Goal: Task Accomplishment & Management: Use online tool/utility

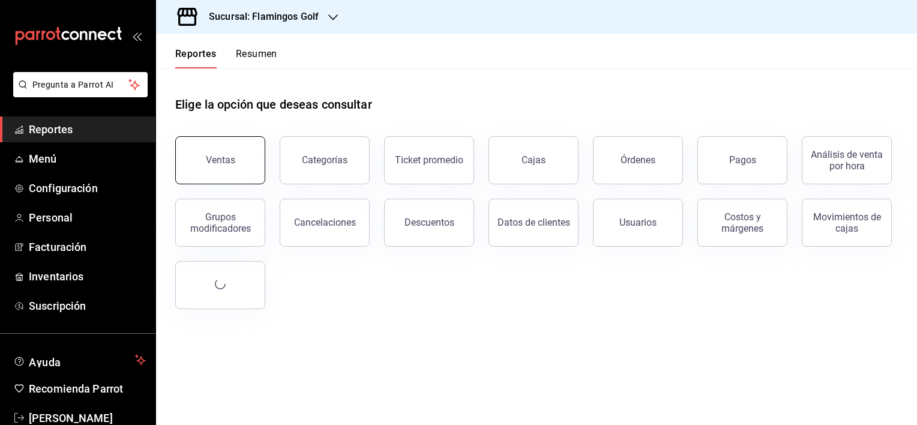
click at [225, 167] on button "Ventas" at bounding box center [220, 160] width 90 height 48
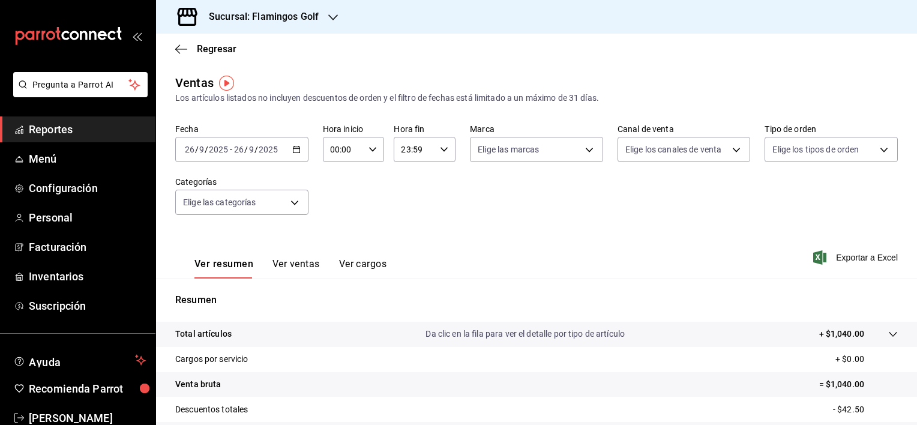
click at [292, 149] on icon "button" at bounding box center [296, 149] width 8 height 8
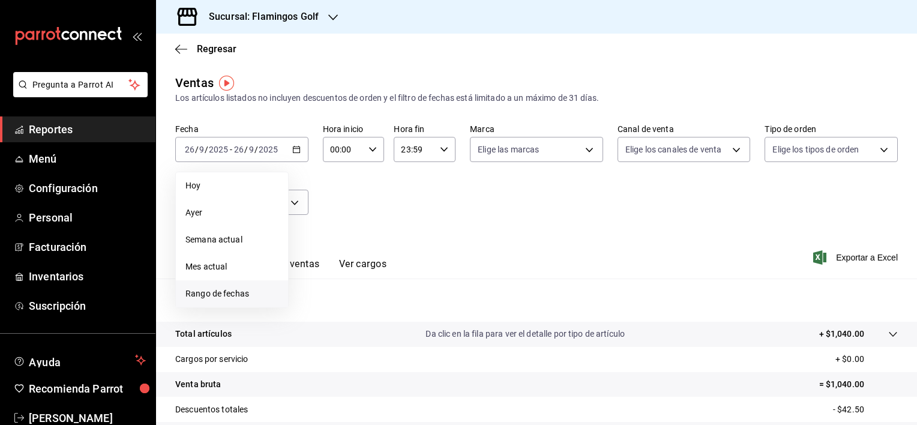
click at [214, 293] on span "Rango de fechas" at bounding box center [232, 294] width 93 height 13
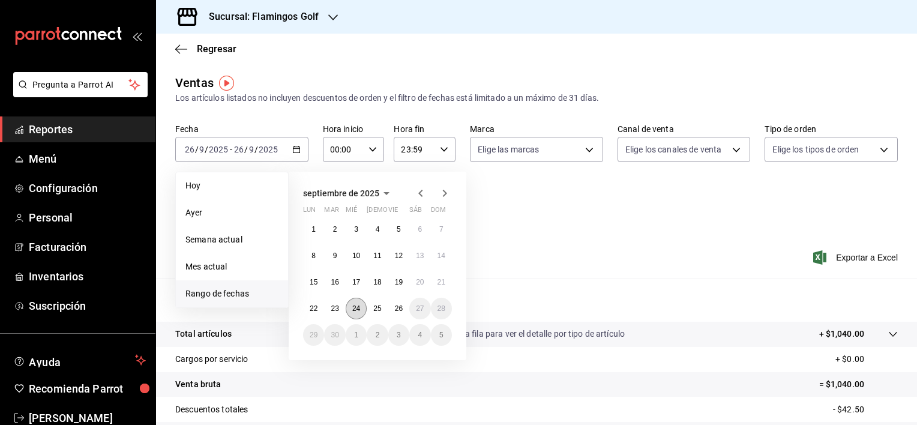
click at [355, 307] on abbr "24" at bounding box center [356, 308] width 8 height 8
click at [353, 310] on abbr "24" at bounding box center [356, 308] width 8 height 8
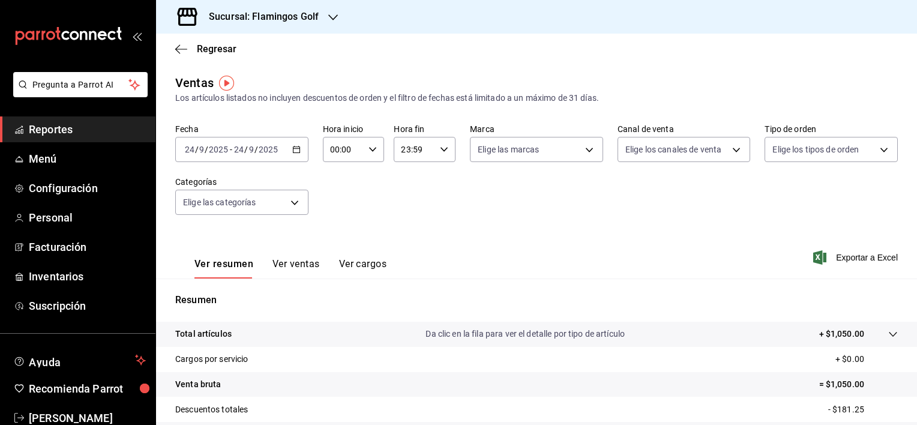
click at [216, 330] on p "Total artículos" at bounding box center [203, 334] width 56 height 13
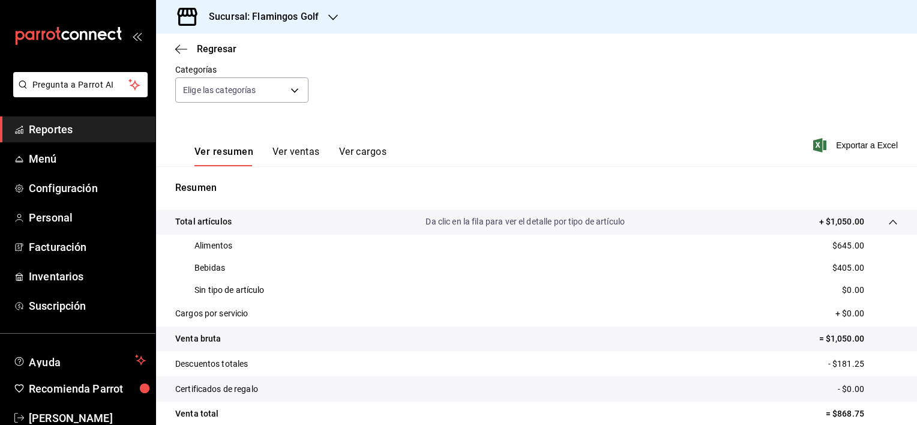
scroll to position [120, 0]
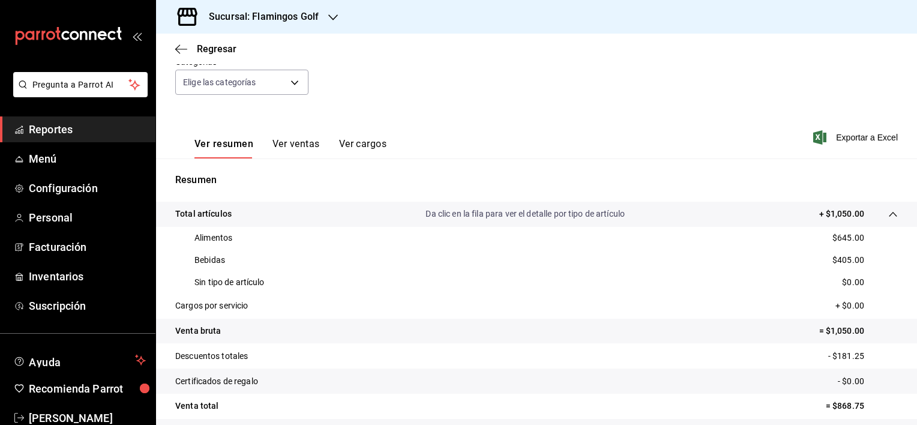
click at [286, 146] on button "Ver ventas" at bounding box center [296, 148] width 47 height 20
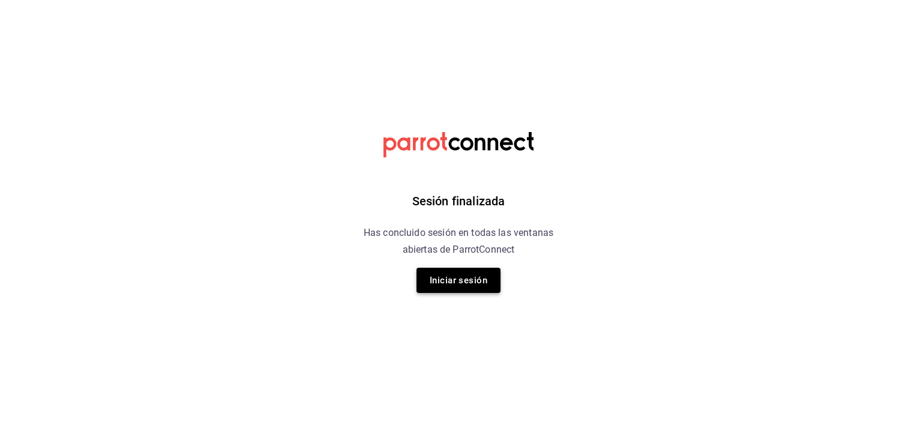
click at [487, 275] on button "Iniciar sesión" at bounding box center [459, 280] width 84 height 25
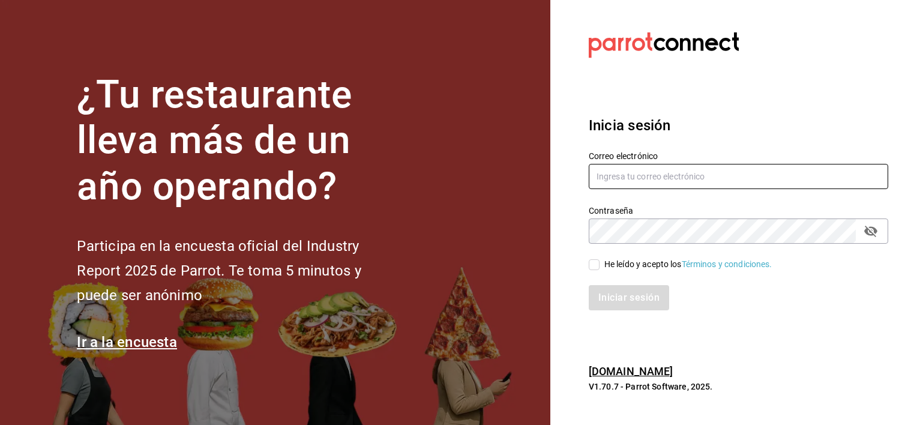
click at [609, 173] on input "text" at bounding box center [739, 176] width 300 height 25
type input "jochoa@sabalplaya.com"
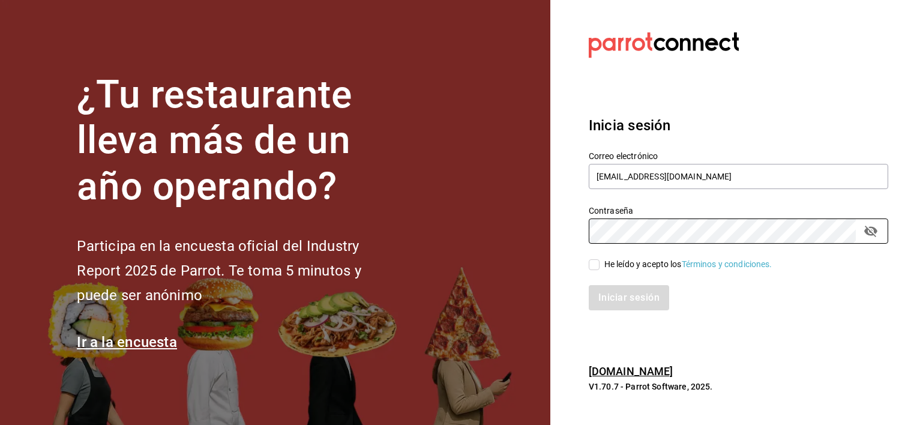
click at [596, 261] on input "He leído y acepto los Términos y condiciones." at bounding box center [594, 264] width 11 height 11
checkbox input "true"
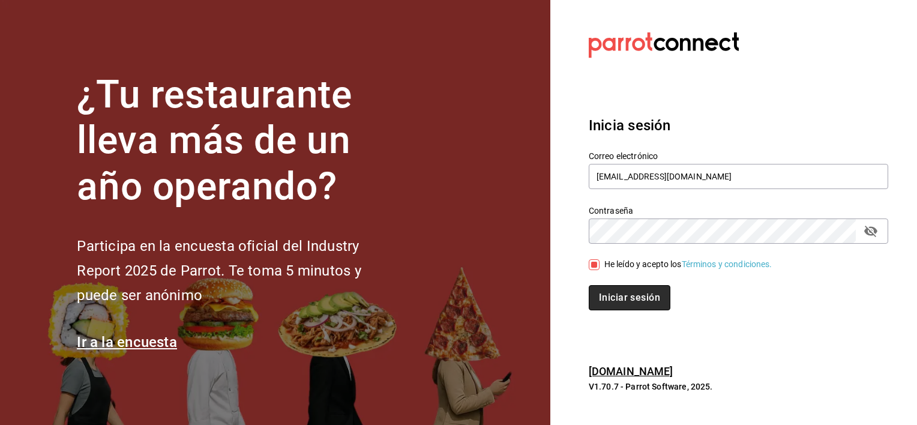
click at [612, 299] on button "Iniciar sesión" at bounding box center [630, 297] width 82 height 25
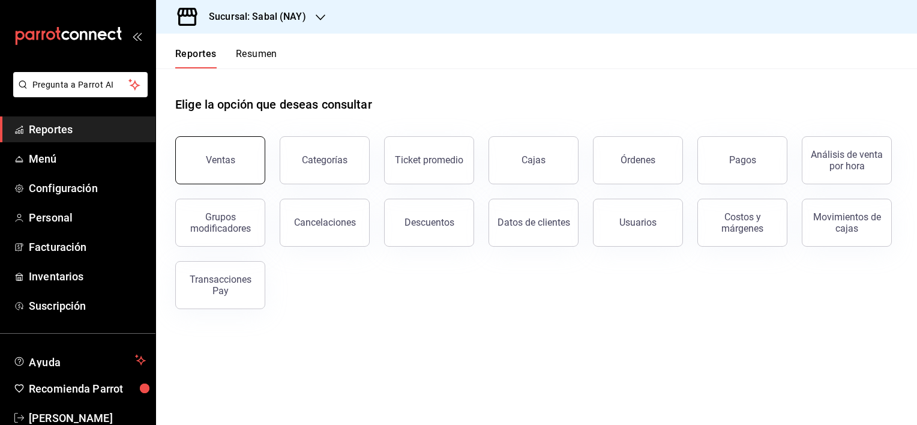
click at [231, 164] on div "Ventas" at bounding box center [220, 159] width 29 height 11
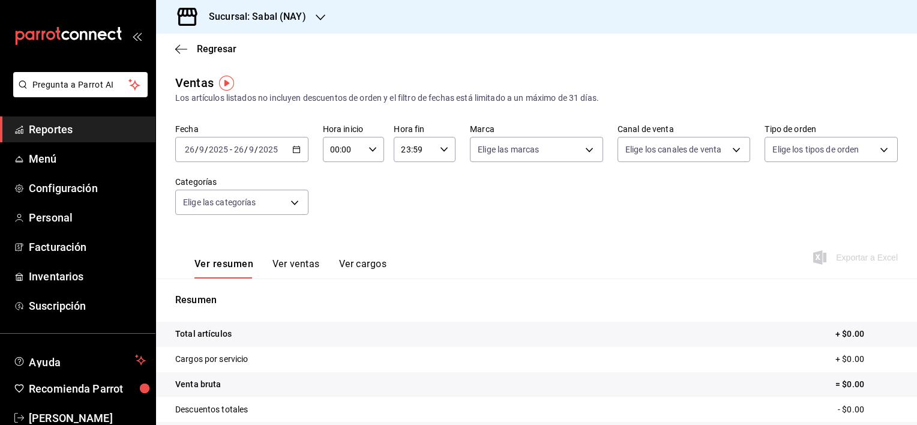
click at [298, 146] on icon "button" at bounding box center [296, 149] width 8 height 8
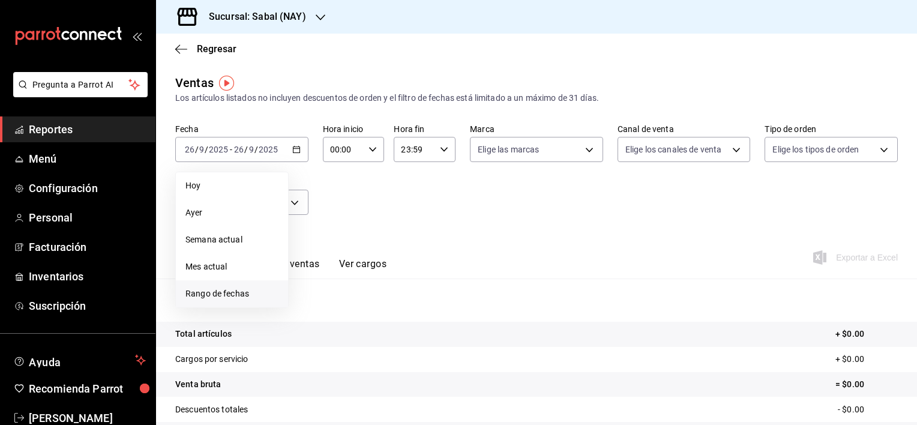
click at [243, 293] on span "Rango de fechas" at bounding box center [232, 294] width 93 height 13
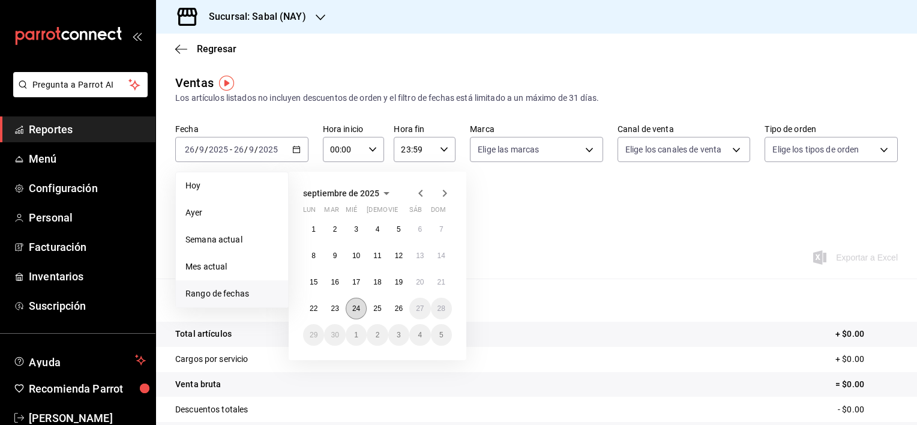
click at [357, 308] on abbr "24" at bounding box center [356, 308] width 8 height 8
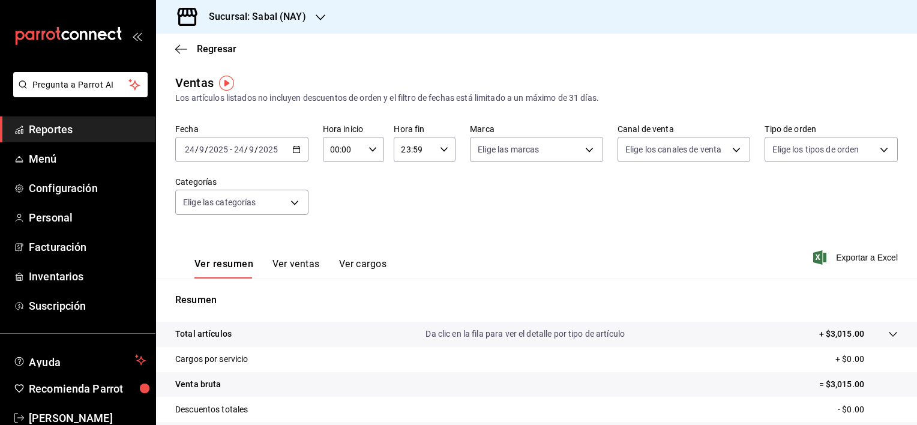
click at [432, 245] on div "Ver resumen Ver ventas Ver cargos Exportar a Excel" at bounding box center [536, 253] width 761 height 49
click at [298, 337] on div "Total artículos Da clic en la fila para ver el detalle por tipo de artículo + $…" at bounding box center [519, 334] width 689 height 13
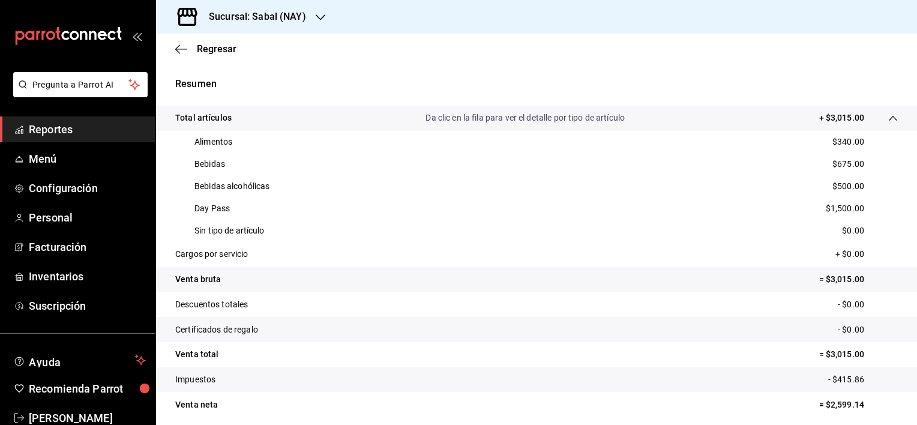
scroll to position [240, 0]
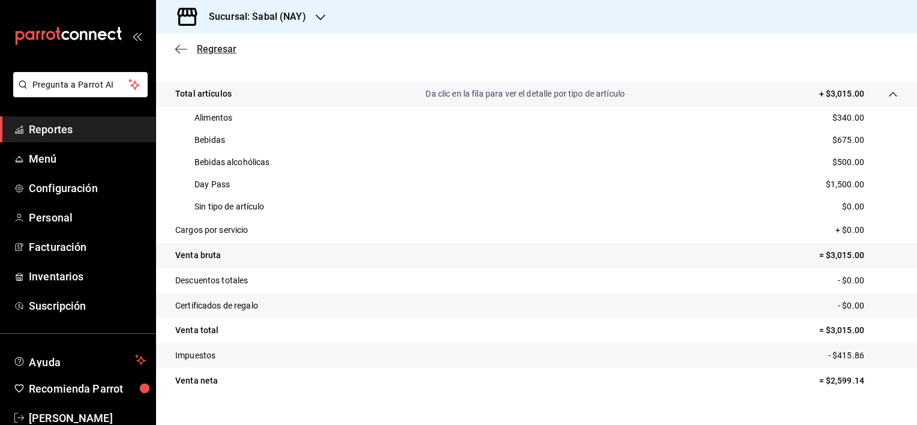
click at [181, 47] on icon "button" at bounding box center [181, 49] width 12 height 11
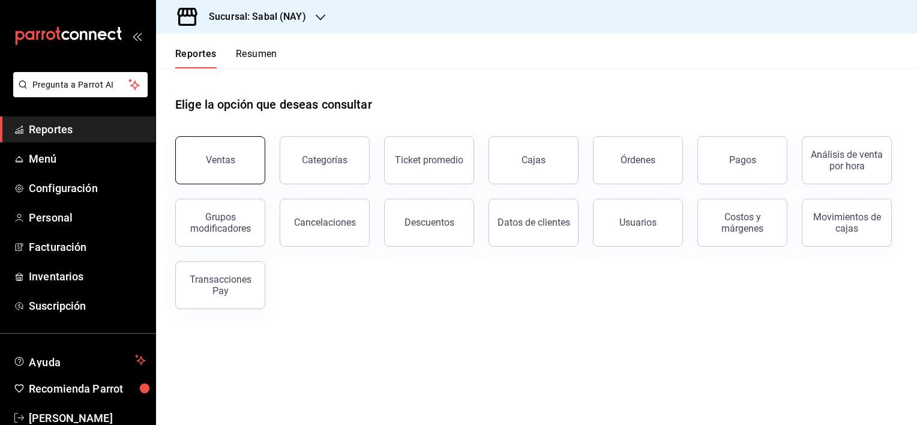
click at [225, 172] on button "Ventas" at bounding box center [220, 160] width 90 height 48
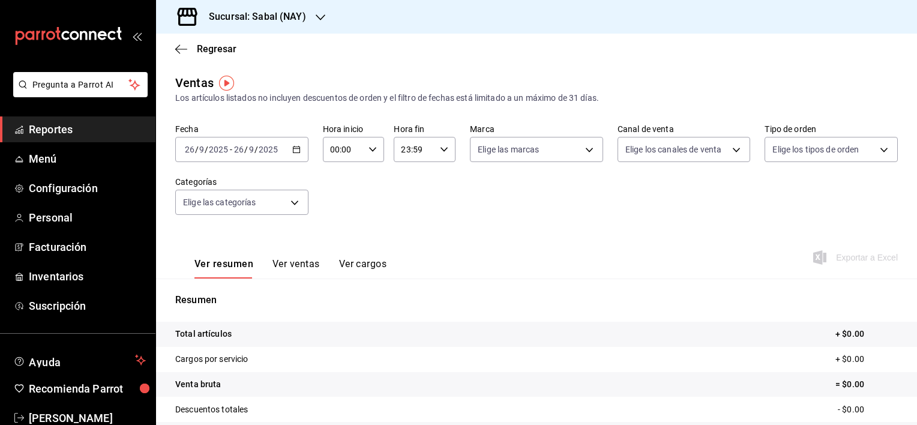
click at [293, 150] on icon "button" at bounding box center [296, 149] width 8 height 8
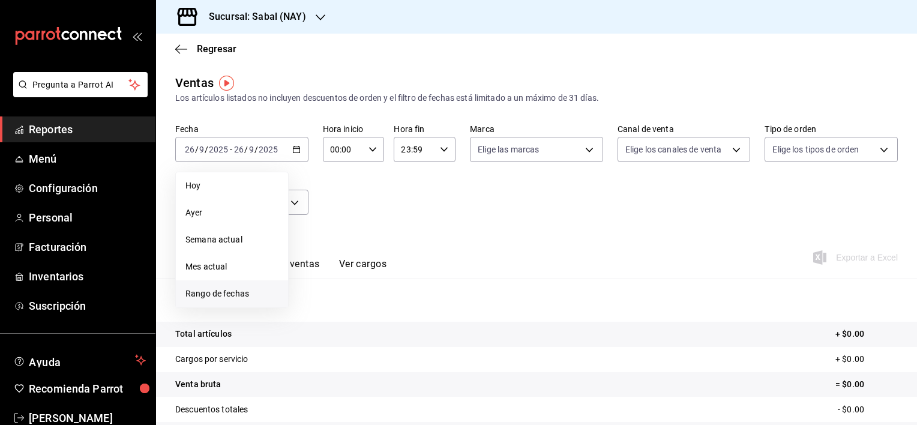
click at [223, 295] on span "Rango de fechas" at bounding box center [232, 294] width 93 height 13
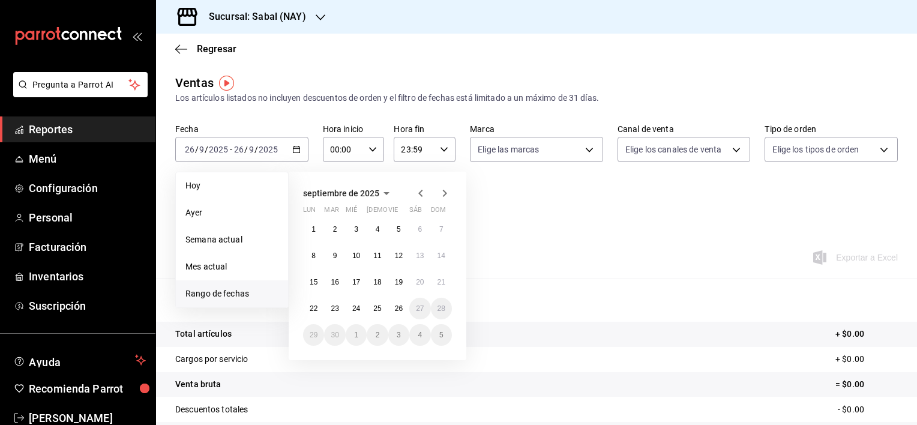
click at [415, 193] on icon "button" at bounding box center [421, 193] width 14 height 14
click at [444, 197] on icon "button" at bounding box center [445, 193] width 14 height 14
click at [352, 319] on div "1 2 3 4 5 6 7 8 9 10 11 12 13 14 15 16 17 18 19 20 21 22 23 24 25 26 27 28 29 3…" at bounding box center [377, 282] width 149 height 127
click at [355, 306] on abbr "24" at bounding box center [356, 308] width 8 height 8
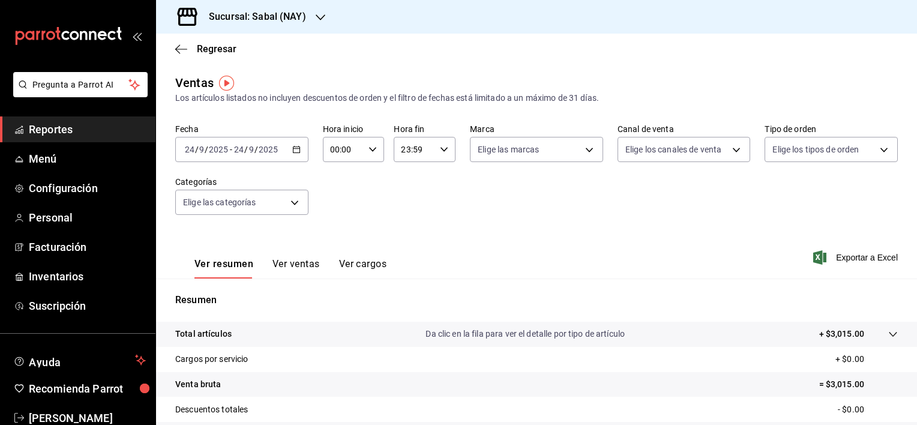
click at [289, 262] on button "Ver ventas" at bounding box center [296, 268] width 47 height 20
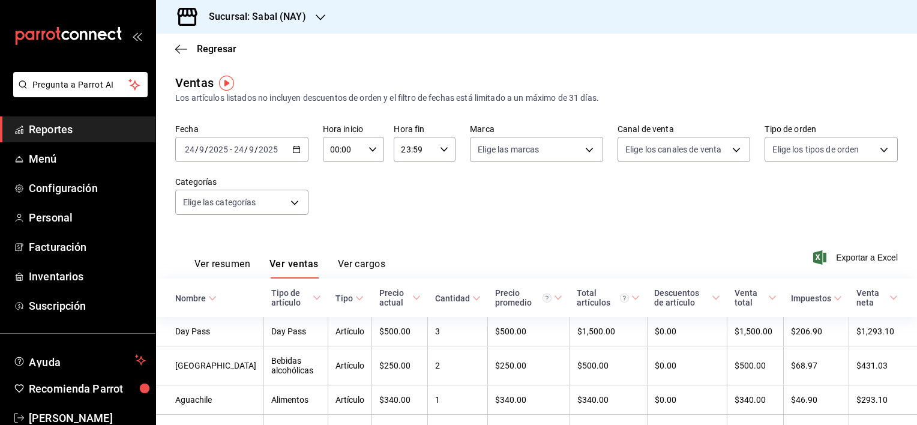
click at [449, 218] on div "Fecha 2025-09-24 24 / 9 / 2025 - 2025-09-24 24 / 9 / 2025 Hora inicio 00:00 Hor…" at bounding box center [536, 177] width 723 height 106
click at [179, 46] on icon "button" at bounding box center [181, 49] width 12 height 11
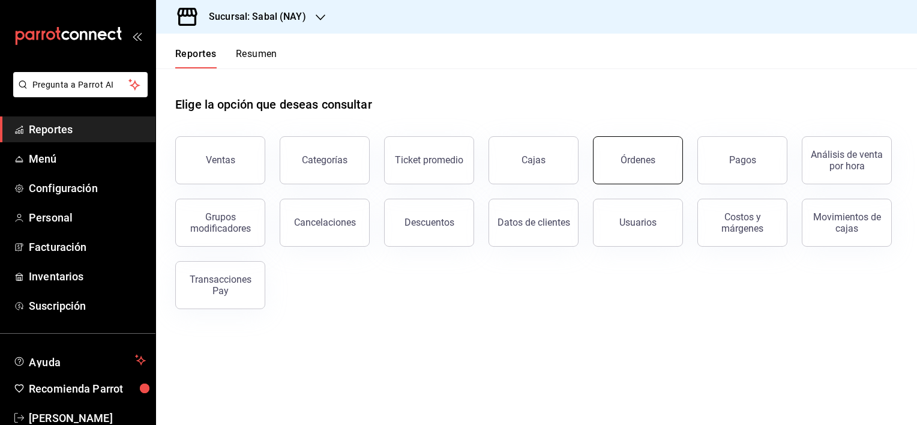
click at [636, 163] on div "Órdenes" at bounding box center [638, 159] width 35 height 11
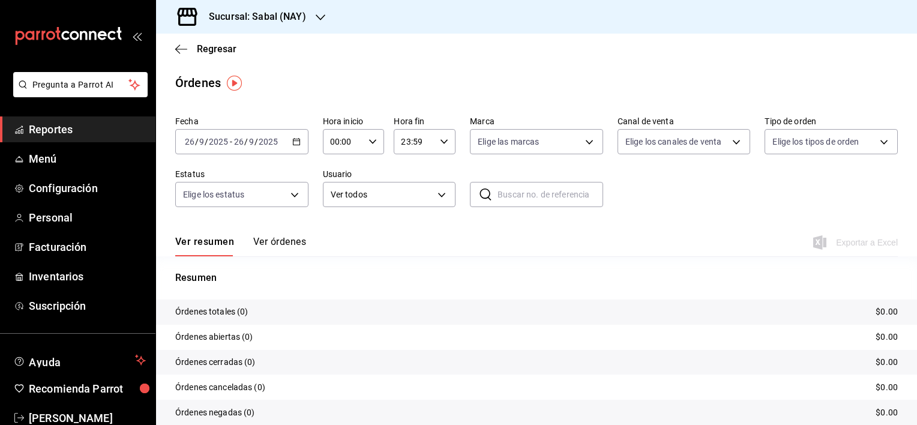
click at [292, 142] on icon "button" at bounding box center [296, 141] width 8 height 8
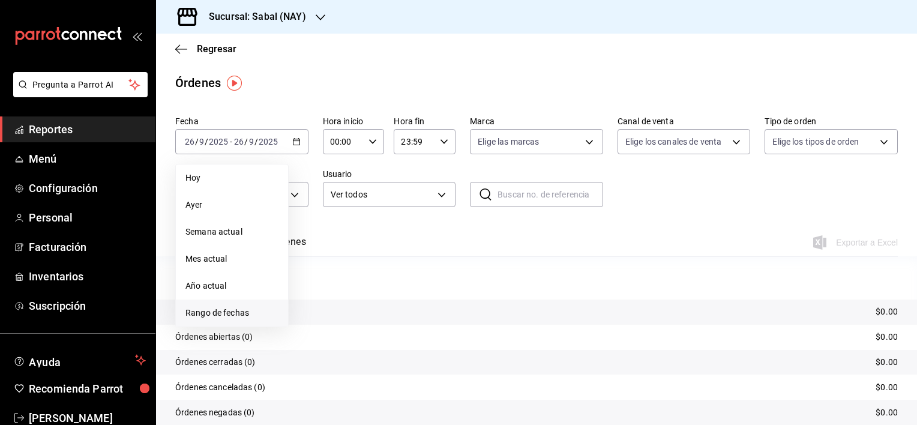
click at [207, 310] on span "Rango de fechas" at bounding box center [232, 313] width 93 height 13
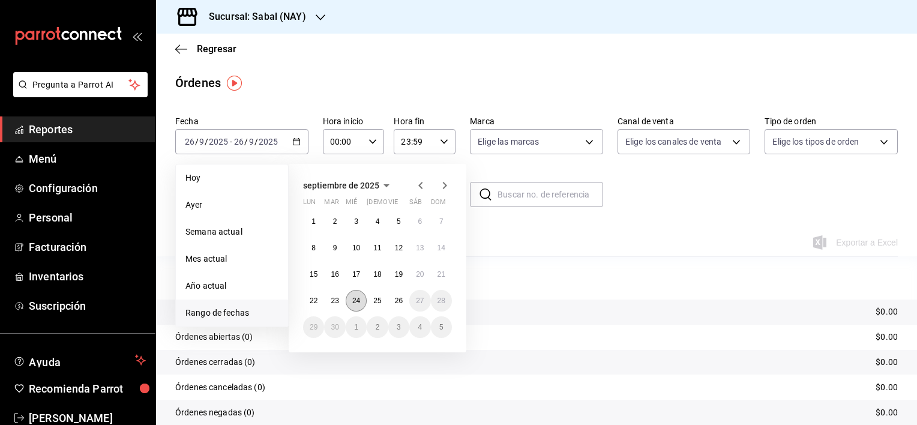
click at [350, 295] on button "24" at bounding box center [356, 301] width 21 height 22
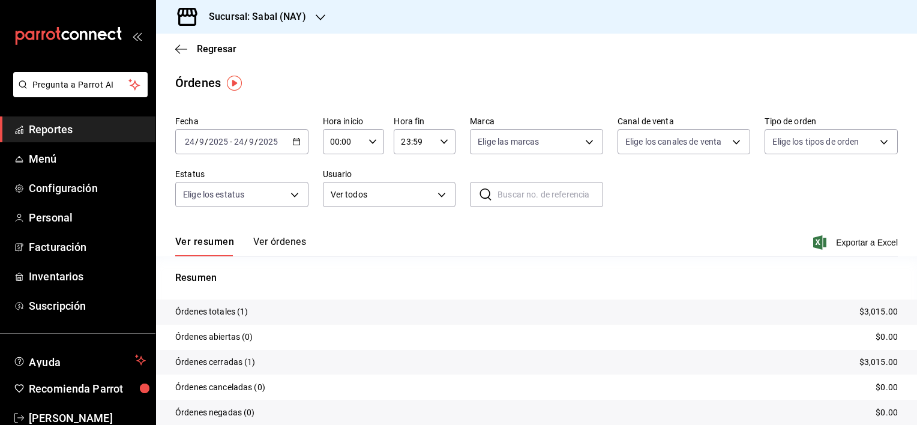
click at [294, 237] on button "Ver órdenes" at bounding box center [279, 246] width 53 height 20
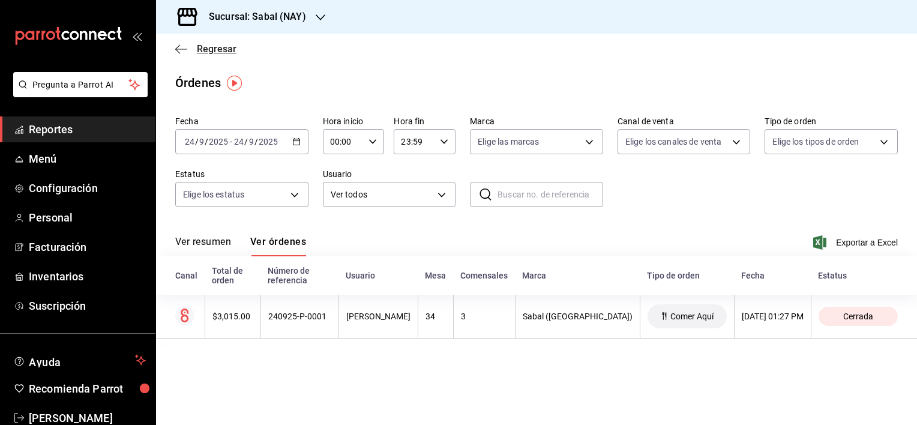
click at [182, 48] on icon "button" at bounding box center [181, 49] width 12 height 11
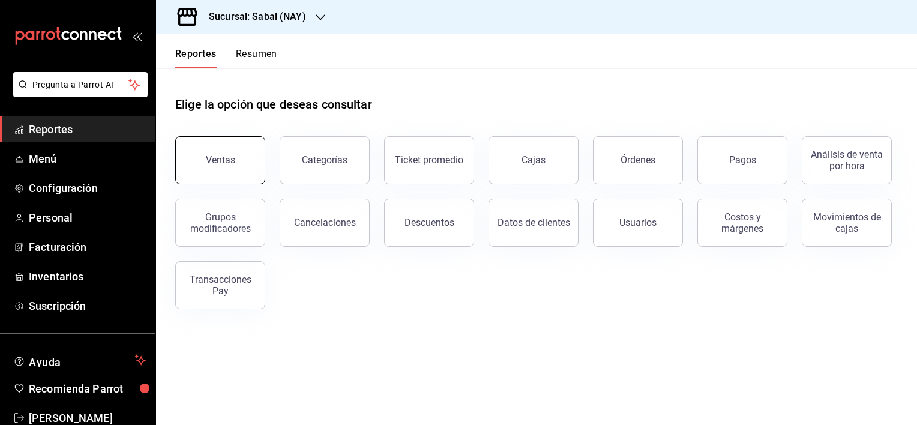
click at [244, 173] on button "Ventas" at bounding box center [220, 160] width 90 height 48
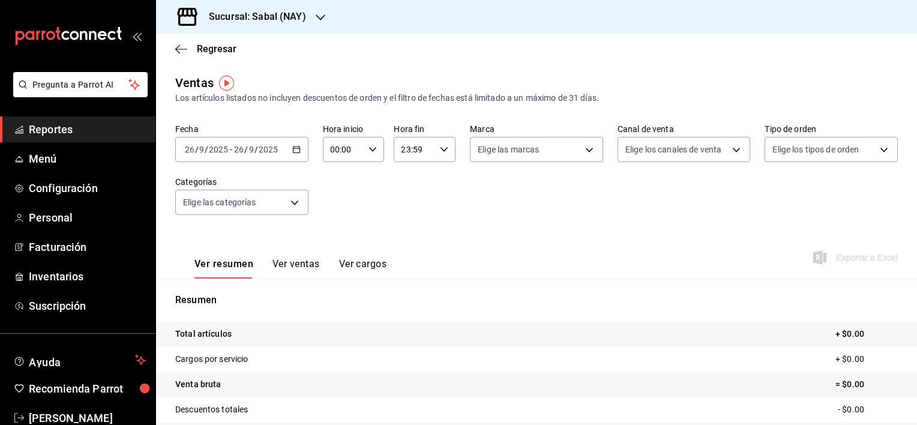
click at [288, 149] on div "2025-09-26 26 / 9 / 2025 - 2025-09-26 26 / 9 / 2025" at bounding box center [241, 149] width 133 height 25
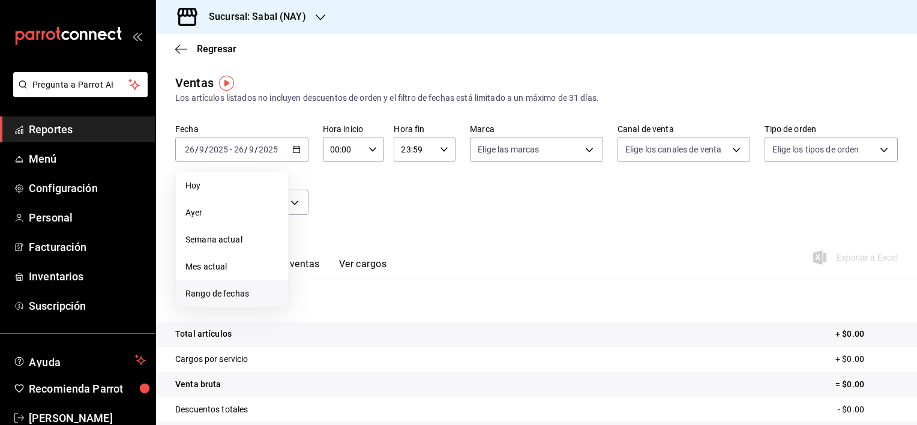
click at [228, 295] on span "Rango de fechas" at bounding box center [232, 294] width 93 height 13
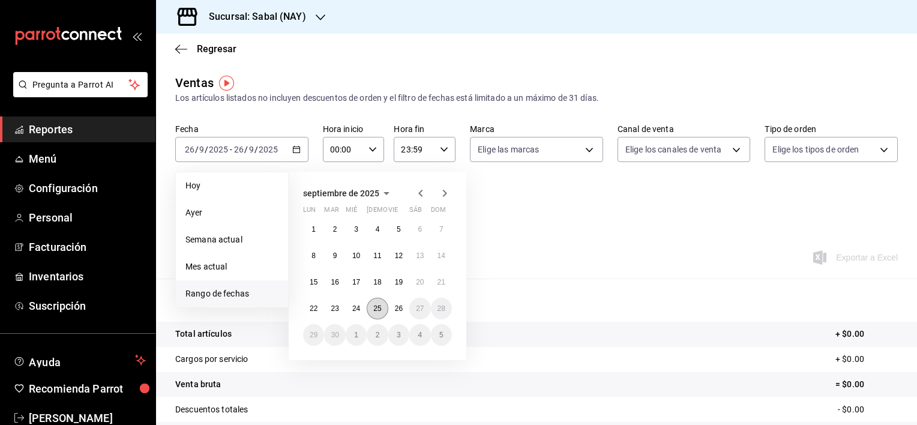
click at [377, 309] on abbr "25" at bounding box center [377, 308] width 8 height 8
click at [377, 307] on abbr "25" at bounding box center [377, 308] width 8 height 8
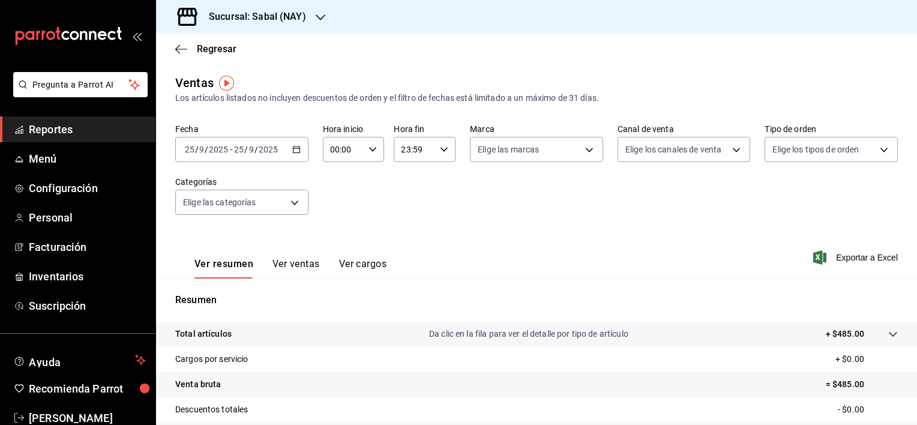
click at [193, 340] on p "Total artículos" at bounding box center [203, 334] width 56 height 13
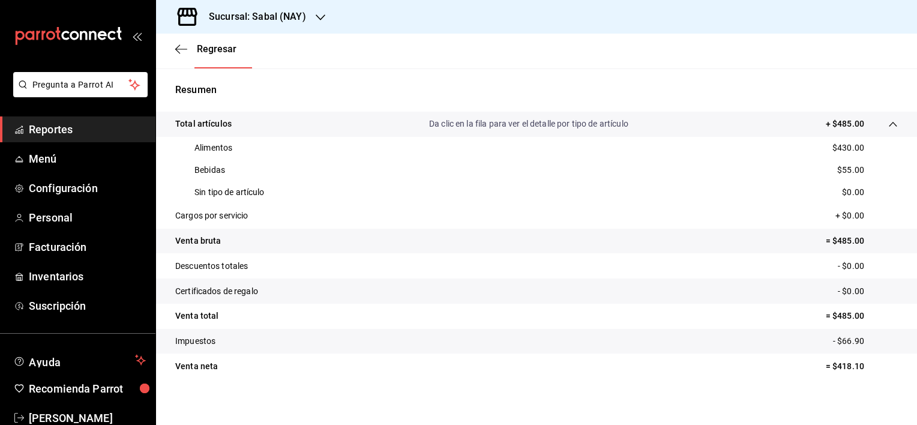
scroll to position [216, 0]
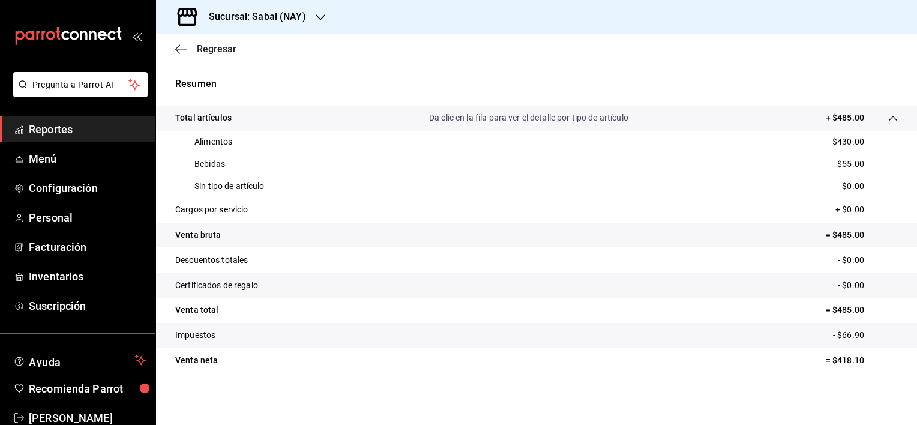
click at [181, 49] on icon "button" at bounding box center [181, 49] width 12 height 11
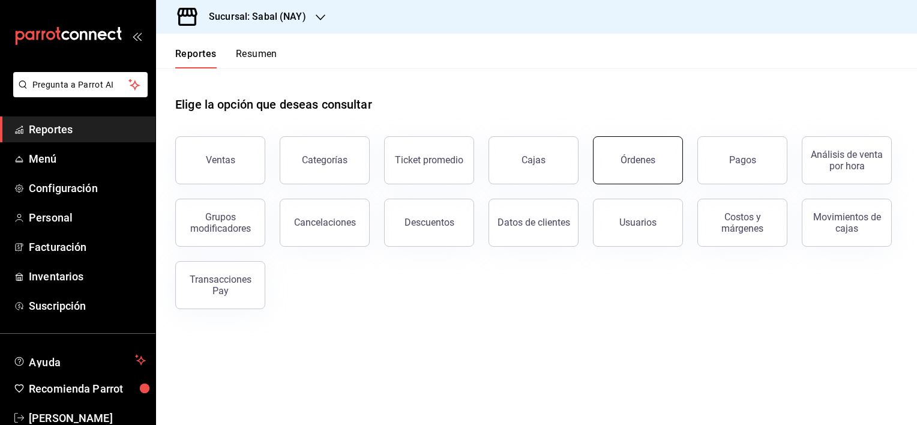
click at [640, 164] on div "Órdenes" at bounding box center [638, 159] width 35 height 11
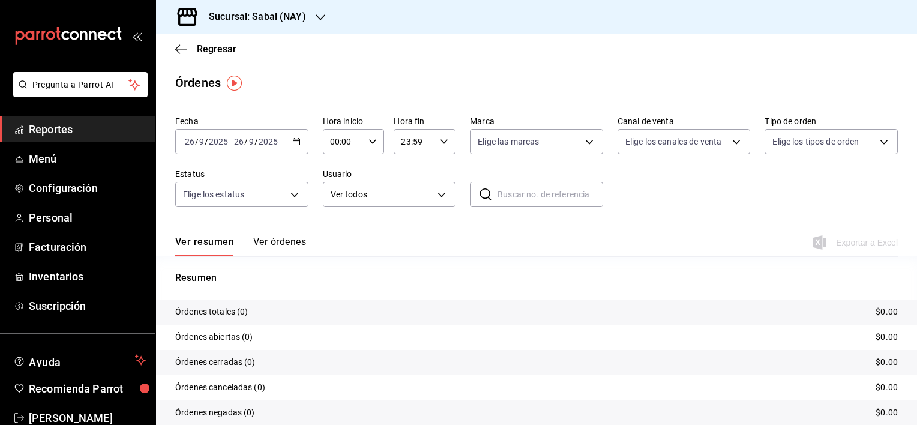
click at [295, 146] on div "2025-09-26 26 / 9 / 2025 - 2025-09-26 26 / 9 / 2025" at bounding box center [241, 141] width 133 height 25
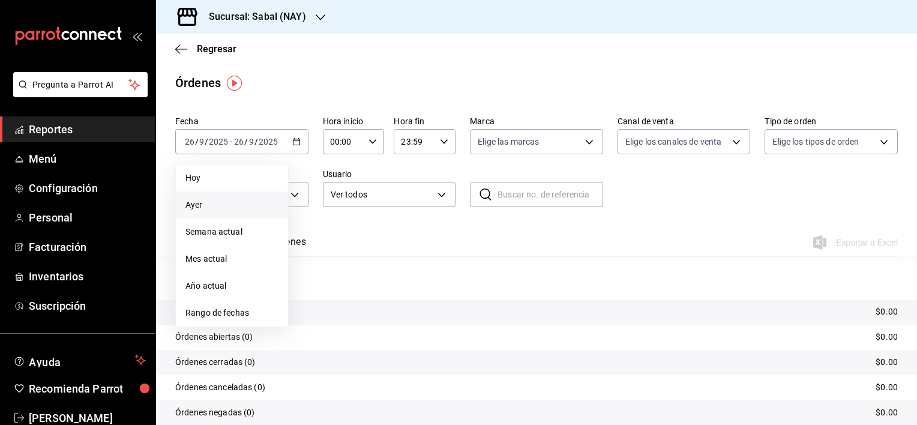
click at [198, 215] on li "Ayer" at bounding box center [232, 205] width 112 height 27
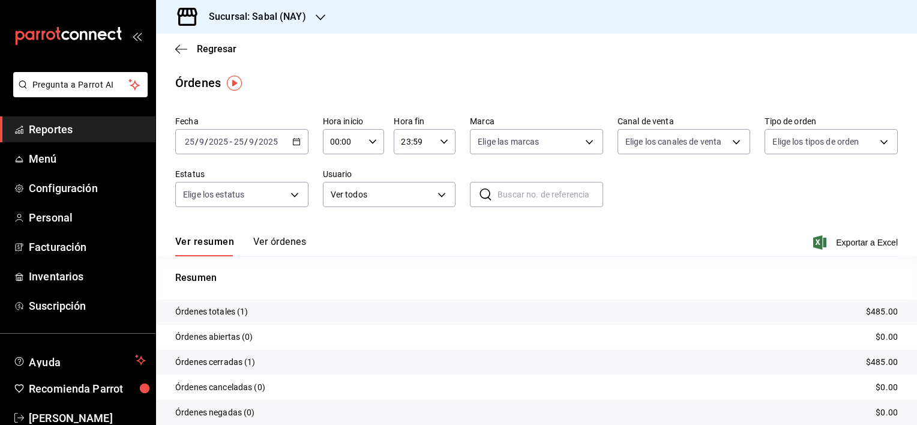
click at [291, 236] on button "Ver órdenes" at bounding box center [279, 246] width 53 height 20
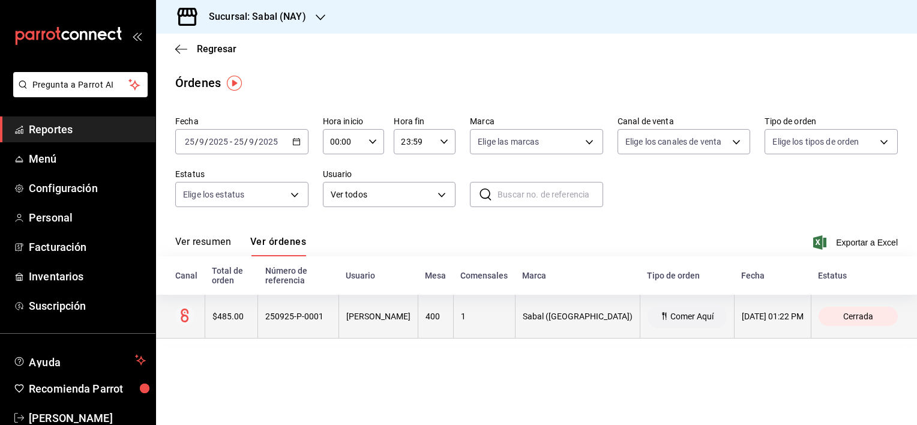
click at [418, 327] on th "[PERSON_NAME]" at bounding box center [378, 317] width 79 height 44
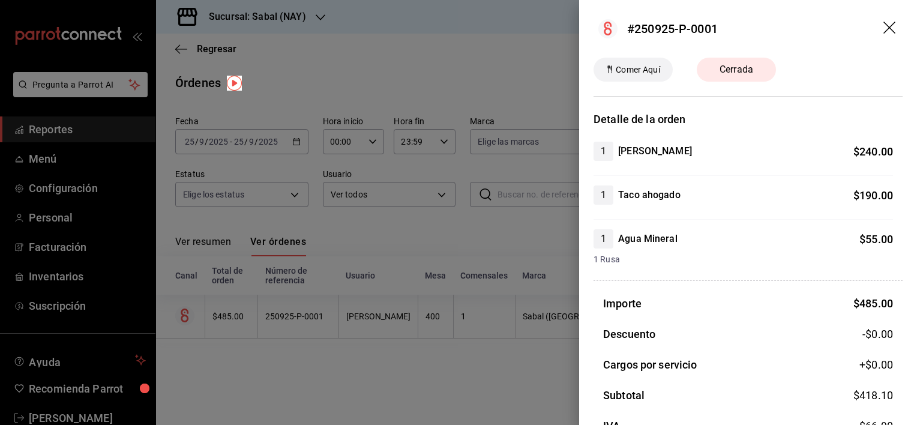
click at [884, 26] on icon "drag" at bounding box center [890, 28] width 12 height 12
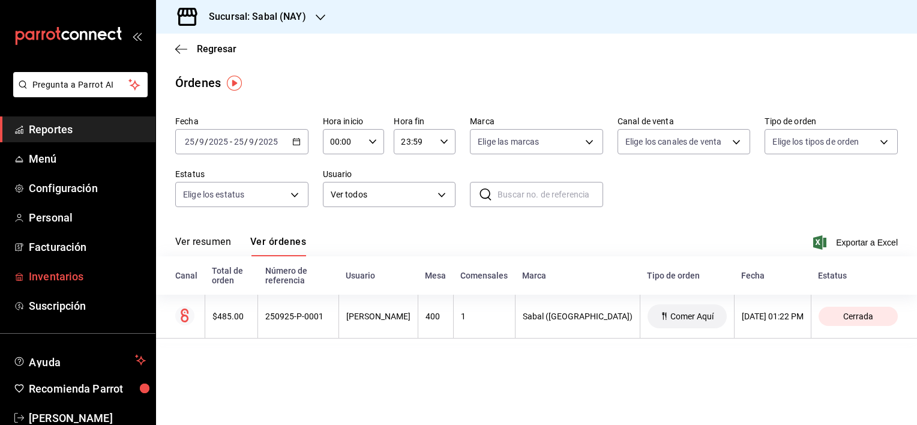
click at [55, 279] on span "Inventarios" at bounding box center [87, 276] width 117 height 16
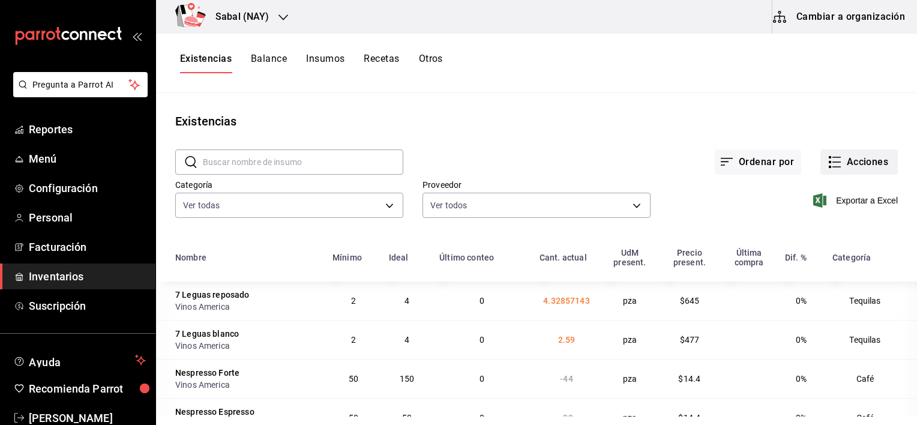
click at [861, 158] on button "Acciones" at bounding box center [859, 161] width 77 height 25
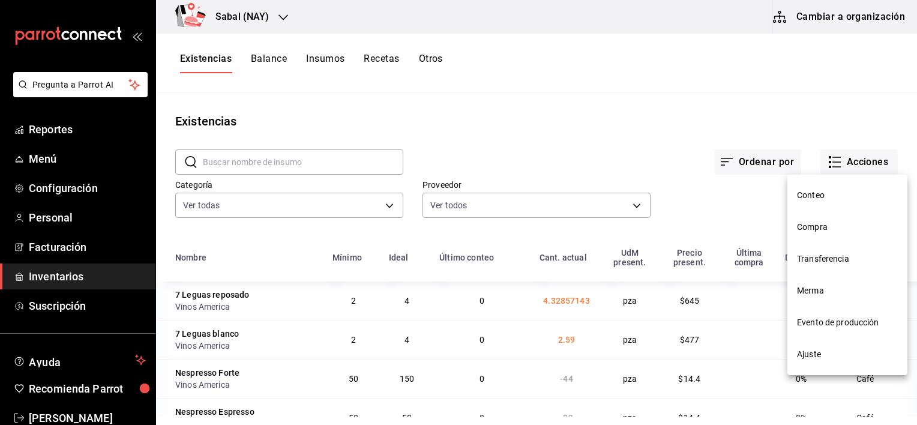
click at [812, 219] on li "Compra" at bounding box center [848, 227] width 120 height 32
click at [812, 219] on html "Pregunta a Parrot AI Reportes Menú Configuración Personal Facturación Inventari…" at bounding box center [458, 208] width 917 height 417
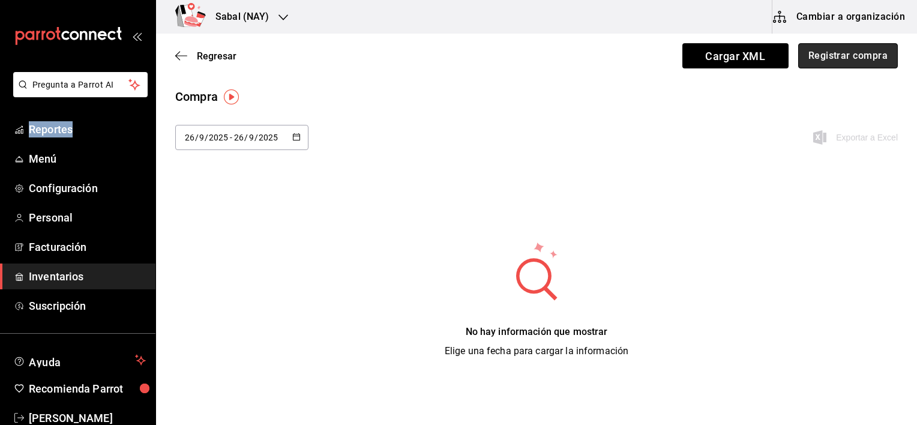
click at [803, 60] on button "Registrar compra" at bounding box center [848, 55] width 100 height 25
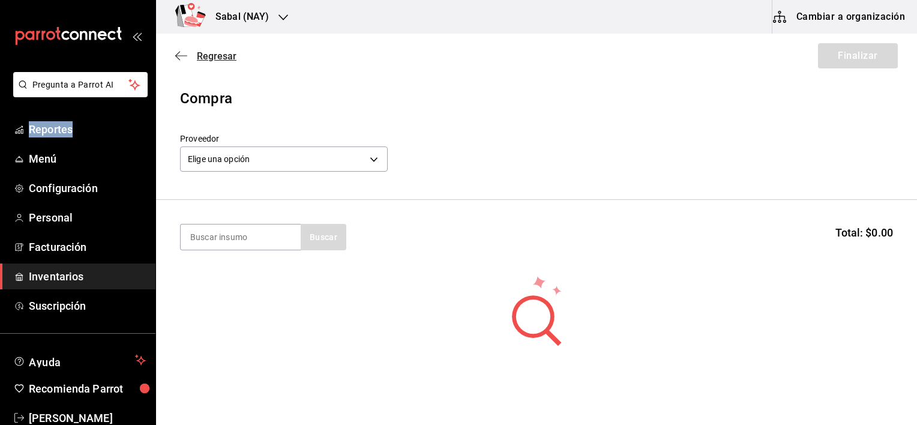
click at [181, 55] on icon "button" at bounding box center [181, 55] width 12 height 1
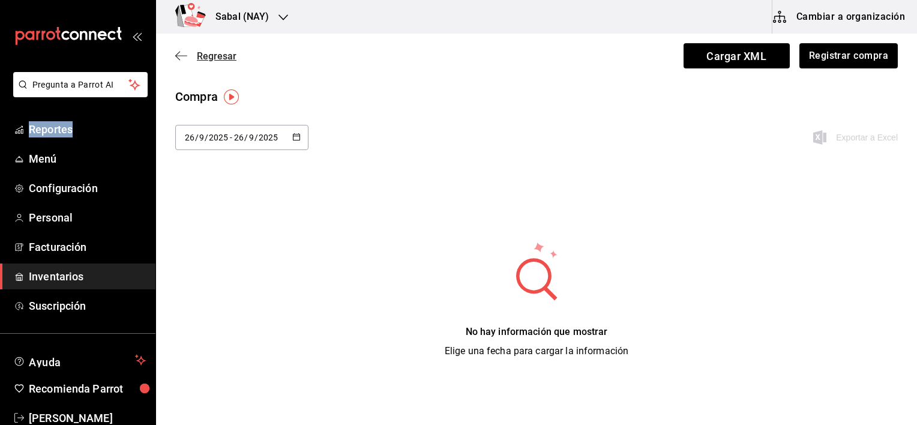
click at [178, 54] on icon "button" at bounding box center [181, 55] width 12 height 11
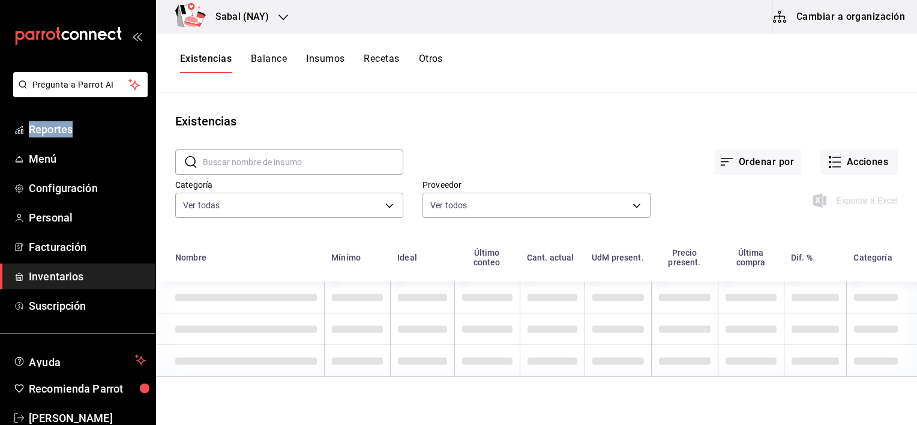
click at [437, 58] on button "Otros" at bounding box center [431, 63] width 24 height 20
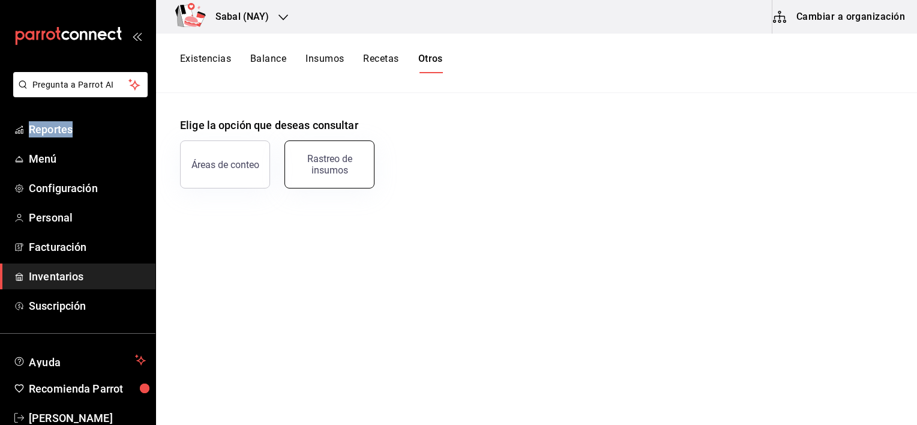
click at [337, 169] on div "Rastreo de insumos" at bounding box center [329, 164] width 74 height 23
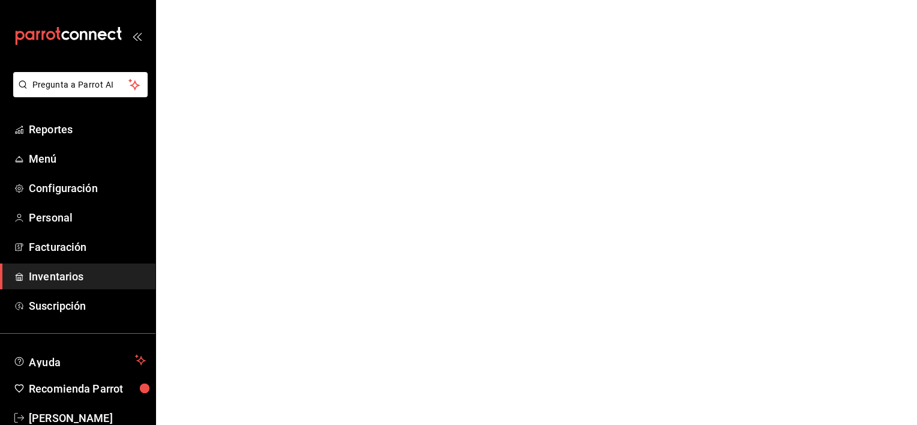
click at [354, 0] on html "Pregunta a Parrot AI Reportes Menú Configuración Personal Facturación Inventari…" at bounding box center [458, 0] width 917 height 0
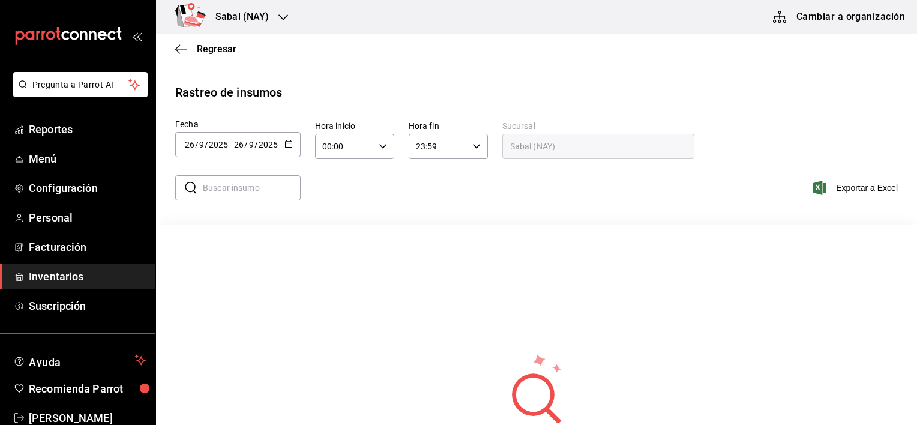
click at [260, 187] on input "text" at bounding box center [252, 188] width 98 height 24
type input "a"
type input "peñafiel"
drag, startPoint x: 497, startPoint y: 215, endPoint x: 442, endPoint y: 219, distance: 54.8
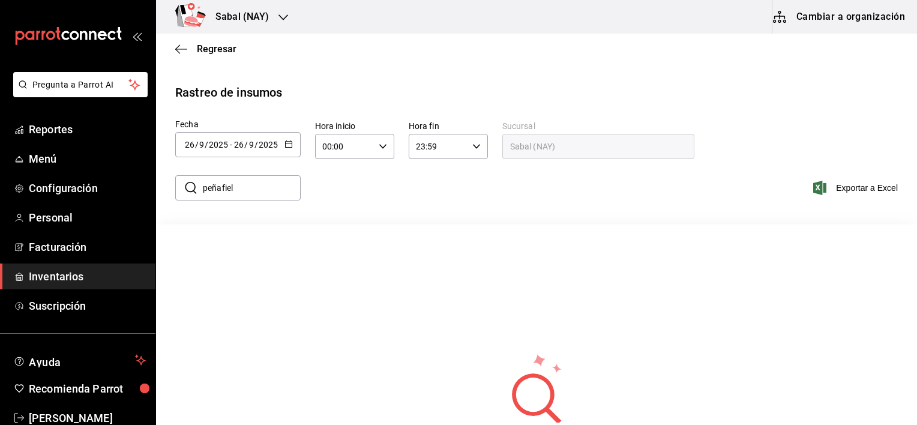
click at [442, 219] on div "​ peñafiel ​ Exportar a Excel" at bounding box center [531, 194] width 771 height 49
click at [285, 143] on icon "button" at bounding box center [289, 144] width 8 height 8
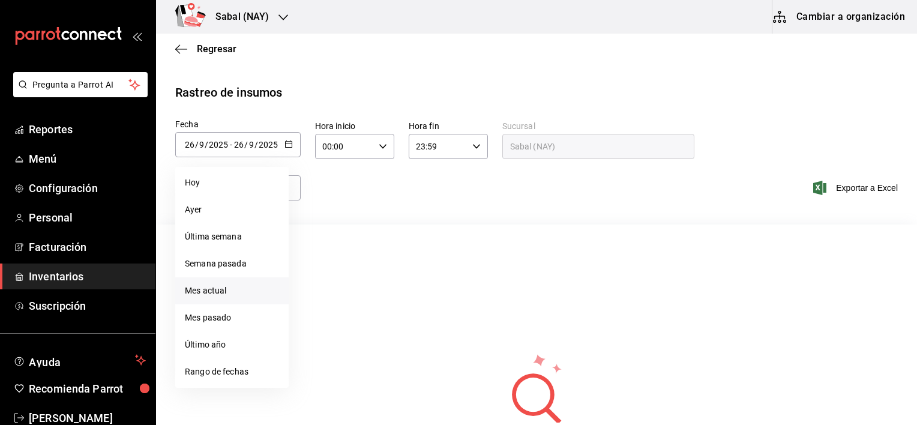
click at [199, 291] on li "Mes actual" at bounding box center [231, 290] width 113 height 27
type input "2025-09-01"
type input "1"
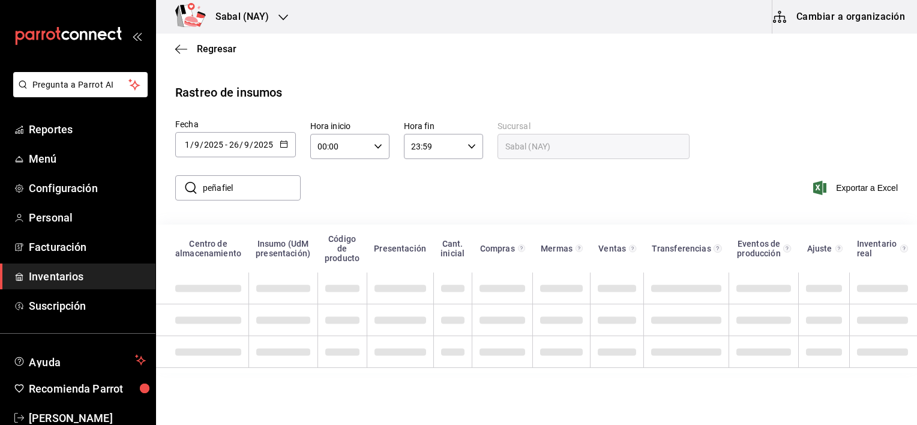
click at [365, 185] on div "​ peñafiel ​ Exportar a Excel" at bounding box center [531, 194] width 771 height 49
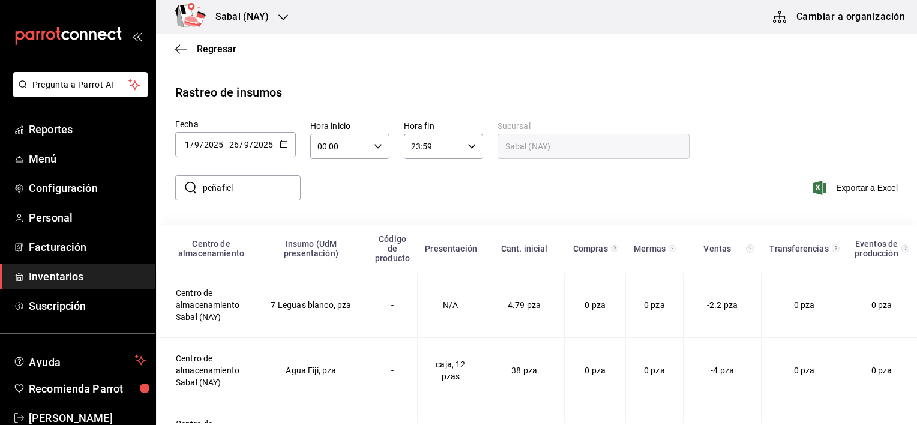
click at [274, 188] on input "peñafiel" at bounding box center [252, 188] width 98 height 24
drag, startPoint x: 274, startPoint y: 188, endPoint x: 170, endPoint y: 185, distance: 103.3
drag, startPoint x: 170, startPoint y: 185, endPoint x: 248, endPoint y: 181, distance: 77.5
click at [248, 181] on input "peñafiel" at bounding box center [252, 188] width 98 height 24
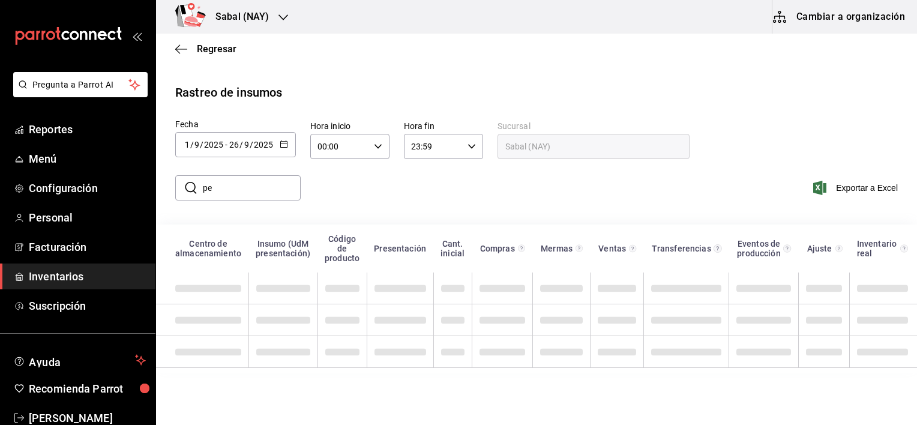
type input "p"
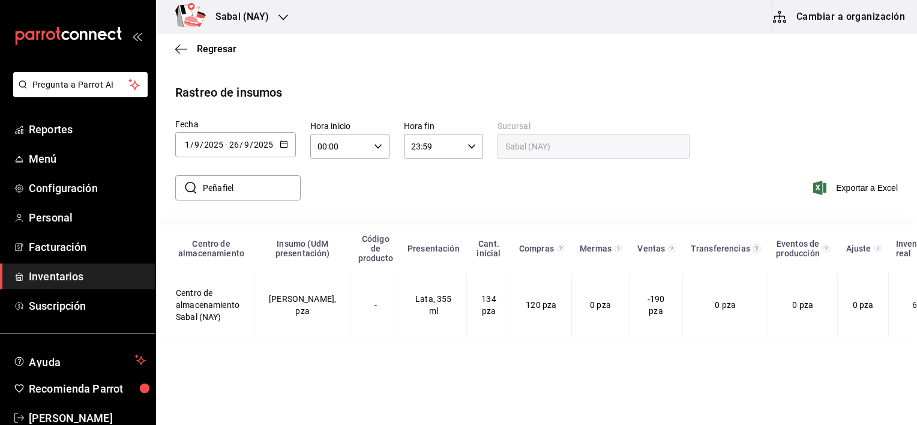
drag, startPoint x: 278, startPoint y: 191, endPoint x: 180, endPoint y: 189, distance: 98.5
click at [180, 189] on div "​ Peñafiel ​" at bounding box center [237, 187] width 125 height 25
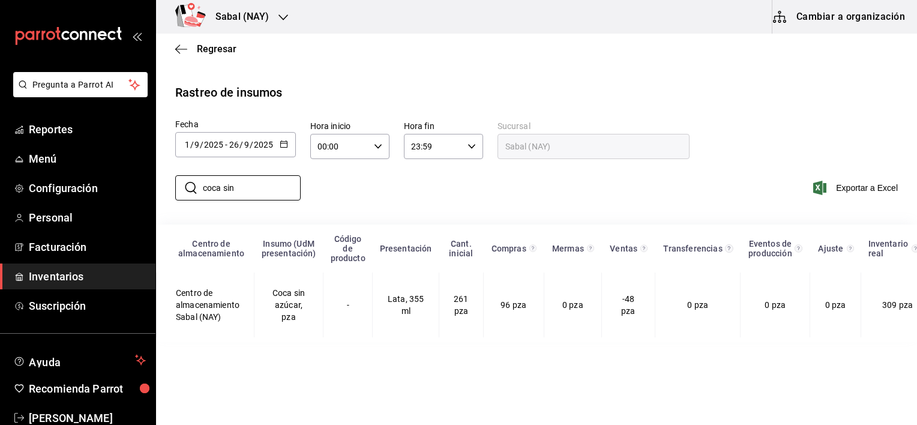
drag, startPoint x: 246, startPoint y: 192, endPoint x: 155, endPoint y: 190, distance: 90.7
click at [155, 190] on div "Pregunta a Parrot AI Reportes Menú Configuración Personal Facturación Inventari…" at bounding box center [458, 211] width 917 height 423
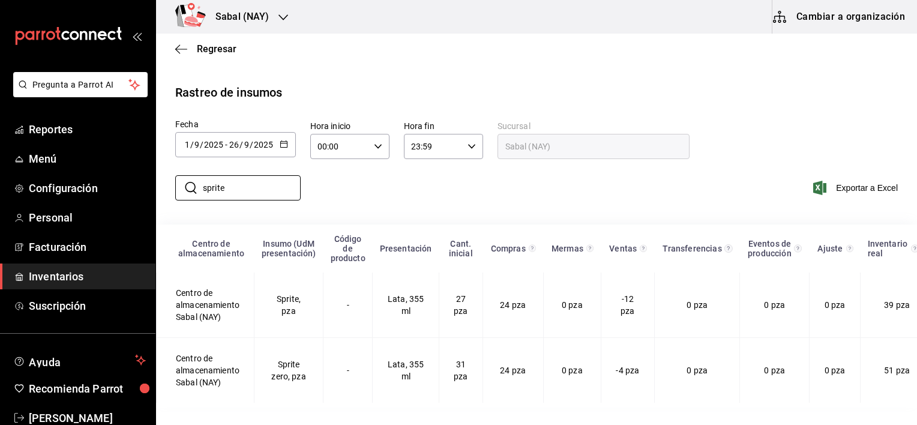
drag, startPoint x: 252, startPoint y: 190, endPoint x: 166, endPoint y: 190, distance: 85.9
click at [166, 190] on div "​ sprite ​" at bounding box center [233, 187] width 135 height 35
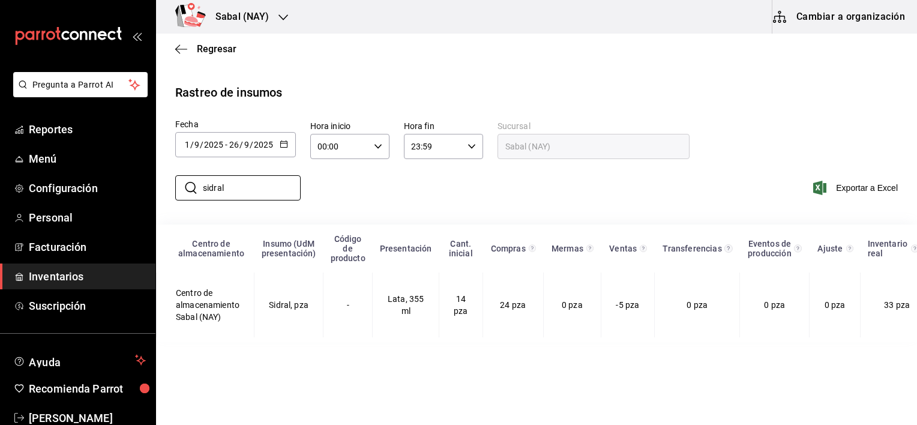
drag, startPoint x: 238, startPoint y: 192, endPoint x: 167, endPoint y: 191, distance: 70.8
click at [167, 191] on div "​ sidral ​" at bounding box center [233, 187] width 135 height 35
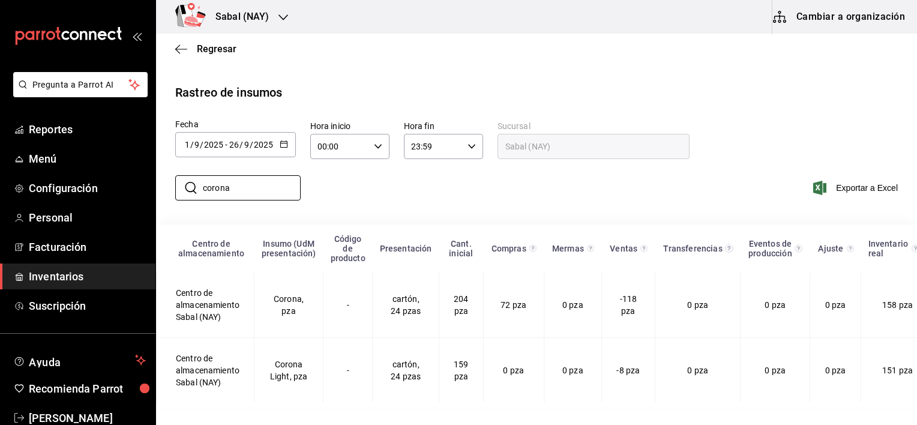
drag, startPoint x: 246, startPoint y: 189, endPoint x: 156, endPoint y: 182, distance: 90.3
click at [156, 182] on div "​ corona ​ Exportar a Excel" at bounding box center [531, 194] width 771 height 49
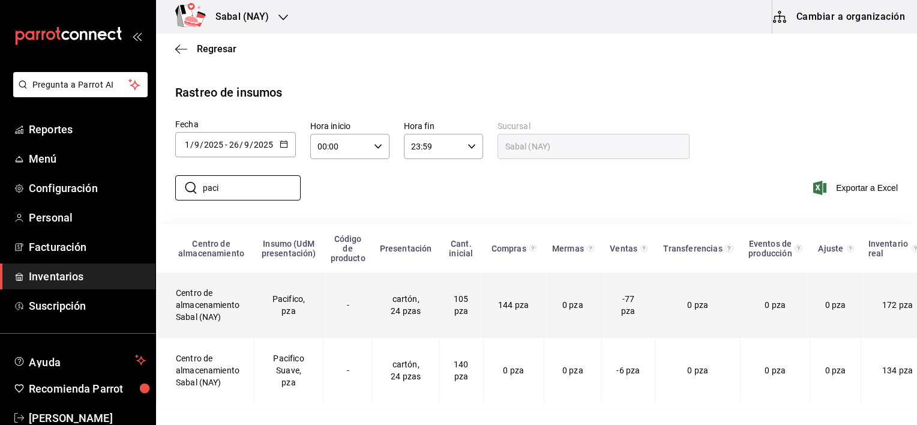
type input "paci"
click at [302, 317] on td "Pacifico, pza" at bounding box center [289, 305] width 69 height 65
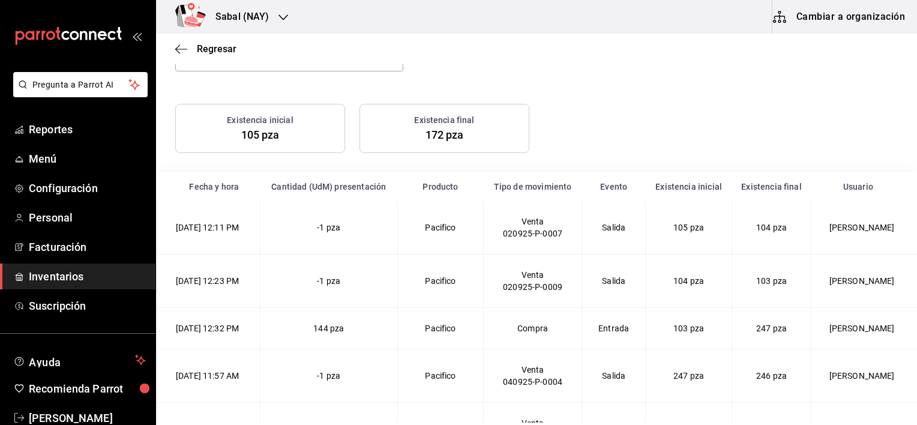
scroll to position [144, 0]
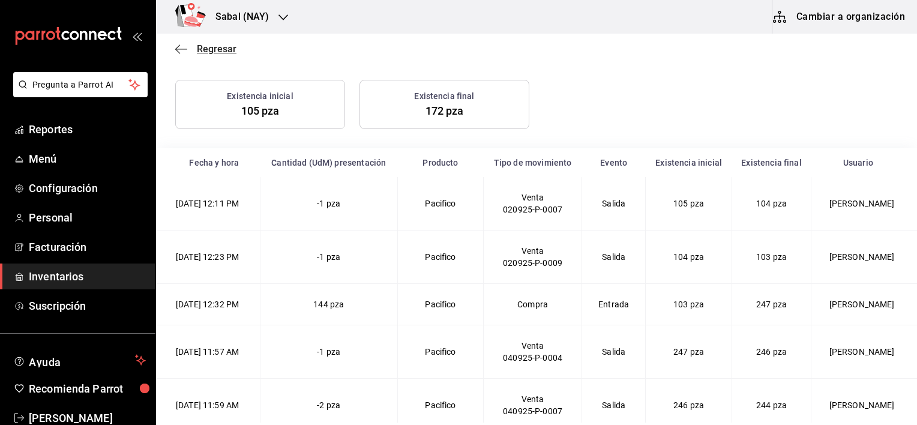
click at [180, 50] on icon "button" at bounding box center [181, 49] width 12 height 11
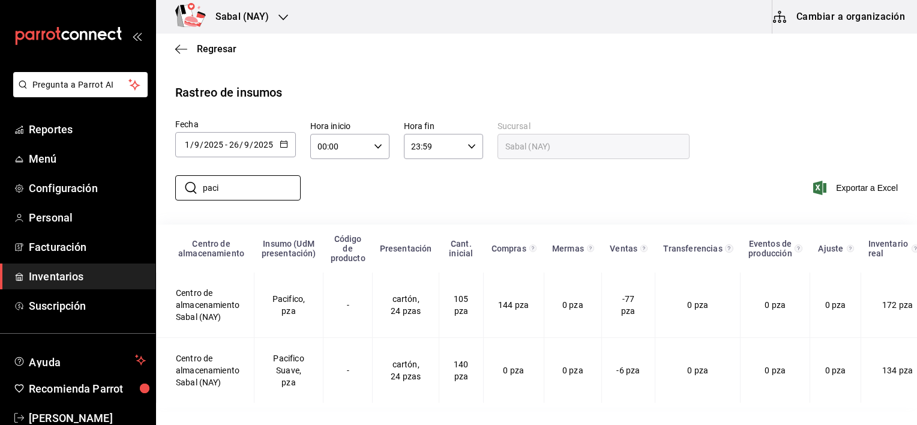
drag, startPoint x: 264, startPoint y: 194, endPoint x: 168, endPoint y: 195, distance: 95.5
click at [168, 195] on div "​ paci ​" at bounding box center [233, 187] width 135 height 35
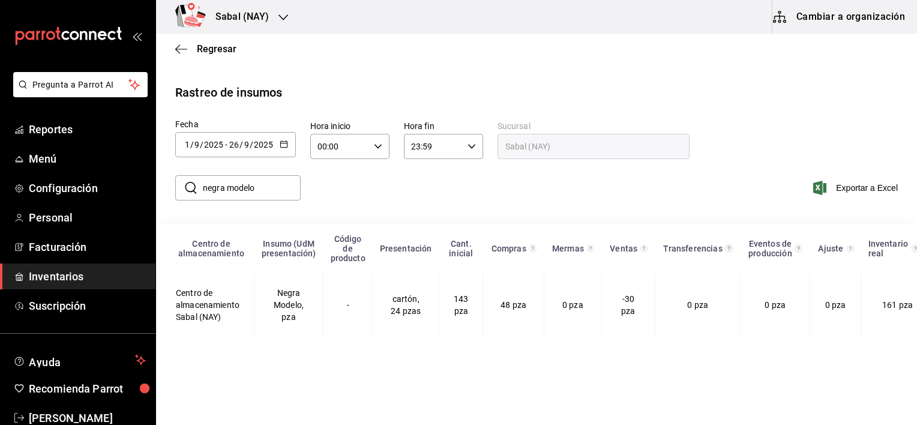
drag, startPoint x: 276, startPoint y: 189, endPoint x: 196, endPoint y: 192, distance: 80.5
click at [196, 192] on div "​ negra modelo ​" at bounding box center [237, 187] width 125 height 25
drag, startPoint x: 285, startPoint y: 189, endPoint x: 167, endPoint y: 190, distance: 117.7
click at [167, 190] on div "​ modelo especi ​" at bounding box center [233, 187] width 135 height 35
type input "a"
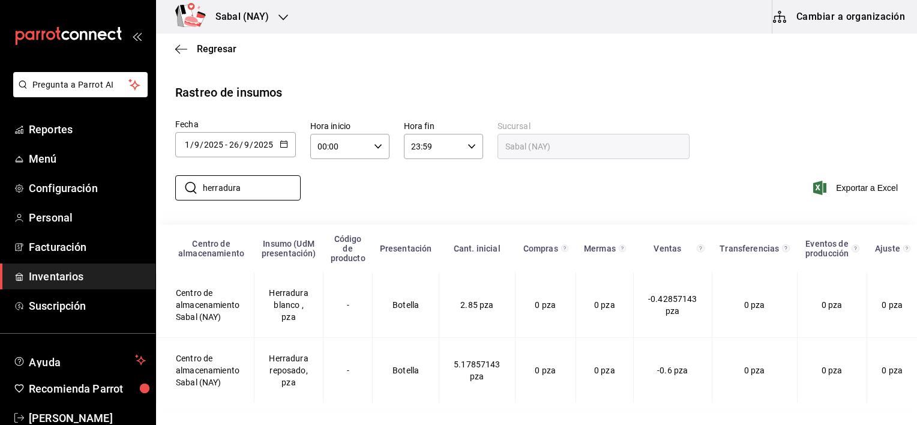
click at [441, 199] on div "​ herradura ​ Exportar a Excel" at bounding box center [531, 194] width 771 height 49
drag, startPoint x: 261, startPoint y: 192, endPoint x: 134, endPoint y: 193, distance: 126.7
click at [134, 193] on div "Pregunta a Parrot AI Reportes Menú Configuración Personal Facturación Inventari…" at bounding box center [458, 211] width 917 height 423
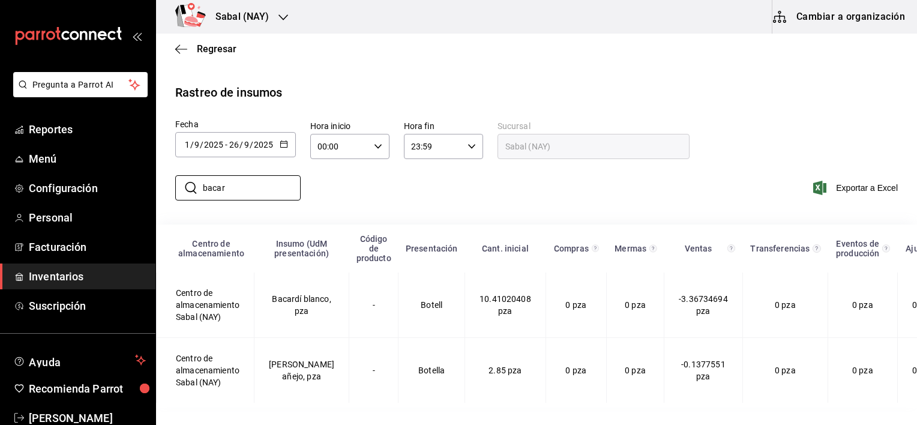
drag, startPoint x: 268, startPoint y: 190, endPoint x: 157, endPoint y: 190, distance: 111.1
click at [157, 190] on div "​ bacar ​ Exportar a Excel" at bounding box center [531, 194] width 771 height 49
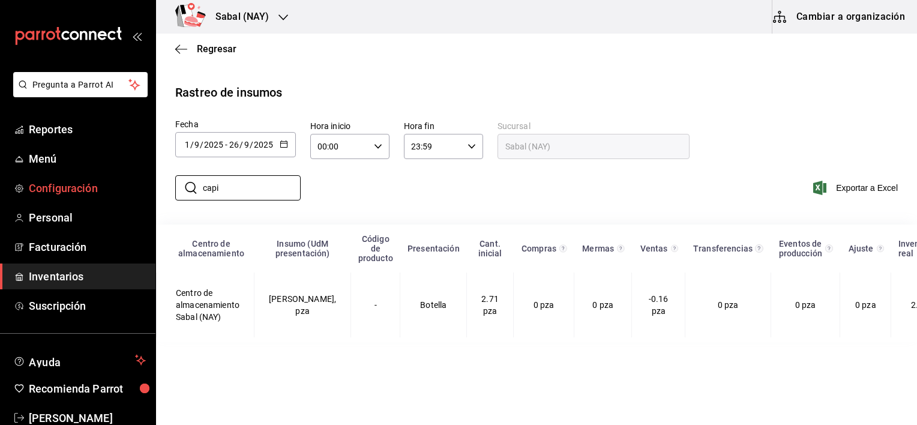
drag, startPoint x: 256, startPoint y: 184, endPoint x: 148, endPoint y: 191, distance: 107.7
click at [148, 191] on div "Pregunta a Parrot AI Reportes Menú Configuración Personal Facturación Inventari…" at bounding box center [458, 211] width 917 height 423
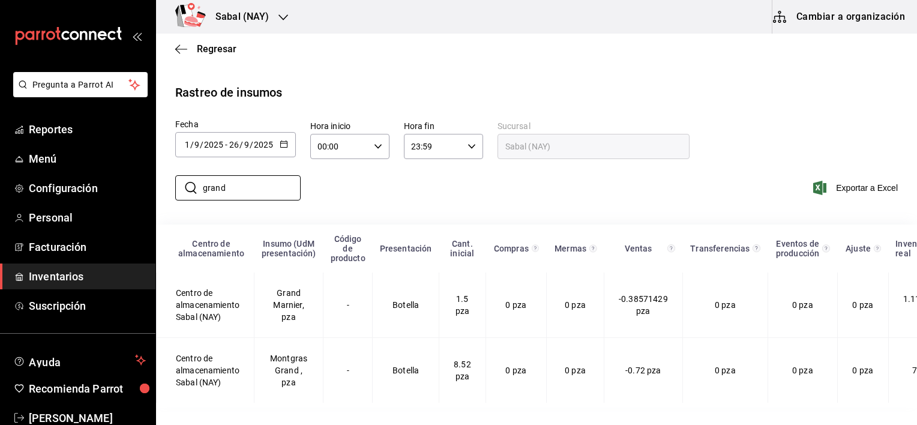
drag, startPoint x: 251, startPoint y: 191, endPoint x: 170, endPoint y: 187, distance: 81.2
click at [170, 187] on div "​ grand ​" at bounding box center [233, 187] width 135 height 35
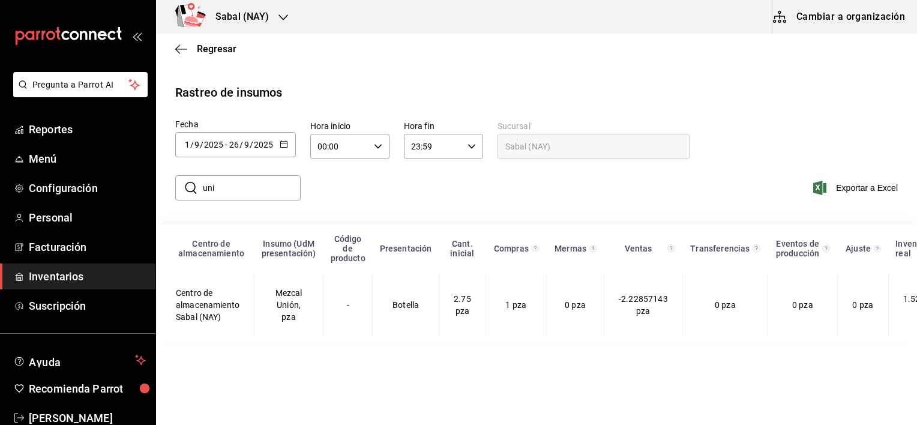
drag, startPoint x: 252, startPoint y: 186, endPoint x: 187, endPoint y: 186, distance: 64.8
click at [187, 186] on div "​ uni ​" at bounding box center [237, 187] width 125 height 25
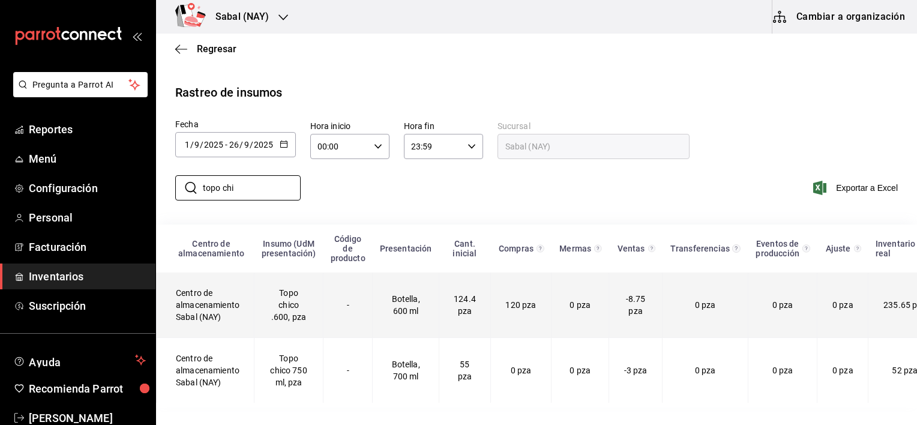
type input "topo chi"
click at [501, 315] on td "120 pza" at bounding box center [520, 305] width 61 height 65
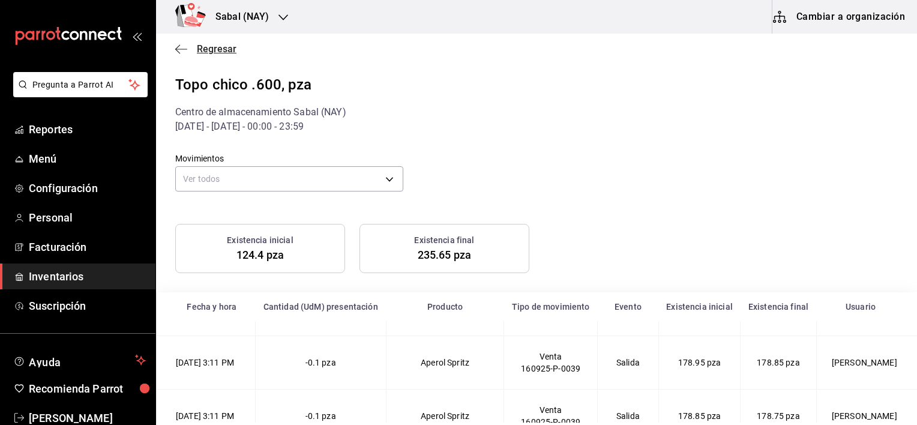
click at [183, 46] on icon "button" at bounding box center [181, 49] width 12 height 11
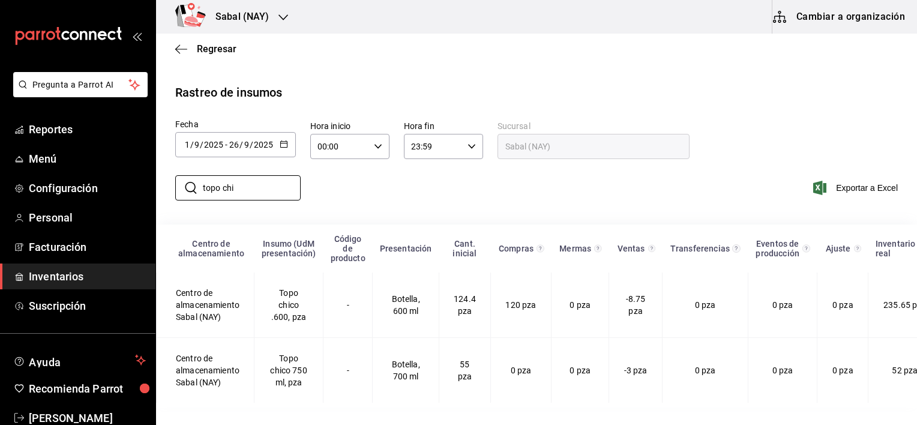
drag, startPoint x: 256, startPoint y: 187, endPoint x: 170, endPoint y: 178, distance: 86.3
click at [170, 178] on div "​ topo chi ​" at bounding box center [233, 187] width 135 height 35
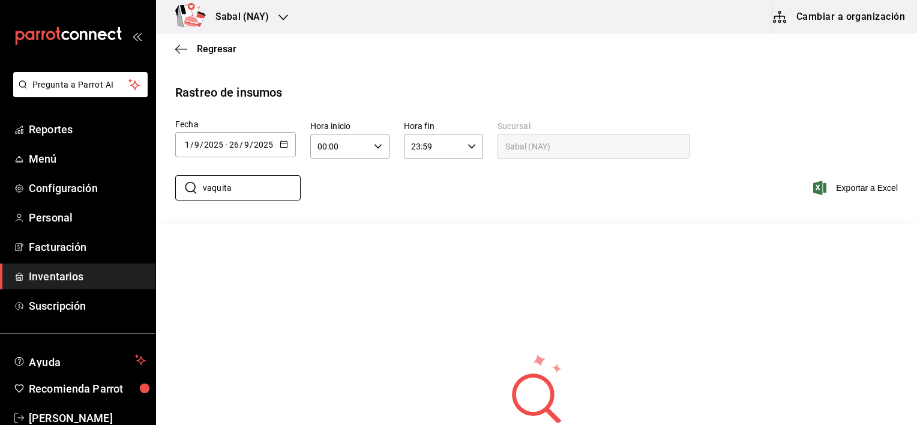
type input "vaquita"
drag, startPoint x: 450, startPoint y: 233, endPoint x: 339, endPoint y: 207, distance: 114.2
click at [339, 207] on div "​ vaquita ​ Exportar a Excel" at bounding box center [531, 194] width 771 height 49
drag, startPoint x: 255, startPoint y: 185, endPoint x: 152, endPoint y: 180, distance: 102.2
click at [152, 180] on div "Pregunta a Parrot AI Reportes Menú Configuración Personal Facturación Inventari…" at bounding box center [458, 211] width 917 height 423
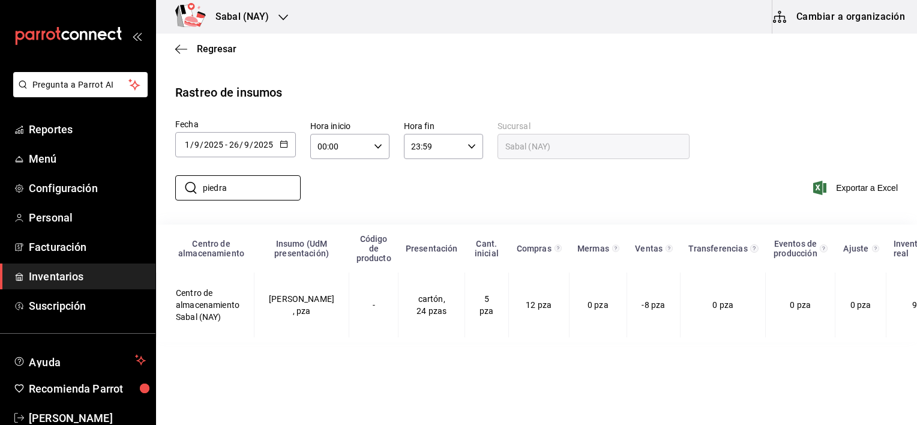
drag, startPoint x: 264, startPoint y: 191, endPoint x: 174, endPoint y: 186, distance: 90.8
click at [174, 186] on div "​ piedra ​" at bounding box center [233, 187] width 135 height 35
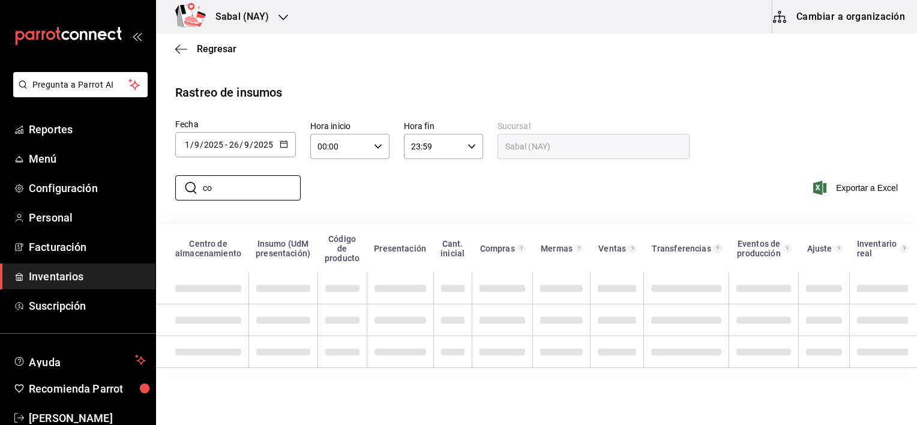
type input "c"
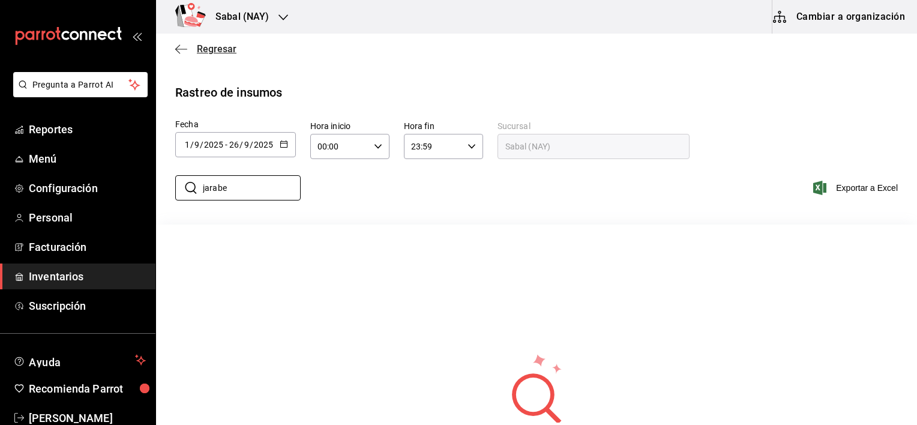
type input "jarabe"
click at [182, 48] on icon "button" at bounding box center [181, 49] width 12 height 11
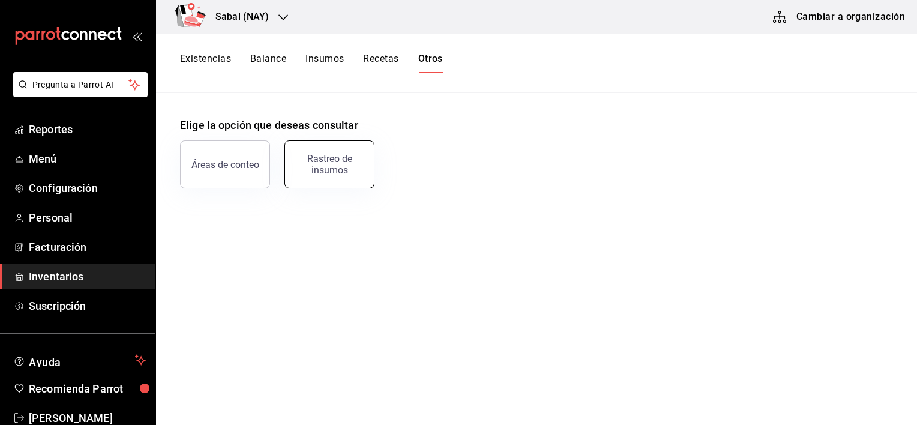
click at [361, 156] on div "Rastreo de insumos" at bounding box center [329, 164] width 74 height 23
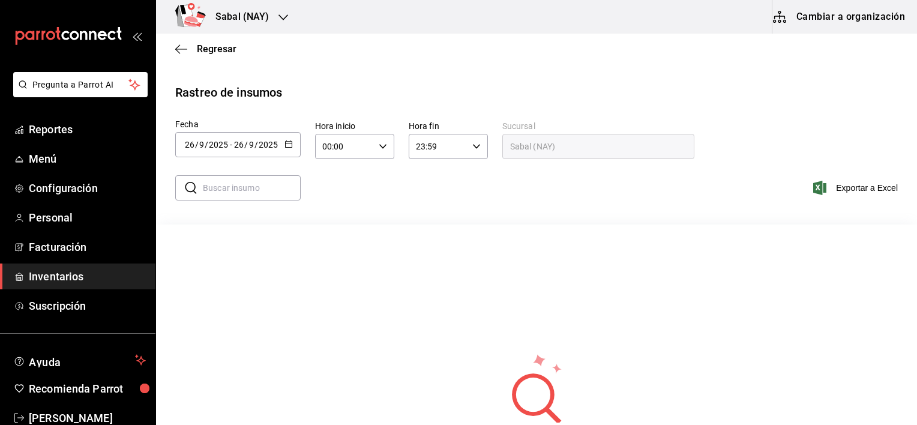
click at [288, 143] on icon "button" at bounding box center [289, 144] width 8 height 8
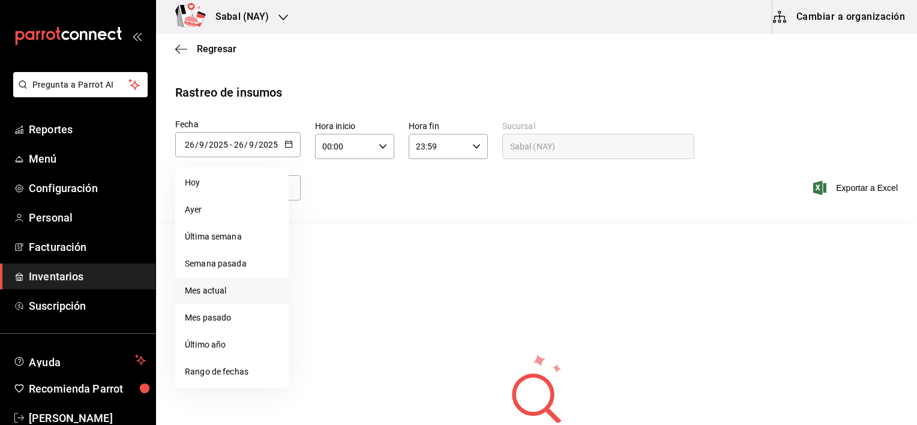
click at [204, 291] on li "Mes actual" at bounding box center [231, 290] width 113 height 27
type input "2025-09-01"
type input "1"
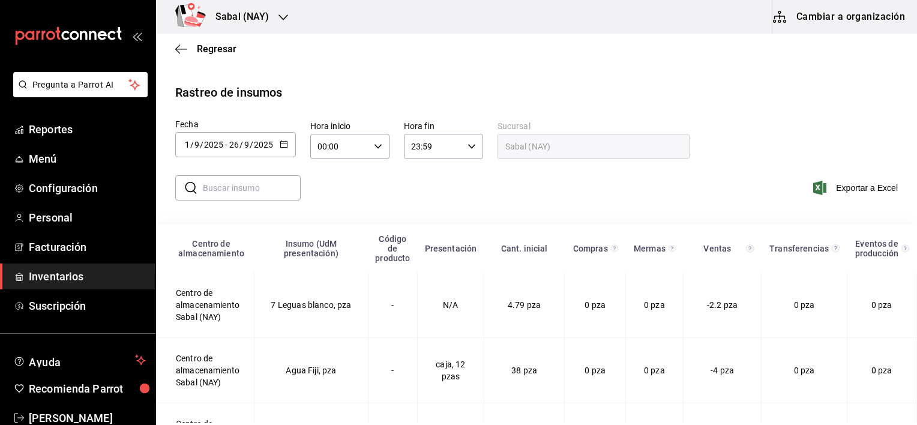
click at [223, 192] on input "text" at bounding box center [252, 188] width 98 height 24
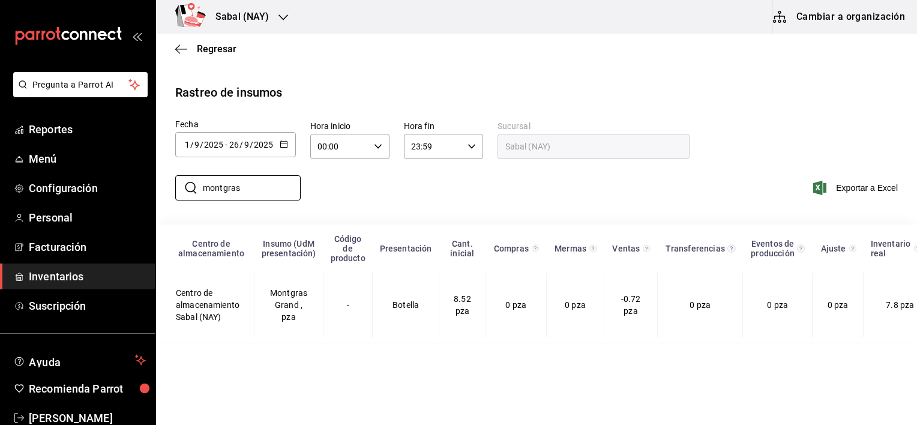
drag, startPoint x: 273, startPoint y: 189, endPoint x: 170, endPoint y: 185, distance: 103.3
click at [170, 185] on div "​ montgras ​" at bounding box center [233, 187] width 135 height 35
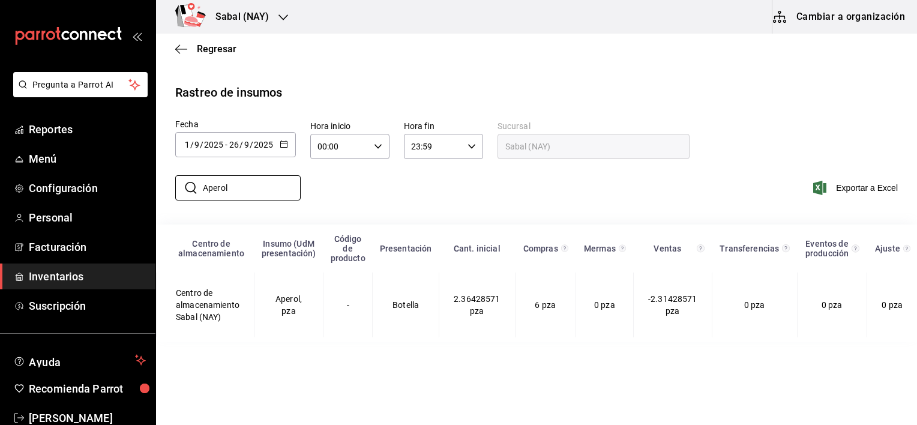
drag, startPoint x: 235, startPoint y: 184, endPoint x: 168, endPoint y: 181, distance: 66.7
click at [168, 181] on div "​ Aperol ​" at bounding box center [233, 187] width 135 height 35
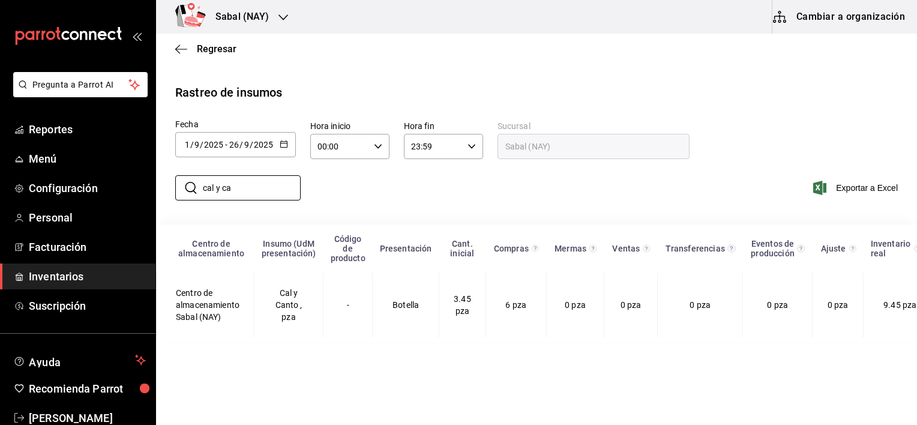
drag, startPoint x: 266, startPoint y: 188, endPoint x: 172, endPoint y: 188, distance: 93.7
click at [172, 188] on div "​ cal y ca ​" at bounding box center [233, 187] width 135 height 35
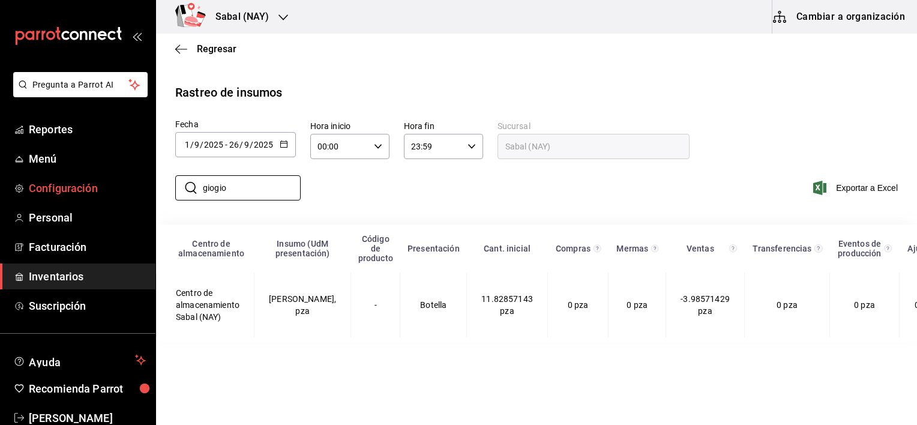
drag, startPoint x: 279, startPoint y: 187, endPoint x: 131, endPoint y: 188, distance: 147.7
click at [131, 188] on div "Pregunta a Parrot AI Reportes Menú Configuración Personal Facturación Inventari…" at bounding box center [458, 211] width 917 height 423
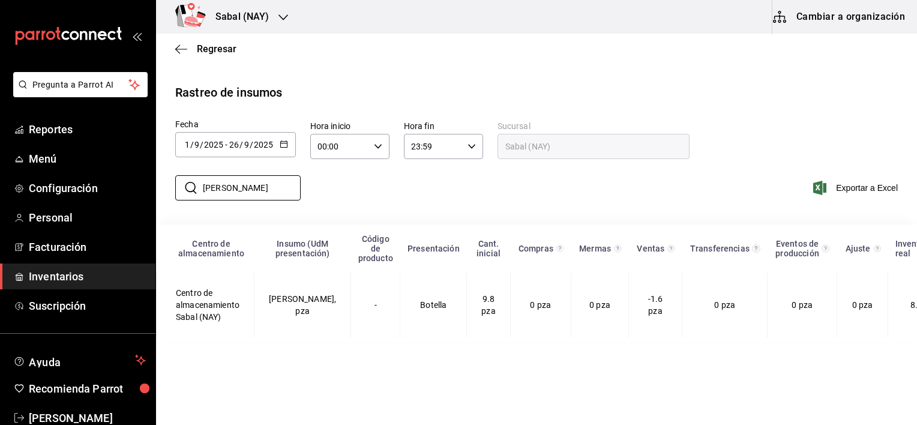
type input "villa sandi"
click at [181, 50] on icon "button" at bounding box center [181, 49] width 12 height 11
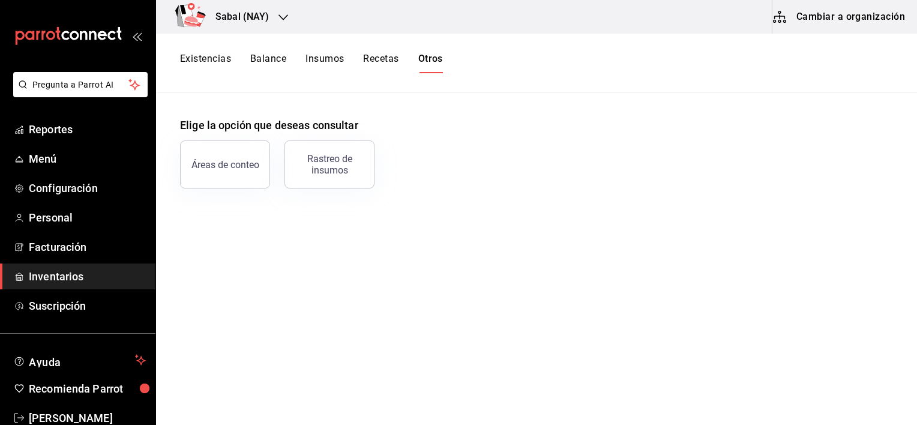
click at [195, 62] on button "Existencias" at bounding box center [205, 63] width 51 height 20
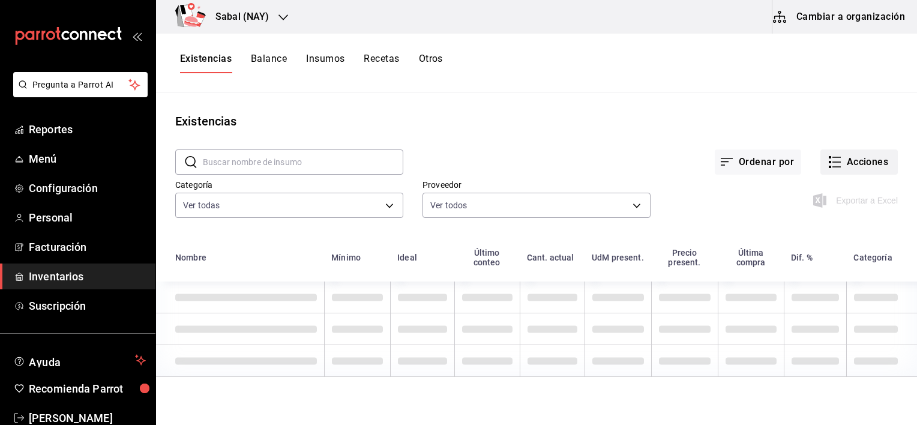
click at [855, 160] on button "Acciones" at bounding box center [859, 161] width 77 height 25
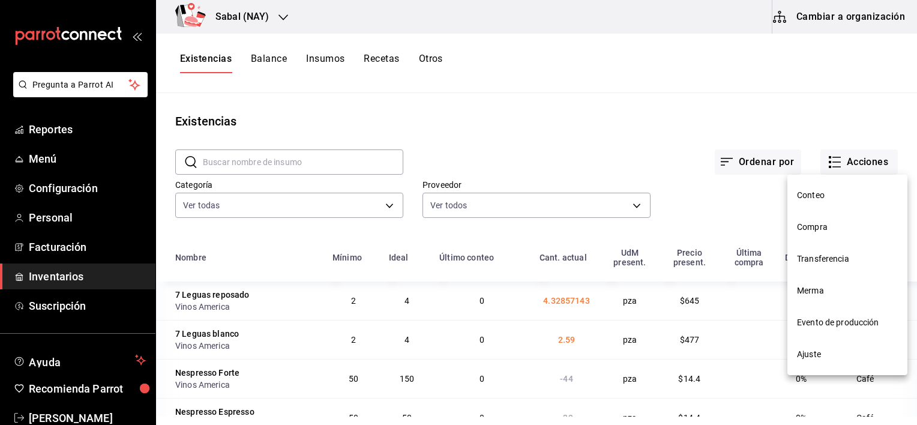
drag, startPoint x: 825, startPoint y: 226, endPoint x: 807, endPoint y: 229, distance: 17.8
click at [807, 229] on span "Compra" at bounding box center [847, 227] width 101 height 13
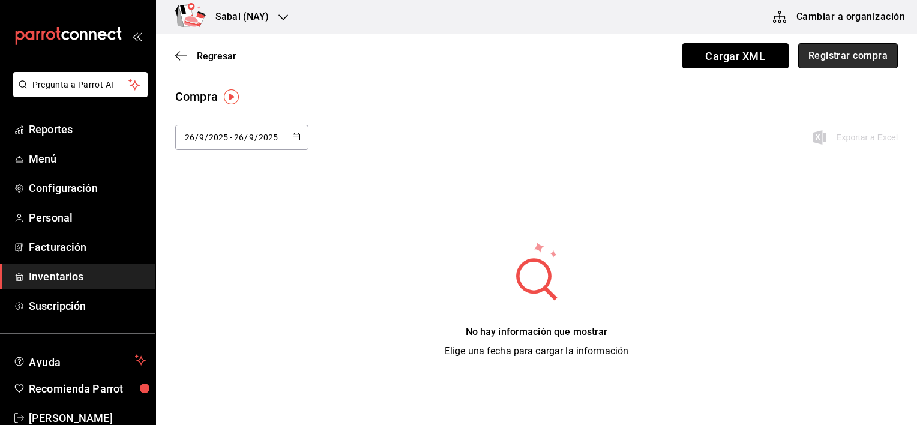
click at [838, 56] on button "Registrar compra" at bounding box center [848, 55] width 100 height 25
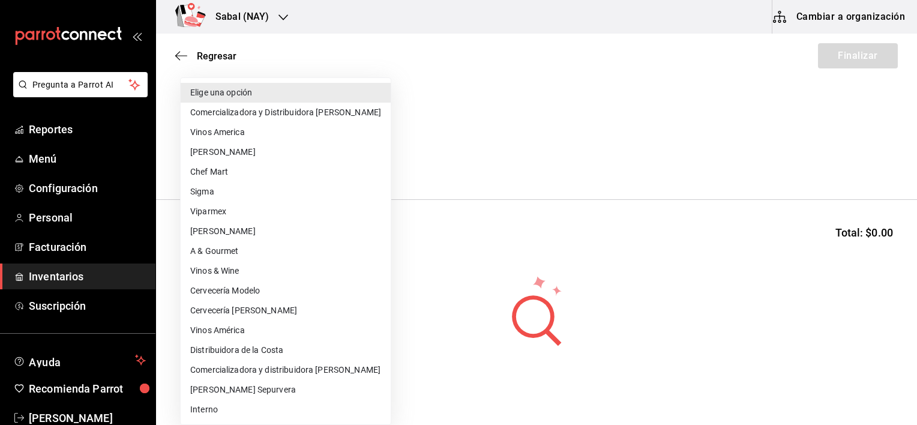
click at [375, 163] on body "Pregunta a Parrot AI Reportes Menú Configuración Personal Facturación Inventari…" at bounding box center [458, 178] width 917 height 357
click at [271, 325] on li "Vinos América" at bounding box center [286, 331] width 210 height 20
type input "1893d956-7064-4cf8-b842-41e9495a5230"
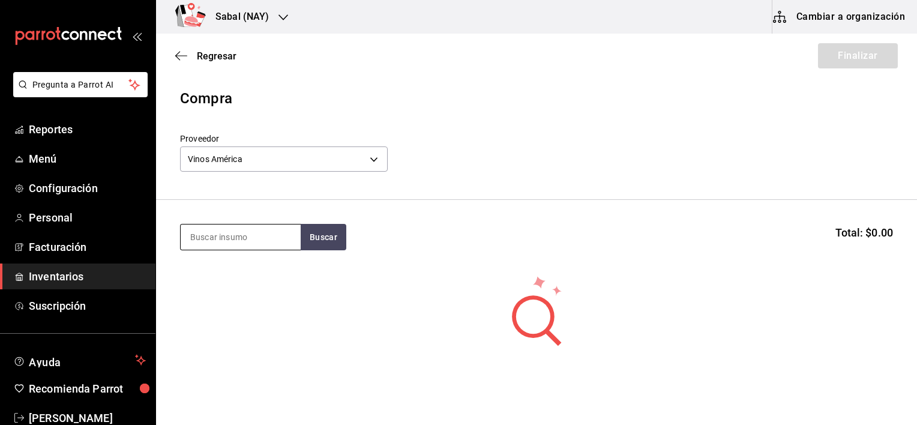
click at [262, 238] on input at bounding box center [241, 237] width 120 height 25
type input "bacard"
click at [331, 242] on button "Buscar" at bounding box center [324, 237] width 46 height 26
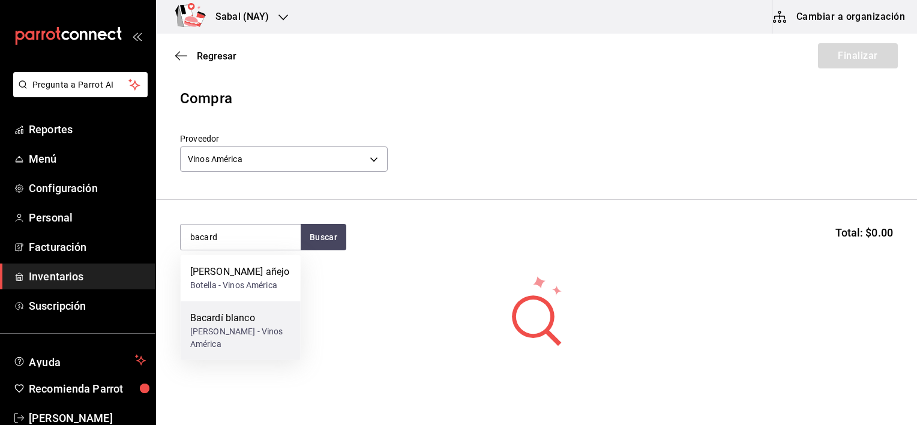
click at [243, 330] on div "Botell - Vinos América" at bounding box center [240, 337] width 101 height 25
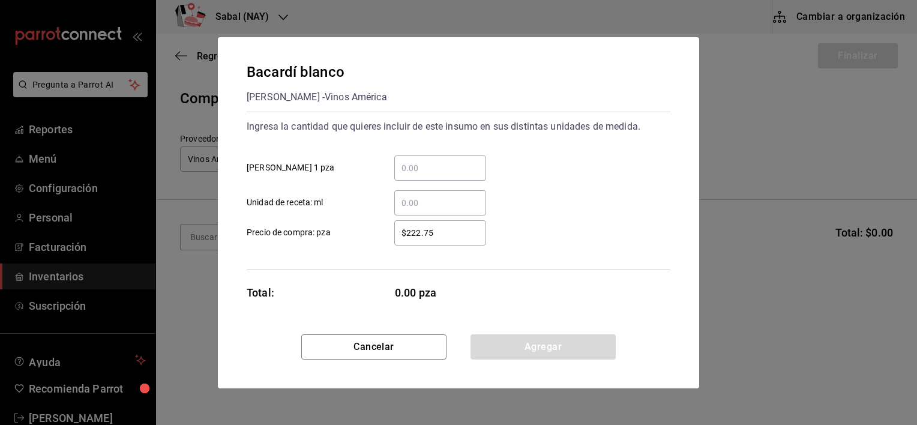
click at [441, 173] on input "​ Botell 1 pza" at bounding box center [440, 168] width 92 height 14
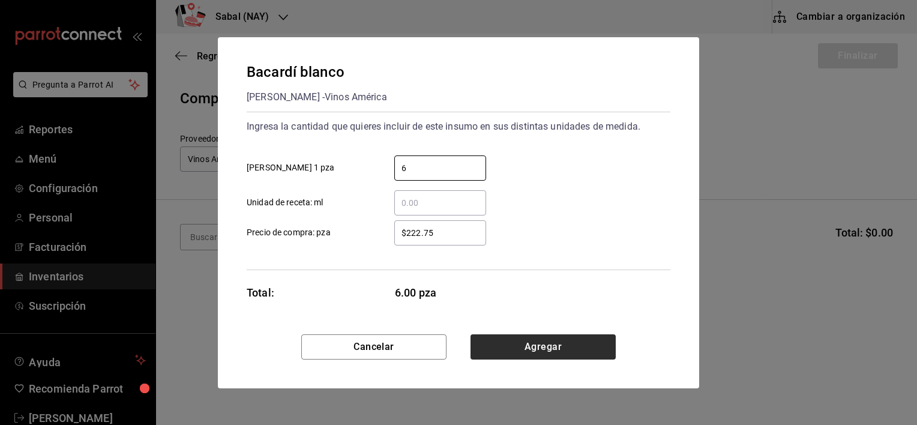
type input "6"
click at [532, 351] on button "Agregar" at bounding box center [543, 346] width 145 height 25
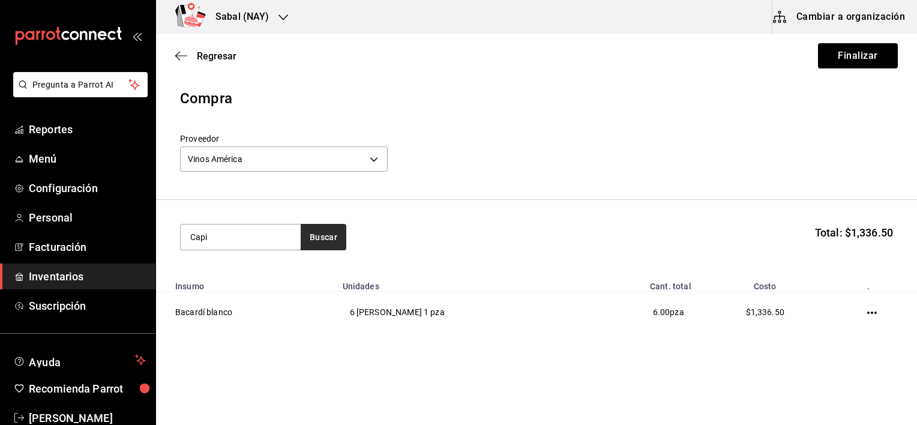
type input "Capi"
click at [330, 247] on button "Buscar" at bounding box center [324, 237] width 46 height 26
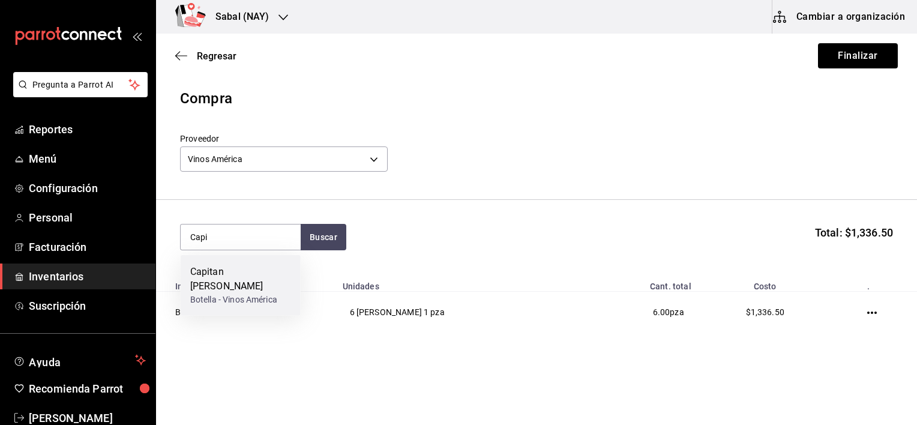
click at [266, 294] on div "Botella - Vinos América" at bounding box center [240, 300] width 101 height 13
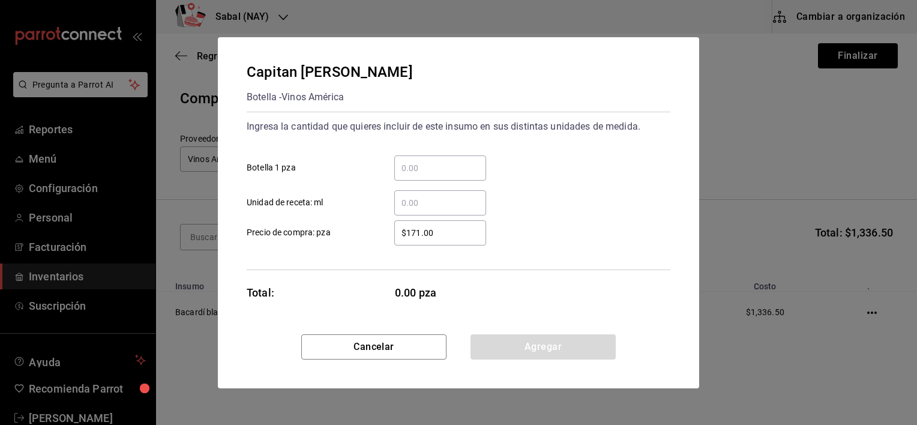
click at [412, 174] on input "​ Botella 1 pza" at bounding box center [440, 168] width 92 height 14
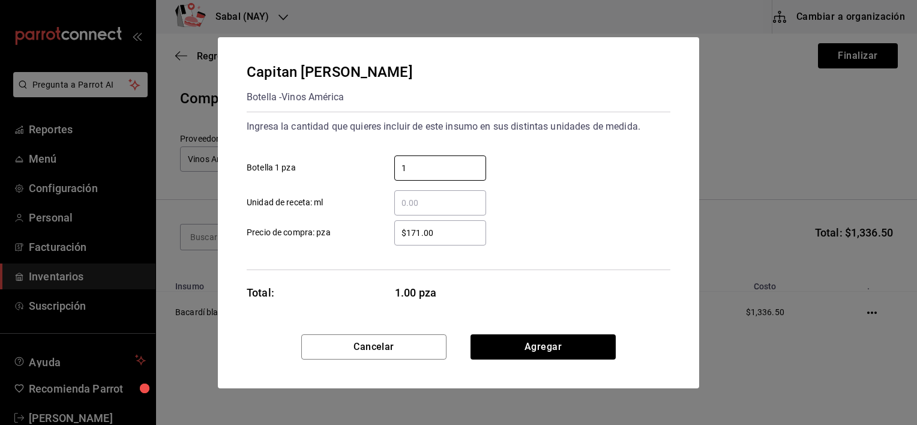
type input "1"
click at [569, 148] on div "1 ​ Botella 1 pza" at bounding box center [453, 163] width 433 height 35
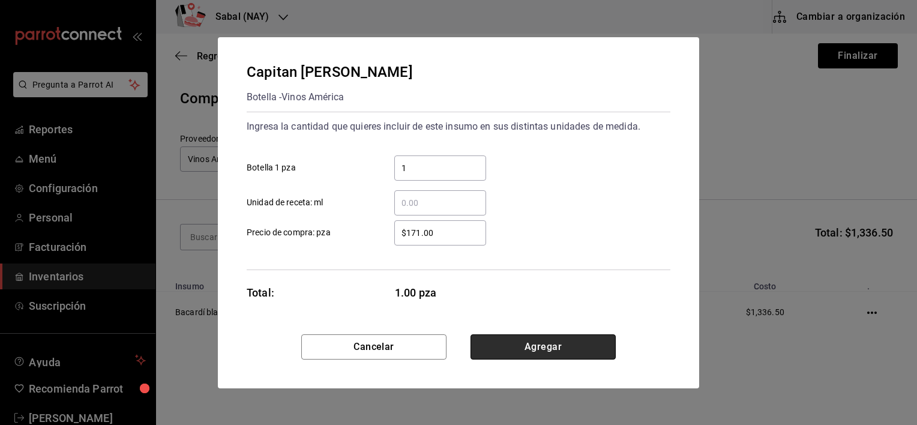
click at [544, 348] on button "Agregar" at bounding box center [543, 346] width 145 height 25
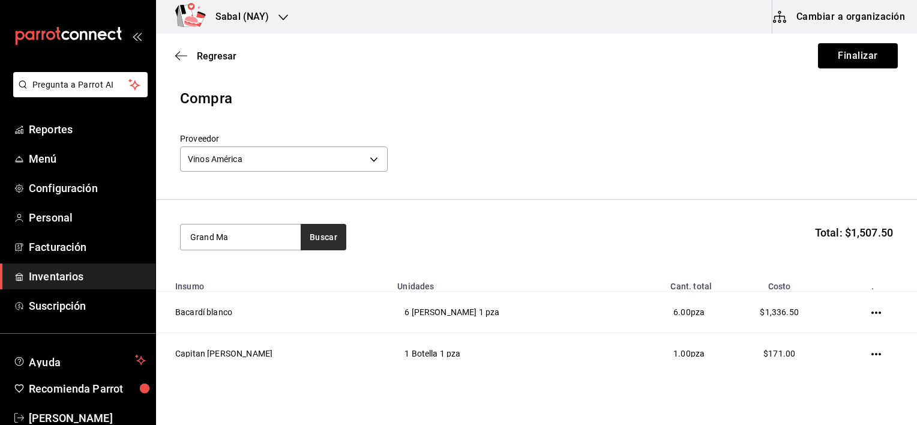
type input "Grand Ma"
click at [331, 235] on button "Buscar" at bounding box center [324, 237] width 46 height 26
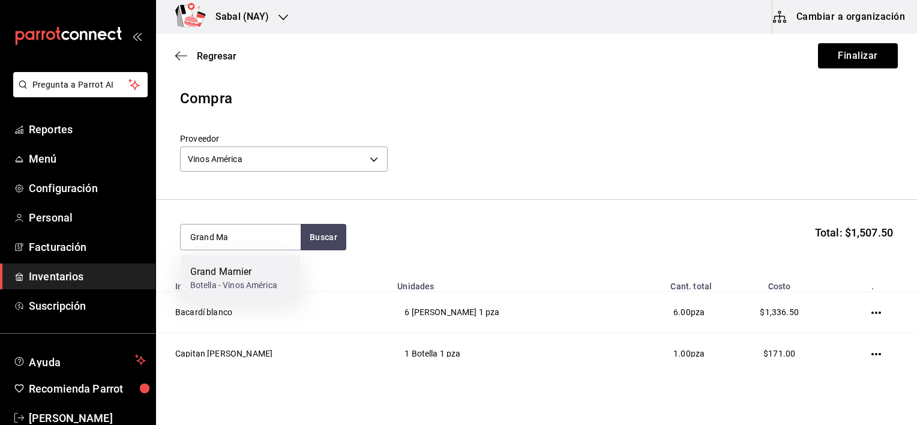
click at [243, 294] on div "Grand Marnier Botella - Vinos América" at bounding box center [241, 278] width 120 height 46
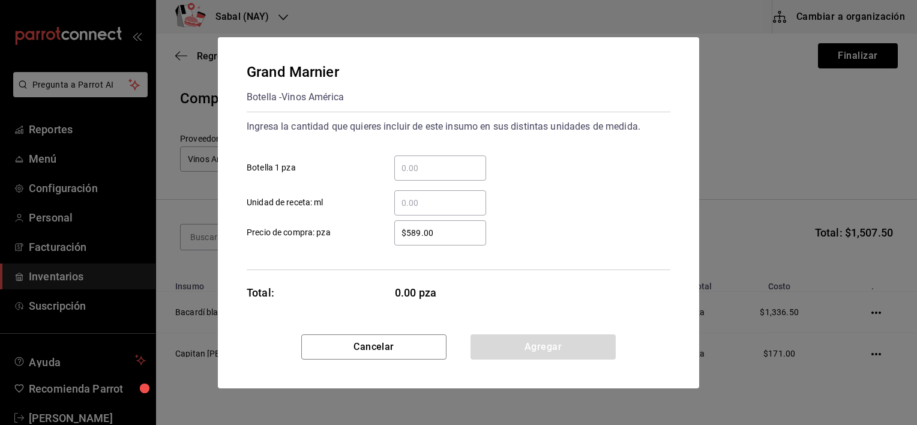
click at [450, 164] on input "​ Botella 1 pza" at bounding box center [440, 168] width 92 height 14
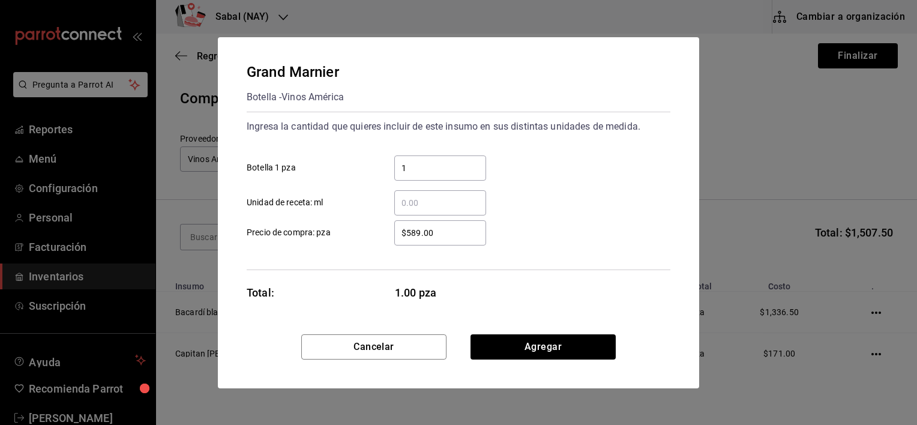
type input "1"
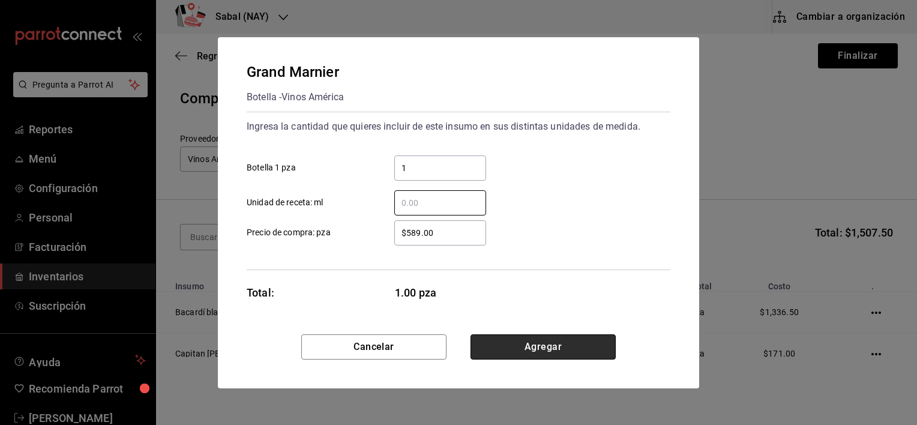
click at [586, 343] on button "Agregar" at bounding box center [543, 346] width 145 height 25
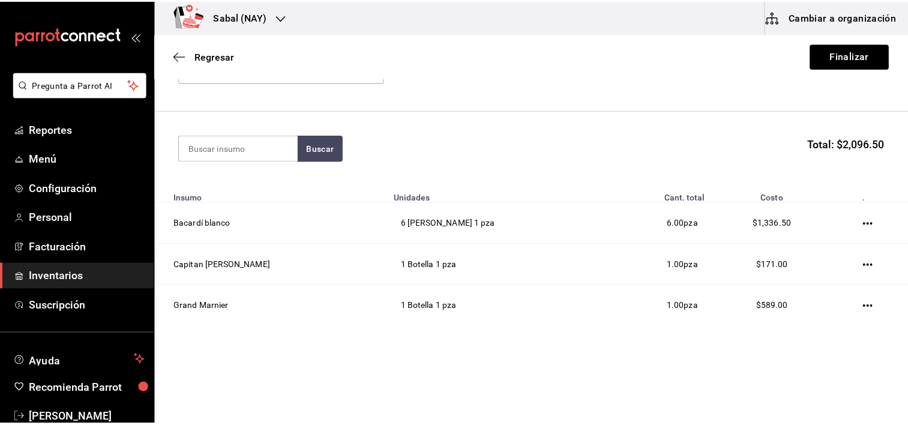
scroll to position [91, 0]
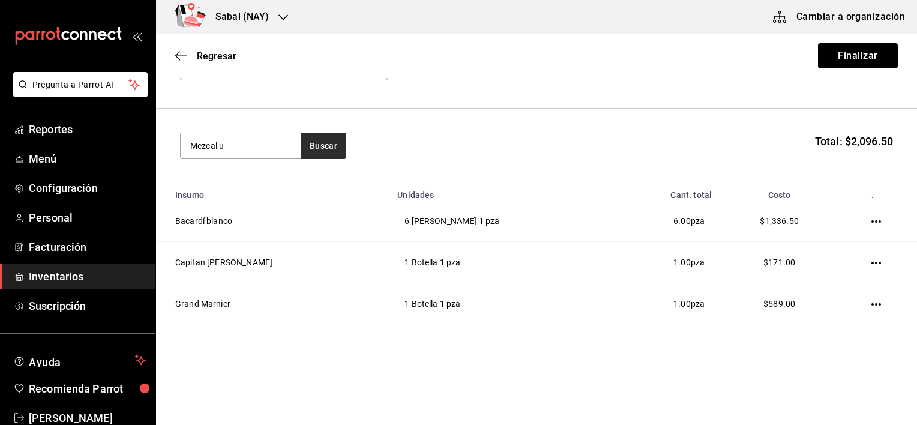
type input "Mezcal u"
click at [326, 151] on button "Buscar" at bounding box center [324, 146] width 46 height 26
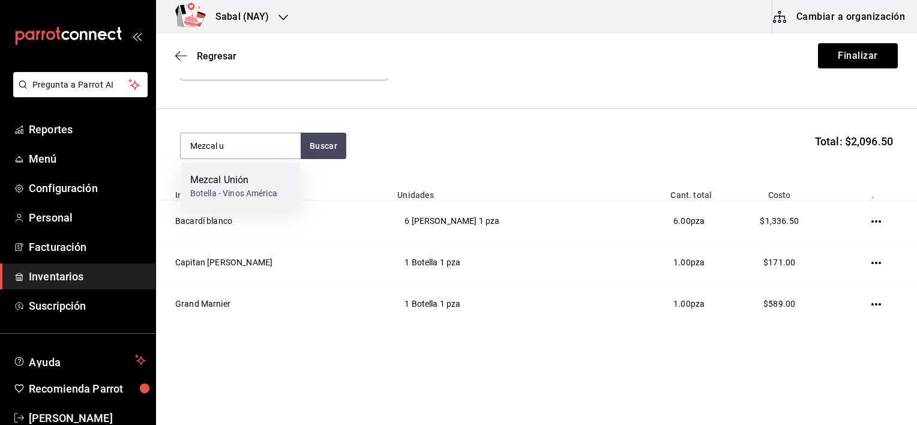
click at [233, 187] on div "Botella - Vinos América" at bounding box center [233, 193] width 87 height 13
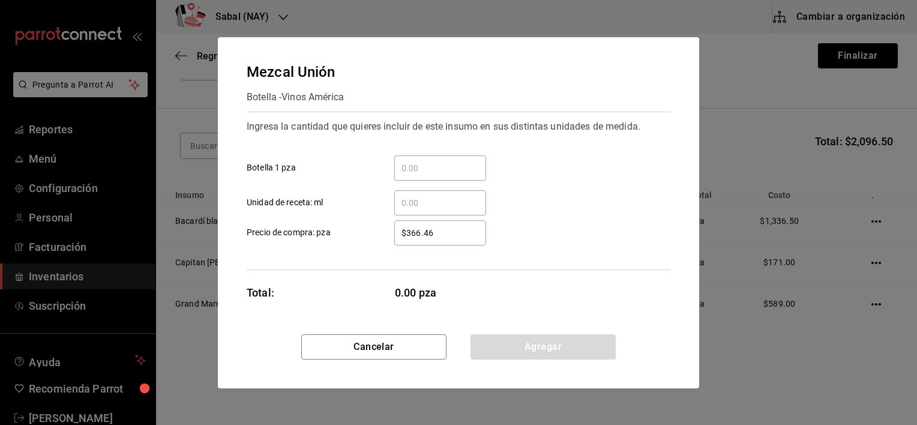
click at [408, 169] on input "​ Botella 1 pza" at bounding box center [440, 168] width 92 height 14
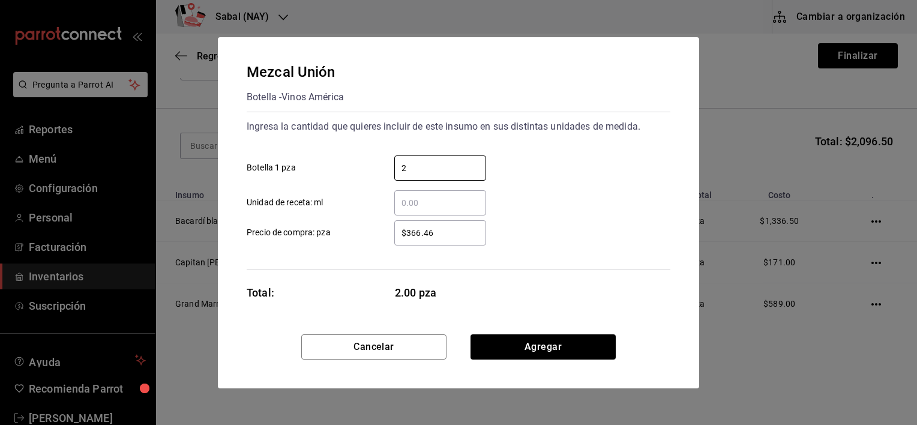
type input "2"
click at [576, 168] on div "2 ​ Botella 1 pza" at bounding box center [453, 163] width 433 height 35
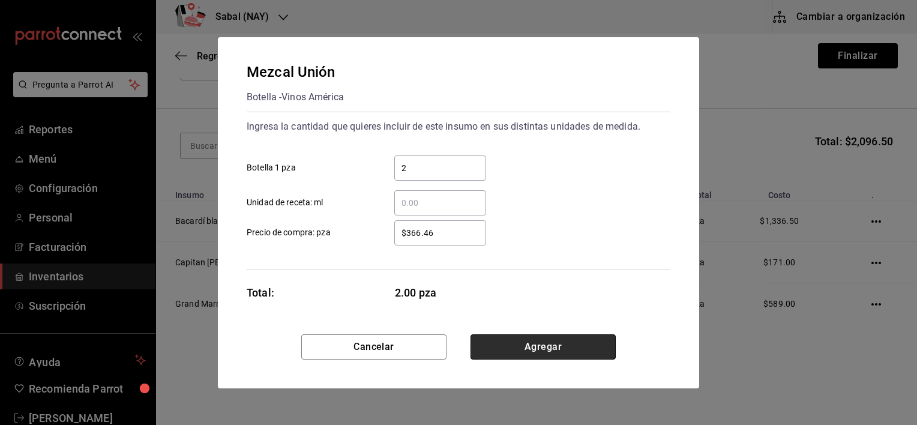
click at [519, 334] on button "Agregar" at bounding box center [543, 346] width 145 height 25
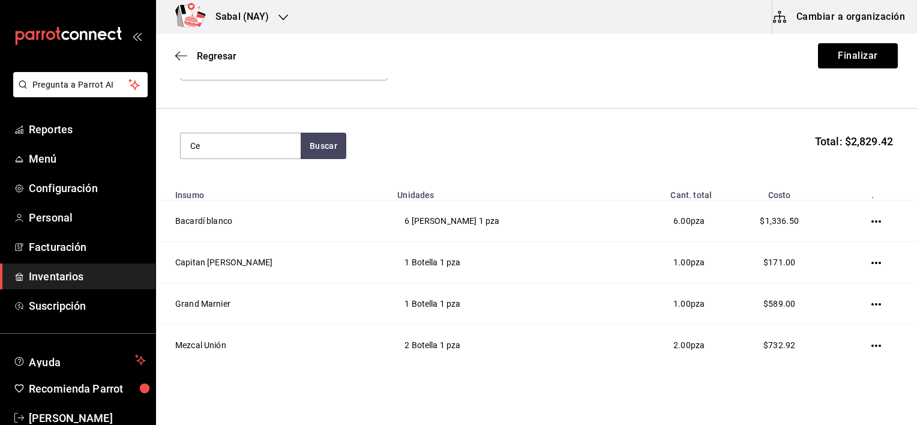
type input "C"
click at [327, 145] on button "Buscar" at bounding box center [324, 146] width 46 height 26
type input "v"
click at [830, 55] on button "Finalizar" at bounding box center [858, 55] width 80 height 25
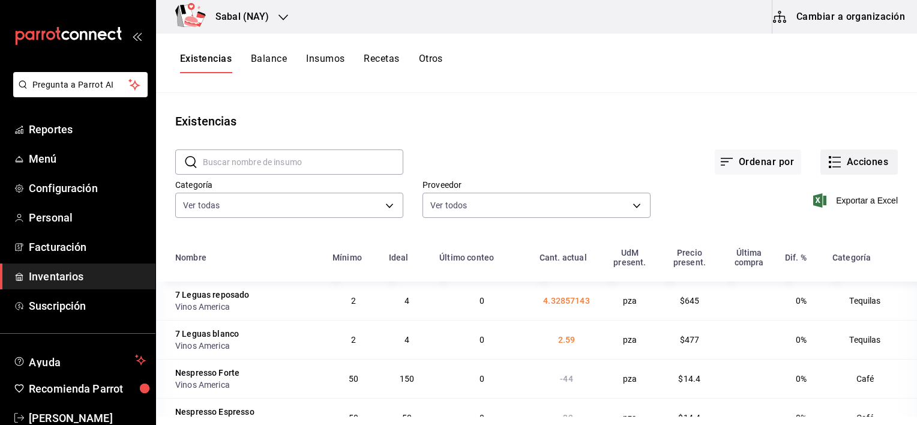
click at [839, 161] on button "Acciones" at bounding box center [859, 161] width 77 height 25
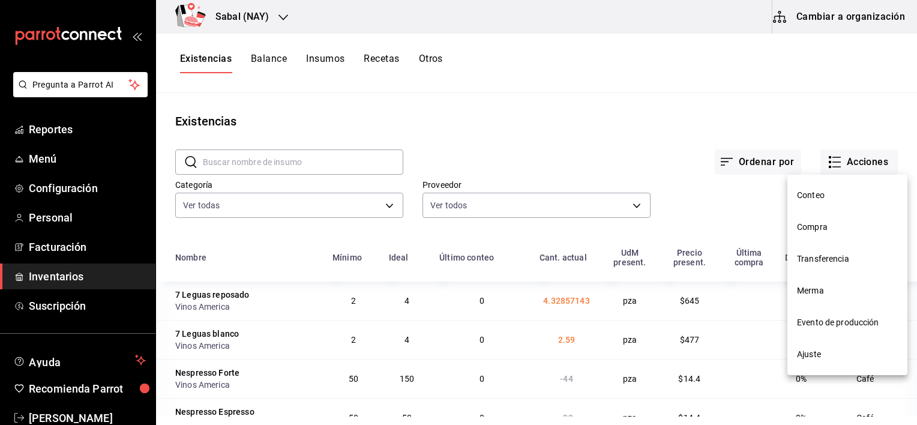
click at [806, 228] on span "Compra" at bounding box center [847, 227] width 101 height 13
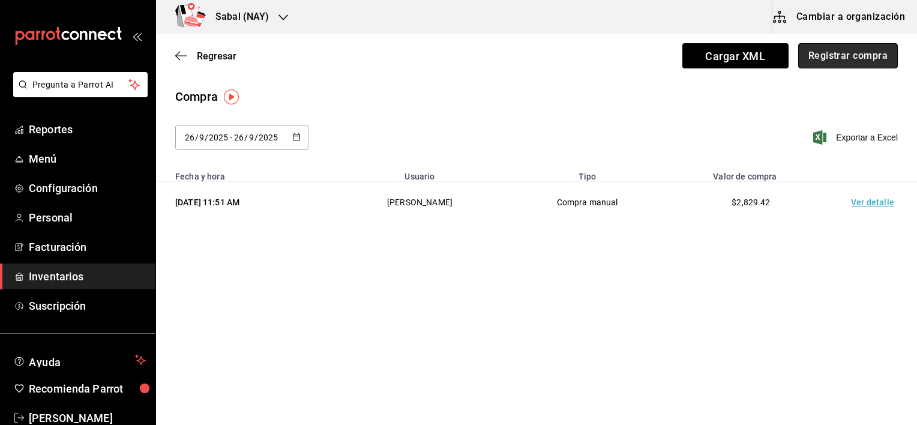
click at [858, 55] on button "Registrar compra" at bounding box center [848, 55] width 100 height 25
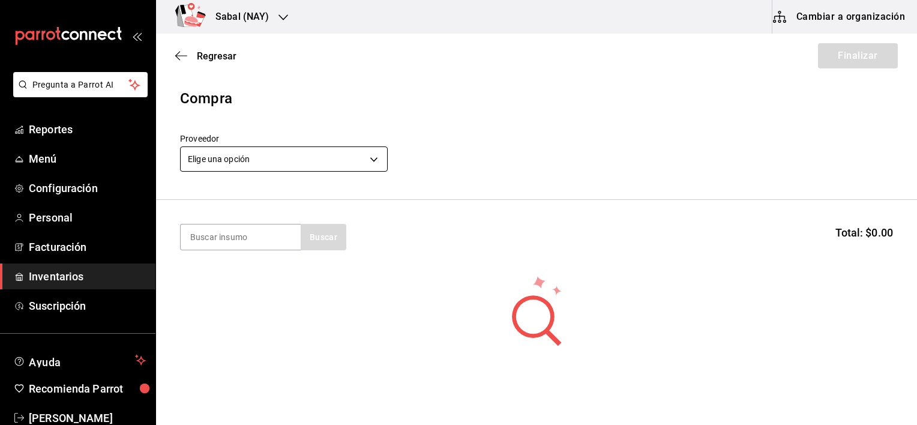
click at [276, 157] on body "Pregunta a Parrot AI Reportes Menú Configuración Personal Facturación Inventari…" at bounding box center [458, 178] width 917 height 357
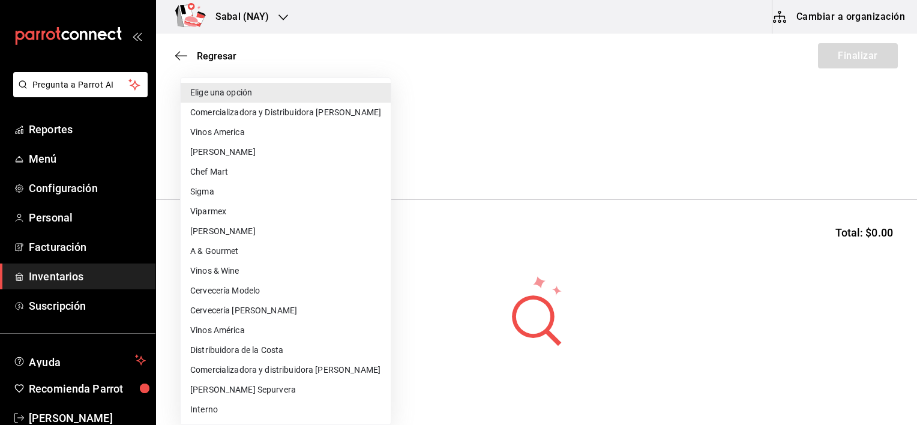
click at [228, 231] on li "Tera Vinos" at bounding box center [286, 232] width 210 height 20
type input "027072db-578f-4ee9-bc4d-064811f7db21"
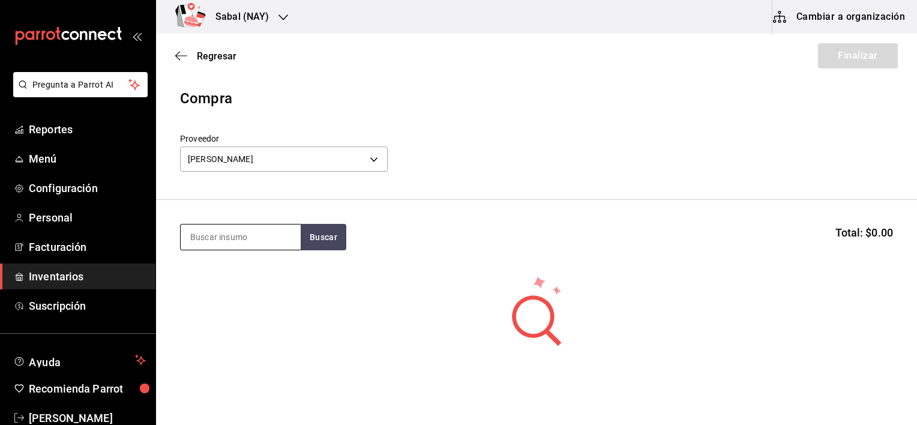
click at [229, 237] on input at bounding box center [241, 237] width 120 height 25
type input "vaquita"
click at [321, 241] on button "Buscar" at bounding box center [324, 237] width 46 height 26
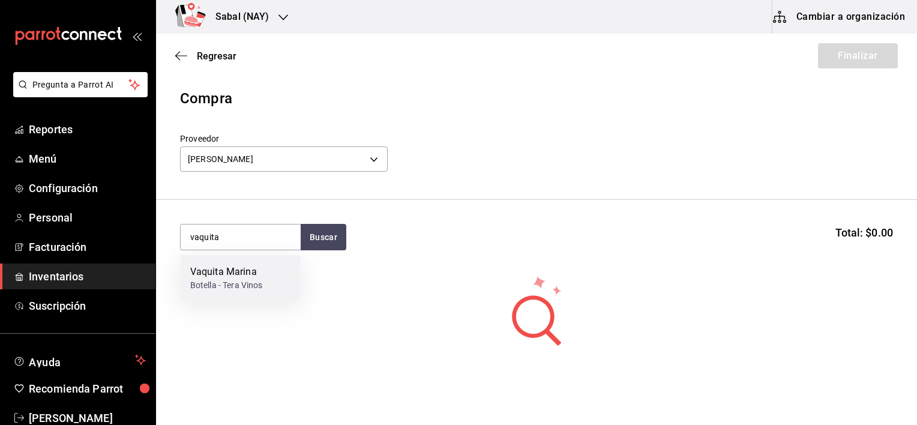
click at [268, 283] on div "Vaquita Marina Botella - Tera Vinos" at bounding box center [241, 278] width 120 height 46
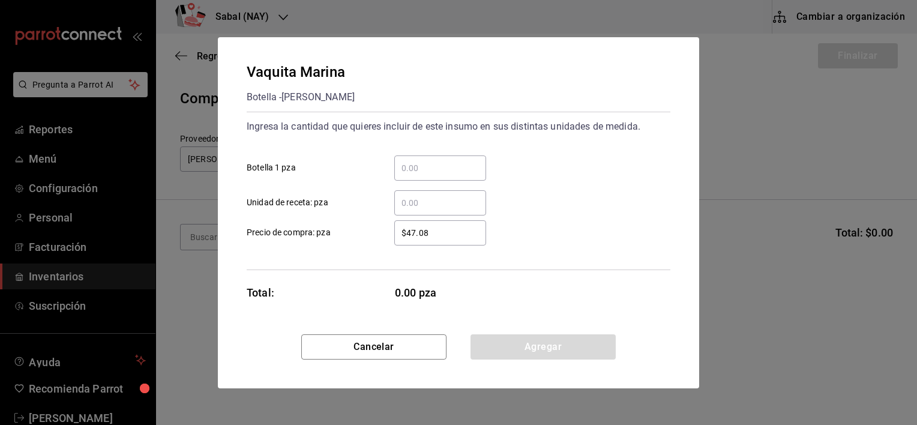
click at [418, 179] on div "​" at bounding box center [440, 167] width 92 height 25
click at [418, 175] on input "​ Botella 1 pza" at bounding box center [440, 168] width 92 height 14
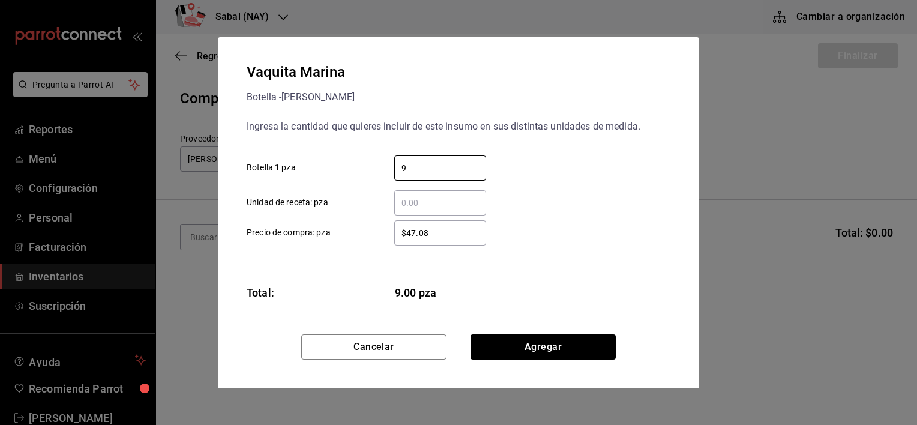
type input "9"
click at [584, 266] on div "Ingresa la cantidad que quieres incluir de este insumo en sus distintas unidade…" at bounding box center [459, 191] width 424 height 158
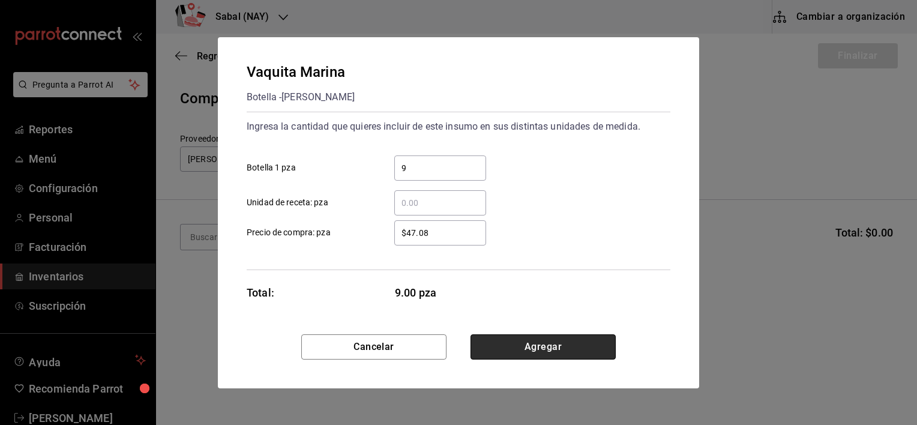
click at [559, 343] on button "Agregar" at bounding box center [543, 346] width 145 height 25
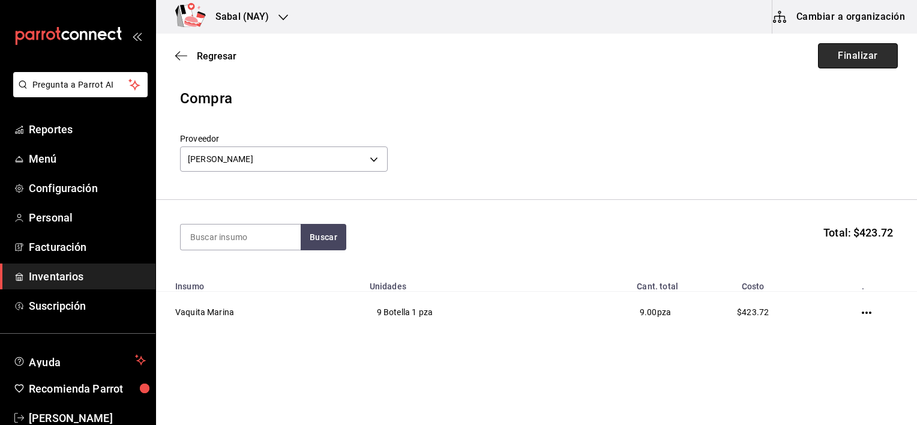
click at [828, 55] on button "Finalizar" at bounding box center [858, 55] width 80 height 25
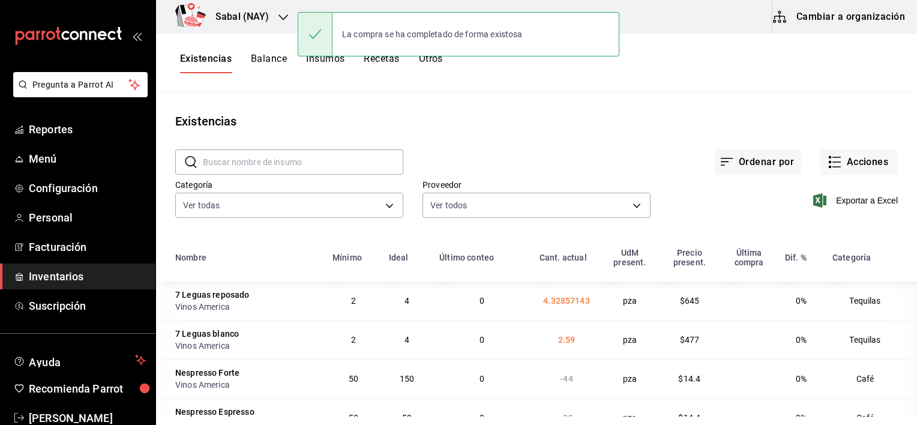
click at [451, 146] on div "Ordenar por Acciones" at bounding box center [650, 152] width 495 height 44
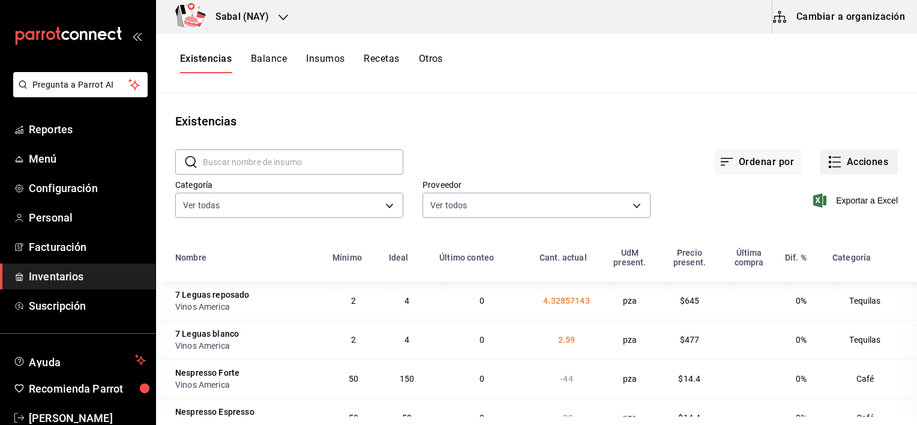
click at [832, 163] on icon "button" at bounding box center [835, 162] width 14 height 14
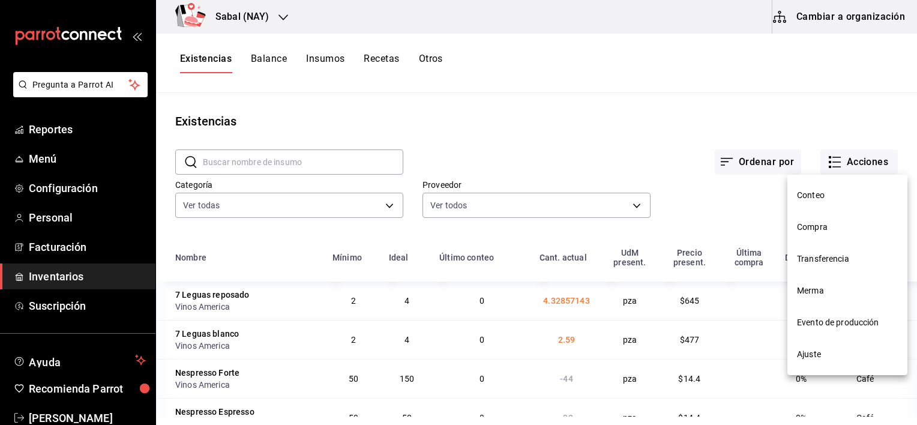
click at [807, 225] on span "Compra" at bounding box center [847, 227] width 101 height 13
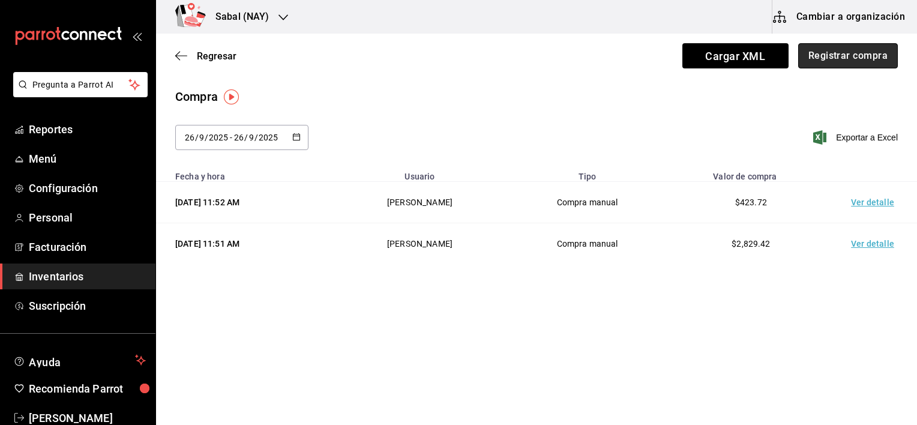
click at [827, 58] on button "Registrar compra" at bounding box center [848, 55] width 100 height 25
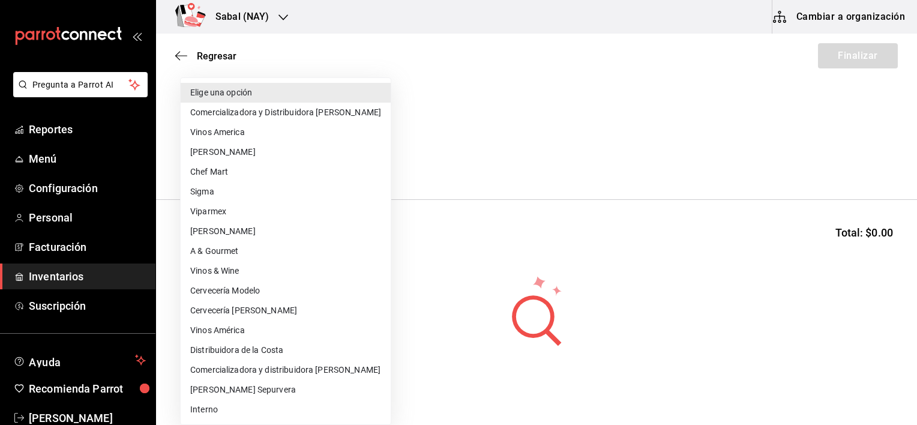
click at [306, 158] on body "Pregunta a Parrot AI Reportes Menú Configuración Personal Facturación Inventari…" at bounding box center [458, 178] width 917 height 357
click at [219, 175] on li "Chef Mart" at bounding box center [286, 172] width 210 height 20
type input "02959db8-9cd5-4ecb-b584-9d45b1669e35"
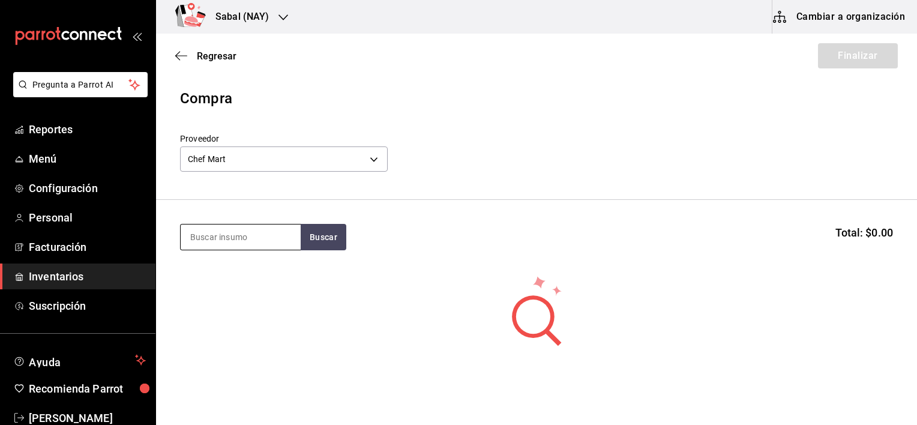
click at [228, 238] on input at bounding box center [241, 237] width 120 height 25
type input "Jarabe"
click at [330, 238] on button "Buscar" at bounding box center [324, 237] width 46 height 26
drag, startPoint x: 257, startPoint y: 239, endPoint x: 150, endPoint y: 252, distance: 107.7
click at [150, 252] on div "Pregunta a Parrot AI Reportes Menú Configuración Personal Facturación Inventari…" at bounding box center [458, 178] width 917 height 357
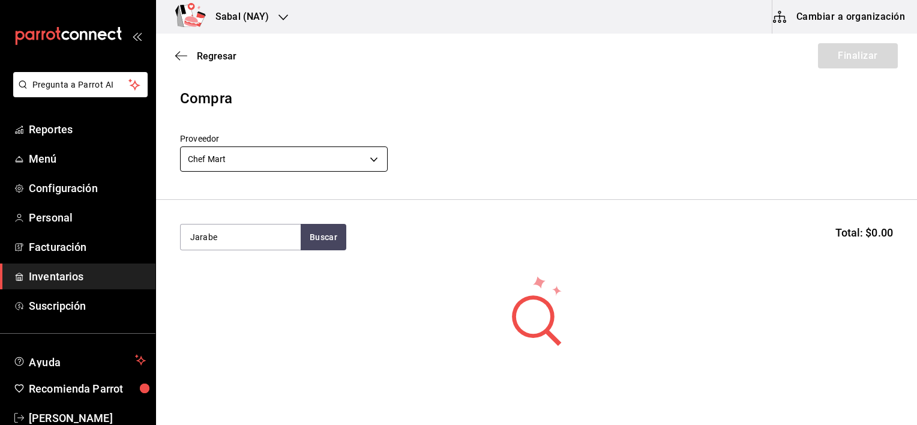
click at [288, 156] on body "Pregunta a Parrot AI Reportes Menú Configuración Personal Facturación Inventari…" at bounding box center [458, 178] width 917 height 357
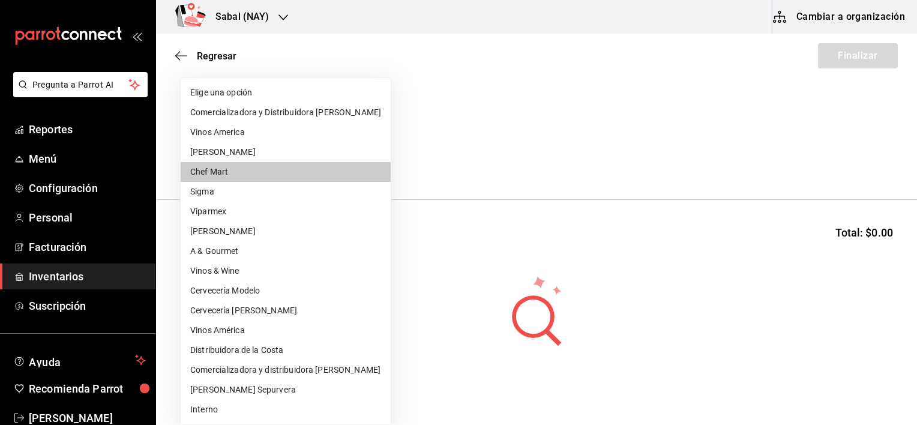
click at [243, 250] on li "A & Gourmet" at bounding box center [286, 251] width 210 height 20
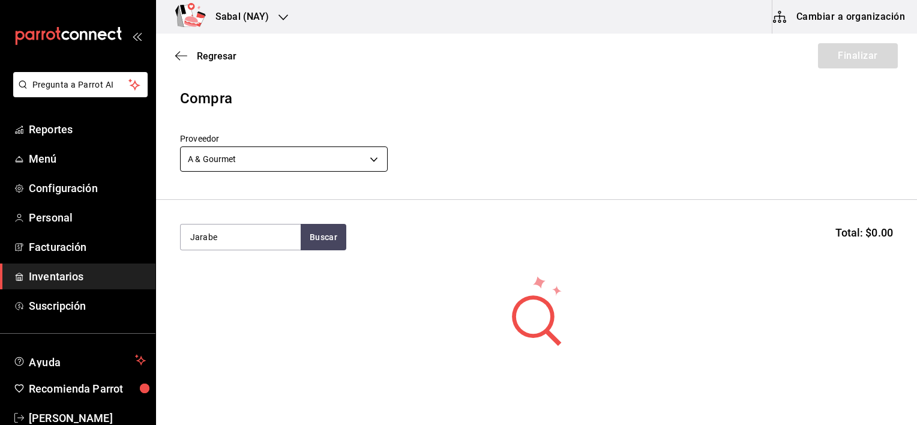
click at [366, 161] on body "Pregunta a Parrot AI Reportes Menú Configuración Personal Facturación Inventari…" at bounding box center [458, 178] width 917 height 357
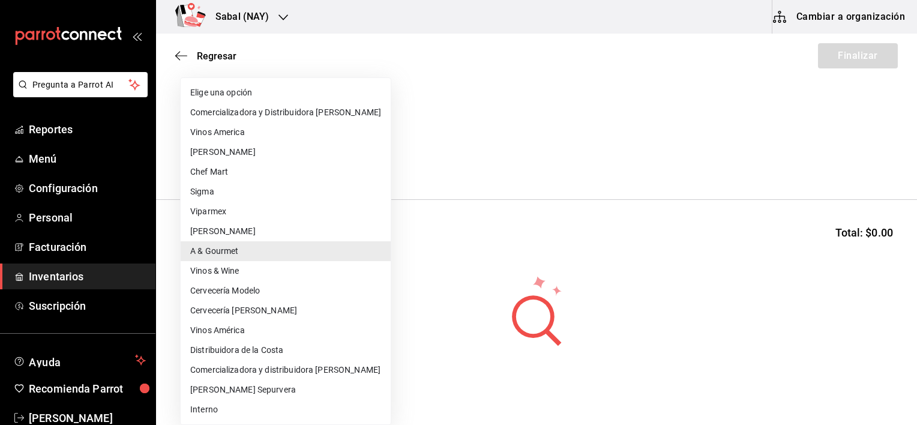
click at [235, 134] on li "Vinos America" at bounding box center [286, 132] width 210 height 20
type input "b1b28347-b2d1-4c05-9de7-6d9a56787a46"
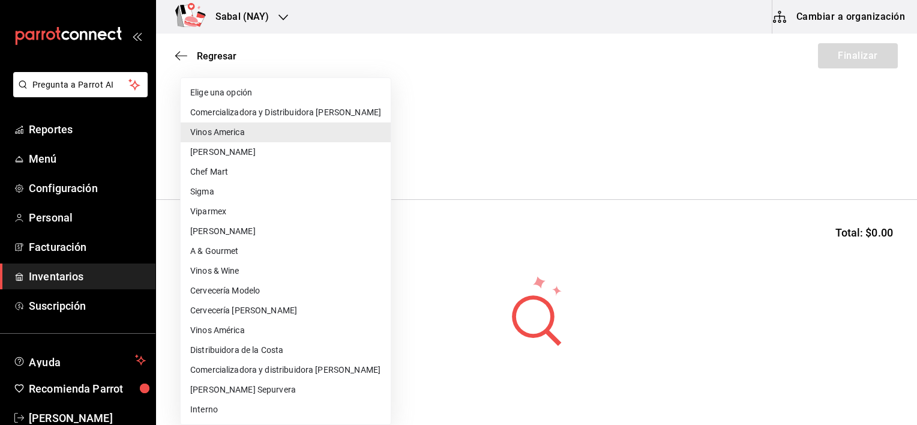
click at [315, 161] on body "Pregunta a Parrot AI Reportes Menú Configuración Personal Facturación Inventari…" at bounding box center [458, 178] width 917 height 357
click at [253, 137] on li "Vinos America" at bounding box center [286, 132] width 210 height 20
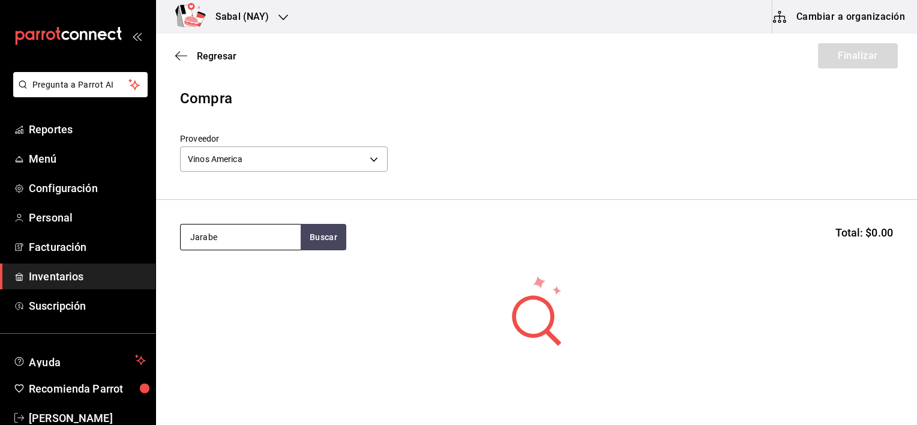
click at [245, 240] on input "Jarabe" at bounding box center [241, 237] width 120 height 25
click at [335, 240] on button "Buscar" at bounding box center [324, 237] width 46 height 26
click at [370, 159] on body "Pregunta a Parrot AI Reportes Menú Configuración Personal Facturación Inventari…" at bounding box center [458, 178] width 917 height 357
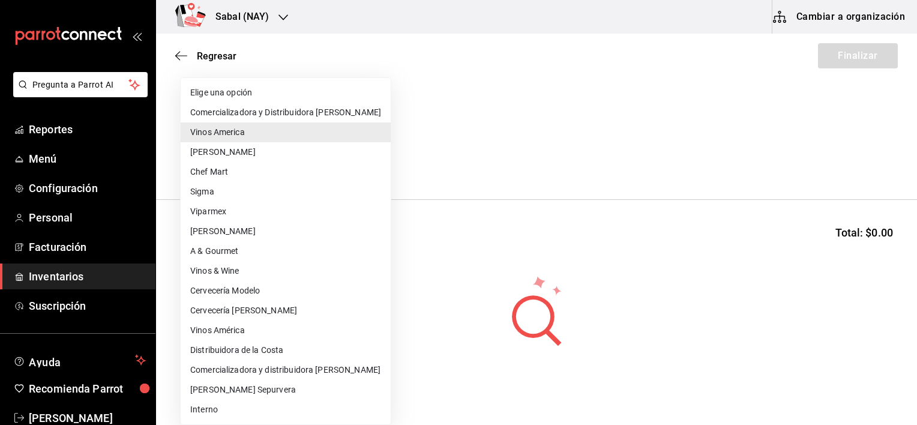
click at [246, 331] on li "Vinos América" at bounding box center [286, 331] width 210 height 20
type input "1893d956-7064-4cf8-b842-41e9495a5230"
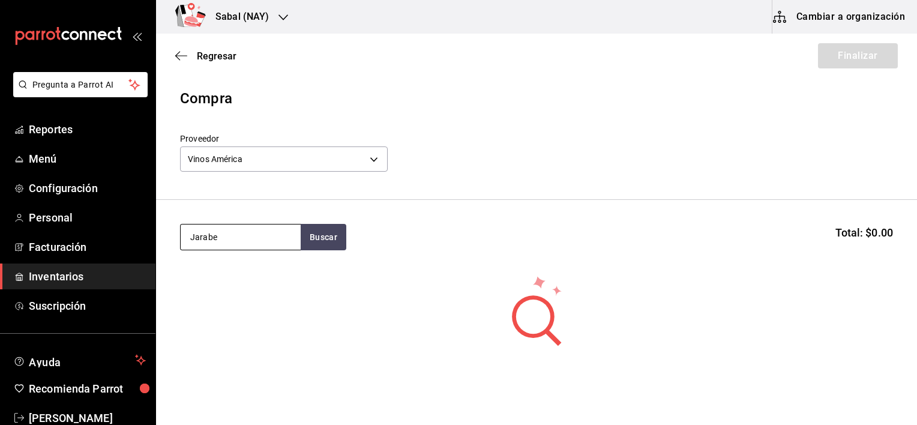
click at [251, 240] on input "Jarabe" at bounding box center [241, 237] width 120 height 25
type input "J"
type input "Mont"
click at [333, 243] on button "Buscar" at bounding box center [324, 237] width 46 height 26
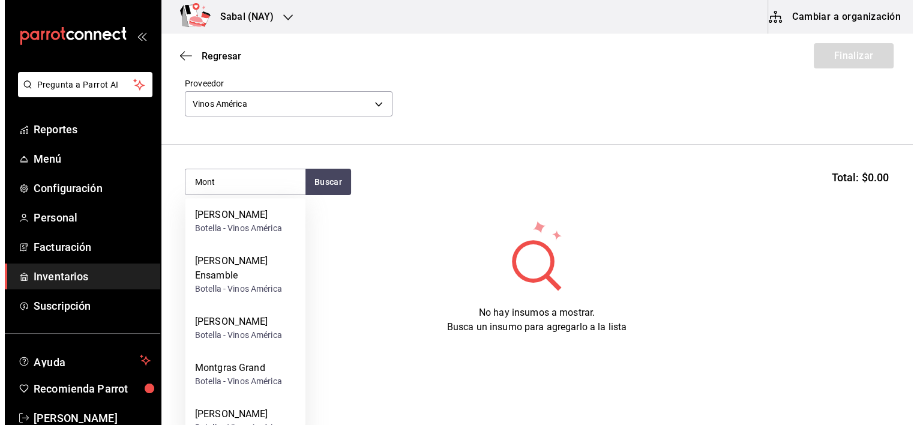
scroll to position [70, 0]
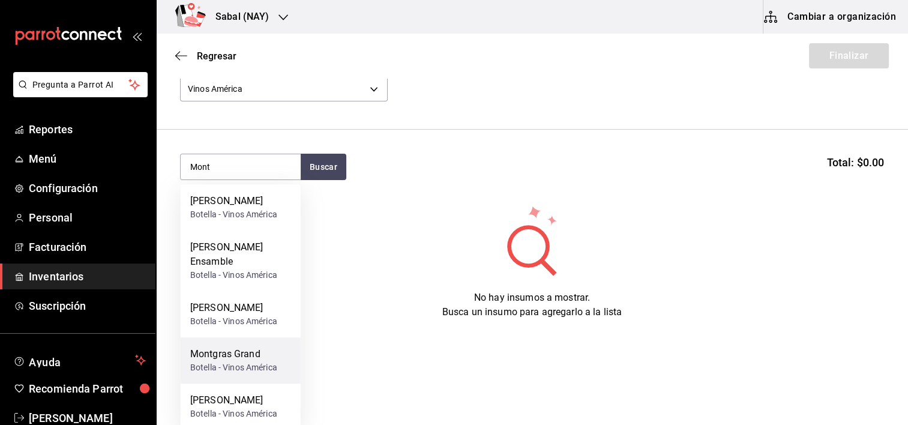
click at [240, 374] on div "Botella - Vinos América" at bounding box center [233, 367] width 87 height 13
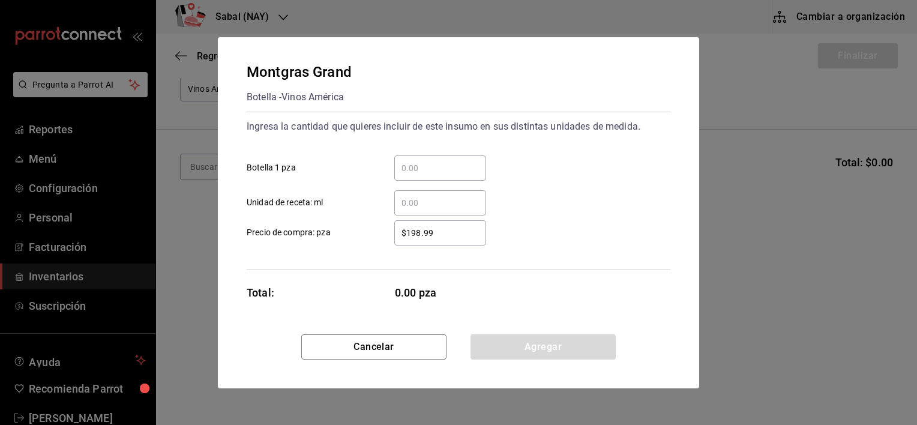
click at [422, 168] on input "​ Botella 1 pza" at bounding box center [440, 168] width 92 height 14
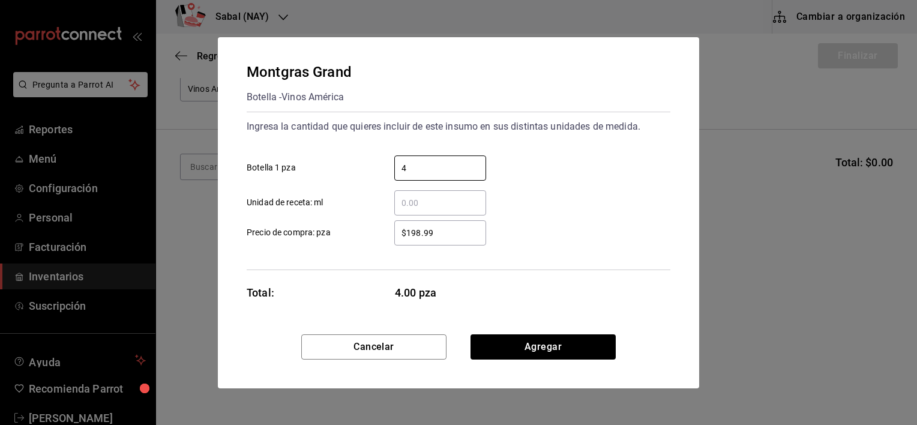
type input "4"
click at [599, 166] on div "4 ​ Botella 1 pza" at bounding box center [453, 163] width 433 height 35
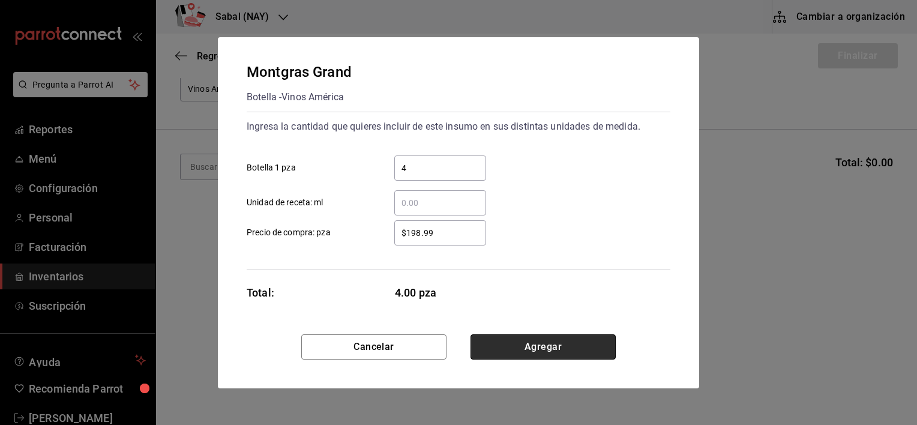
click at [550, 343] on button "Agregar" at bounding box center [543, 346] width 145 height 25
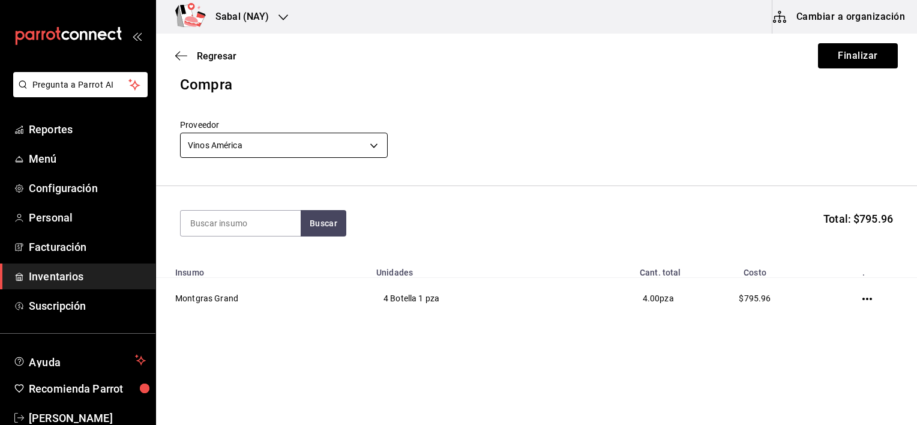
click at [372, 143] on body "Pregunta a Parrot AI Reportes Menú Configuración Personal Facturación Inventari…" at bounding box center [458, 178] width 917 height 357
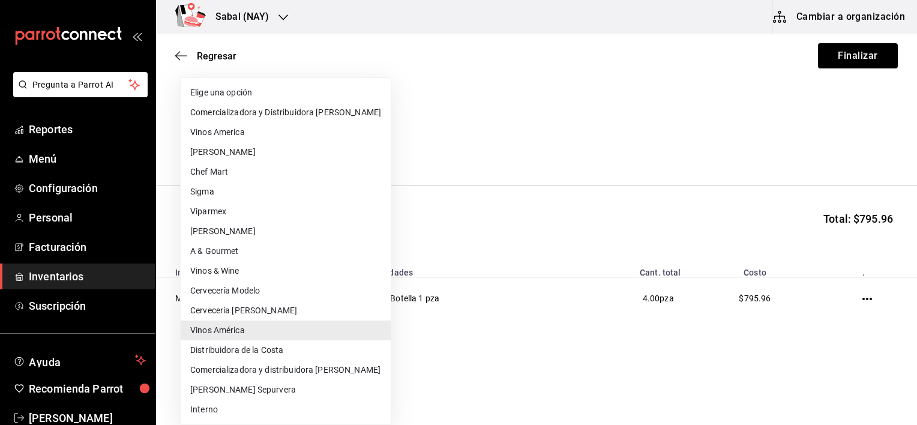
click at [213, 210] on li "Viparmex" at bounding box center [286, 212] width 210 height 20
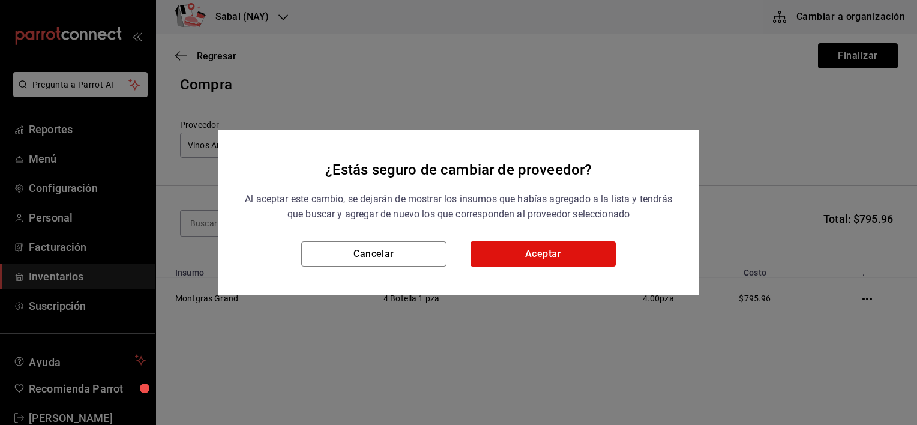
click at [592, 42] on div "¿Estás seguro de cambiar de proveedor? Al aceptar este cambio, se dejarán de mo…" at bounding box center [458, 212] width 917 height 425
click at [387, 240] on h2 "¿Estás seguro de cambiar de proveedor? Al aceptar este cambio, se dejarán de mo…" at bounding box center [458, 186] width 481 height 112
click at [387, 252] on button "Cancelar" at bounding box center [373, 253] width 145 height 25
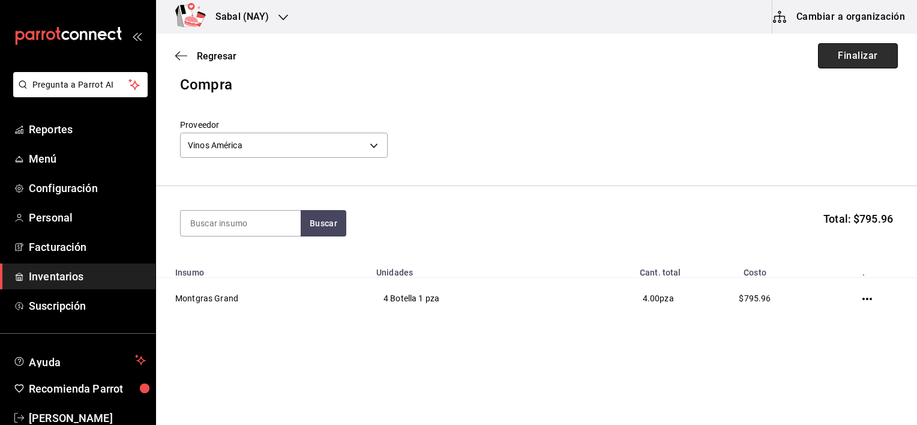
click at [835, 51] on button "Finalizar" at bounding box center [858, 55] width 80 height 25
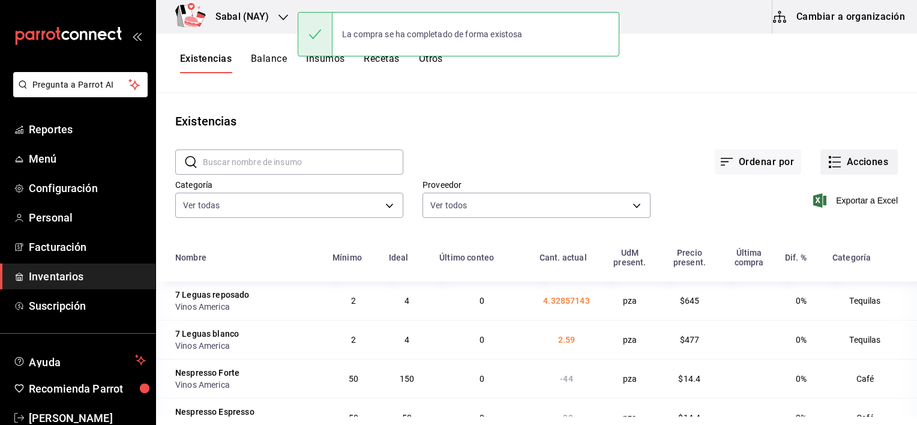
click at [845, 164] on button "Acciones" at bounding box center [859, 161] width 77 height 25
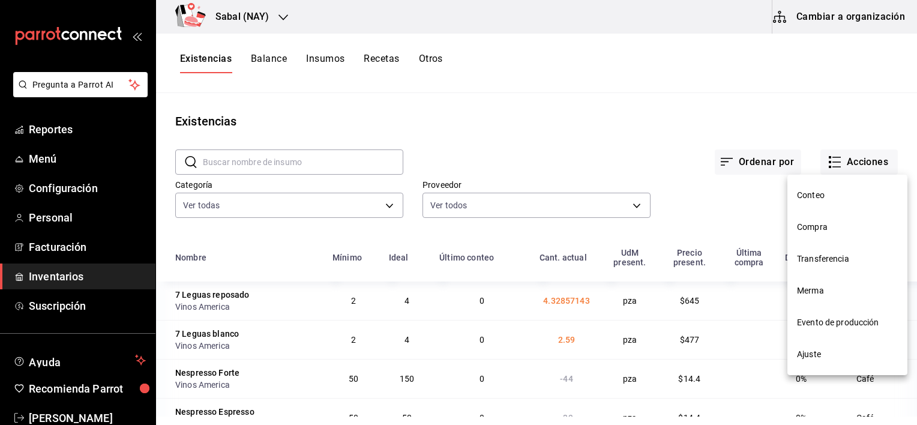
click at [811, 228] on span "Compra" at bounding box center [847, 227] width 101 height 13
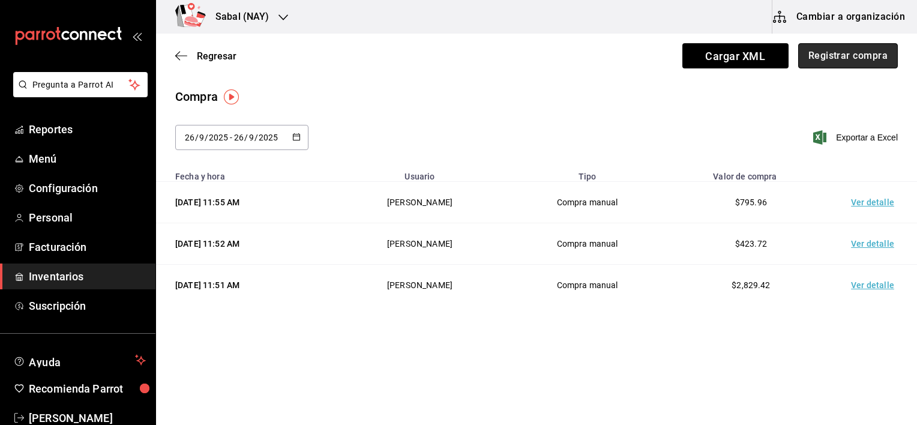
click at [845, 52] on button "Registrar compra" at bounding box center [848, 55] width 100 height 25
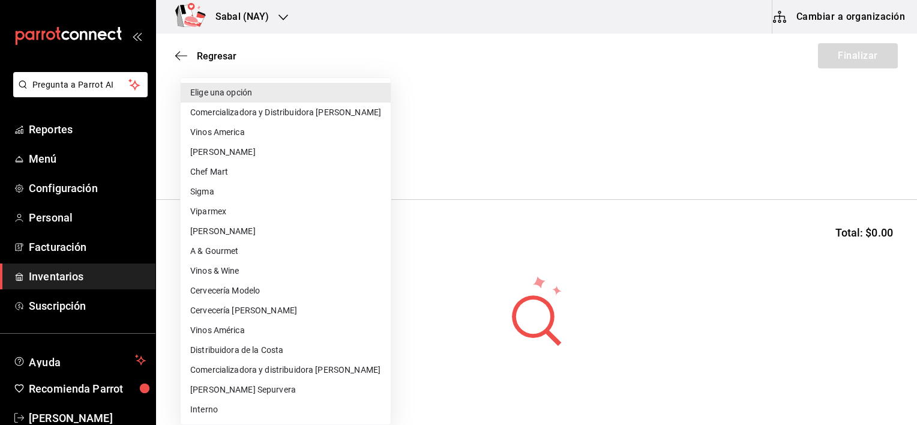
click at [273, 162] on body "Pregunta a Parrot AI Reportes Menú Configuración Personal Facturación Inventari…" at bounding box center [458, 178] width 917 height 357
click at [219, 214] on li "Viparmex" at bounding box center [286, 212] width 210 height 20
type input "2e0011de-f472-42fe-b773-dfd26927c2d4"
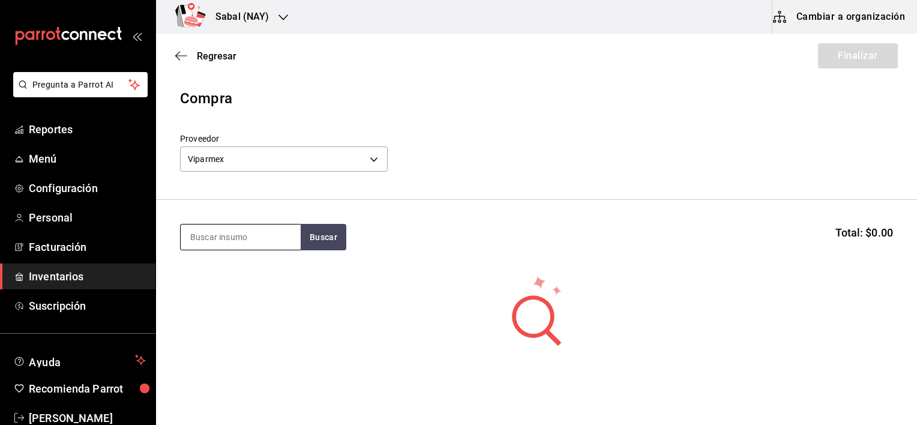
click at [219, 238] on input at bounding box center [241, 237] width 120 height 25
type input "Giogio"
click at [325, 235] on button "Buscar" at bounding box center [324, 237] width 46 height 26
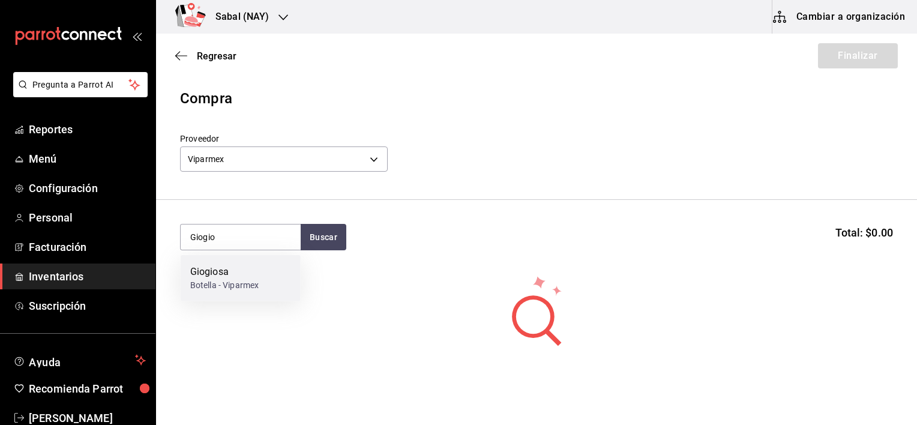
click at [273, 274] on div "Giogiosa Botella - Viparmex" at bounding box center [241, 278] width 120 height 46
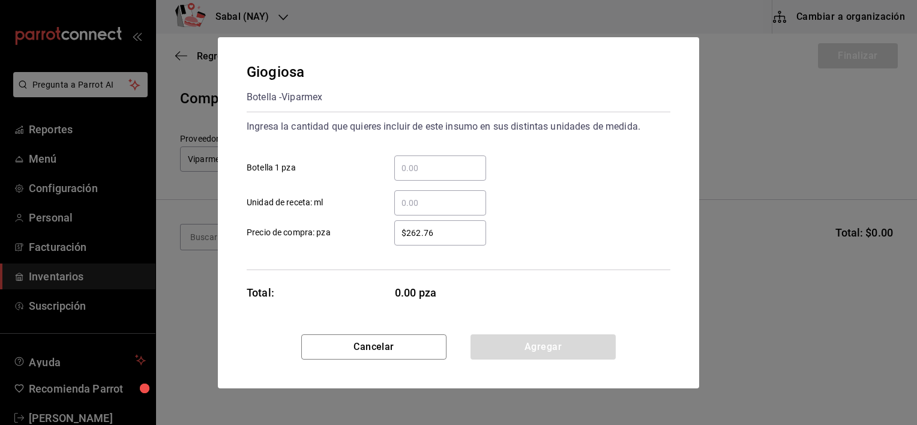
click at [454, 167] on input "​ Botella 1 pza" at bounding box center [440, 168] width 92 height 14
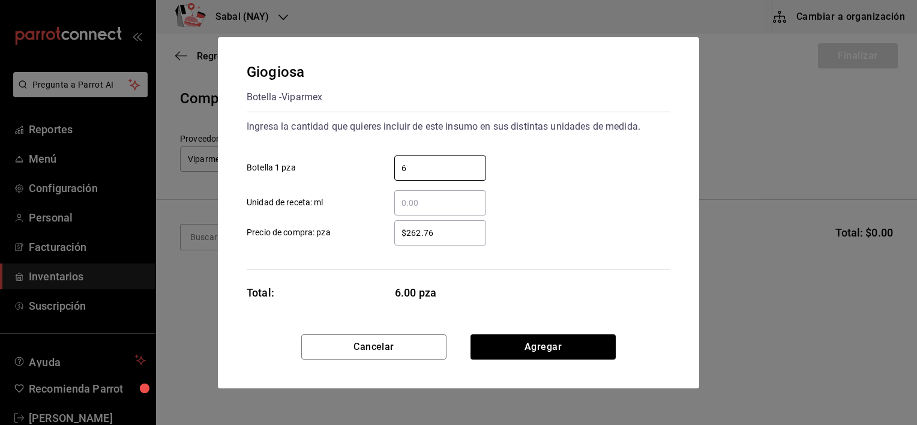
type input "6"
click at [625, 294] on div "Giogiosa Botella - Viparmex Ingresa la cantidad que quieres incluir de este ins…" at bounding box center [458, 185] width 481 height 297
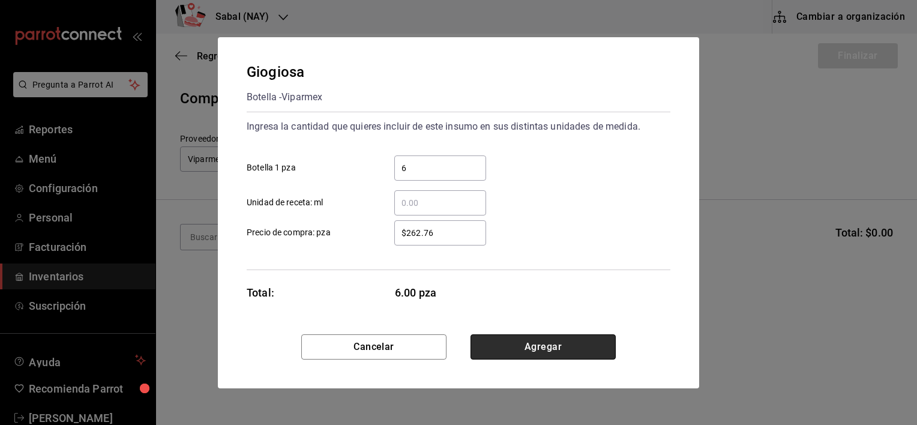
click at [566, 337] on button "Agregar" at bounding box center [543, 346] width 145 height 25
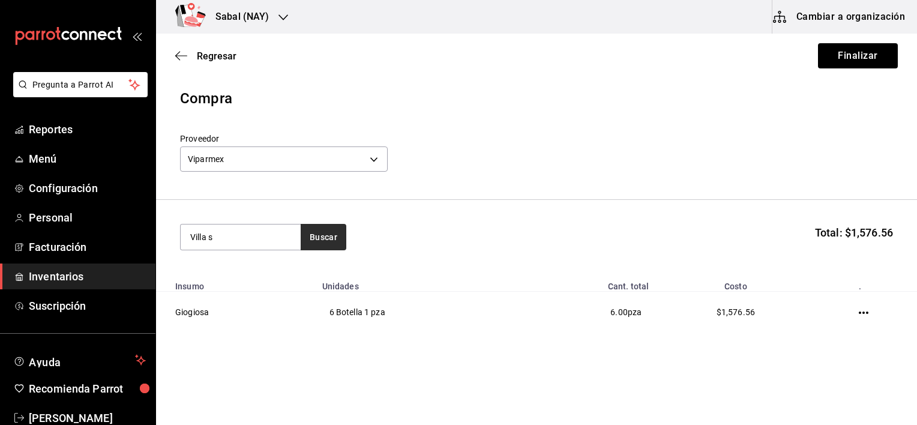
type input "Villa s"
click at [319, 246] on button "Buscar" at bounding box center [324, 237] width 46 height 26
click at [329, 235] on button "Buscar" at bounding box center [324, 237] width 46 height 26
click at [843, 60] on button "Finalizar" at bounding box center [858, 55] width 80 height 25
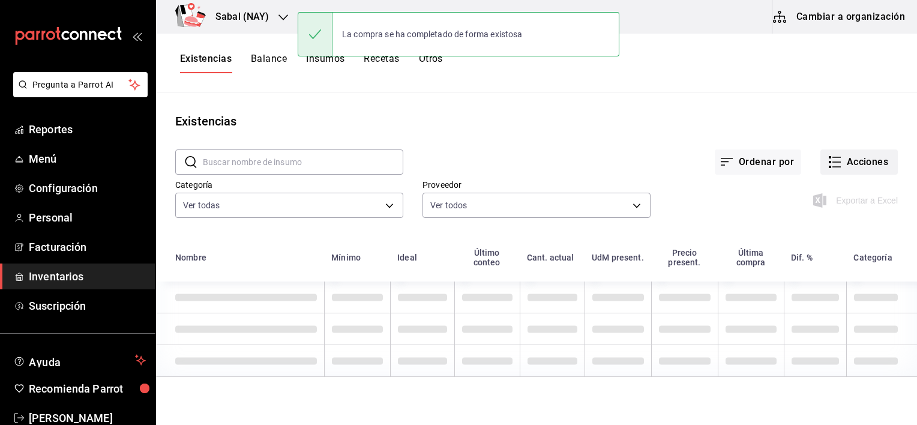
click at [865, 160] on button "Acciones" at bounding box center [859, 161] width 77 height 25
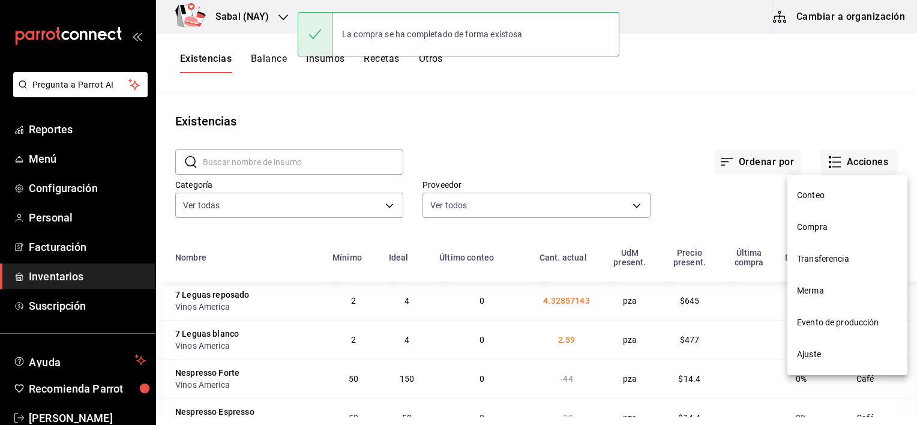
click at [806, 226] on span "Compra" at bounding box center [847, 227] width 101 height 13
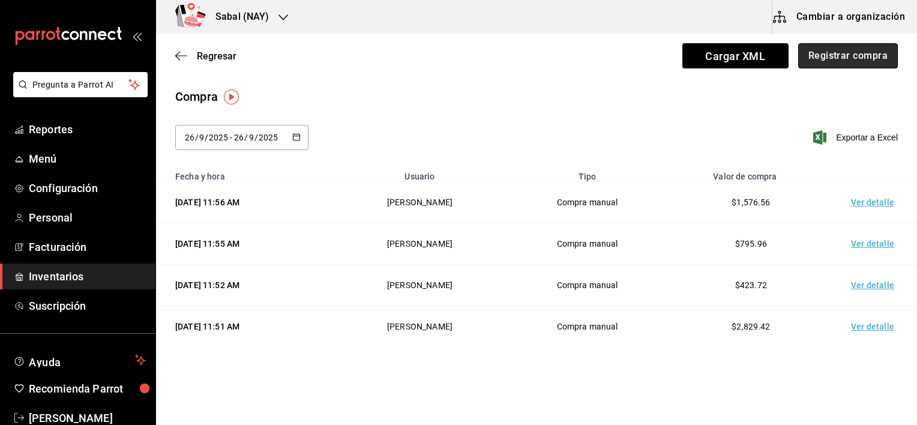
click at [819, 56] on button "Registrar compra" at bounding box center [848, 55] width 100 height 25
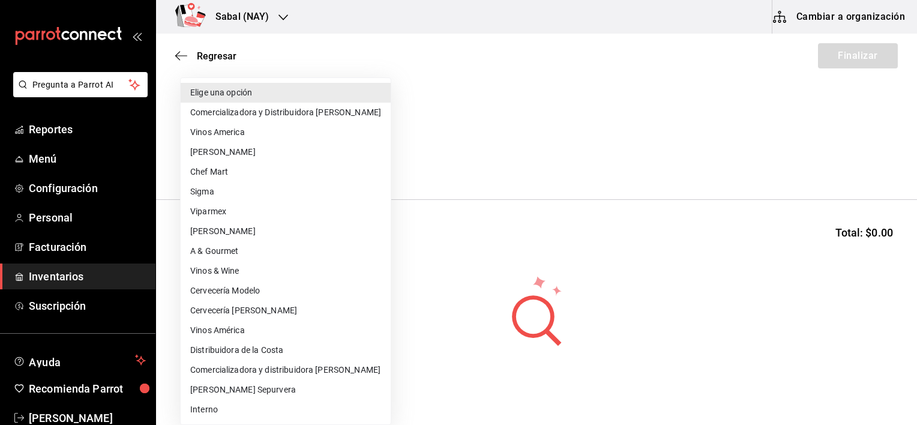
click at [315, 161] on body "Pregunta a Parrot AI Reportes Menú Configuración Personal Facturación Inventari…" at bounding box center [458, 178] width 917 height 357
drag, startPoint x: 252, startPoint y: 331, endPoint x: 234, endPoint y: 331, distance: 18.0
click at [234, 331] on li "Vinos América" at bounding box center [286, 331] width 210 height 20
type input "1893d956-7064-4cf8-b842-41e9495a5230"
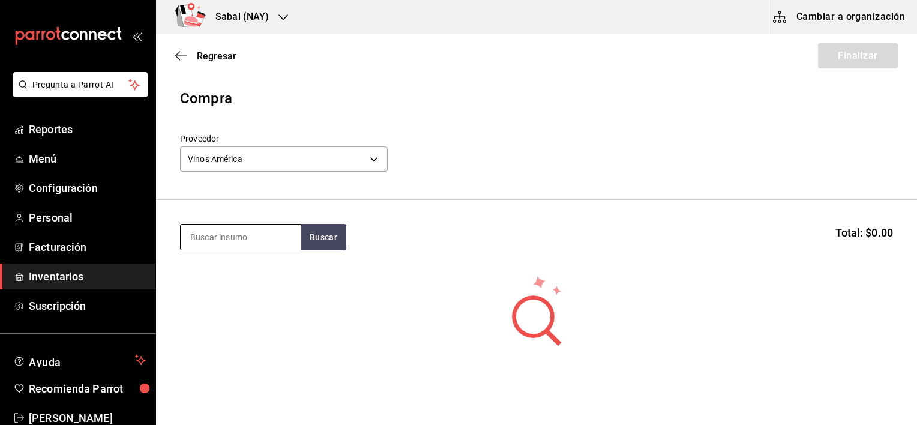
click at [232, 237] on input at bounding box center [241, 237] width 120 height 25
type input "Villa s"
click at [318, 239] on button "Buscar" at bounding box center [324, 237] width 46 height 26
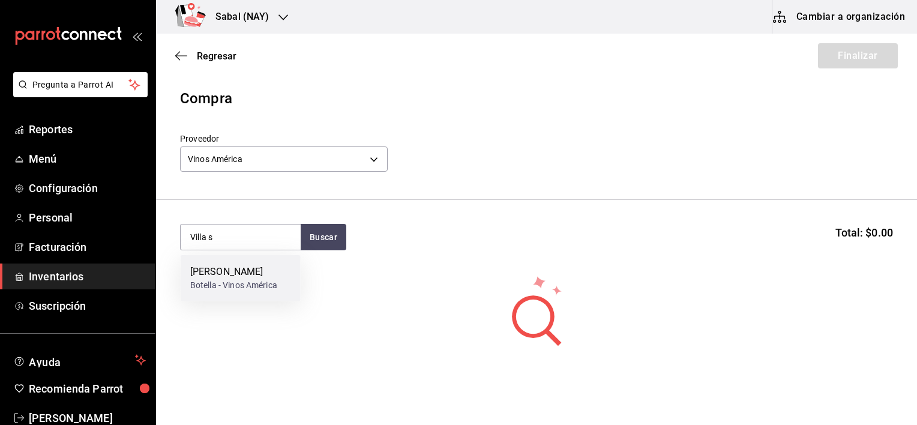
click at [240, 285] on div "Botella - Vinos América" at bounding box center [233, 285] width 87 height 13
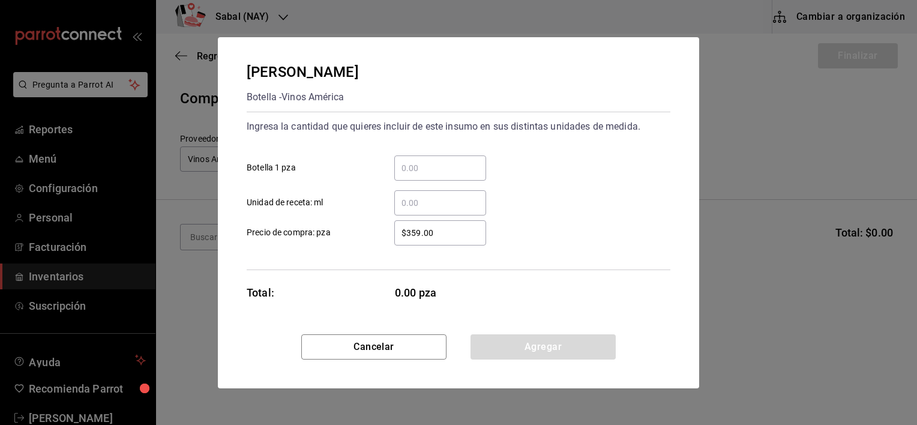
click at [438, 169] on input "​ Botella 1 pza" at bounding box center [440, 168] width 92 height 14
type input "6"
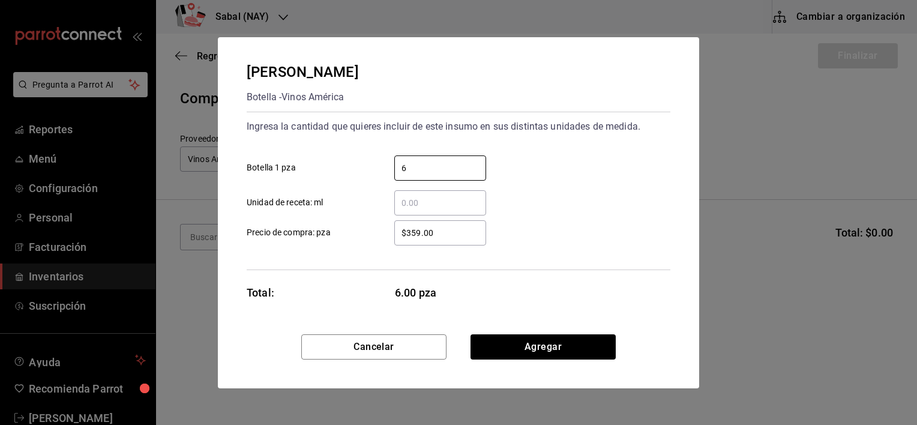
type input "6"
click at [517, 315] on div "Villa Sandi Botella - Vinos América Ingresa la cantidad que quieres incluir de …" at bounding box center [458, 185] width 481 height 297
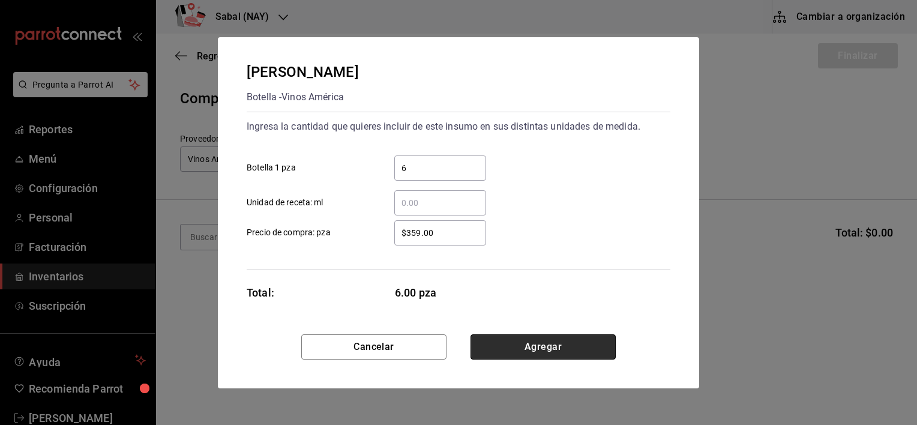
click at [521, 346] on button "Agregar" at bounding box center [543, 346] width 145 height 25
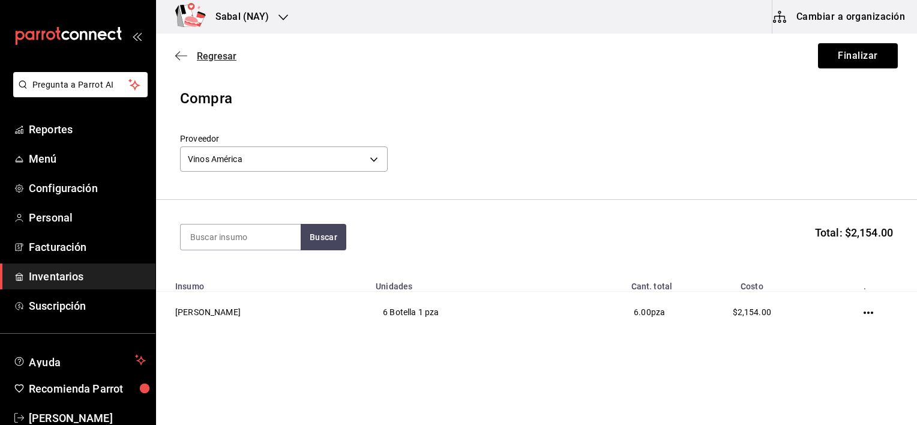
click at [180, 53] on icon "button" at bounding box center [181, 55] width 12 height 11
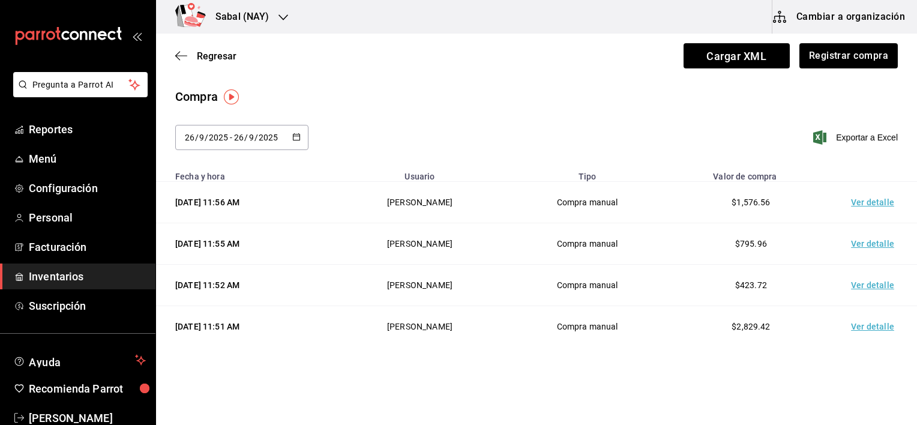
click at [180, 49] on div "Regresar Cargar XML Registrar compra" at bounding box center [536, 56] width 761 height 44
click at [180, 56] on icon "button" at bounding box center [181, 55] width 12 height 11
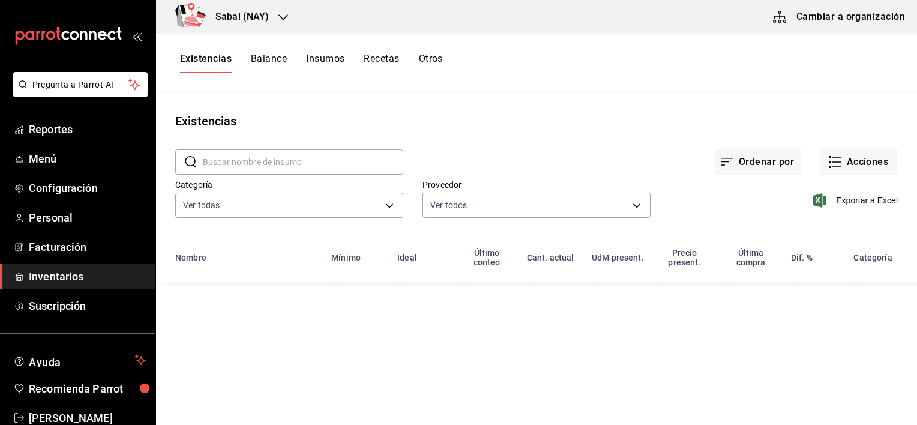
click at [438, 58] on button "Otros" at bounding box center [431, 63] width 24 height 20
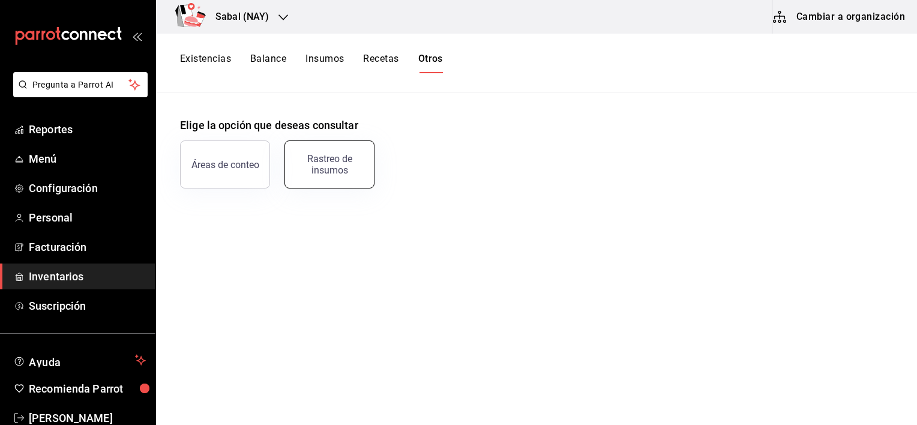
click at [339, 162] on div "Rastreo de insumos" at bounding box center [329, 164] width 74 height 23
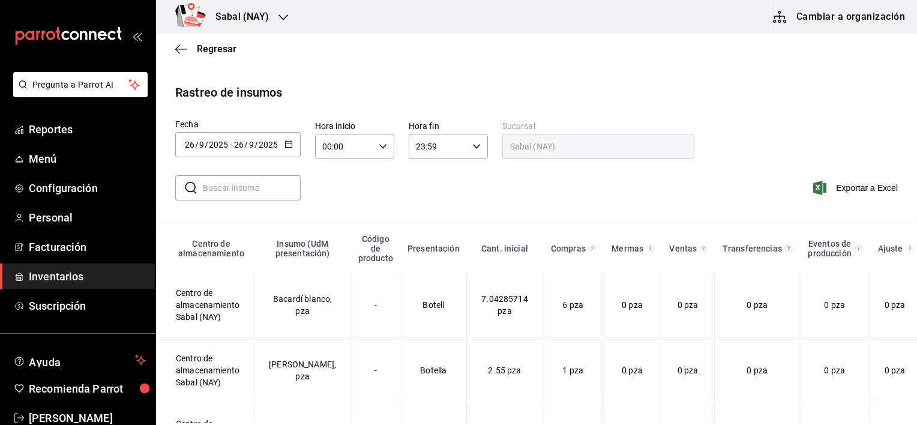
click at [287, 146] on icon "button" at bounding box center [289, 144] width 8 height 8
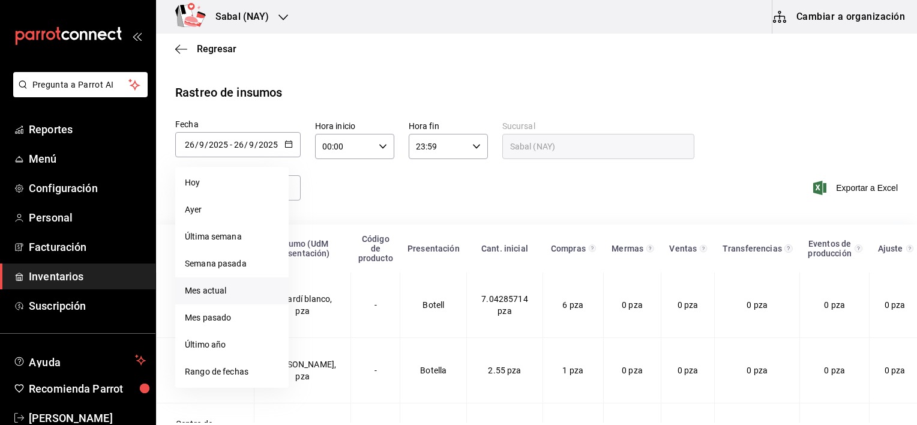
click at [221, 291] on li "Mes actual" at bounding box center [231, 290] width 113 height 27
type input "2025-09-01"
type input "1"
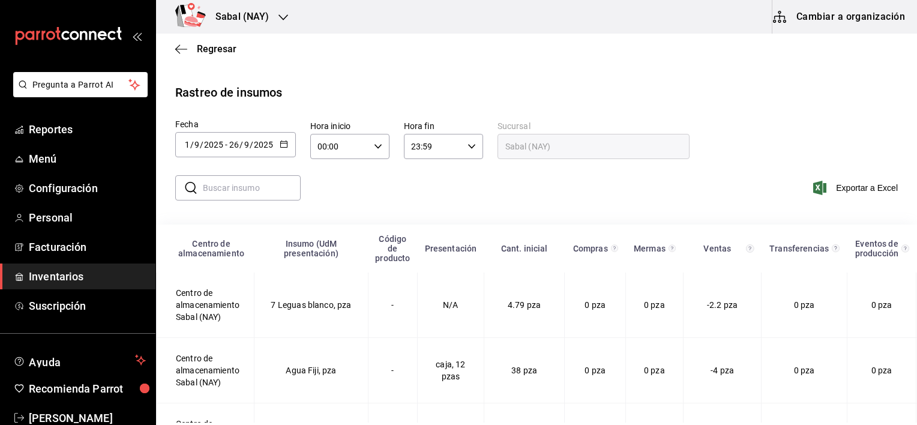
click at [252, 186] on input "text" at bounding box center [252, 188] width 98 height 24
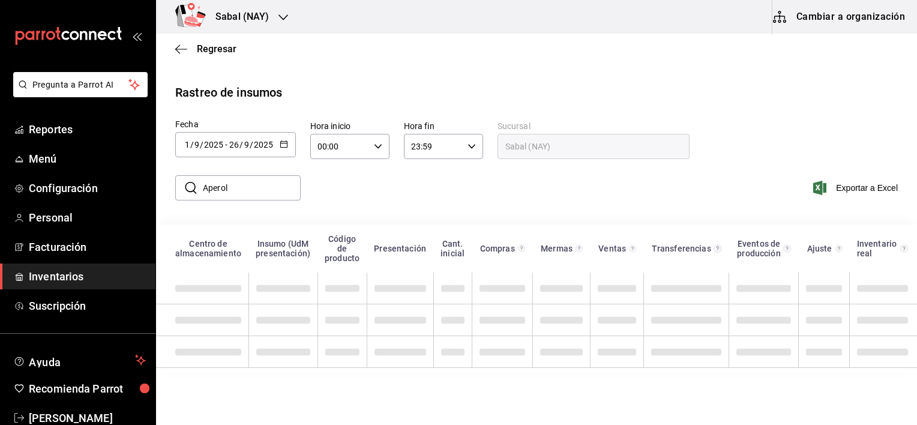
type input "Aperol"
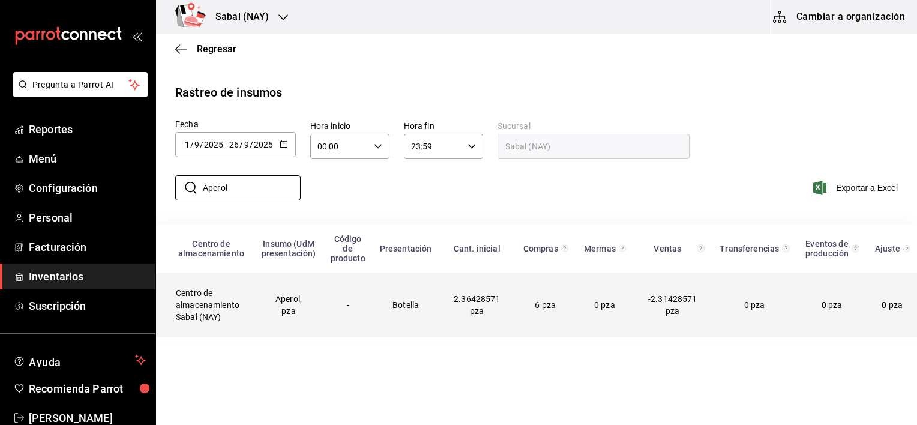
click at [540, 317] on td "6 pza" at bounding box center [545, 305] width 61 height 65
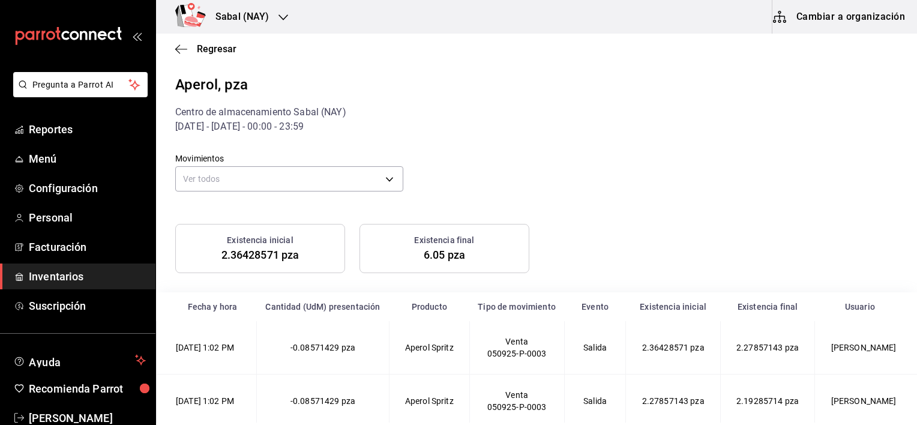
click at [785, 201] on div "Movimientos Ver todos default Existencia inicial 2.36428571 pza Existencia fina…" at bounding box center [536, 391] width 723 height 514
click at [177, 46] on icon "button" at bounding box center [181, 49] width 12 height 11
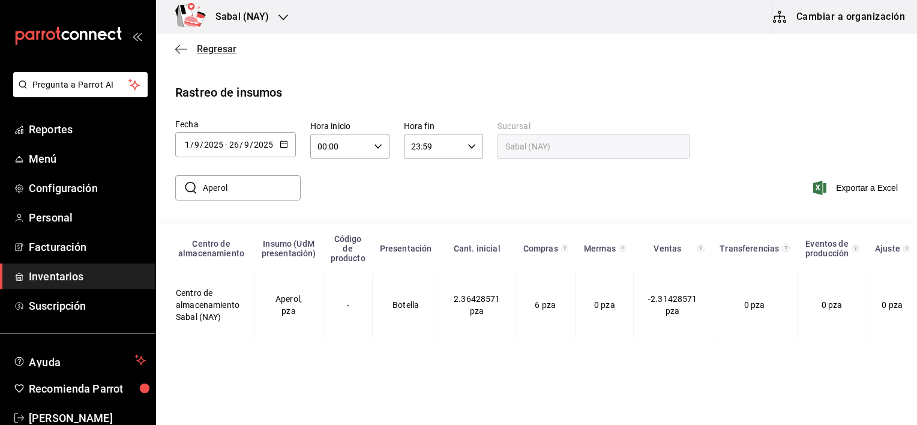
click at [180, 48] on icon "button" at bounding box center [181, 49] width 12 height 11
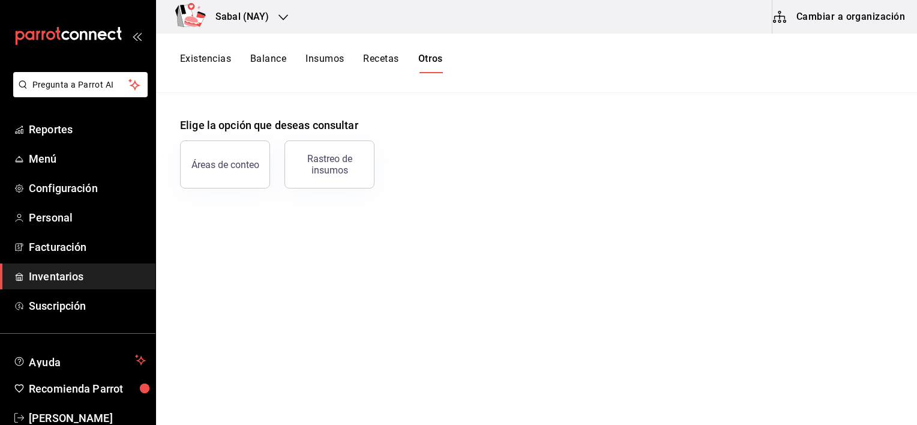
click at [199, 62] on button "Existencias" at bounding box center [205, 63] width 51 height 20
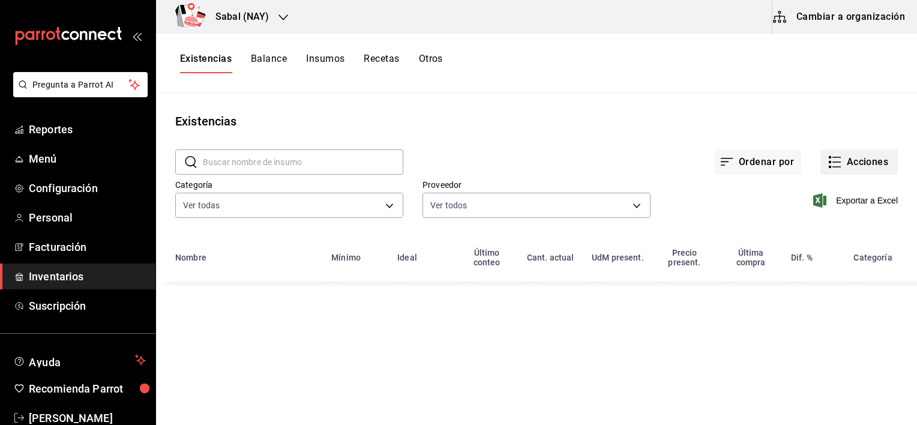
click at [843, 166] on button "Acciones" at bounding box center [859, 161] width 77 height 25
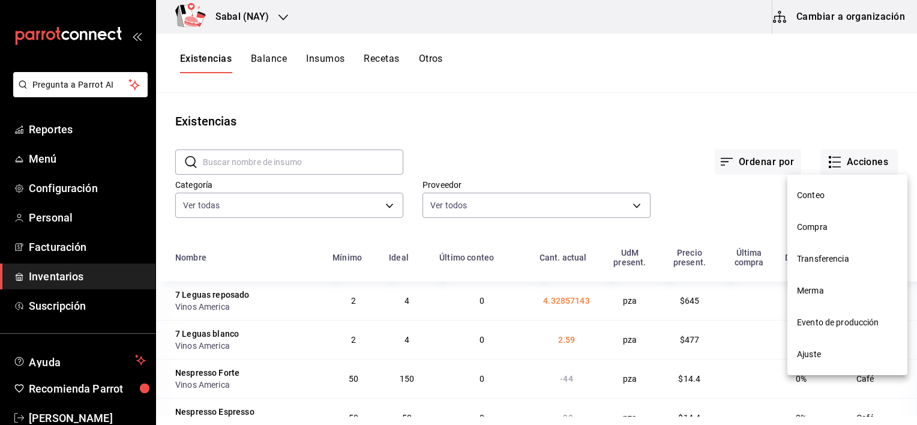
click at [814, 228] on span "Compra" at bounding box center [847, 227] width 101 height 13
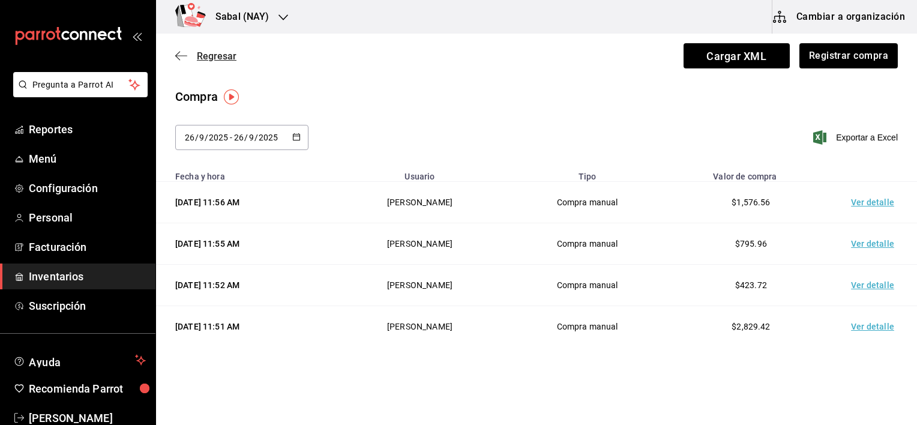
click at [176, 55] on icon "button" at bounding box center [177, 56] width 5 height 9
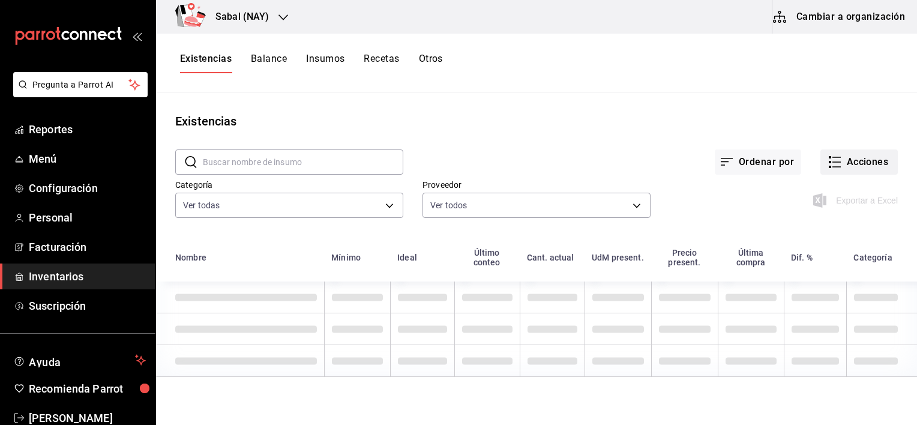
click at [847, 154] on button "Acciones" at bounding box center [859, 161] width 77 height 25
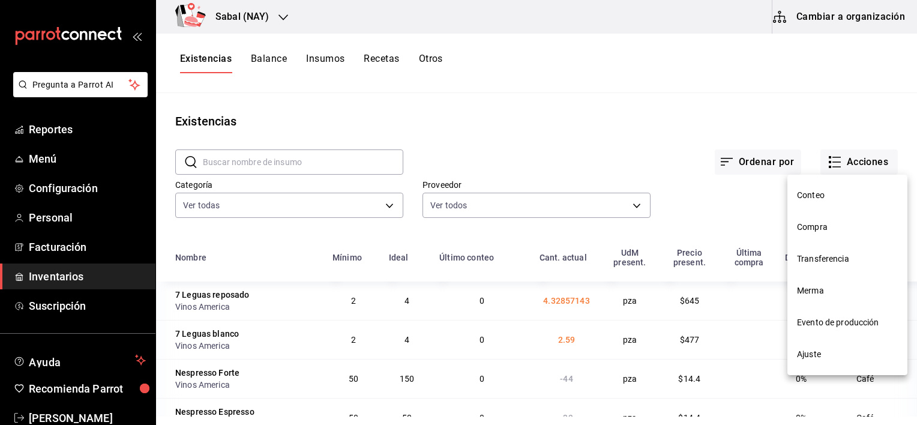
click at [816, 351] on span "Ajuste" at bounding box center [847, 354] width 101 height 13
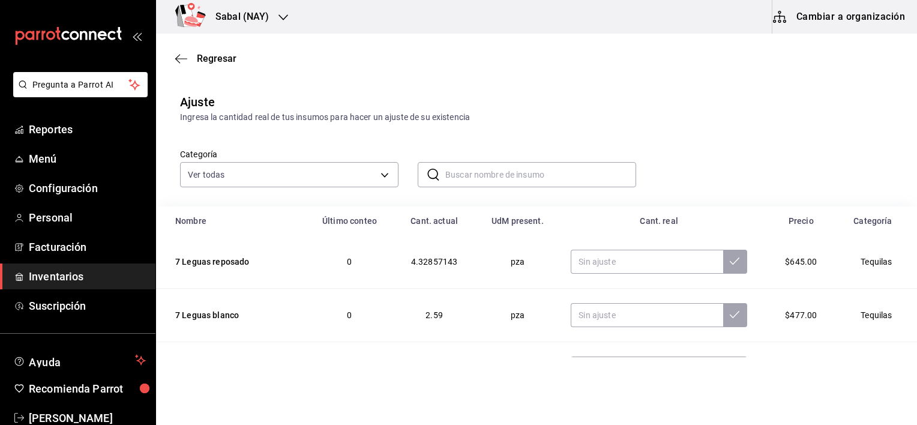
click at [448, 178] on input "text" at bounding box center [540, 175] width 191 height 24
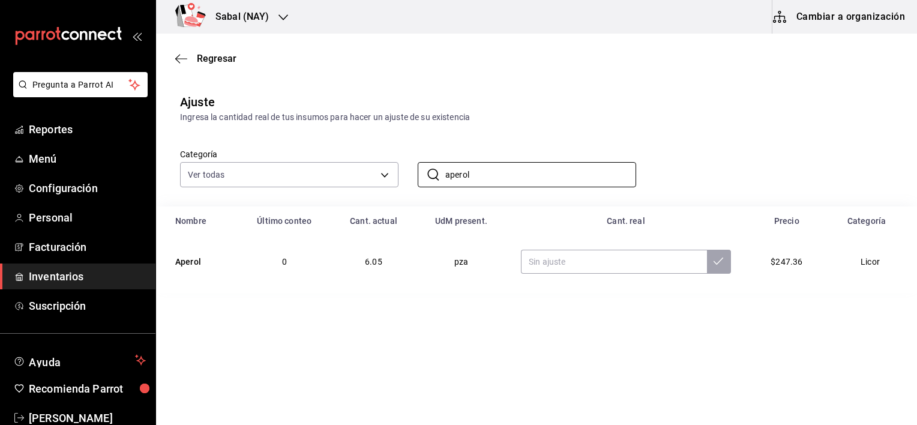
type input "aperol"
click at [696, 146] on div "Categoría Ver todas d7bbca19-6505-4c94-a52b-561da9ea55e6,6459a1e7-881c-490e-ac3…" at bounding box center [517, 156] width 713 height 64
click at [593, 269] on input "text" at bounding box center [614, 262] width 186 height 24
type input "5.05"
click at [732, 180] on div "Categoría Ver todas d7bbca19-6505-4c94-a52b-561da9ea55e6,6459a1e7-881c-490e-ac3…" at bounding box center [517, 156] width 713 height 64
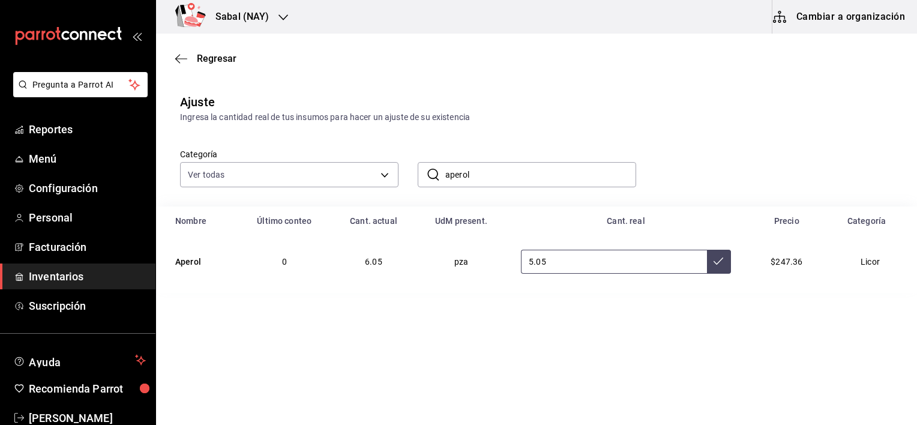
click at [714, 264] on icon at bounding box center [719, 261] width 10 height 10
click at [732, 158] on div "Categoría Ver todas d7bbca19-6505-4c94-a52b-561da9ea55e6,6459a1e7-881c-490e-ac3…" at bounding box center [517, 156] width 713 height 64
click at [180, 59] on icon "button" at bounding box center [181, 58] width 12 height 11
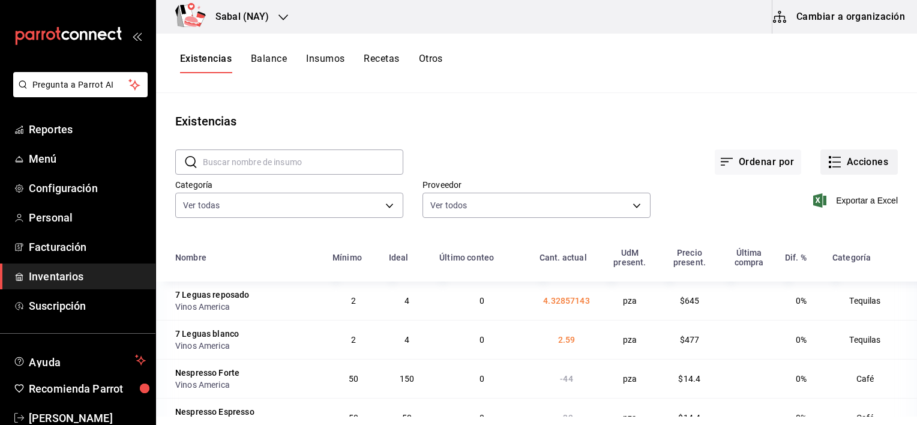
click at [834, 161] on button "Acciones" at bounding box center [859, 161] width 77 height 25
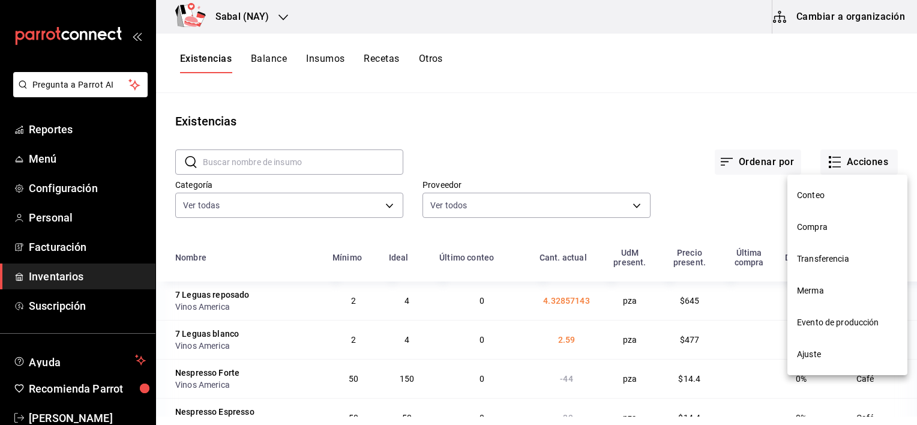
click at [819, 293] on span "Merma" at bounding box center [847, 291] width 101 height 13
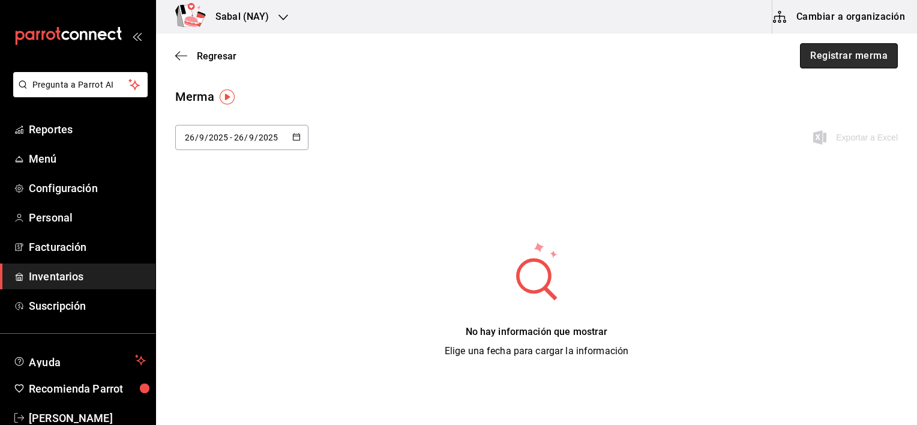
click at [842, 52] on button "Registrar merma" at bounding box center [849, 55] width 98 height 25
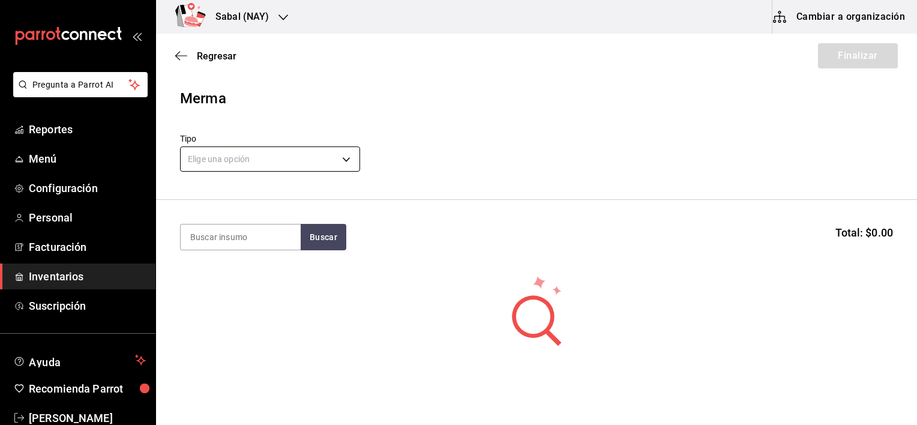
click at [252, 162] on body "Pregunta a Parrot AI Reportes Menú Configuración Personal Facturación Inventari…" at bounding box center [458, 178] width 917 height 357
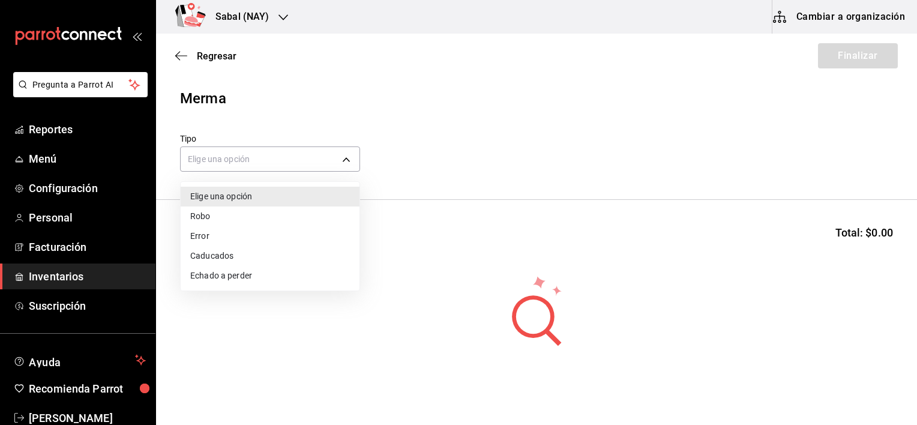
click at [212, 237] on li "Error" at bounding box center [270, 236] width 179 height 20
type input "ERROR"
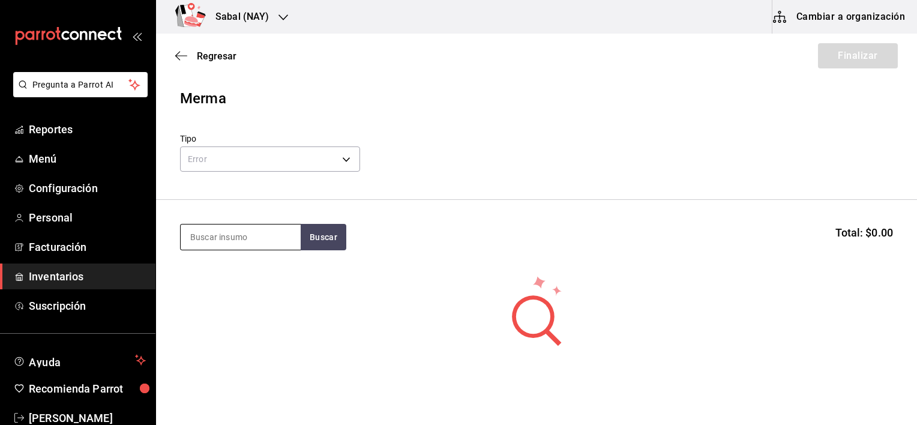
drag, startPoint x: 212, startPoint y: 237, endPoint x: 199, endPoint y: 241, distance: 13.5
click at [199, 241] on input at bounding box center [241, 237] width 120 height 25
type input "Squirt"
click at [334, 242] on button "Buscar" at bounding box center [324, 237] width 46 height 26
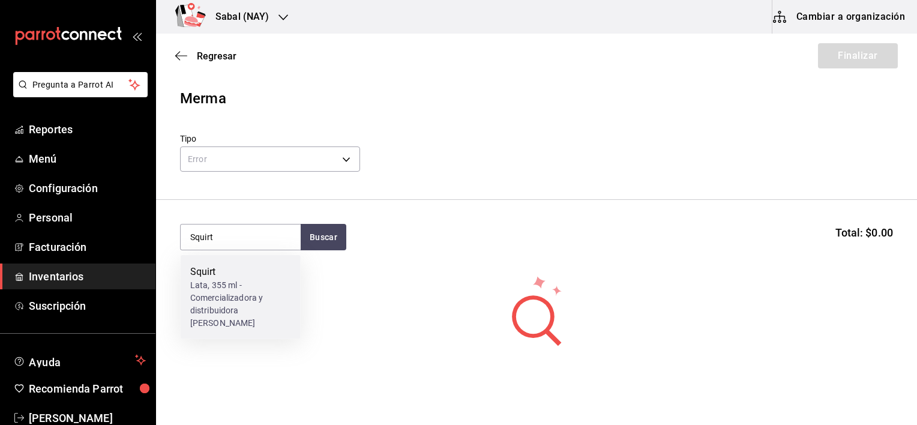
click at [231, 298] on div "Lata, 355 ml - Comercializadora y distribuidora del Nayar" at bounding box center [240, 304] width 101 height 50
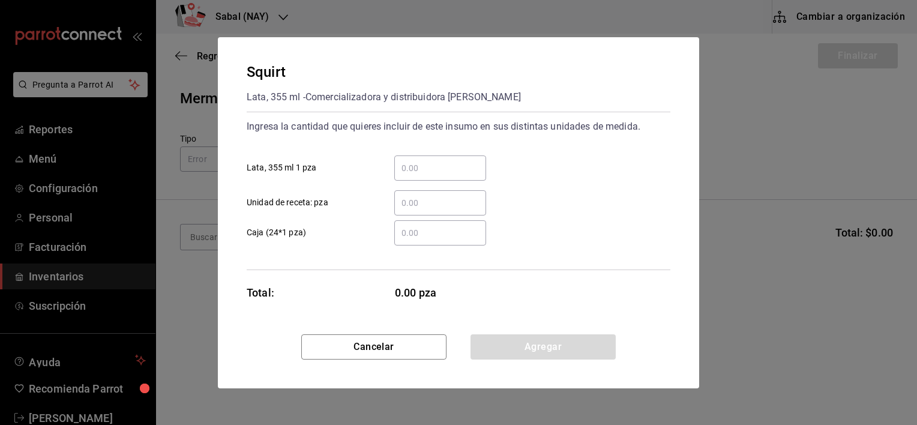
click at [406, 158] on div "​" at bounding box center [440, 167] width 92 height 25
click at [406, 161] on input "​ Lata, 355 ml 1 pza" at bounding box center [440, 168] width 92 height 14
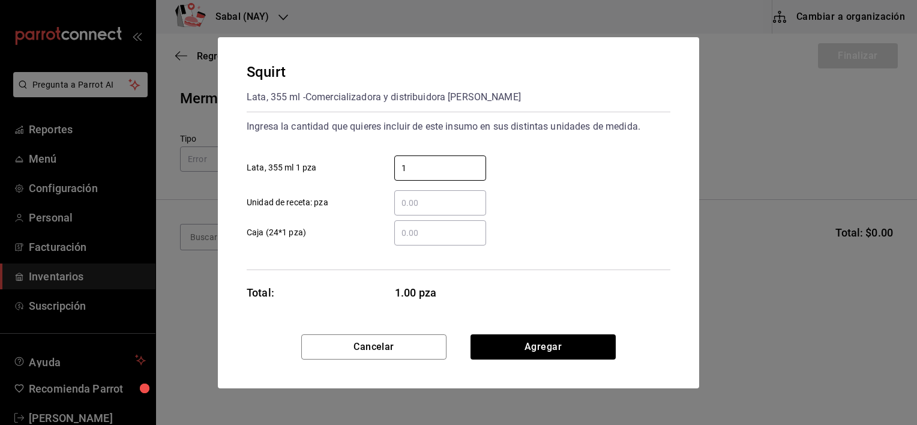
type input "1"
click at [517, 163] on div "1 ​ Lata, 355 ml 1 pza" at bounding box center [453, 163] width 433 height 35
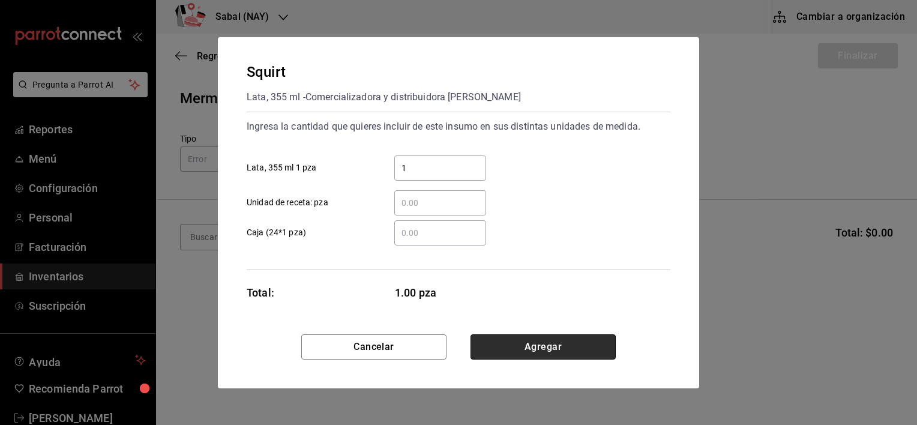
click at [524, 346] on button "Agregar" at bounding box center [543, 346] width 145 height 25
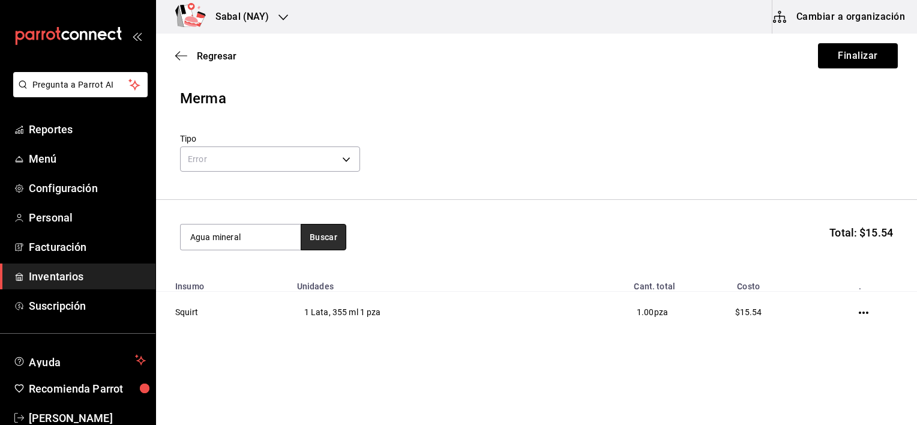
click at [327, 240] on button "Buscar" at bounding box center [324, 237] width 46 height 26
drag, startPoint x: 265, startPoint y: 240, endPoint x: 142, endPoint y: 241, distance: 123.1
click at [142, 241] on div "Pregunta a Parrot AI Reportes Menú Configuración Personal Facturación Inventari…" at bounding box center [458, 178] width 917 height 357
type input "Peñafiel"
click at [313, 243] on button "Buscar" at bounding box center [324, 237] width 46 height 26
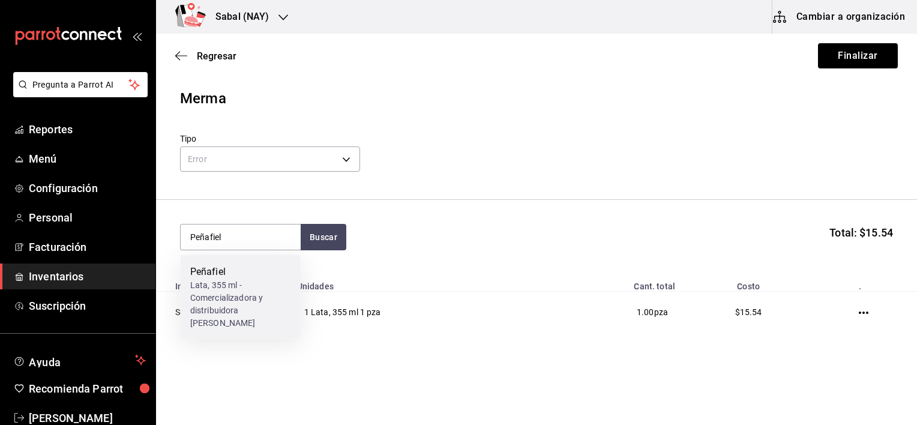
click at [243, 305] on div "Lata, 355 ml - Comercializadora y distribuidora del Nayar" at bounding box center [240, 304] width 101 height 50
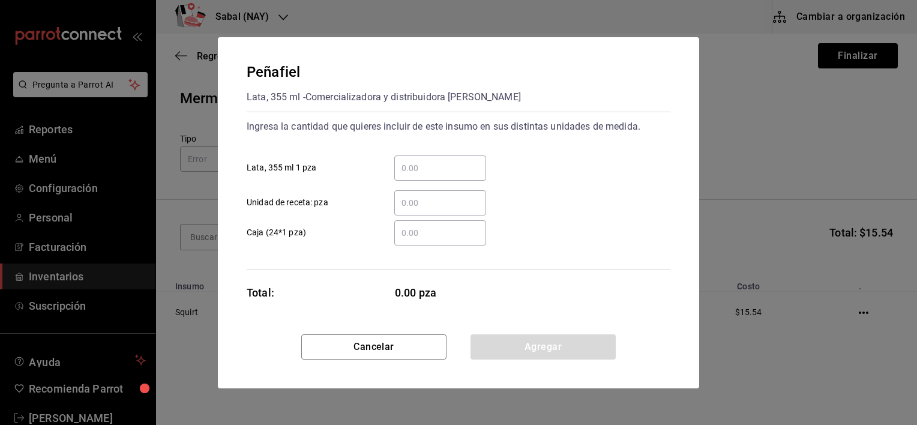
click at [442, 175] on div "​" at bounding box center [440, 167] width 92 height 25
click at [442, 175] on input "​ Lata, 355 ml 1 pza" at bounding box center [440, 168] width 92 height 14
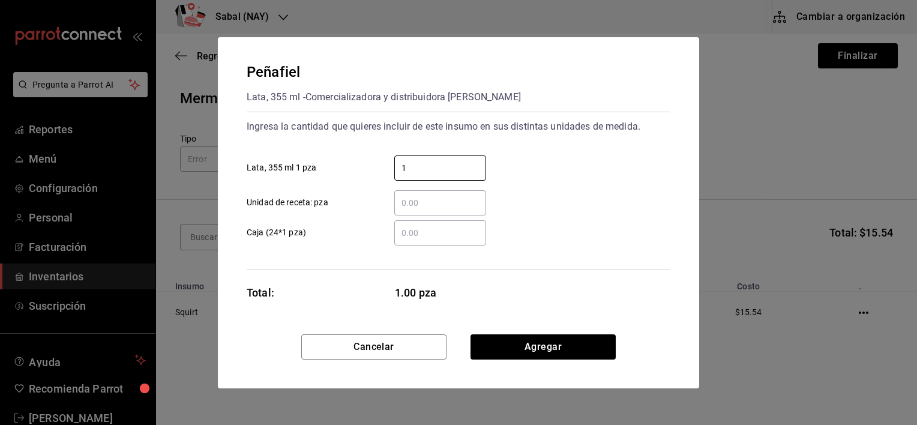
type input "1"
click at [557, 156] on div "1 ​ Lata, 355 ml 1 pza" at bounding box center [453, 163] width 433 height 35
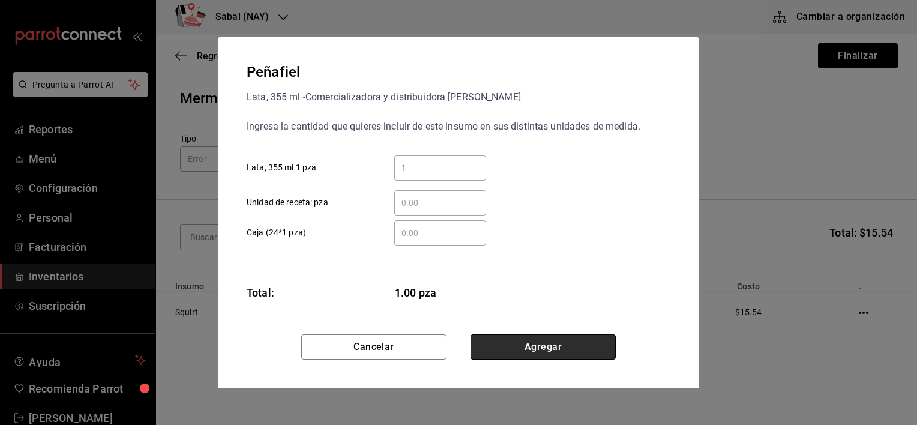
click at [547, 348] on button "Agregar" at bounding box center [543, 346] width 145 height 25
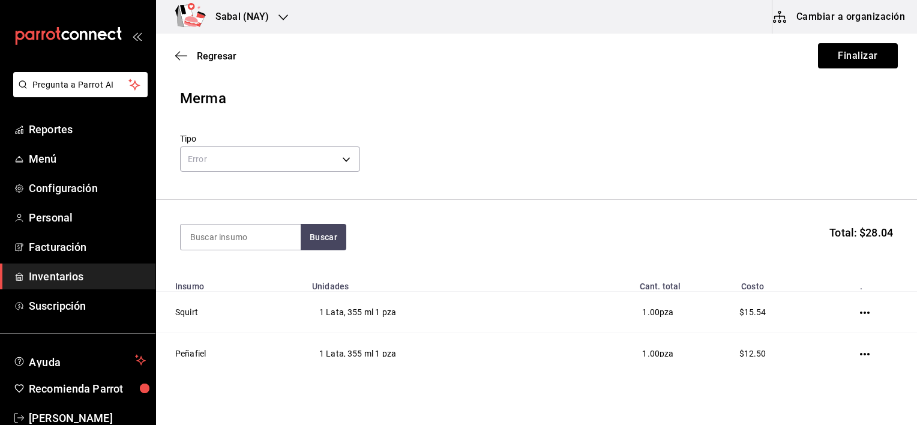
click at [486, 161] on div "Tipo Error ERROR" at bounding box center [536, 154] width 713 height 42
click at [853, 61] on button "Finalizar" at bounding box center [858, 55] width 80 height 25
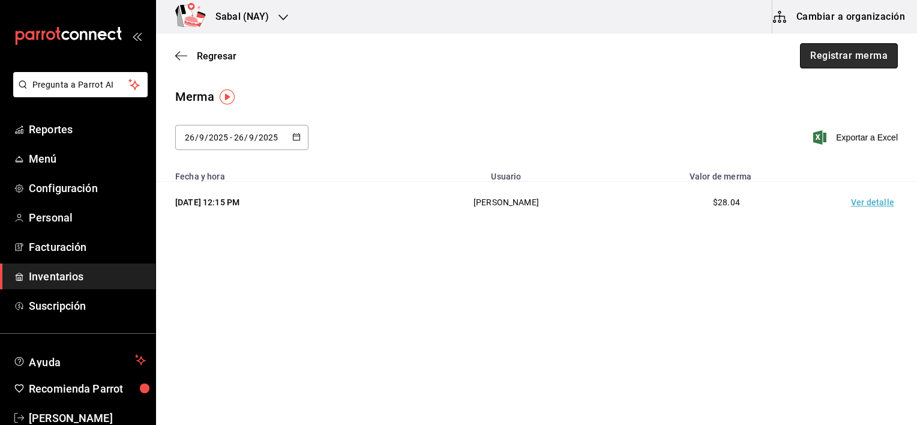
click at [833, 58] on button "Registrar merma" at bounding box center [849, 55] width 98 height 25
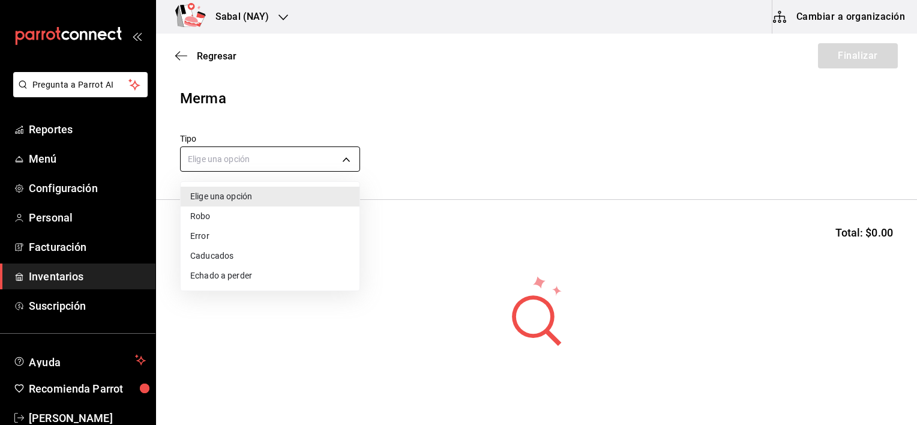
click at [325, 162] on body "Pregunta a Parrot AI Reportes Menú Configuración Personal Facturación Inventari…" at bounding box center [458, 178] width 917 height 357
click at [215, 239] on li "Error" at bounding box center [270, 236] width 179 height 20
type input "ERROR"
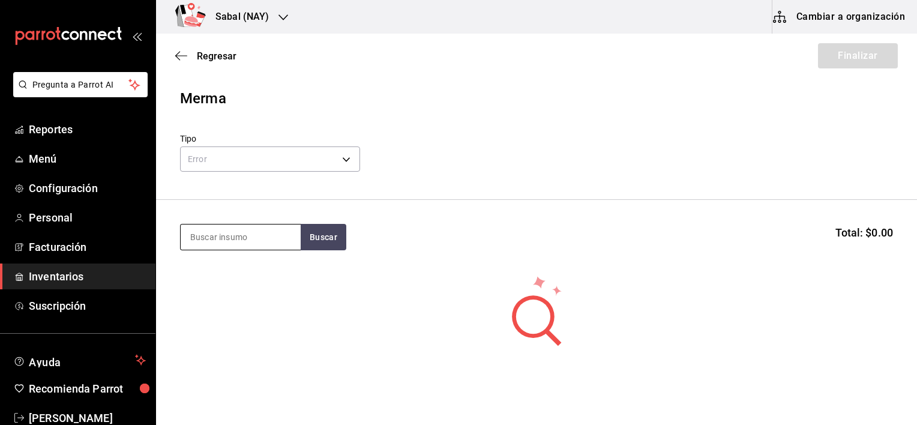
drag, startPoint x: 215, startPoint y: 239, endPoint x: 209, endPoint y: 237, distance: 6.5
click at [209, 237] on input at bounding box center [241, 237] width 120 height 25
type input "topo chi"
click at [319, 234] on button "Buscar" at bounding box center [324, 237] width 46 height 26
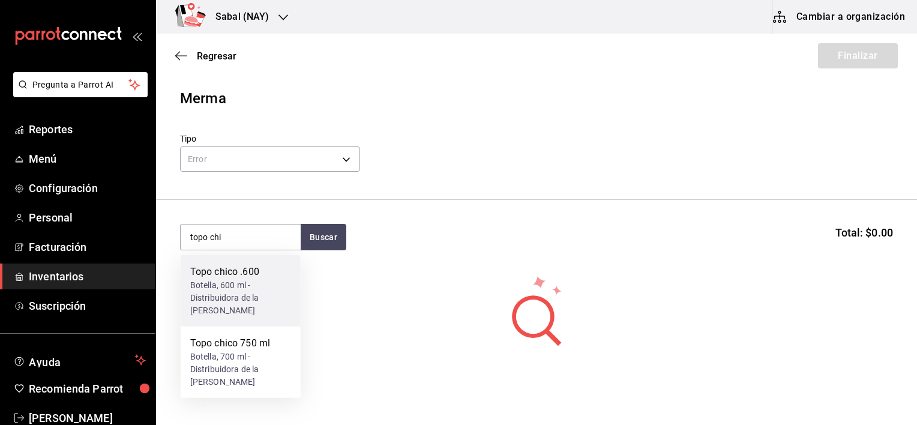
click at [261, 283] on div "Botella, 600 ml - Distribuidora de la Costa" at bounding box center [240, 298] width 101 height 38
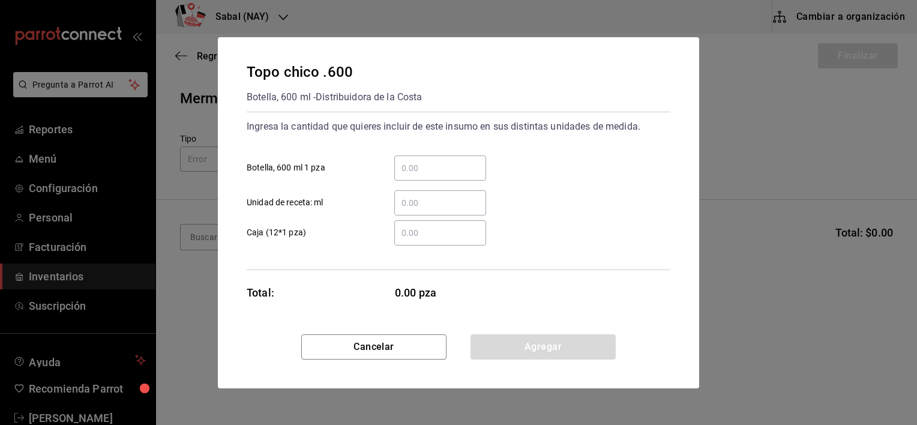
click at [454, 163] on input "​ Botella, 600 ml 1 pza" at bounding box center [440, 168] width 92 height 14
click at [632, 144] on div "Ingresa la cantidad que quieres incluir de este insumo en sus distintas unidade…" at bounding box center [459, 166] width 424 height 98
click at [431, 174] on input "​ Botella, 600 ml 1 pza" at bounding box center [440, 168] width 92 height 14
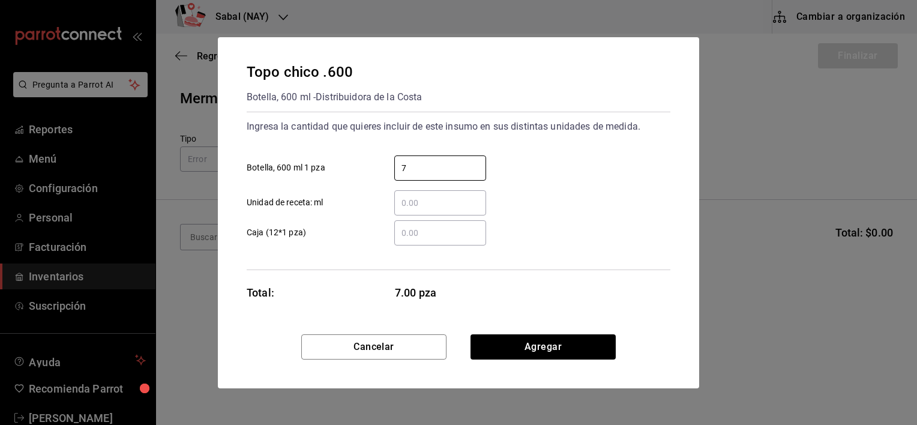
type input "7"
click at [527, 258] on div "Ingresa la cantidad que quieres incluir de este insumo en sus distintas unidade…" at bounding box center [459, 191] width 424 height 158
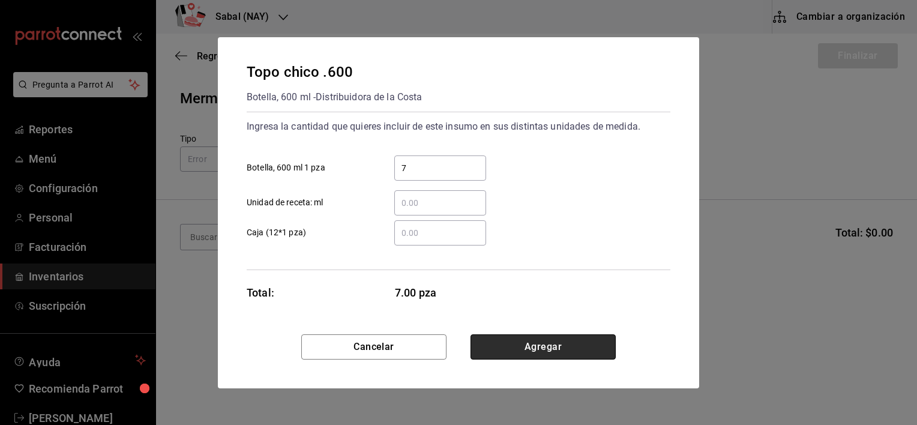
click at [549, 348] on button "Agregar" at bounding box center [543, 346] width 145 height 25
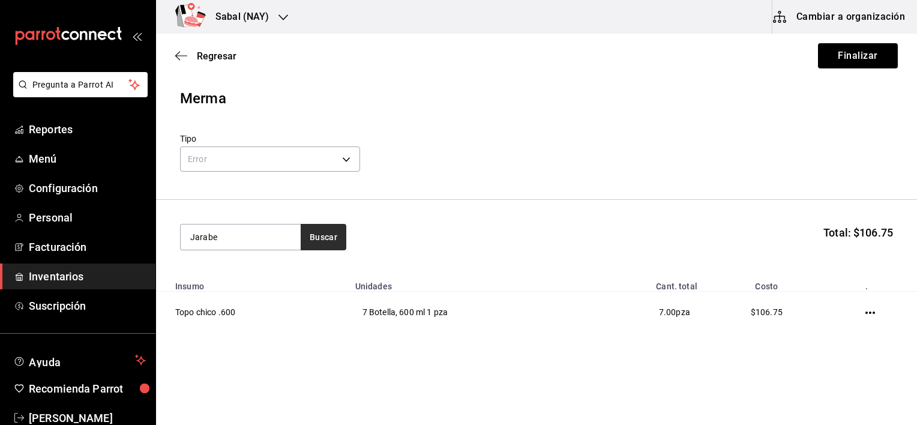
type input "Jarabe"
click at [327, 239] on button "Buscar" at bounding box center [324, 237] width 46 height 26
click at [322, 239] on button "Buscar" at bounding box center [324, 237] width 46 height 26
click at [180, 56] on icon "button" at bounding box center [181, 55] width 12 height 11
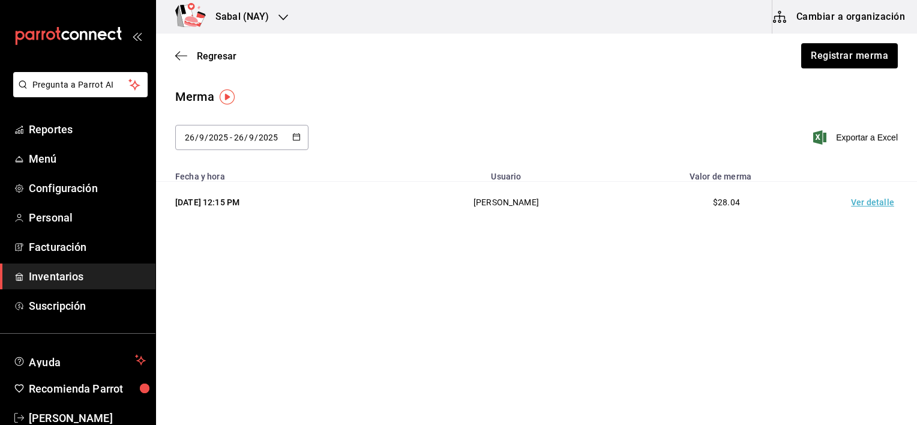
click at [871, 204] on td "Ver detalle" at bounding box center [875, 202] width 84 height 41
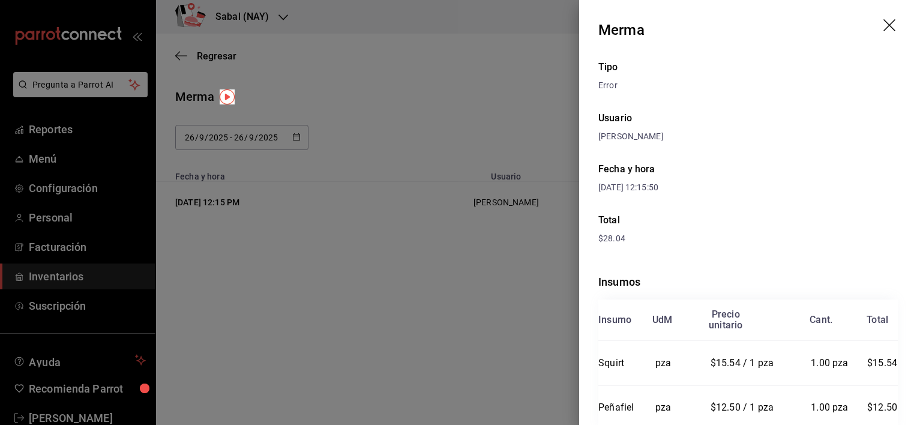
click at [884, 24] on icon "drag" at bounding box center [891, 26] width 14 height 14
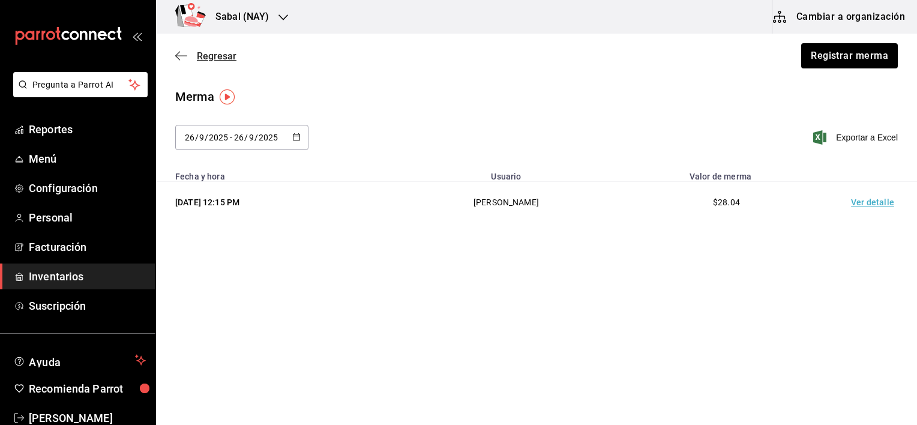
click at [180, 53] on icon "button" at bounding box center [181, 55] width 12 height 11
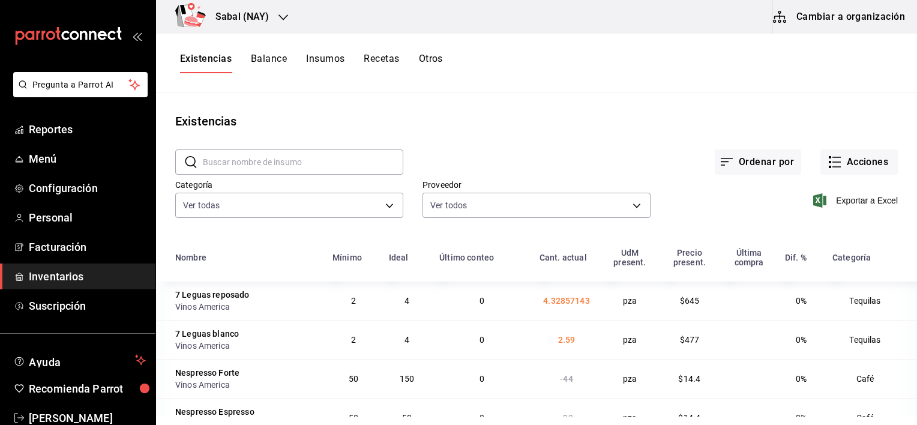
click at [291, 166] on input "text" at bounding box center [303, 162] width 201 height 24
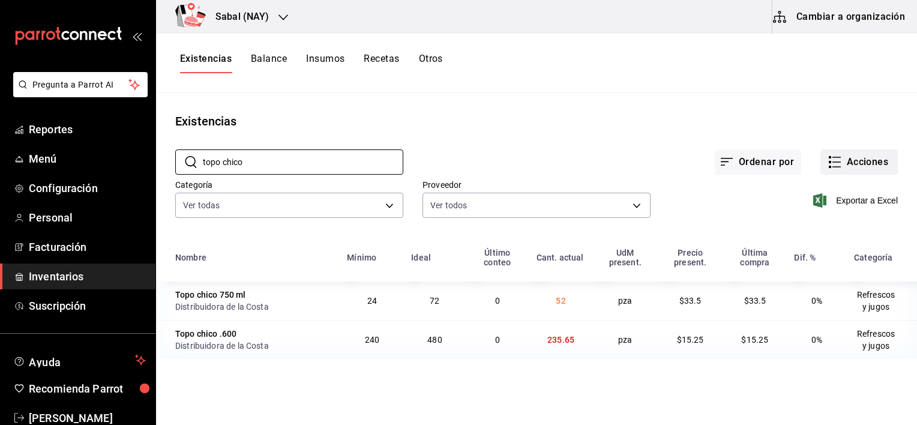
type input "topo chico"
click at [843, 161] on button "Acciones" at bounding box center [859, 161] width 77 height 25
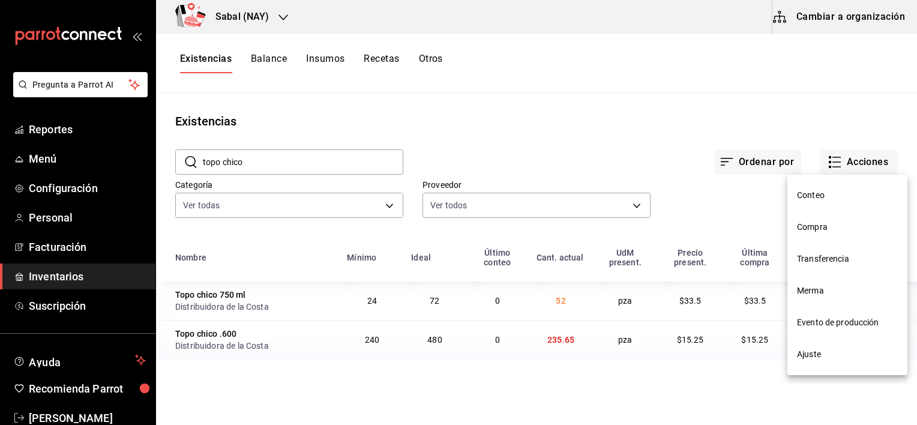
drag, startPoint x: 681, startPoint y: 130, endPoint x: 656, endPoint y: 127, distance: 24.8
click at [656, 127] on div at bounding box center [458, 212] width 917 height 425
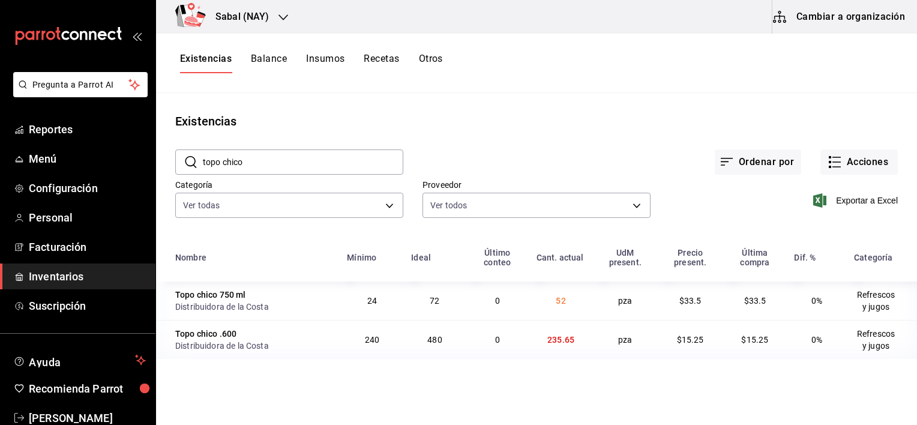
click at [437, 60] on button "Otros" at bounding box center [431, 63] width 24 height 20
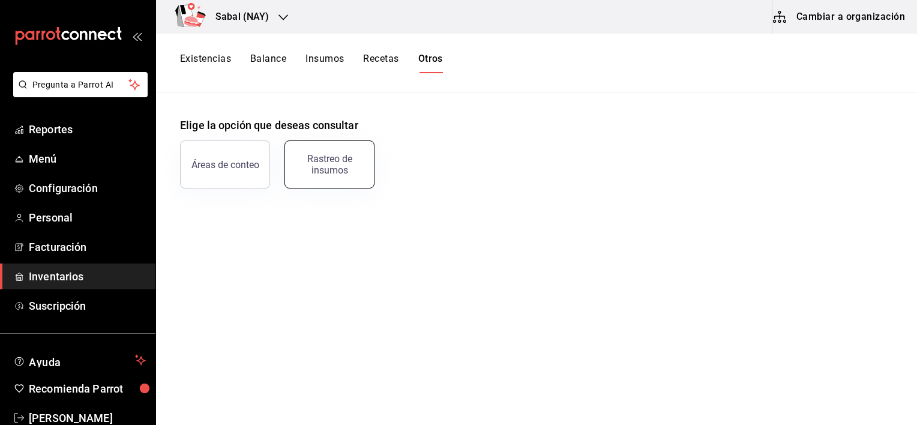
click at [325, 173] on div "Rastreo de insumos" at bounding box center [329, 164] width 74 height 23
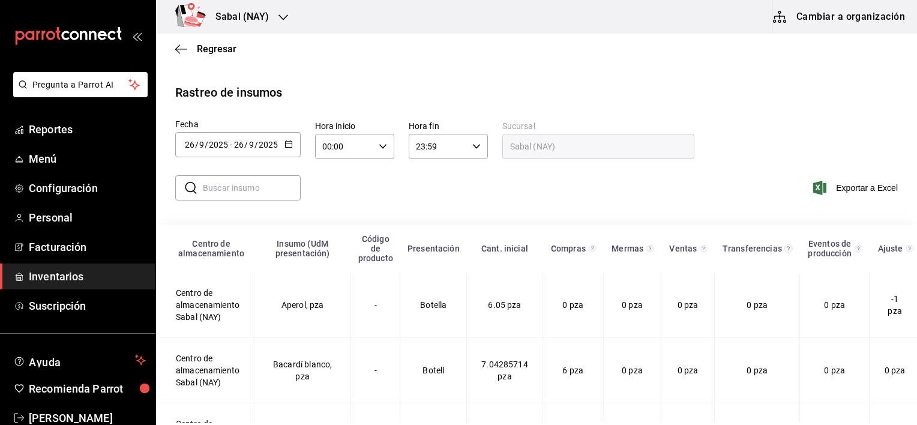
click at [285, 143] on \(Stroke\) "button" at bounding box center [288, 144] width 7 height 7
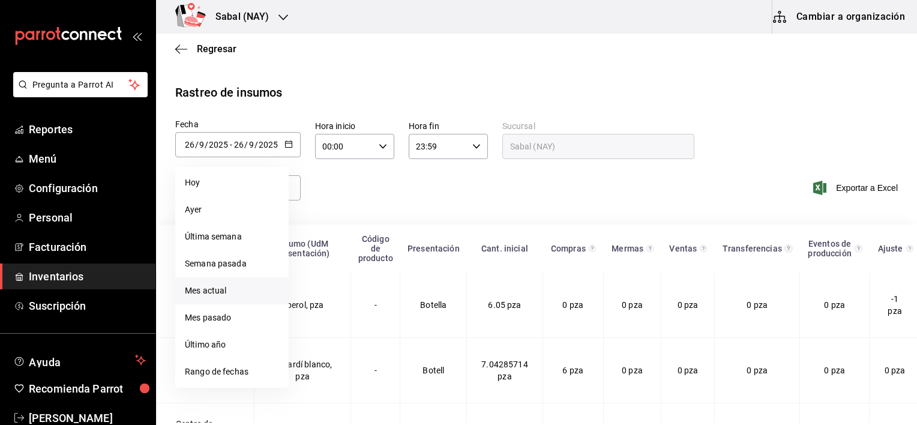
click at [199, 295] on li "Mes actual" at bounding box center [231, 290] width 113 height 27
type input "2025-09-01"
type input "1"
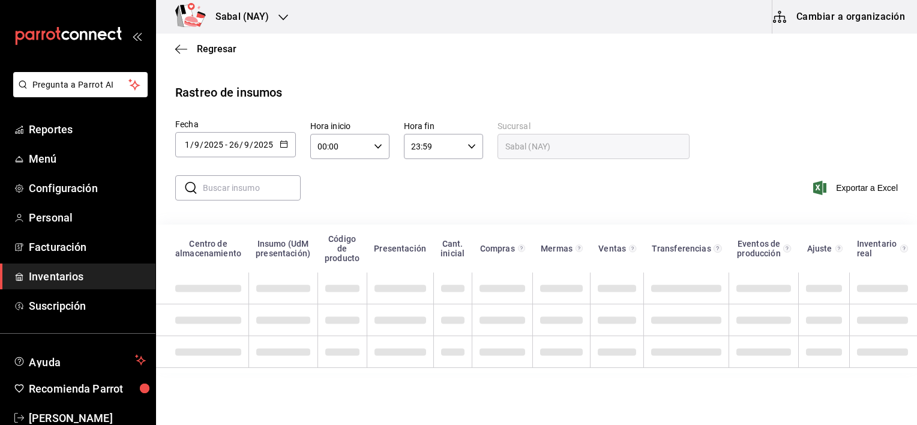
click at [255, 189] on input "text" at bounding box center [252, 188] width 98 height 24
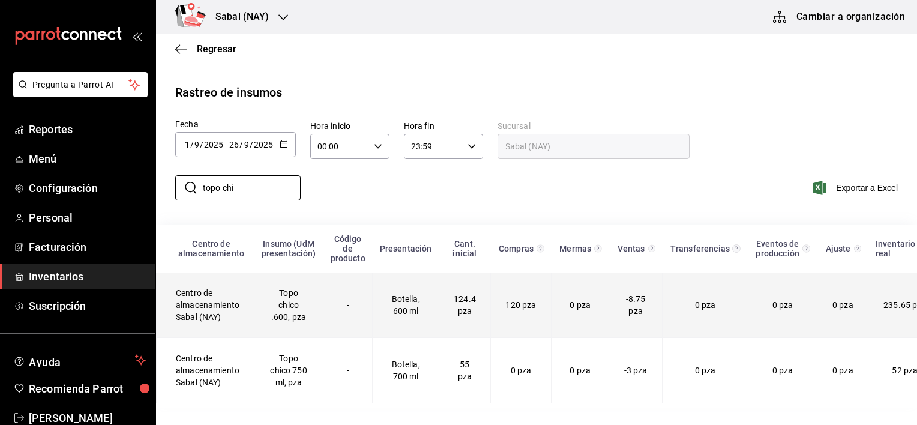
type input "topo chi"
click at [390, 305] on td "Botella, 600 ml" at bounding box center [406, 305] width 67 height 65
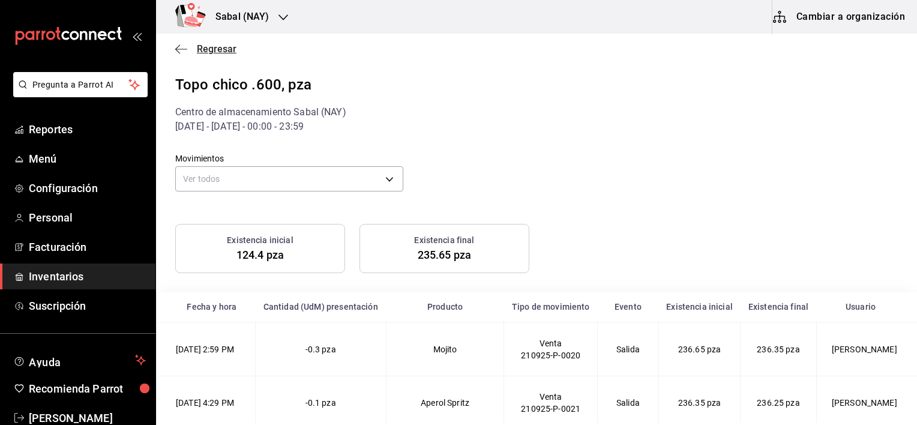
click at [178, 46] on icon "button" at bounding box center [177, 48] width 5 height 9
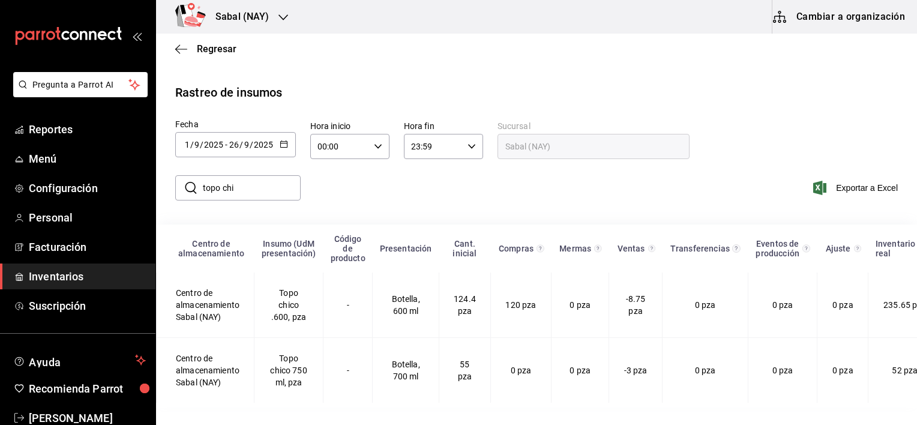
click at [283, 149] on button "button" at bounding box center [284, 145] width 8 height 10
click at [176, 49] on icon "button" at bounding box center [177, 48] width 5 height 9
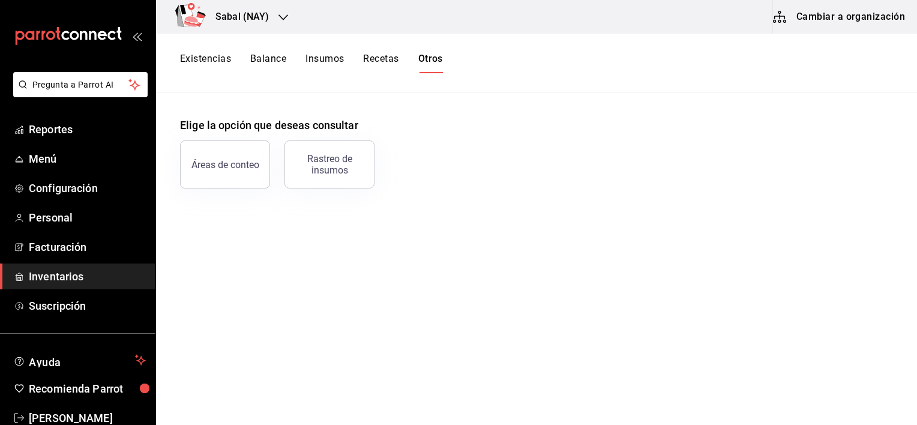
click at [196, 62] on button "Existencias" at bounding box center [205, 63] width 51 height 20
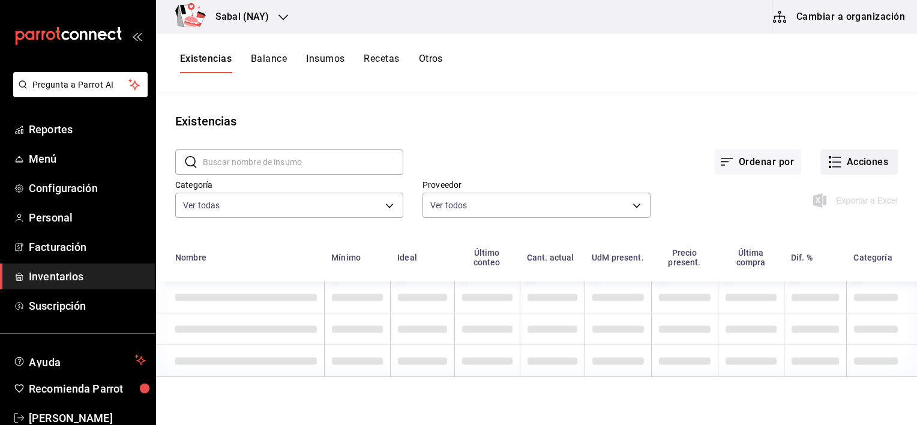
click at [858, 163] on button "Acciones" at bounding box center [859, 161] width 77 height 25
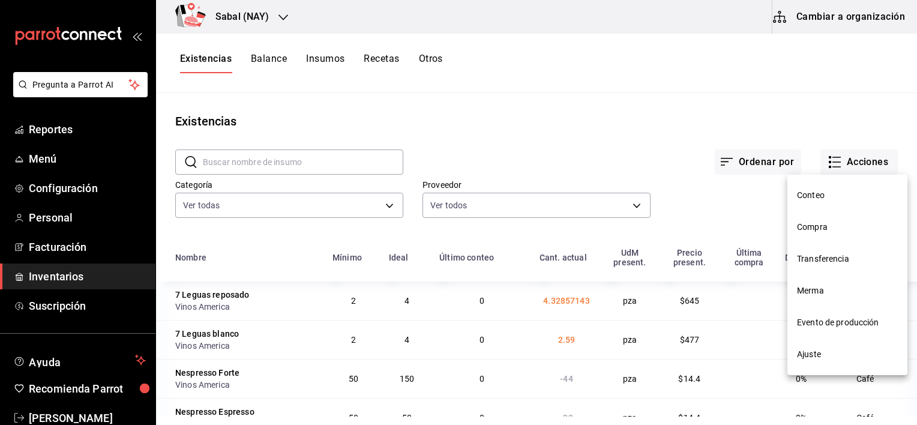
click at [810, 291] on span "Merma" at bounding box center [847, 291] width 101 height 13
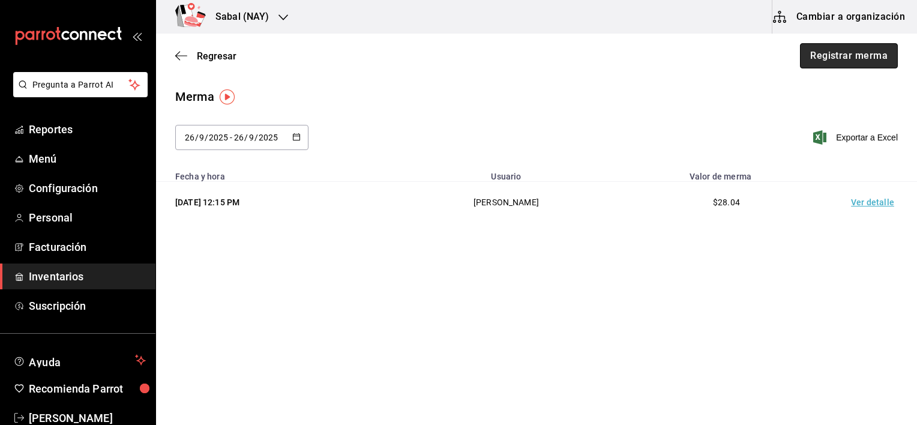
click at [831, 53] on button "Registrar merma" at bounding box center [849, 55] width 98 height 25
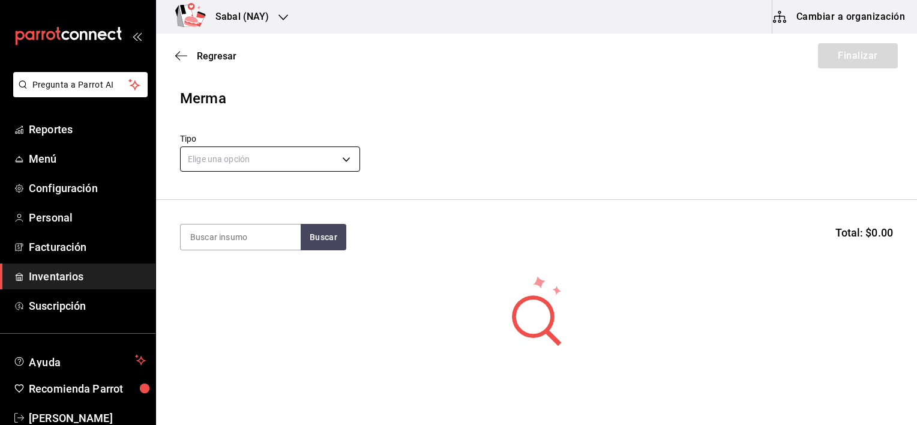
click at [312, 167] on body "Pregunta a Parrot AI Reportes Menú Configuración Personal Facturación Inventari…" at bounding box center [458, 178] width 917 height 357
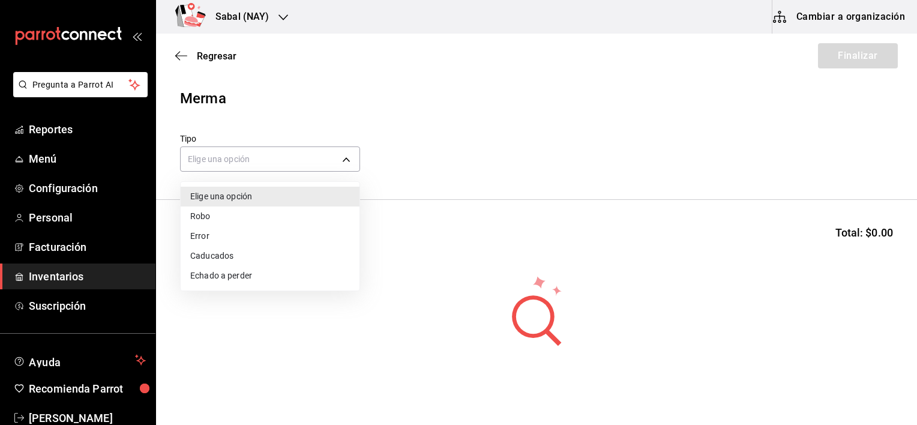
click at [225, 238] on li "Error" at bounding box center [270, 236] width 179 height 20
type input "ERROR"
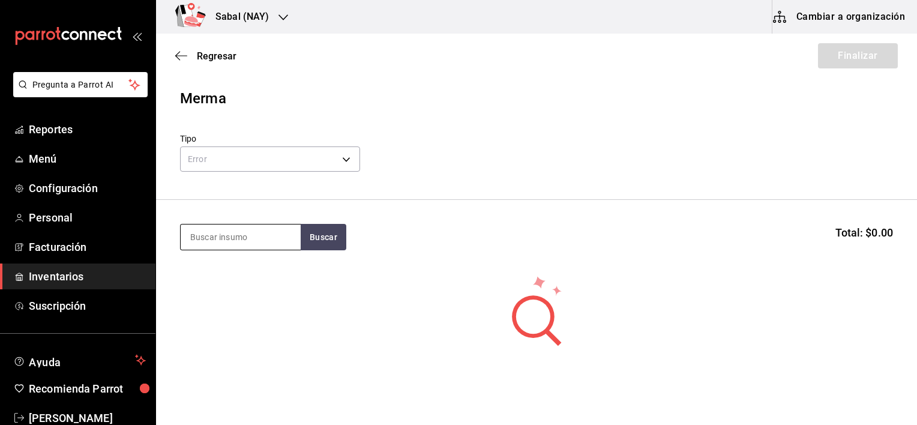
drag, startPoint x: 0, startPoint y: 0, endPoint x: 219, endPoint y: 238, distance: 323.4
click at [219, 238] on input at bounding box center [241, 237] width 120 height 25
type input "topo chi"
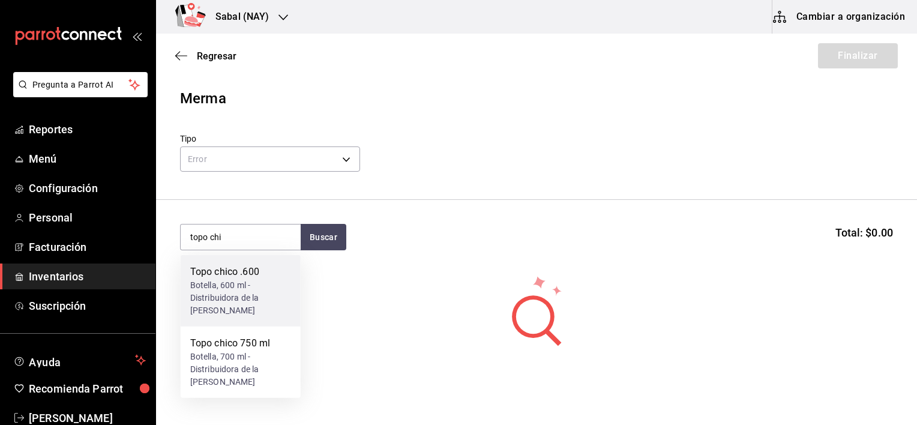
click at [243, 292] on div "Botella, 600 ml - Distribuidora de la [PERSON_NAME]" at bounding box center [240, 298] width 101 height 38
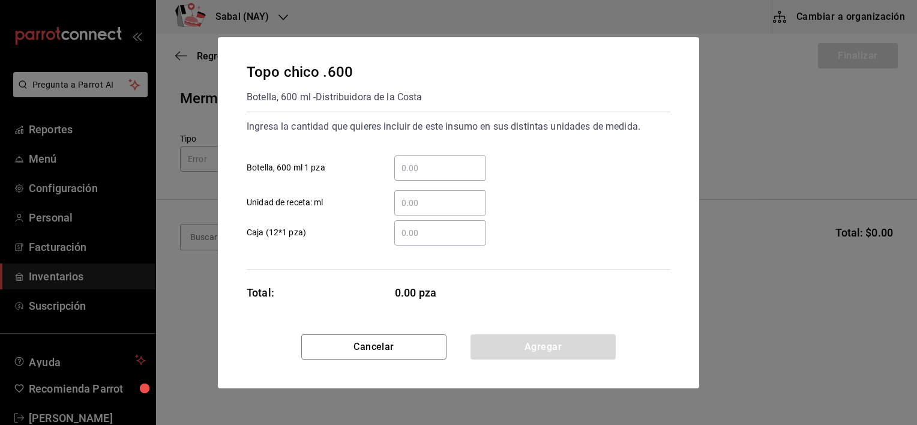
click at [429, 170] on input "​ Botella, 600 ml 1 pza" at bounding box center [440, 168] width 92 height 14
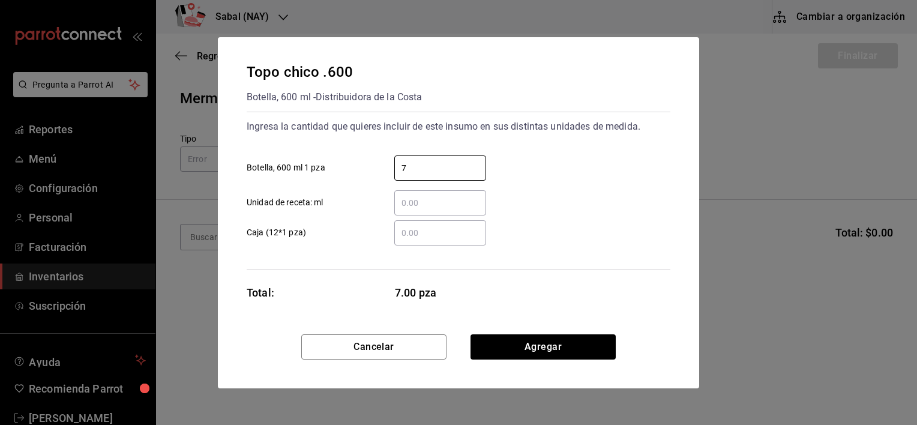
type input "7"
click at [600, 315] on div "Topo chico .600 Botella, 600 ml - Distribuidora de la Costa Ingresa la cantidad…" at bounding box center [458, 185] width 481 height 297
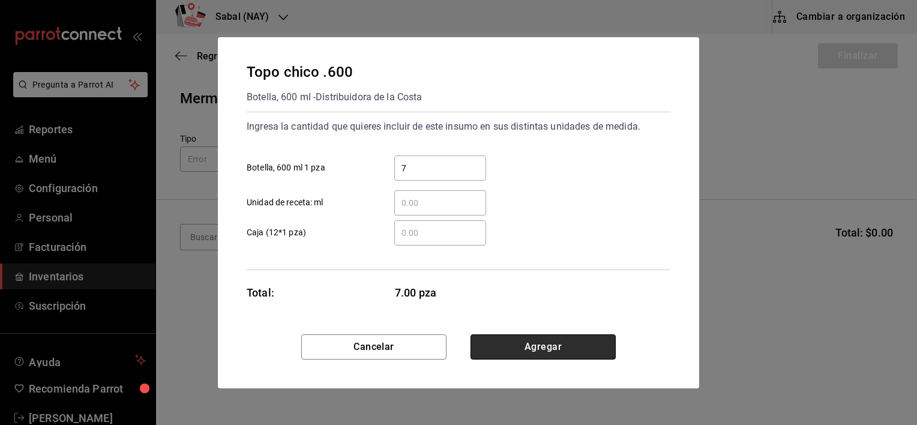
click at [574, 348] on button "Agregar" at bounding box center [543, 346] width 145 height 25
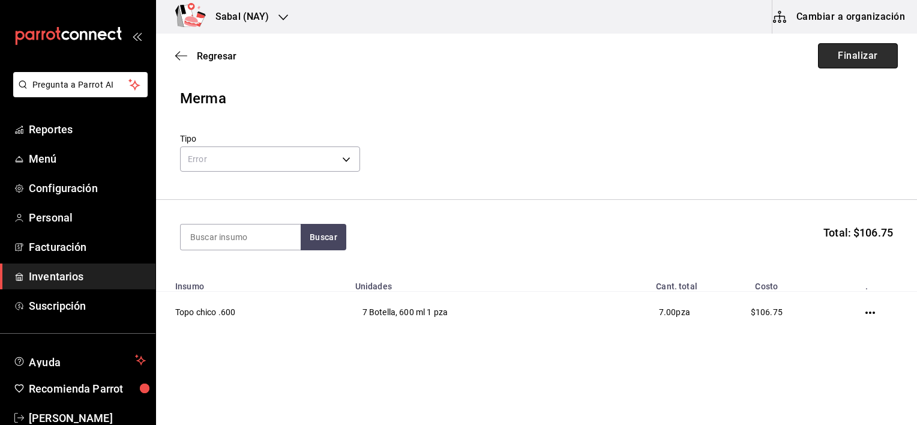
click at [843, 64] on button "Finalizar" at bounding box center [858, 55] width 80 height 25
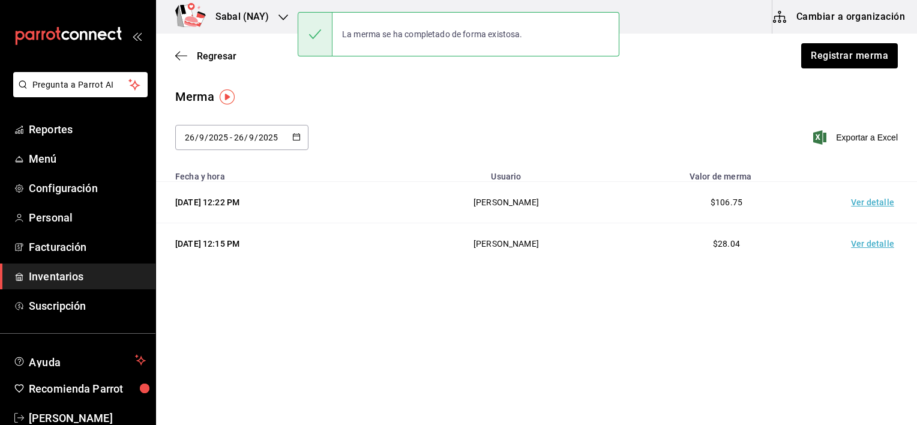
click at [503, 354] on main "Regresar Registrar merma Merma 2025-09-26 26 / 9 / 2025 - 2025-09-26 26 / 9 / 2…" at bounding box center [536, 196] width 761 height 324
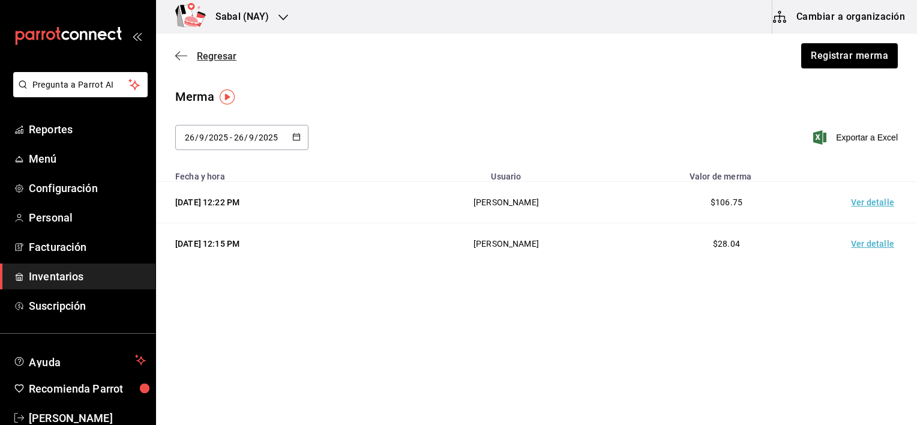
click at [180, 54] on icon "button" at bounding box center [181, 55] width 12 height 11
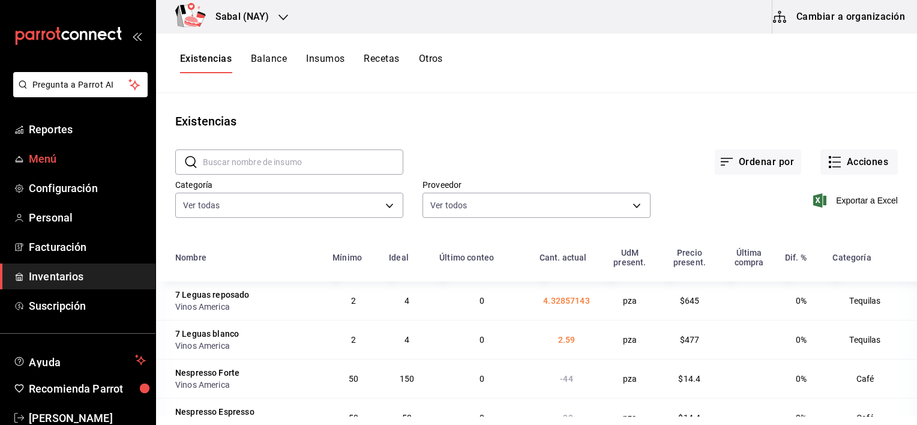
click at [49, 157] on span "Menú" at bounding box center [87, 159] width 117 height 16
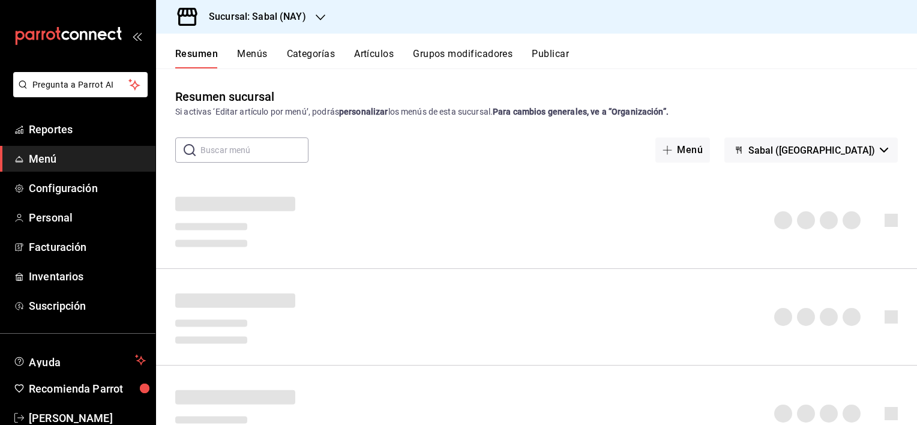
click at [372, 52] on button "Artículos" at bounding box center [374, 58] width 40 height 20
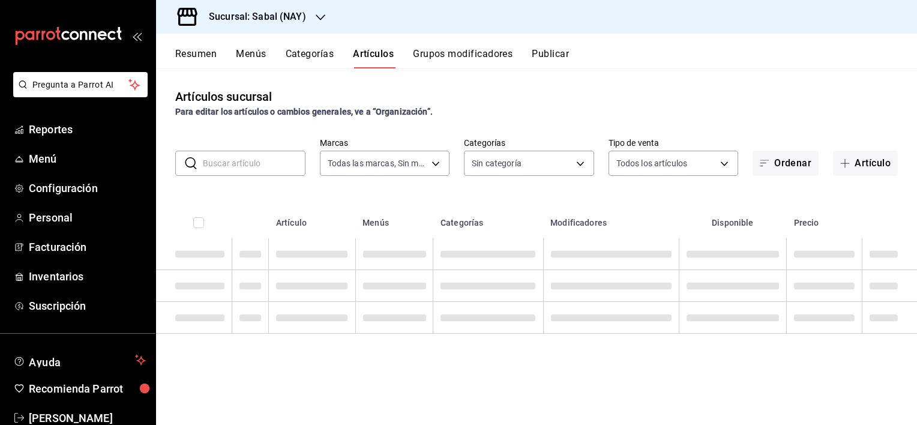
type input "7bb9fc4a-963e-4e00-9402-9ac56289446f"
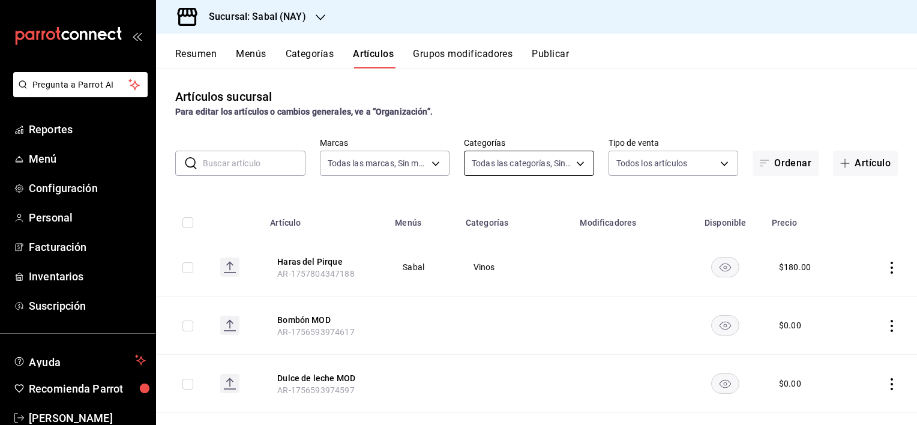
type input "bed2594b-a15d-4bd4-87ff-97f97ee034ef,89ba1751-3de3-413f-a6d3-d357b79ae5de,3a12d…"
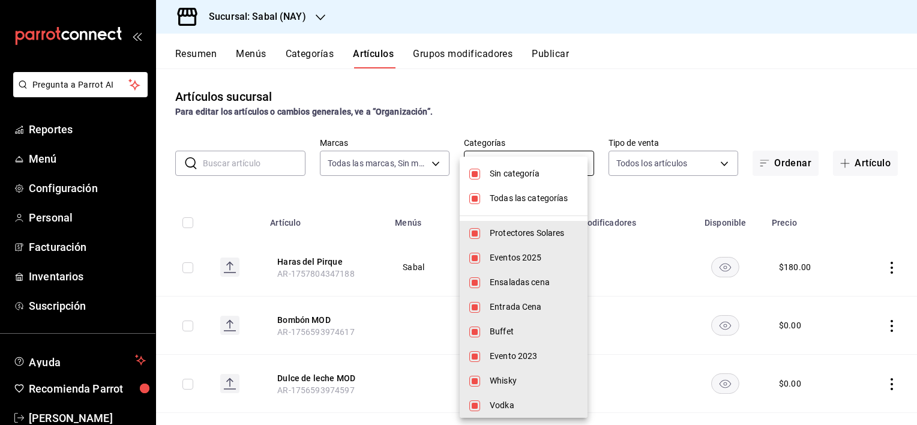
click at [497, 165] on body "Pregunta a Parrot AI Reportes Menú Configuración Personal Facturación Inventari…" at bounding box center [458, 212] width 917 height 425
click at [478, 170] on input "checkbox" at bounding box center [474, 174] width 11 height 11
checkbox input "false"
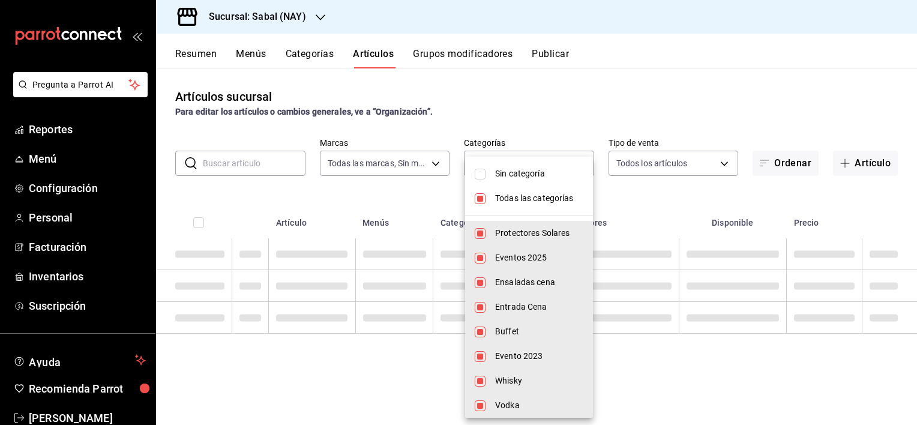
click at [480, 197] on li "Todas las categorías" at bounding box center [529, 198] width 128 height 25
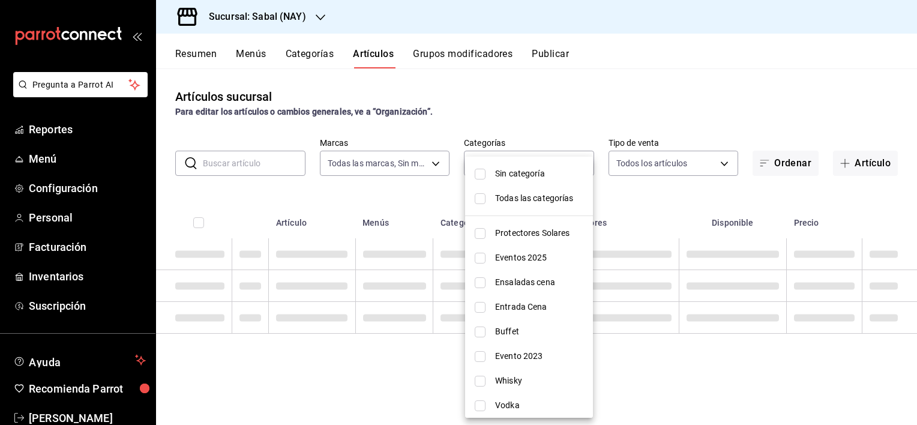
checkbox input "false"
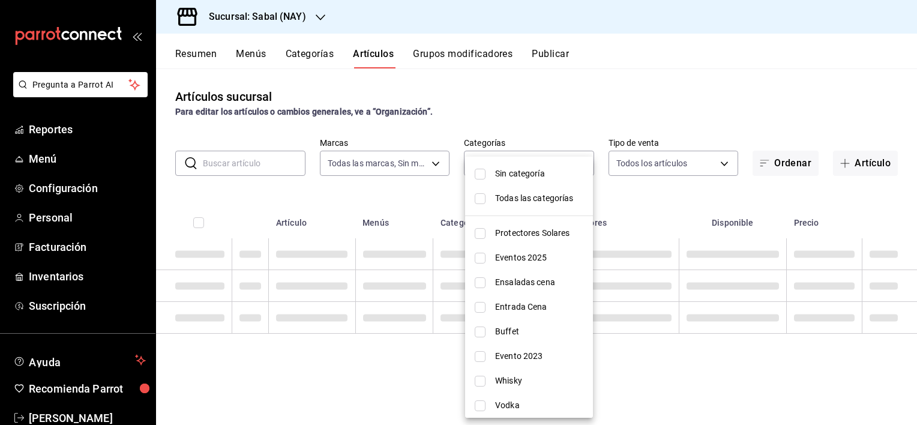
checkbox input "false"
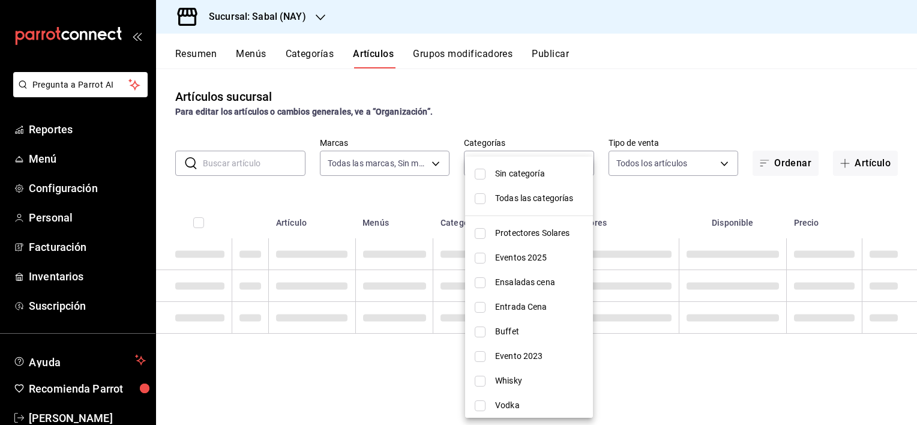
checkbox input "false"
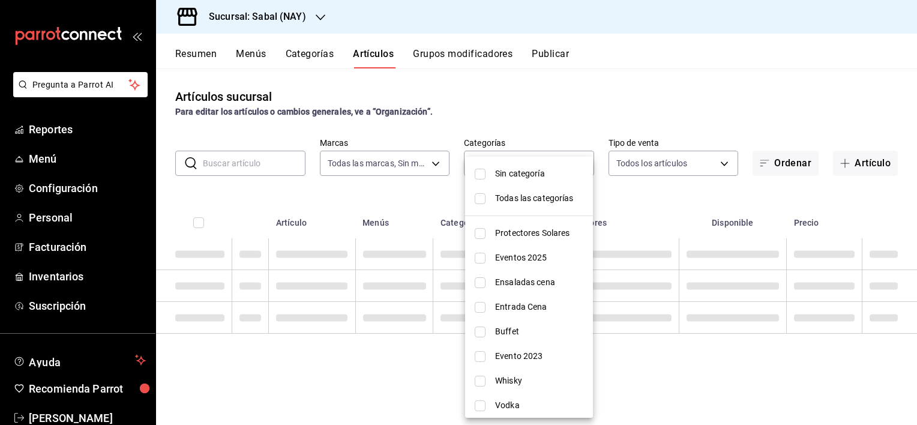
checkbox input "false"
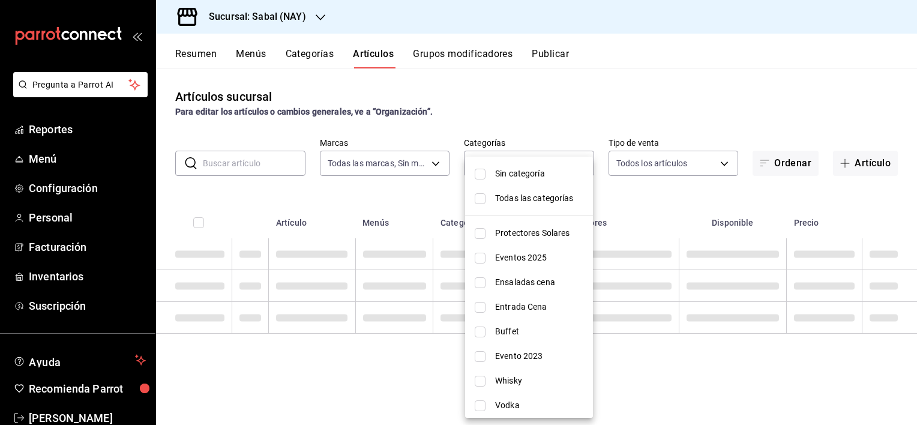
checkbox input "false"
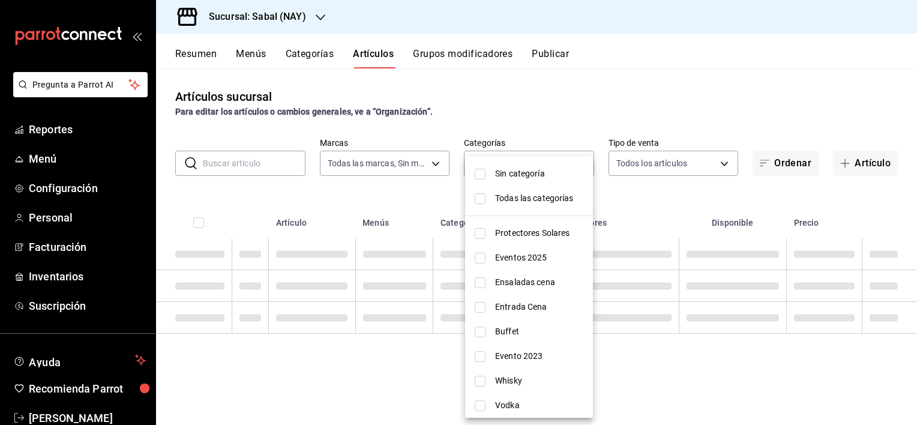
checkbox input "false"
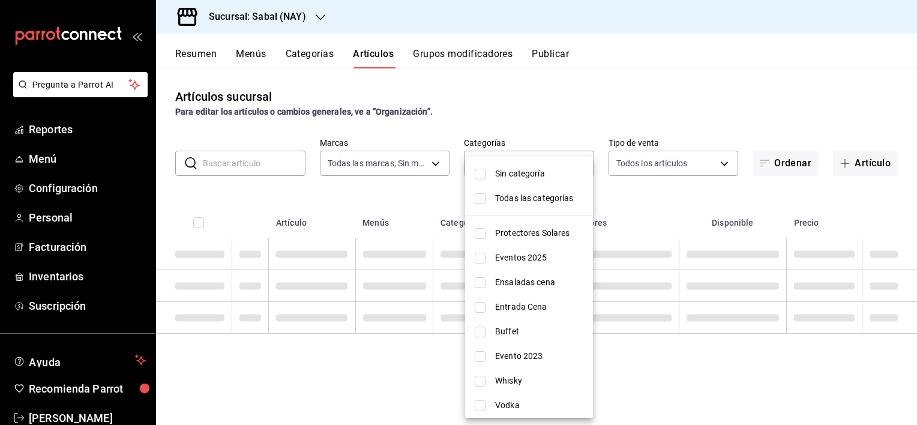
checkbox input "false"
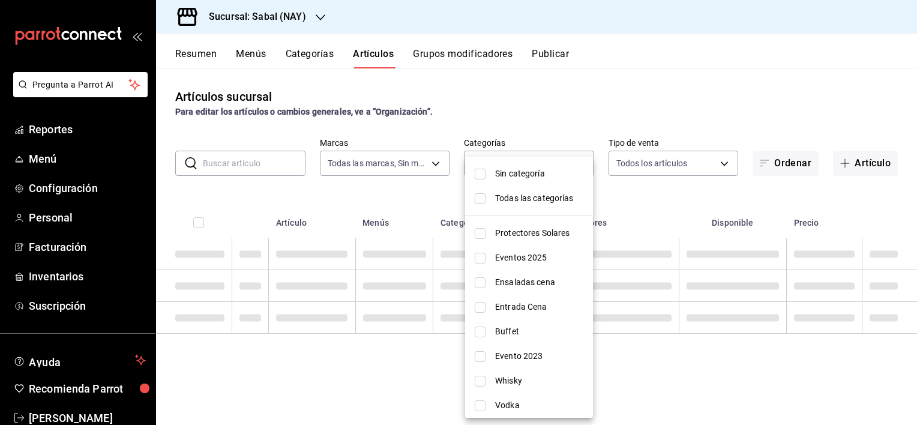
checkbox input "false"
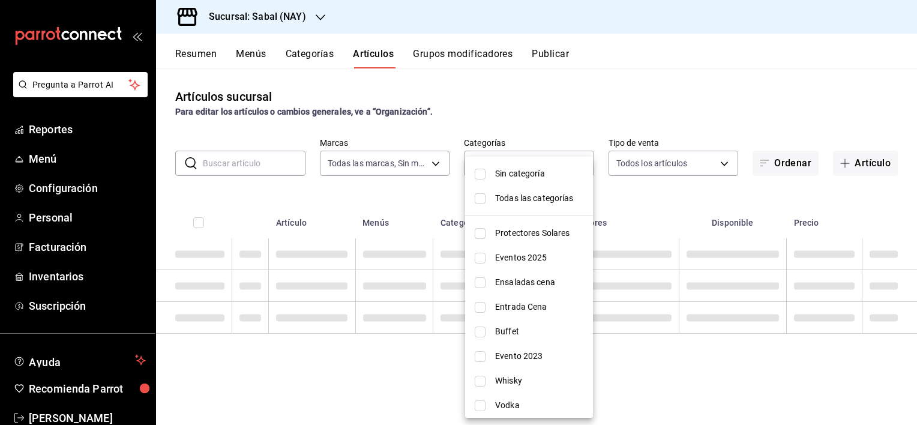
checkbox input "false"
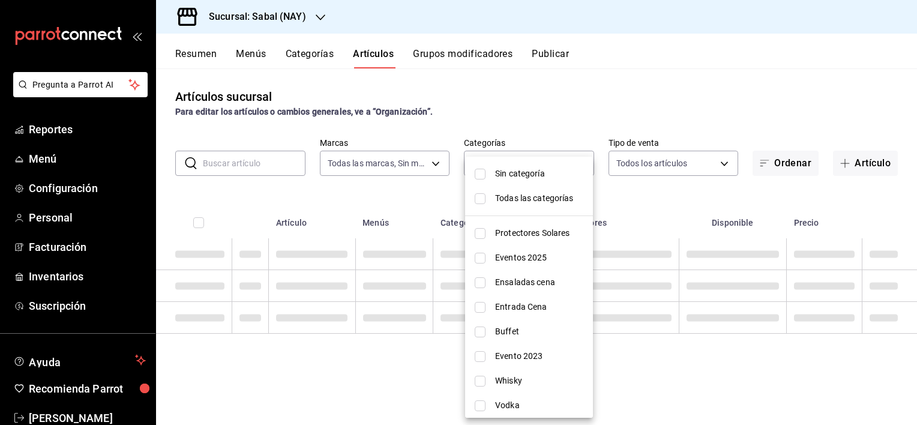
checkbox input "false"
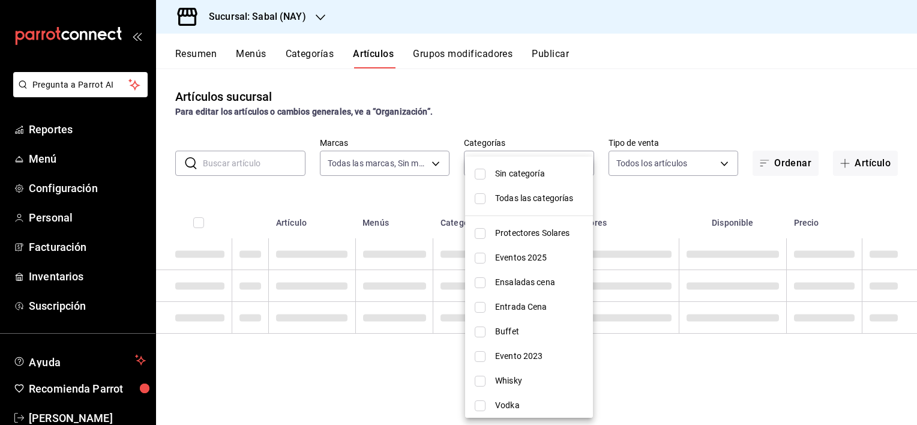
checkbox input "false"
click at [483, 234] on li "Protectores Solares" at bounding box center [529, 233] width 128 height 25
type input "bed2594b-a15d-4bd4-87ff-97f97ee034ef"
checkbox input "true"
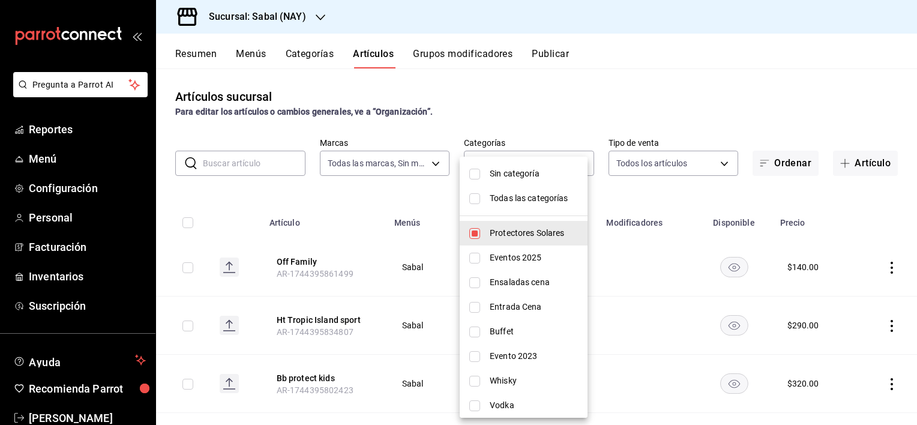
click at [631, 104] on div at bounding box center [458, 212] width 917 height 425
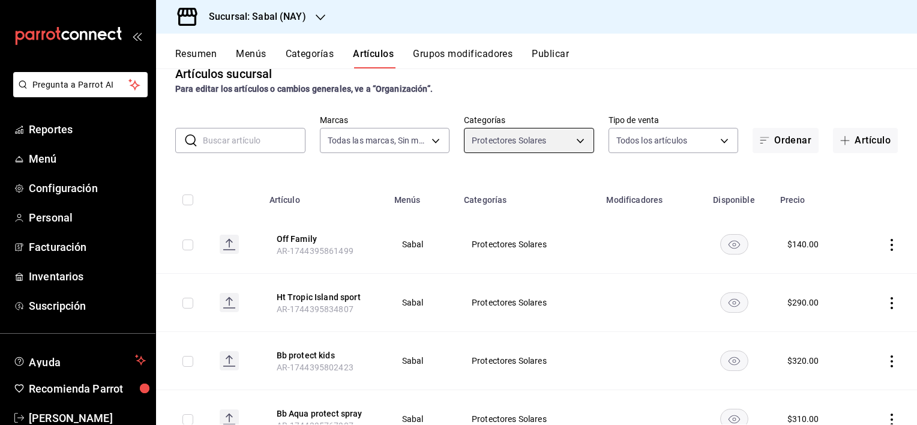
scroll to position [6, 0]
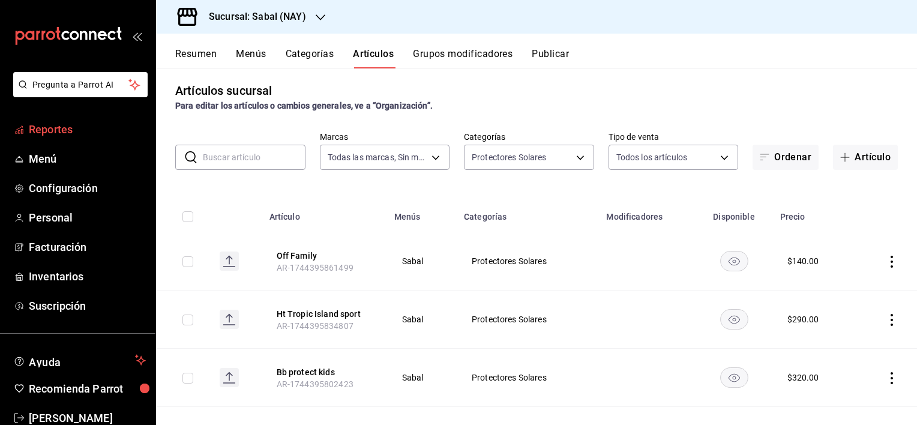
click at [42, 129] on span "Reportes" at bounding box center [87, 129] width 117 height 16
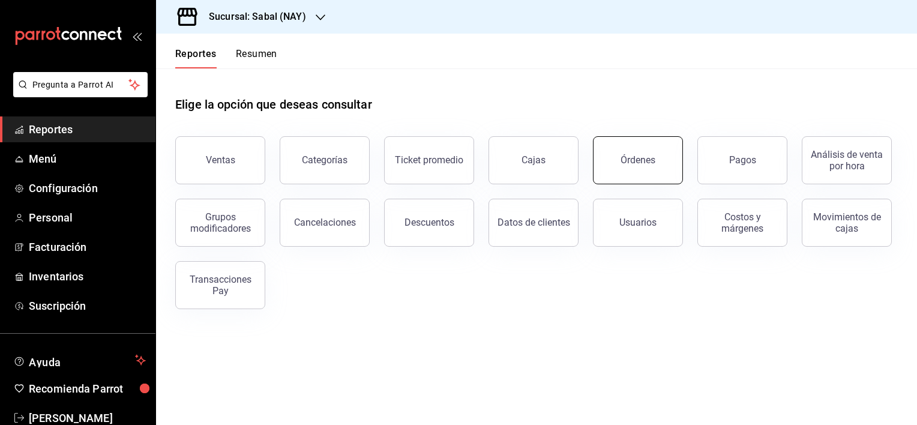
click at [641, 164] on div "Órdenes" at bounding box center [638, 159] width 35 height 11
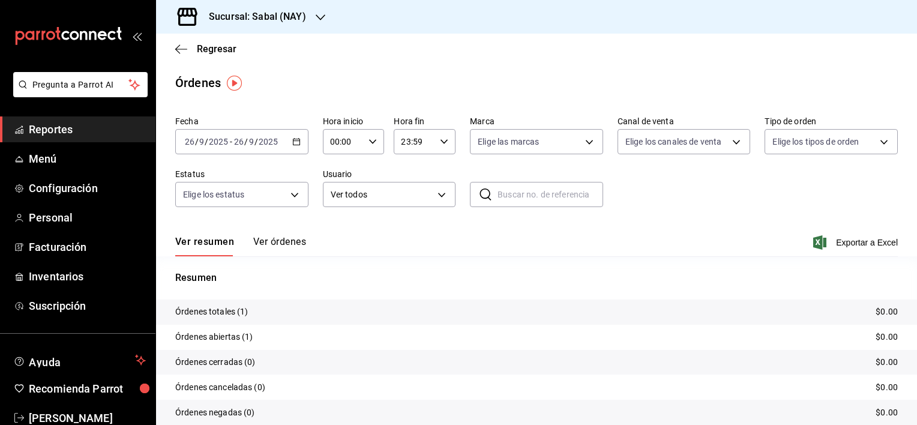
click at [279, 245] on button "Ver órdenes" at bounding box center [279, 246] width 53 height 20
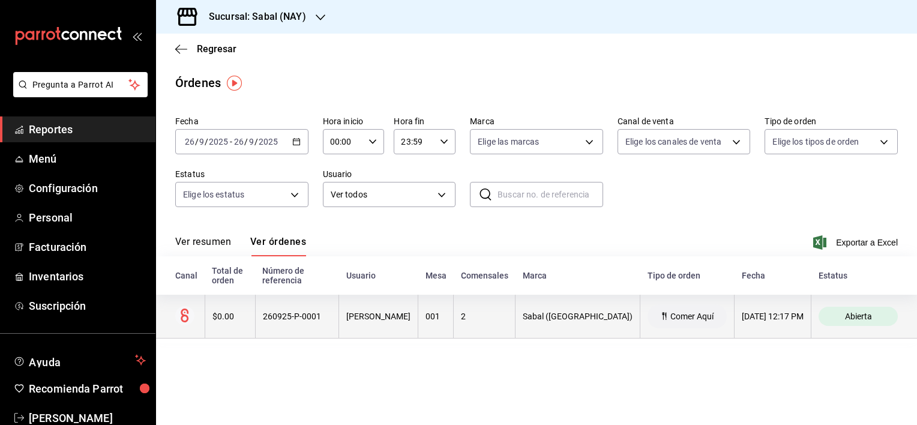
click at [401, 319] on th "[PERSON_NAME]" at bounding box center [378, 317] width 79 height 44
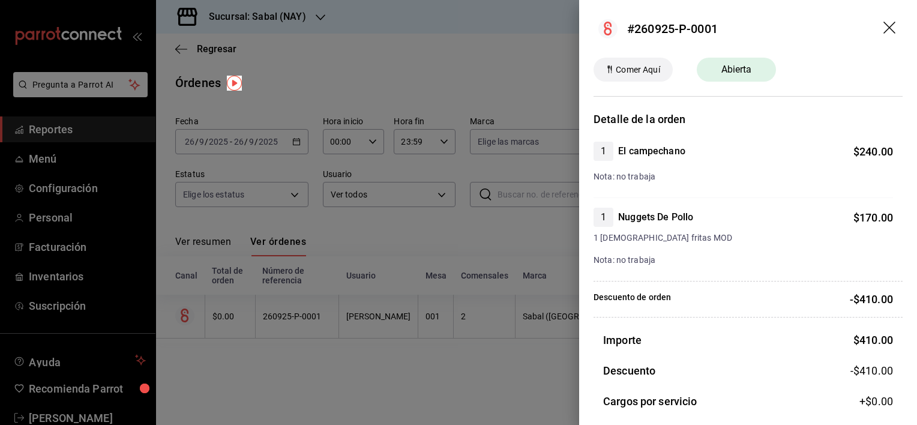
click at [884, 26] on icon "drag" at bounding box center [890, 28] width 12 height 12
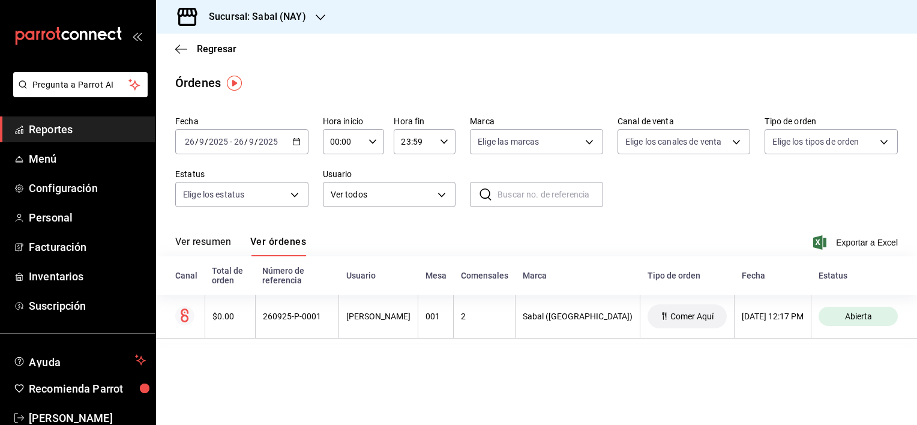
drag, startPoint x: 545, startPoint y: 79, endPoint x: 429, endPoint y: 81, distance: 116.5
click at [429, 81] on div "Órdenes" at bounding box center [536, 83] width 761 height 18
click at [181, 47] on icon "button" at bounding box center [181, 49] width 12 height 11
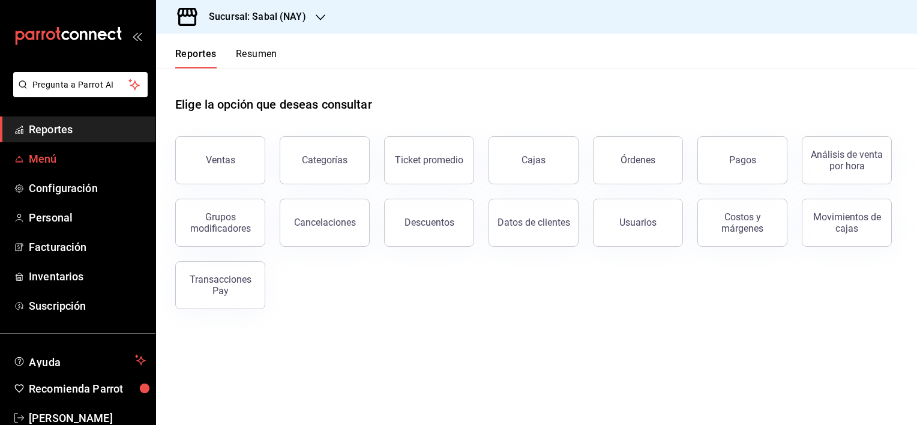
click at [48, 158] on span "Menú" at bounding box center [87, 159] width 117 height 16
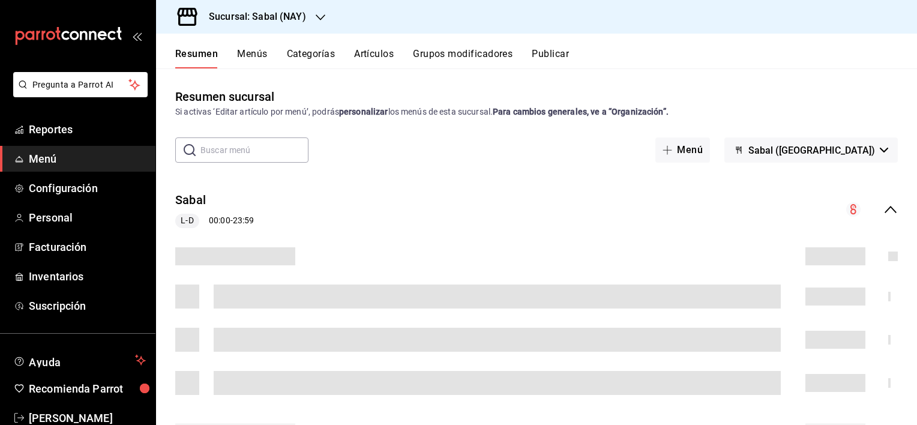
click at [377, 53] on button "Artículos" at bounding box center [374, 58] width 40 height 20
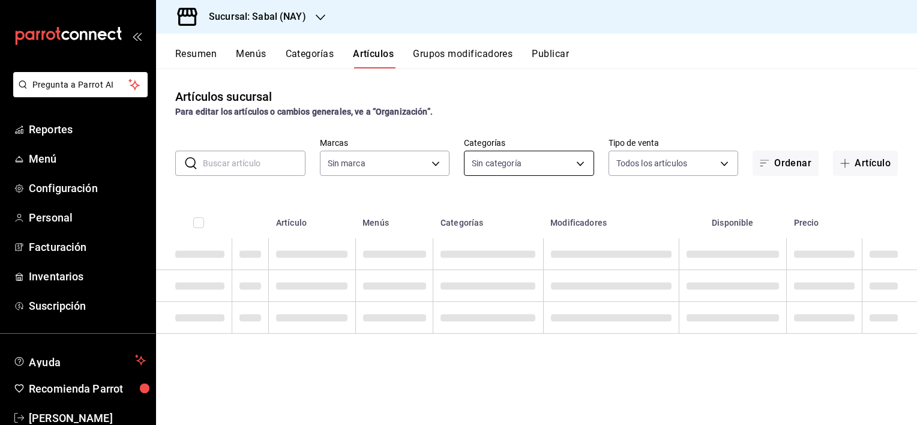
click at [487, 164] on body "Pregunta a Parrot AI Reportes Menú Configuración Personal Facturación Inventari…" at bounding box center [458, 212] width 917 height 425
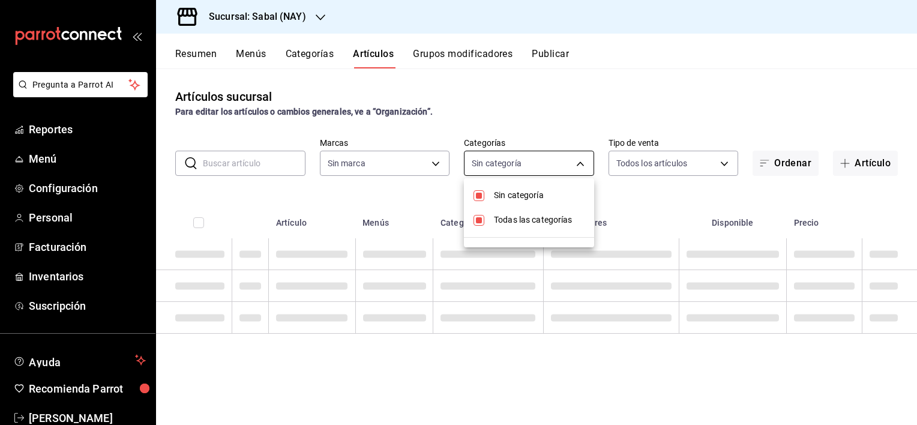
type input "7bb9fc4a-963e-4e00-9402-9ac56289446f"
type input "bed2594b-a15d-4bd4-87ff-97f97ee034ef,89ba1751-3de3-413f-a6d3-d357b79ae5de,3a12d…"
checkbox input "true"
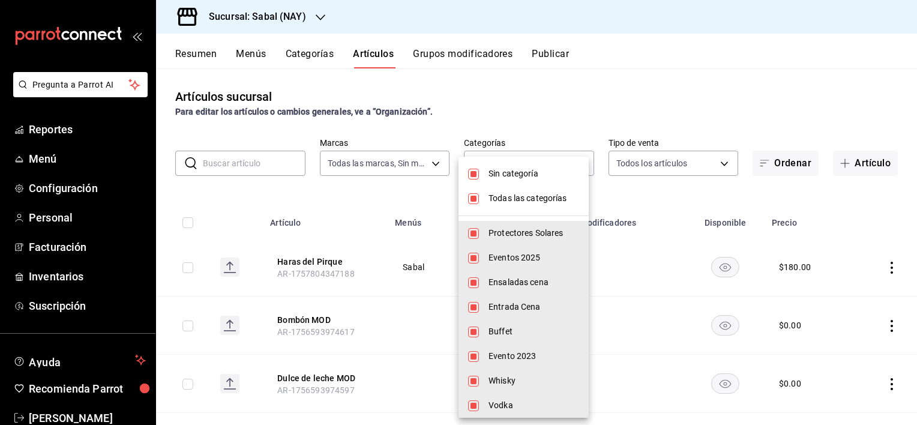
click at [476, 172] on input "checkbox" at bounding box center [473, 174] width 11 height 11
checkbox input "false"
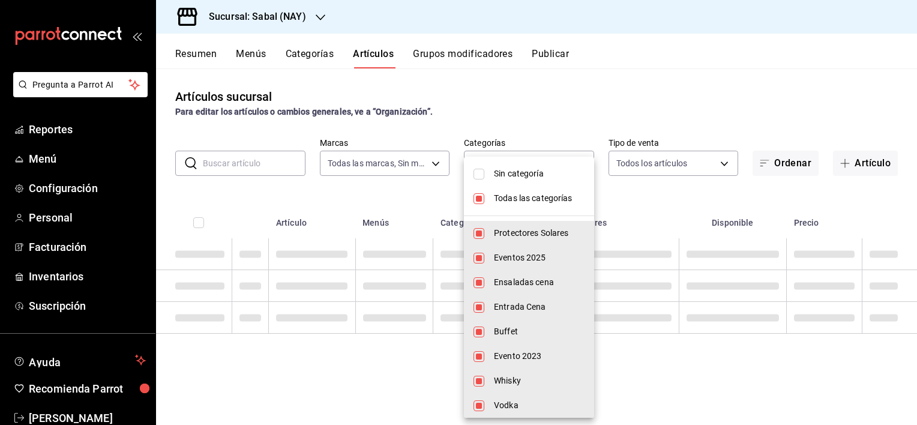
click at [478, 199] on input "checkbox" at bounding box center [479, 198] width 11 height 11
checkbox input "false"
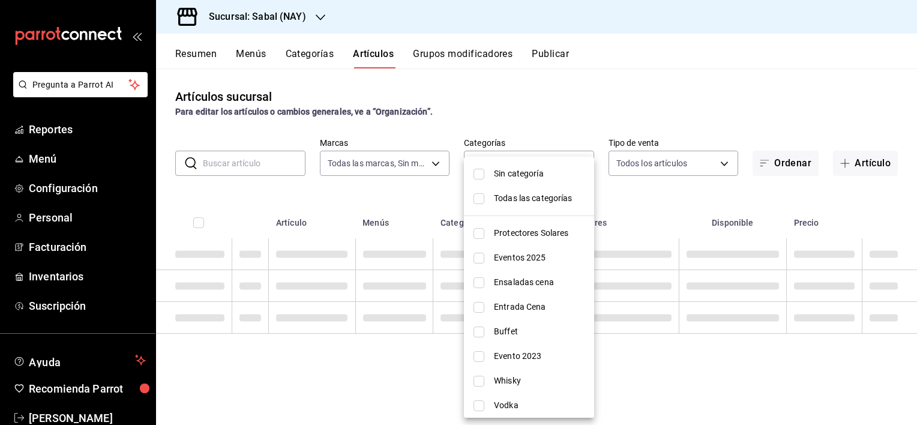
checkbox input "false"
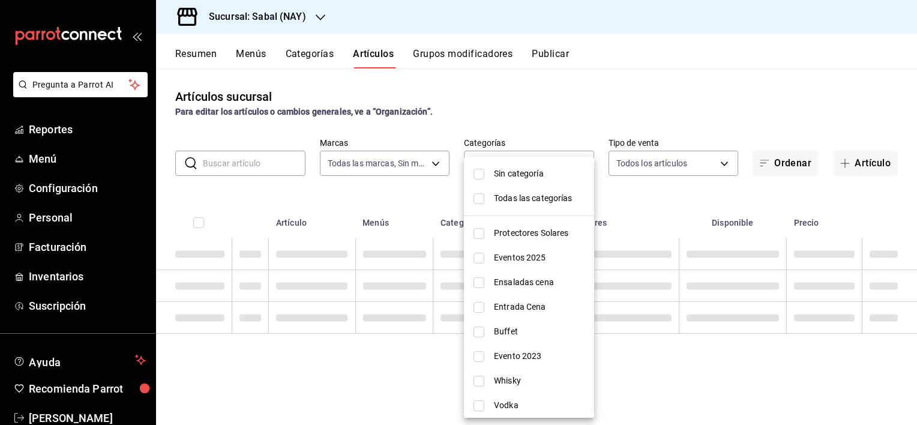
checkbox input "false"
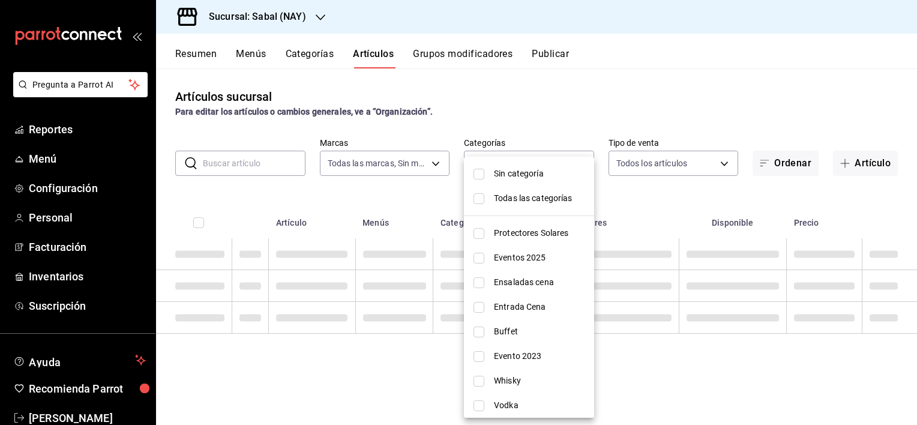
checkbox input "false"
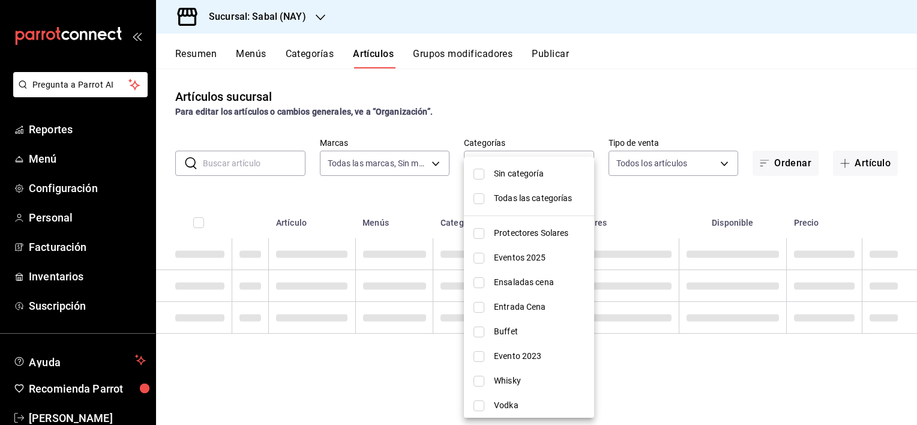
checkbox input "false"
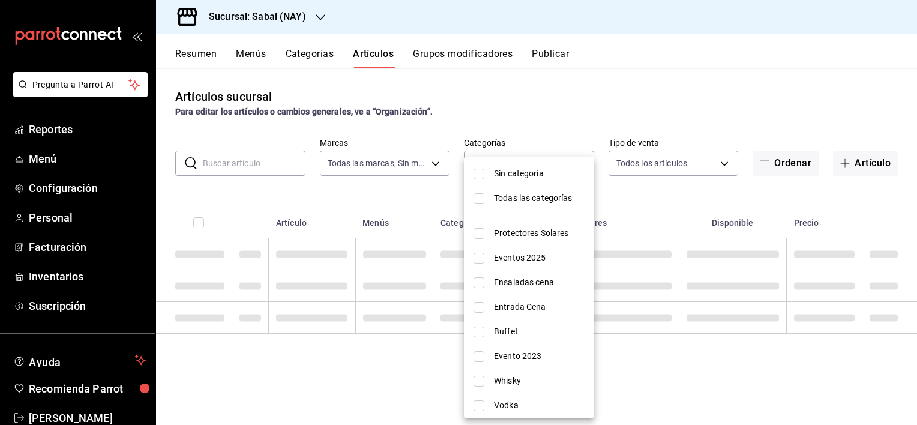
checkbox input "false"
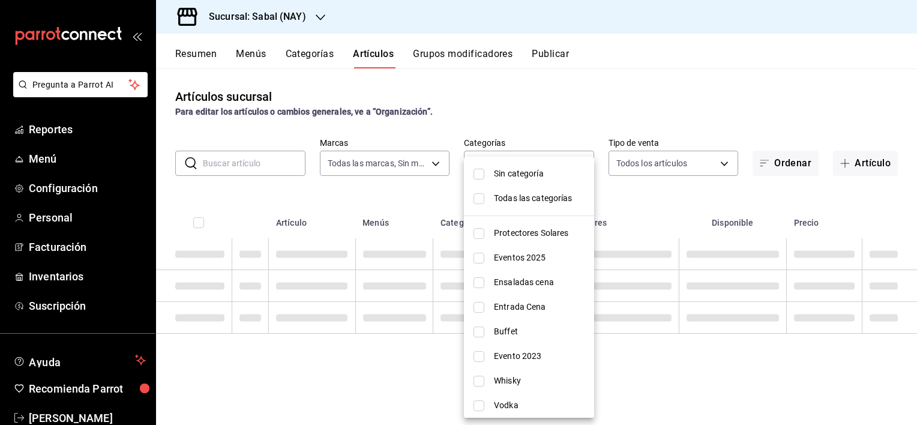
checkbox input "false"
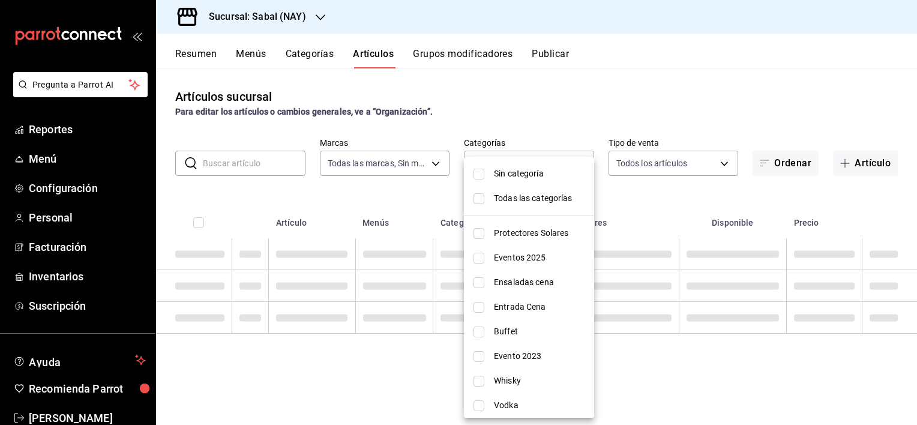
checkbox input "false"
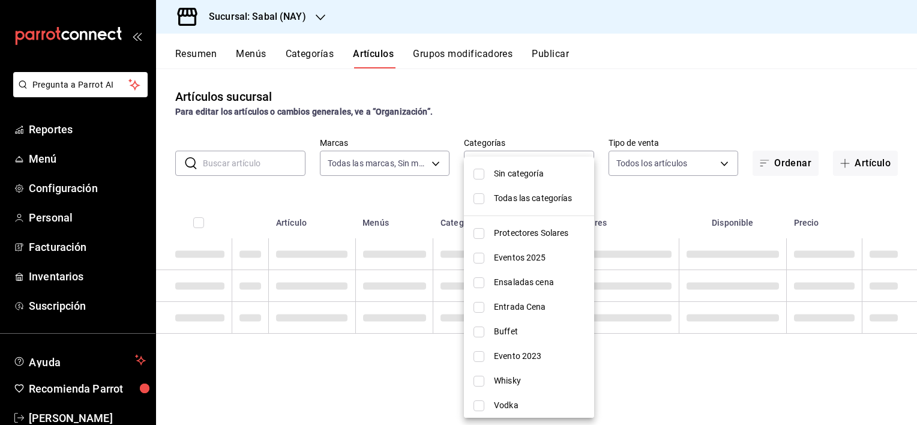
checkbox input "false"
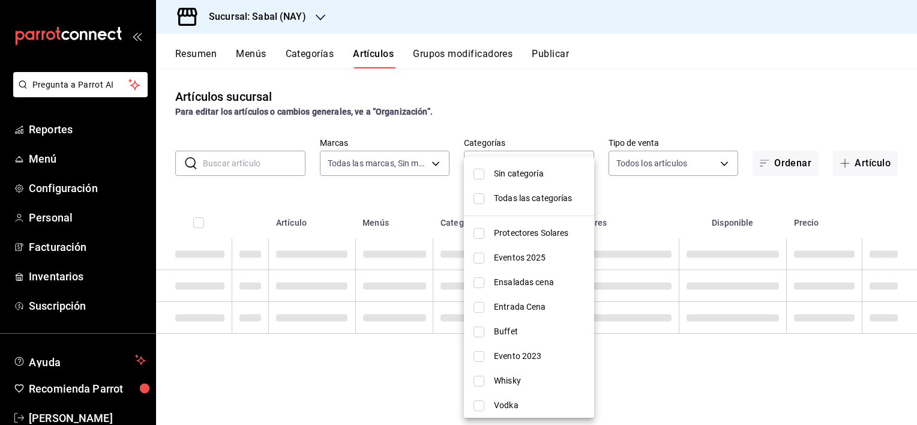
checkbox input "false"
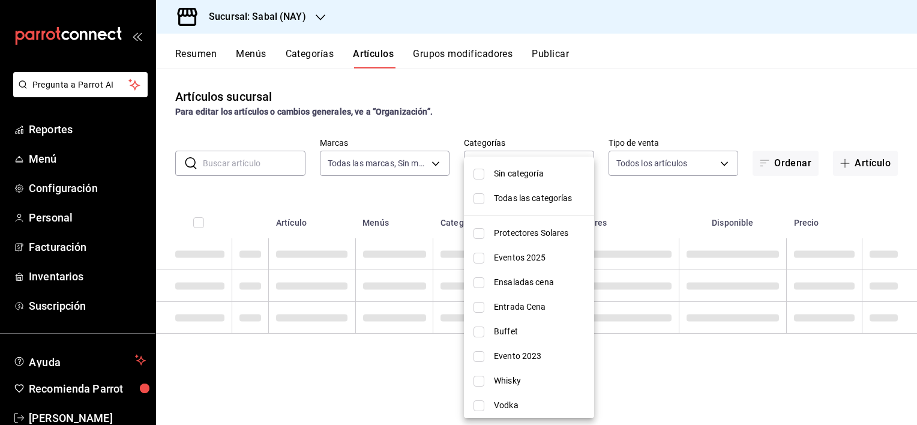
checkbox input "false"
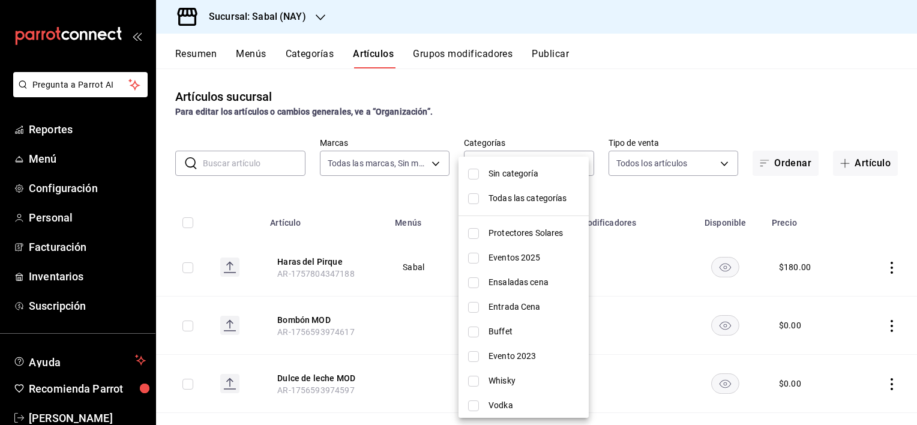
click at [478, 235] on input "checkbox" at bounding box center [473, 233] width 11 height 11
checkbox input "true"
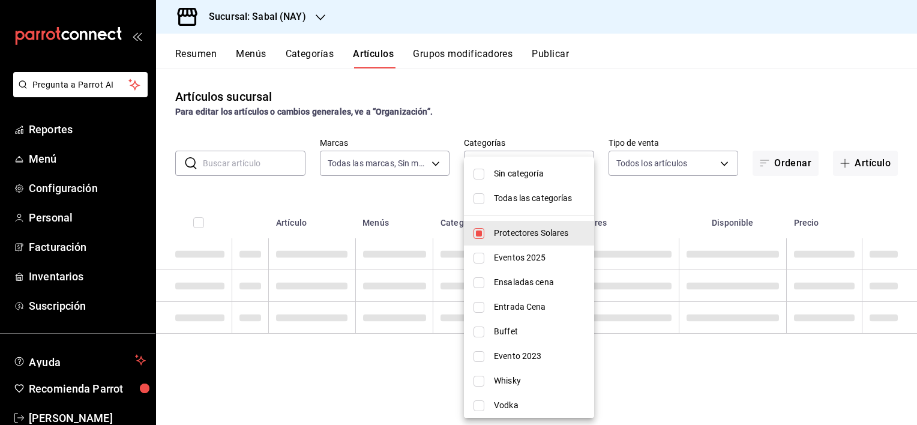
type input "bed2594b-a15d-4bd4-87ff-97f97ee034ef"
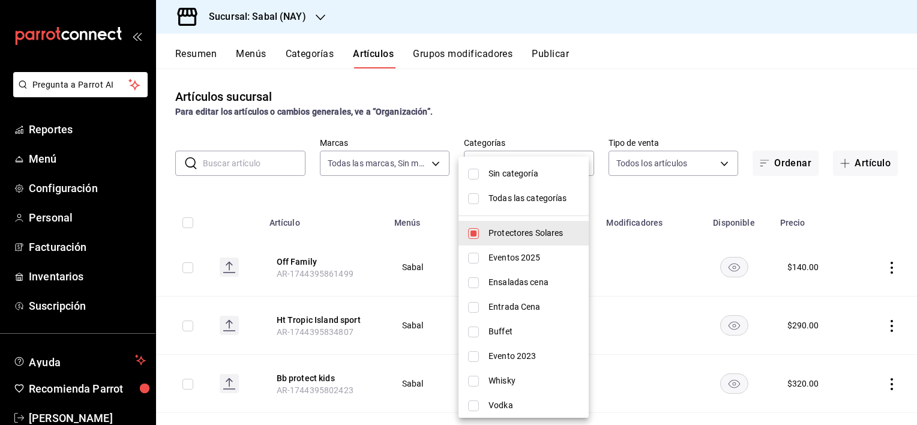
click at [588, 205] on div "Sin categoría Todas las categorías Protectores Solares Eventos 2025 Ensaladas c…" at bounding box center [458, 212] width 917 height 425
click at [576, 102] on div at bounding box center [458, 212] width 917 height 425
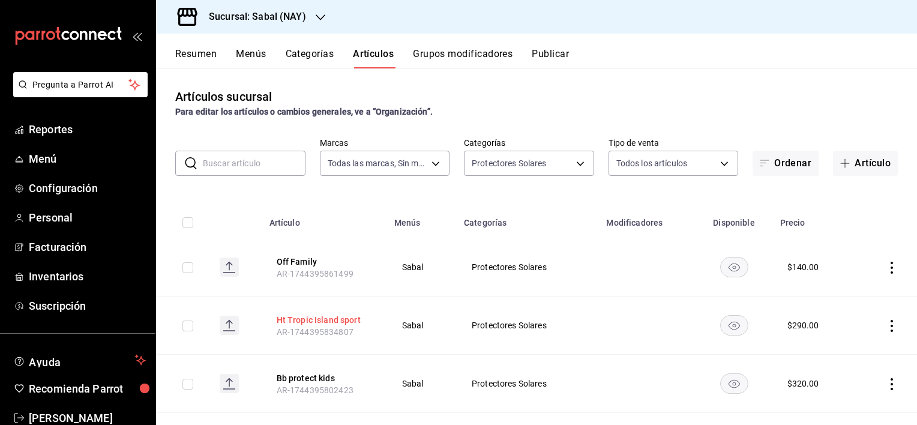
click at [336, 322] on button "Ht Tropic Island sport" at bounding box center [325, 320] width 96 height 12
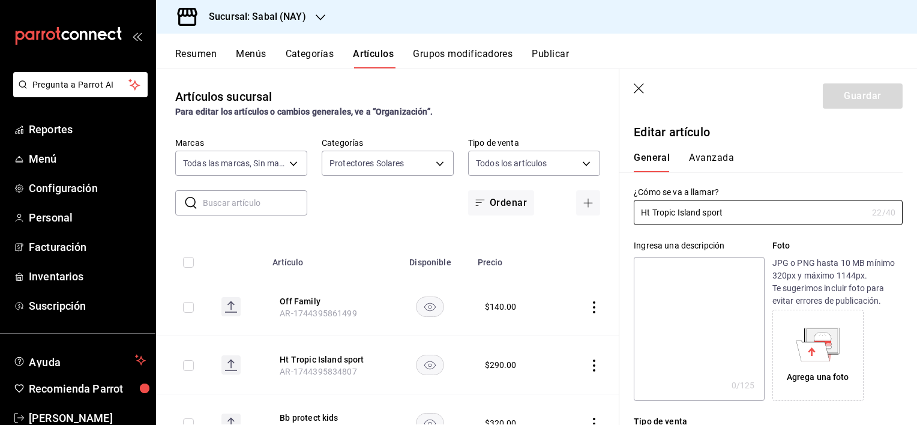
type input "$290.00"
drag, startPoint x: 740, startPoint y: 206, endPoint x: 599, endPoint y: 217, distance: 140.9
click at [599, 217] on main "Artículos sucursal Para editar los artículos o cambios generales, ve a “Organiz…" at bounding box center [536, 246] width 761 height 357
click at [641, 87] on icon "button" at bounding box center [640, 89] width 12 height 12
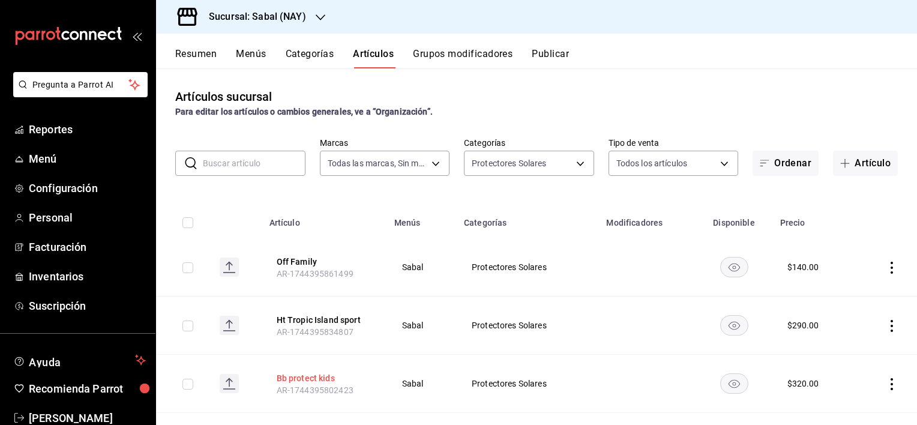
click at [311, 379] on button "Bb protect kids" at bounding box center [325, 378] width 96 height 12
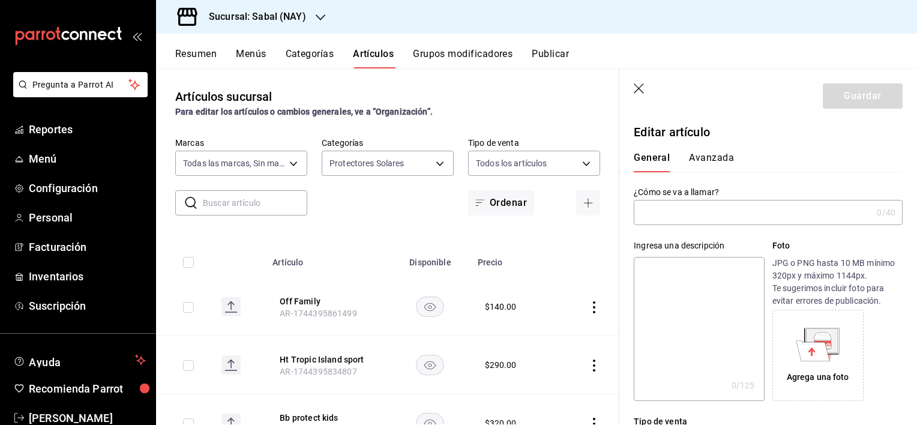
type input "Bb protect kids"
type input "AR-1744395802423"
type input "$320.00"
drag, startPoint x: 725, startPoint y: 216, endPoint x: 622, endPoint y: 229, distance: 104.0
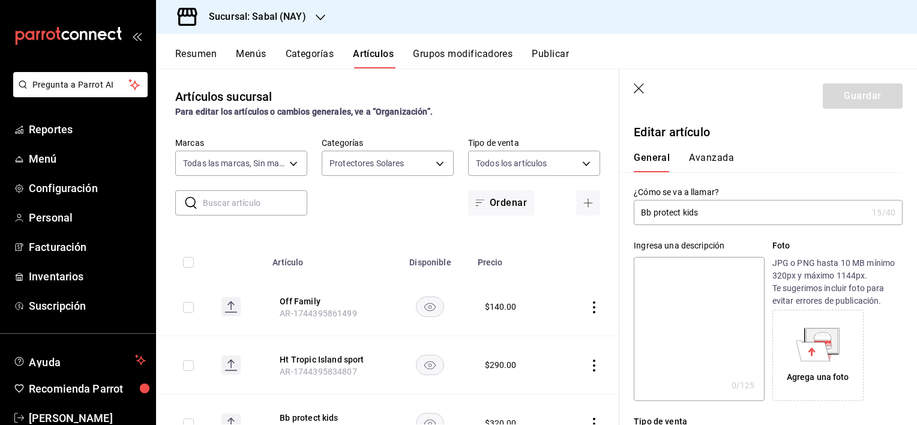
click at [641, 85] on icon "button" at bounding box center [640, 89] width 12 height 12
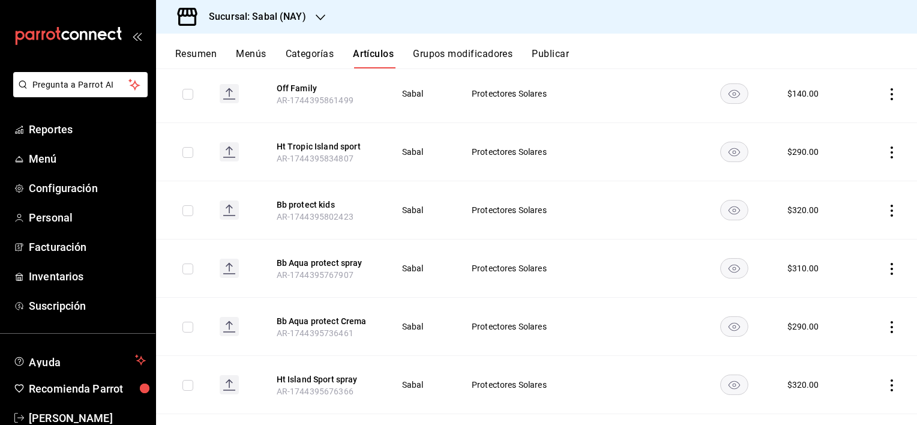
scroll to position [175, 0]
click at [300, 271] on span "AR-1744395767907" at bounding box center [315, 273] width 77 height 10
click at [304, 262] on button "Bb Aqua protect spray" at bounding box center [325, 261] width 96 height 12
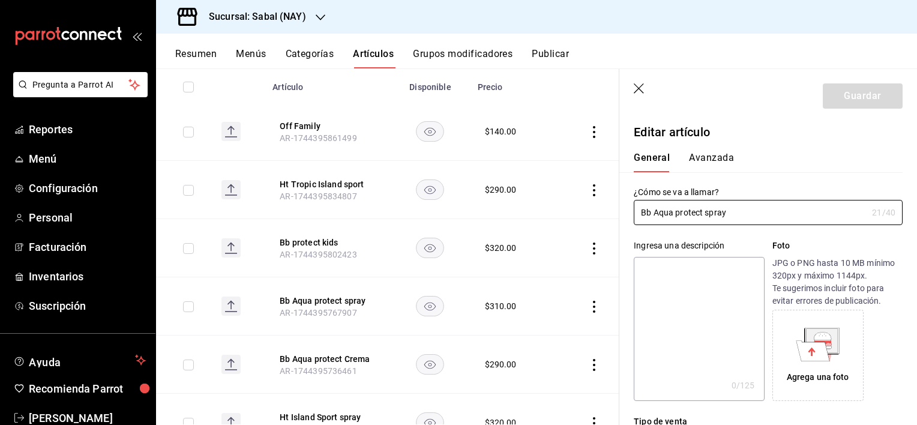
drag, startPoint x: 726, startPoint y: 216, endPoint x: 626, endPoint y: 226, distance: 100.8
click at [640, 87] on icon "button" at bounding box center [639, 88] width 10 height 10
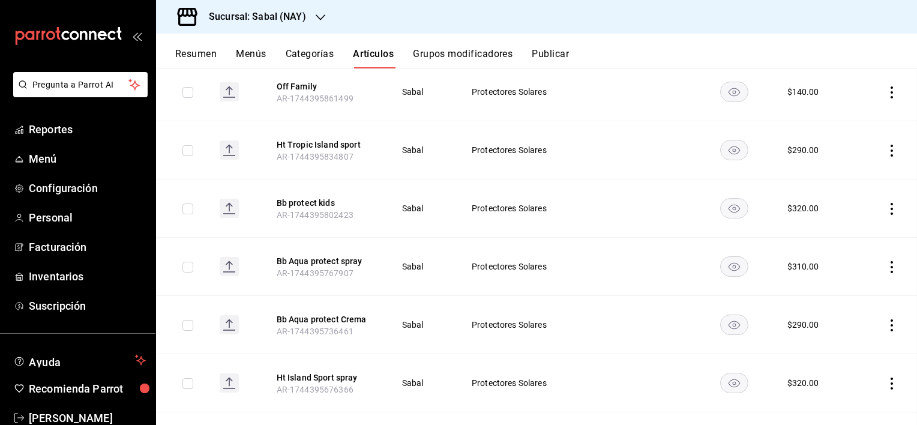
scroll to position [136, 0]
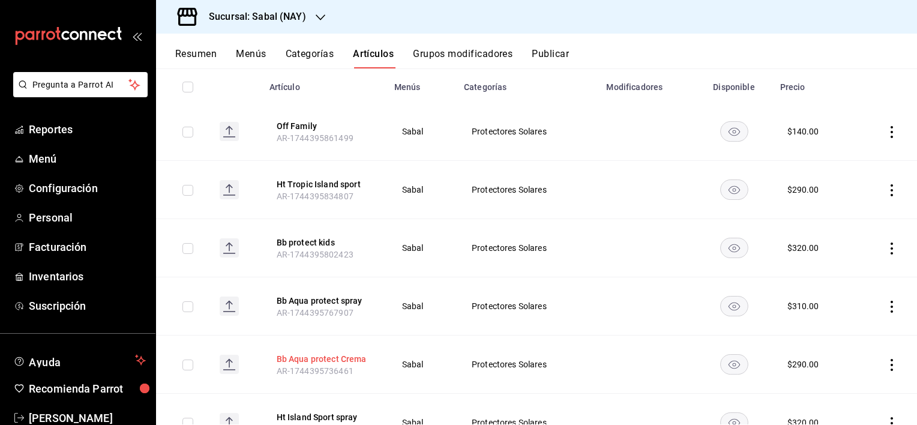
click at [341, 355] on button "Bb Aqua protect Crema" at bounding box center [325, 359] width 96 height 12
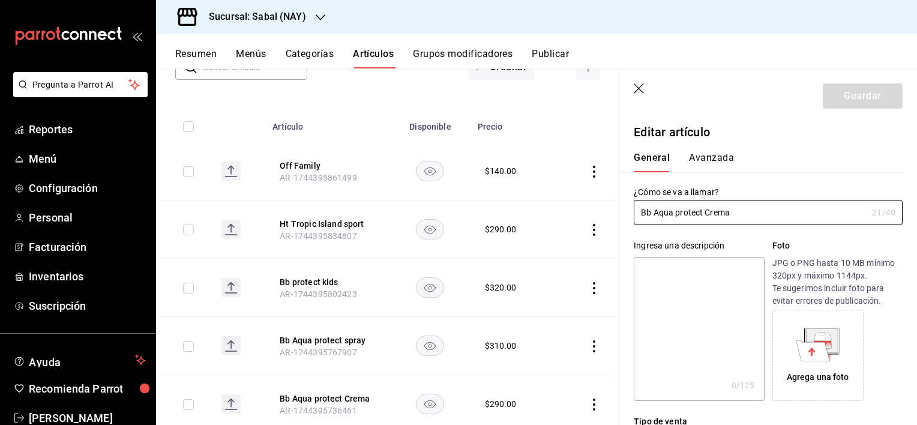
drag, startPoint x: 739, startPoint y: 215, endPoint x: 612, endPoint y: 219, distance: 126.7
click at [612, 219] on main "Artículos sucursal Para editar los artículos o cambios generales, ve a “Organiz…" at bounding box center [536, 246] width 761 height 357
click at [638, 89] on icon "button" at bounding box center [639, 88] width 10 height 10
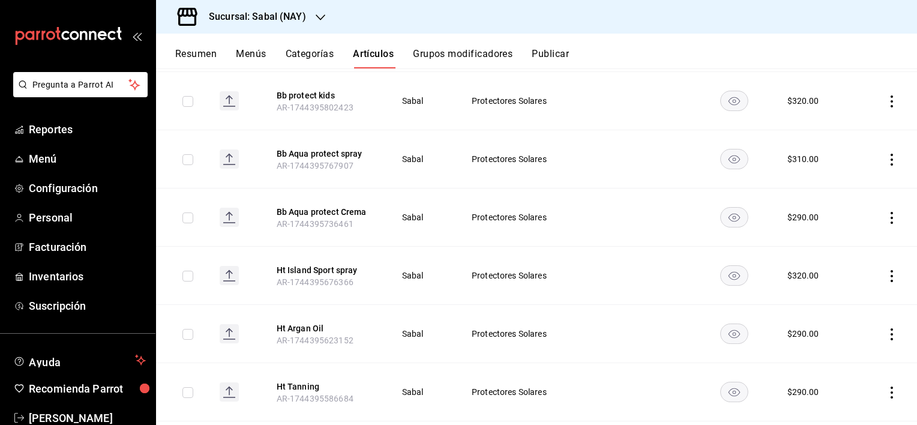
scroll to position [302, 0]
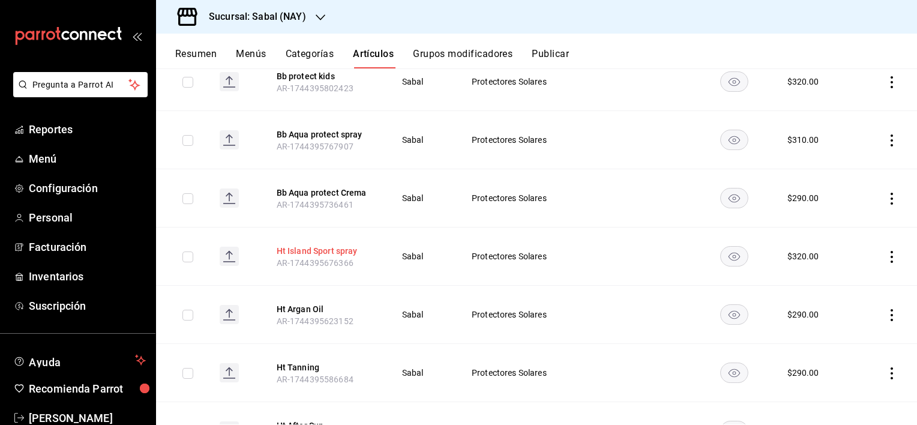
click at [331, 249] on button "Ht Island Sport spray" at bounding box center [325, 251] width 96 height 12
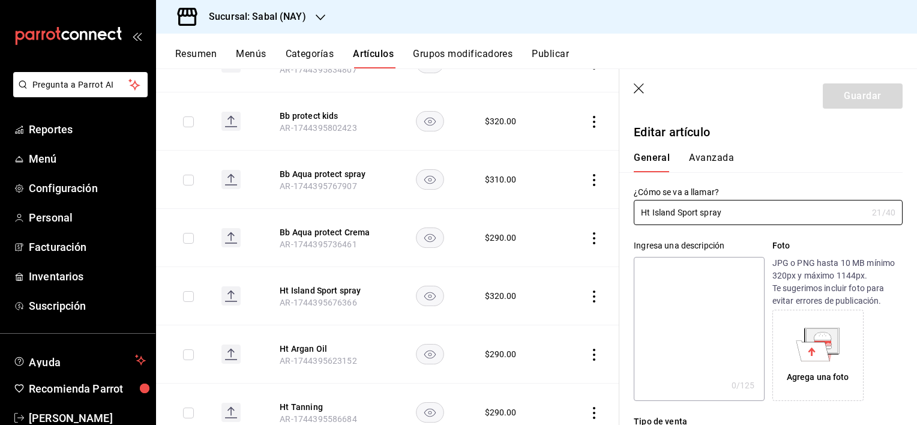
drag, startPoint x: 733, startPoint y: 214, endPoint x: 616, endPoint y: 219, distance: 117.2
click at [616, 219] on main "Artículos sucursal Para editar los artículos o cambios generales, ve a “Organiz…" at bounding box center [536, 246] width 761 height 357
click at [638, 86] on icon "button" at bounding box center [640, 89] width 12 height 12
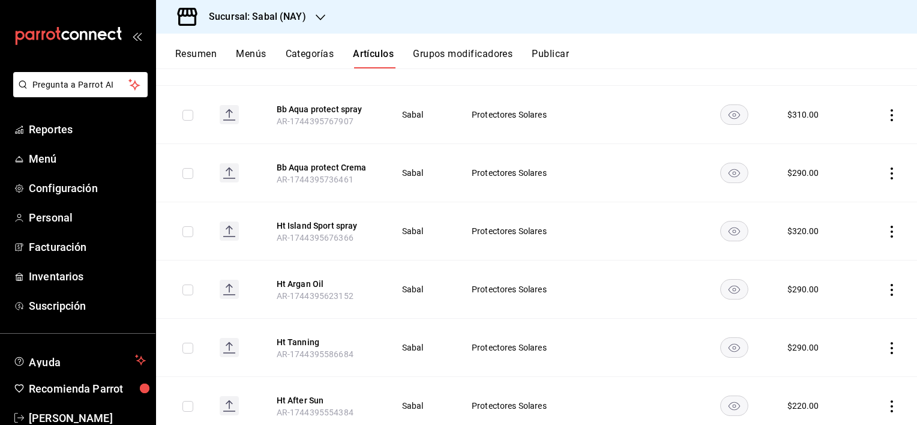
scroll to position [363, 0]
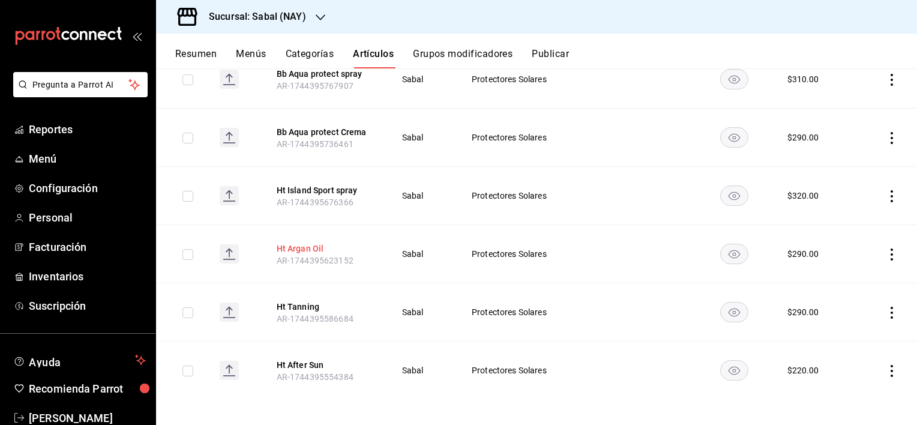
click at [310, 252] on button "Ht Argan Oil" at bounding box center [325, 249] width 96 height 12
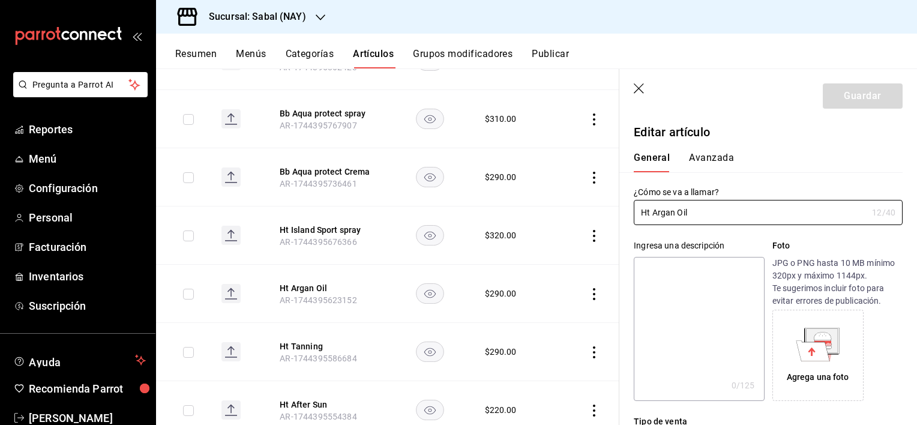
drag, startPoint x: 724, startPoint y: 216, endPoint x: 574, endPoint y: 217, distance: 150.1
click at [574, 217] on main "Artículos sucursal Para editar los artículos o cambios generales, ve a “Organiz…" at bounding box center [536, 246] width 761 height 357
click at [314, 348] on button "Ht Tanning" at bounding box center [328, 346] width 96 height 12
type input "$290.00"
drag, startPoint x: 706, startPoint y: 214, endPoint x: 586, endPoint y: 219, distance: 120.2
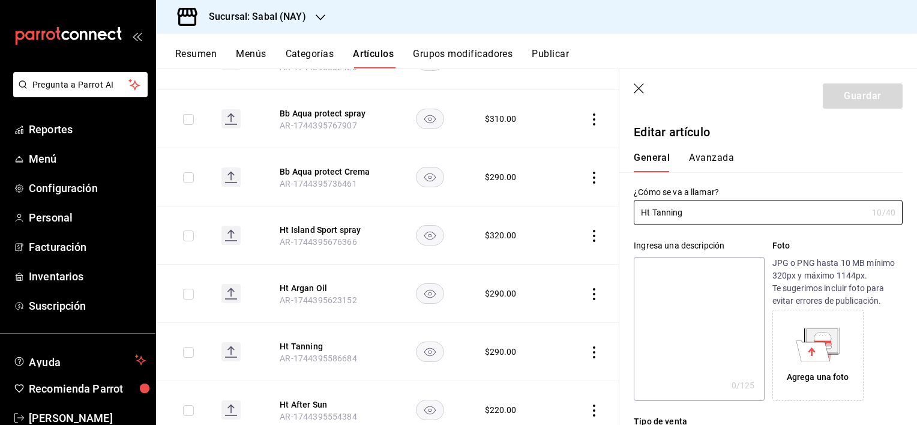
click at [586, 219] on main "Artículos sucursal Para editar los artículos o cambios generales, ve a “Organiz…" at bounding box center [536, 246] width 761 height 357
click at [641, 88] on icon "button" at bounding box center [640, 89] width 12 height 12
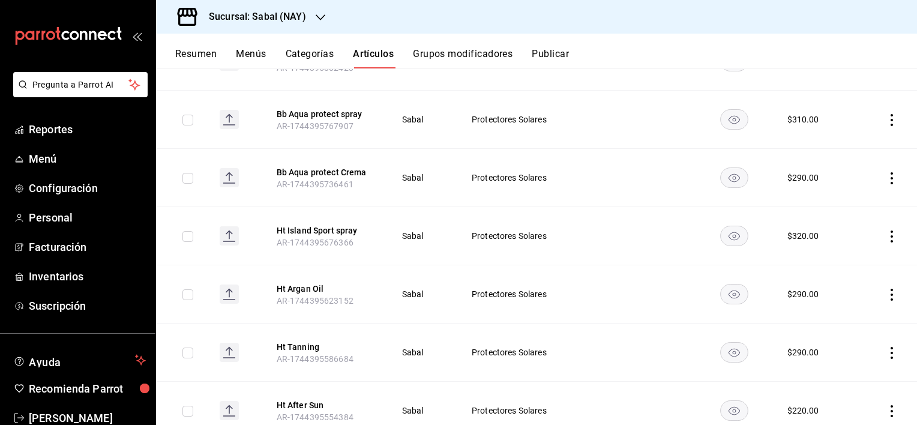
scroll to position [365, 0]
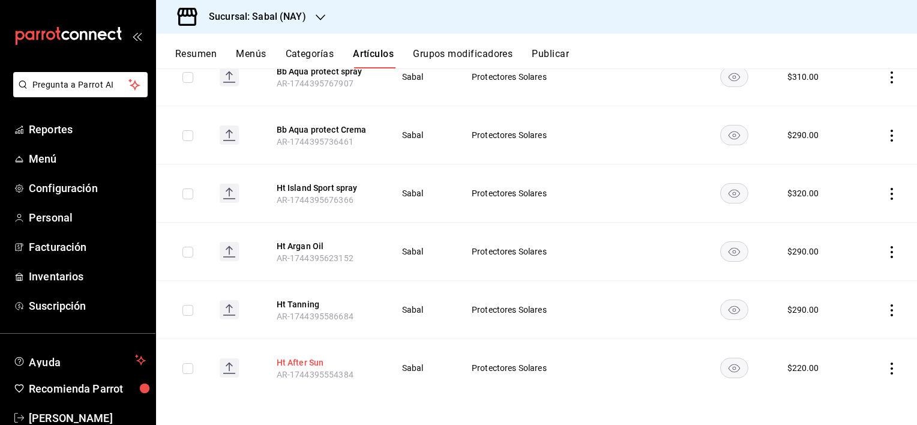
click at [291, 362] on button "Ht After Sun" at bounding box center [325, 363] width 96 height 12
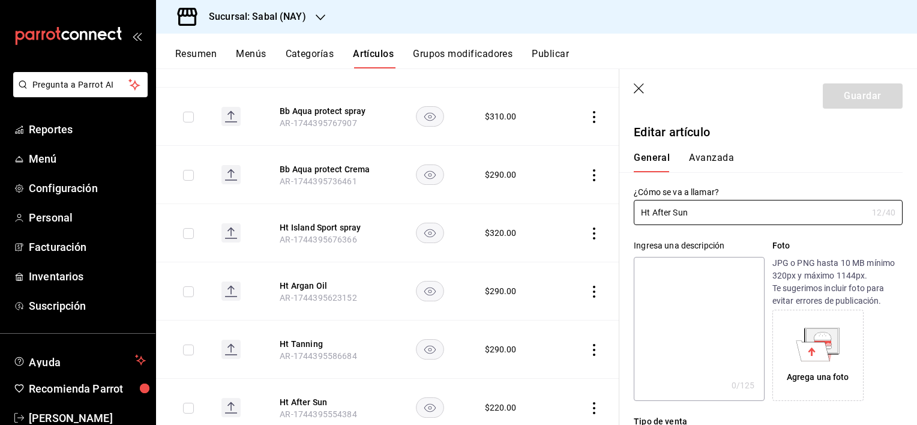
type input "$220.00"
drag, startPoint x: 723, startPoint y: 216, endPoint x: 606, endPoint y: 219, distance: 116.5
click at [606, 219] on main "Artículos sucursal Para editar los artículos o cambios generales, ve a “Organiz…" at bounding box center [536, 246] width 761 height 357
click at [638, 85] on icon "button" at bounding box center [640, 89] width 12 height 12
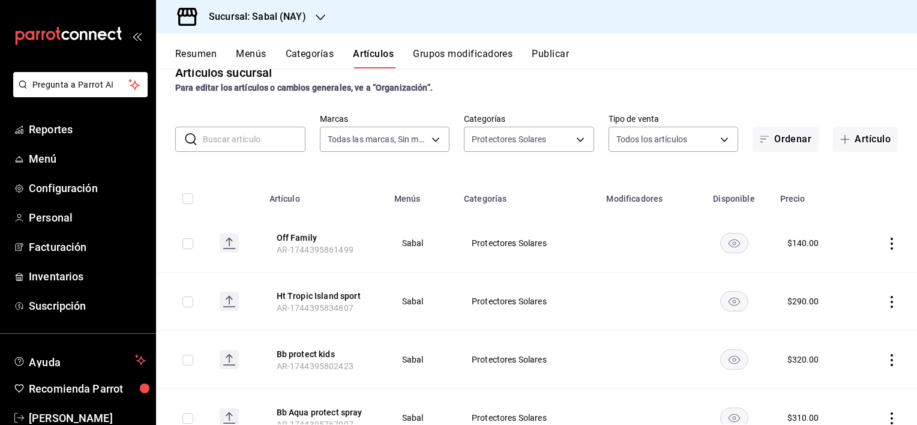
scroll to position [14, 0]
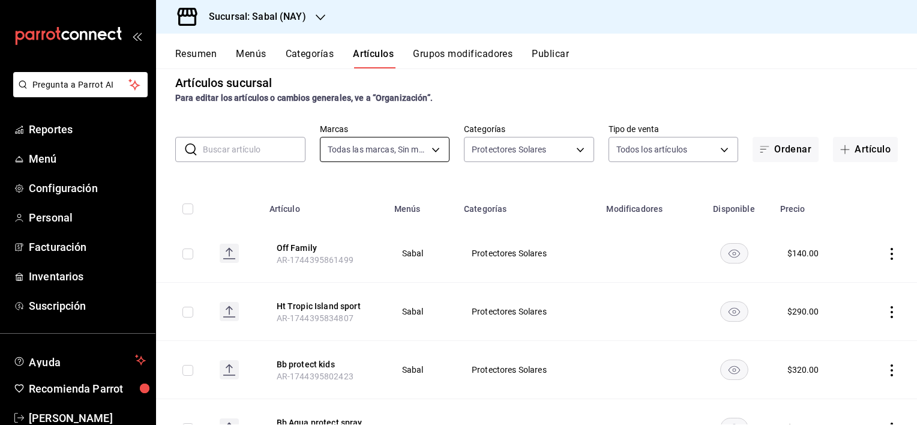
click at [427, 151] on body "Pregunta a Parrot AI Reportes Menú Configuración Personal Facturación Inventari…" at bounding box center [458, 212] width 917 height 425
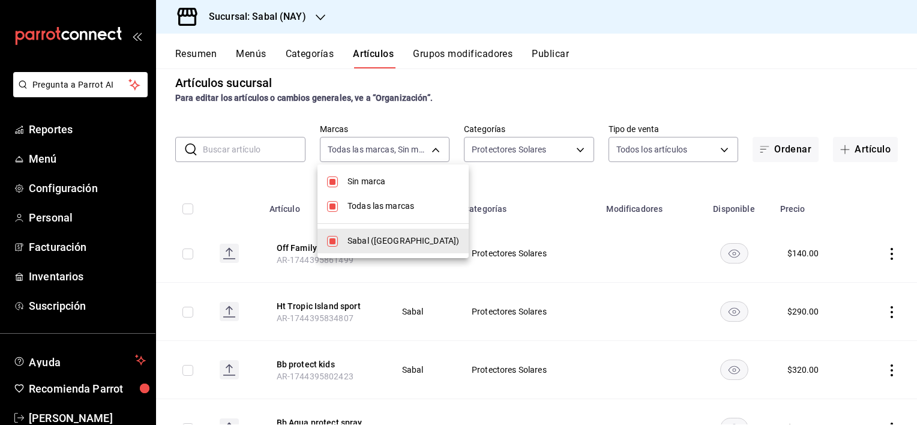
click at [451, 115] on div at bounding box center [458, 212] width 917 height 425
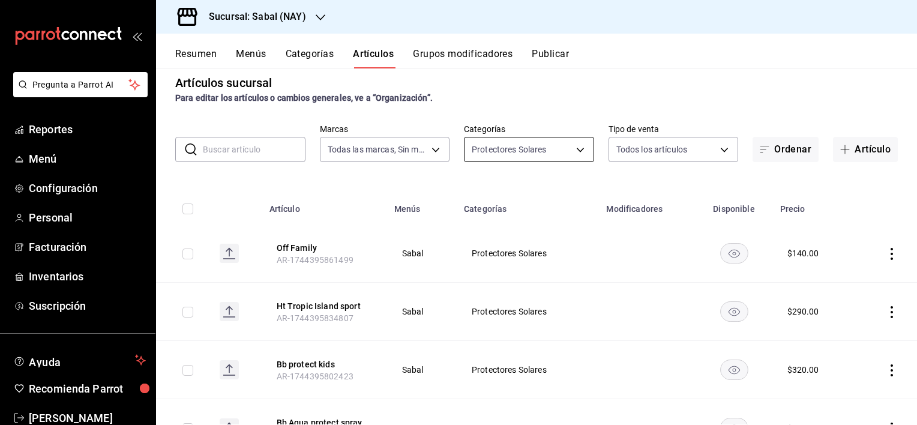
click at [569, 149] on body "Pregunta a Parrot AI Reportes Menú Configuración Personal Facturación Inventari…" at bounding box center [458, 212] width 917 height 425
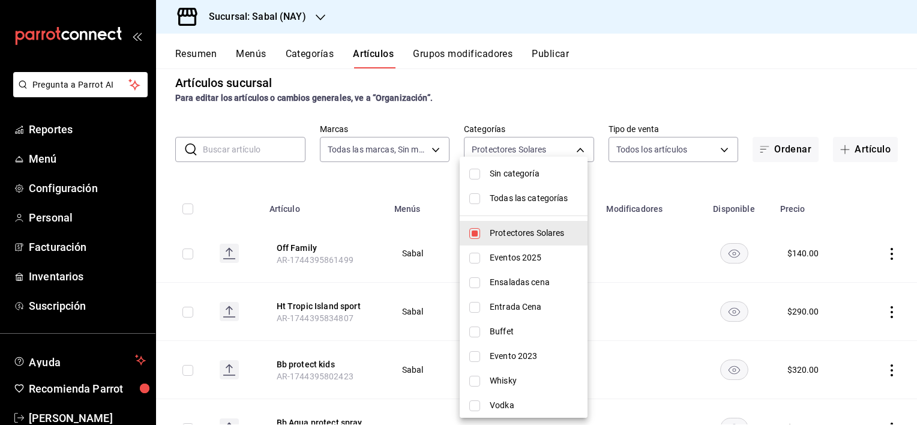
click at [490, 234] on span "Protectores Solares" at bounding box center [534, 233] width 88 height 13
checkbox input "false"
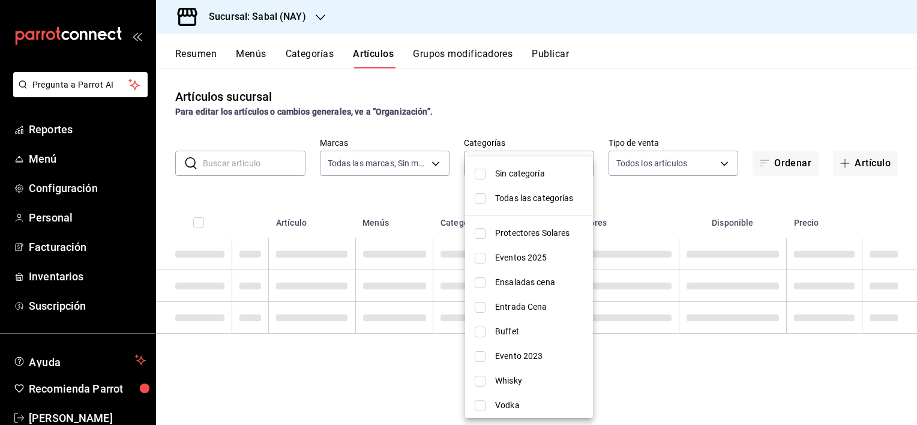
scroll to position [0, 0]
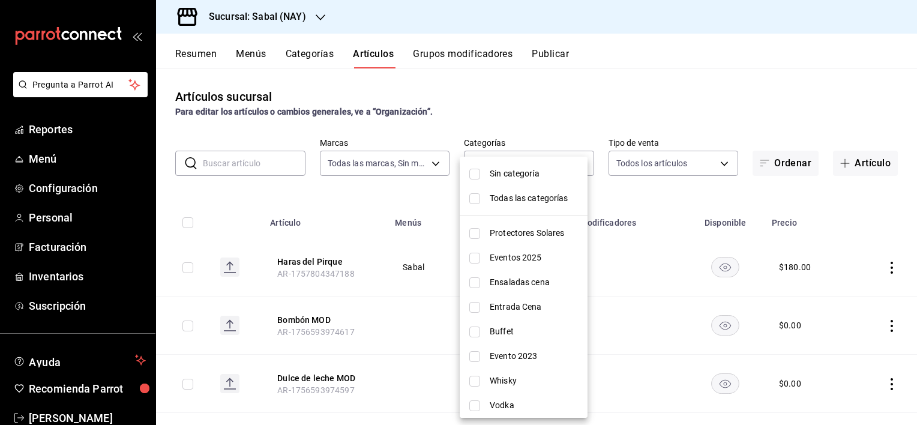
click at [590, 265] on div at bounding box center [458, 212] width 917 height 425
click at [561, 165] on body "Pregunta a Parrot AI Reportes Menú Configuración Personal Facturación Inventari…" at bounding box center [458, 212] width 917 height 425
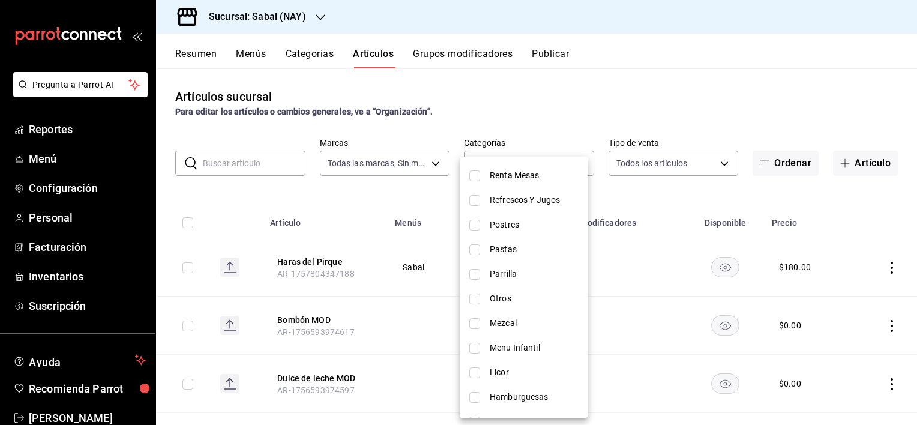
scroll to position [463, 0]
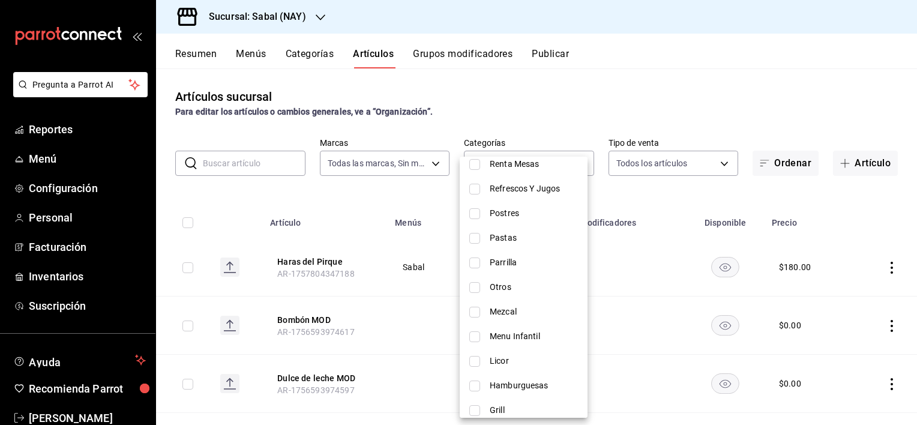
click at [475, 289] on input "checkbox" at bounding box center [474, 287] width 11 height 11
checkbox input "true"
type input "b0a380de-80db-4595-864a-5da9547217d7"
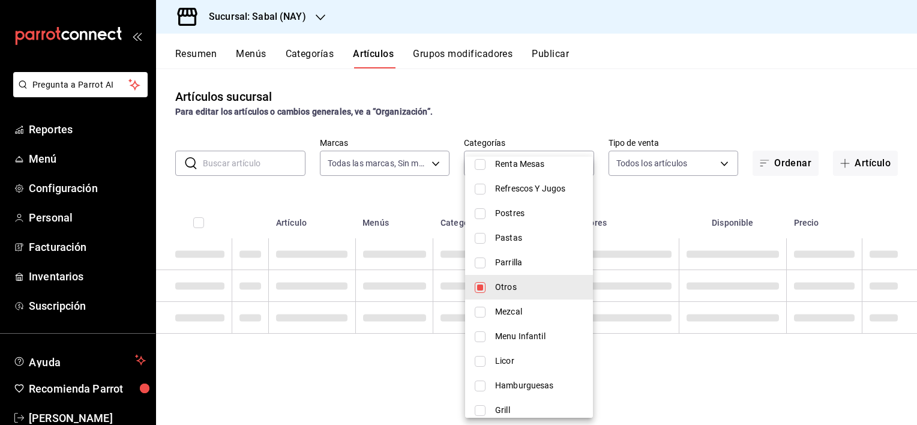
click at [533, 103] on div at bounding box center [458, 212] width 917 height 425
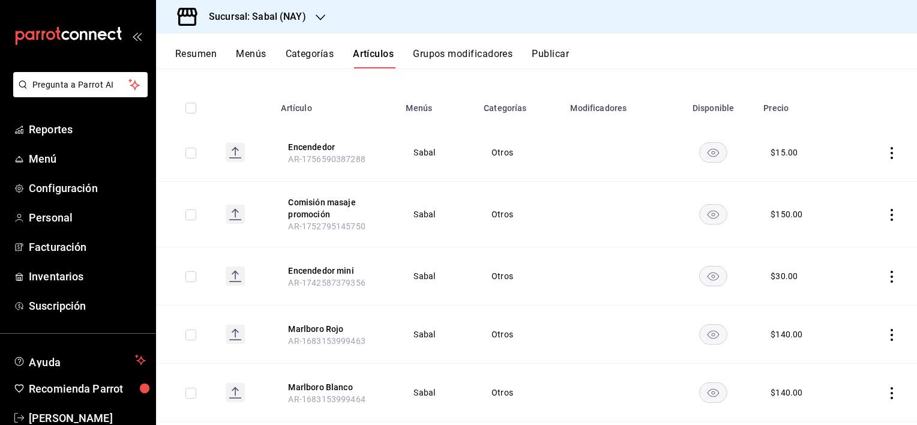
scroll to position [131, 0]
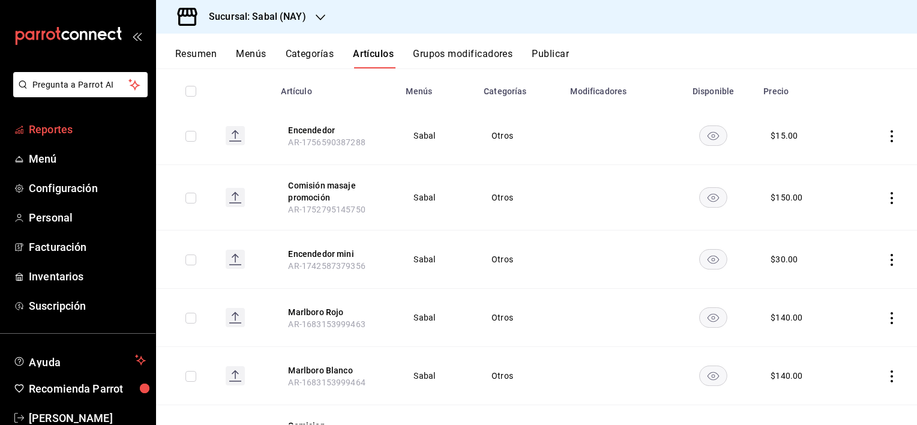
click at [65, 130] on span "Reportes" at bounding box center [87, 129] width 117 height 16
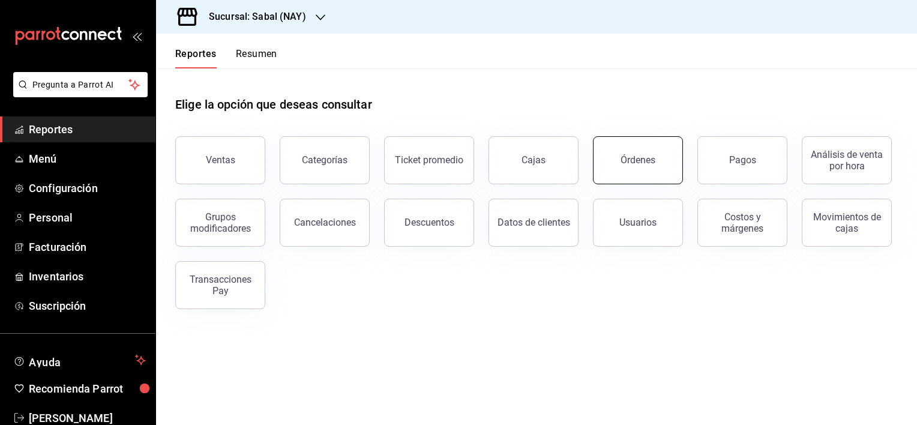
click at [633, 159] on div "Órdenes" at bounding box center [638, 159] width 35 height 11
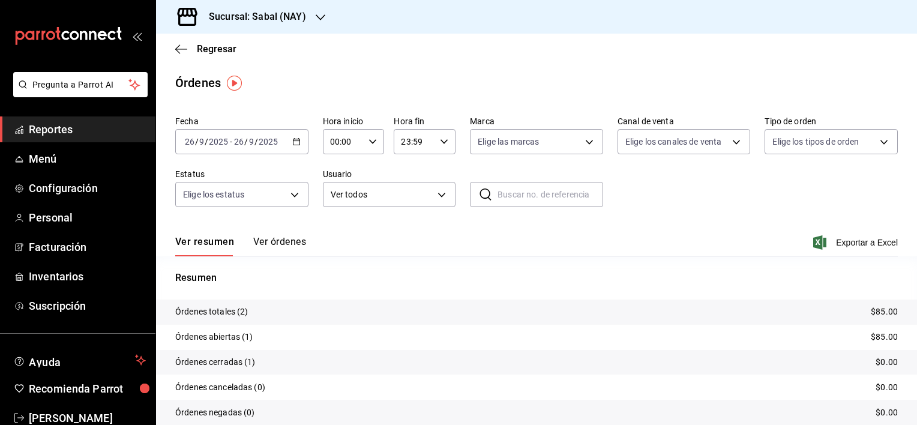
click at [279, 241] on button "Ver órdenes" at bounding box center [279, 246] width 53 height 20
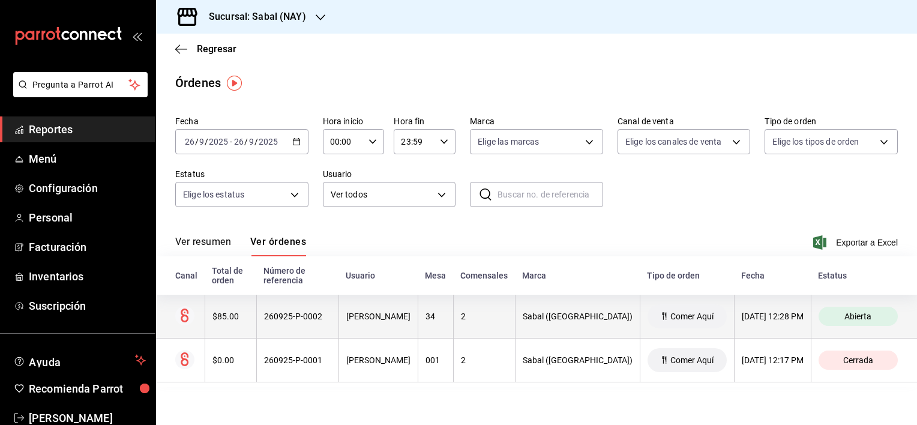
click at [389, 329] on th "Jesús Omar Neri Teliz" at bounding box center [378, 317] width 79 height 44
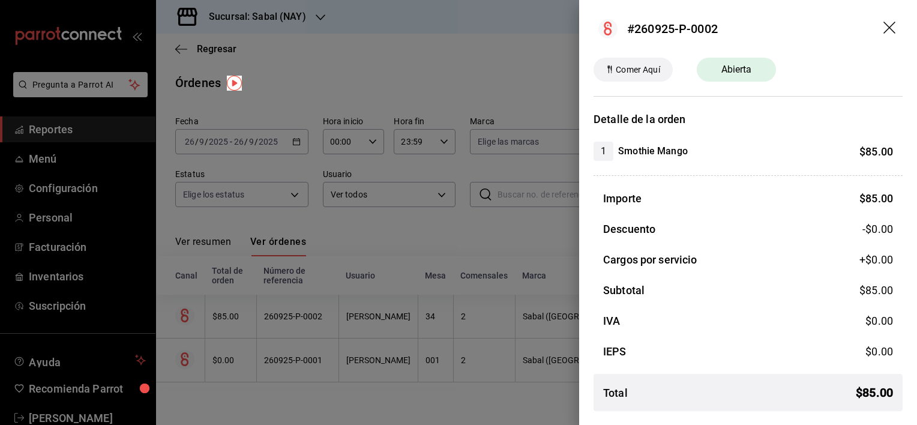
click at [887, 29] on icon "drag" at bounding box center [891, 29] width 14 height 14
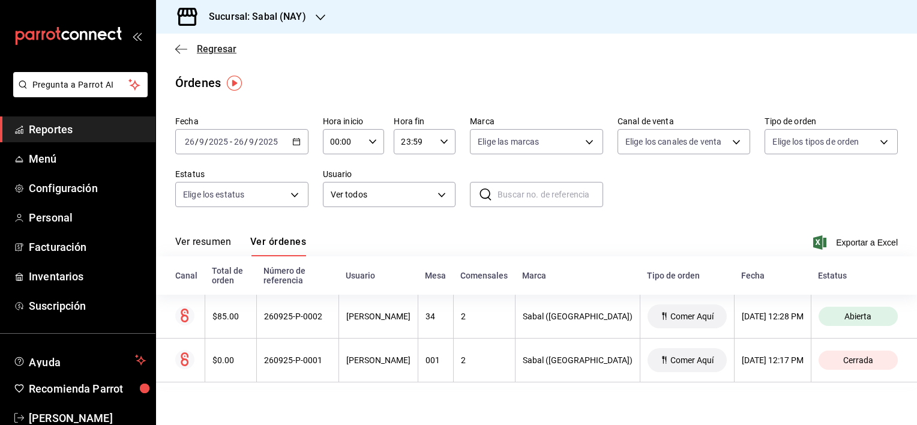
click at [178, 49] on icon "button" at bounding box center [181, 49] width 12 height 11
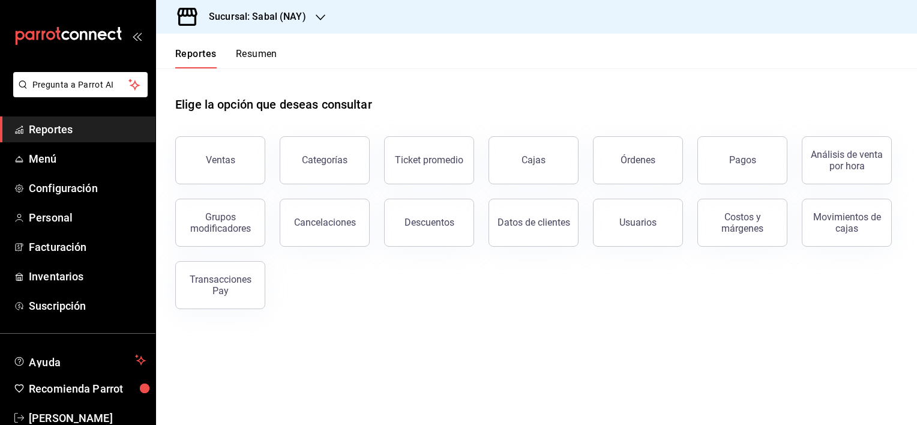
click at [444, 384] on main "Elige la opción que deseas consultar Ventas Categorías Ticket promedio Cajas Ór…" at bounding box center [536, 246] width 761 height 357
click at [49, 276] on span "Inventarios" at bounding box center [87, 276] width 117 height 16
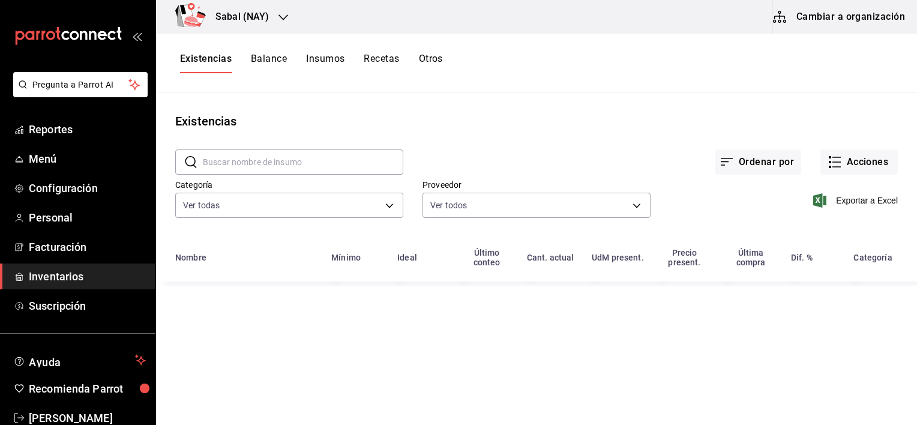
click at [839, 17] on button "Cambiar a organización" at bounding box center [840, 17] width 135 height 34
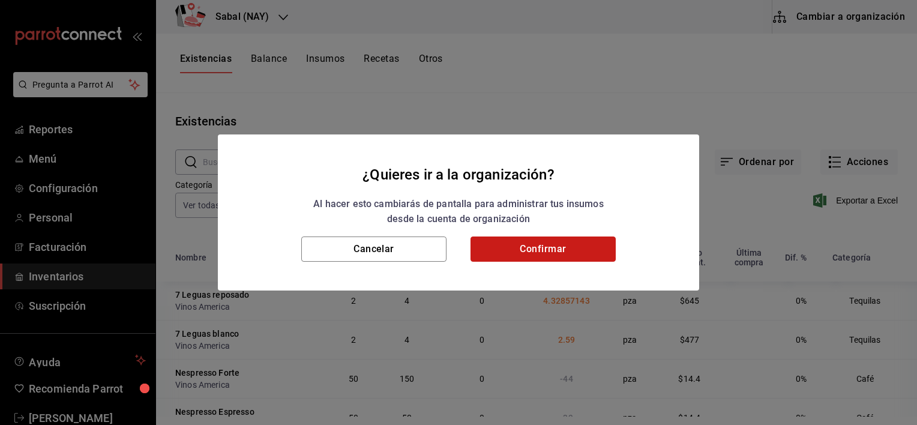
click at [536, 247] on button "Confirmar" at bounding box center [543, 249] width 145 height 25
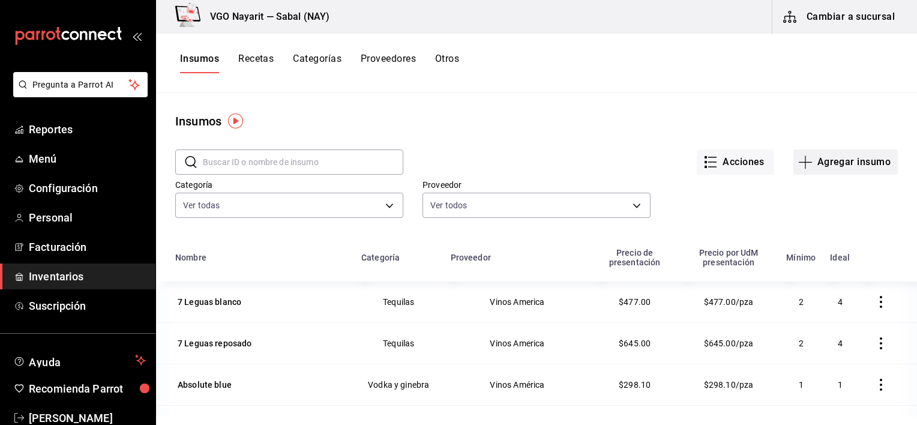
click at [809, 163] on button "Agregar insumo" at bounding box center [846, 161] width 104 height 25
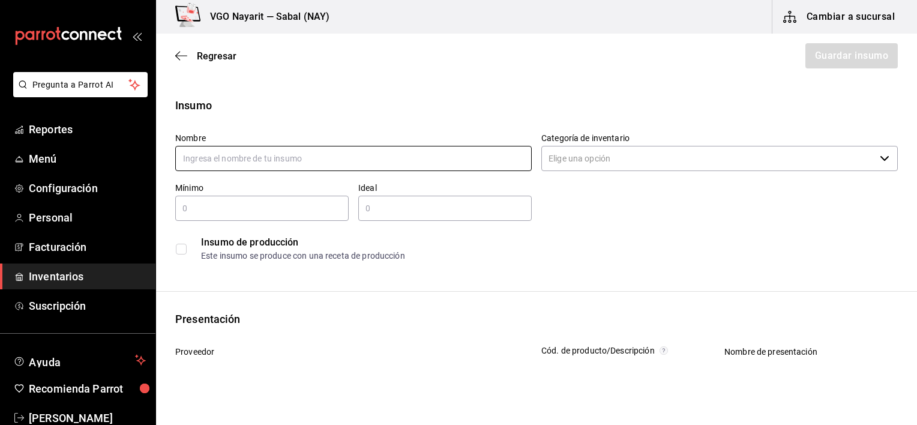
paste input "Off Family"
type input "Off Family"
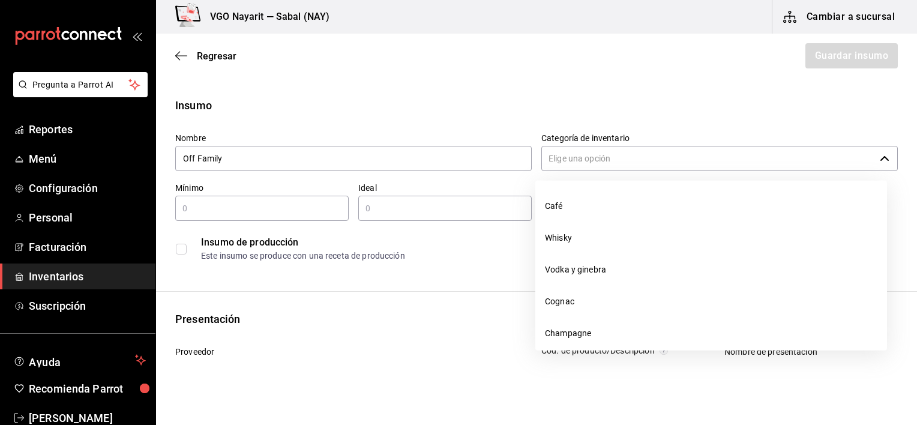
click at [570, 163] on input "Categoría de inventario" at bounding box center [709, 158] width 334 height 25
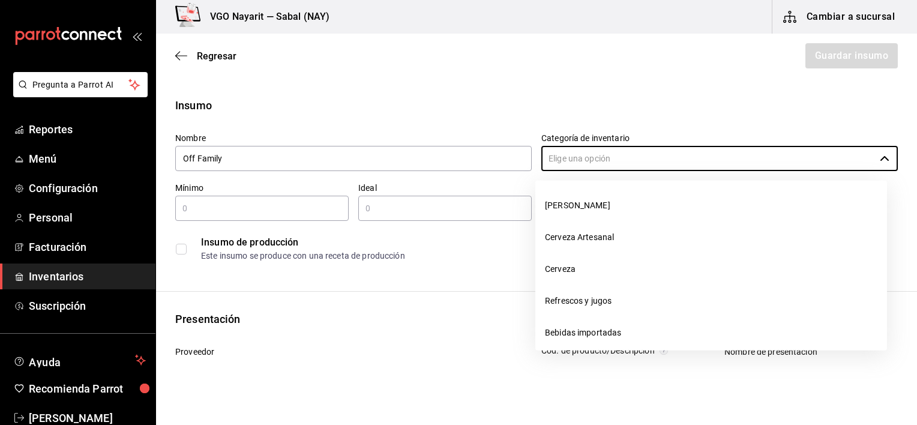
scroll to position [390, 0]
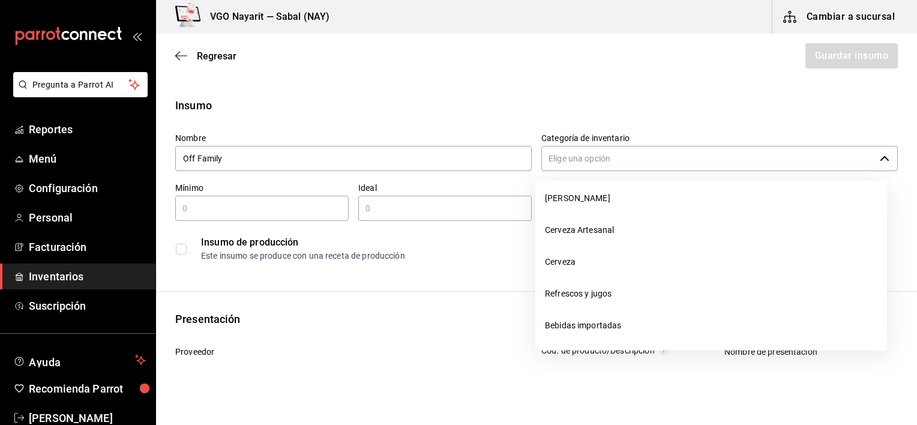
click at [581, 162] on input "Categoría de inventario" at bounding box center [709, 158] width 334 height 25
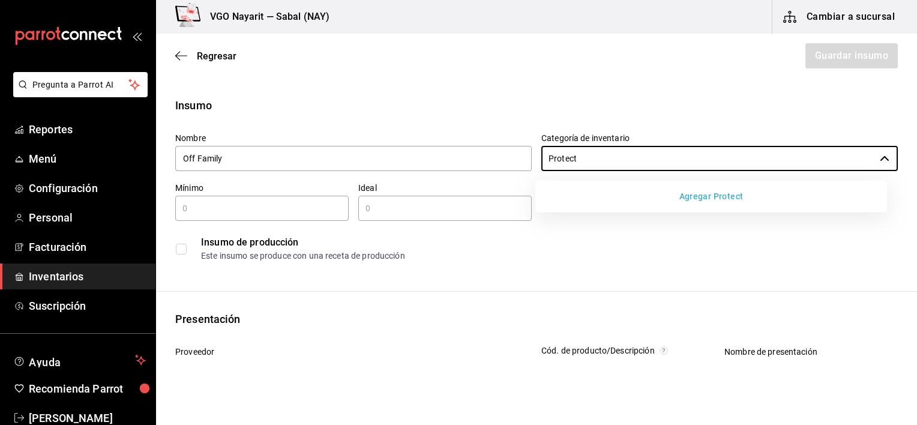
type input "Protect"
click at [729, 196] on button "Agregar Protect" at bounding box center [711, 197] width 342 height 22
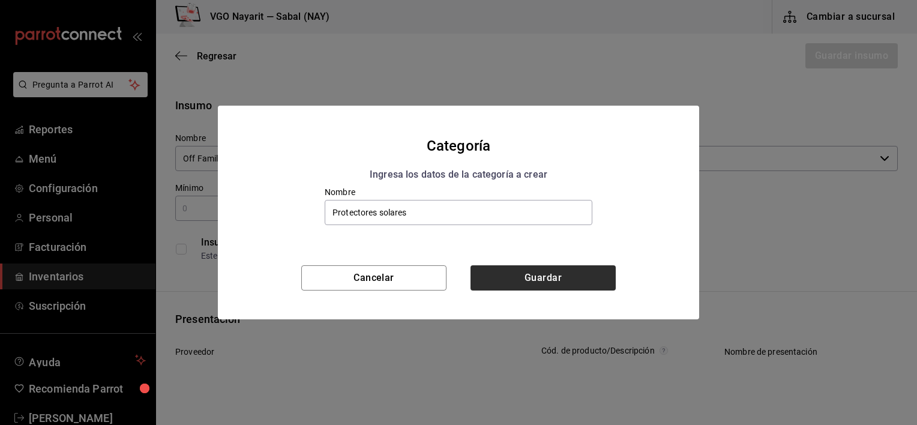
type input "Protectores solares"
click at [540, 275] on button "Guardar" at bounding box center [543, 277] width 145 height 25
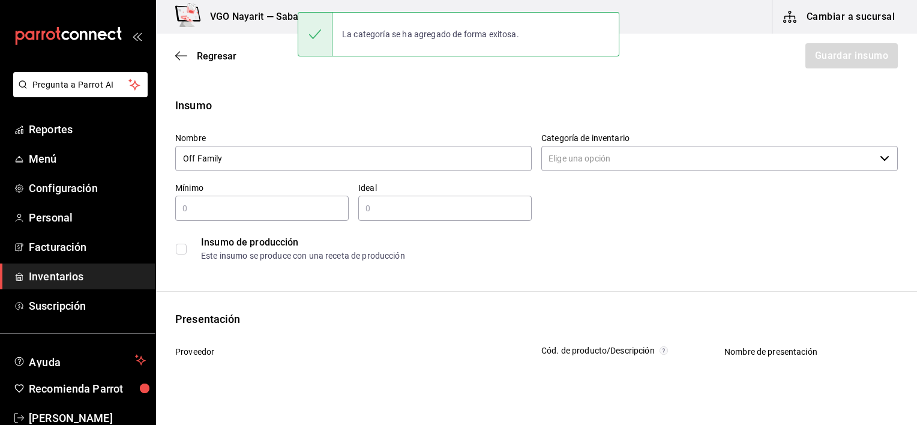
click at [259, 211] on input "text" at bounding box center [262, 208] width 174 height 14
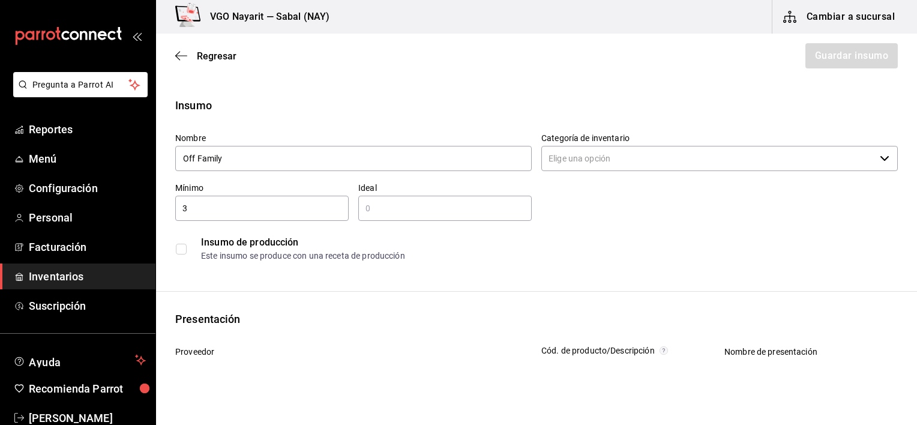
type input "3"
type input "5"
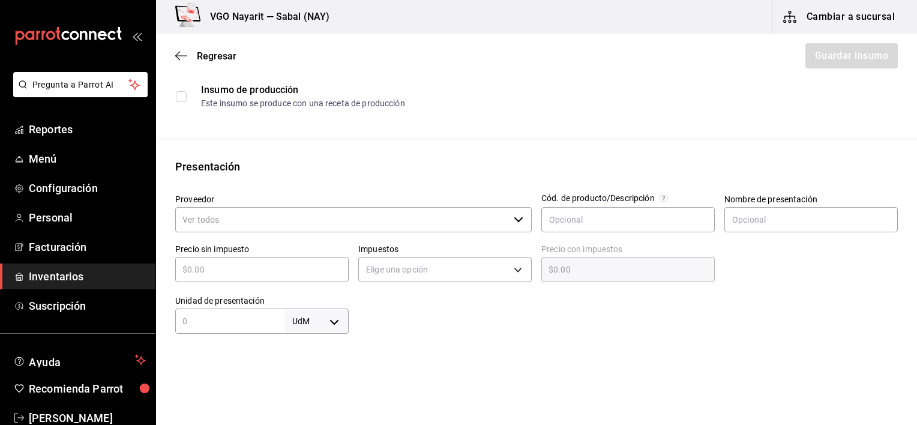
scroll to position [167, 0]
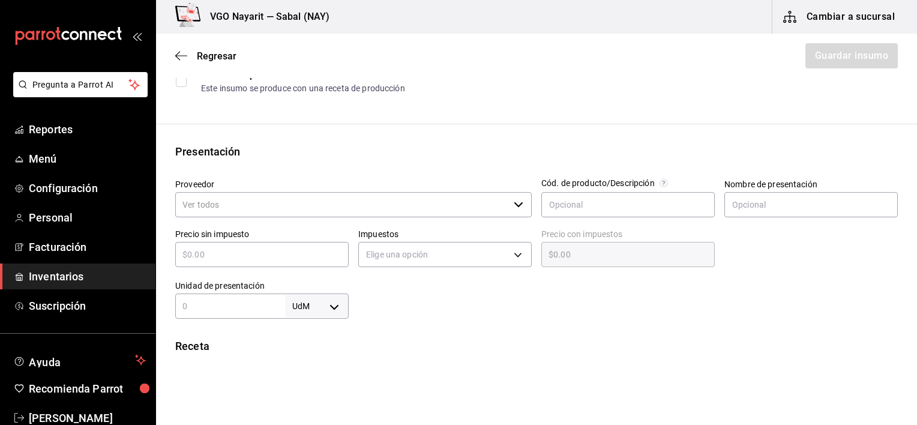
click at [339, 208] on input "Proveedor" at bounding box center [342, 204] width 334 height 25
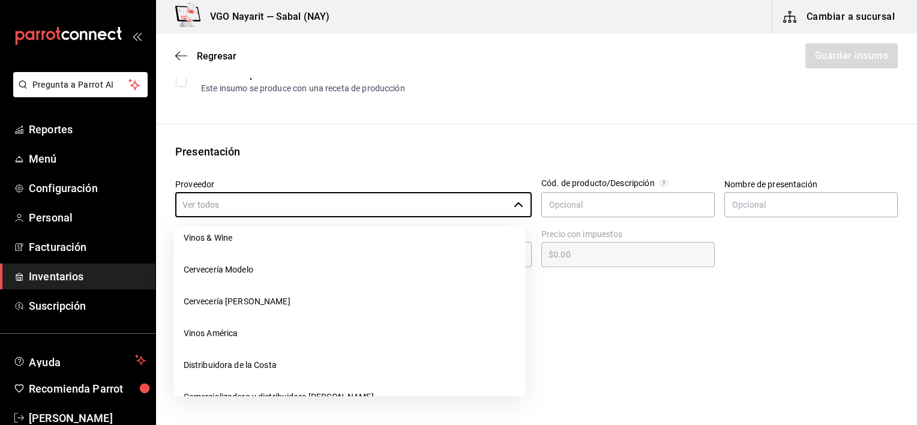
scroll to position [358, 0]
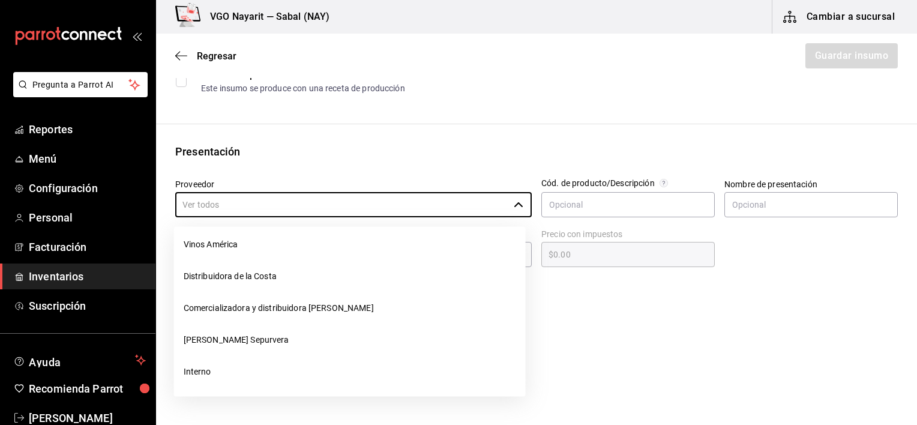
click at [574, 355] on div "Receta Unidad de receta Elige una opción Factor de conversión ​ Ver ayuda de co…" at bounding box center [536, 385] width 761 height 95
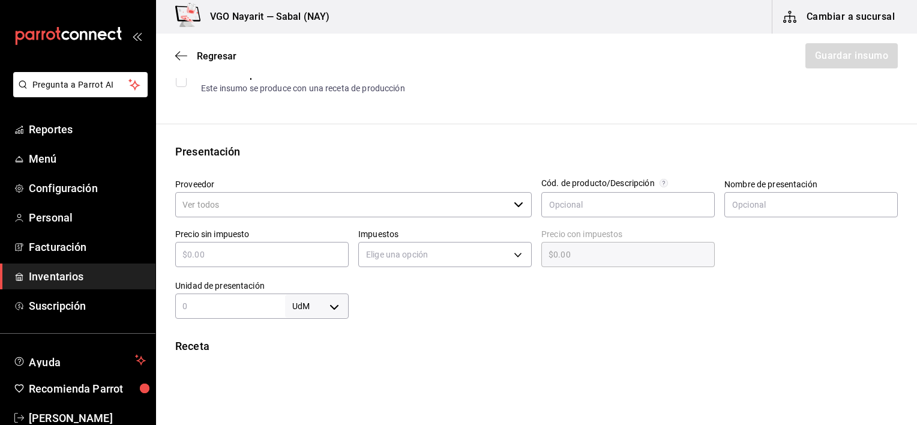
click at [353, 202] on input "Proveedor" at bounding box center [342, 204] width 334 height 25
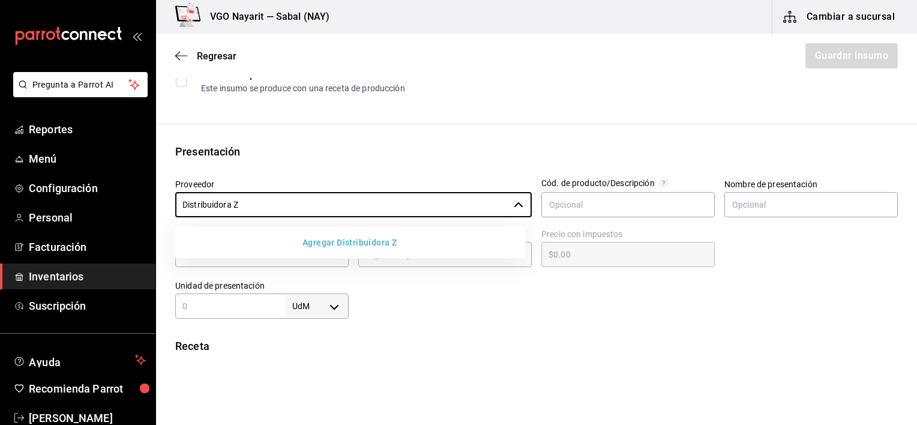
type input "Distribuidora Z"
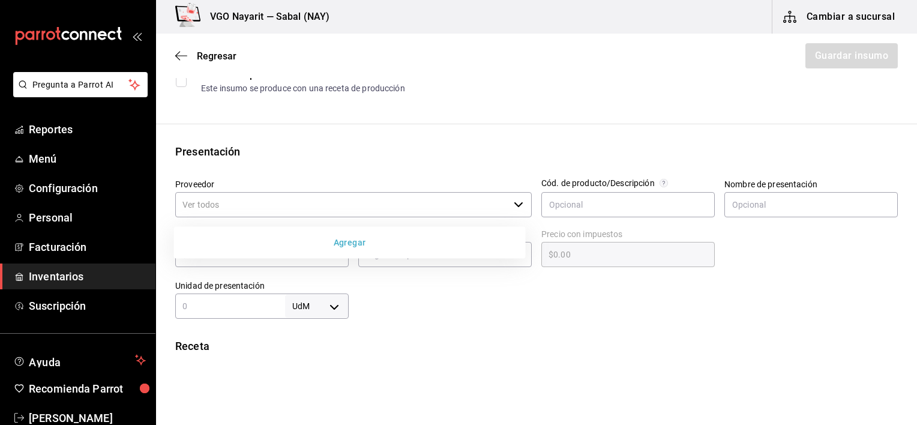
click at [356, 241] on button "Agregar" at bounding box center [350, 243] width 342 height 22
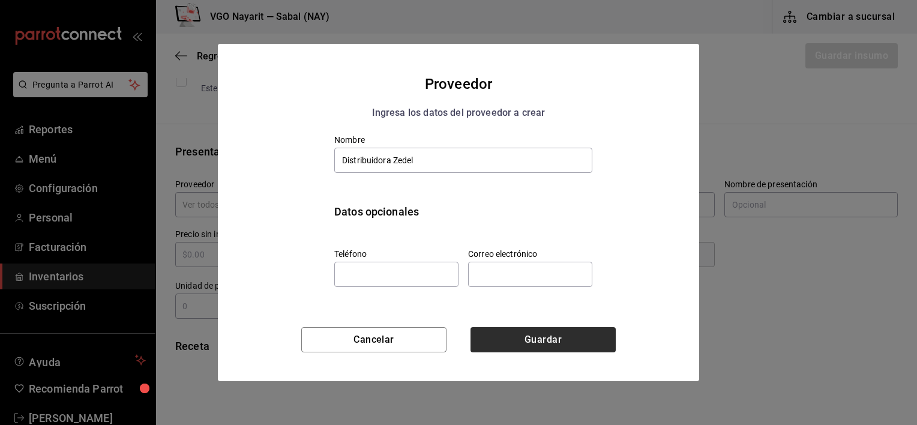
type input "Distribuidora Zedel"
click at [527, 341] on button "Guardar" at bounding box center [543, 339] width 145 height 25
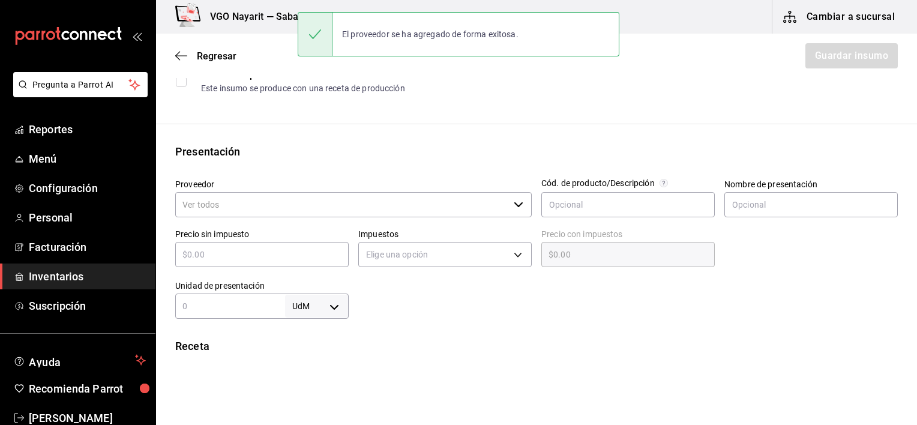
click at [265, 210] on input "Proveedor" at bounding box center [342, 204] width 334 height 25
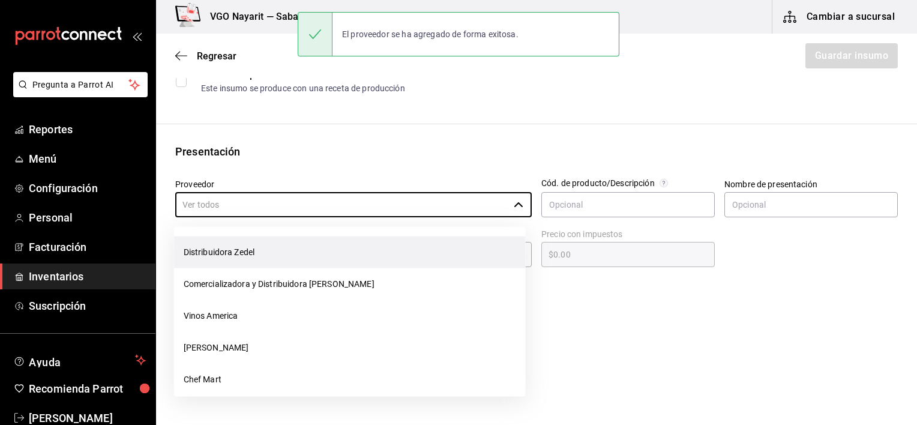
click at [250, 247] on li "Distribuidora Zedel" at bounding box center [350, 253] width 352 height 32
type input "Distribuidora Zedel"
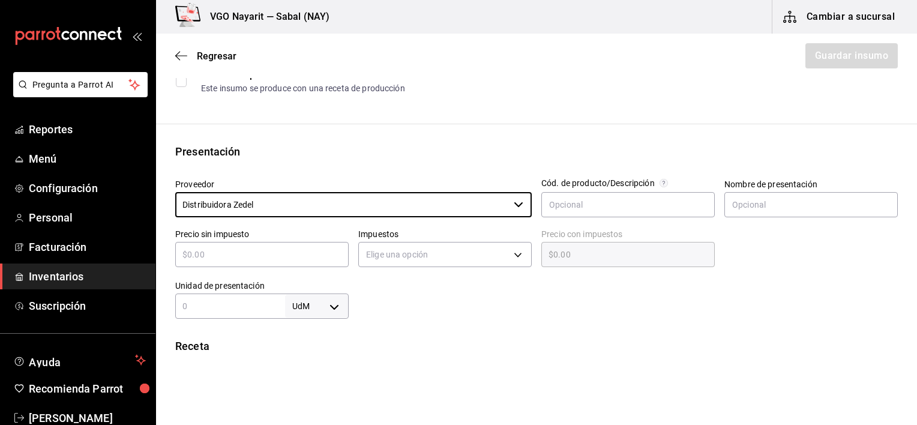
click at [255, 250] on input "text" at bounding box center [262, 254] width 174 height 14
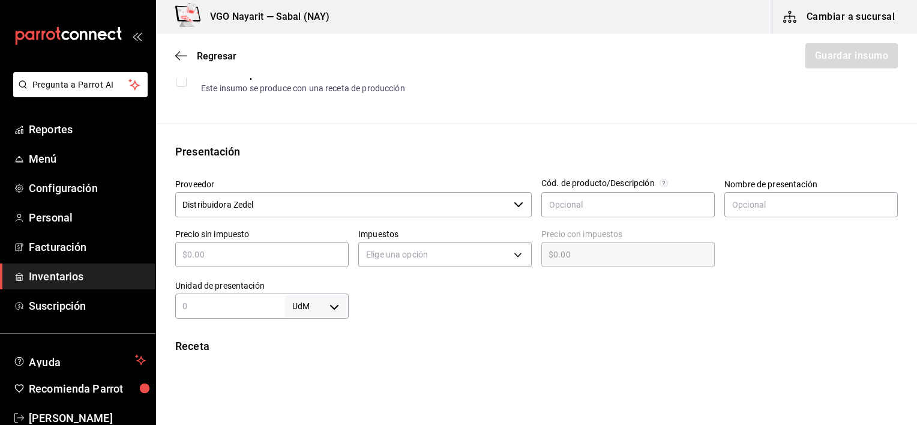
type input "$1"
type input "$1.00"
type input "$0.00"
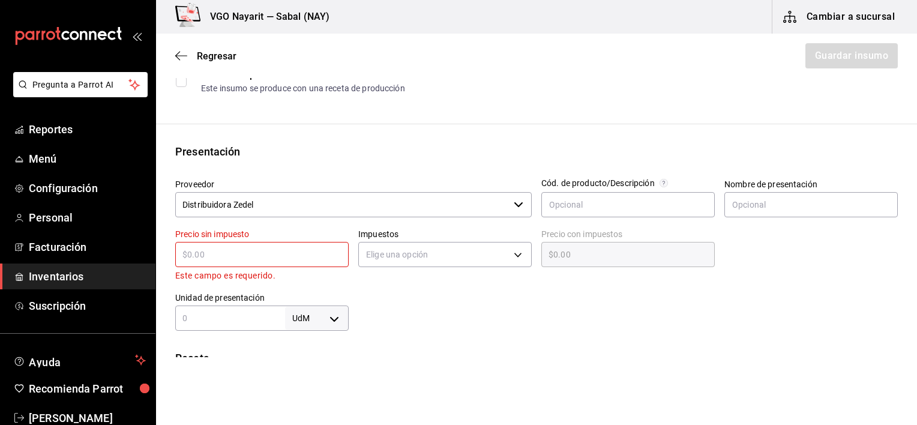
type input "$6"
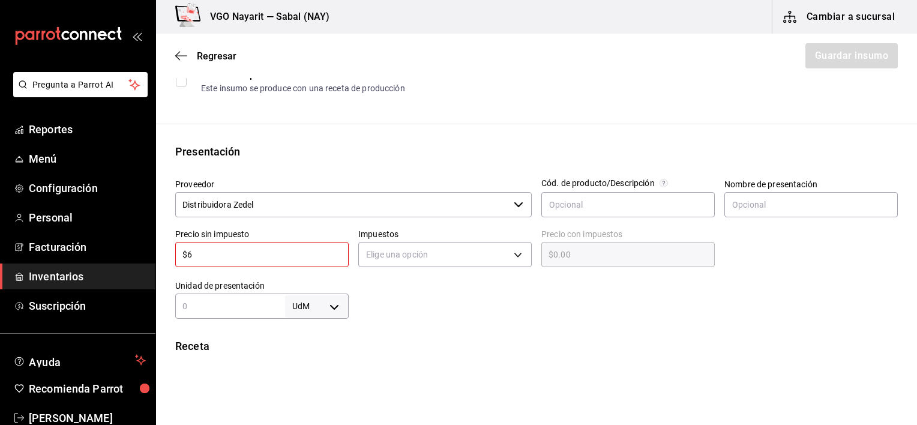
type input "$6.00"
type input "$60"
type input "$60.00"
drag, startPoint x: 285, startPoint y: 261, endPoint x: 164, endPoint y: 260, distance: 121.3
click at [164, 260] on div "Presentación Proveedor Distribuidora Zedel ​ Cód. de producto/Descripción Nombr…" at bounding box center [536, 230] width 761 height 175
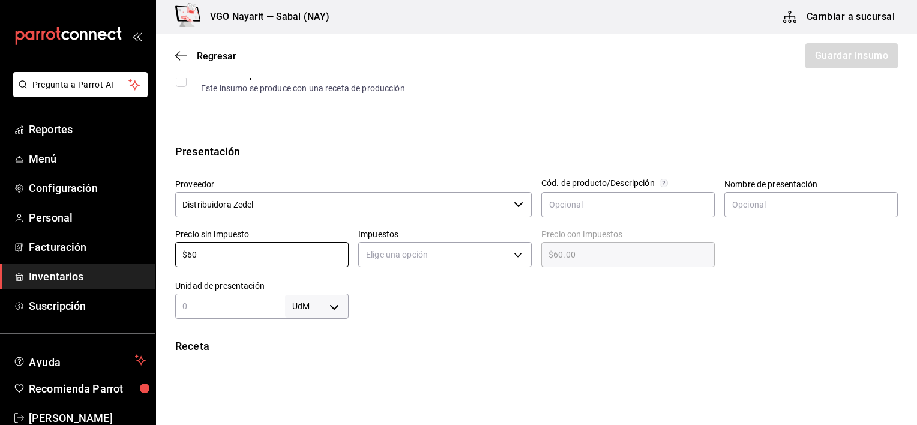
type input "$1"
type input "$1.00"
type input "$10"
type input "$10.00"
type input "$10"
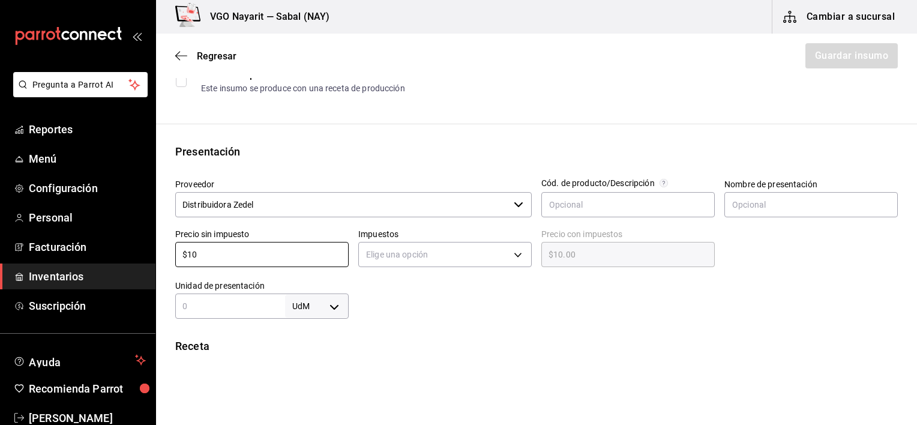
click at [617, 357] on html "Pregunta a Parrot AI Reportes Menú Configuración Personal Facturación Inventari…" at bounding box center [458, 178] width 917 height 357
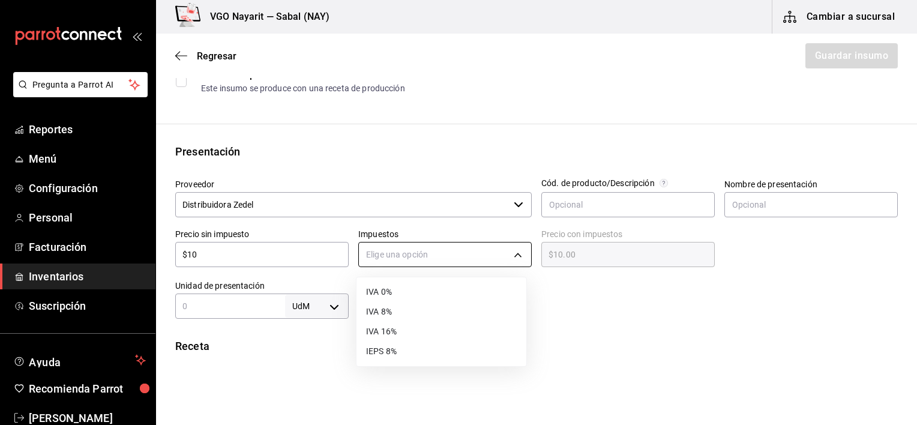
click at [490, 256] on body "Pregunta a Parrot AI Reportes Menú Configuración Personal Facturación Inventari…" at bounding box center [458, 178] width 917 height 357
click at [408, 322] on li "IVA 16%" at bounding box center [442, 332] width 170 height 20
type input "IVA_16"
type input "$11.60"
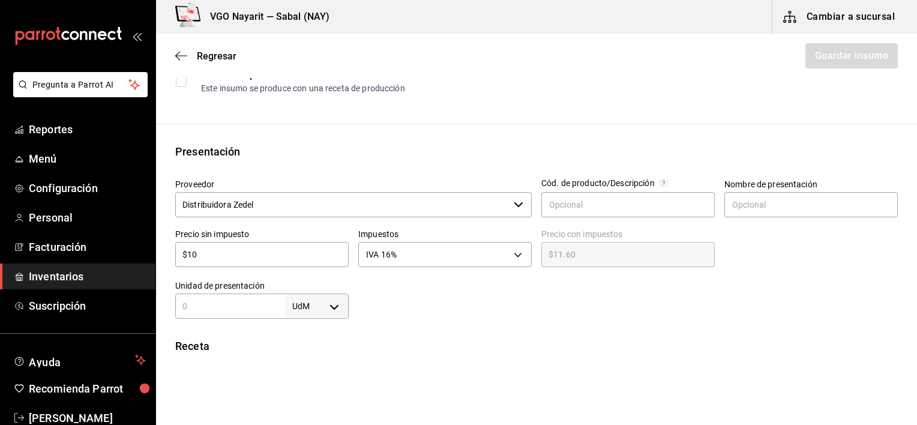
click at [402, 357] on html "Pregunta a Parrot AI Reportes Menú Configuración Personal Facturación Inventari…" at bounding box center [458, 178] width 917 height 357
click at [227, 307] on input "text" at bounding box center [230, 306] width 110 height 14
click at [211, 261] on input "$10" at bounding box center [262, 254] width 174 height 14
type input "$1"
type input "$1.16"
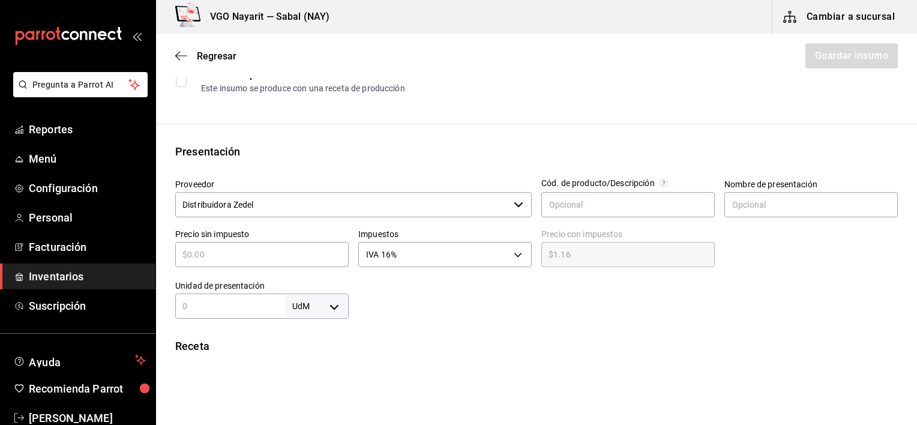
type input "$0.00"
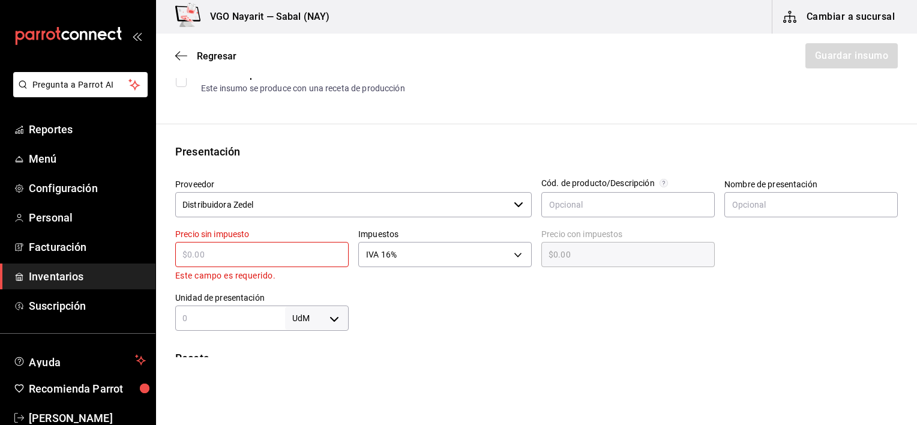
type input "$5"
type input "$5.80"
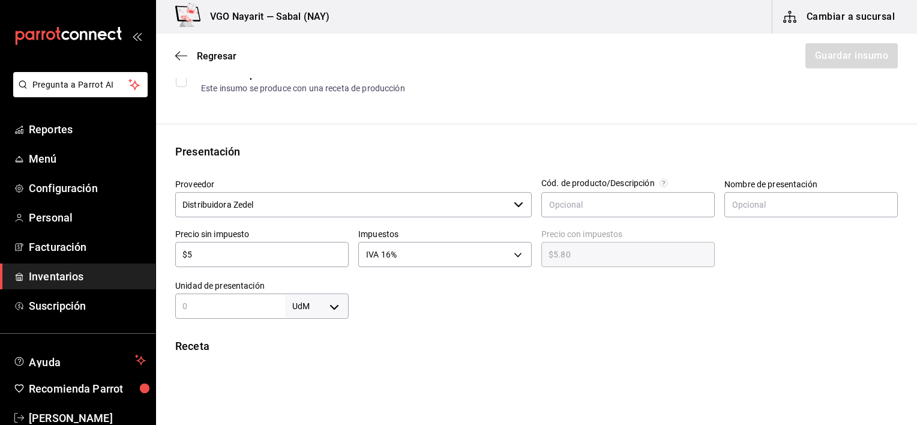
type input "$50"
type input "$58.00"
type input "$50"
click at [412, 357] on html "Pregunta a Parrot AI Reportes Menú Configuración Personal Facturación Inventari…" at bounding box center [458, 178] width 917 height 357
click at [225, 311] on input "text" at bounding box center [230, 306] width 110 height 14
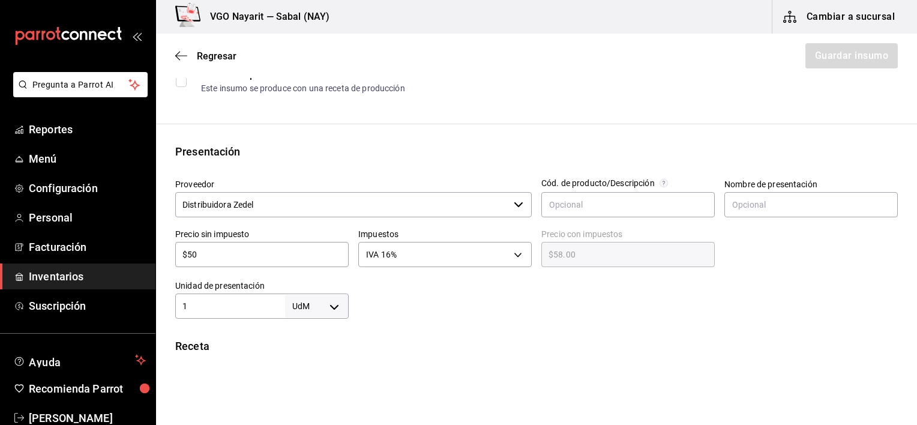
type input "1"
click at [329, 305] on body "Pregunta a Parrot AI Reportes Menú Configuración Personal Facturación Inventari…" at bounding box center [458, 178] width 917 height 357
click at [305, 391] on li "pza" at bounding box center [314, 390] width 62 height 20
type input "UNIT"
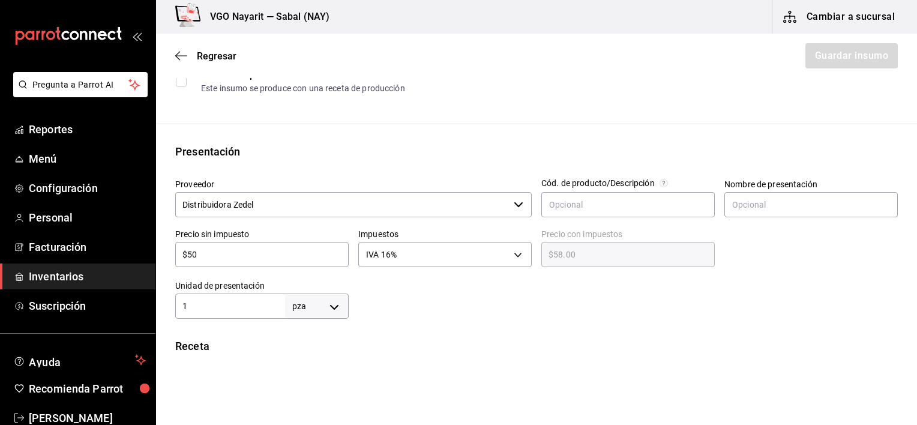
click at [291, 357] on html "Pregunta a Parrot AI Reportes Menú Configuración Personal Facturación Inventari…" at bounding box center [458, 178] width 917 height 357
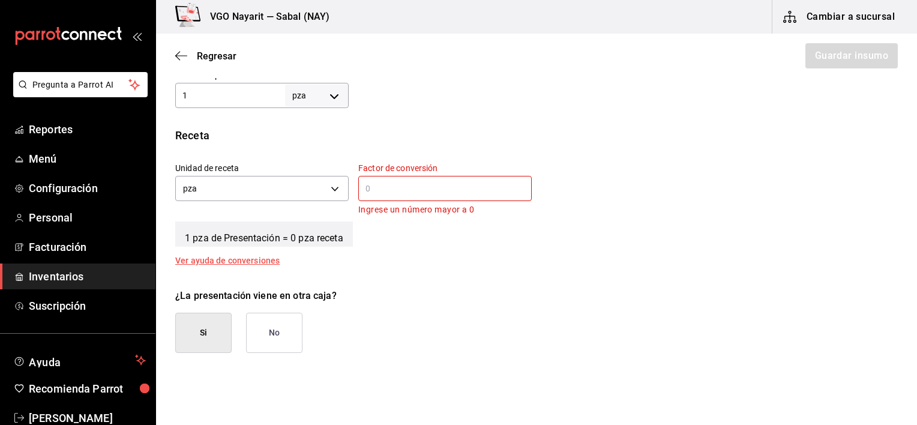
scroll to position [375, 0]
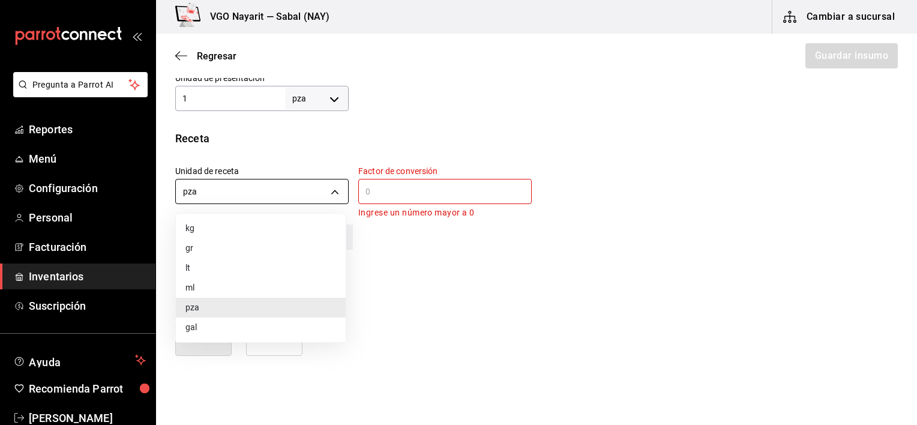
click at [264, 197] on body "Pregunta a Parrot AI Reportes Menú Configuración Personal Facturación Inventari…" at bounding box center [458, 178] width 917 height 357
click at [199, 308] on li "pza" at bounding box center [261, 308] width 170 height 20
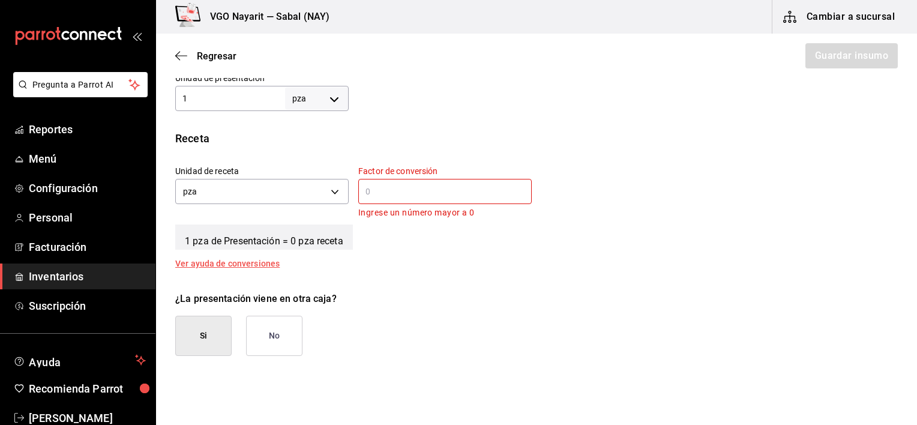
click at [474, 310] on div "¿La presentación viene en otra caja? Si No" at bounding box center [532, 319] width 732 height 74
click at [282, 331] on button "No" at bounding box center [274, 336] width 56 height 40
click at [403, 193] on input "text" at bounding box center [445, 191] width 174 height 14
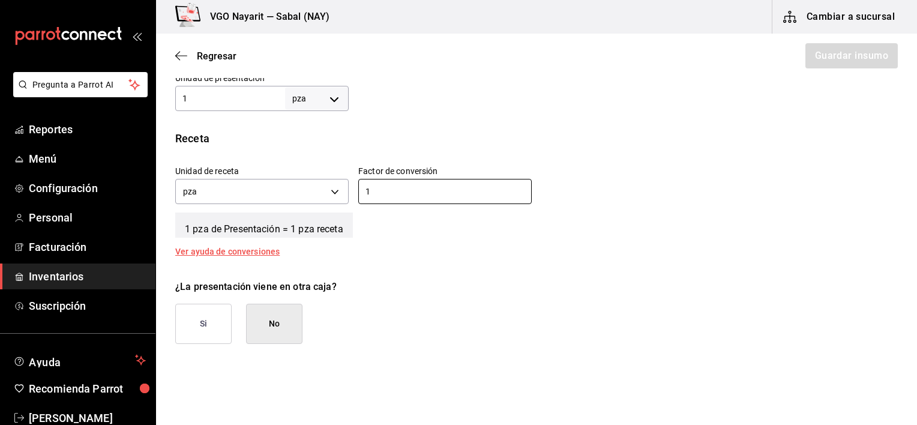
type input "1"
click at [473, 322] on div "¿La presentación viene en otra caja? Si No" at bounding box center [532, 307] width 732 height 74
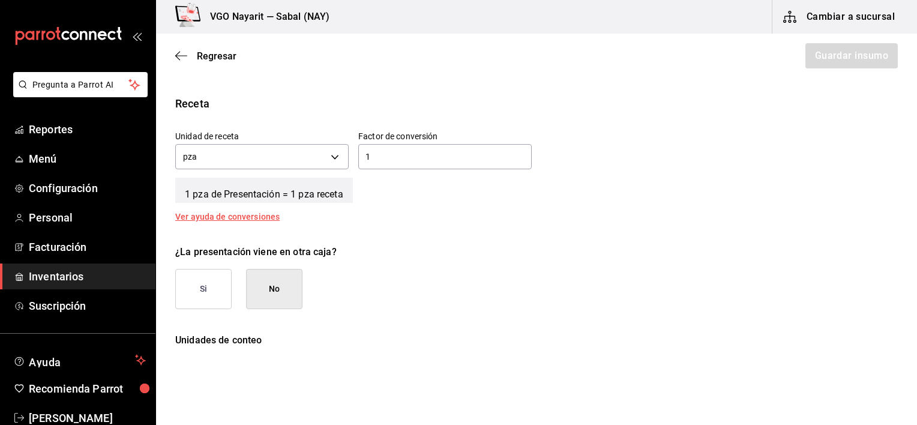
scroll to position [414, 0]
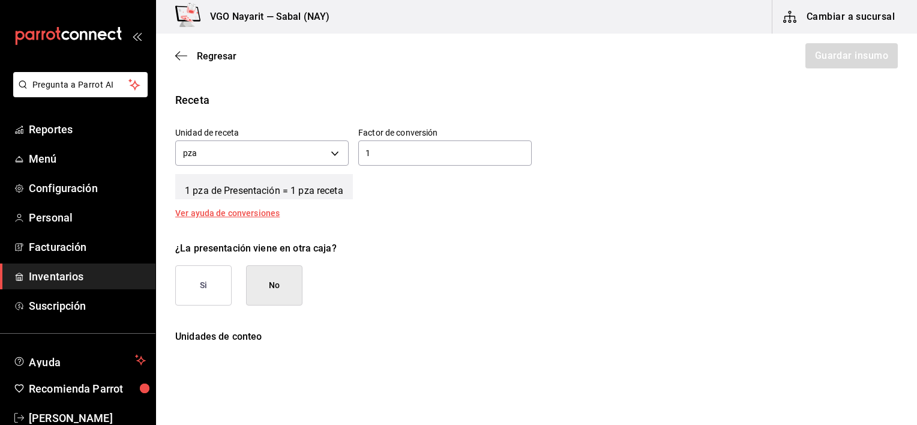
click at [371, 218] on div "Insumo Nombre Off Family Categoría de inventario ​ Mínimo 3 ​ Ideal 5 ​ Insumo …" at bounding box center [536, 31] width 761 height 694
click at [336, 156] on body "Pregunta a Parrot AI Reportes Menú Configuración Personal Facturación Inventari…" at bounding box center [458, 178] width 917 height 357
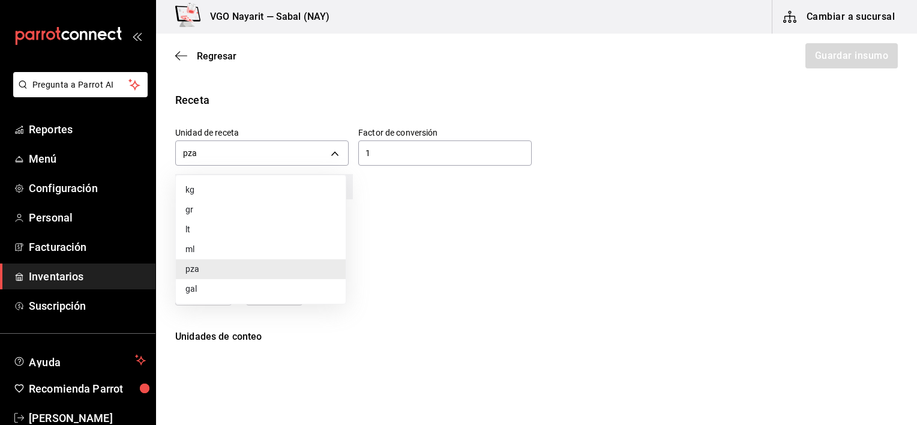
click at [192, 269] on li "pza" at bounding box center [261, 269] width 170 height 20
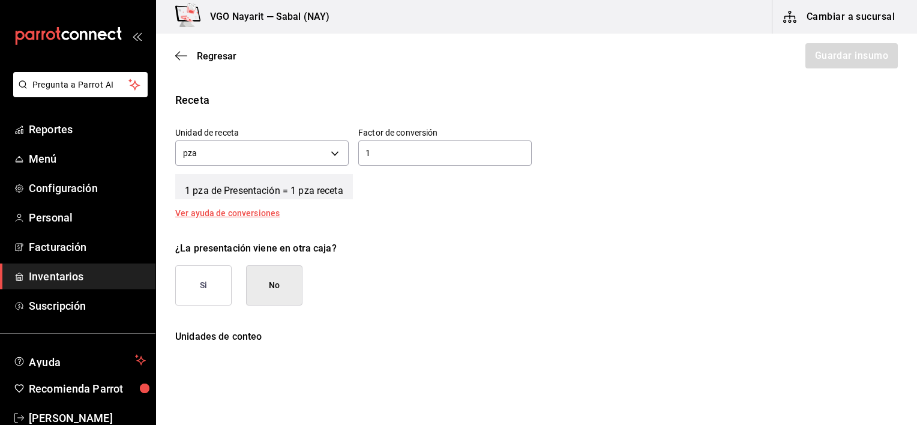
click at [353, 232] on div "¿La presentación viene en otra caja? Si No" at bounding box center [532, 269] width 732 height 74
click at [333, 150] on body "Pregunta a Parrot AI Reportes Menú Configuración Personal Facturación Inventari…" at bounding box center [458, 178] width 917 height 357
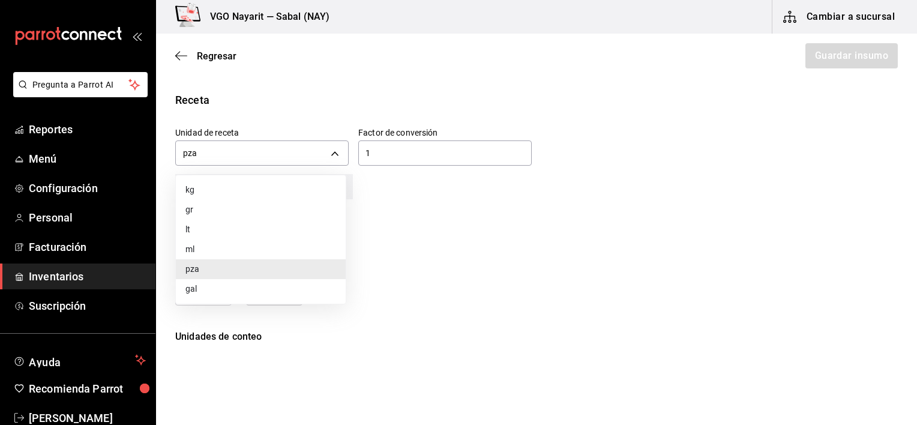
click at [422, 201] on div at bounding box center [458, 212] width 917 height 425
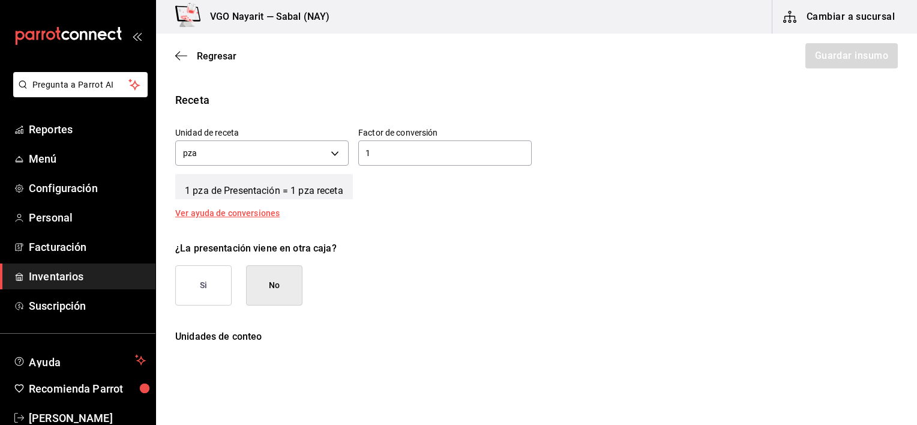
click at [390, 220] on div "Insumo Nombre Off Family Categoría de inventario ​ Mínimo 3 ​ Ideal 5 ​ Insumo …" at bounding box center [536, 31] width 761 height 694
click at [287, 291] on button "No" at bounding box center [274, 285] width 56 height 40
click at [819, 146] on div "Unidad de receta pza UNIT Factor de conversión 1 ​" at bounding box center [532, 144] width 732 height 52
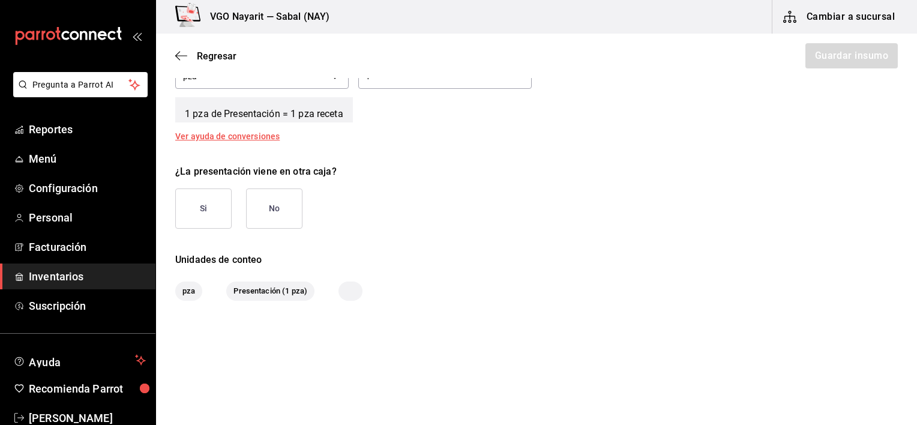
click at [265, 291] on span "Presentación (1 pza)" at bounding box center [270, 291] width 88 height 12
click at [184, 293] on span "pza" at bounding box center [188, 291] width 27 height 12
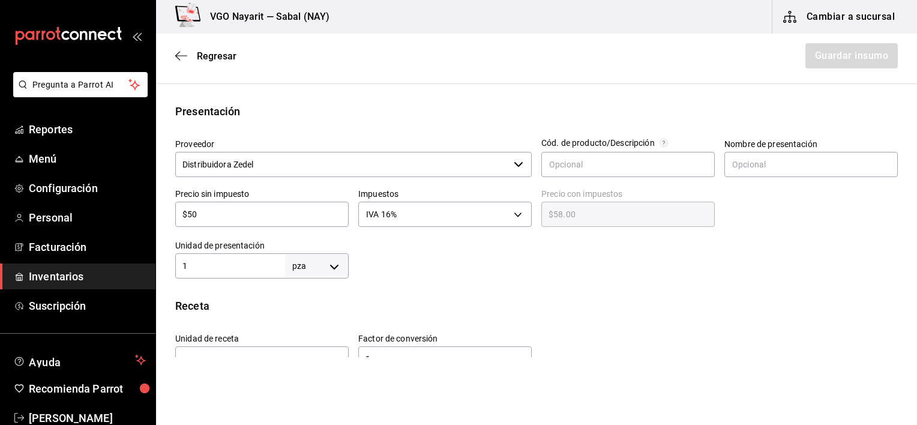
click at [907, 80] on div "Insumo Nombre Off Family Categoría de inventario ​ Mínimo 3 ​ Ideal 5 ​ Insumo …" at bounding box center [536, 237] width 761 height 694
click at [281, 140] on label "Proveedor" at bounding box center [353, 144] width 357 height 8
click at [281, 152] on input "Distribuidora Zedel" at bounding box center [342, 164] width 334 height 25
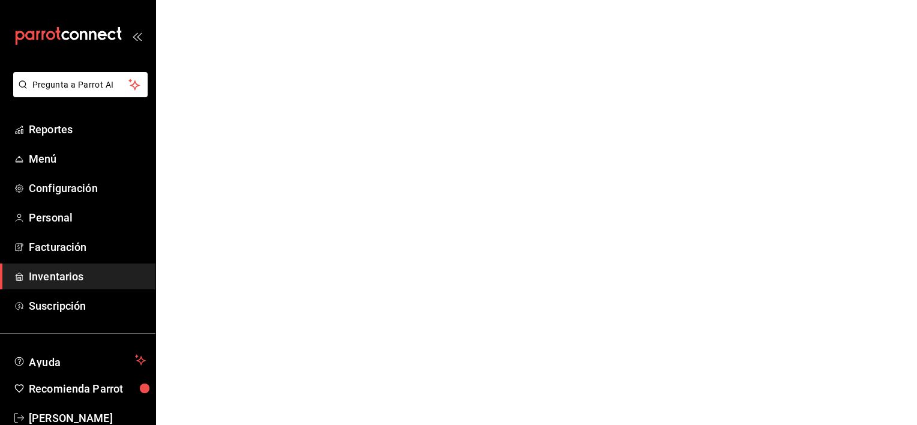
click at [53, 274] on span "Inventarios" at bounding box center [87, 276] width 117 height 16
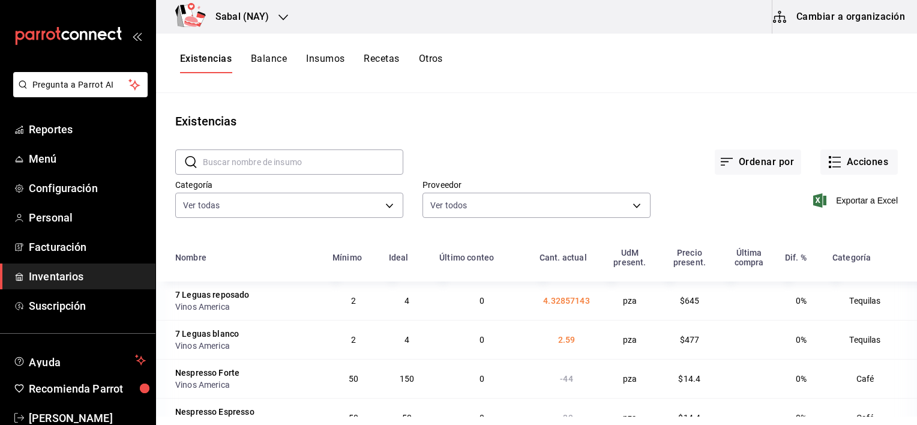
click at [831, 24] on button "Cambiar a organización" at bounding box center [840, 17] width 135 height 34
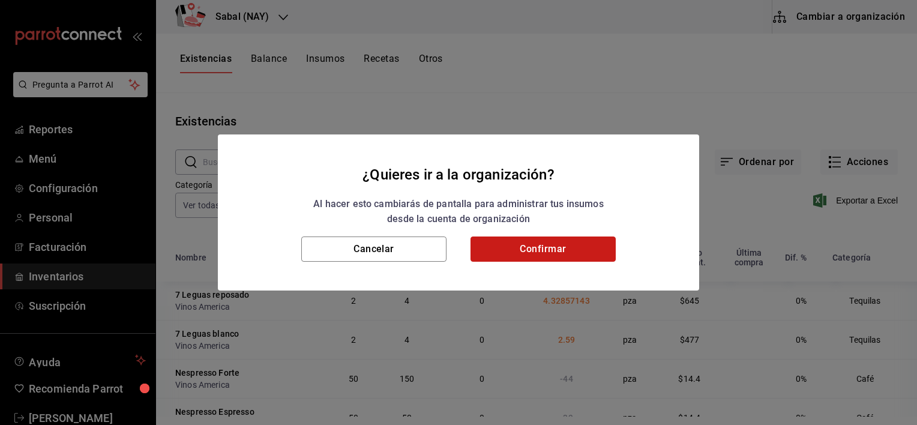
click at [534, 249] on button "Confirmar" at bounding box center [543, 249] width 145 height 25
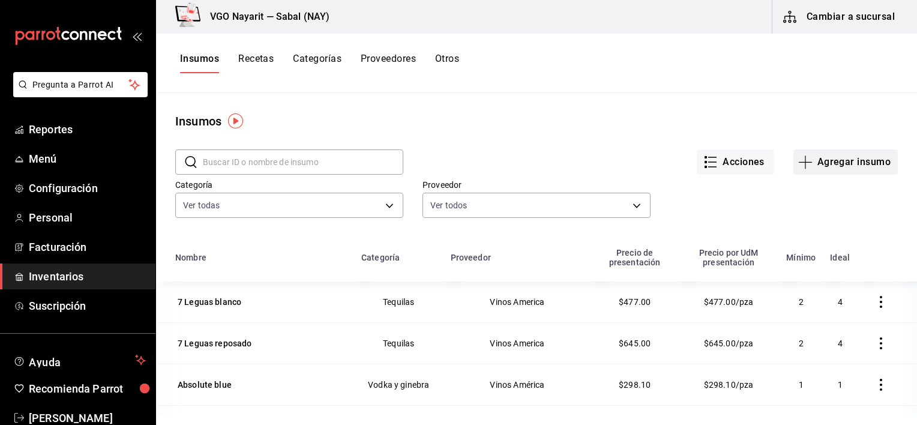
click at [855, 161] on button "Agregar insumo" at bounding box center [846, 161] width 104 height 25
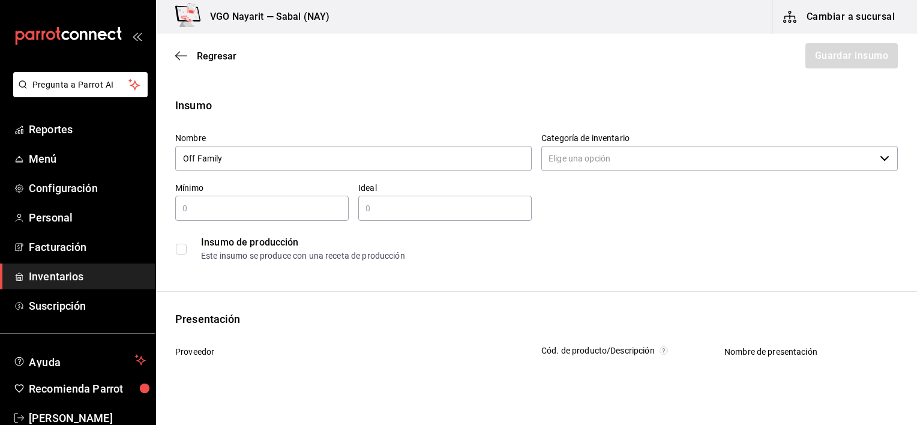
type input "Off Family"
click at [562, 163] on input "Categoría de inventario" at bounding box center [709, 158] width 334 height 25
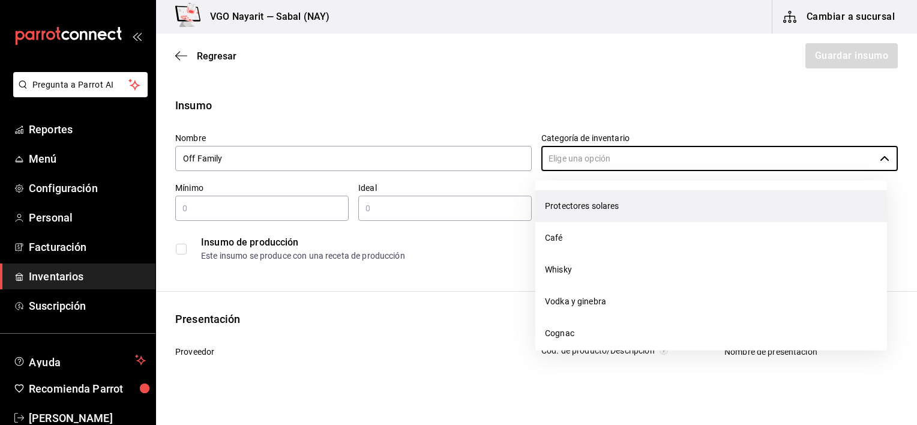
click at [566, 205] on li "Protectores solares" at bounding box center [712, 206] width 352 height 32
type input "Protectores solares"
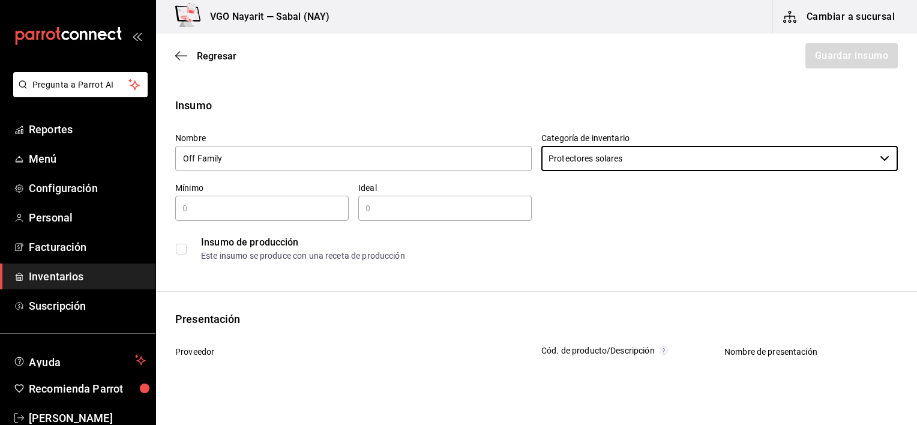
click at [190, 208] on input "text" at bounding box center [262, 208] width 174 height 14
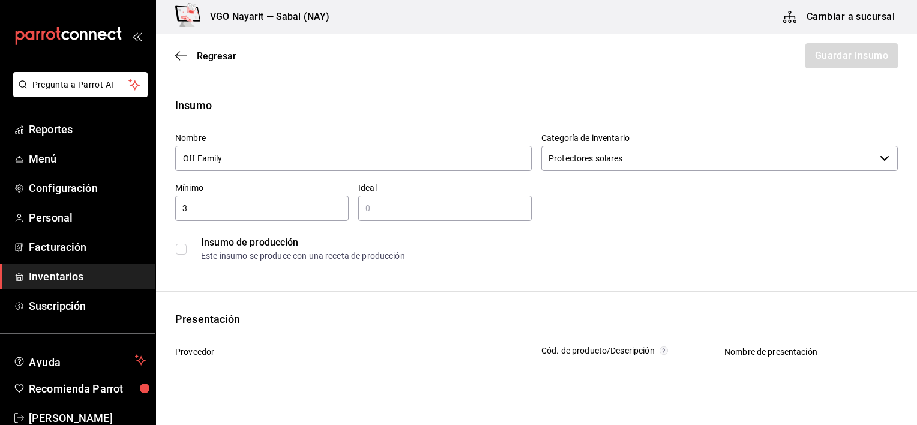
type input "3"
type input "5"
click at [445, 264] on div "Insumo de producción Este insumo se produce con una receta de producción" at bounding box center [536, 249] width 723 height 37
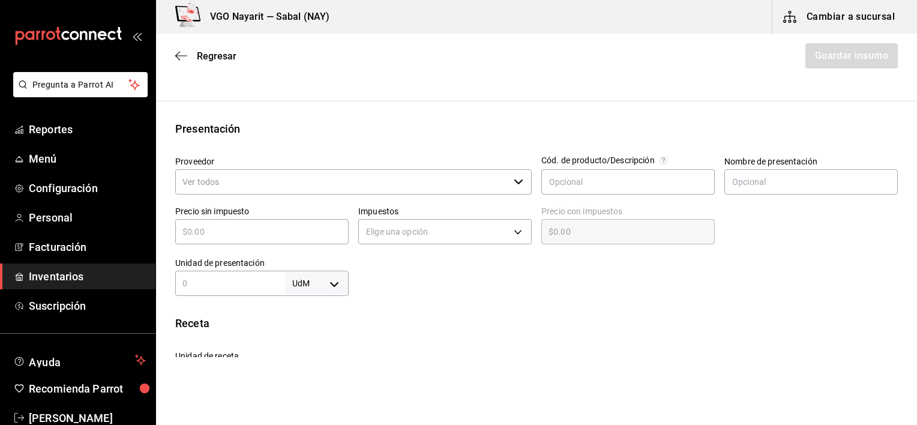
scroll to position [192, 0]
click at [377, 185] on input "Proveedor" at bounding box center [342, 179] width 334 height 25
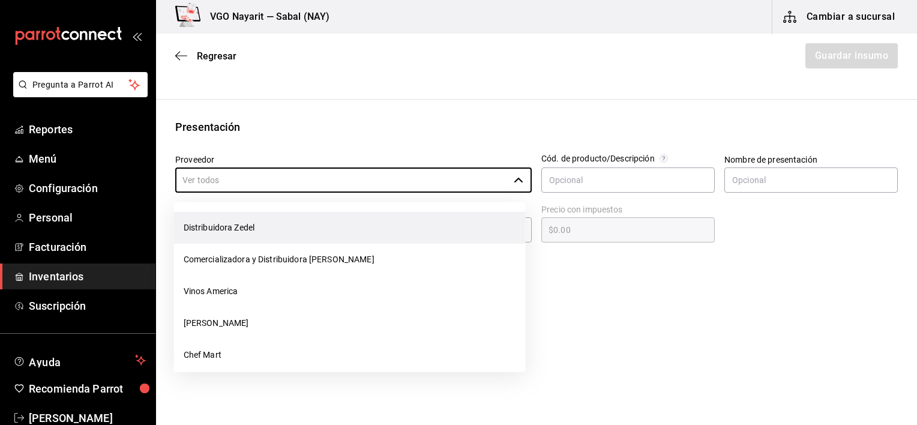
click at [197, 228] on li "Distribuidora Zedel" at bounding box center [350, 228] width 352 height 32
type input "Distribuidora Zedel"
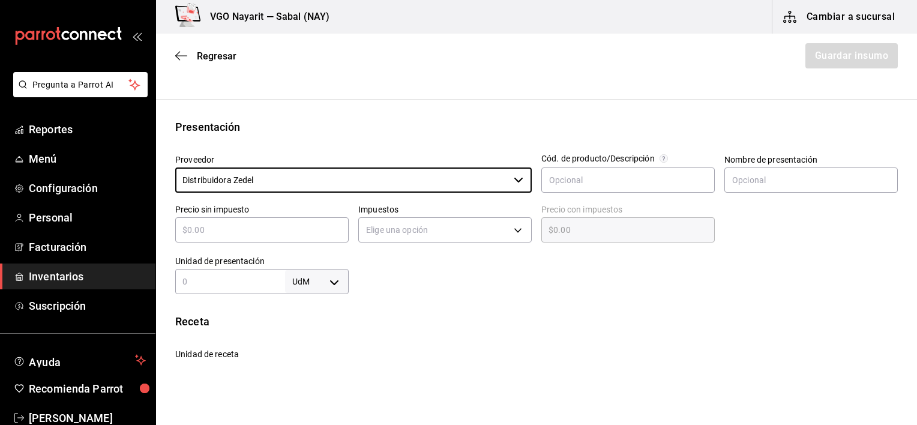
click at [261, 238] on div "​" at bounding box center [262, 229] width 174 height 25
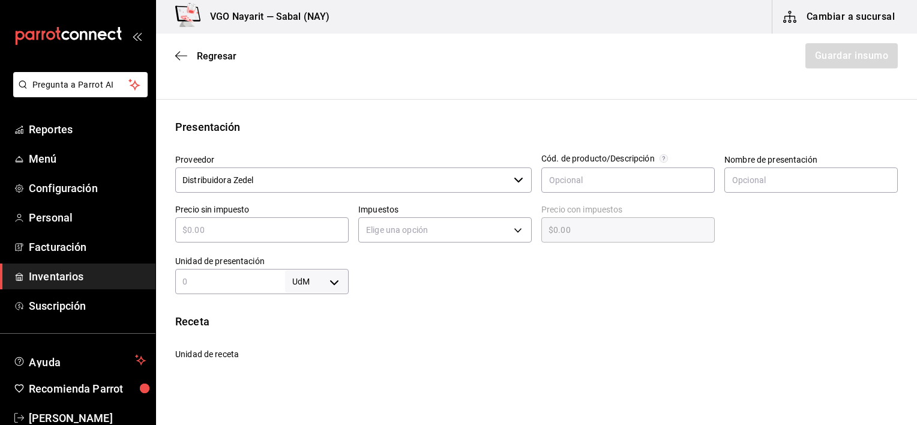
type input "$5"
type input "$5.00"
type input "$50"
type input "$50.00"
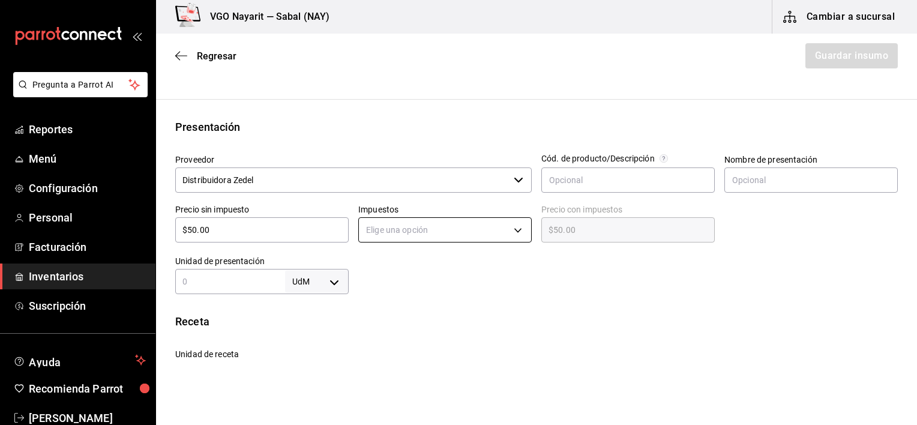
click at [391, 229] on body "Pregunta a Parrot AI Reportes Menú Configuración Personal Facturación Inventari…" at bounding box center [458, 178] width 917 height 357
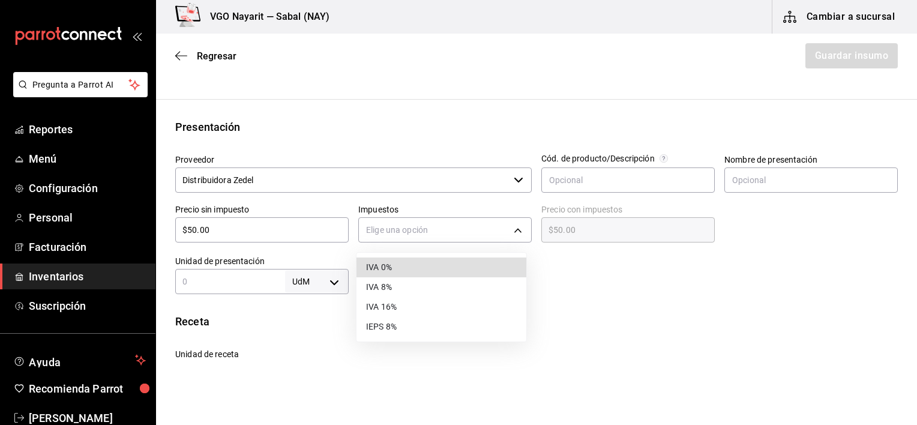
click at [379, 309] on li "IVA 16%" at bounding box center [442, 307] width 170 height 20
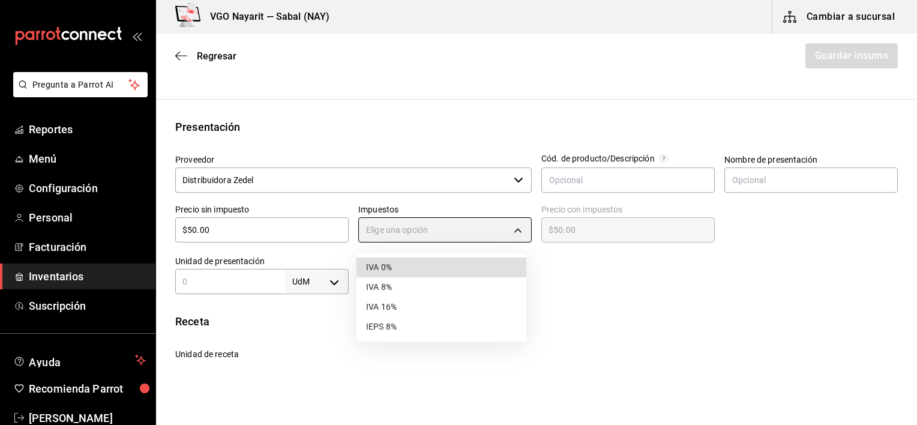
type input "IVA_16"
type input "$58.00"
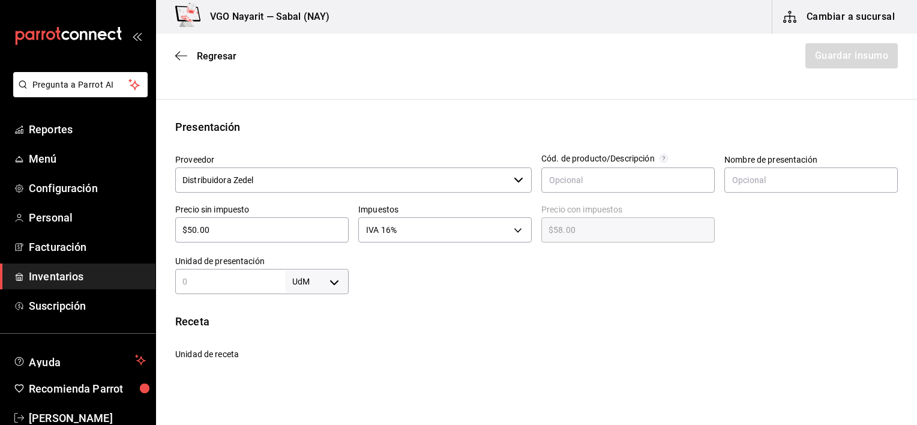
click at [252, 286] on input "text" at bounding box center [230, 281] width 110 height 14
type input "1"
click at [334, 283] on body "Pregunta a Parrot AI Reportes Menú Configuración Personal Facturación Inventari…" at bounding box center [458, 178] width 917 height 357
click at [297, 391] on li "pza" at bounding box center [314, 390] width 62 height 20
type input "UNIT"
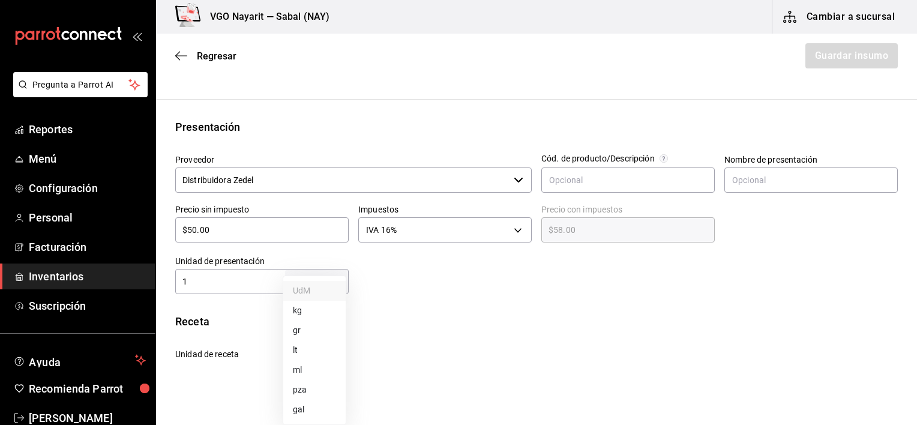
type input "UNIT"
click at [466, 325] on div "Receta" at bounding box center [536, 321] width 723 height 16
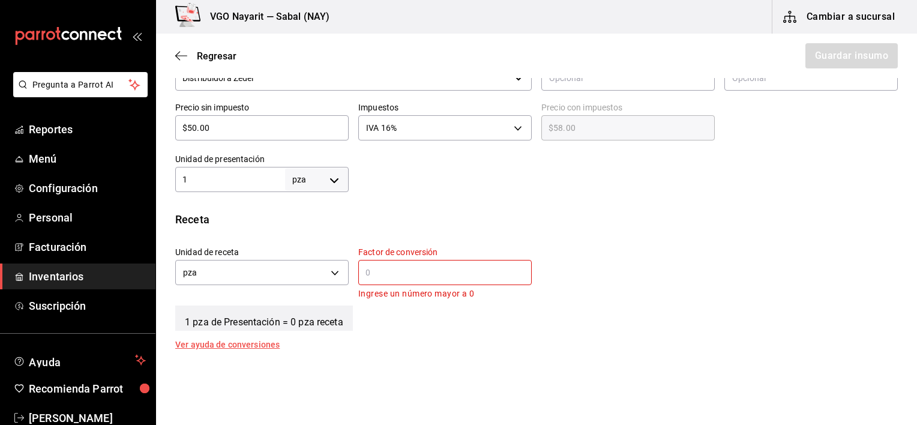
scroll to position [336, 0]
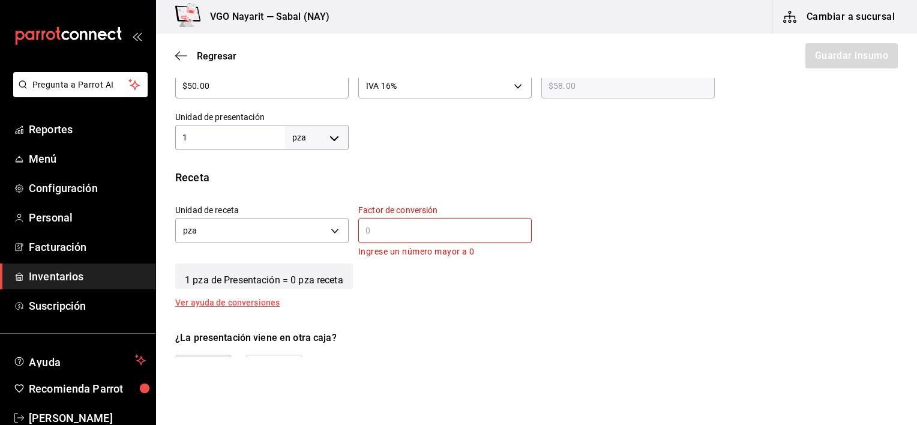
click at [396, 233] on input "text" at bounding box center [445, 230] width 174 height 14
type input "1"
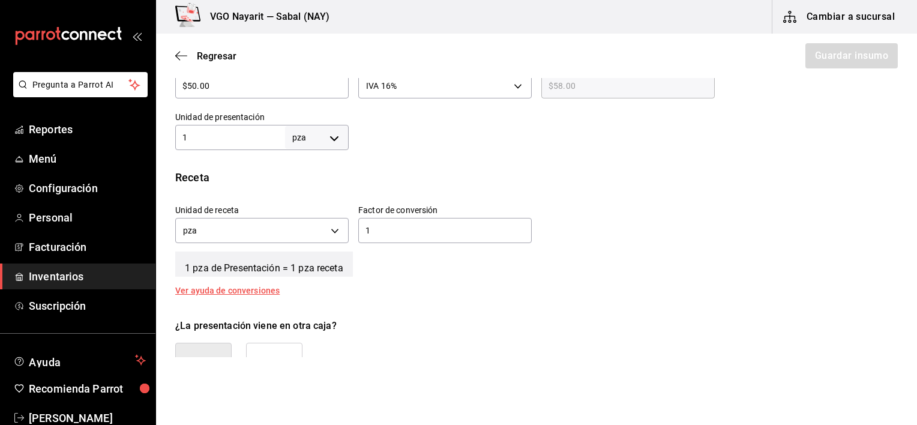
scroll to position [361, 0]
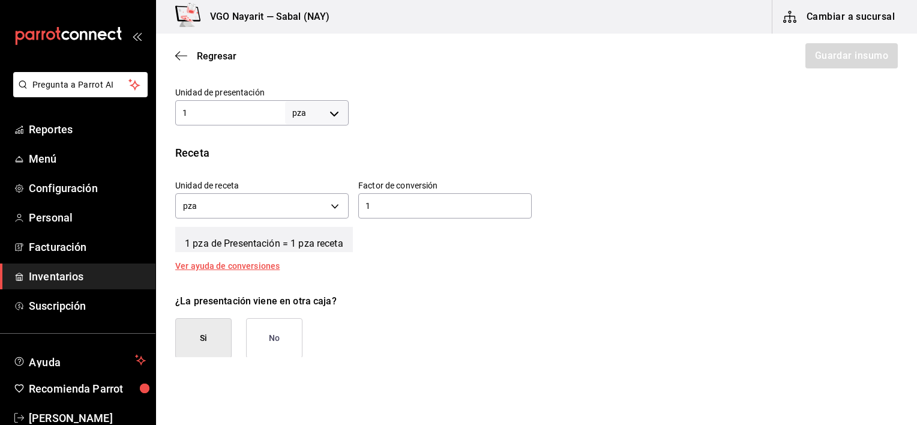
type button "true"
click at [286, 337] on button "No" at bounding box center [274, 338] width 56 height 40
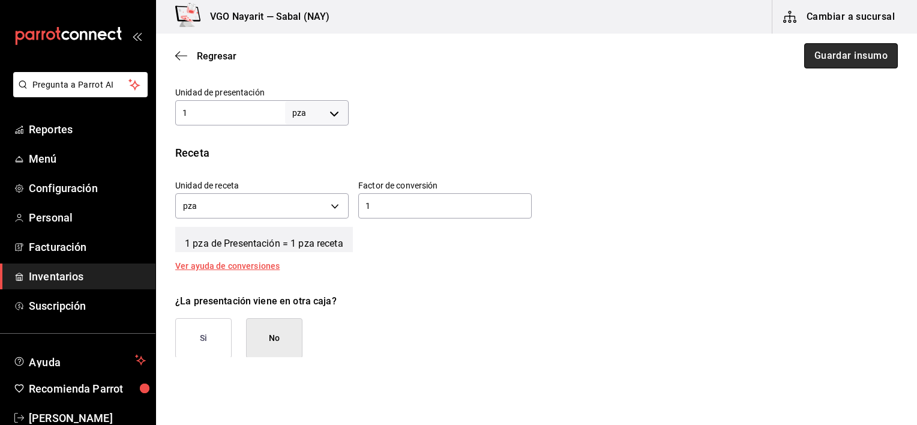
click at [832, 55] on button "Guardar insumo" at bounding box center [851, 55] width 94 height 25
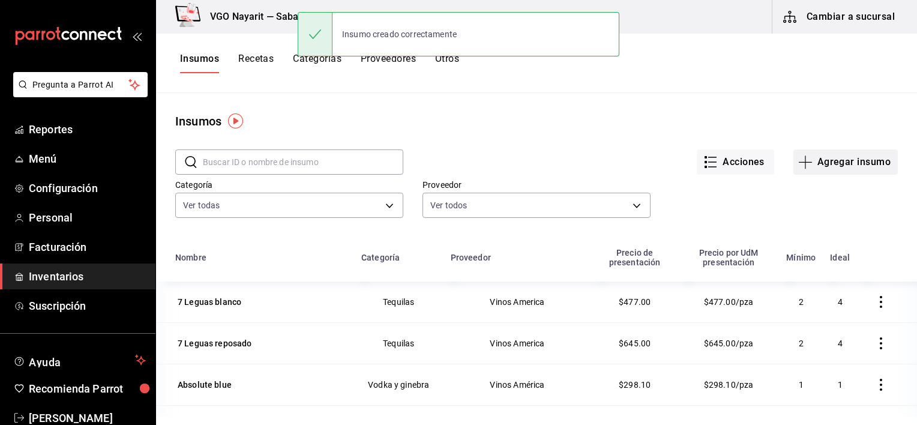
click at [849, 161] on button "Agregar insumo" at bounding box center [846, 161] width 104 height 25
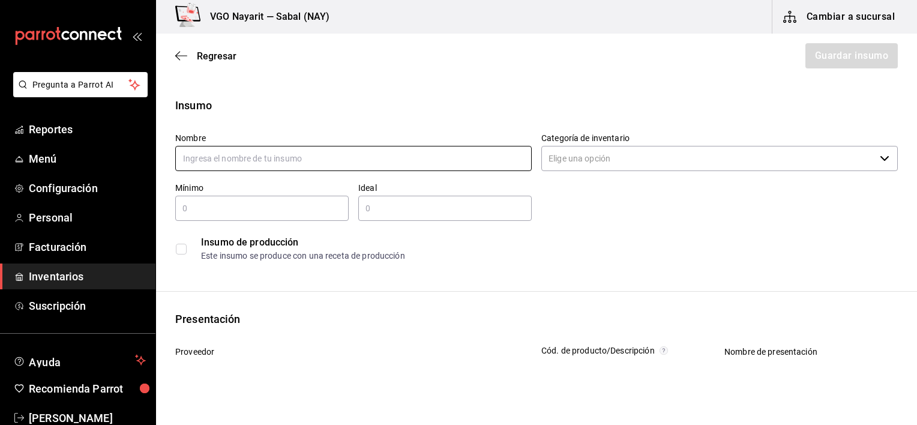
paste input "Ht Tropic Island sport"
type input "Ht Tropic Island sport"
click at [552, 160] on input "Categoría de inventario" at bounding box center [709, 158] width 334 height 25
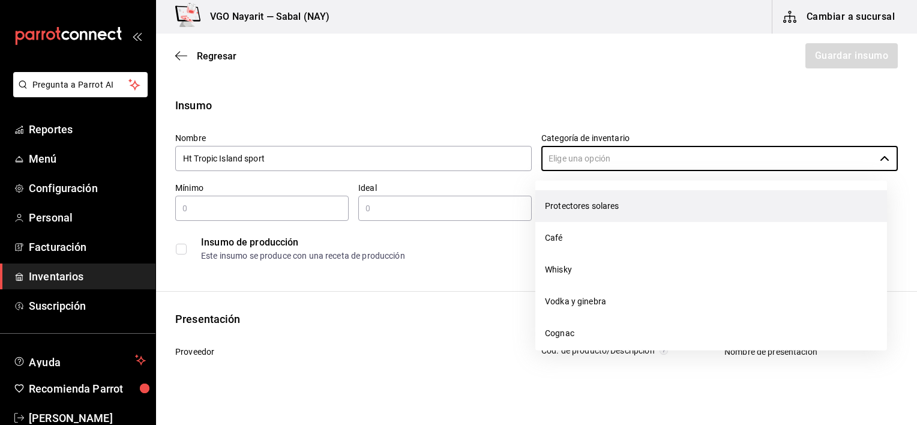
click at [554, 197] on li "Protectores solares" at bounding box center [712, 206] width 352 height 32
type input "Protectores solares"
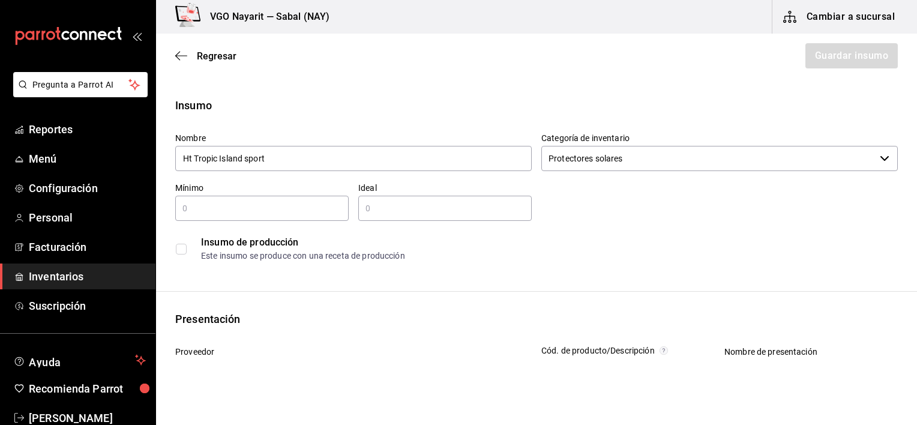
click at [243, 217] on div "​" at bounding box center [262, 208] width 174 height 25
type input "3"
type input "2"
type input "5"
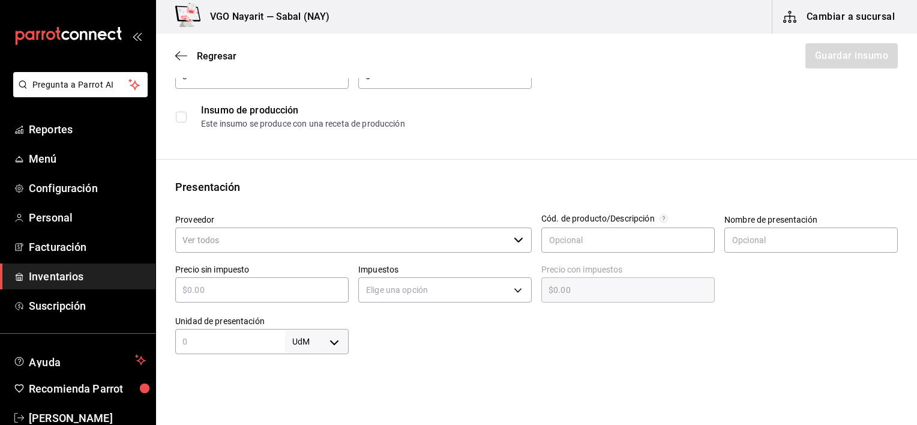
scroll to position [132, 0]
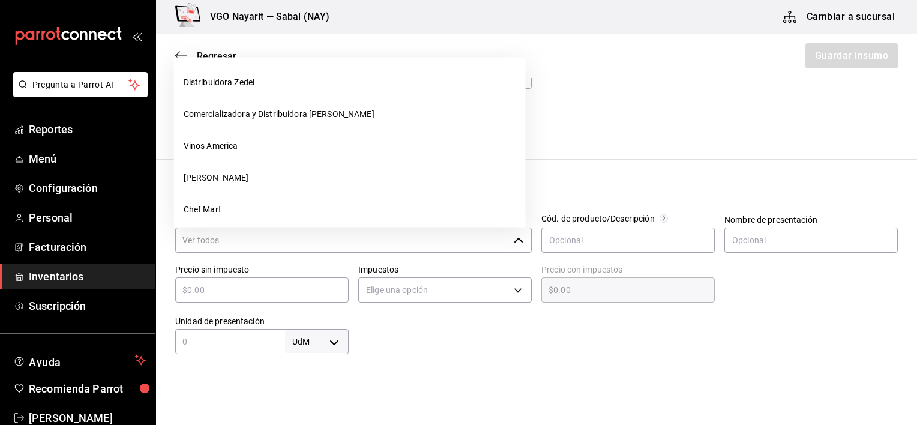
click at [514, 243] on icon "button" at bounding box center [519, 240] width 10 height 10
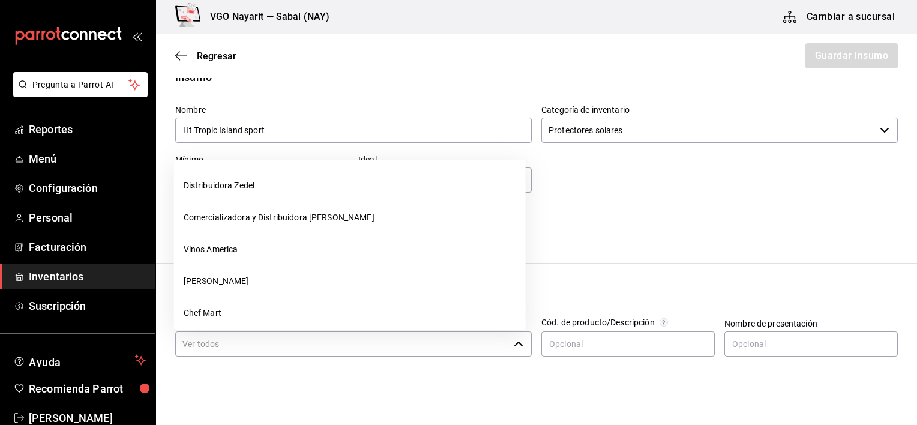
scroll to position [29, 0]
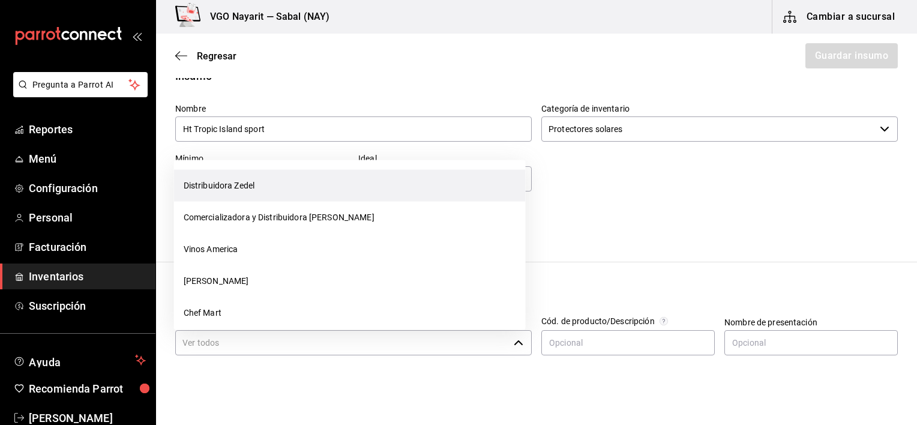
click at [288, 190] on li "Distribuidora Zedel" at bounding box center [350, 185] width 352 height 32
type input "Distribuidora Zedel"
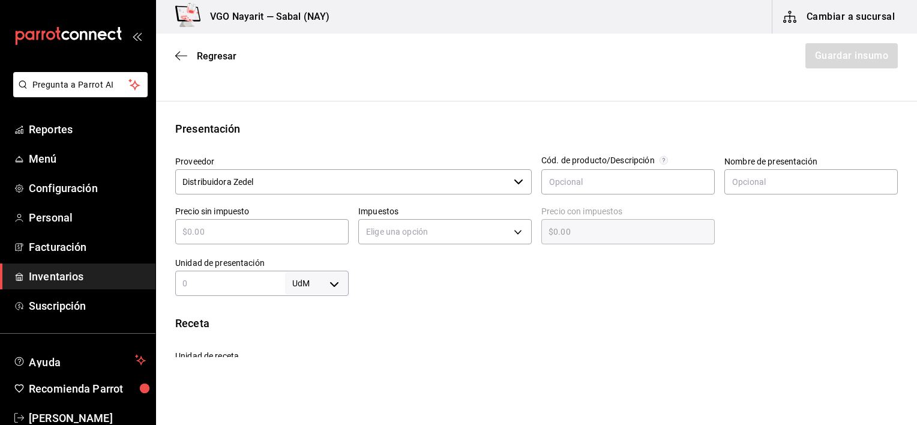
scroll to position [200, 0]
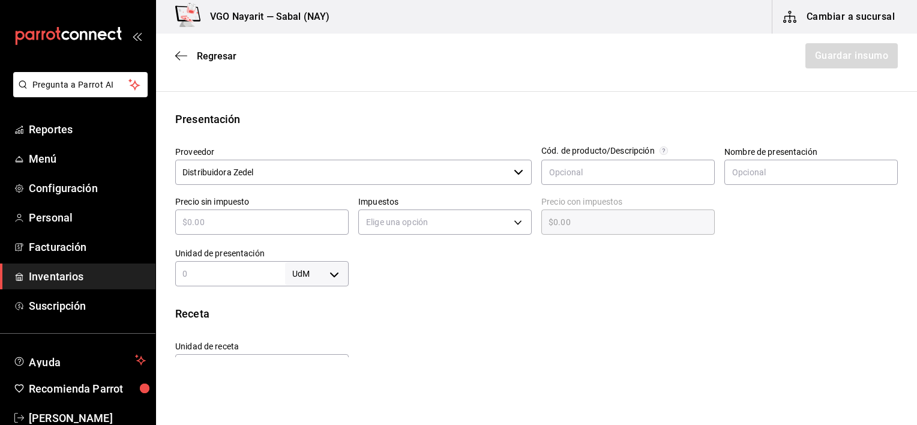
click at [235, 227] on input "text" at bounding box center [262, 222] width 174 height 14
click at [190, 226] on input "text" at bounding box center [262, 222] width 174 height 14
type input "$1"
type input "$1.00"
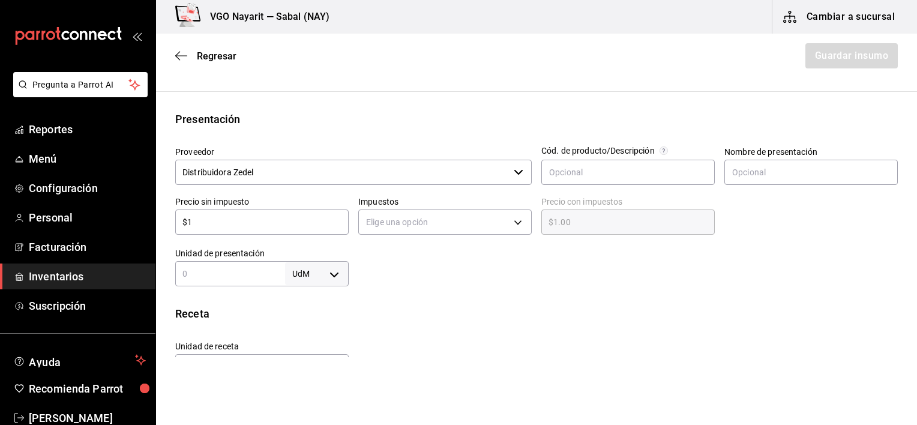
type input "$18"
type input "$18.00"
type input "$180"
type input "$180.00"
type input "$180"
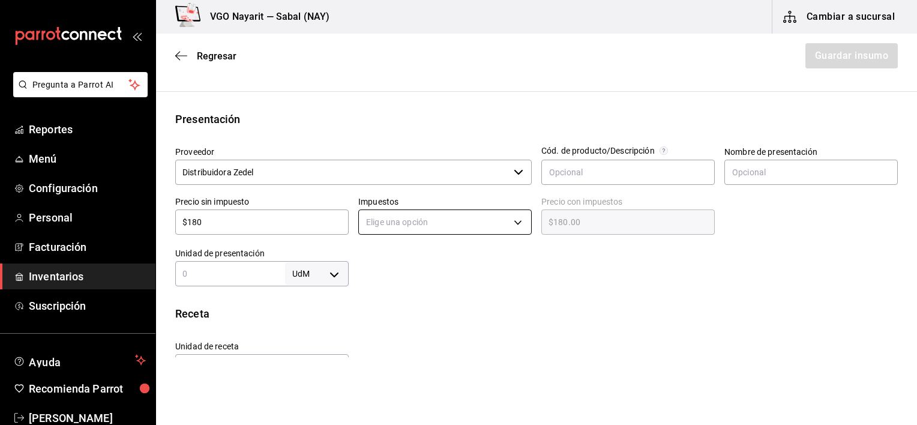
click at [449, 224] on body "Pregunta a Parrot AI Reportes Menú Configuración Personal Facturación Inventari…" at bounding box center [458, 178] width 917 height 357
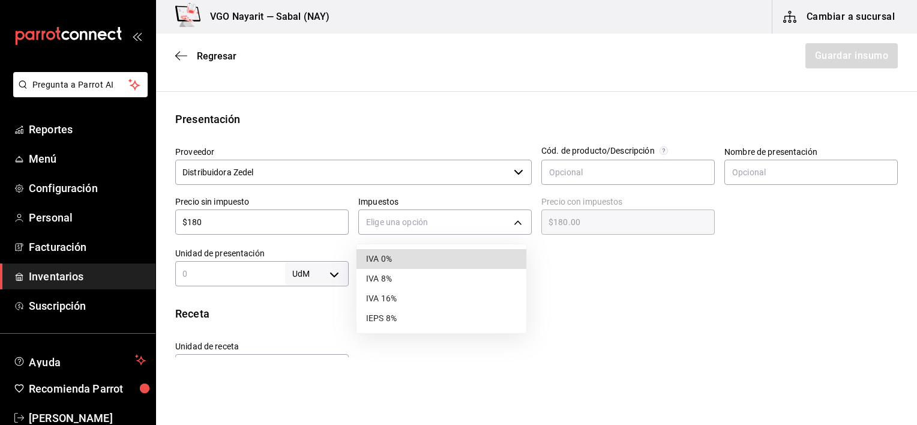
click at [385, 298] on li "IVA 16%" at bounding box center [442, 299] width 170 height 20
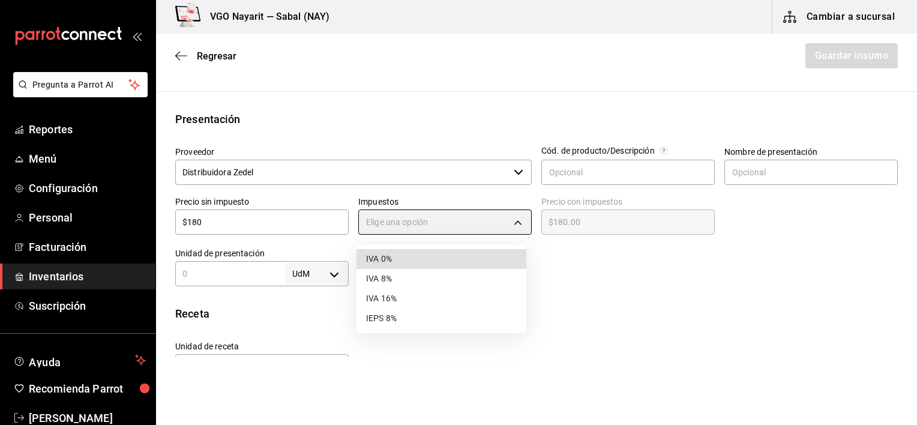
type input "IVA_16"
type input "$208.80"
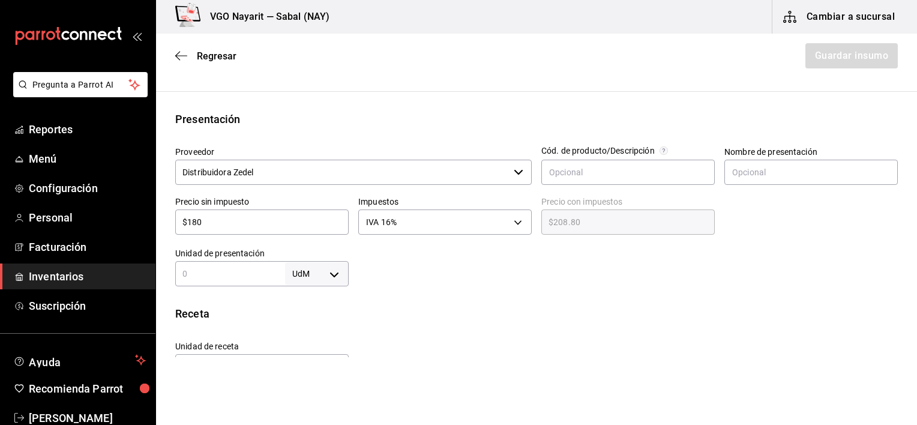
click at [245, 279] on input "text" at bounding box center [230, 274] width 110 height 14
type input "1"
click at [326, 270] on body "Pregunta a Parrot AI Reportes Menú Configuración Personal Facturación Inventari…" at bounding box center [458, 178] width 917 height 357
click at [306, 392] on li "pza" at bounding box center [314, 390] width 62 height 20
type input "UNIT"
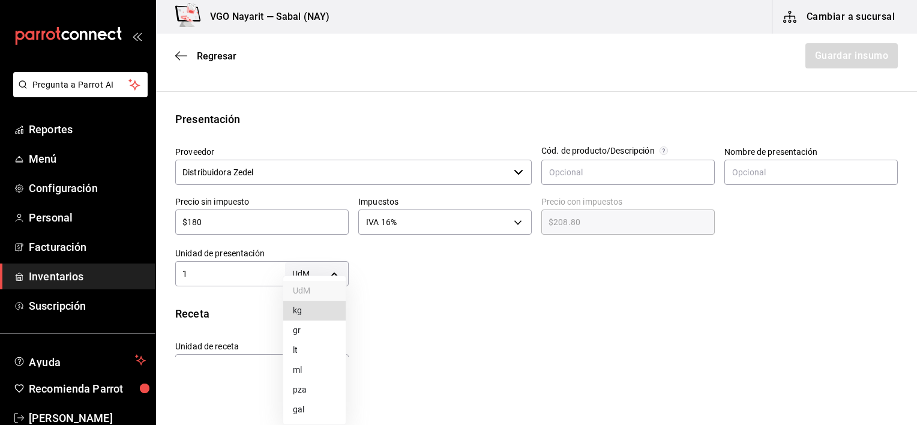
type input "UNIT"
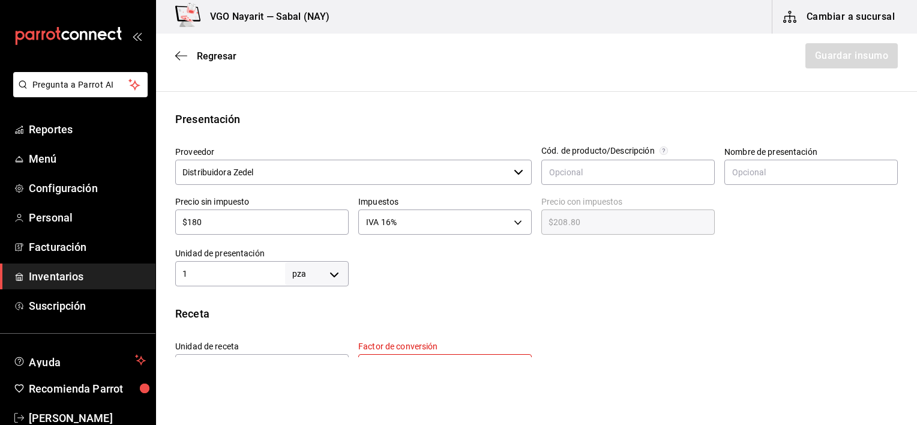
click at [459, 317] on div "Receta" at bounding box center [536, 314] width 723 height 16
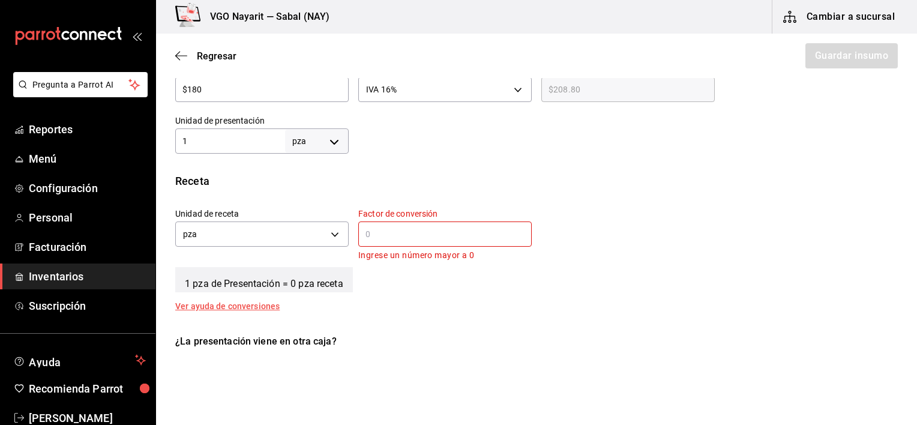
scroll to position [336, 0]
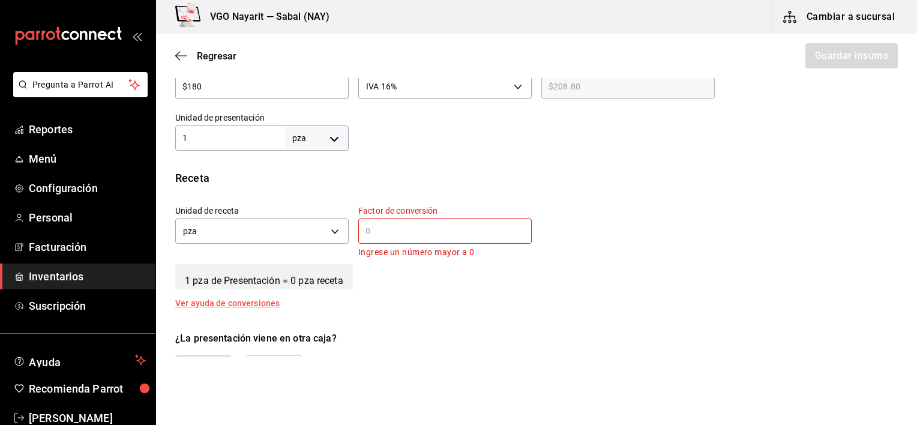
click at [403, 236] on input "text" at bounding box center [445, 231] width 174 height 14
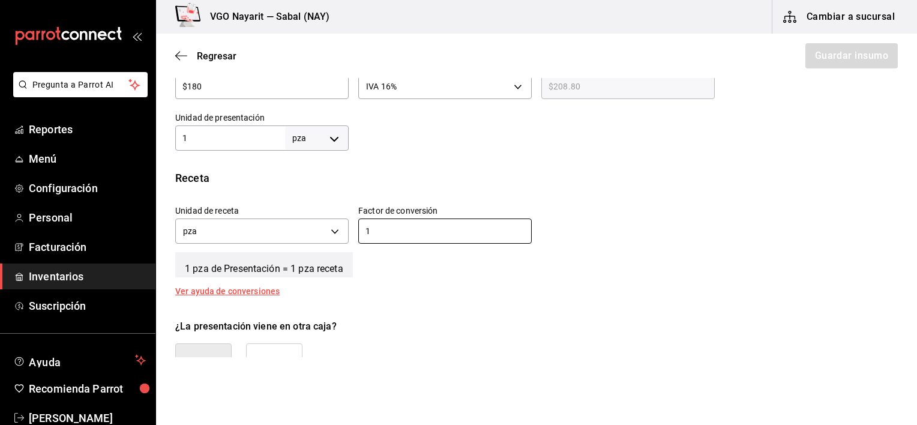
type input "1"
click at [640, 250] on div "1 pza de Presentación = 1 pza receta" at bounding box center [536, 262] width 723 height 30
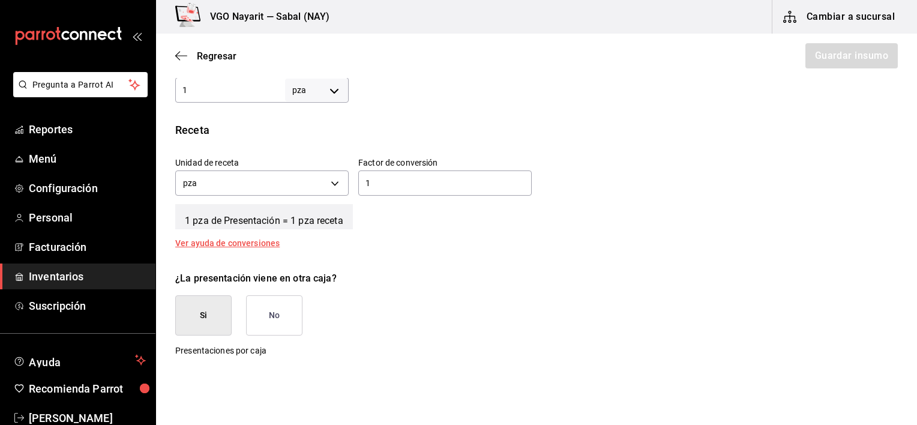
scroll to position [408, 0]
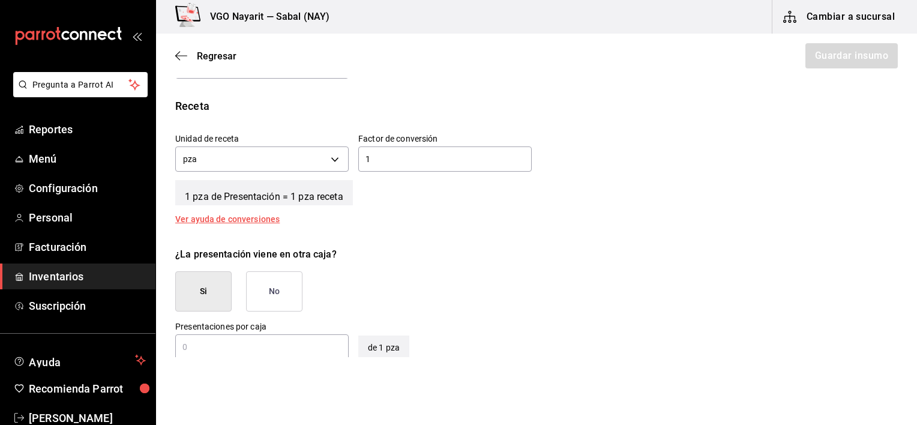
click at [270, 292] on button "No" at bounding box center [274, 291] width 56 height 40
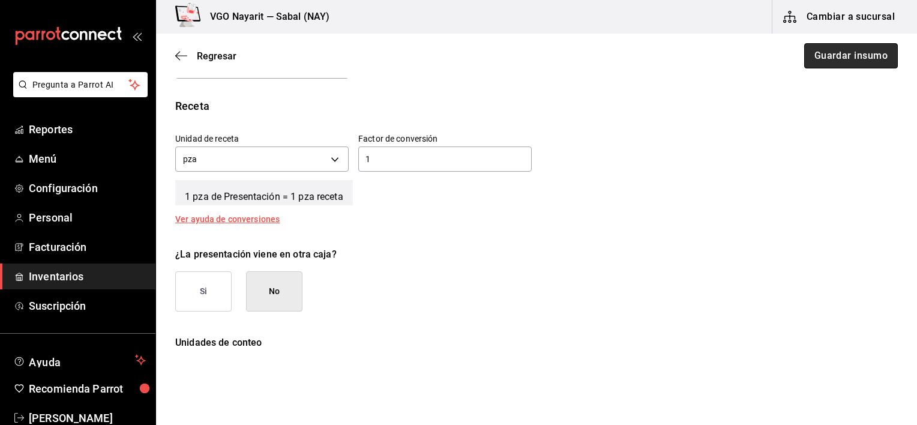
click at [833, 55] on button "Guardar insumo" at bounding box center [851, 55] width 94 height 25
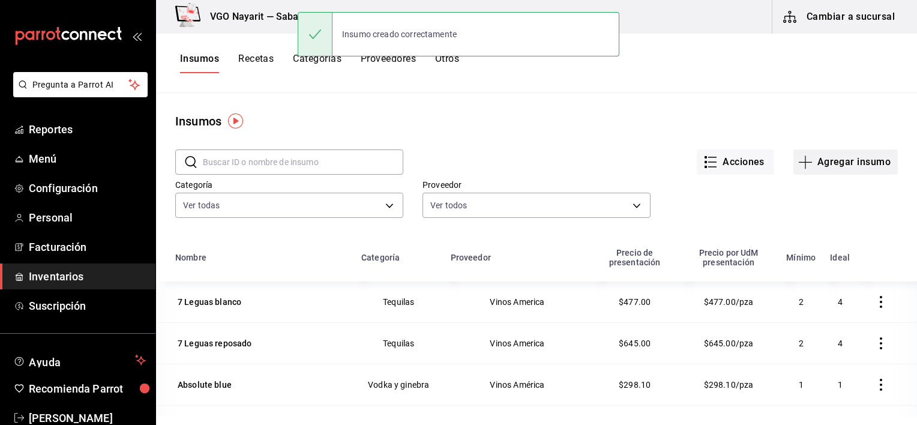
click at [822, 166] on button "Agregar insumo" at bounding box center [846, 161] width 104 height 25
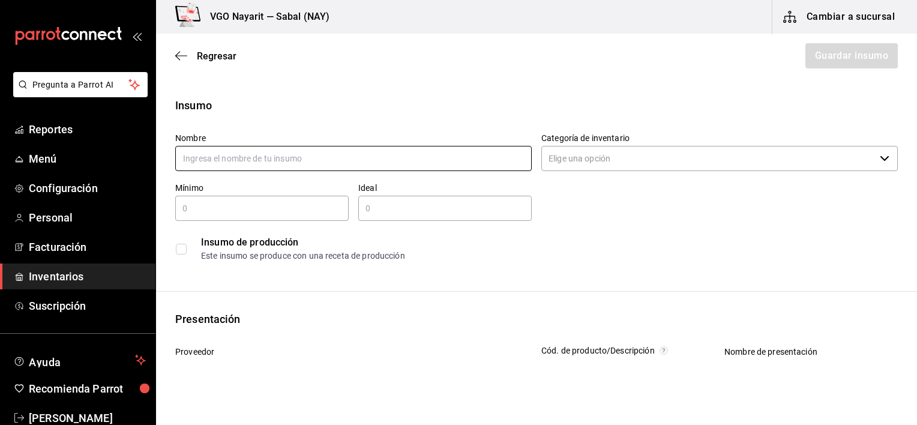
paste input "Bb protect kids"
type input "Bb protect kids"
click at [610, 164] on input "Categoría de inventario" at bounding box center [709, 158] width 334 height 25
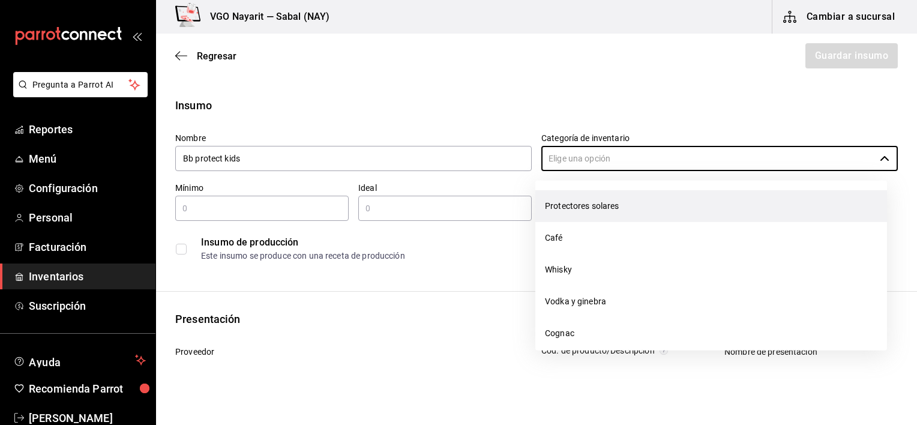
click at [579, 207] on li "Protectores solares" at bounding box center [712, 206] width 352 height 32
type input "Protectores solares"
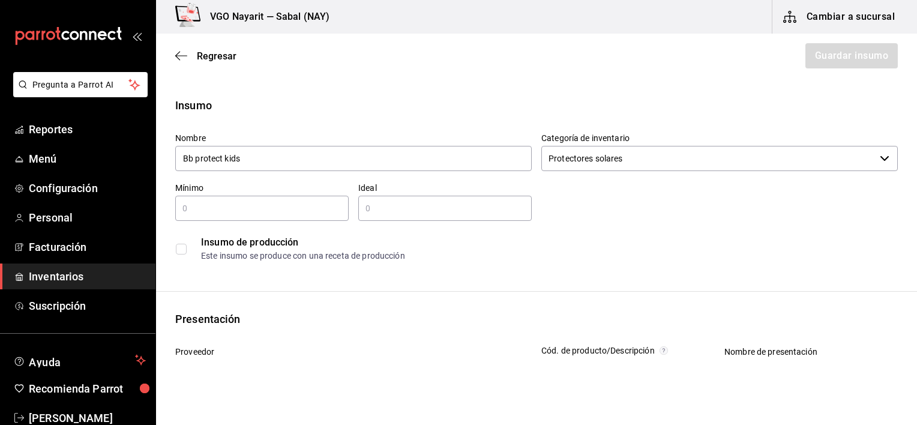
click at [204, 212] on input "text" at bounding box center [262, 208] width 174 height 14
type input "3"
type input "5"
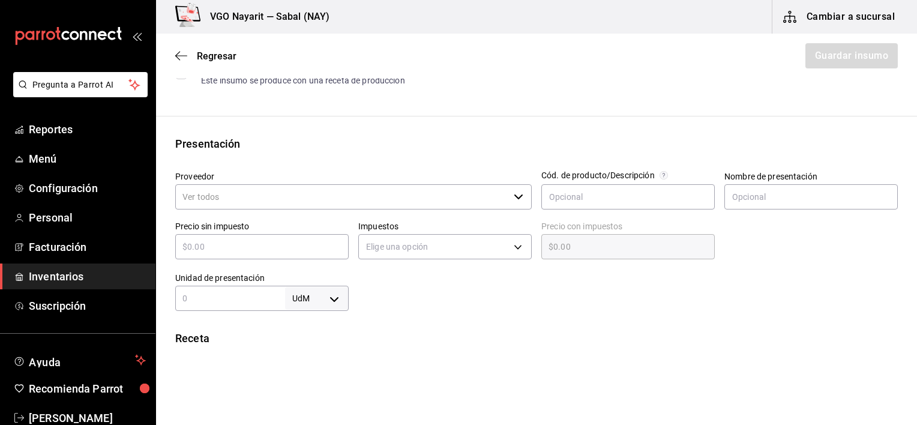
scroll to position [180, 0]
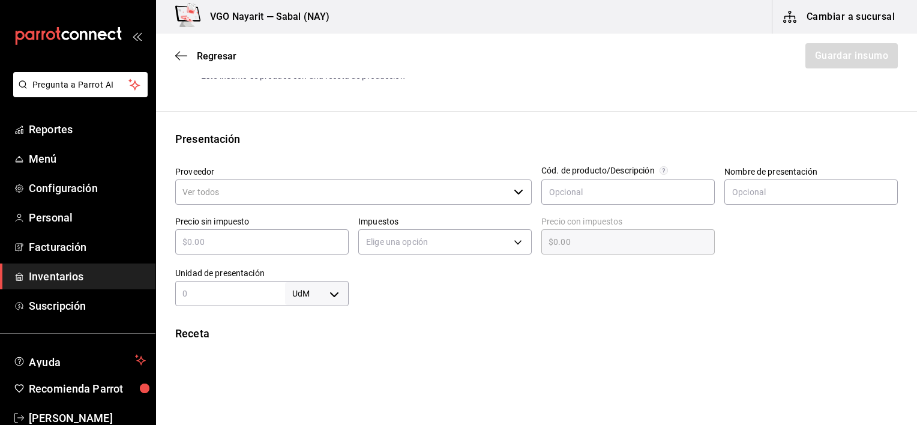
click at [382, 196] on input "Proveedor" at bounding box center [342, 192] width 334 height 25
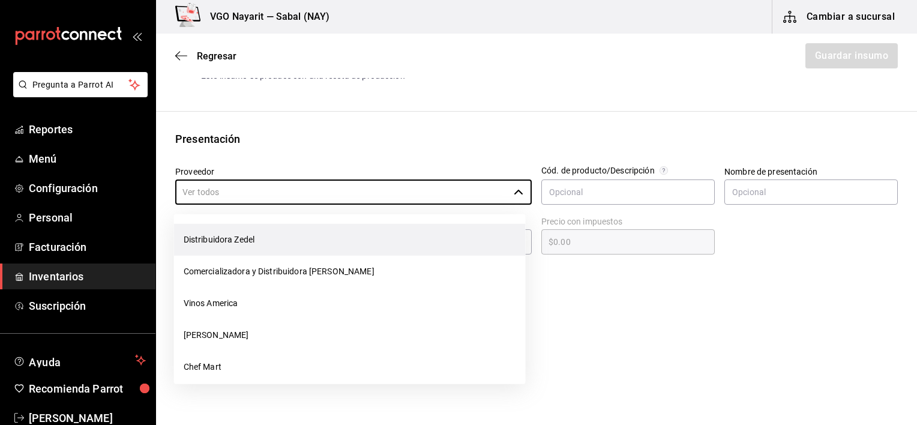
click at [240, 237] on li "Distribuidora Zedel" at bounding box center [350, 240] width 352 height 32
type input "Distribuidora Zedel"
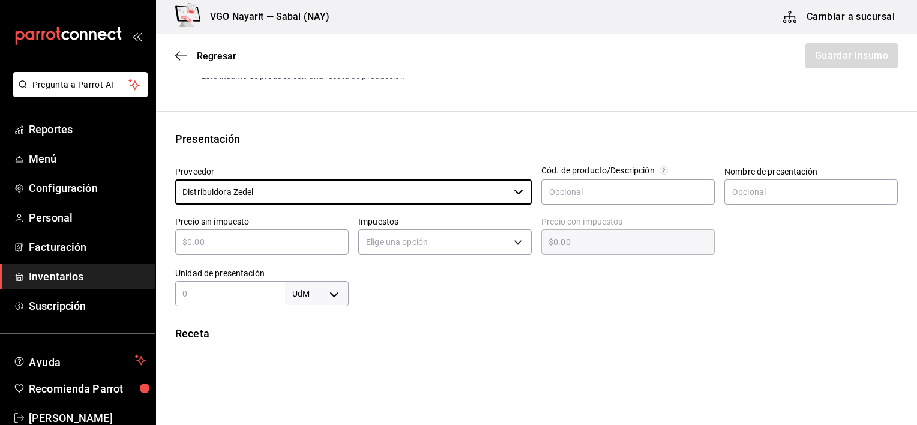
click at [303, 241] on input "text" at bounding box center [262, 242] width 174 height 14
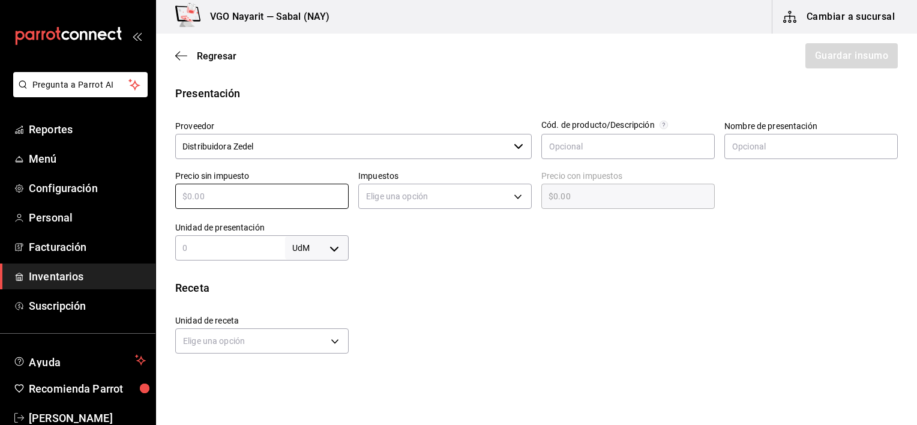
scroll to position [228, 0]
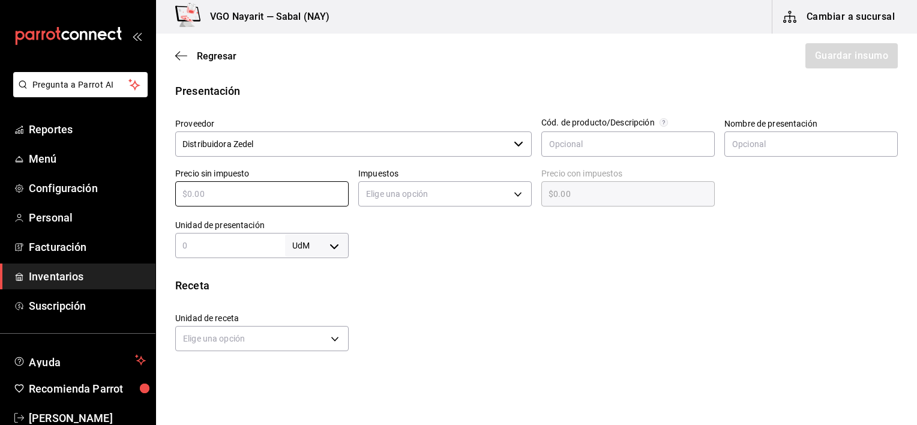
type input "$1"
type input "$1.00"
type input "$17"
type input "$17.00"
type input "$175"
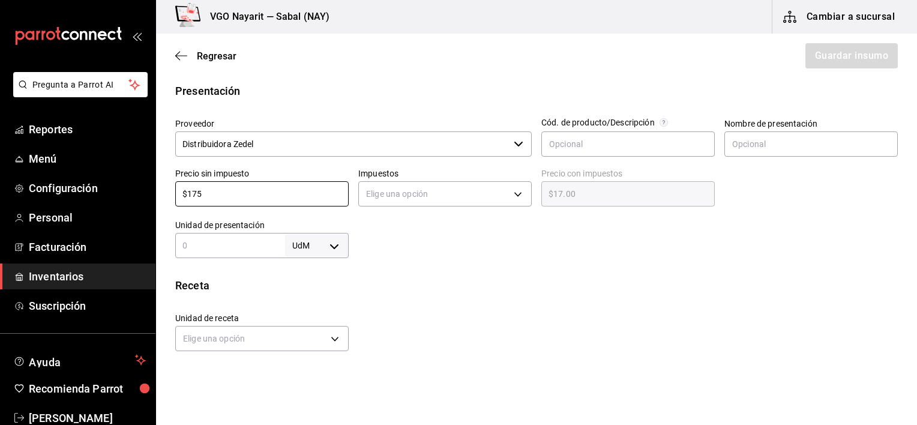
type input "$175.00"
type input "$175"
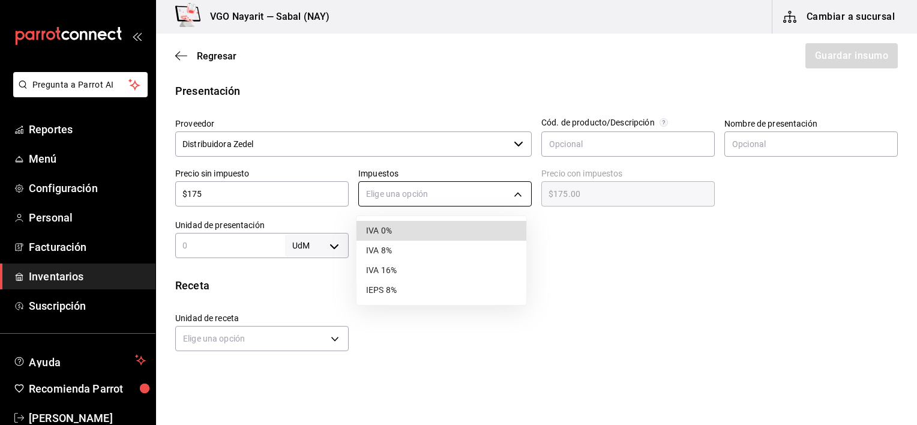
click at [511, 193] on body "Pregunta a Parrot AI Reportes Menú Configuración Personal Facturación Inventari…" at bounding box center [458, 178] width 917 height 357
click at [381, 270] on li "IVA 16%" at bounding box center [442, 271] width 170 height 20
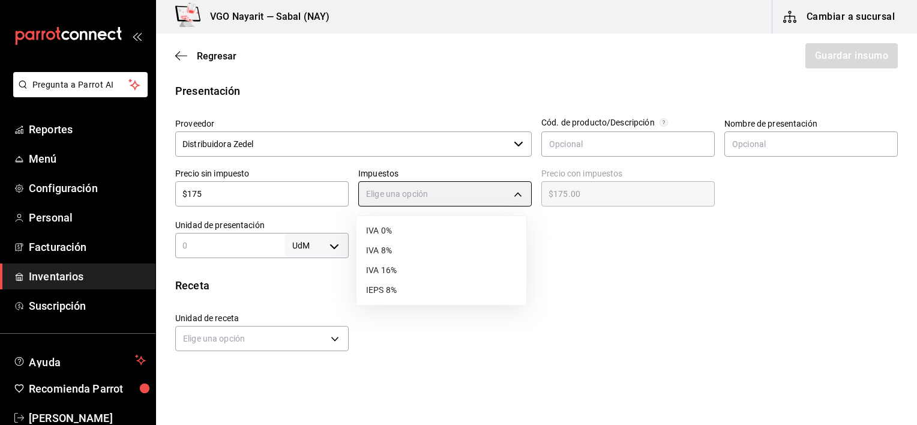
type input "IVA_16"
type input "$203.00"
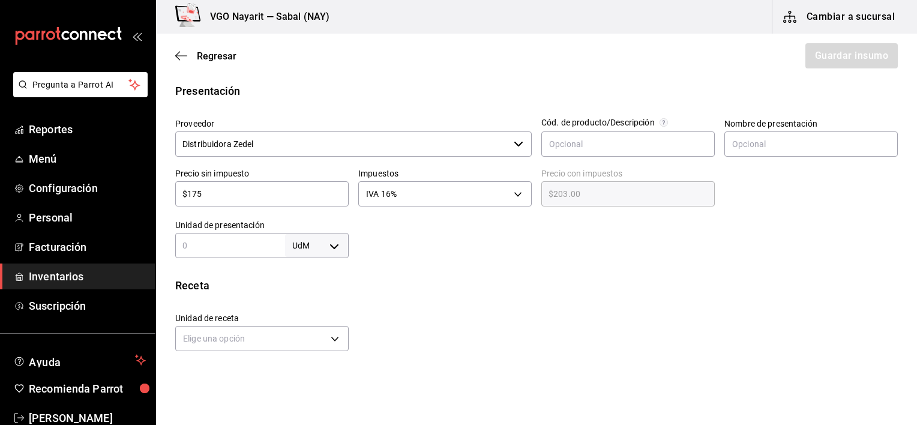
click at [230, 241] on input "text" at bounding box center [230, 245] width 110 height 14
type input "1"
click at [331, 249] on body "Pregunta a Parrot AI Reportes Menú Configuración Personal Facturación Inventari…" at bounding box center [458, 178] width 917 height 357
click at [312, 381] on li "pza" at bounding box center [314, 380] width 62 height 20
type input "UNIT"
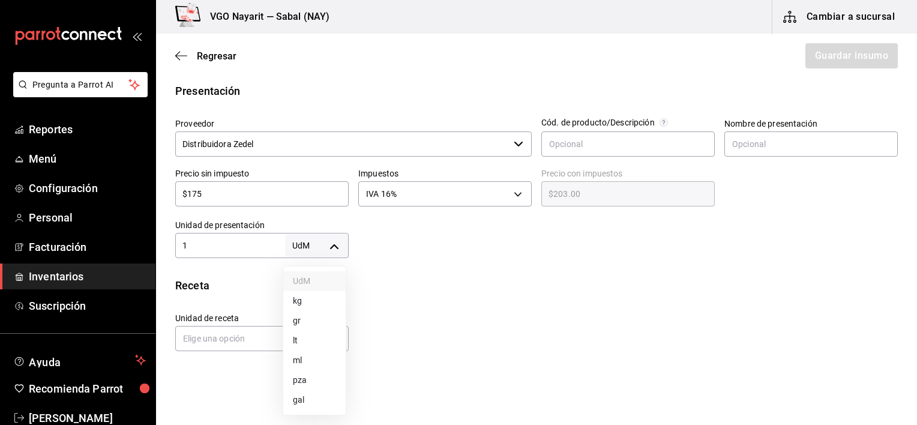
type input "UNIT"
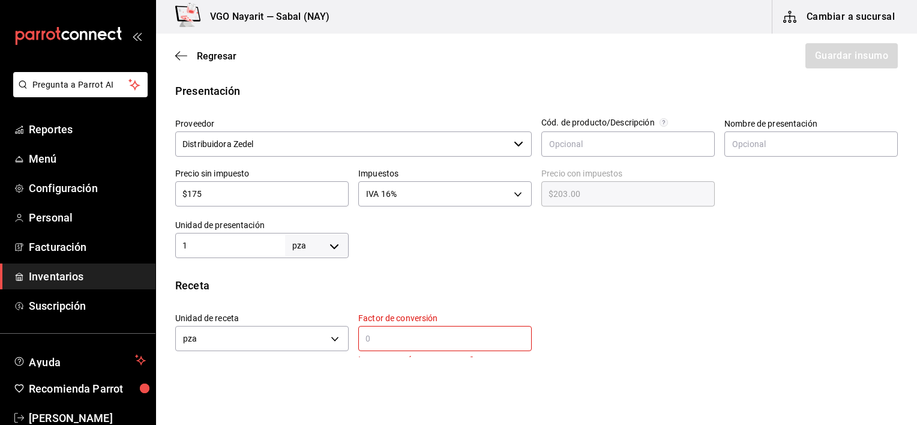
click at [478, 293] on div "Receta Unidad de receta pza UNIT Factor de conversión ​ Ingrese un número mayor…" at bounding box center [536, 345] width 761 height 137
click at [406, 343] on input "text" at bounding box center [445, 338] width 174 height 14
type input "1"
click at [756, 348] on div "Unidad de receta pza UNIT Factor de conversión 1 ​" at bounding box center [532, 329] width 732 height 52
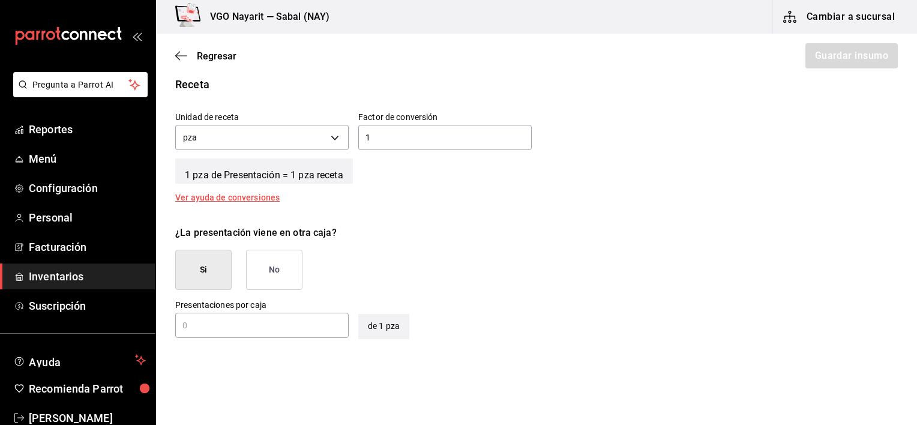
scroll to position [426, 0]
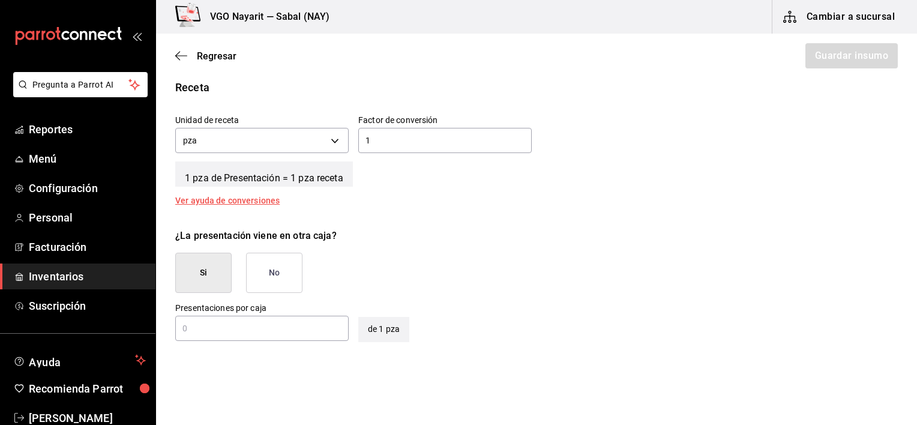
click at [277, 267] on button "No" at bounding box center [274, 273] width 56 height 40
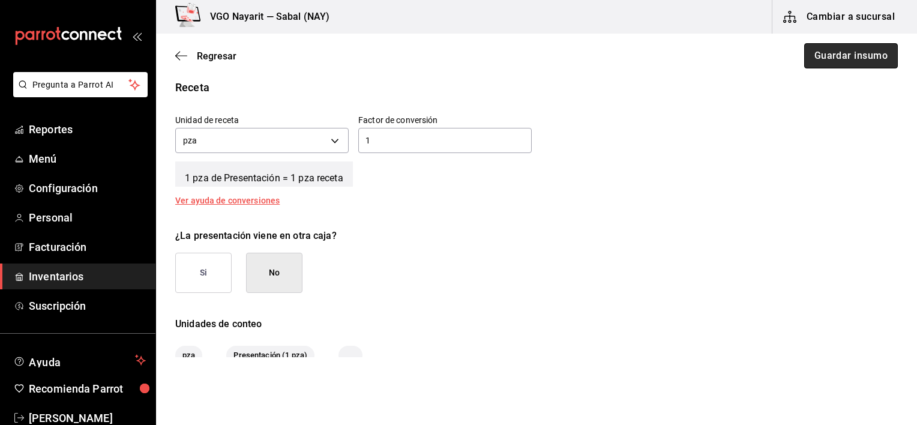
click at [855, 59] on button "Guardar insumo" at bounding box center [851, 55] width 94 height 25
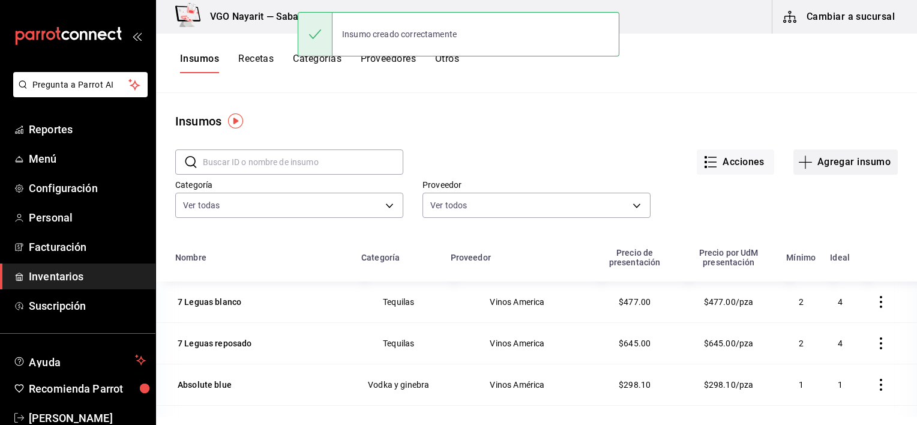
click at [845, 161] on button "Agregar insumo" at bounding box center [846, 161] width 104 height 25
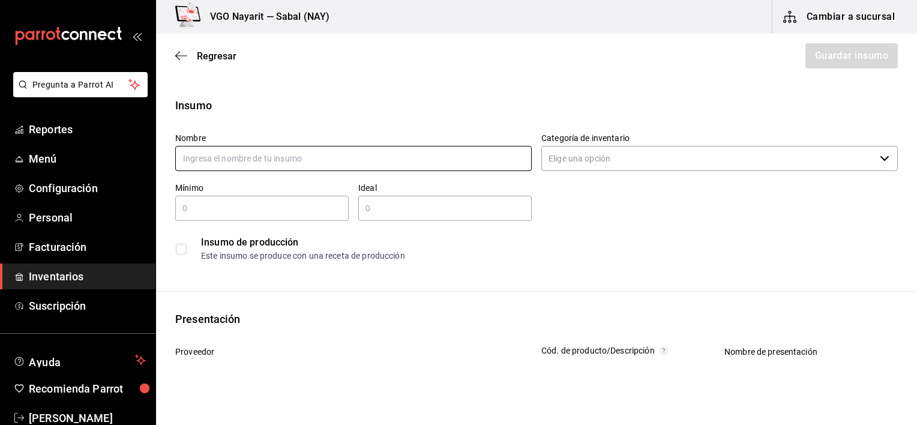
paste input "Bb Aqua protect spray"
type input "Bb Aqua protect spray"
click at [612, 165] on input "Categoría de inventario" at bounding box center [709, 158] width 334 height 25
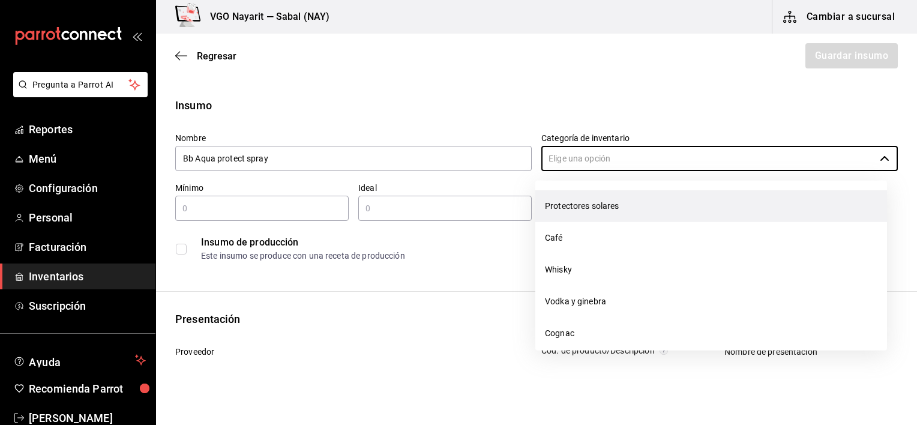
click at [566, 207] on li "Protectores solares" at bounding box center [712, 206] width 352 height 32
type input "Protectores solares"
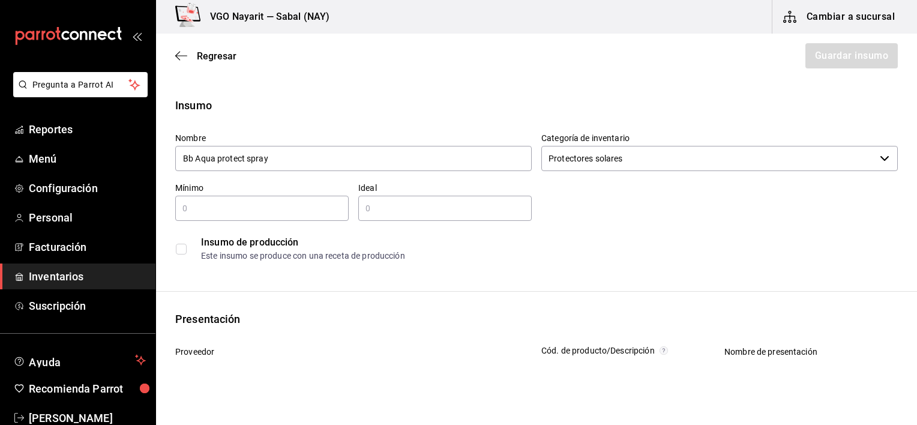
click at [188, 211] on input "text" at bounding box center [262, 208] width 174 height 14
type input "3"
type input "5"
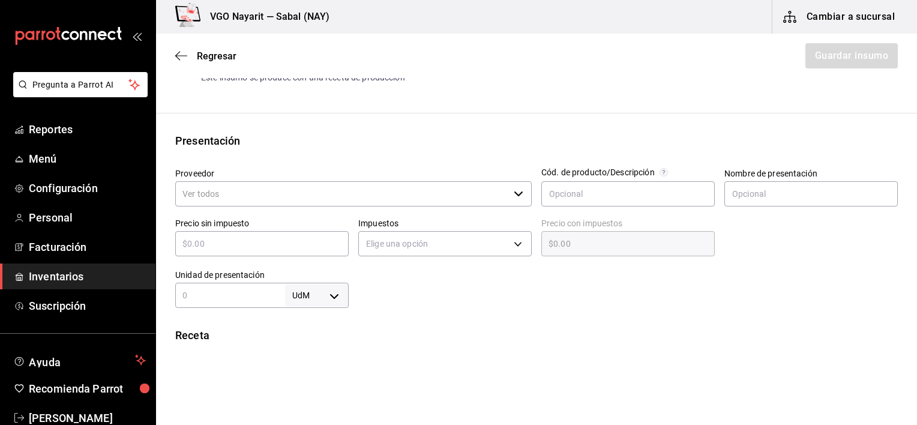
scroll to position [203, 0]
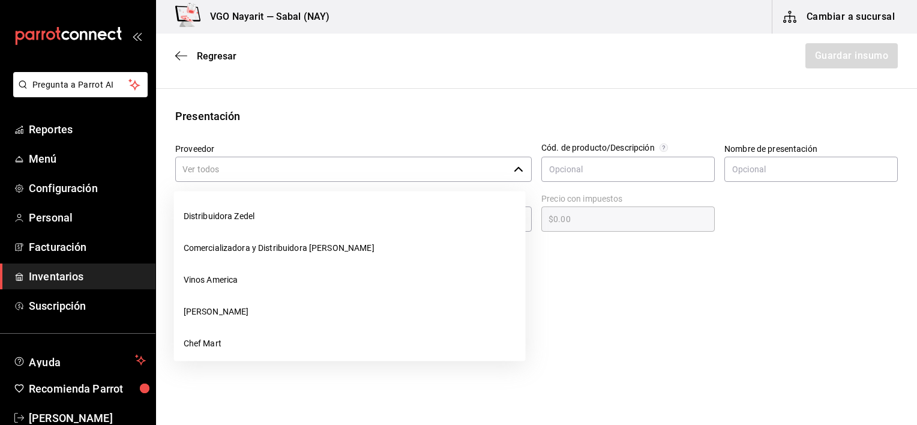
click at [365, 179] on input "Proveedor" at bounding box center [342, 169] width 334 height 25
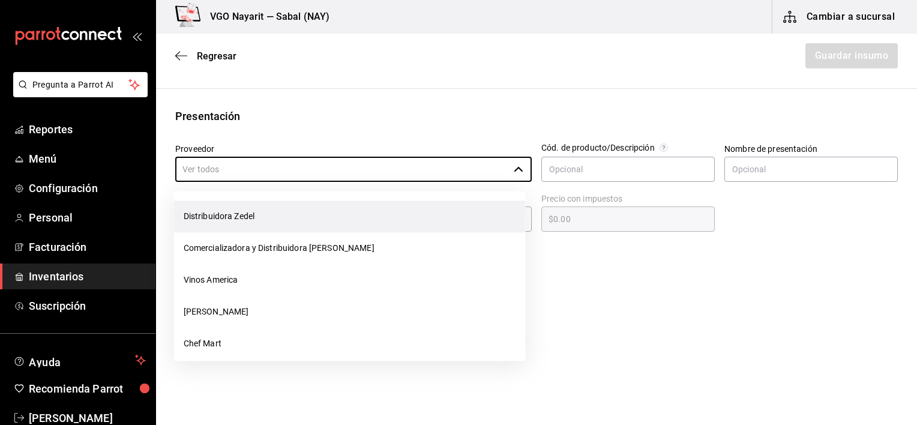
click at [247, 214] on li "Distribuidora Zedel" at bounding box center [350, 217] width 352 height 32
type input "Distribuidora Zedel"
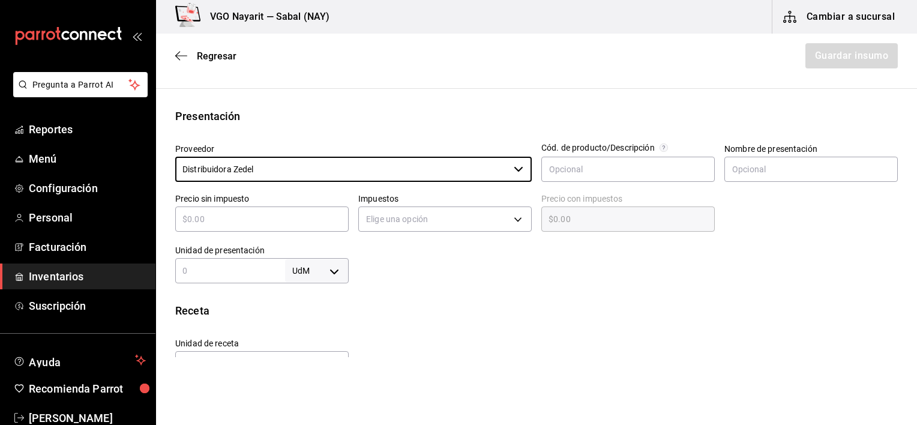
click at [271, 222] on input "text" at bounding box center [262, 219] width 174 height 14
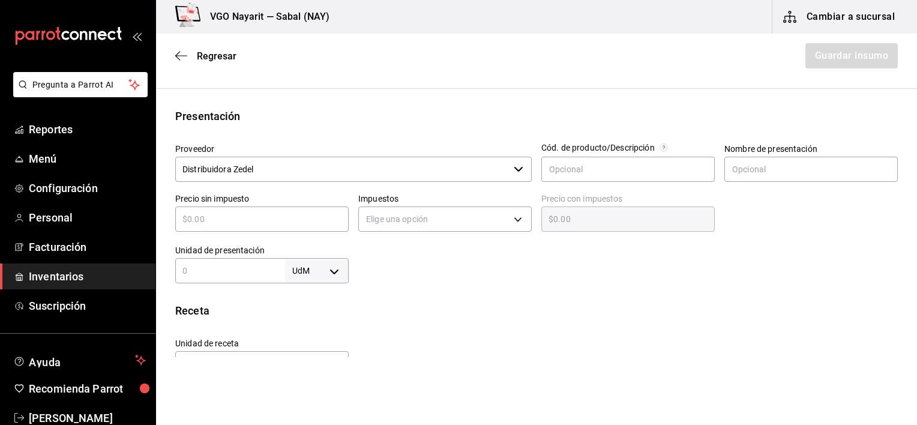
type input "$1"
type input "$1.00"
type input "$18"
type input "$18.00"
type input "$180"
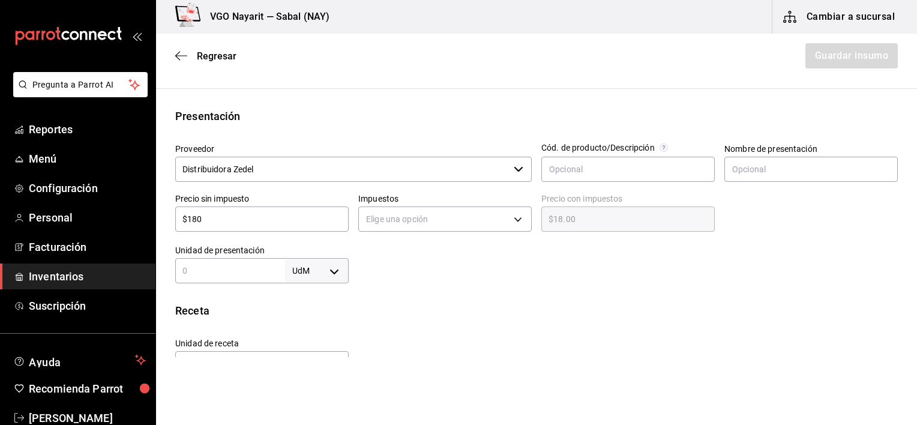
type input "$180.00"
type input "$180"
click at [466, 222] on body "Pregunta a Parrot AI Reportes Menú Configuración Personal Facturación Inventari…" at bounding box center [458, 178] width 917 height 357
click at [384, 298] on li "IVA 16%" at bounding box center [442, 296] width 170 height 20
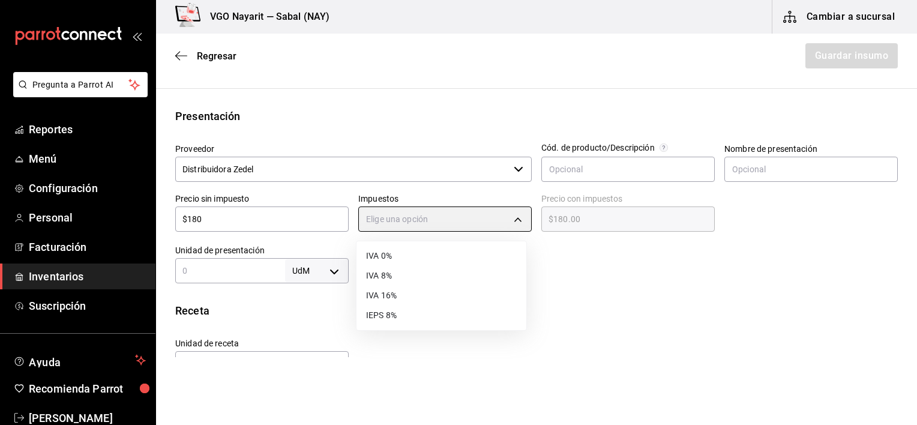
type input "IVA_16"
type input "$208.80"
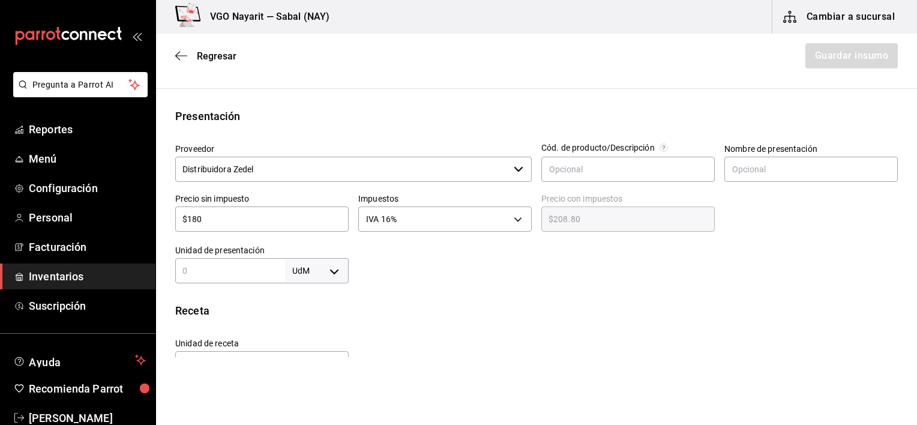
click at [264, 273] on input "text" at bounding box center [230, 271] width 110 height 14
type input "1"
click at [334, 269] on body "Pregunta a Parrot AI Reportes Menú Configuración Personal Facturación Inventari…" at bounding box center [458, 178] width 917 height 357
click at [303, 390] on li "pza" at bounding box center [314, 390] width 62 height 20
type input "UNIT"
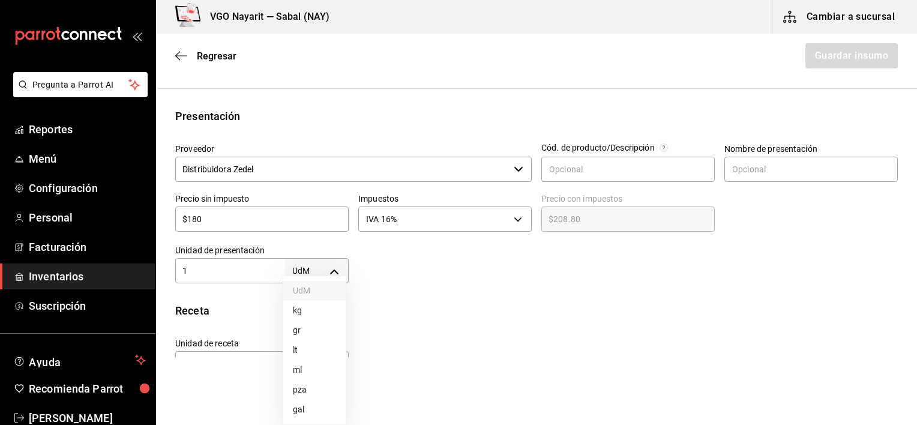
type input "UNIT"
click at [475, 324] on div "Receta Unidad de receta pza UNIT Factor de conversión ​ Ingrese un número mayor…" at bounding box center [536, 371] width 761 height 137
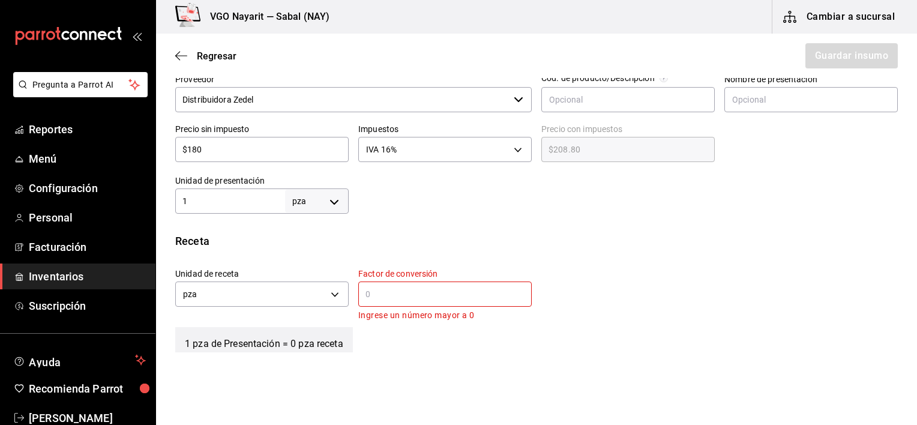
scroll to position [300, 0]
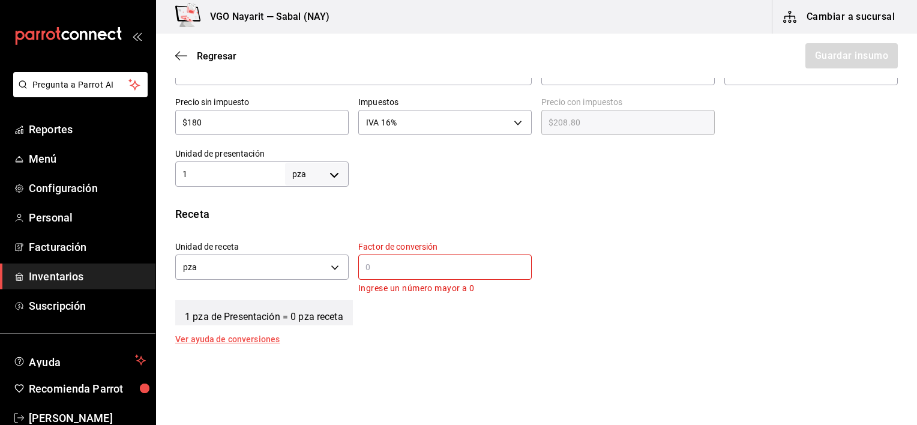
click at [407, 261] on input "text" at bounding box center [445, 267] width 174 height 14
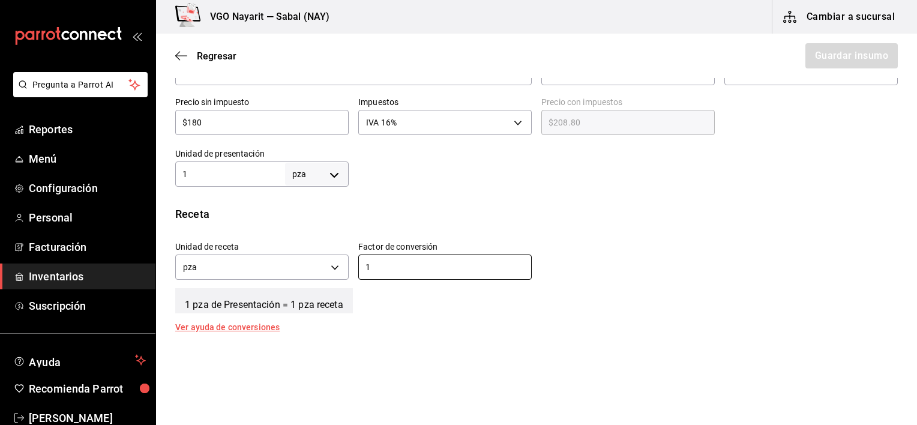
type input "1"
click at [614, 239] on div "Unidad de receta pza UNIT Factor de conversión 1 ​" at bounding box center [532, 258] width 732 height 52
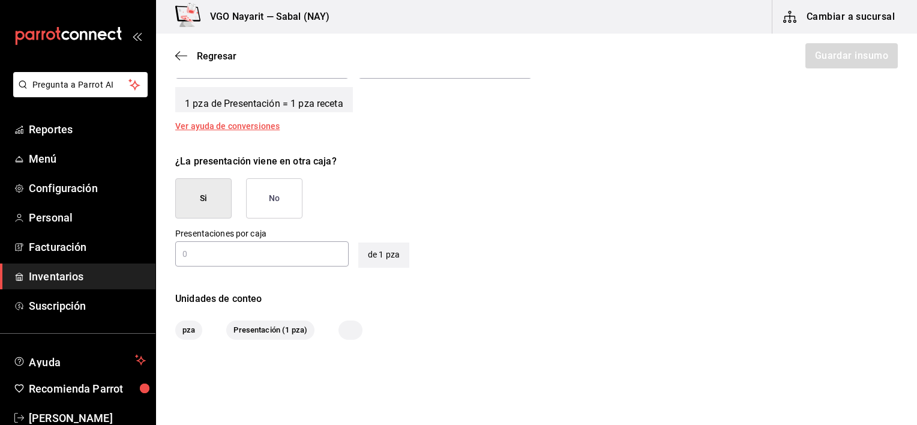
scroll to position [540, 0]
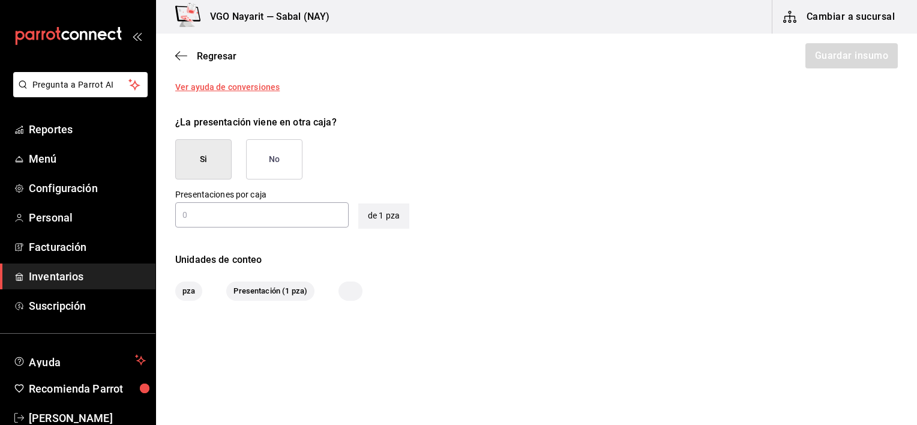
click at [286, 151] on button "No" at bounding box center [274, 159] width 56 height 40
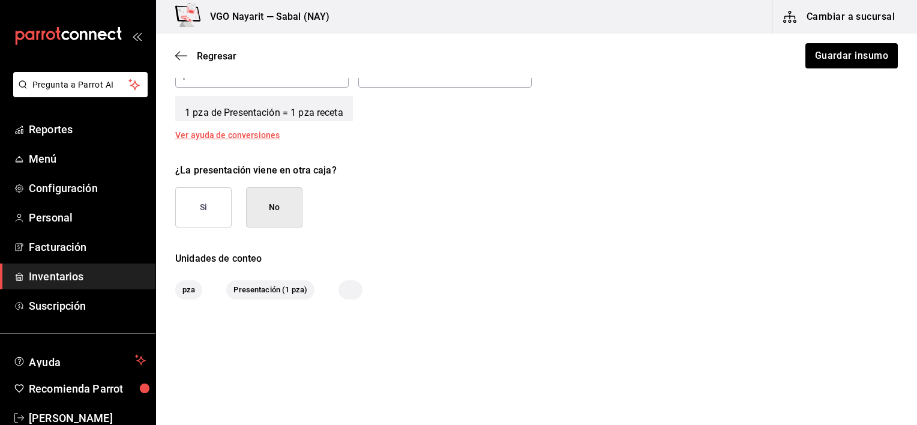
scroll to position [490, 0]
click at [821, 58] on button "Guardar insumo" at bounding box center [851, 55] width 94 height 25
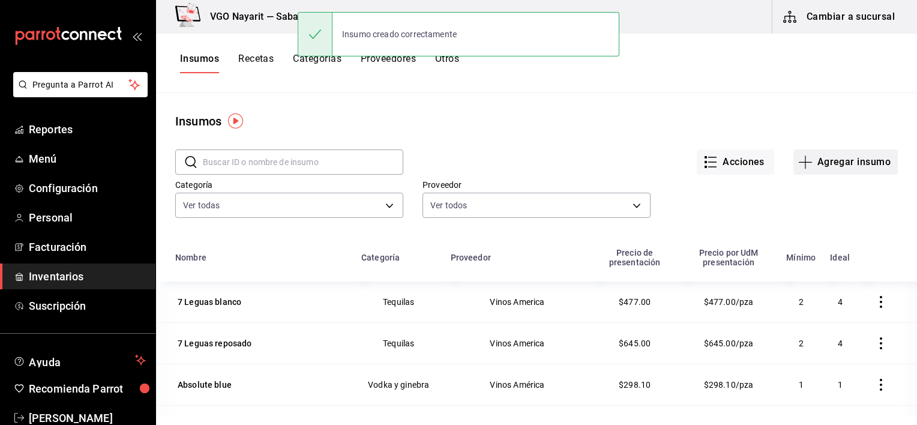
click at [831, 167] on button "Agregar insumo" at bounding box center [846, 161] width 104 height 25
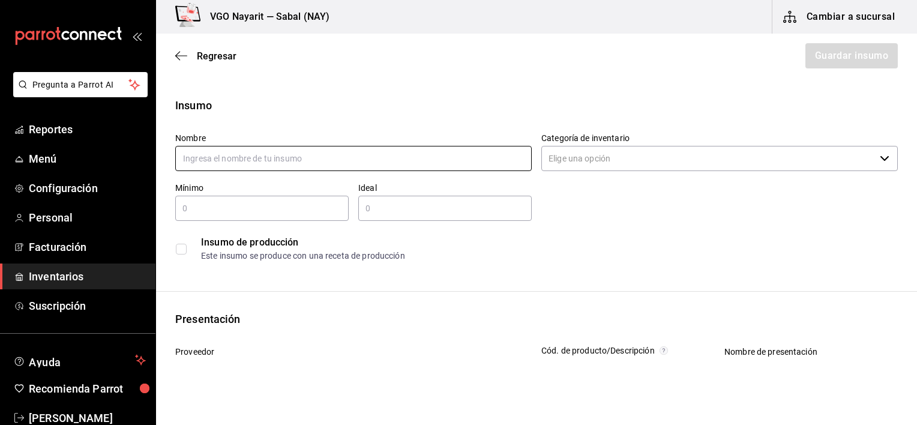
paste input "Bb Aqua protect Crema"
type input "Bb Aqua protect Crema"
click at [627, 160] on input "Categoría de inventario" at bounding box center [709, 158] width 334 height 25
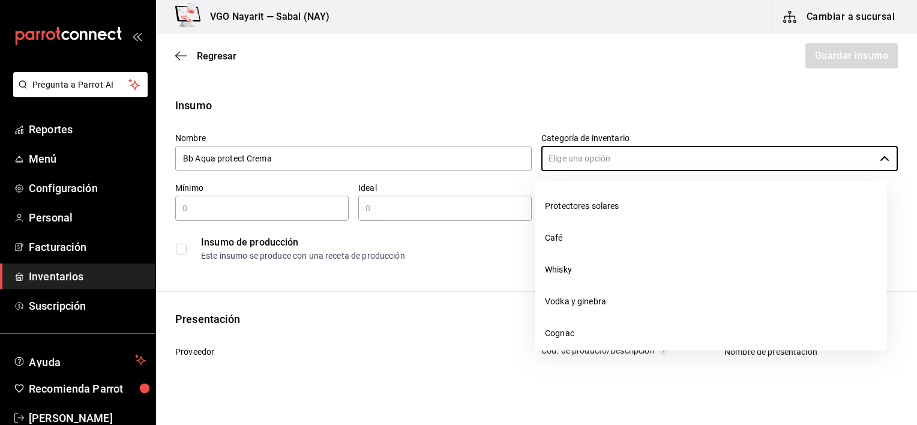
drag, startPoint x: 581, startPoint y: 207, endPoint x: 569, endPoint y: 204, distance: 12.8
click at [581, 207] on li "Protectores solares" at bounding box center [712, 206] width 352 height 32
type input "Protectores solares"
click at [283, 196] on div "​" at bounding box center [262, 208] width 174 height 25
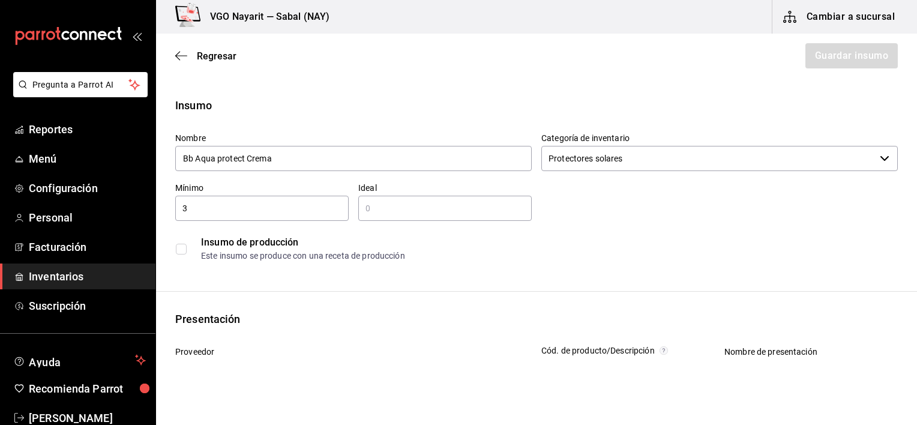
type input "3"
type input "5"
click at [545, 243] on div "Insumo de producción" at bounding box center [549, 242] width 696 height 14
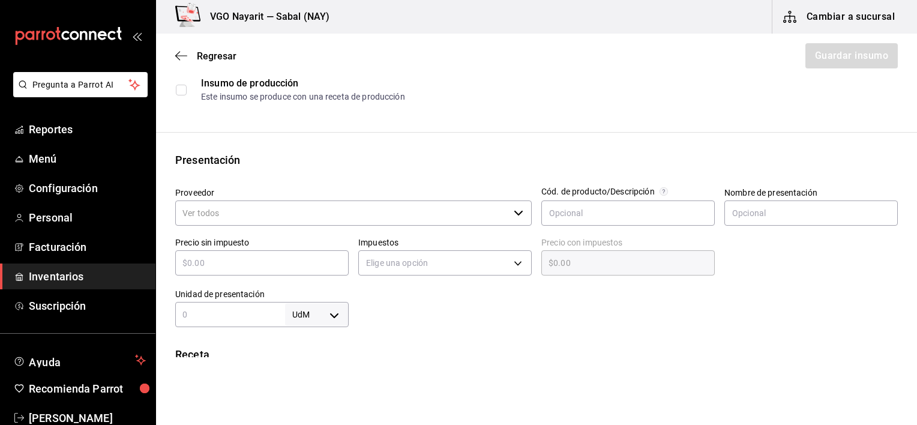
scroll to position [180, 0]
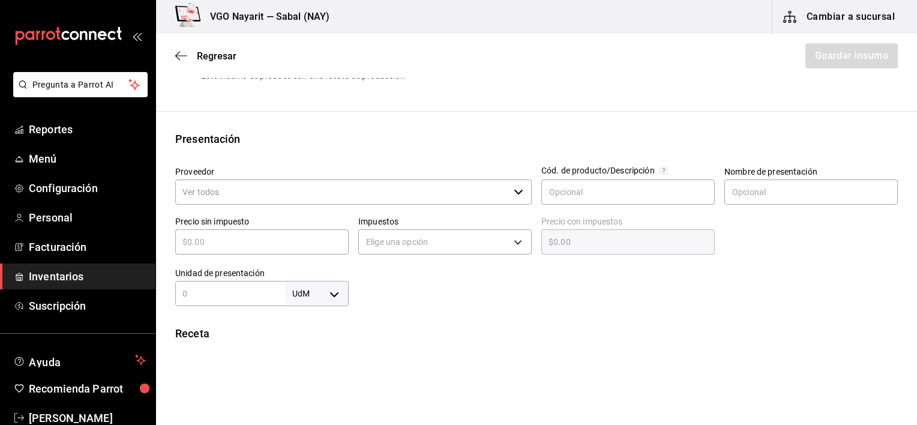
click at [316, 192] on input "Proveedor" at bounding box center [342, 192] width 334 height 25
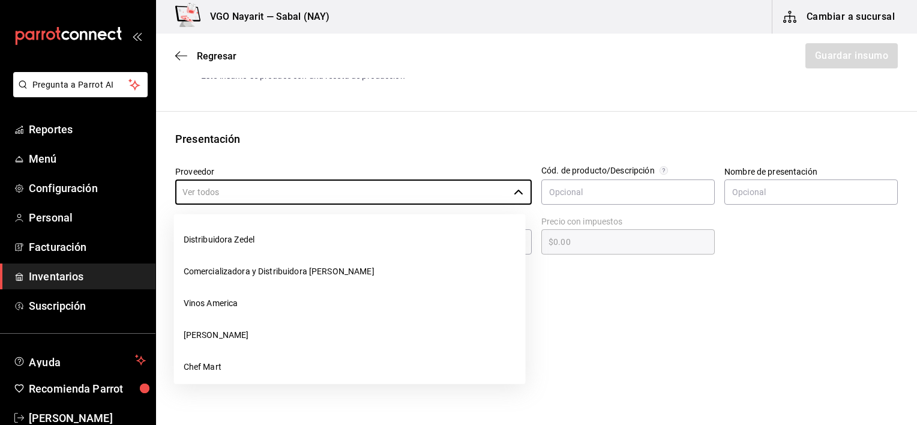
drag, startPoint x: 247, startPoint y: 240, endPoint x: 271, endPoint y: 238, distance: 23.5
click at [246, 241] on li "Distribuidora Zedel" at bounding box center [350, 240] width 352 height 32
type input "Distribuidora Zedel"
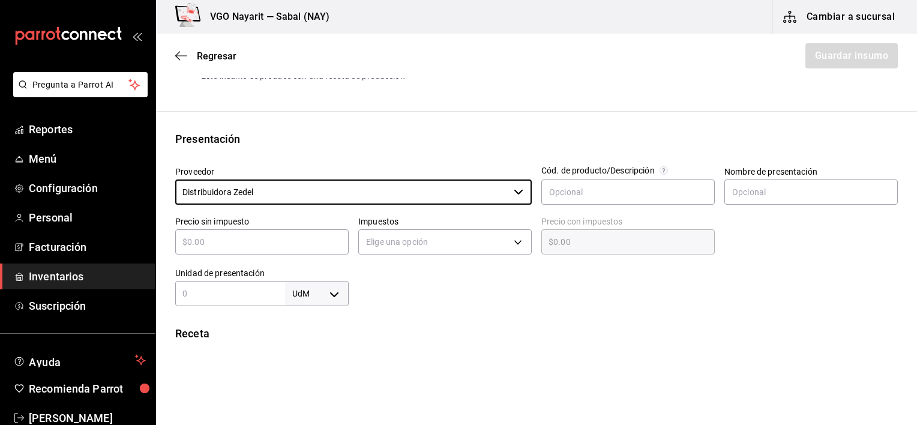
click at [279, 250] on div "​" at bounding box center [262, 241] width 174 height 25
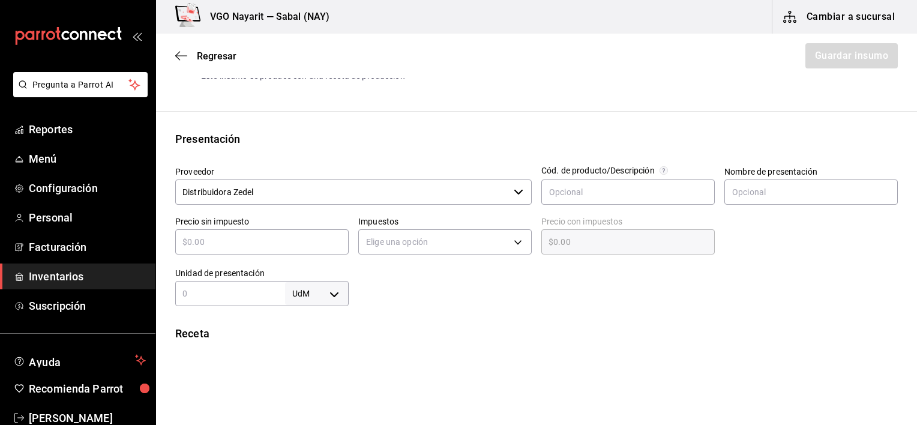
type input "$5"
type input "$5.00"
type input "$50"
type input "$50.00"
type input "$5"
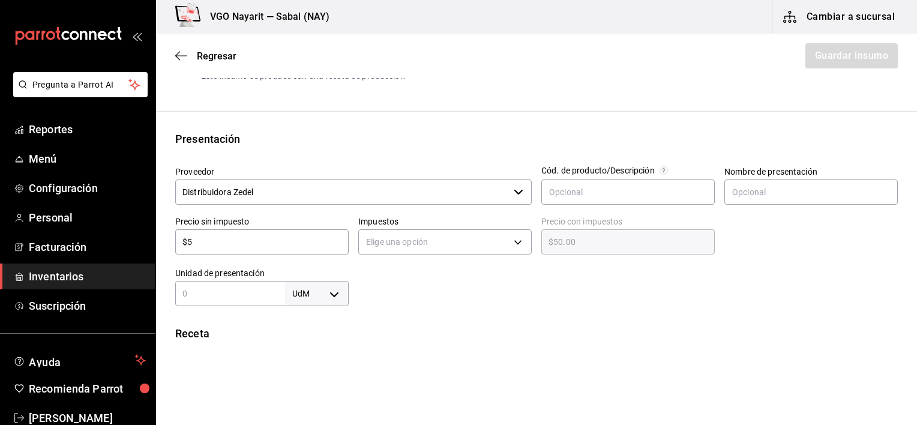
type input "$5.00"
type input "$0.00"
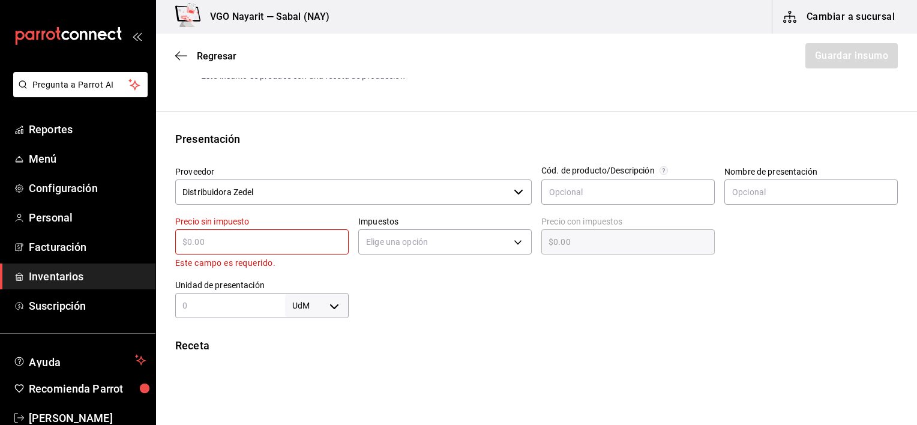
type input "$1"
type input "$1.00"
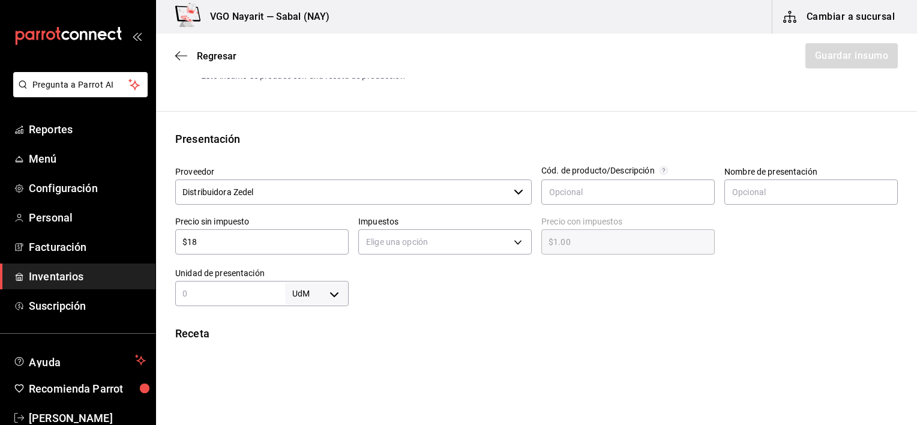
type input "$189"
type input "$189.00"
type input "$1,890"
type input "$1,890.00"
type input "$189"
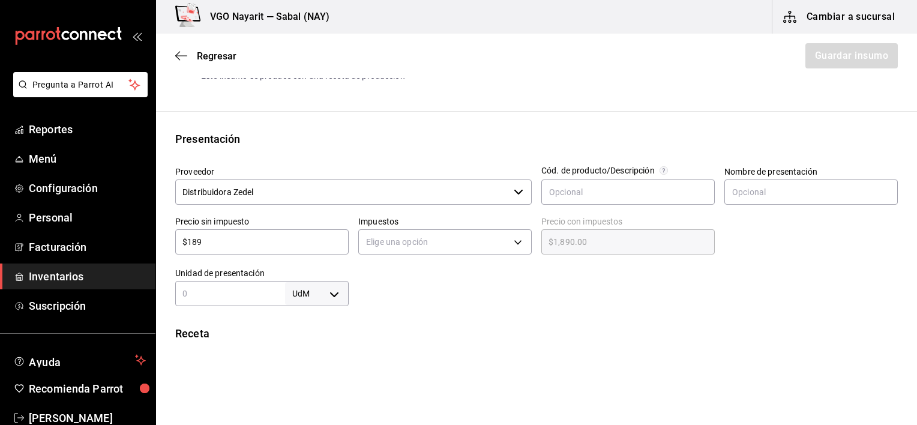
type input "$189.00"
type input "$18"
type input "$18.00"
type input "$180"
type input "$180.00"
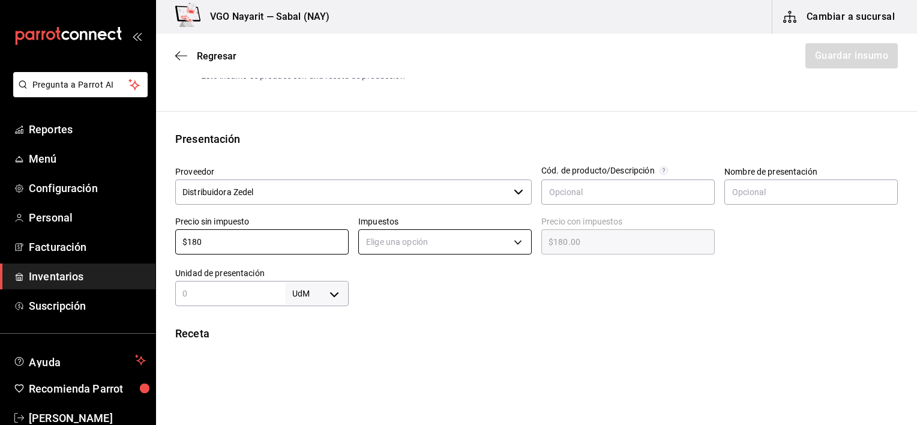
type input "$180"
click at [386, 246] on body "Pregunta a Parrot AI Reportes Menú Configuración Personal Facturación Inventari…" at bounding box center [458, 178] width 917 height 357
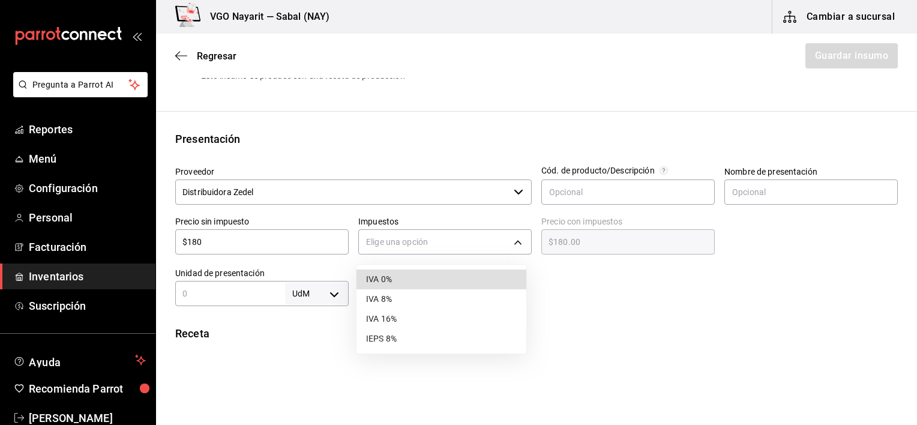
click at [384, 321] on li "IVA 16%" at bounding box center [442, 319] width 170 height 20
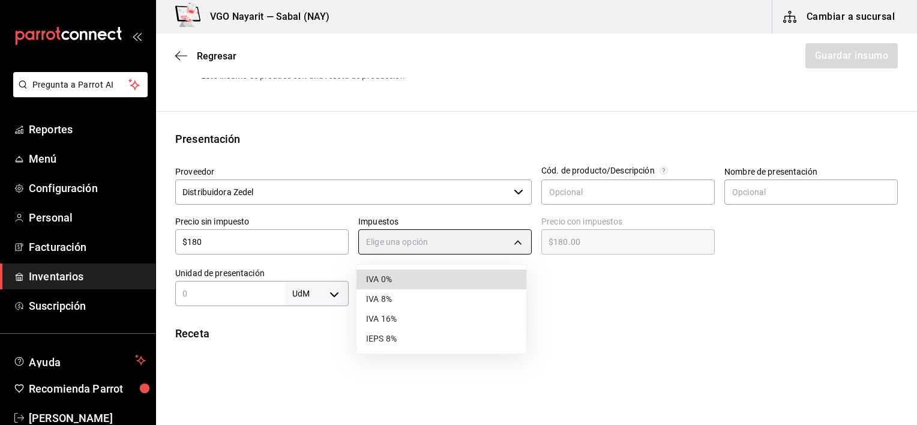
type input "IVA_16"
type input "$208.80"
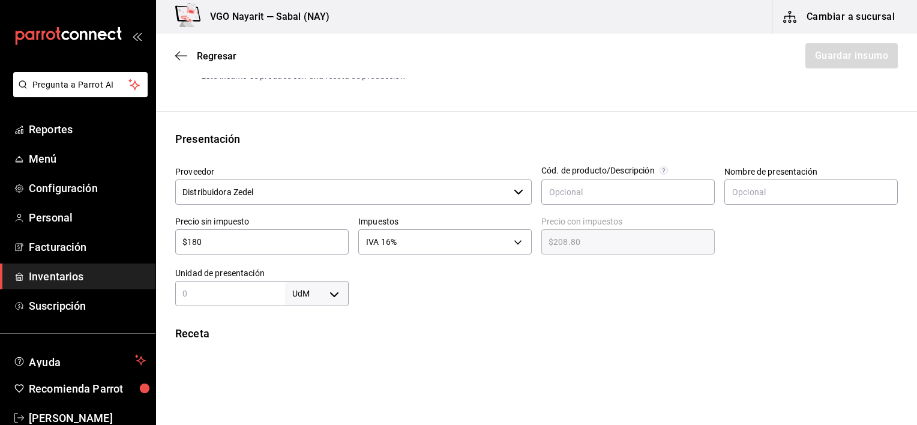
click at [443, 315] on div "Insumo Nombre Bb Aqua protect Crema Categoría de inventario Protectores solares…" at bounding box center [536, 273] width 761 height 713
click at [217, 294] on input "text" at bounding box center [230, 293] width 110 height 14
type input "1"
click at [324, 296] on body "Pregunta a Parrot AI Reportes Menú Configuración Personal Facturación Inventari…" at bounding box center [458, 178] width 917 height 357
drag, startPoint x: 315, startPoint y: 390, endPoint x: 333, endPoint y: 378, distance: 21.8
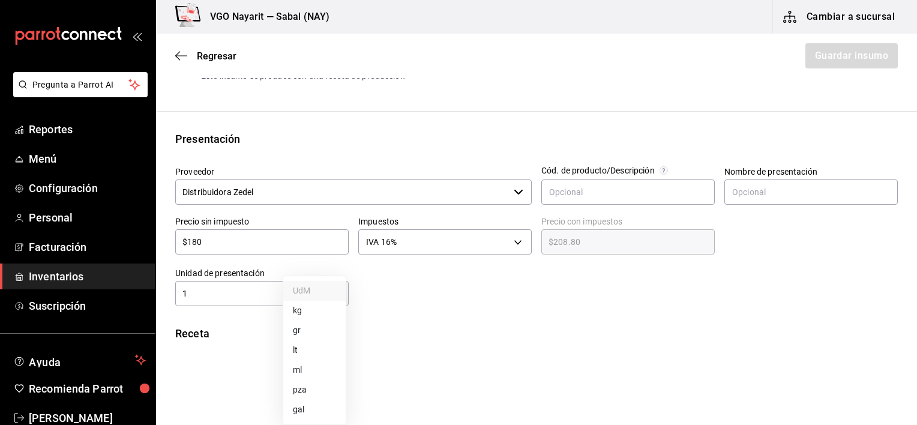
click at [317, 390] on li "pza" at bounding box center [314, 390] width 62 height 20
type input "UNIT"
click at [484, 332] on div "Receta" at bounding box center [536, 333] width 723 height 16
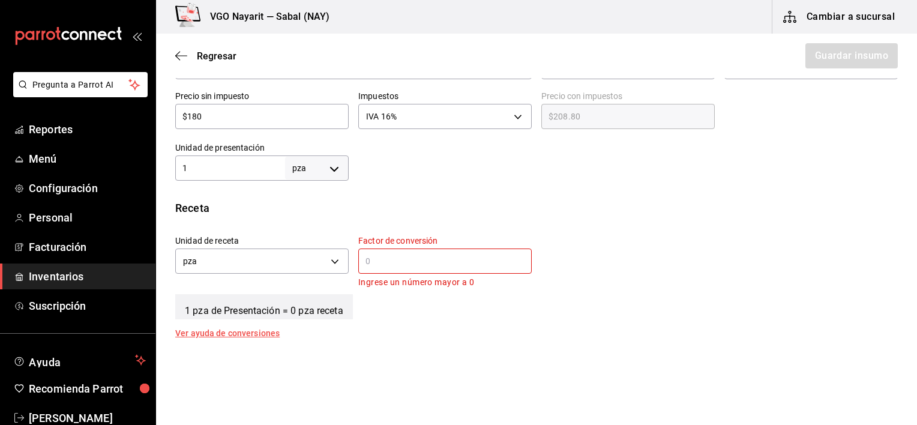
scroll to position [300, 0]
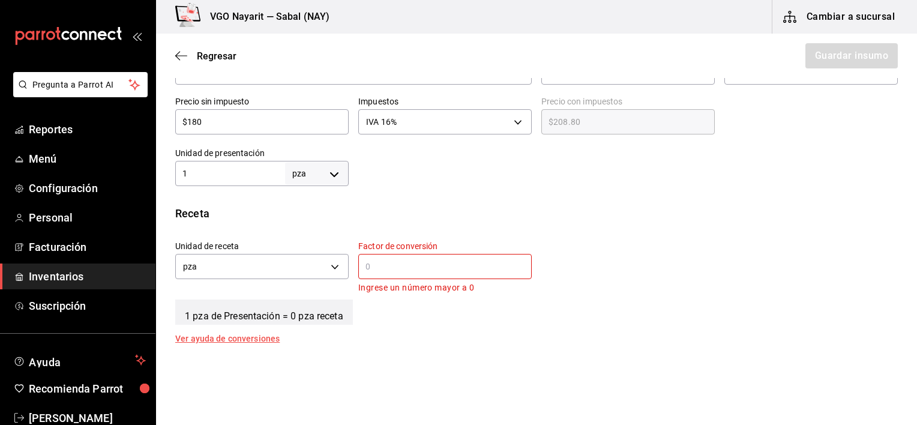
click at [382, 268] on input "text" at bounding box center [445, 266] width 174 height 14
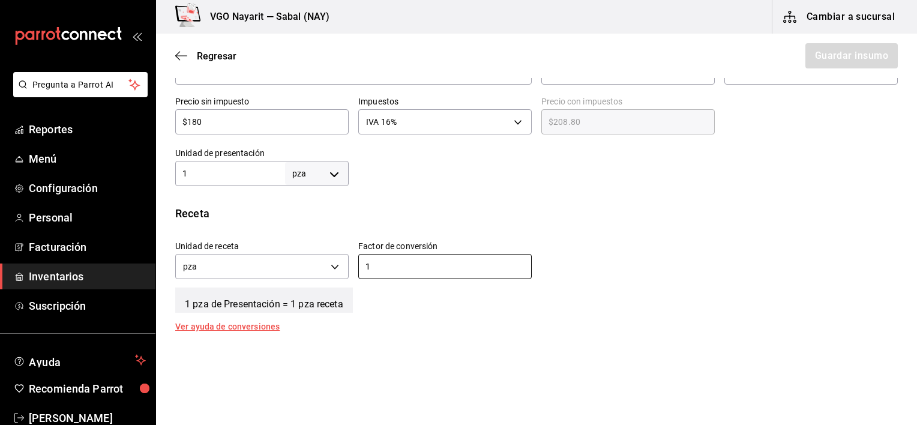
type input "1"
click at [636, 241] on div "Unidad de receta pza UNIT Factor de conversión 1 ​" at bounding box center [532, 257] width 732 height 52
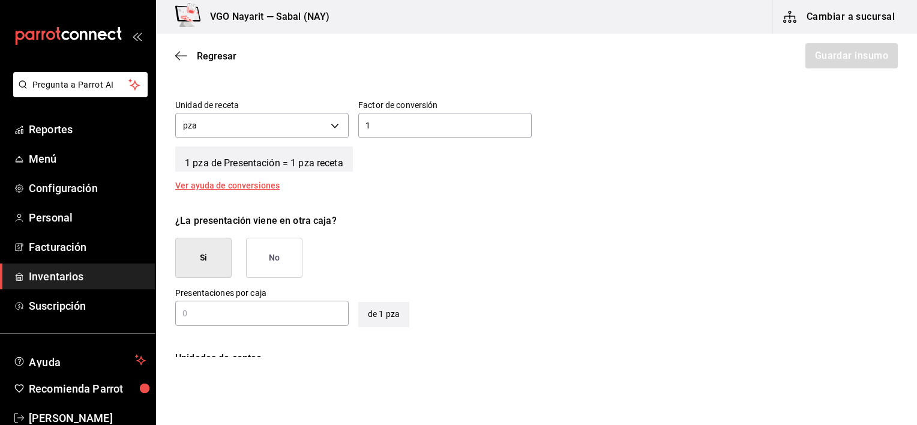
scroll to position [420, 0]
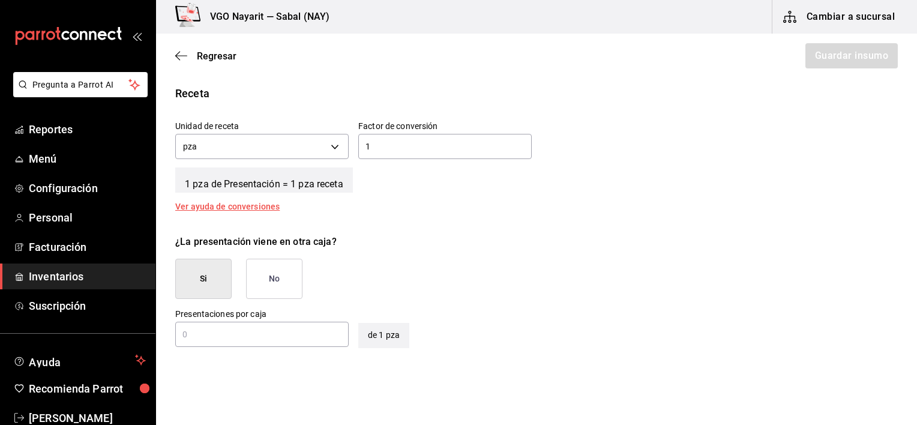
click at [280, 283] on button "No" at bounding box center [274, 279] width 56 height 40
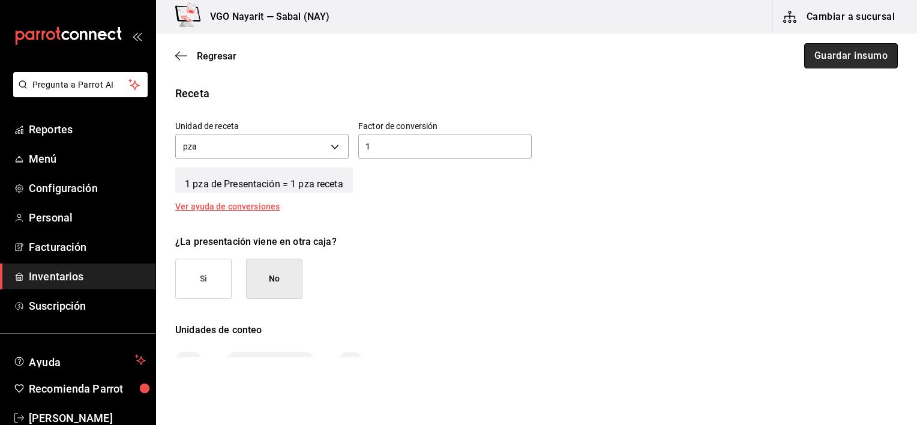
click at [858, 53] on button "Guardar insumo" at bounding box center [851, 55] width 94 height 25
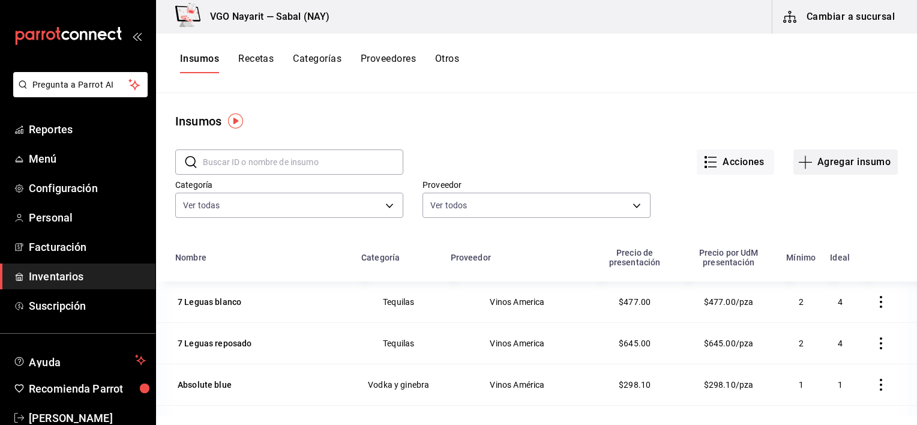
click at [848, 172] on button "Agregar insumo" at bounding box center [846, 161] width 104 height 25
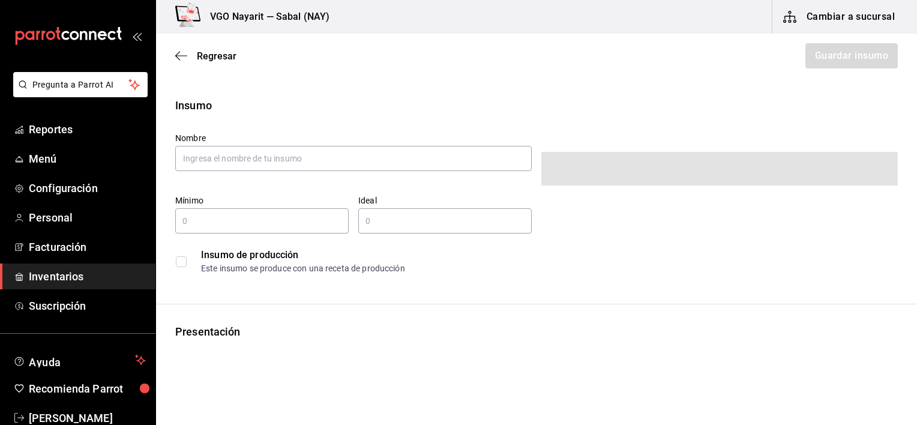
type input "$0.00"
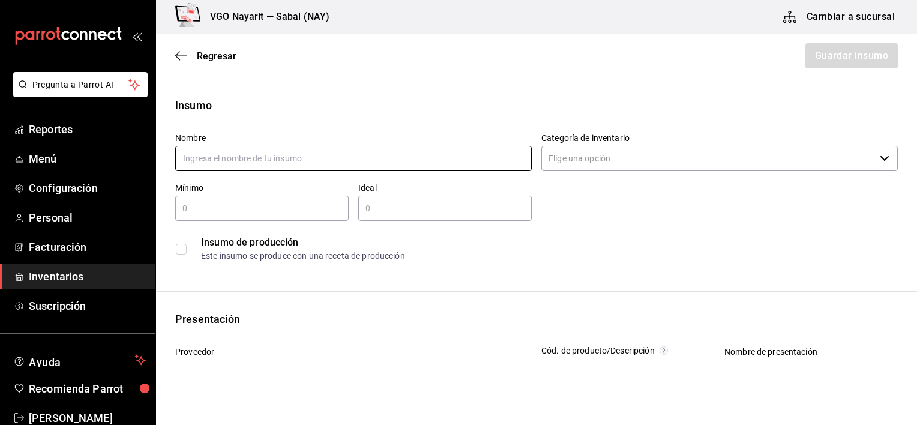
paste input "Ht Island Sport spray"
type input "Ht Island Sport spray"
click at [550, 168] on input "Categoría de inventario" at bounding box center [709, 158] width 334 height 25
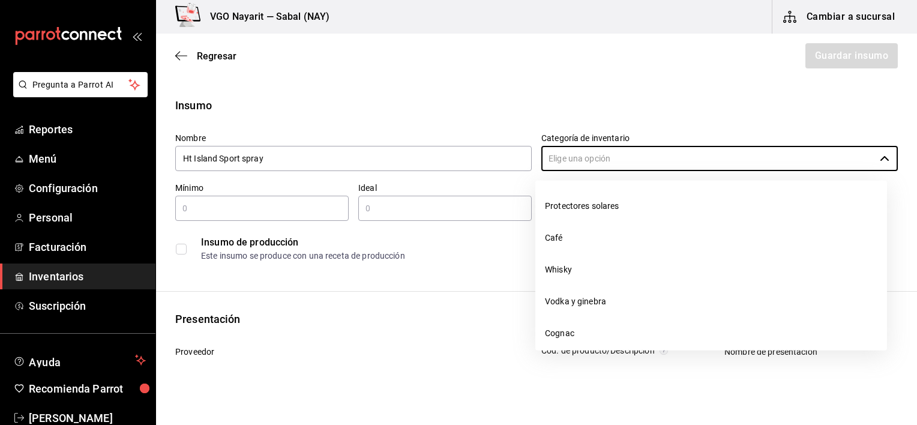
drag, startPoint x: 557, startPoint y: 205, endPoint x: 531, endPoint y: 208, distance: 25.5
click at [557, 205] on li "Protectores solares" at bounding box center [712, 206] width 352 height 32
type input "Protectores solares"
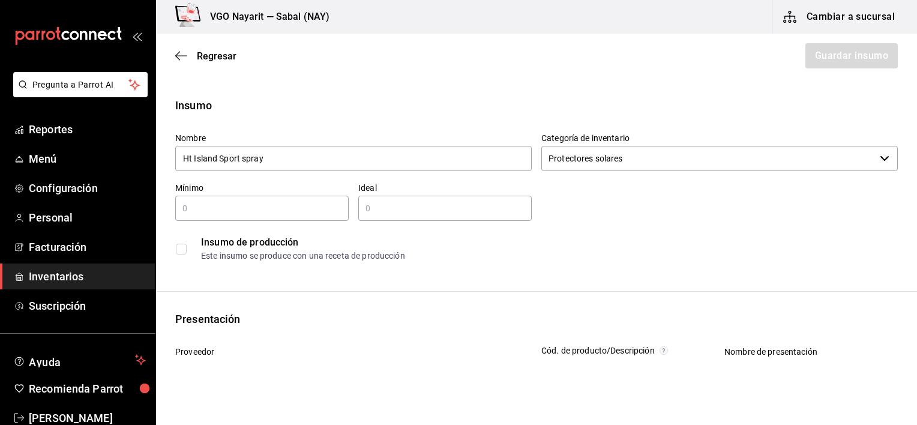
click at [255, 209] on input "text" at bounding box center [262, 208] width 174 height 14
type input "3"
type input "5"
click at [485, 252] on div "Este insumo se produce con una receta de producción" at bounding box center [549, 256] width 696 height 13
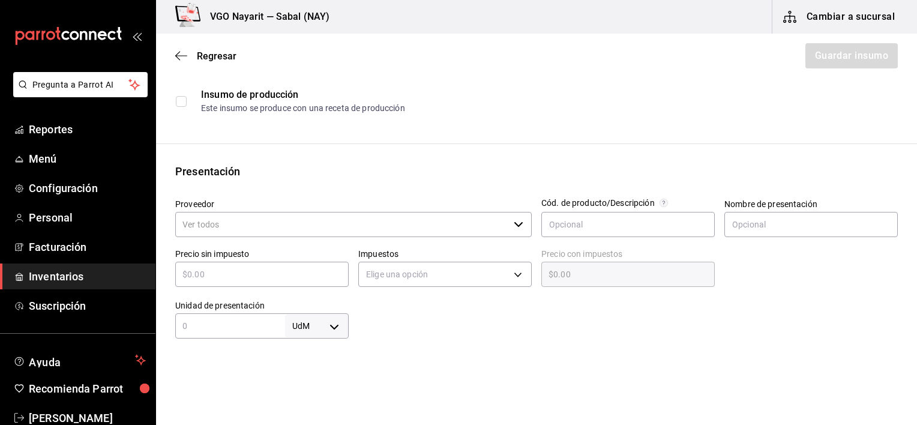
scroll to position [180, 0]
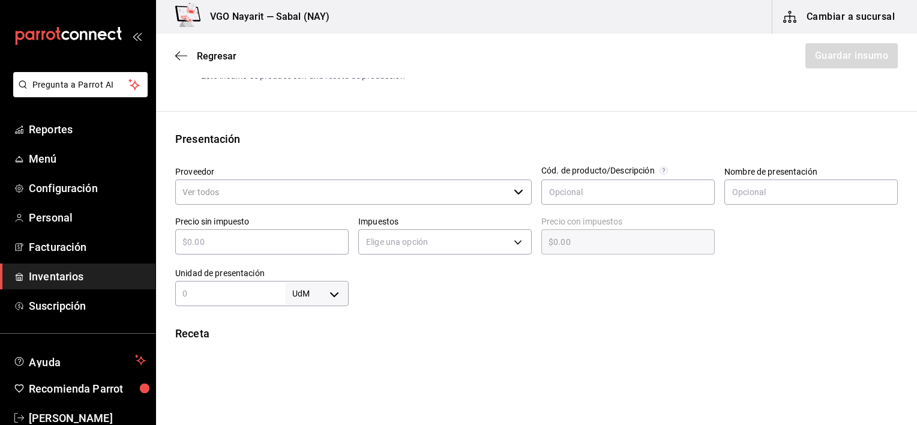
click at [357, 194] on input "Proveedor" at bounding box center [342, 192] width 334 height 25
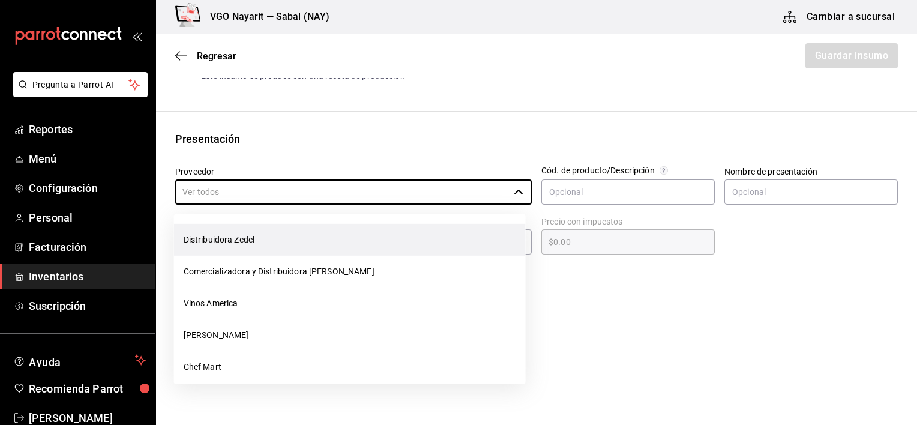
click at [207, 235] on li "Distribuidora Zedel" at bounding box center [350, 240] width 352 height 32
type input "Distribuidora Zedel"
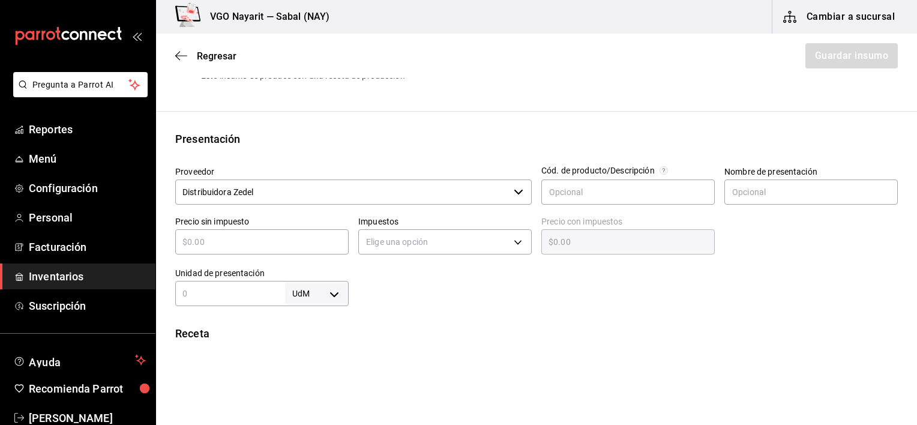
click at [292, 248] on input "text" at bounding box center [262, 242] width 174 height 14
type input "$1"
type input "$1.00"
type input "$17"
type input "$17.00"
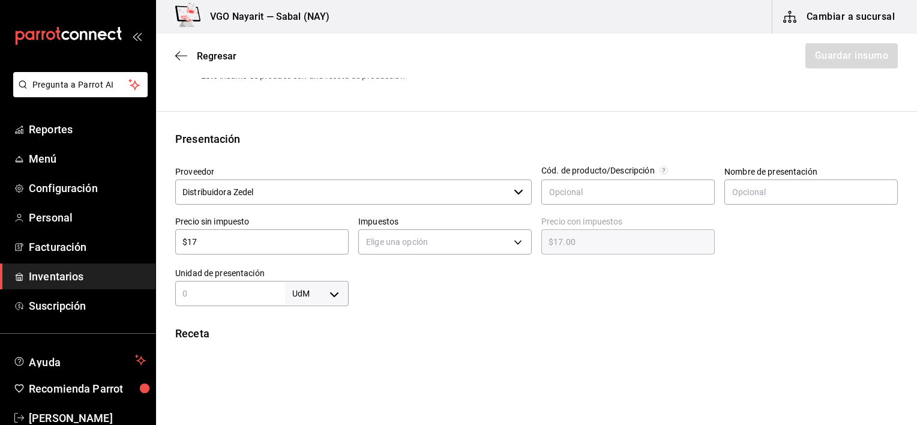
type input "$175"
type input "$175.00"
type input "$175"
click at [385, 238] on body "Pregunta a Parrot AI Reportes Menú Configuración Personal Facturación Inventari…" at bounding box center [458, 178] width 917 height 357
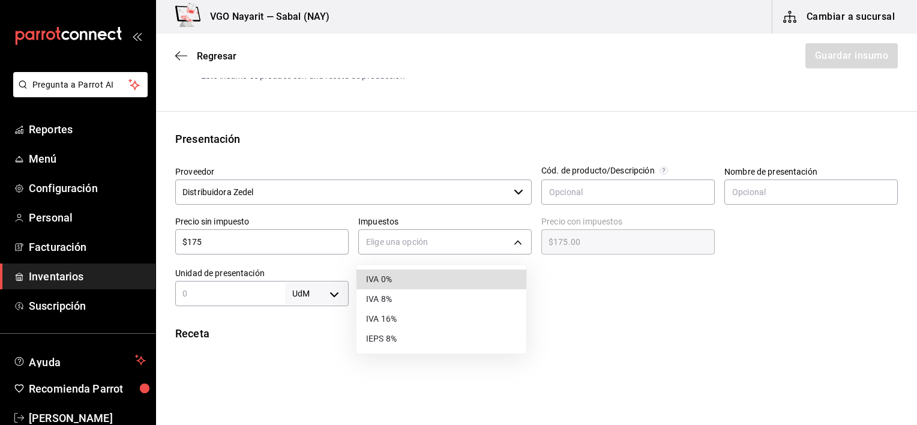
click at [391, 314] on li "IVA 16%" at bounding box center [442, 319] width 170 height 20
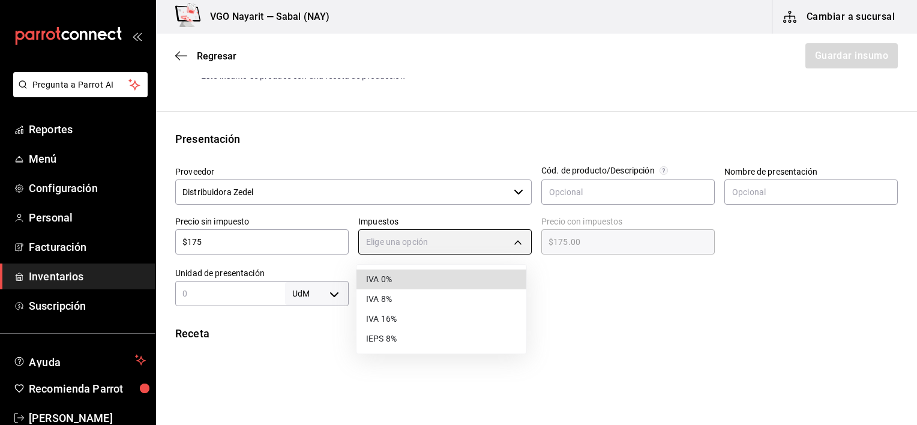
type input "IVA_16"
type input "$203.00"
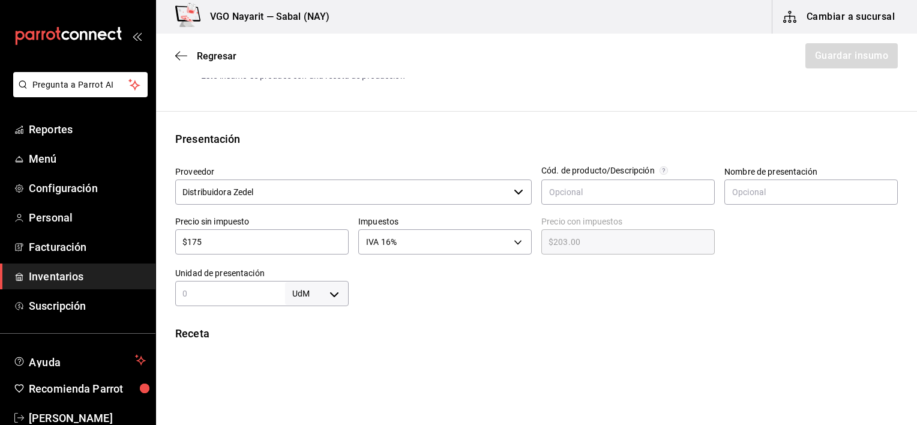
click at [246, 299] on input "text" at bounding box center [230, 293] width 110 height 14
type input "1"
click at [313, 300] on body "Pregunta a Parrot AI Reportes Menú Configuración Personal Facturación Inventari…" at bounding box center [458, 178] width 917 height 357
click at [303, 393] on li "pza" at bounding box center [314, 390] width 62 height 20
type input "UNIT"
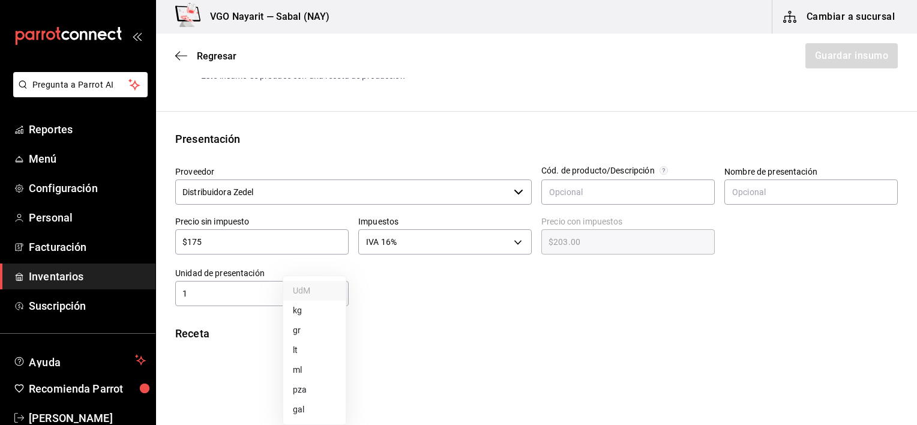
type input "UNIT"
click at [465, 314] on div "Insumo Nombre Ht Island Sport spray Categoría de inventario Protectores solares…" at bounding box center [536, 294] width 761 height 755
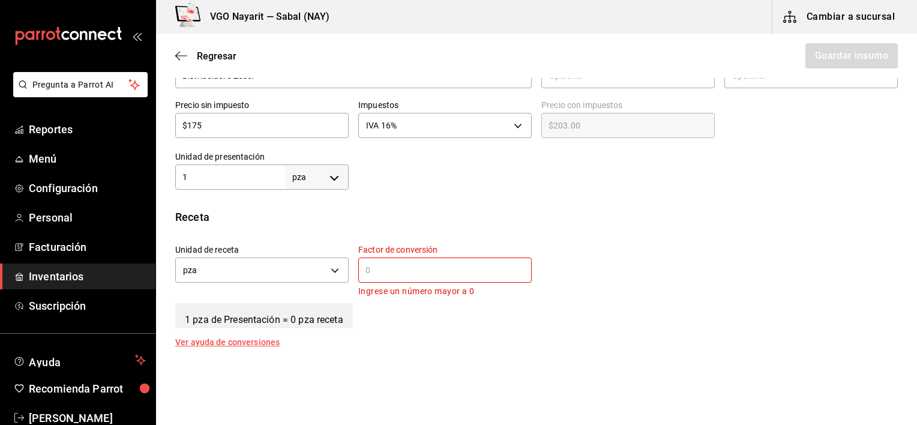
scroll to position [300, 0]
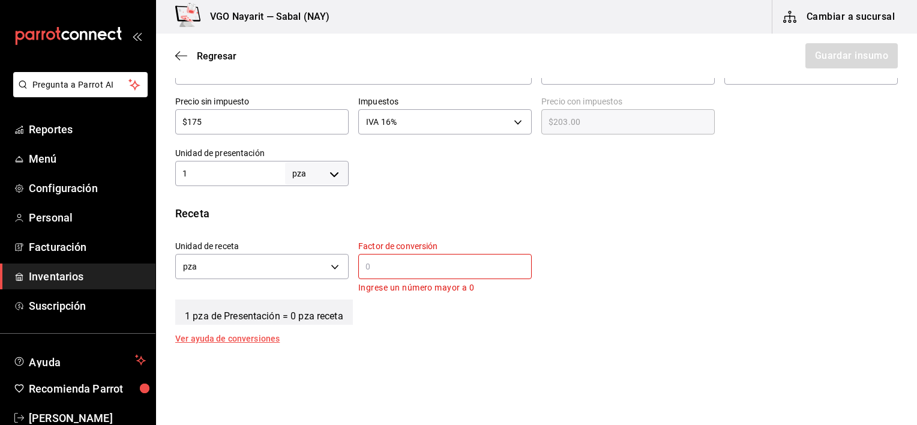
click at [408, 265] on input "text" at bounding box center [445, 266] width 174 height 14
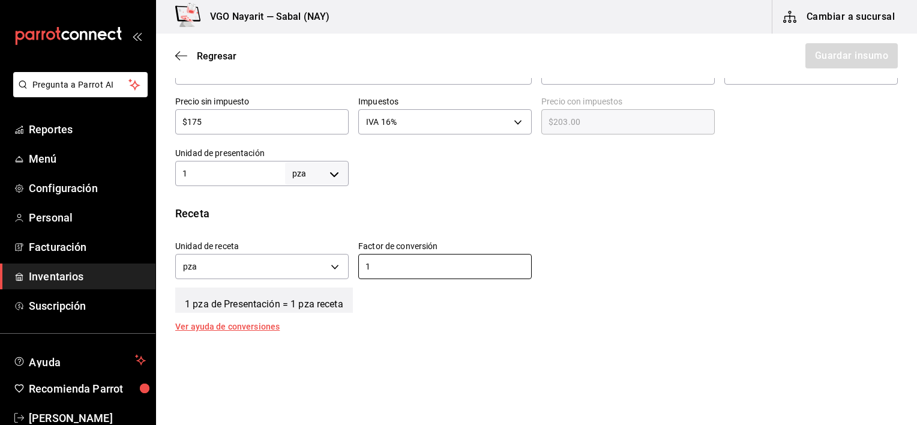
type input "1"
click at [567, 235] on div "Unidad de receta pza UNIT Factor de conversión 1 ​" at bounding box center [532, 257] width 732 height 52
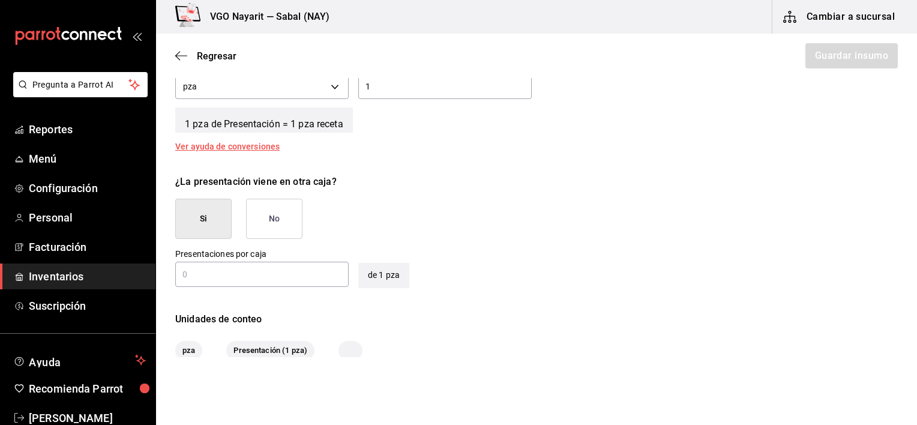
click at [267, 219] on button "No" at bounding box center [274, 219] width 56 height 40
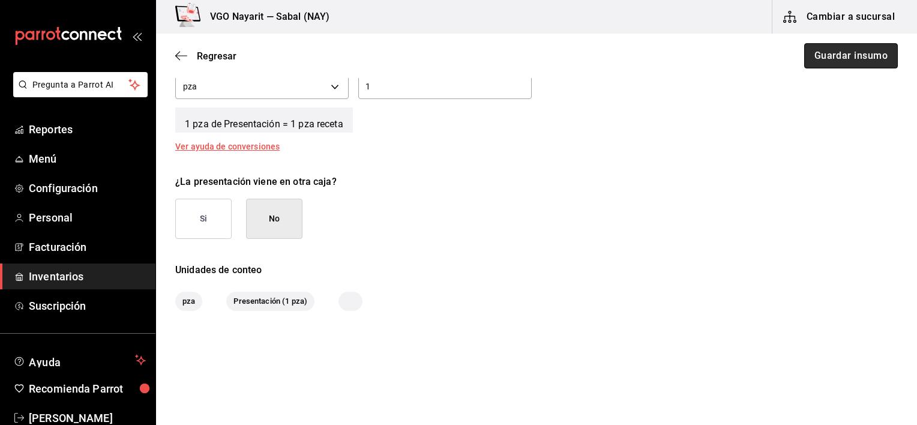
click at [827, 59] on button "Guardar insumo" at bounding box center [851, 55] width 94 height 25
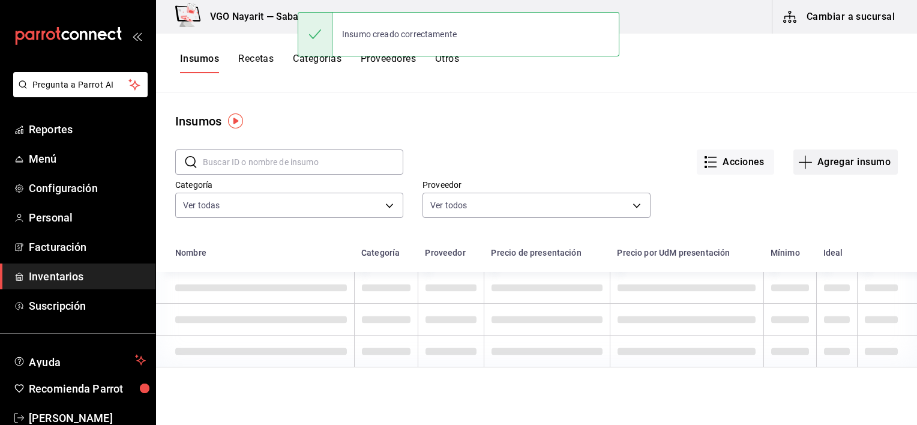
click at [828, 167] on button "Agregar insumo" at bounding box center [846, 161] width 104 height 25
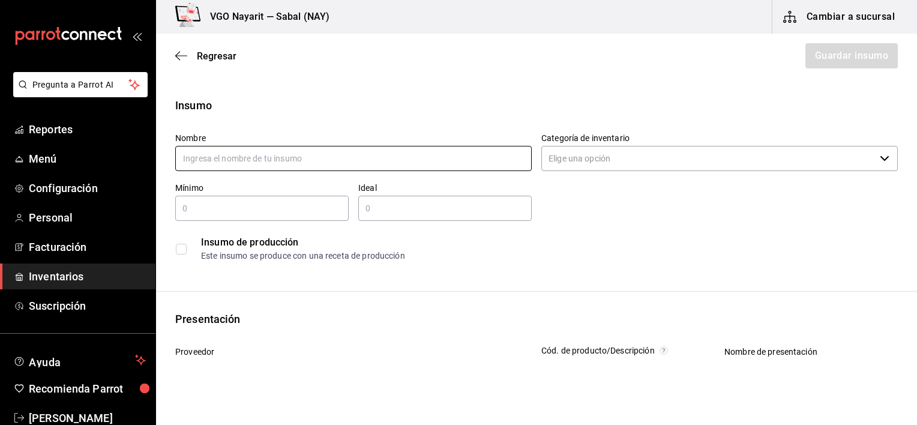
paste input "Ht Argan Oil"
type input "Ht Argan Oil"
click at [566, 159] on input "Categoría de inventario" at bounding box center [709, 158] width 334 height 25
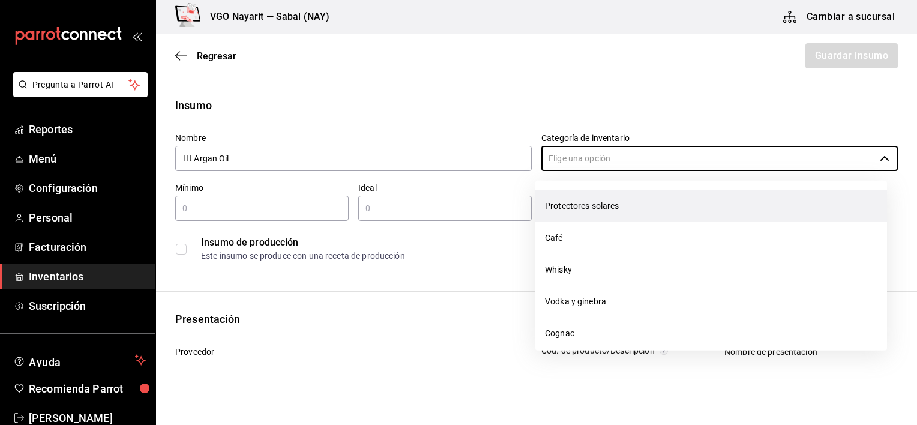
click at [554, 209] on li "Protectores solares" at bounding box center [712, 206] width 352 height 32
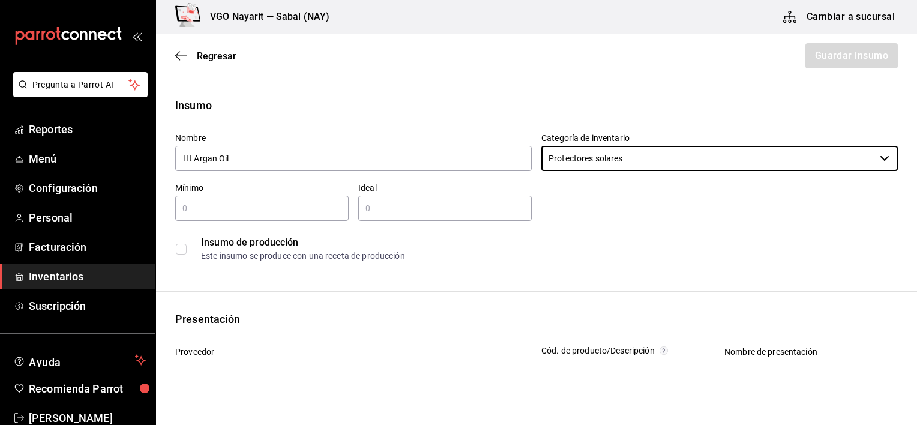
type input "Protectores solares"
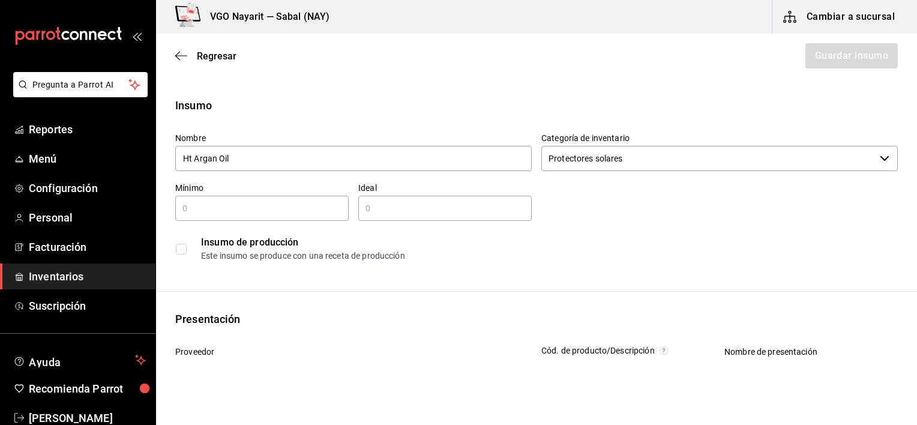
click at [218, 204] on input "text" at bounding box center [262, 208] width 174 height 14
type input "3"
type input "5"
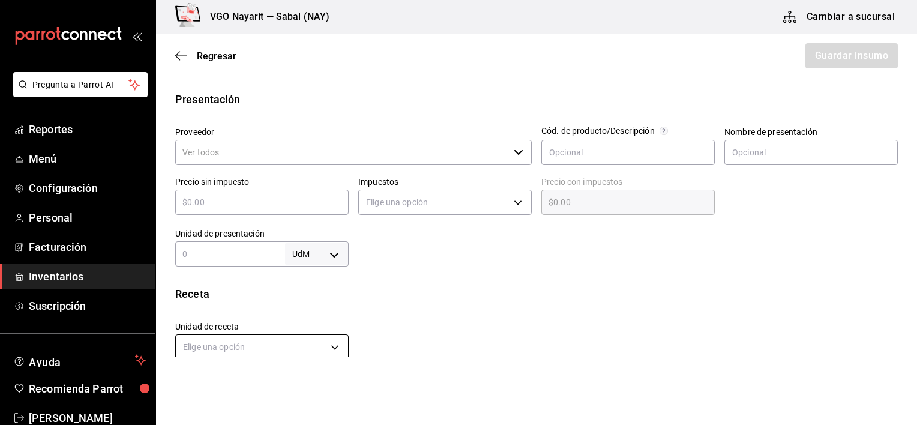
scroll to position [180, 0]
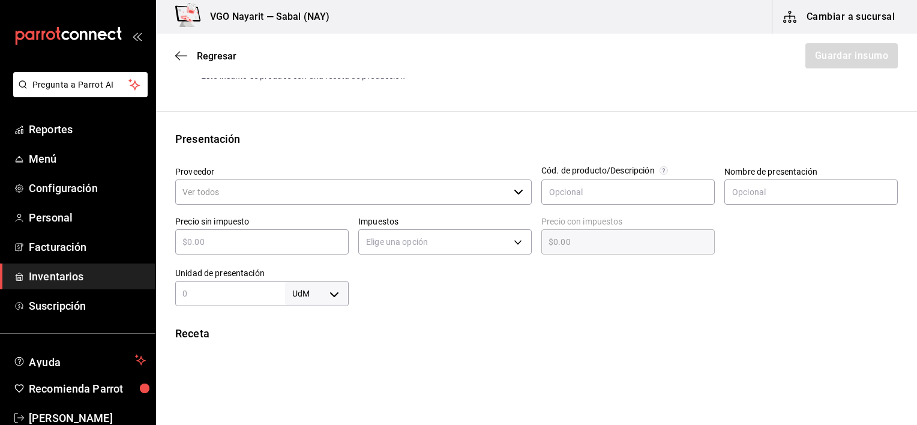
click at [285, 202] on input "Proveedor" at bounding box center [342, 192] width 334 height 25
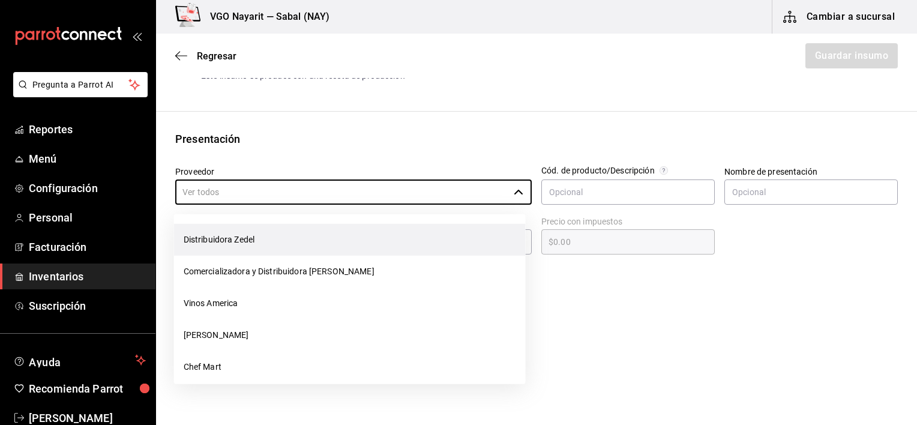
click at [213, 243] on li "Distribuidora Zedel" at bounding box center [350, 240] width 352 height 32
type input "Distribuidora Zedel"
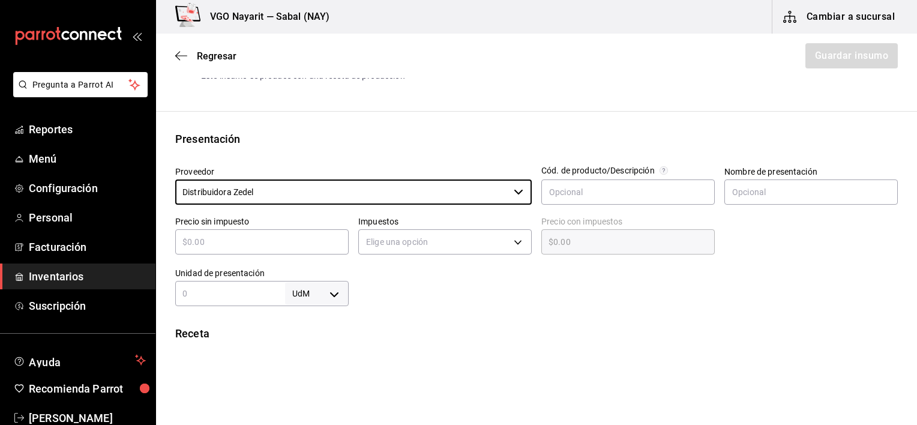
click at [280, 247] on input "text" at bounding box center [262, 242] width 174 height 14
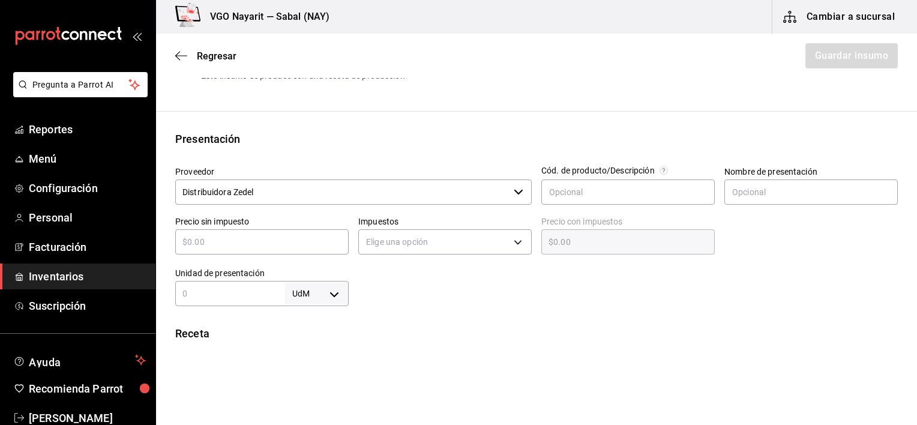
type input "$1"
type input "$1.00"
type input "$14"
type input "$14.00"
type input "$146"
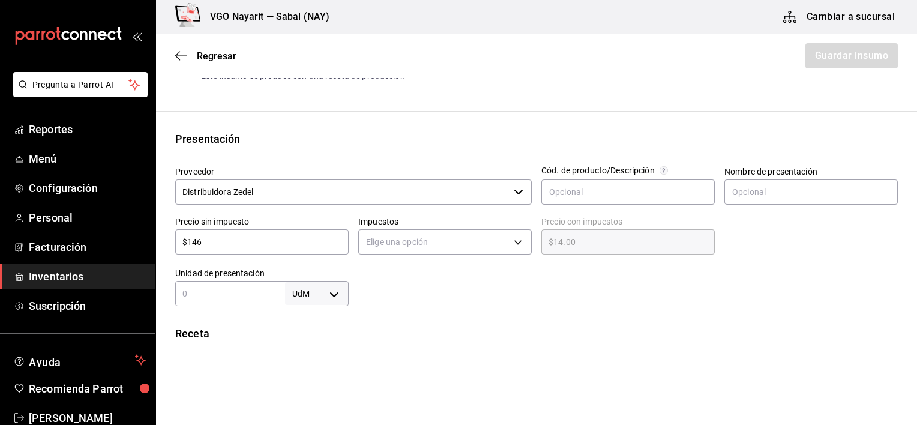
type input "$146.00"
type input "$146"
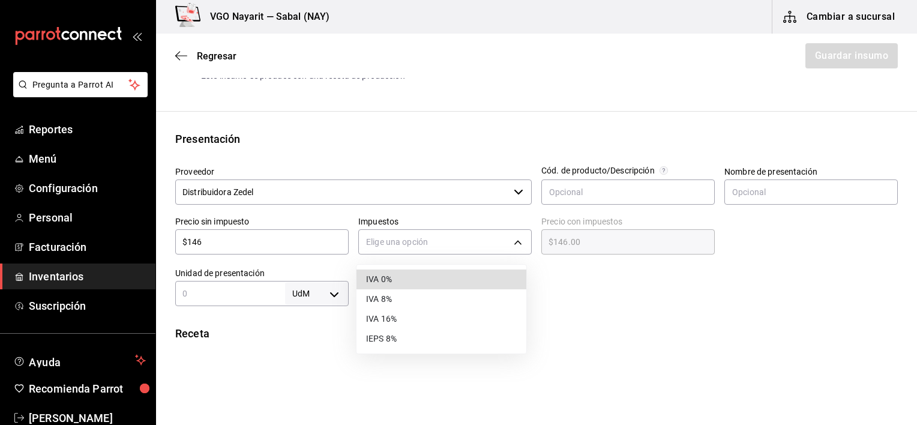
click at [387, 238] on body "Pregunta a Parrot AI Reportes Menú Configuración Personal Facturación Inventari…" at bounding box center [458, 178] width 917 height 357
click at [387, 317] on li "IVA 16%" at bounding box center [442, 319] width 170 height 20
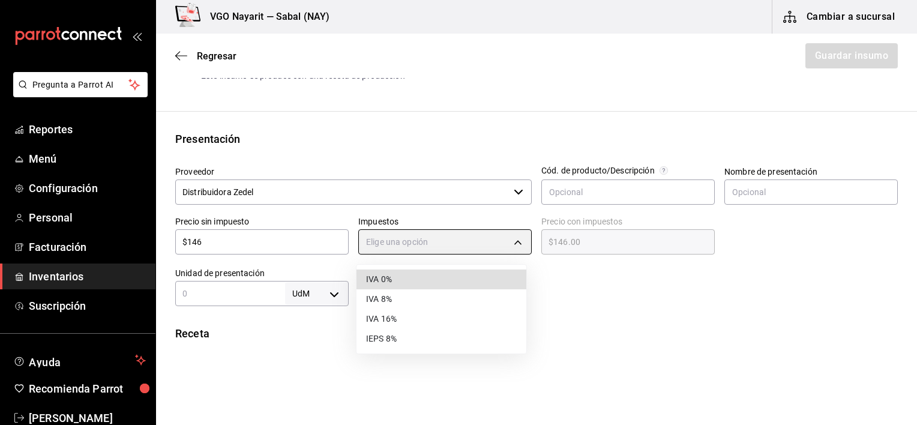
type input "IVA_16"
type input "$169.36"
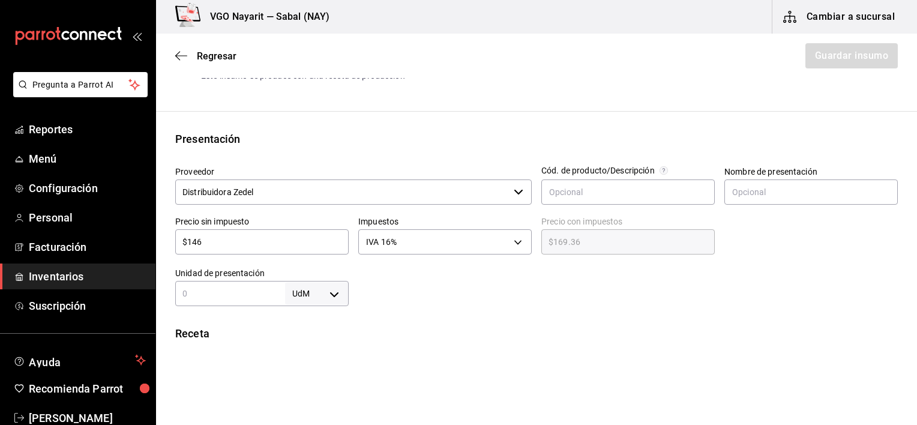
click at [463, 314] on div "Insumo Nombre Ht Argan Oil Categoría de inventario Protectores solares ​ Mínimo…" at bounding box center [536, 273] width 761 height 713
click at [240, 285] on div "UdM ​" at bounding box center [262, 293] width 174 height 25
type input "1"
click at [317, 302] on body "Pregunta a Parrot AI Reportes Menú Configuración Personal Facturación Inventari…" at bounding box center [458, 178] width 917 height 357
click at [300, 390] on li "pza" at bounding box center [314, 390] width 62 height 20
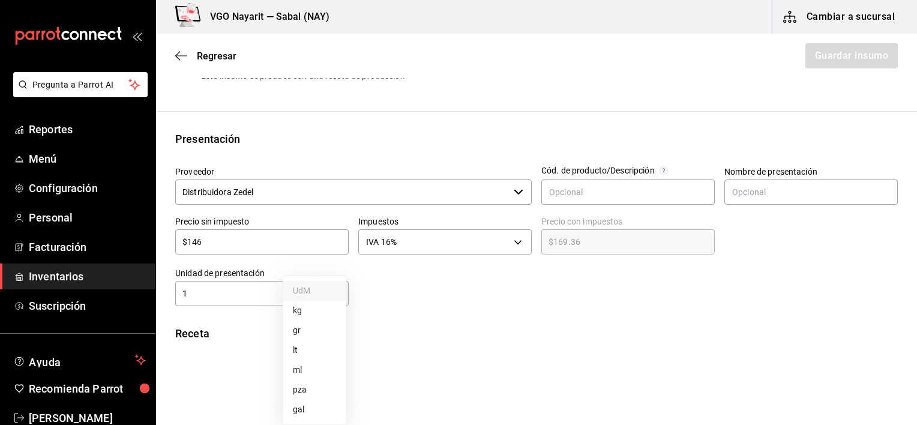
type input "UNIT"
click at [461, 327] on div "Receta" at bounding box center [536, 333] width 723 height 16
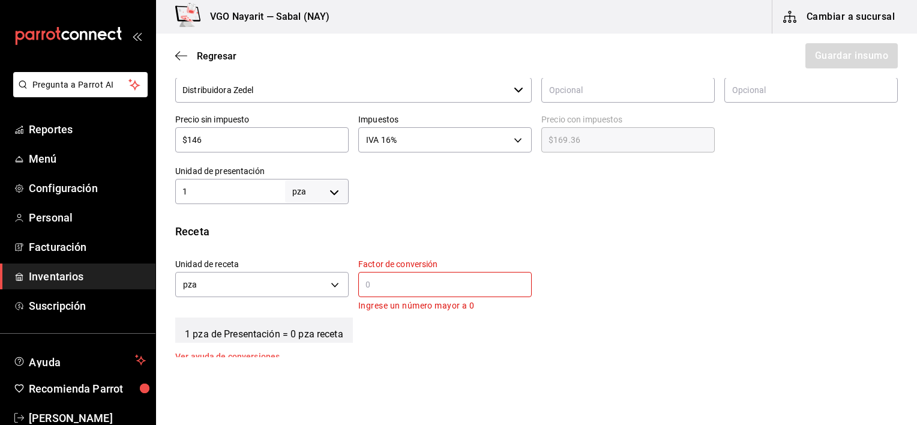
scroll to position [300, 0]
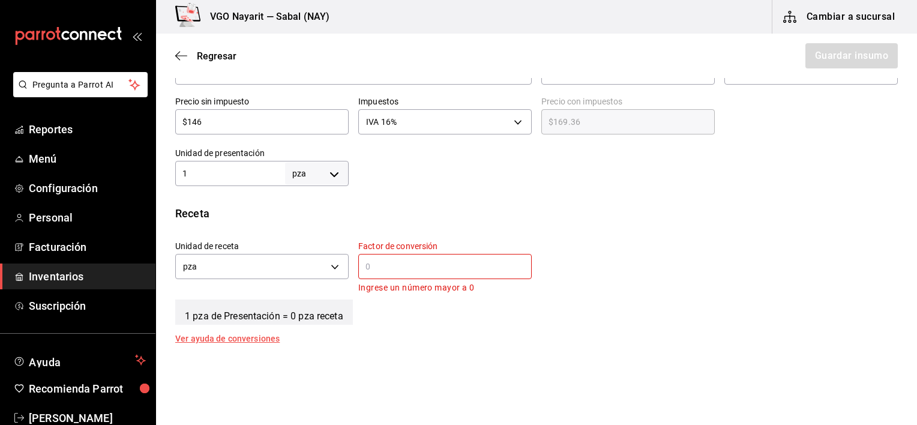
click at [401, 264] on input "text" at bounding box center [445, 266] width 174 height 14
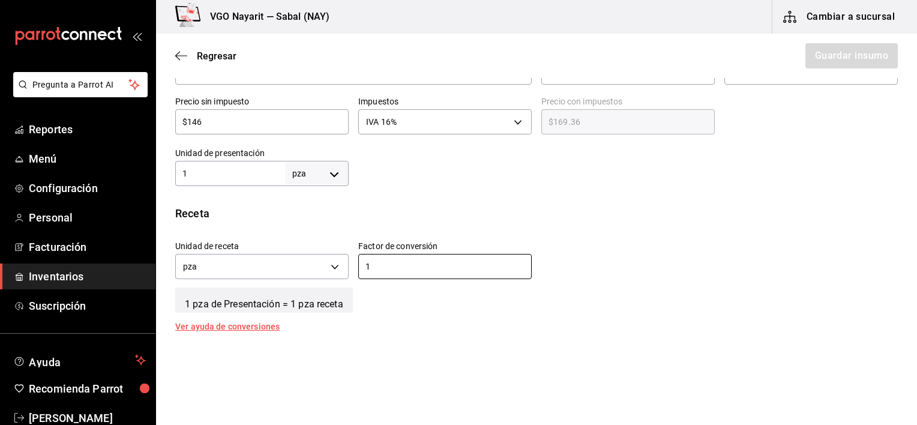
type input "1"
click at [566, 238] on div "Unidad de receta pza UNIT Factor de conversión 1 ​" at bounding box center [532, 257] width 732 height 52
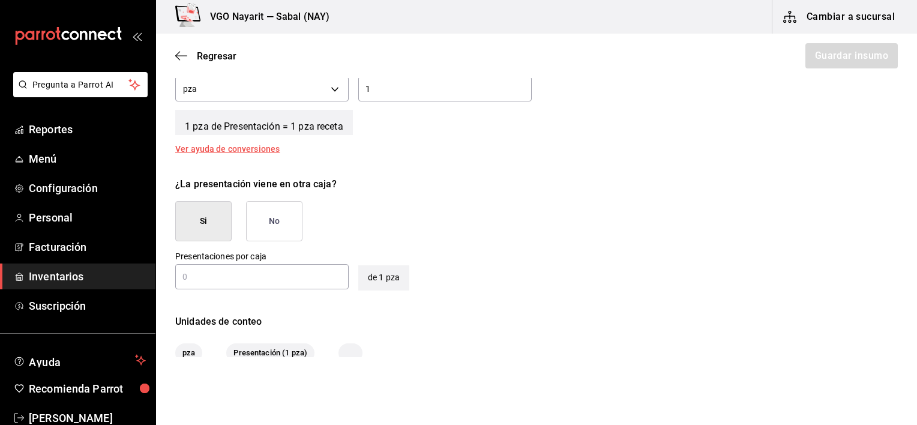
scroll to position [480, 0]
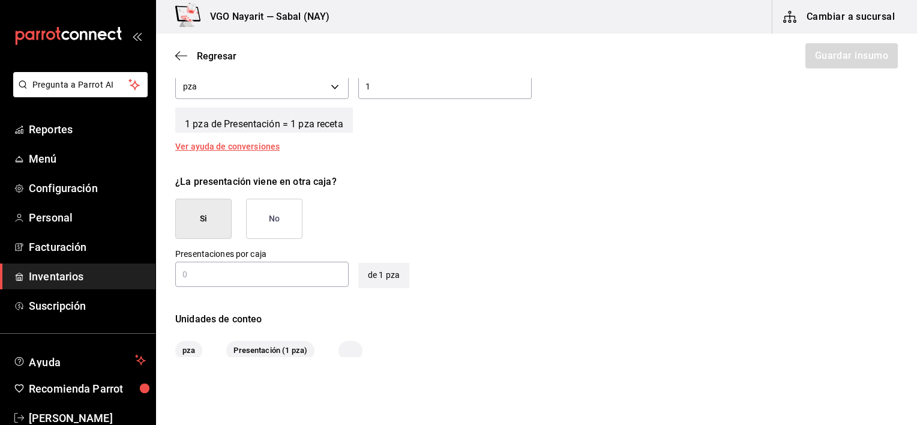
click at [295, 214] on button "No" at bounding box center [274, 219] width 56 height 40
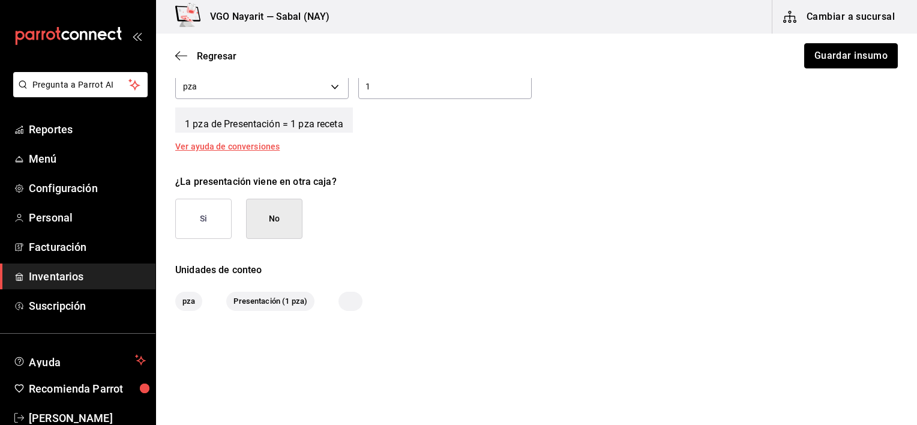
drag, startPoint x: 824, startPoint y: 52, endPoint x: 779, endPoint y: 79, distance: 51.7
click at [824, 52] on button "Guardar insumo" at bounding box center [851, 55] width 94 height 25
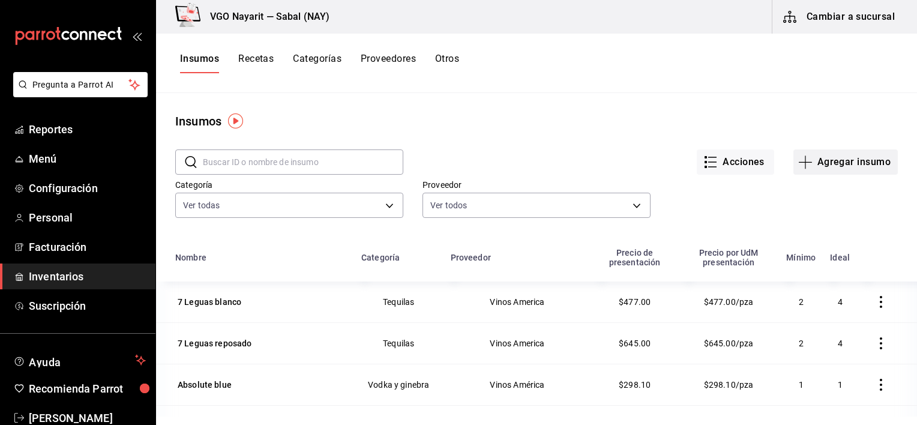
click at [828, 165] on button "Agregar insumo" at bounding box center [846, 161] width 104 height 25
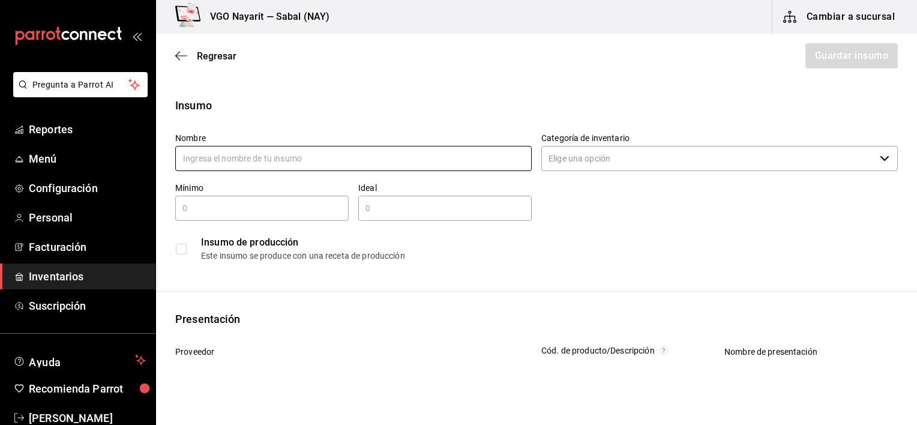
paste input "Ht Tanning"
type input "Ht Tanning"
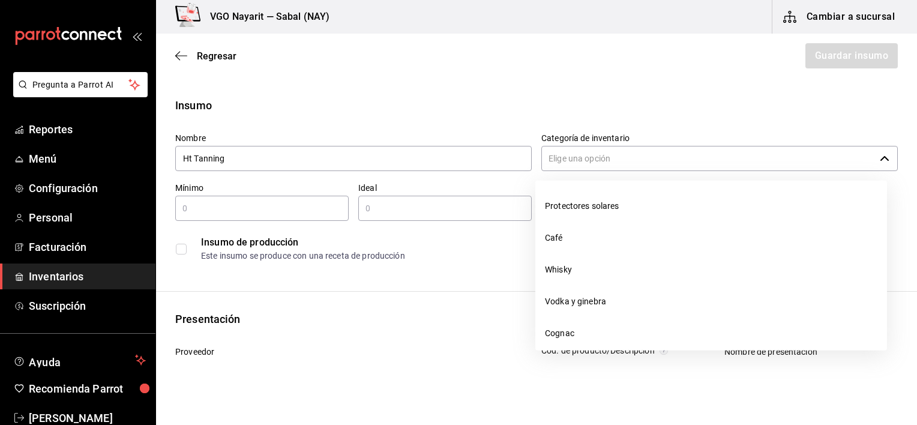
click at [578, 162] on input "Categoría de inventario" at bounding box center [709, 158] width 334 height 25
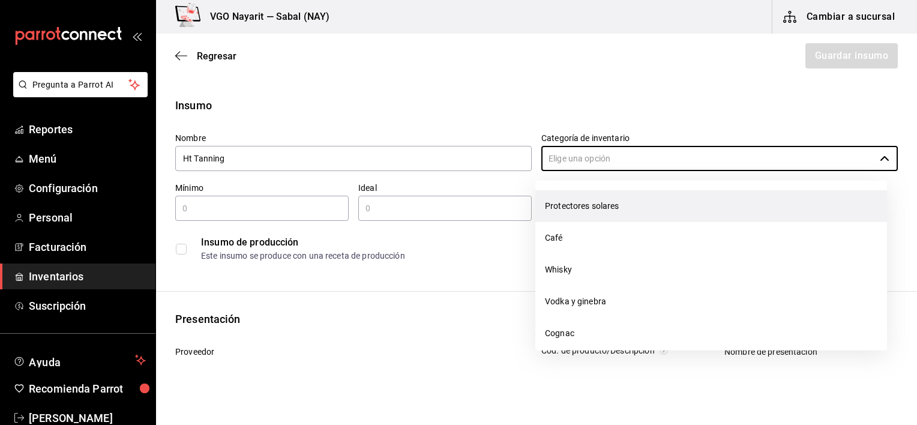
click at [575, 201] on li "Protectores solares" at bounding box center [712, 206] width 352 height 32
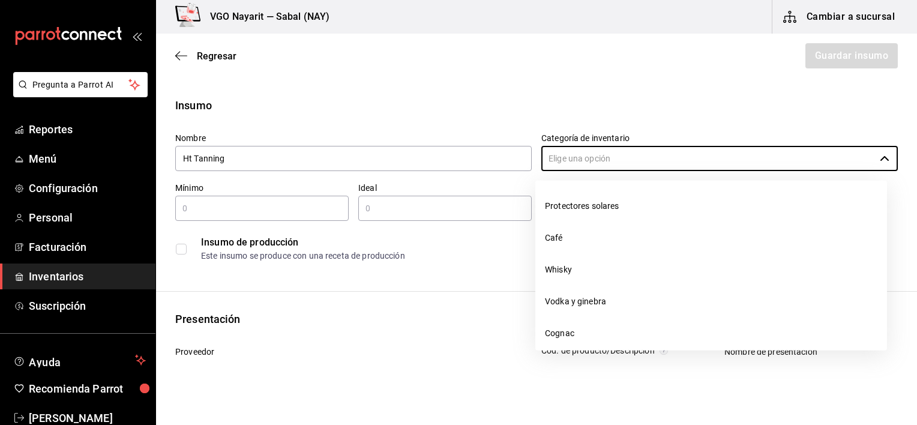
type input "Protectores solares"
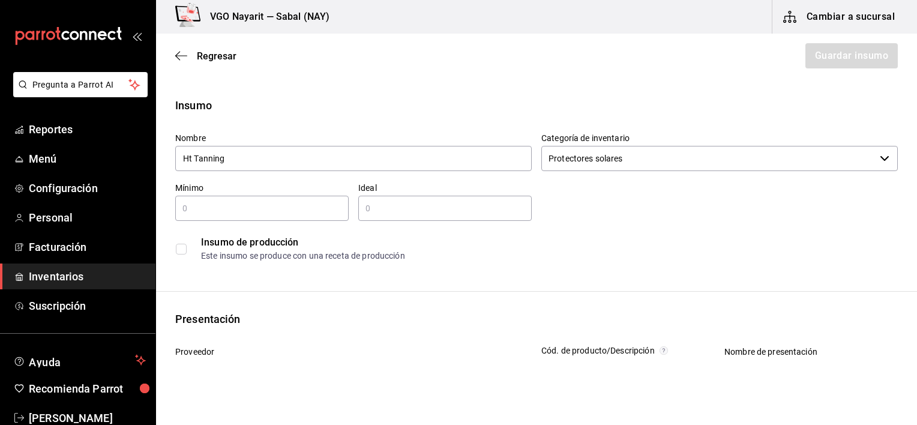
click at [251, 217] on div "​" at bounding box center [262, 208] width 174 height 25
type input "3"
type input "5"
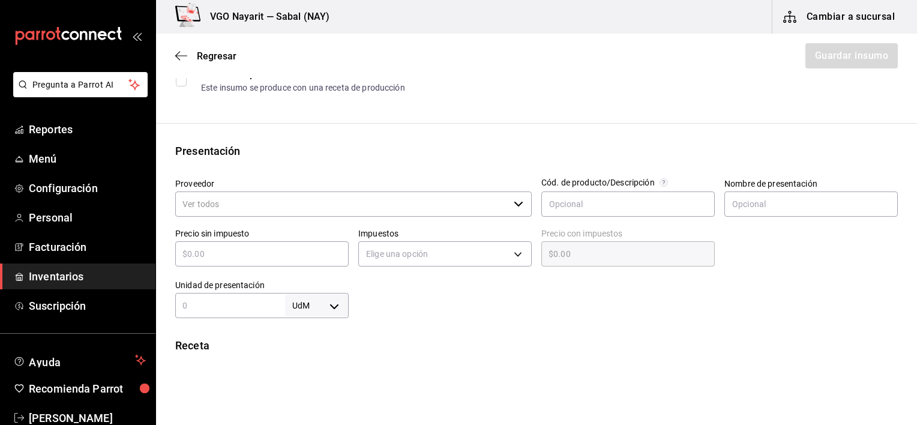
scroll to position [180, 0]
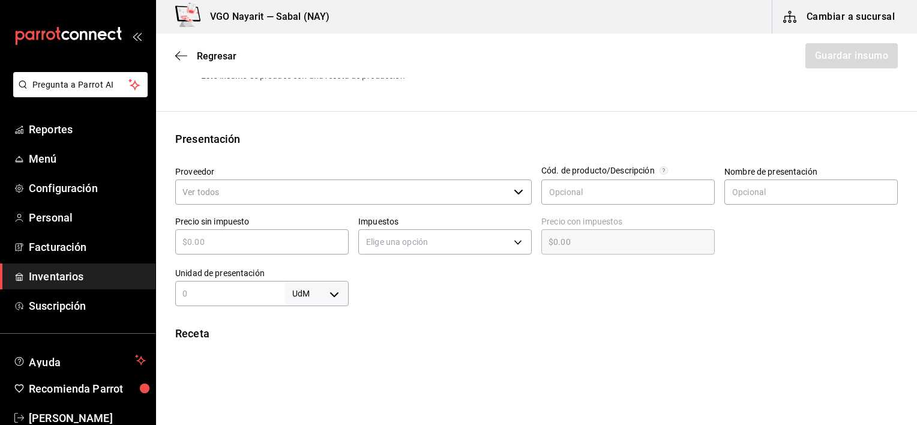
click at [267, 196] on input "Proveedor" at bounding box center [342, 192] width 334 height 25
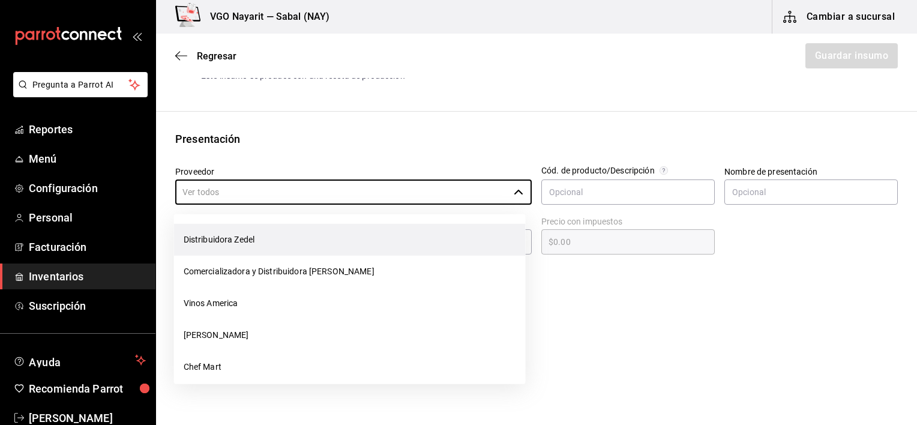
click at [237, 243] on li "Distribuidora Zedel" at bounding box center [350, 240] width 352 height 32
type input "Distribuidora Zedel"
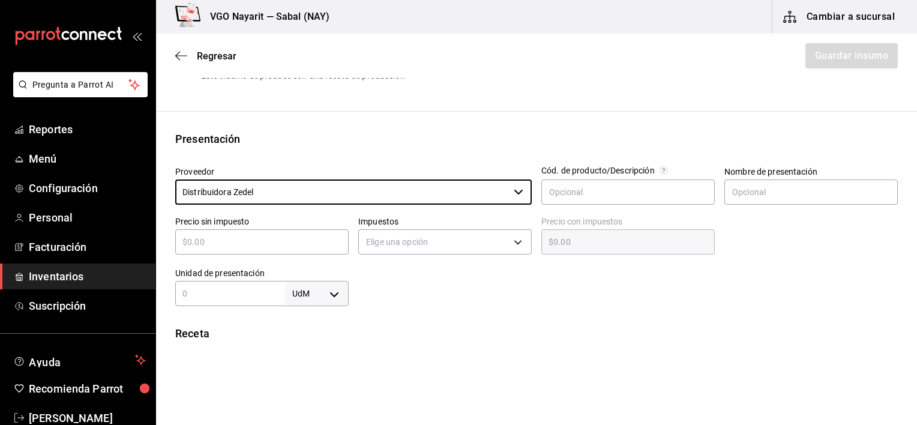
click at [246, 244] on input "text" at bounding box center [262, 242] width 174 height 14
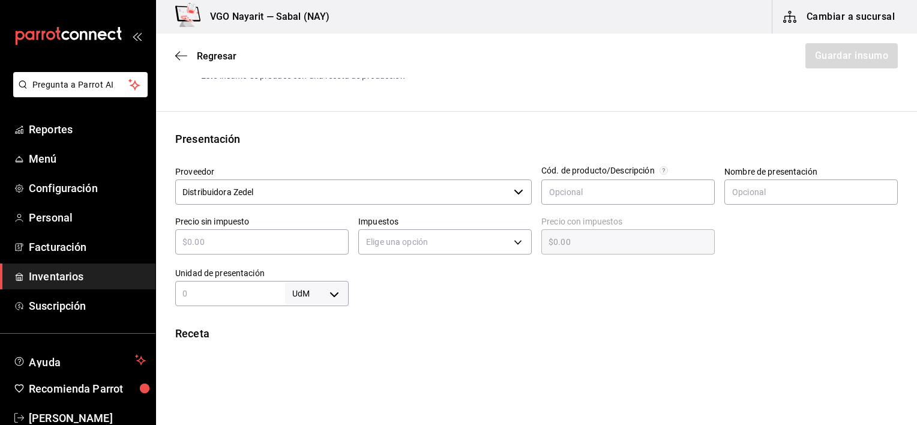
click at [197, 247] on input "text" at bounding box center [262, 242] width 174 height 14
type input "$1"
type input "$1.00"
type input "$15"
type input "$15.00"
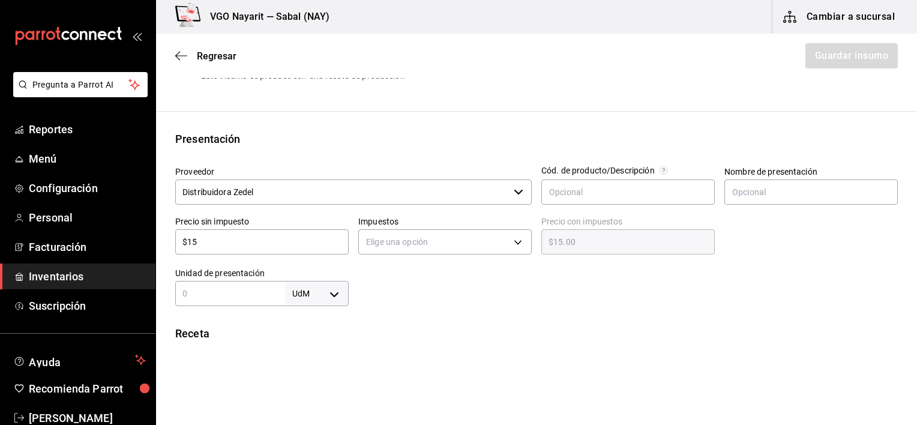
type input "$151"
type input "$151.00"
type input "$151"
click at [379, 247] on body "Pregunta a Parrot AI Reportes Menú Configuración Personal Facturación Inventari…" at bounding box center [458, 178] width 917 height 357
click at [382, 324] on li "IVA 16%" at bounding box center [442, 319] width 170 height 20
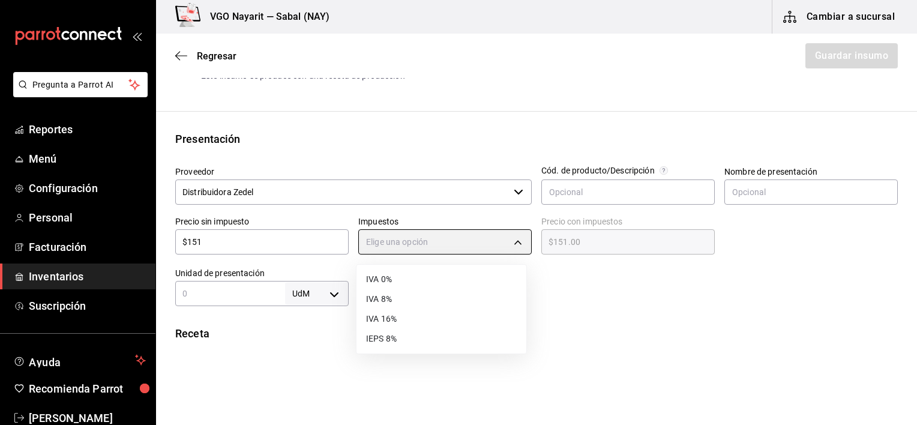
type input "IVA_16"
type input "$175.16"
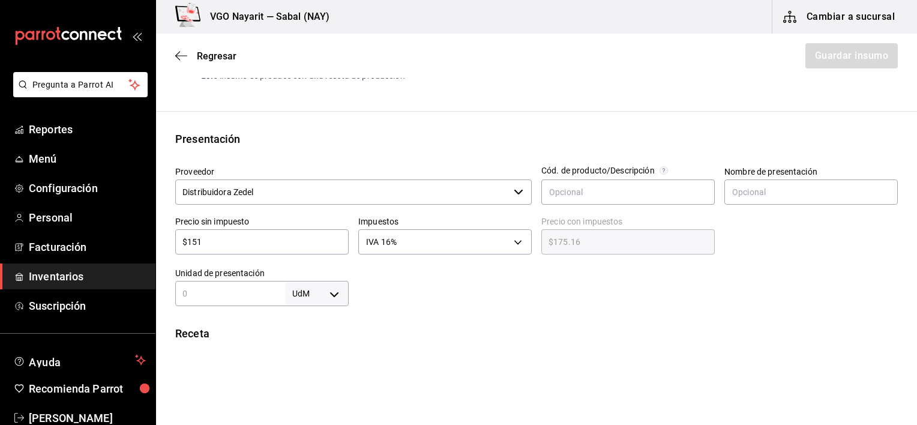
click at [252, 295] on input "text" at bounding box center [230, 293] width 110 height 14
type input "1"
click at [316, 295] on body "Pregunta a Parrot AI Reportes Menú Configuración Personal Facturación Inventari…" at bounding box center [458, 178] width 917 height 357
click at [310, 391] on li "pza" at bounding box center [314, 390] width 62 height 20
type input "UNIT"
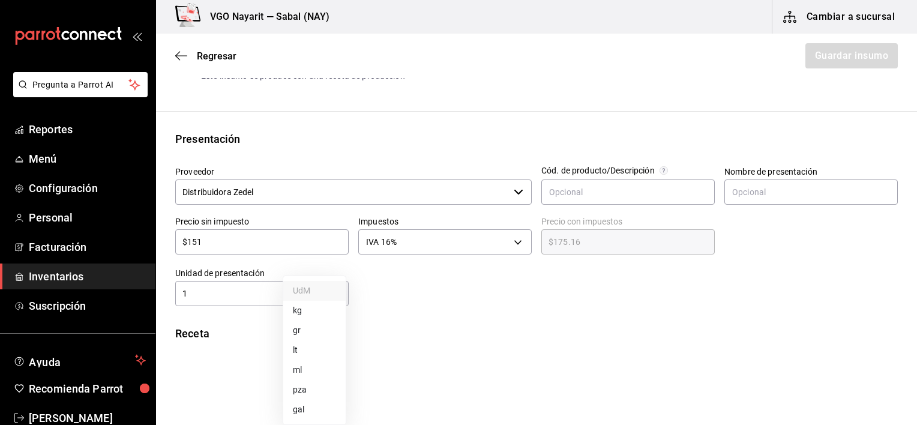
type input "UNIT"
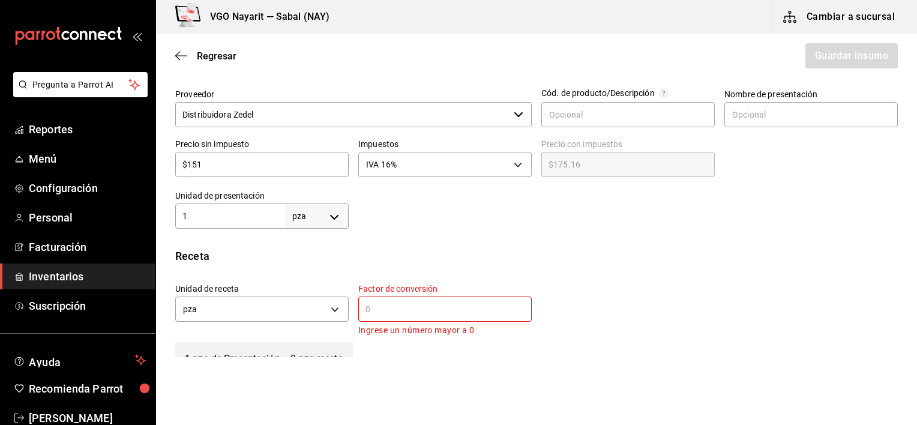
scroll to position [300, 0]
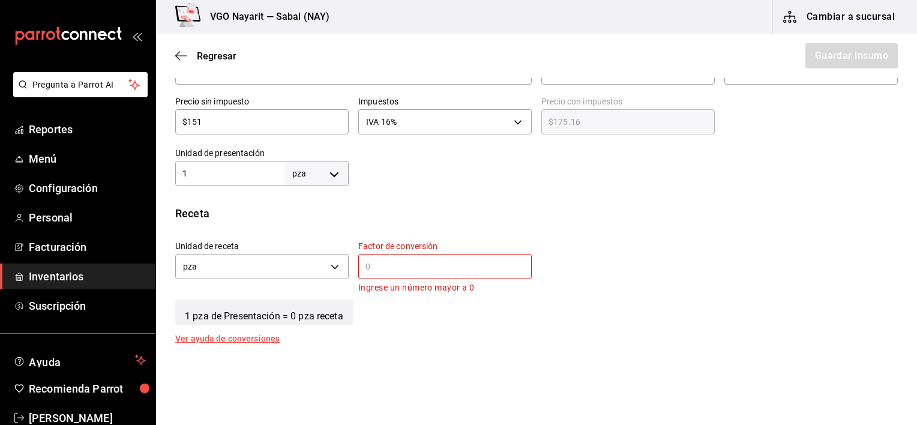
drag, startPoint x: 438, startPoint y: 271, endPoint x: 431, endPoint y: 265, distance: 9.4
click at [438, 271] on input "text" at bounding box center [445, 266] width 174 height 14
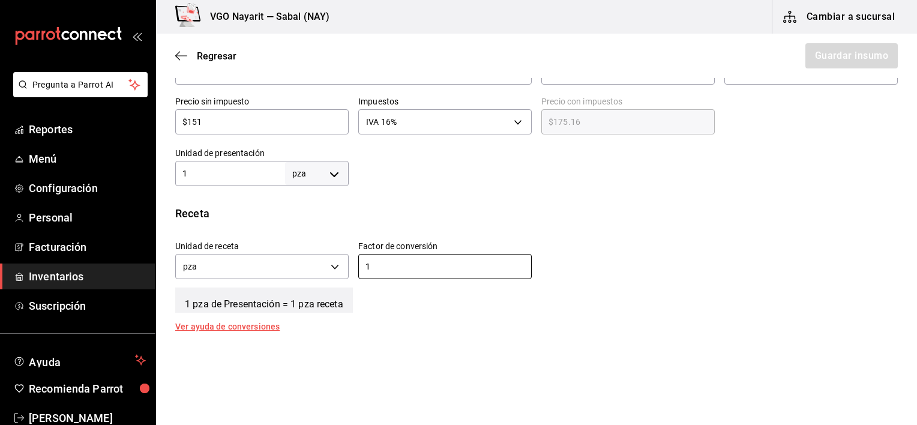
type input "1"
click at [553, 237] on div "Unidad de receta pza UNIT Factor de conversión 1 ​" at bounding box center [532, 257] width 732 height 52
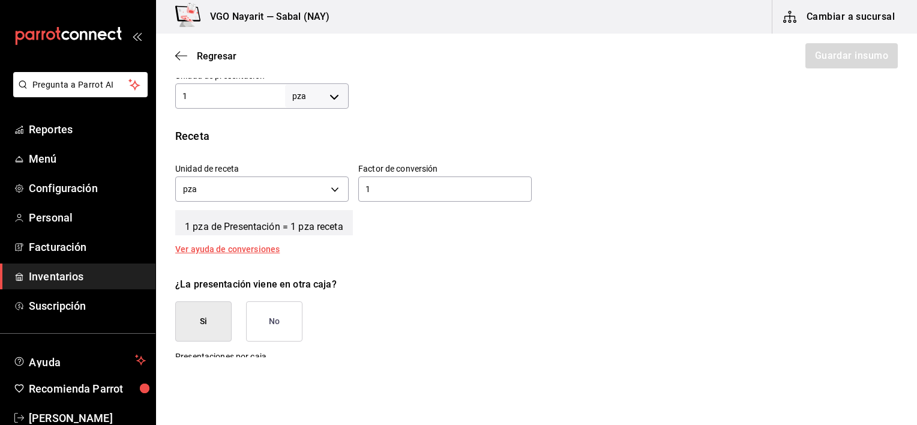
scroll to position [480, 0]
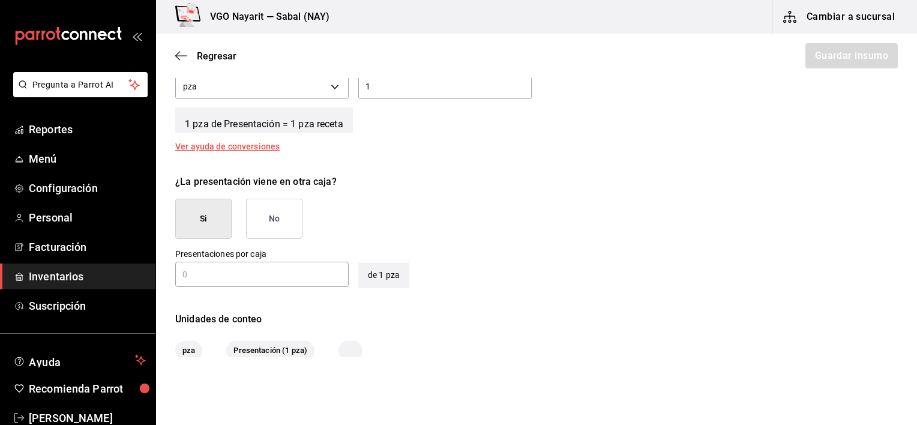
click at [276, 219] on button "No" at bounding box center [274, 219] width 56 height 40
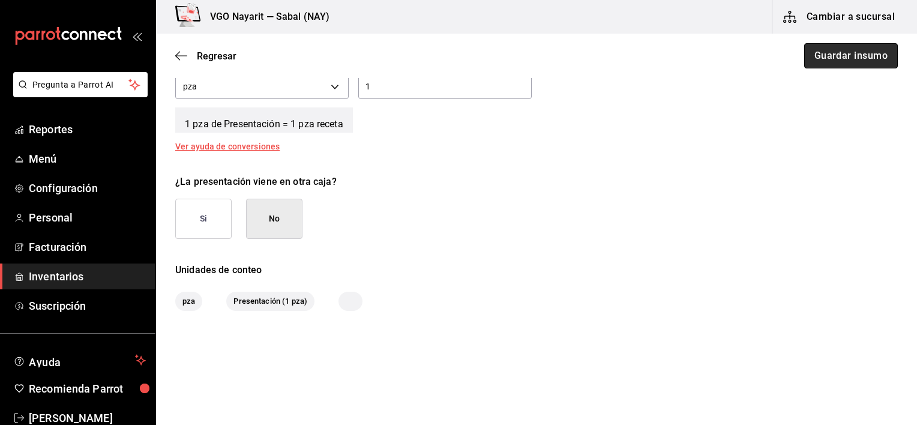
click at [849, 55] on button "Guardar insumo" at bounding box center [851, 55] width 94 height 25
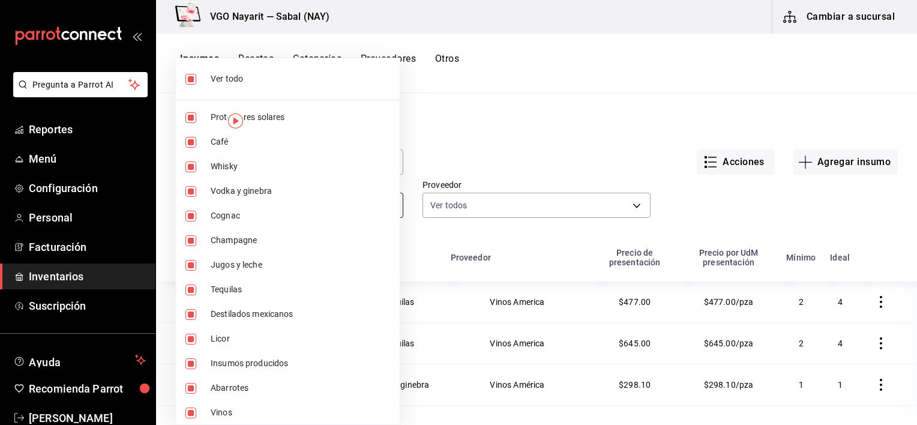
click at [251, 204] on body "Pregunta a Parrot AI Reportes Menú Configuración Personal Facturación Inventari…" at bounding box center [458, 208] width 917 height 417
click at [608, 101] on div at bounding box center [458, 212] width 917 height 425
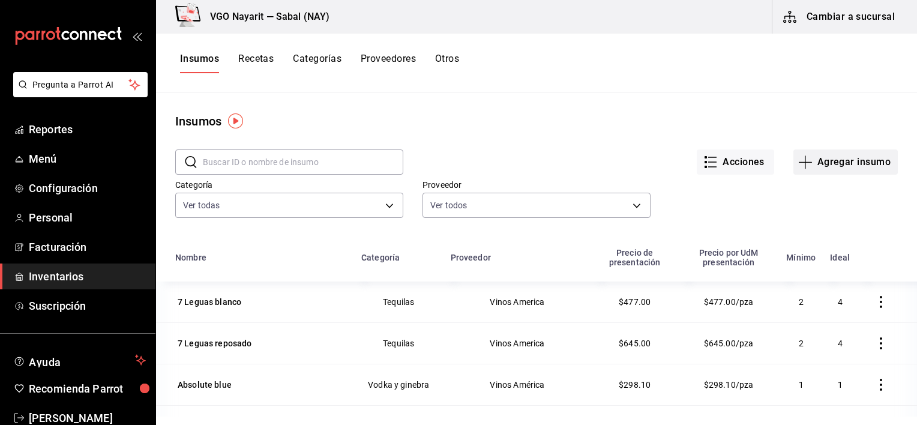
click at [855, 163] on button "Agregar insumo" at bounding box center [846, 161] width 104 height 25
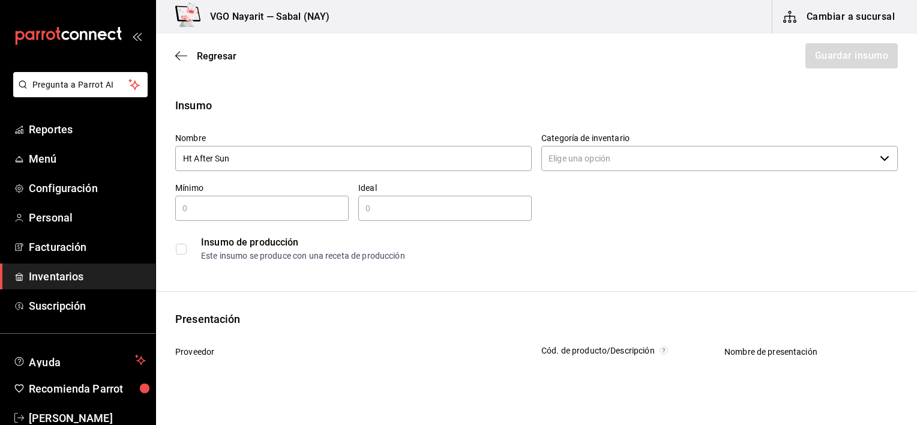
type input "Ht After Sun"
click at [586, 157] on input "Categoría de inventario" at bounding box center [709, 158] width 334 height 25
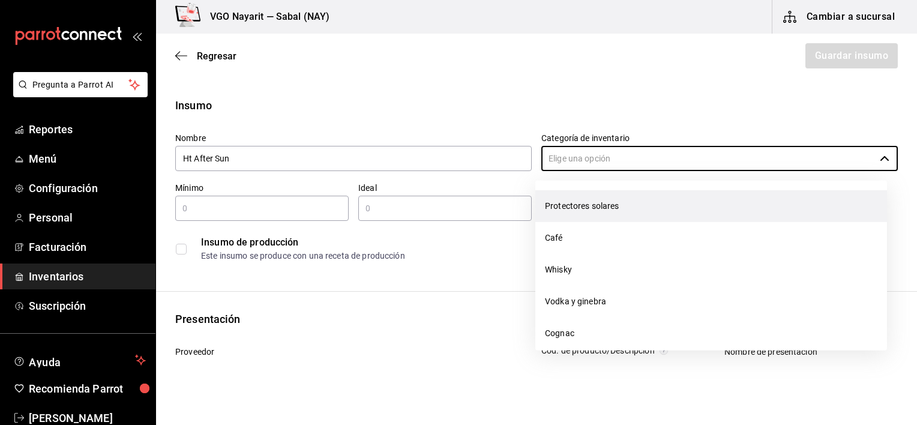
click at [571, 207] on li "Protectores solares" at bounding box center [712, 206] width 352 height 32
type input "Protectores solares"
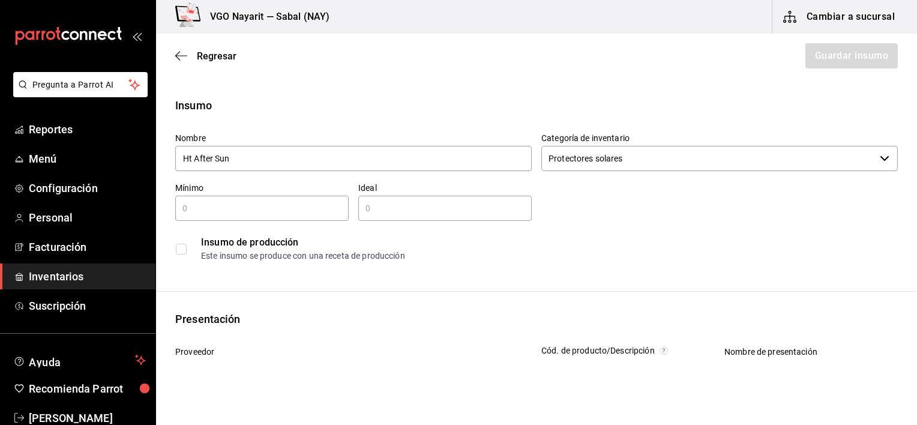
click at [233, 214] on input "text" at bounding box center [262, 208] width 174 height 14
type input "5"
type input "3"
click at [567, 233] on div "Insumo de producción Este insumo se produce con una receta de producción" at bounding box center [536, 249] width 723 height 37
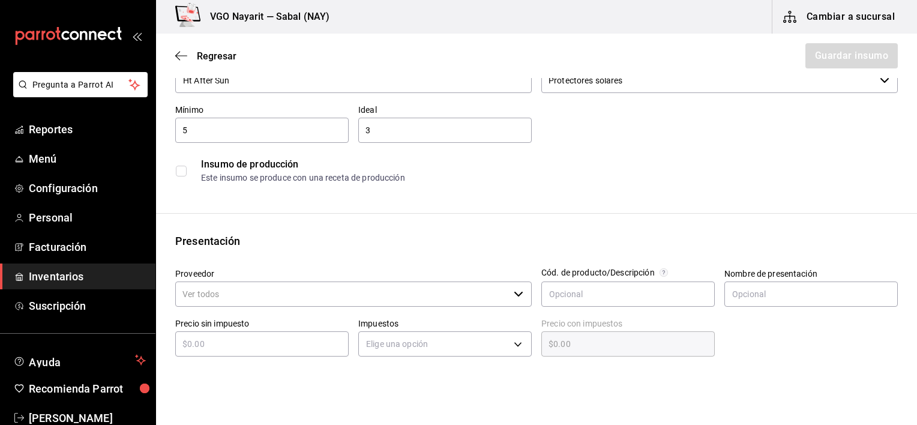
scroll to position [120, 0]
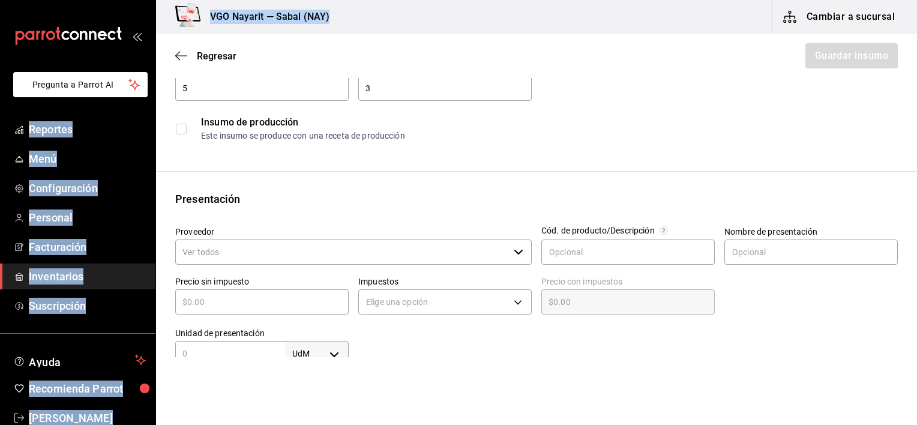
drag, startPoint x: 259, startPoint y: 98, endPoint x: 135, endPoint y: 97, distance: 124.3
click at [135, 97] on div "Pregunta a Parrot AI Reportes Menú Configuración Personal Facturación Inventari…" at bounding box center [458, 178] width 917 height 357
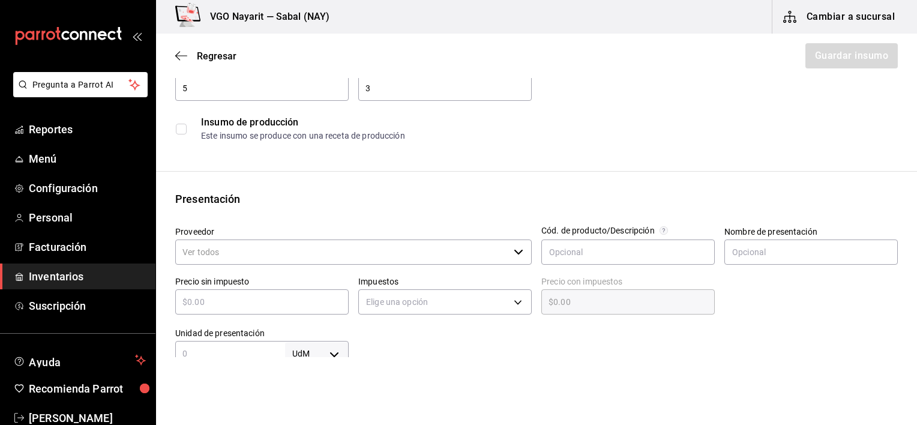
drag, startPoint x: 135, startPoint y: 97, endPoint x: 213, endPoint y: 91, distance: 78.3
click at [213, 91] on input "5" at bounding box center [262, 88] width 174 height 14
type input "3"
click at [388, 87] on input "3" at bounding box center [445, 88] width 174 height 14
type input "3"
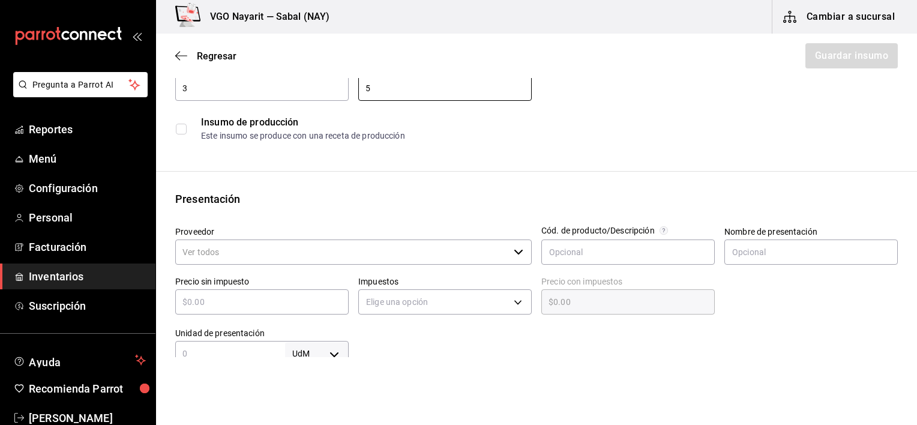
type input "5"
click at [235, 252] on input "Proveedor" at bounding box center [342, 252] width 334 height 25
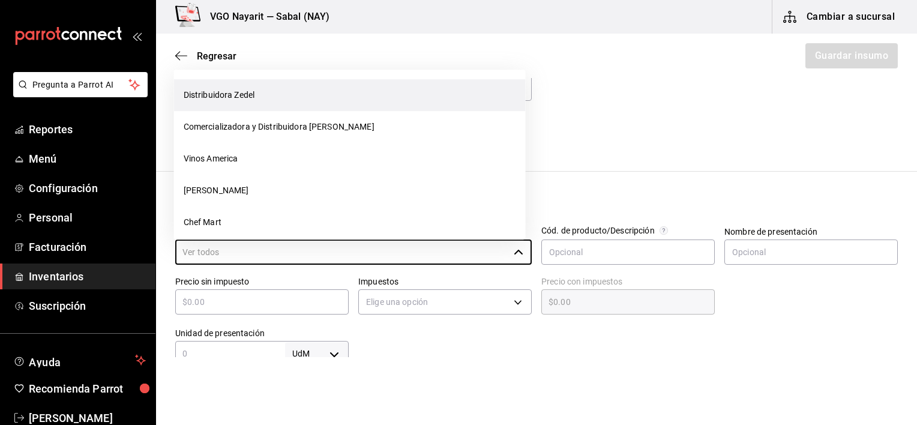
click at [222, 98] on li "Distribuidora Zedel" at bounding box center [350, 95] width 352 height 32
type input "Distribuidora Zedel"
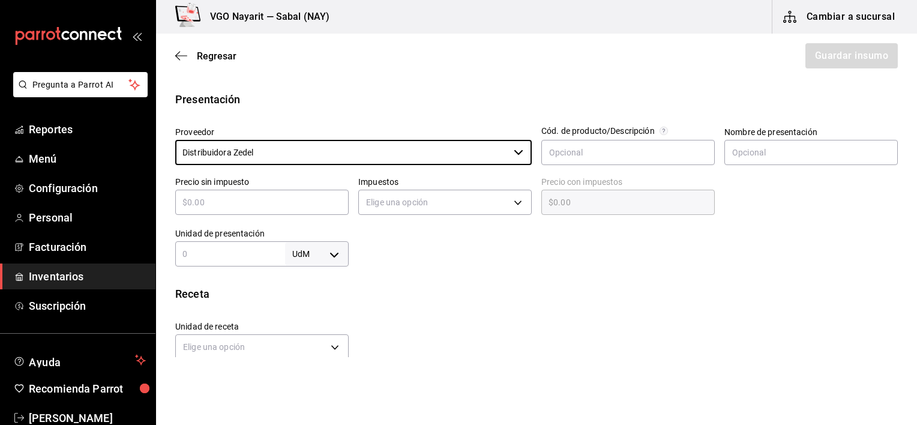
scroll to position [240, 0]
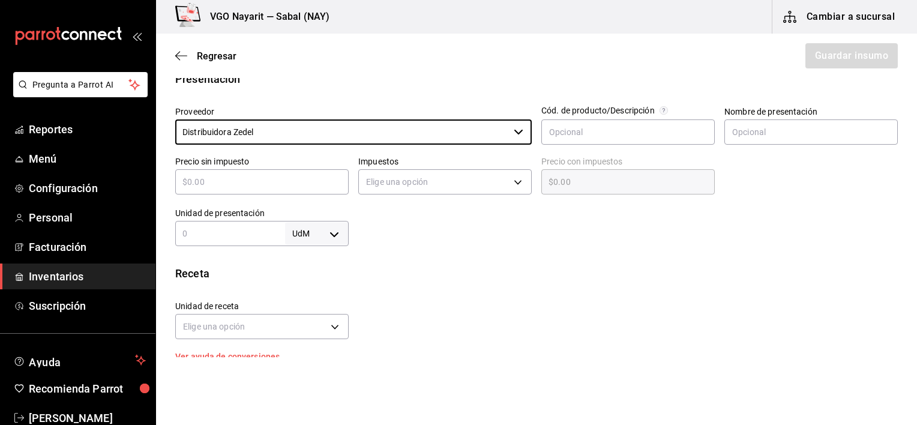
click at [250, 176] on input "text" at bounding box center [262, 182] width 174 height 14
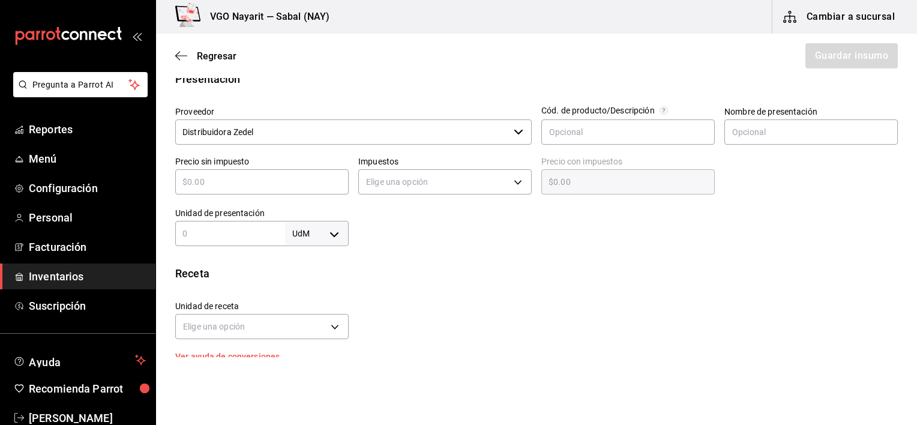
type input "$5"
type input "$5.00"
type input "$0.00"
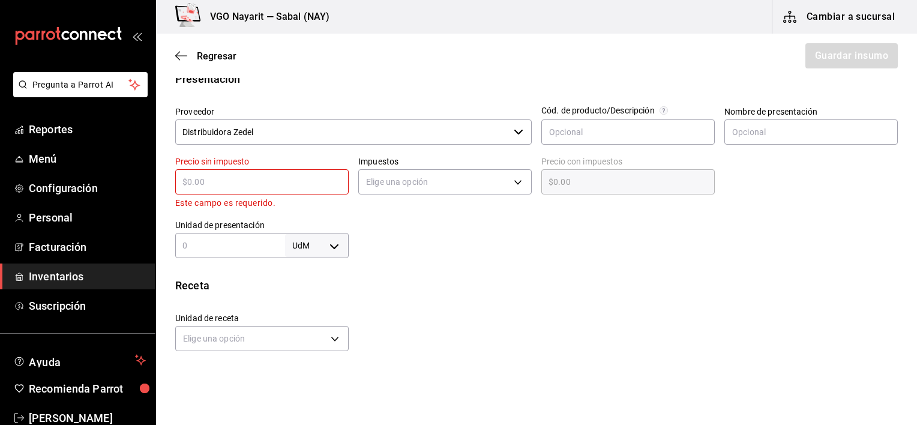
type input "$1"
type input "$1.00"
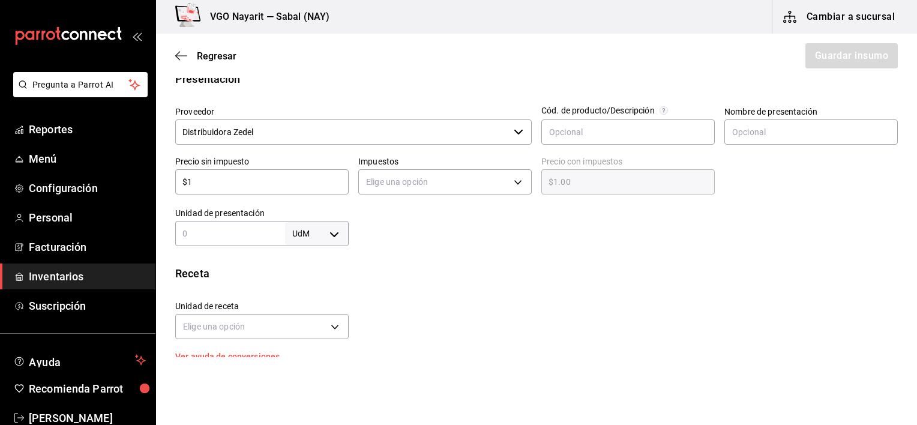
type input "$15"
type input "$15.00"
type input "$150"
type input "$150.00"
type input "$150"
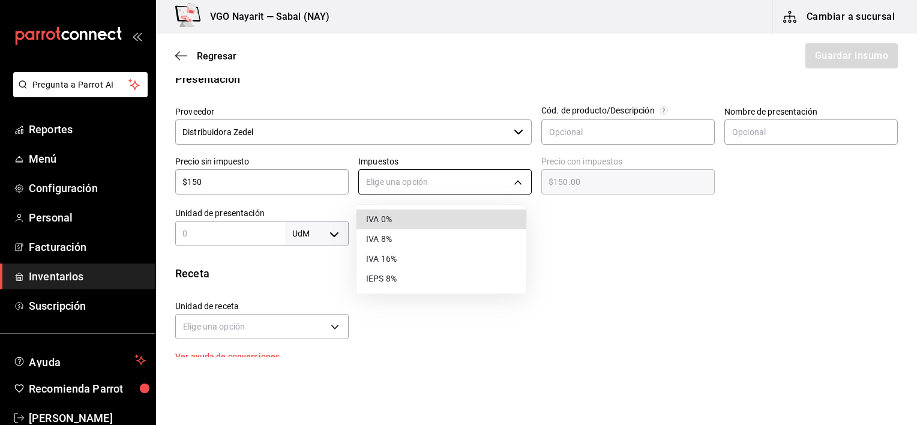
click at [406, 190] on body "Pregunta a Parrot AI Reportes Menú Configuración Personal Facturación Inventari…" at bounding box center [458, 178] width 917 height 357
click at [376, 260] on li "IVA 16%" at bounding box center [442, 259] width 170 height 20
type input "IVA_16"
type input "$174.00"
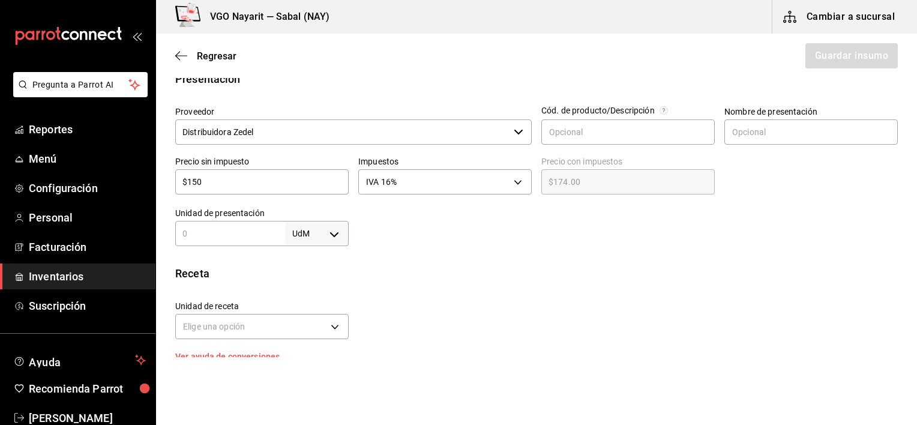
click at [238, 235] on input "text" at bounding box center [230, 233] width 110 height 14
type input "1"
click at [325, 241] on body "Pregunta a Parrot AI Reportes Menú Configuración Personal Facturación Inventari…" at bounding box center [458, 178] width 917 height 357
drag, startPoint x: 305, startPoint y: 367, endPoint x: 371, endPoint y: 334, distance: 74.1
click at [306, 368] on li "pza" at bounding box center [314, 369] width 62 height 20
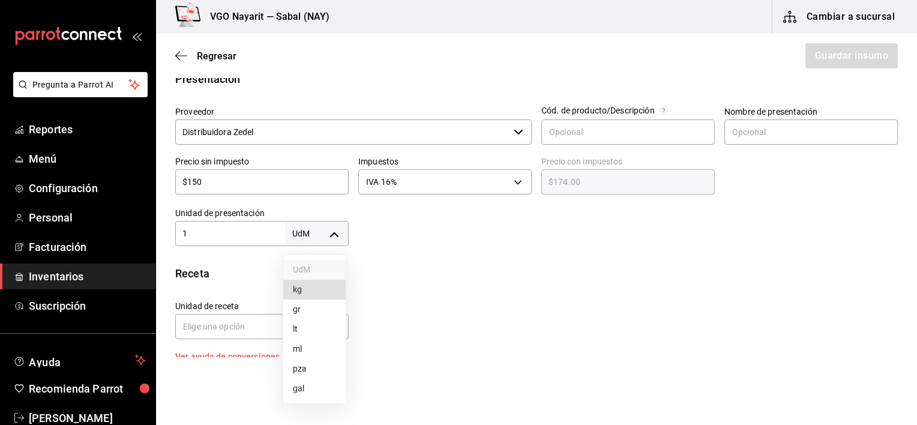
type input "UNIT"
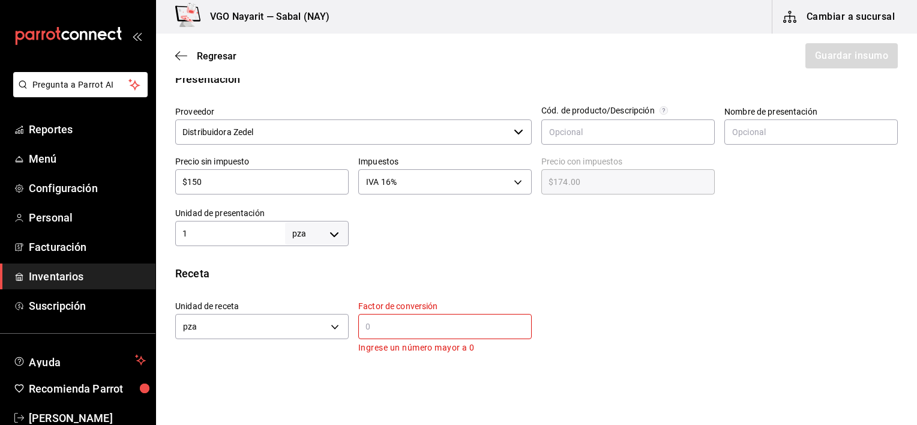
click at [473, 264] on div "Insumo Nombre Ht After Sun Categoría de inventario Protectores solares ​ Mínimo…" at bounding box center [536, 234] width 761 height 755
click at [396, 322] on input "text" at bounding box center [445, 326] width 174 height 14
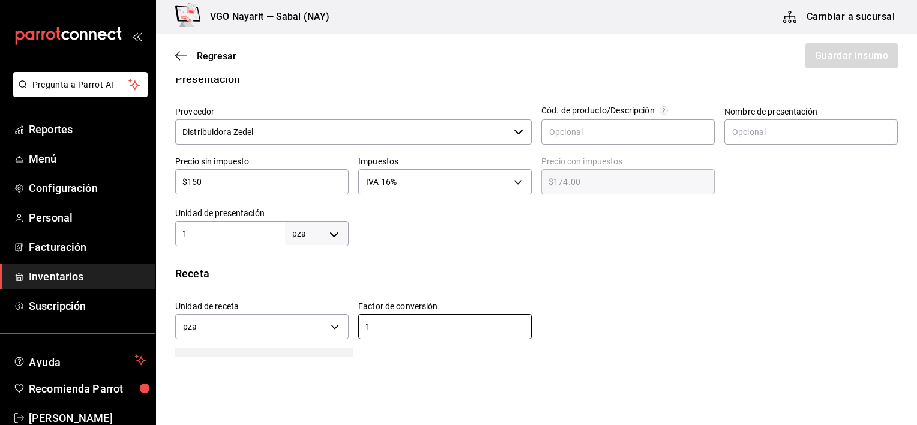
type input "1"
drag, startPoint x: 643, startPoint y: 325, endPoint x: 645, endPoint y: 318, distance: 7.0
click at [643, 325] on div "Unidad de receta pza UNIT Factor de conversión 1 ​" at bounding box center [532, 317] width 732 height 52
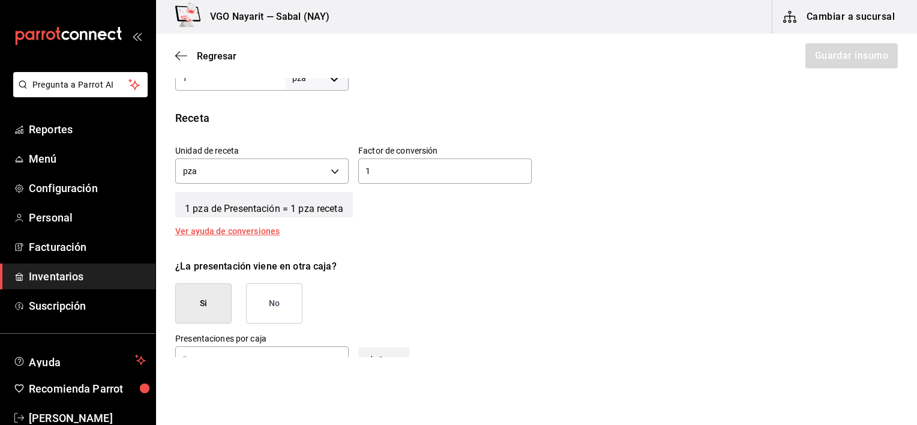
scroll to position [420, 0]
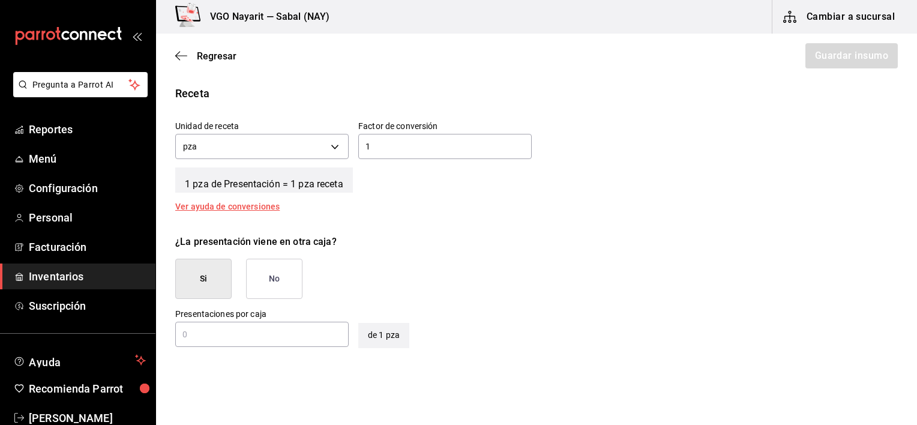
click at [286, 273] on button "No" at bounding box center [274, 279] width 56 height 40
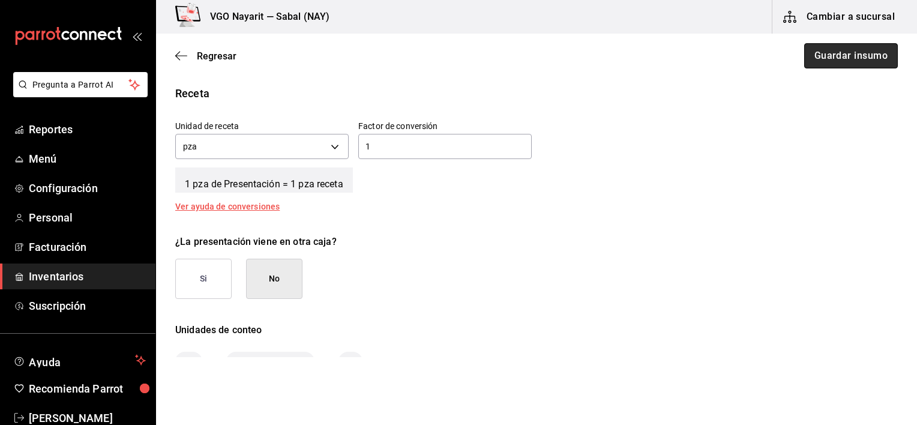
click at [866, 55] on button "Guardar insumo" at bounding box center [851, 55] width 94 height 25
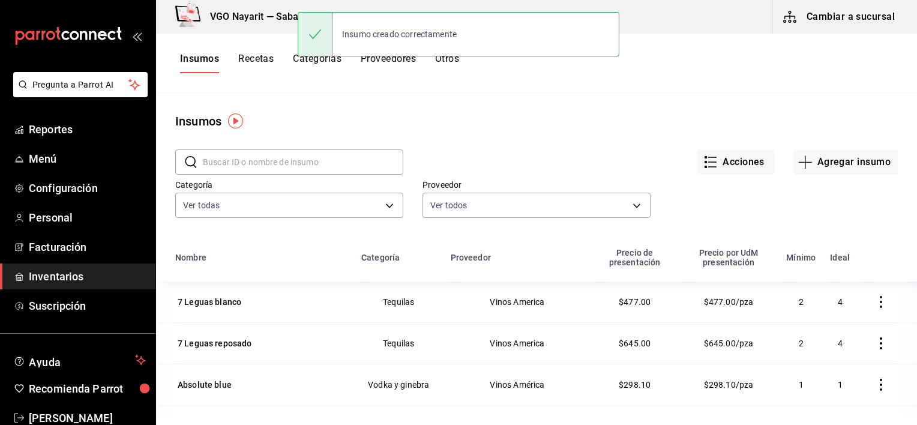
click at [536, 137] on div "Acciones Agregar insumo" at bounding box center [650, 152] width 495 height 44
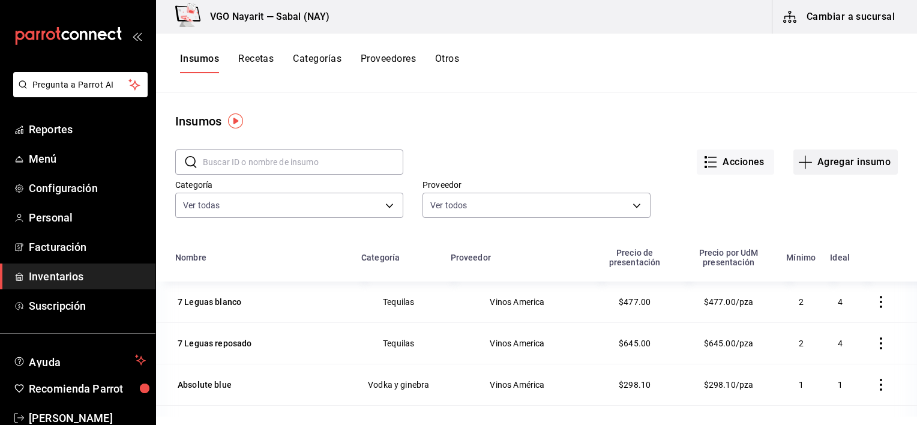
click at [838, 159] on button "Agregar insumo" at bounding box center [846, 161] width 104 height 25
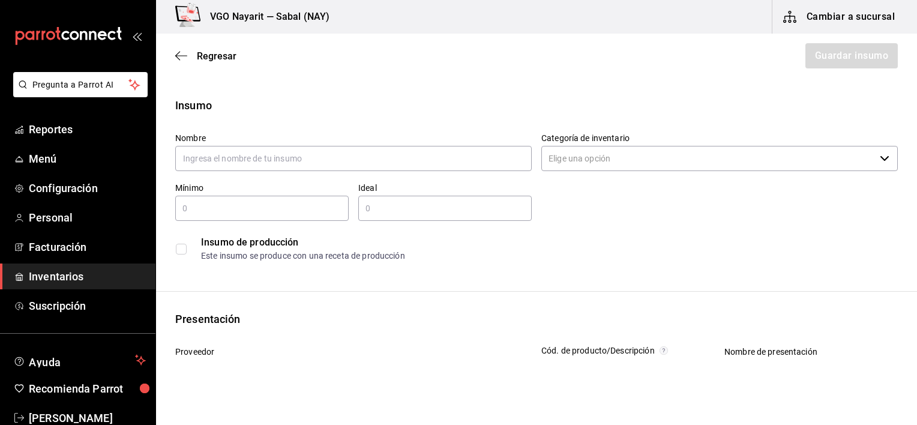
type input "C"
type input "Marlboro Rojo"
click at [566, 152] on input "Categoría de inventario" at bounding box center [709, 158] width 334 height 25
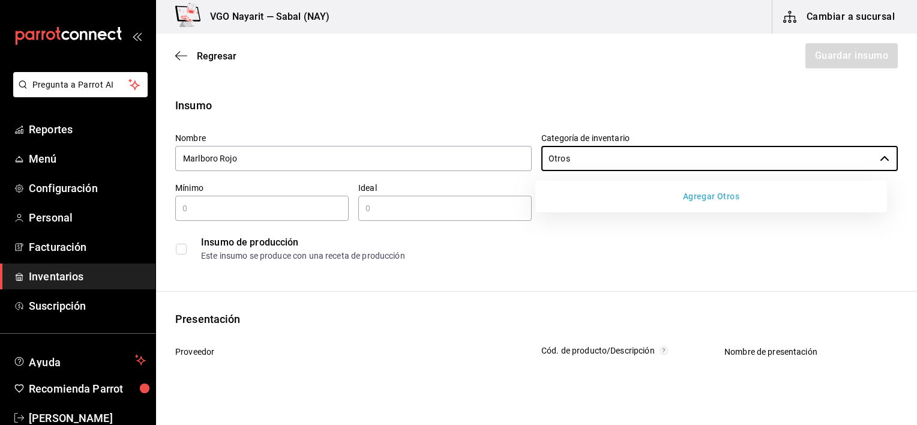
type input "Otros"
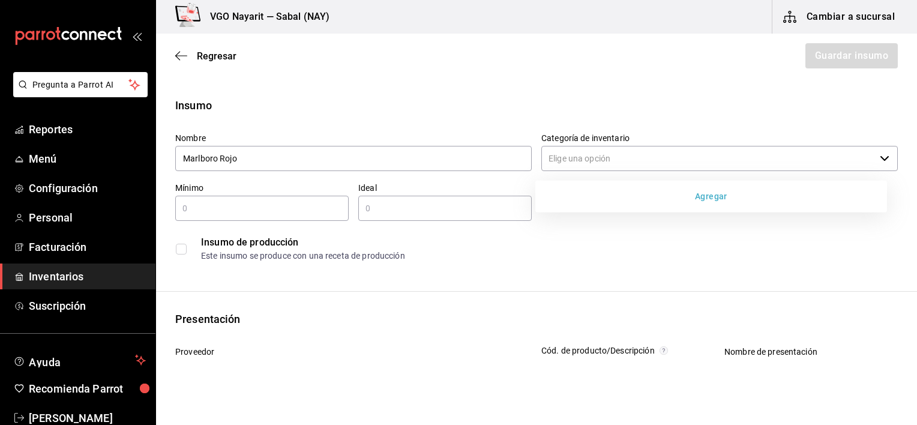
click at [680, 193] on button "Agregar" at bounding box center [711, 197] width 342 height 22
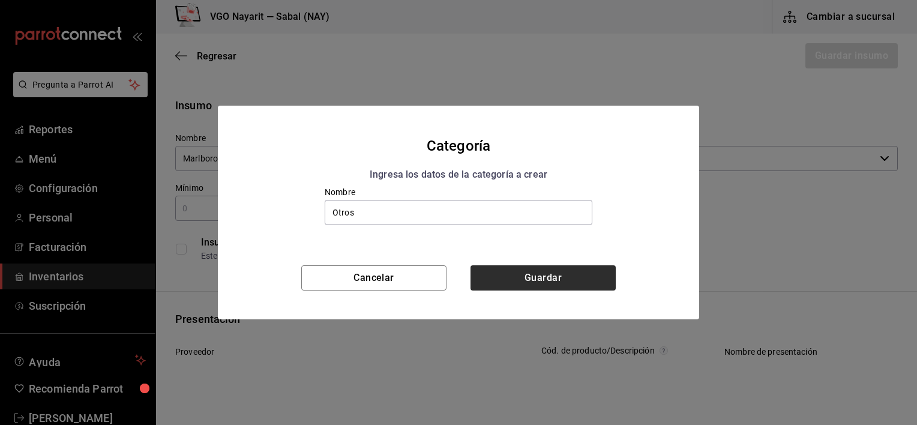
type input "Otros"
click at [549, 286] on button "Guardar" at bounding box center [543, 277] width 145 height 25
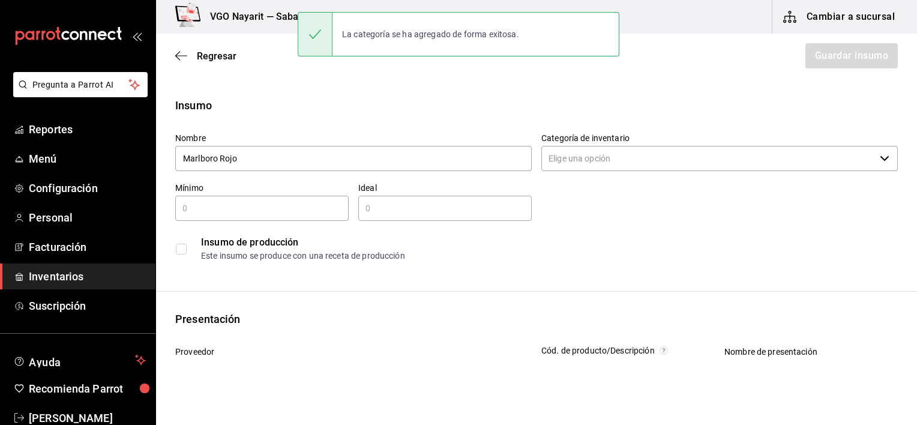
click at [218, 208] on input "text" at bounding box center [262, 208] width 174 height 14
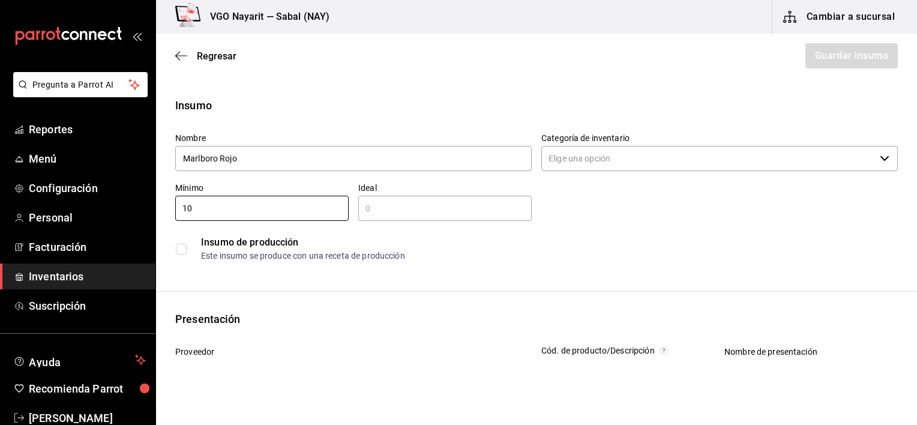
type input "10"
drag, startPoint x: 213, startPoint y: 210, endPoint x: 142, endPoint y: 205, distance: 70.4
click at [142, 205] on div "Pregunta a Parrot AI Reportes Menú Configuración Personal Facturación Inventari…" at bounding box center [458, 178] width 917 height 357
type input "2"
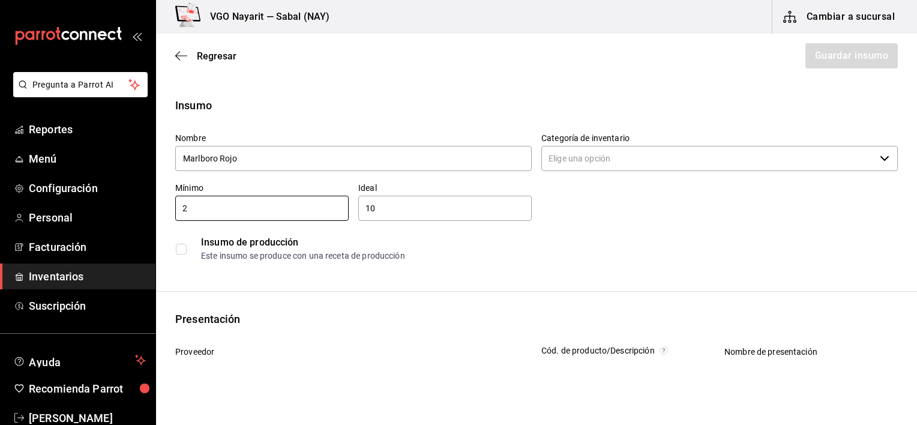
click at [605, 246] on div "Insumo de producción" at bounding box center [549, 242] width 696 height 14
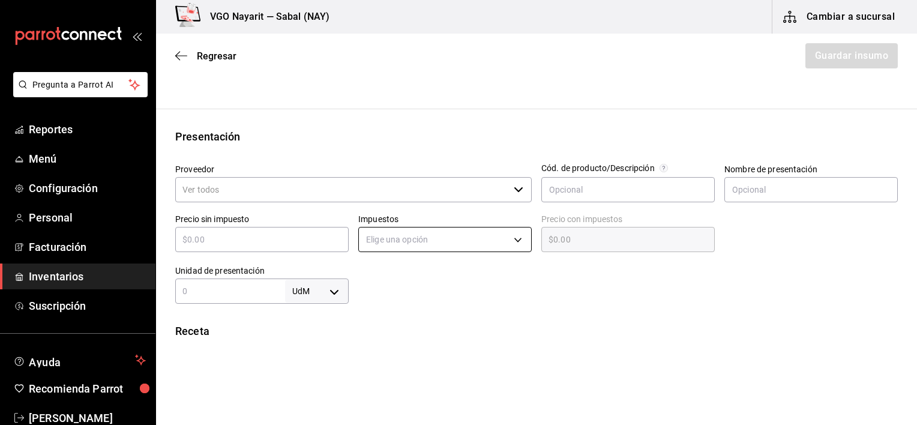
scroll to position [180, 0]
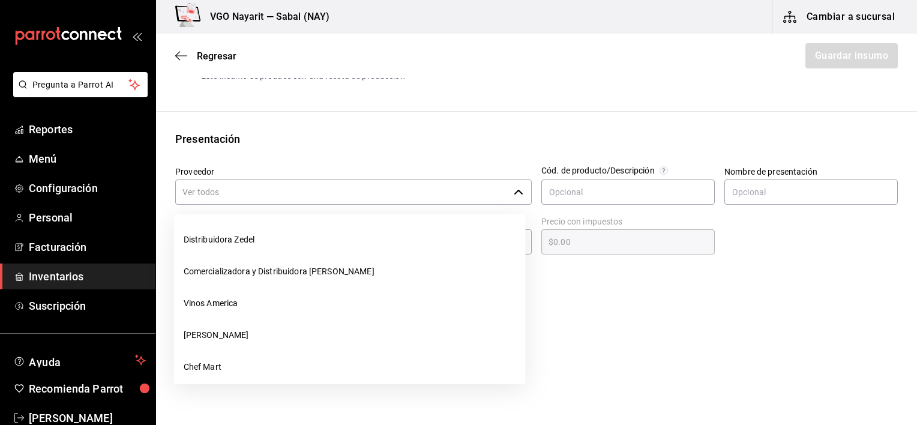
click at [310, 197] on input "Proveedor" at bounding box center [342, 192] width 334 height 25
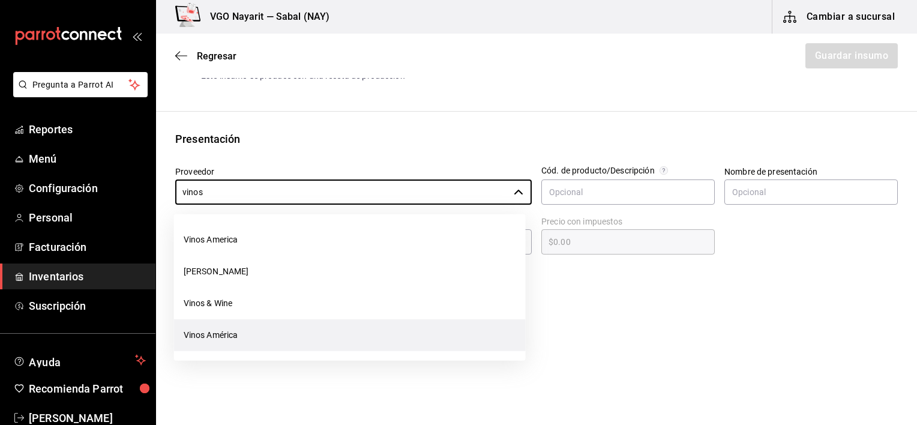
click at [229, 341] on li "Vinos América" at bounding box center [350, 335] width 352 height 32
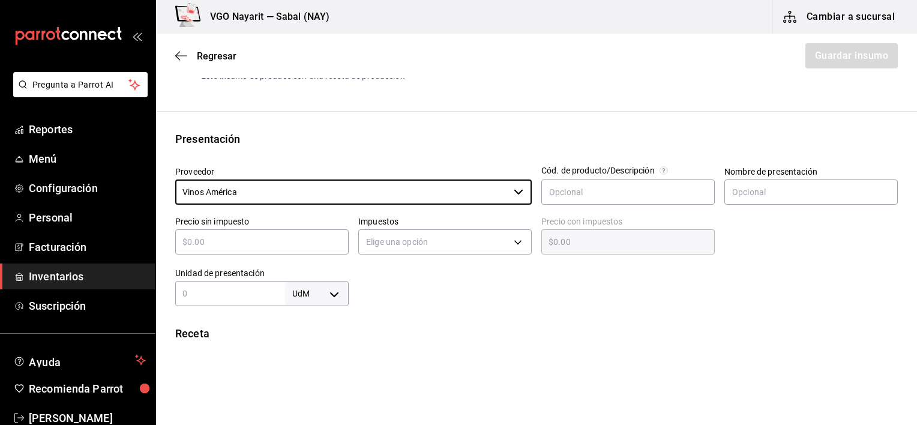
type input "Vinos América"
click at [534, 346] on div "Receta Unidad de receta Elige una opción Factor de conversión ​ Ver ayuda de co…" at bounding box center [536, 372] width 761 height 95
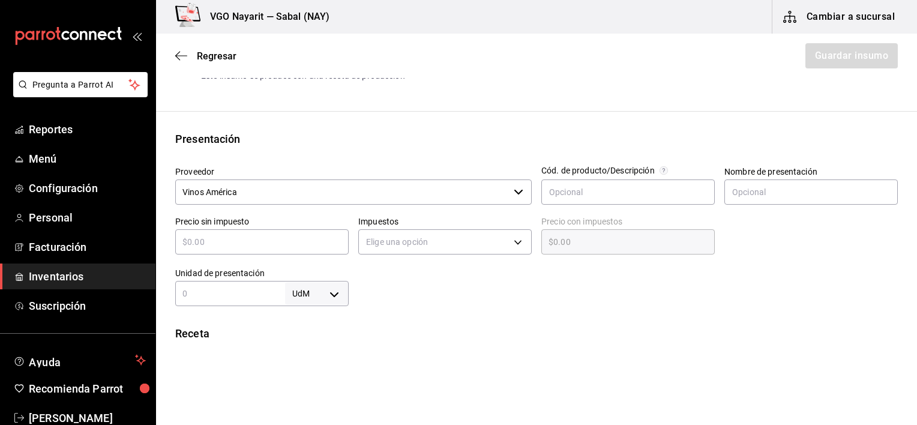
click at [279, 246] on input "text" at bounding box center [262, 242] width 174 height 14
type input "$1"
type input "$1.00"
type input "$10"
type input "$10.00"
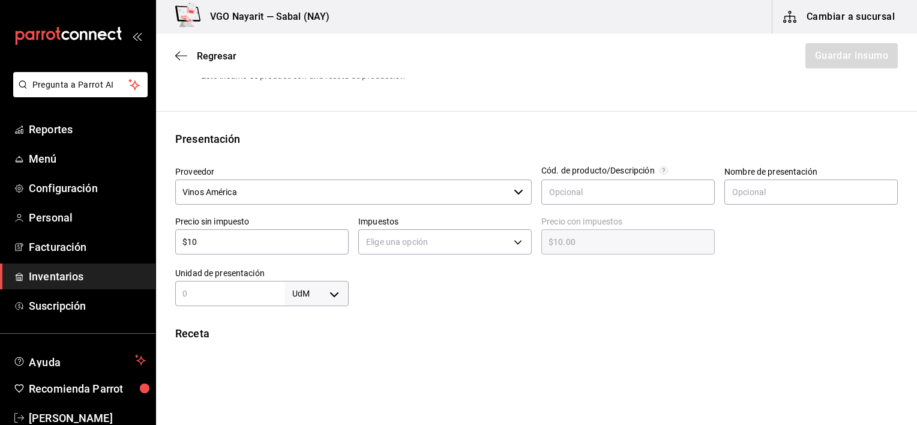
type input "$100"
type input "$100.00"
type input "$100"
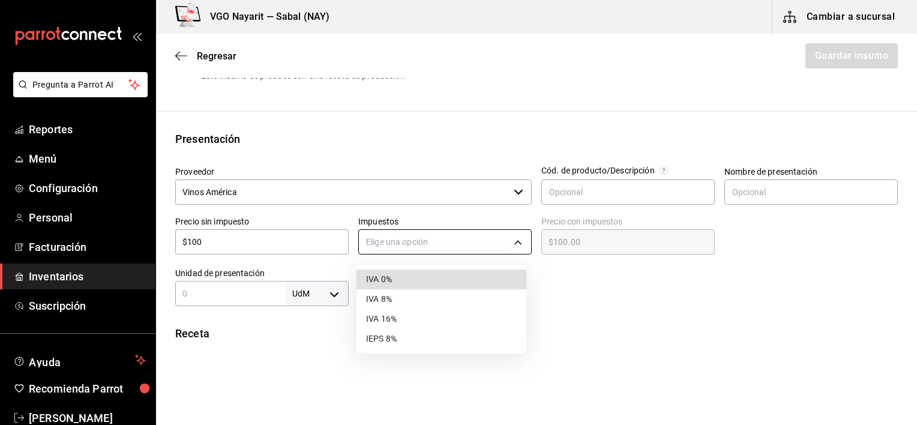
click at [387, 246] on body "Pregunta a Parrot AI Reportes Menú Configuración Personal Facturación Inventari…" at bounding box center [458, 178] width 917 height 357
click at [390, 324] on li "IVA 16%" at bounding box center [442, 319] width 170 height 20
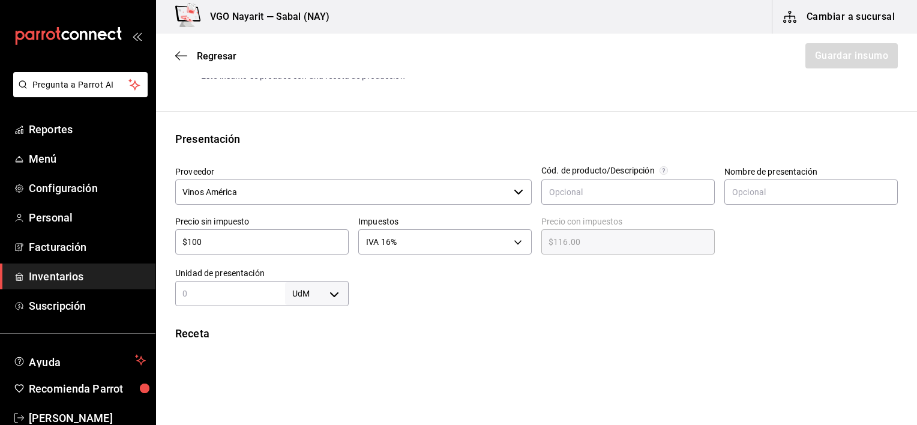
click at [370, 343] on div "Receta Unidad de receta Elige una opción Factor de conversión ​ Ver ayuda de co…" at bounding box center [536, 372] width 761 height 95
click at [207, 299] on input "text" at bounding box center [230, 293] width 110 height 14
click at [312, 300] on body "Pregunta a Parrot AI Reportes Menú Configuración Personal Facturación Inventari…" at bounding box center [458, 178] width 917 height 357
click at [305, 394] on li "pza" at bounding box center [314, 390] width 62 height 20
click at [435, 325] on div "Receta" at bounding box center [536, 333] width 723 height 16
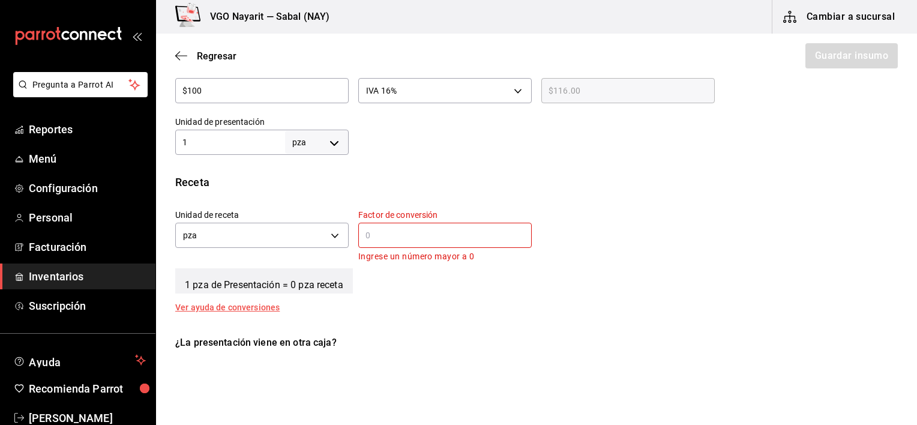
scroll to position [360, 0]
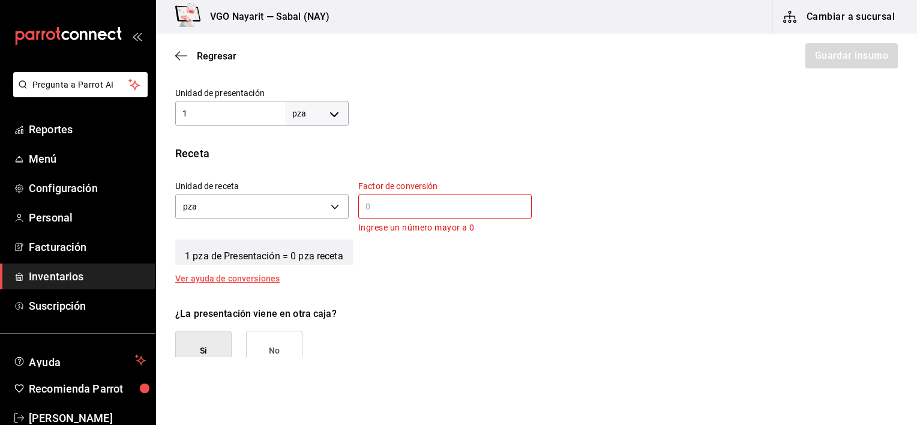
click at [399, 211] on input "text" at bounding box center [445, 206] width 174 height 14
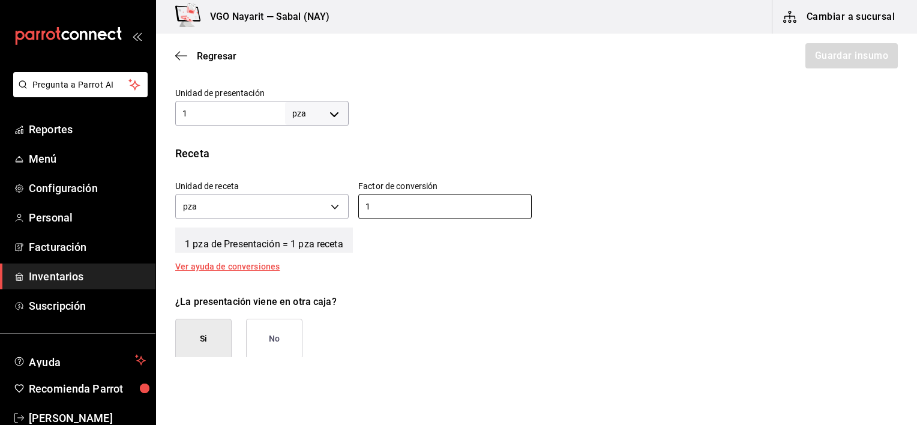
click at [533, 192] on div "Unidad de receta pza UNIT Factor de conversión 1 ​" at bounding box center [532, 197] width 732 height 52
click at [297, 339] on button "No" at bounding box center [274, 339] width 56 height 40
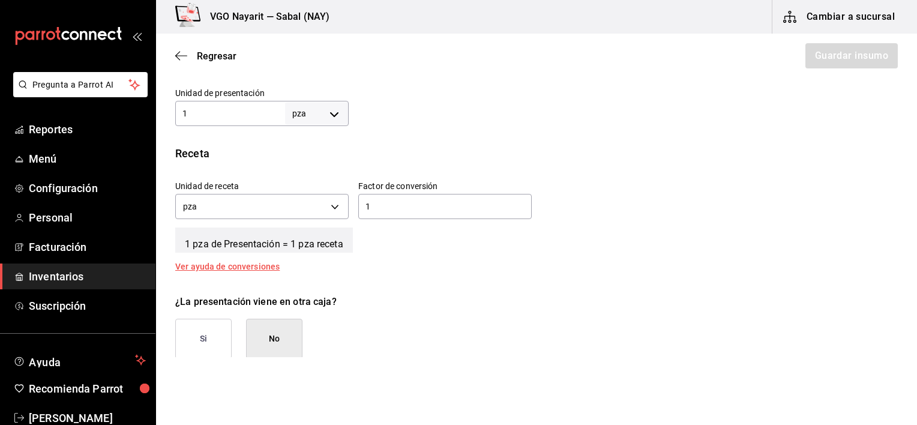
click at [201, 339] on button "Si" at bounding box center [203, 339] width 56 height 40
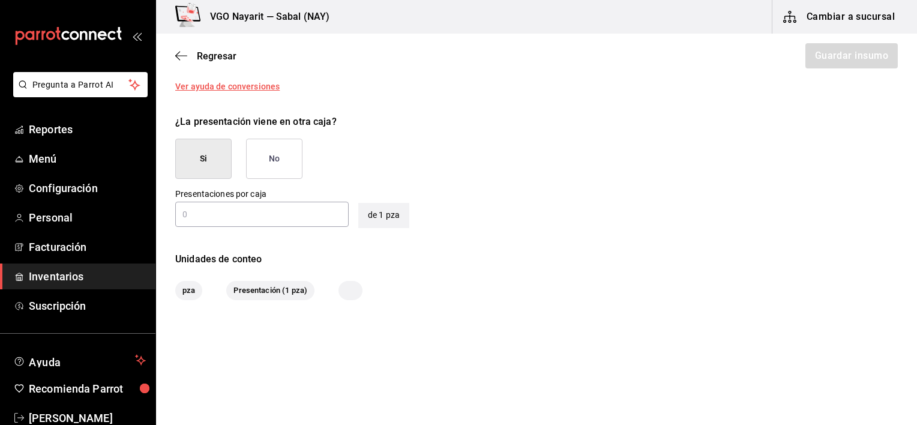
click at [293, 154] on button "No" at bounding box center [274, 159] width 56 height 40
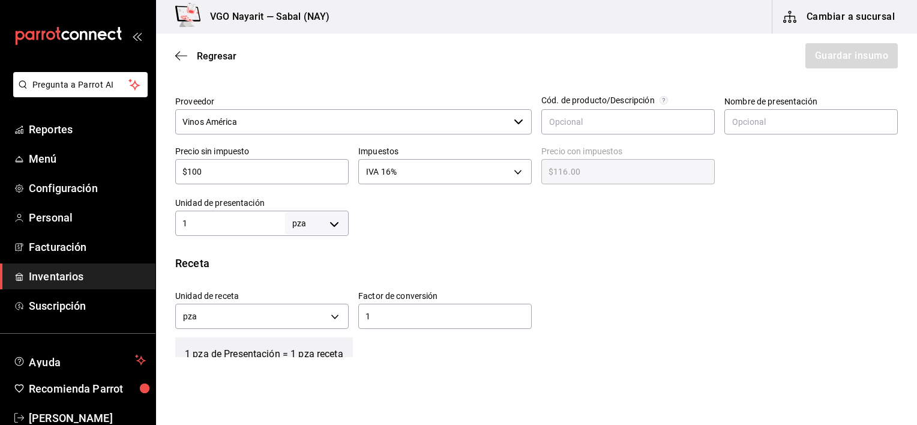
scroll to position [0, 0]
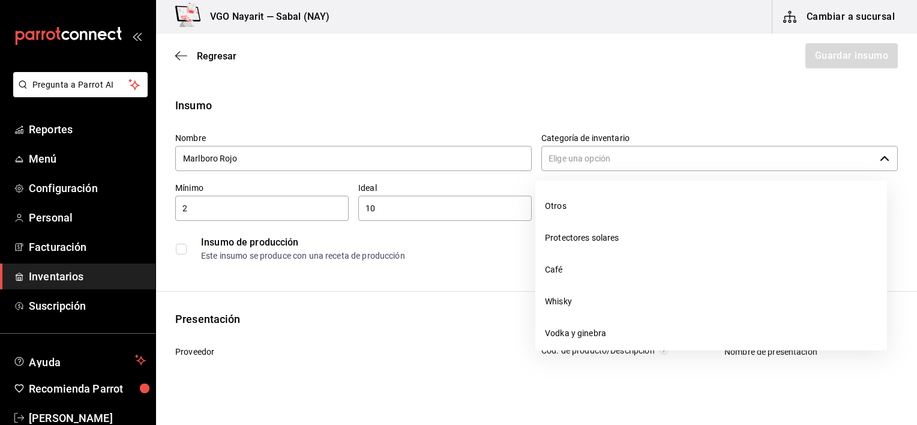
click at [567, 157] on input "Categoría de inventario" at bounding box center [709, 158] width 334 height 25
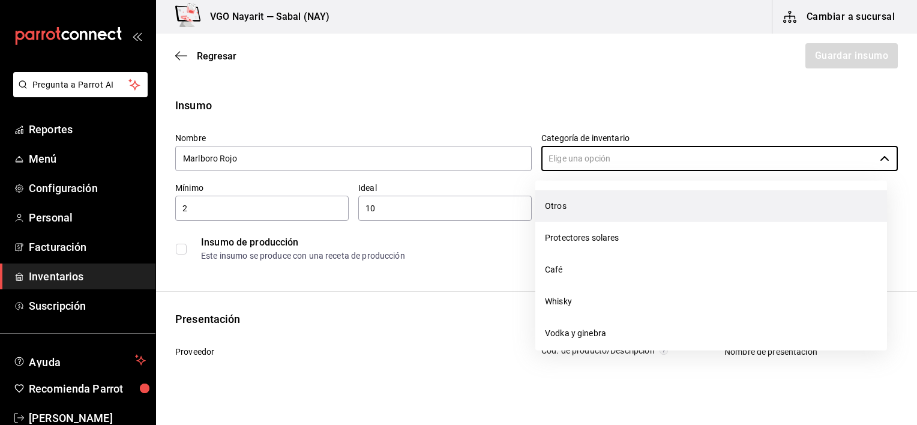
click at [551, 207] on li "Otros" at bounding box center [712, 206] width 352 height 32
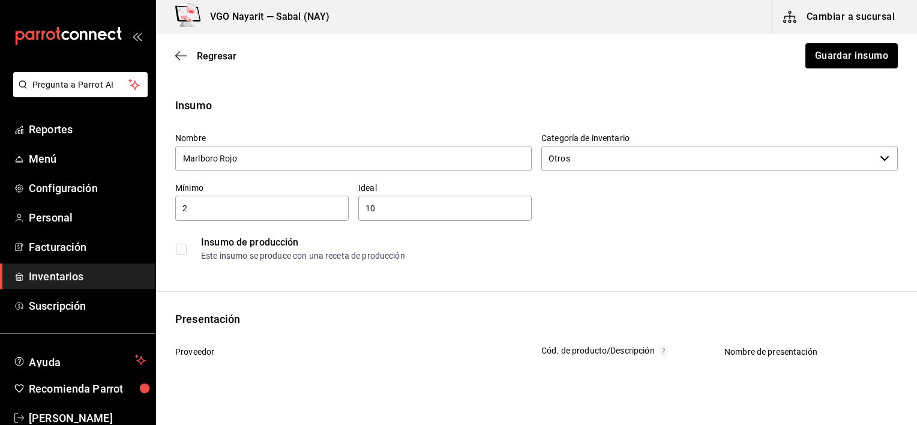
click at [643, 98] on div "Insumo" at bounding box center [536, 105] width 723 height 16
click at [865, 53] on button "Guardar insumo" at bounding box center [851, 55] width 94 height 25
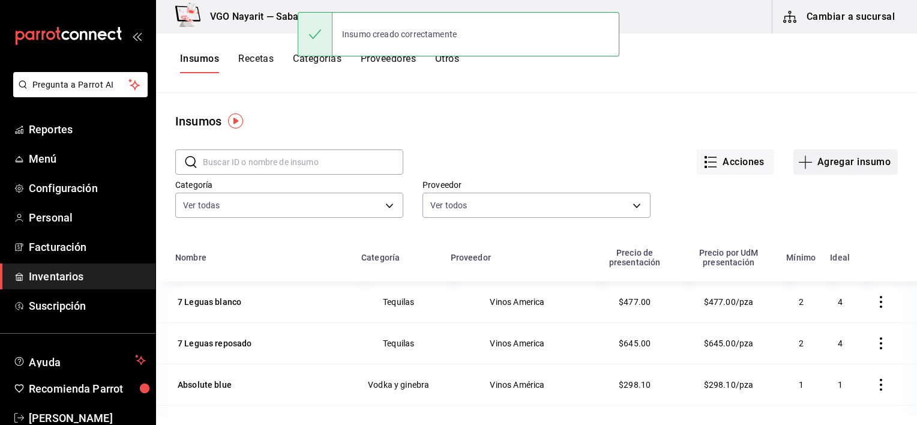
click at [823, 165] on button "Agregar insumo" at bounding box center [846, 161] width 104 height 25
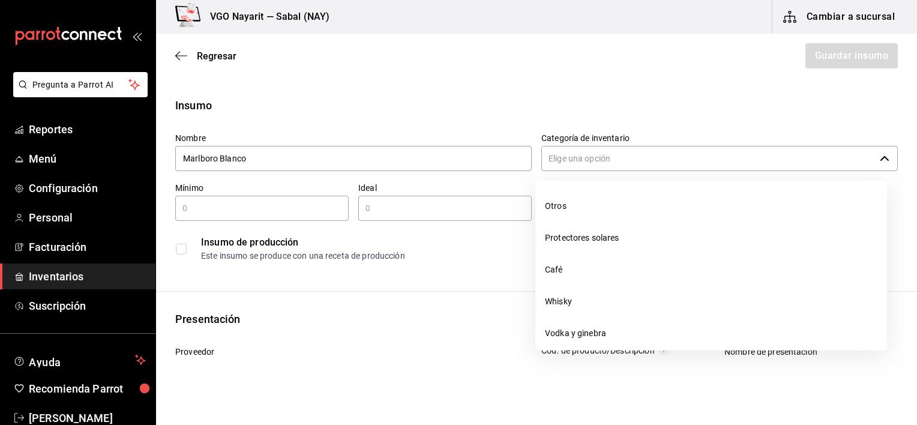
click at [591, 158] on input "Categoría de inventario" at bounding box center [709, 158] width 334 height 25
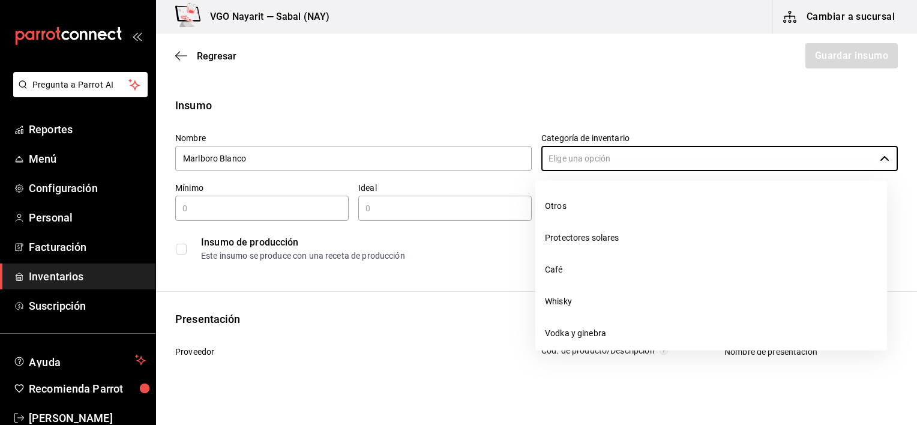
click at [556, 211] on li "Otros" at bounding box center [712, 206] width 352 height 32
click at [226, 209] on input "text" at bounding box center [262, 208] width 174 height 14
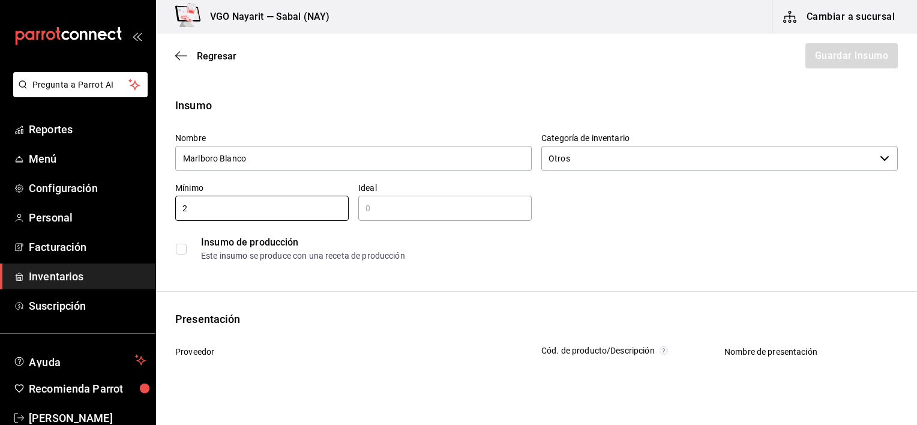
click at [380, 211] on input "text" at bounding box center [445, 208] width 174 height 14
click at [668, 211] on div "Nombre Marlboro Blanco Categoría de inventario Otros ​ Mínimo 2 ​ Ideal 10 ​ In…" at bounding box center [532, 195] width 732 height 144
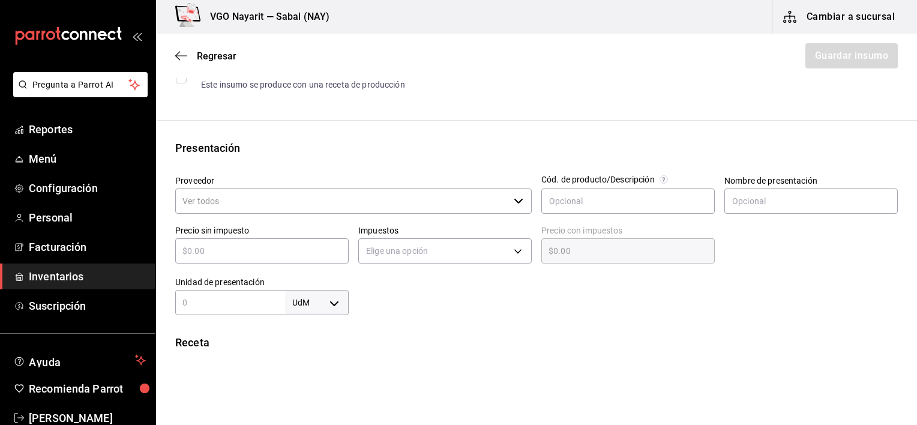
scroll to position [180, 0]
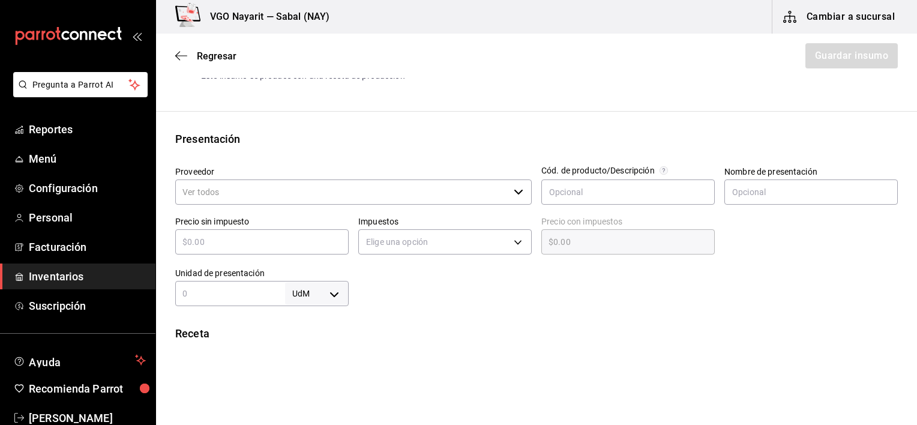
click at [382, 197] on input "Proveedor" at bounding box center [342, 192] width 334 height 25
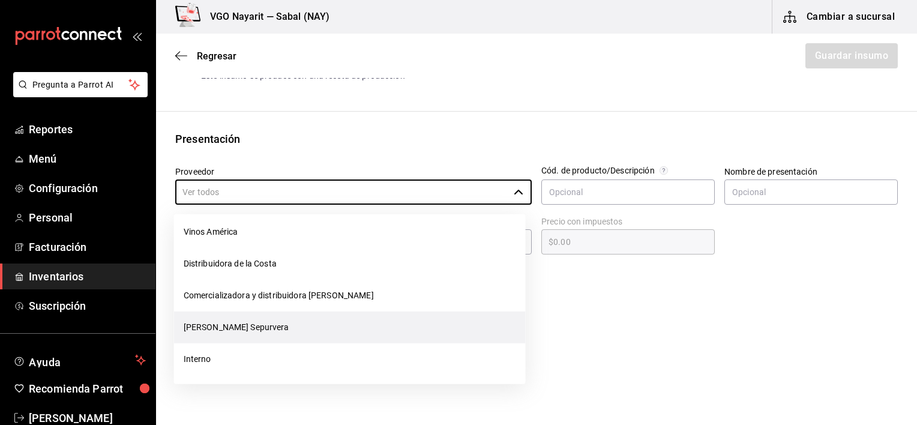
scroll to position [330, 0]
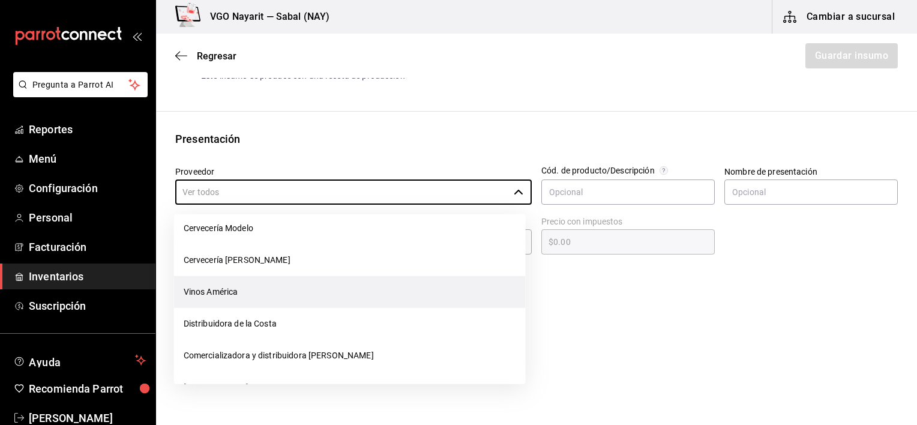
click at [226, 291] on li "Vinos América" at bounding box center [350, 292] width 352 height 32
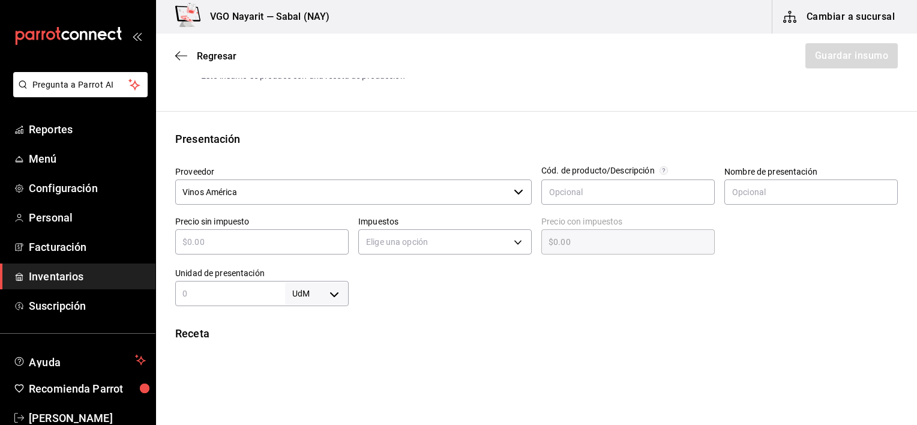
click at [304, 253] on div "​" at bounding box center [262, 241] width 174 height 25
click at [382, 252] on body "Pregunta a Parrot AI Reportes Menú Configuración Personal Facturación Inventari…" at bounding box center [458, 178] width 917 height 357
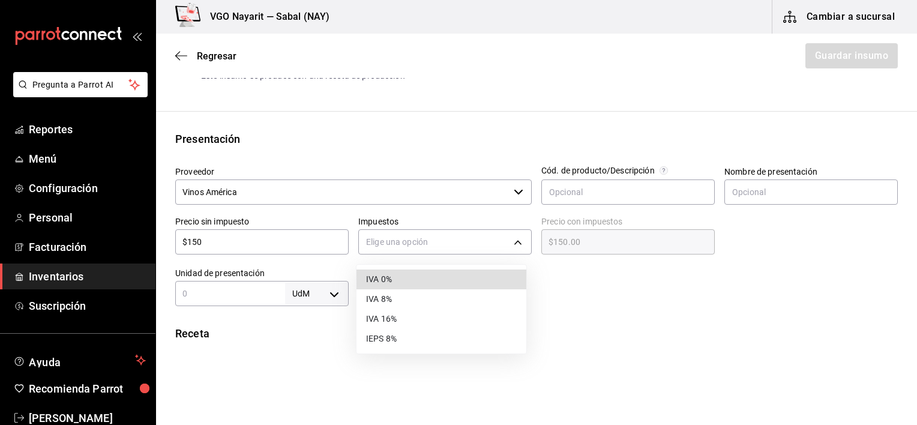
click at [378, 317] on li "IVA 16%" at bounding box center [442, 319] width 170 height 20
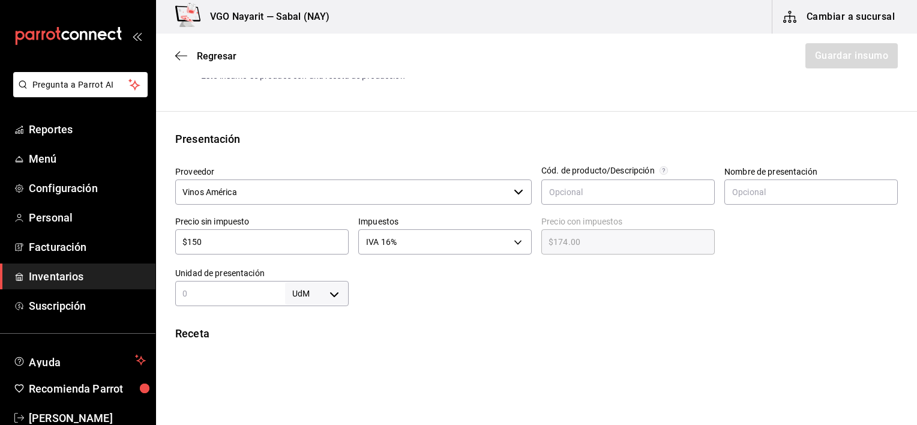
click at [454, 327] on div "Receta" at bounding box center [536, 333] width 723 height 16
click at [236, 301] on div "UdM ​" at bounding box center [262, 293] width 174 height 25
click at [307, 298] on body "Pregunta a Parrot AI Reportes Menú Configuración Personal Facturación Inventari…" at bounding box center [458, 178] width 917 height 357
drag, startPoint x: 305, startPoint y: 392, endPoint x: 328, endPoint y: 384, distance: 24.7
click at [307, 392] on li "pza" at bounding box center [314, 390] width 62 height 20
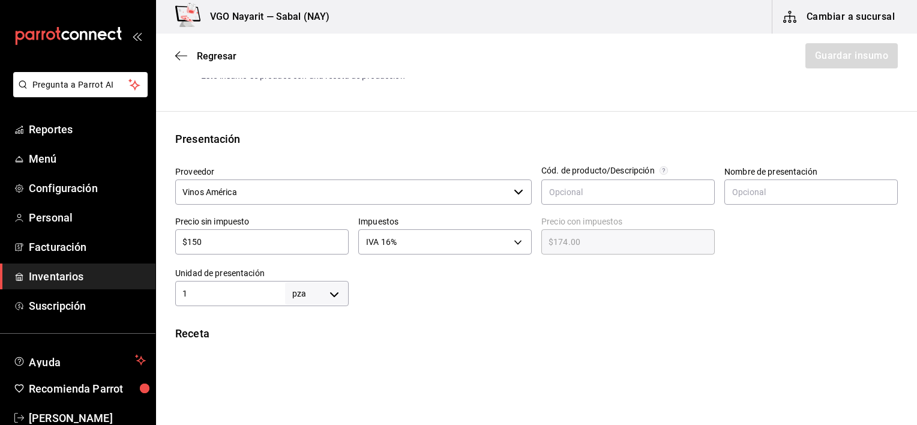
click at [444, 330] on div "Receta" at bounding box center [536, 333] width 723 height 16
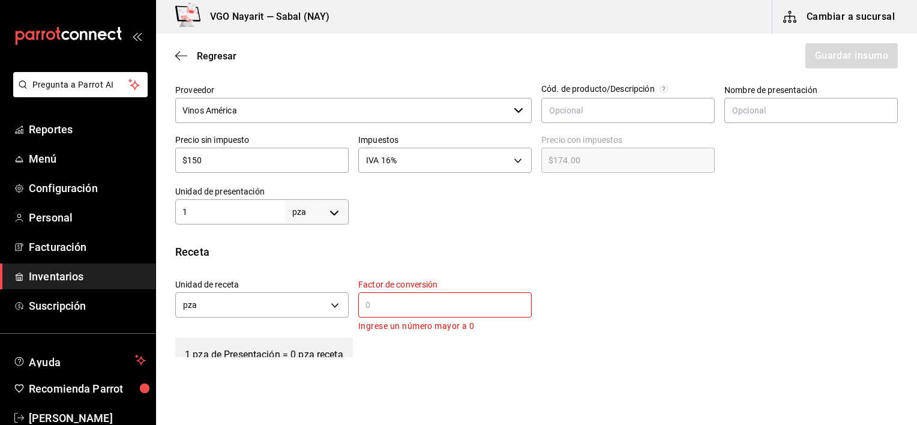
scroll to position [360, 0]
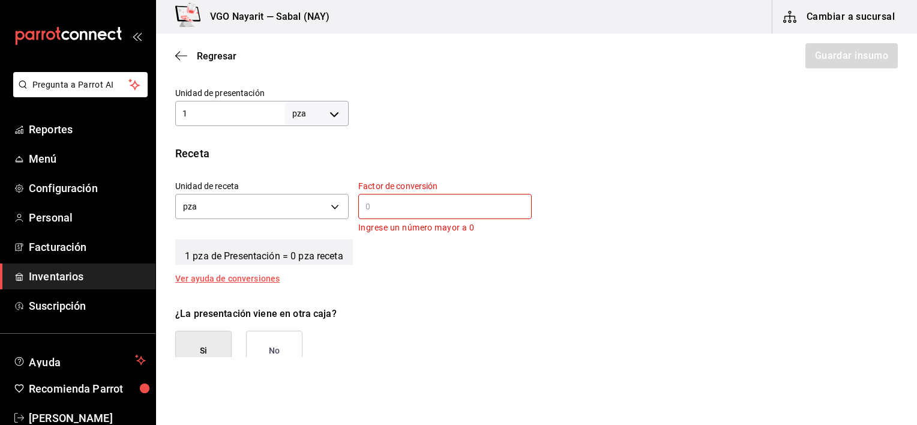
click at [387, 216] on div "​" at bounding box center [445, 206] width 174 height 25
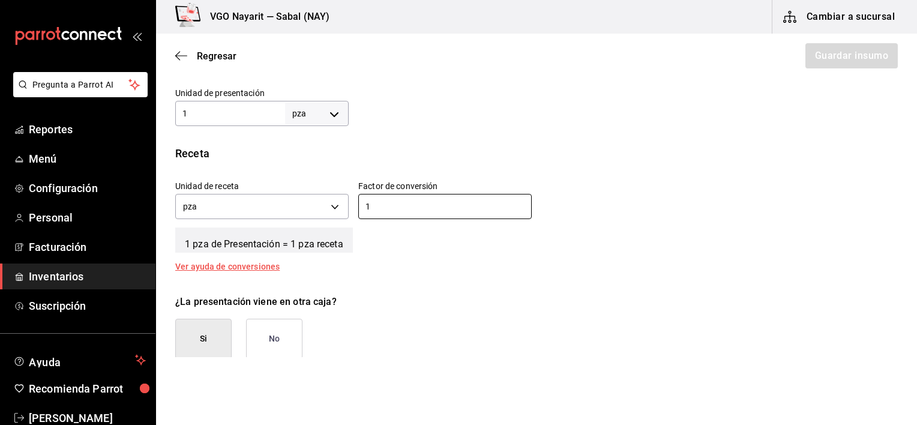
click at [639, 216] on div "Unidad de receta pza UNIT Factor de conversión 1 ​" at bounding box center [532, 197] width 732 height 52
click at [272, 339] on button "No" at bounding box center [274, 339] width 56 height 40
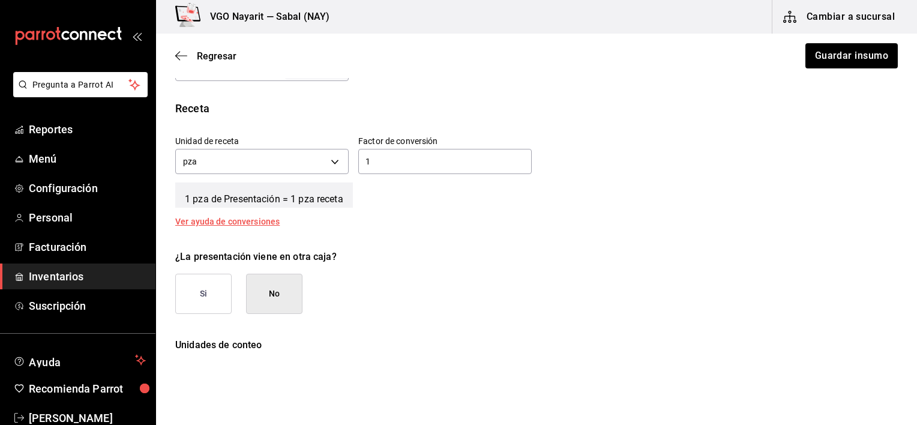
scroll to position [240, 0]
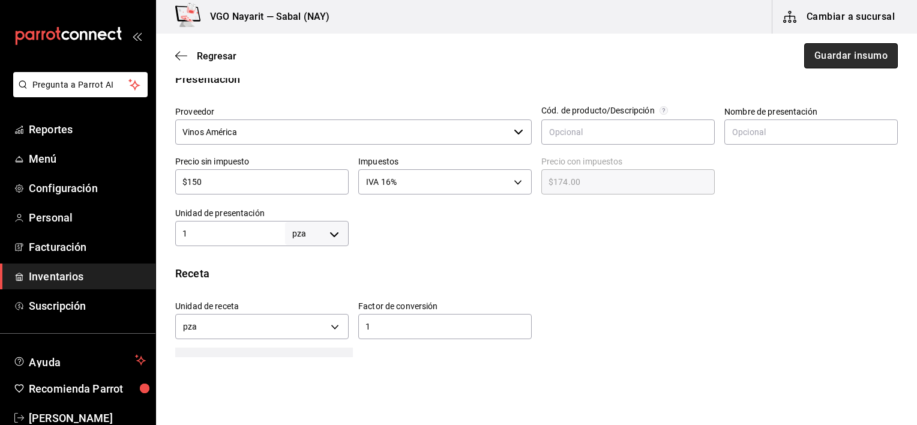
click at [857, 56] on button "Guardar insumo" at bounding box center [851, 55] width 94 height 25
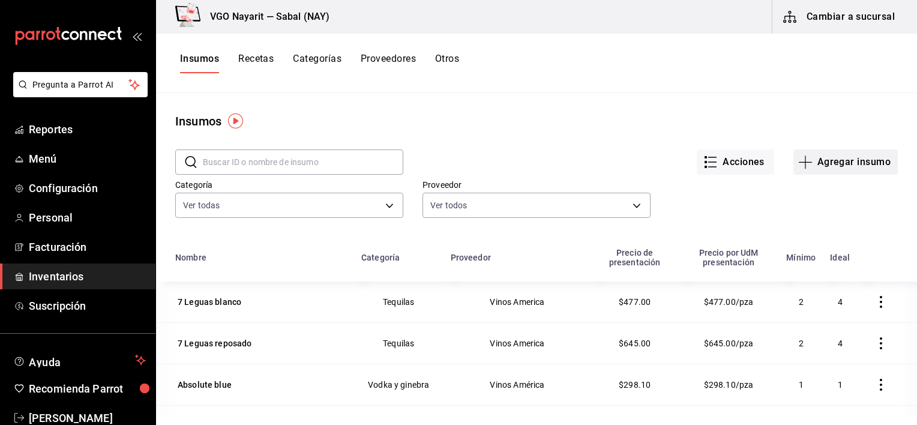
click at [845, 163] on button "Agregar insumo" at bounding box center [846, 161] width 104 height 25
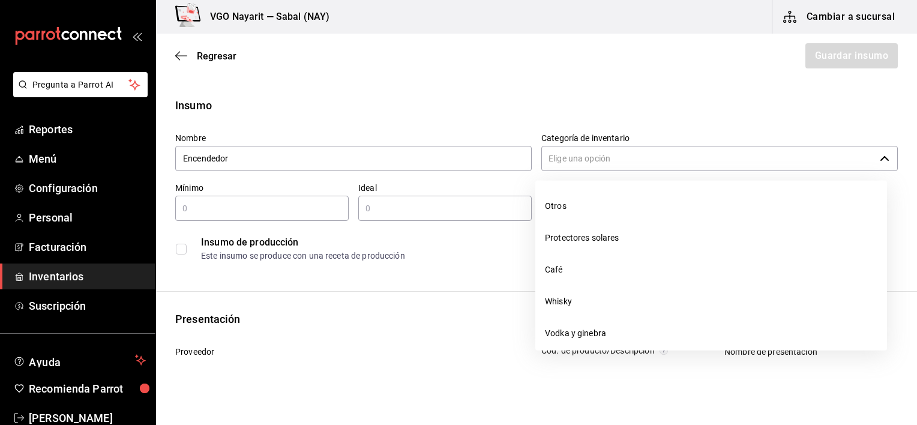
click at [600, 163] on input "Categoría de inventario" at bounding box center [709, 158] width 334 height 25
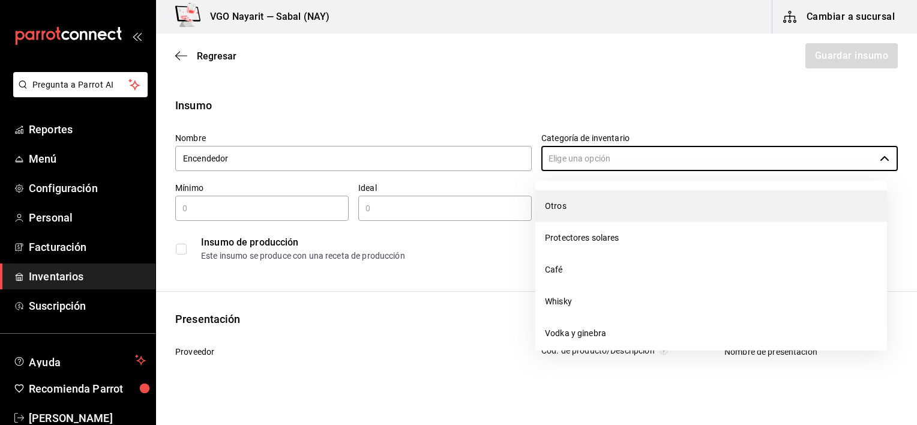
click at [555, 201] on li "Otros" at bounding box center [712, 206] width 352 height 32
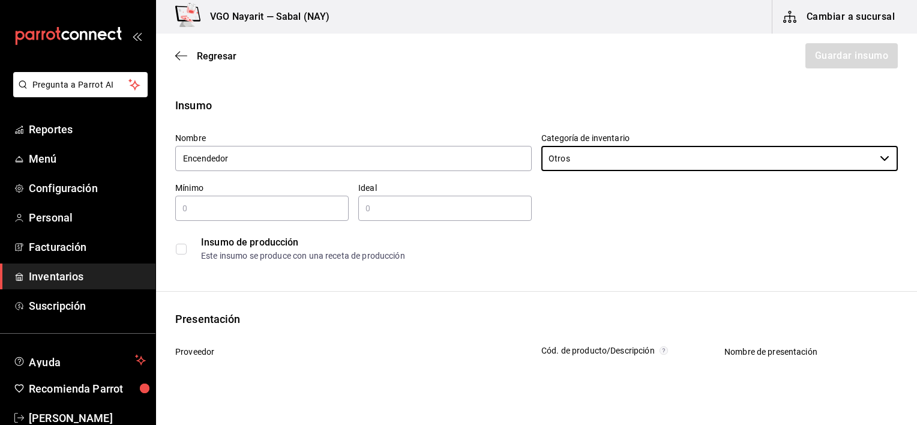
click at [231, 215] on input "text" at bounding box center [262, 208] width 174 height 14
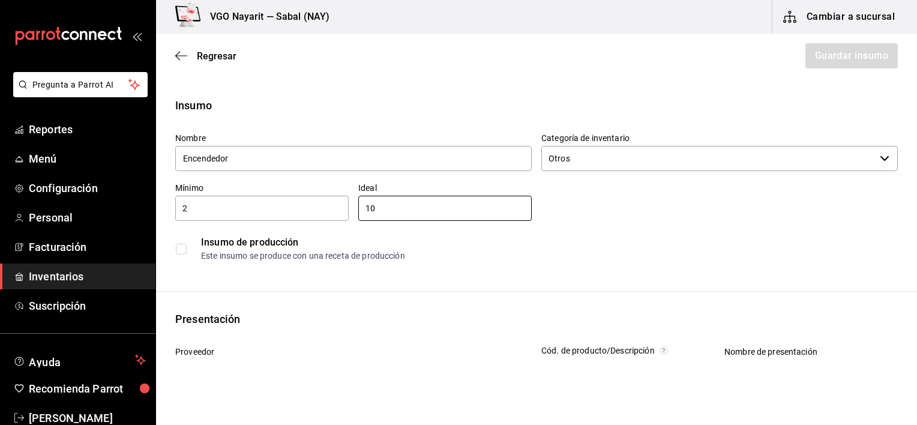
click at [656, 211] on div "Nombre Encendedor Categoría de inventario Otros ​ Mínimo 2 ​ Ideal 10 ​ Insumo …" at bounding box center [532, 195] width 732 height 144
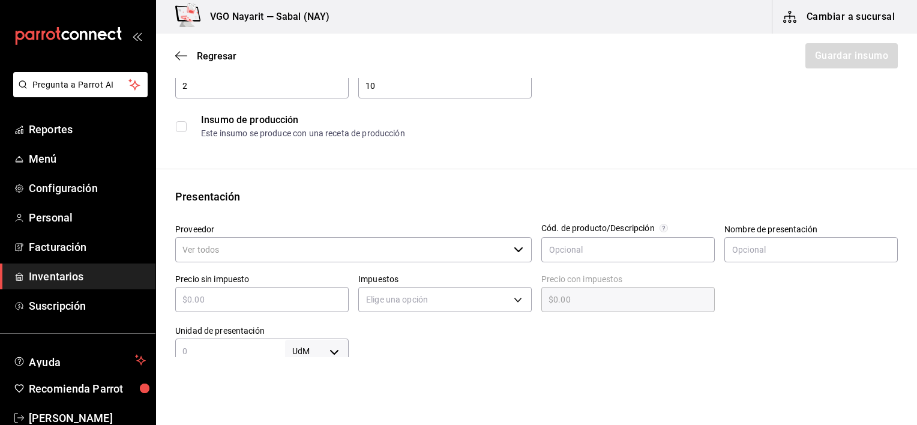
scroll to position [180, 0]
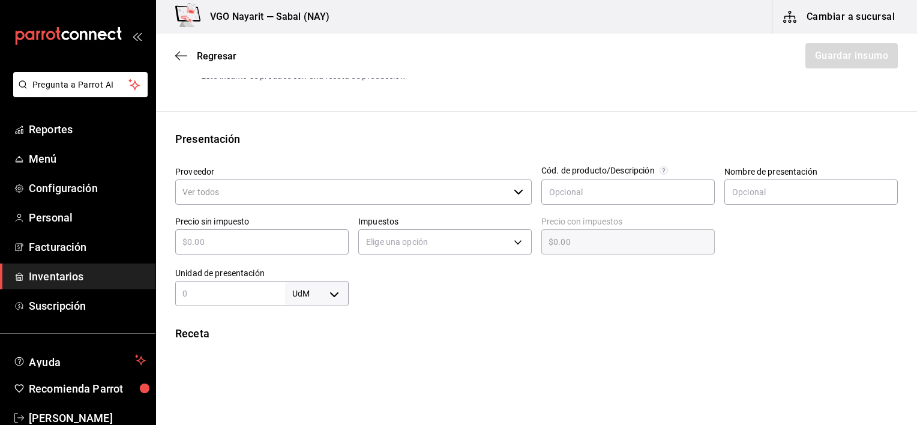
click at [286, 187] on input "Proveedor" at bounding box center [342, 192] width 334 height 25
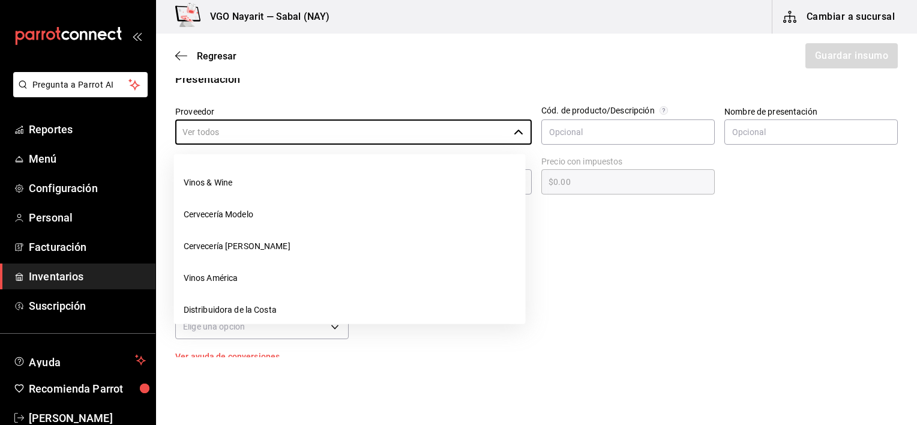
scroll to position [390, 0]
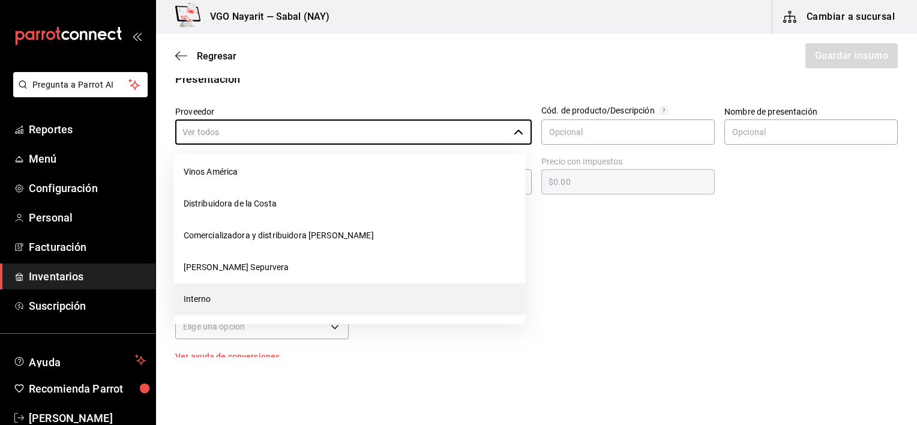
click at [226, 307] on li "Interno" at bounding box center [350, 299] width 352 height 32
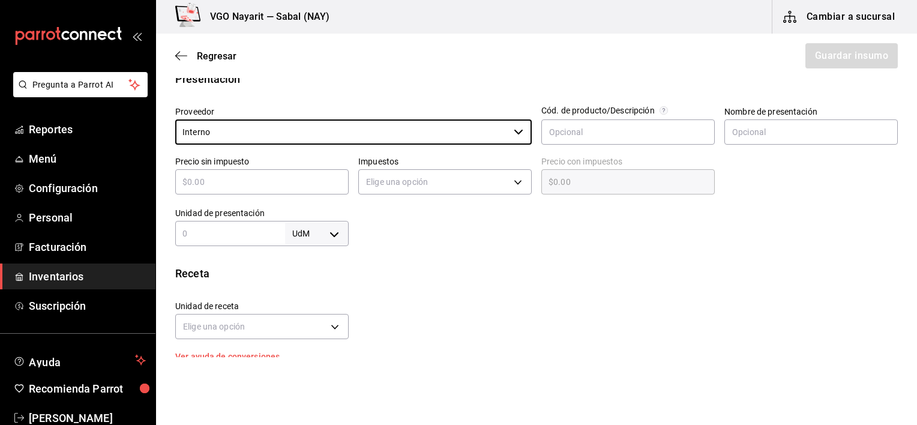
click at [723, 221] on div at bounding box center [623, 222] width 549 height 48
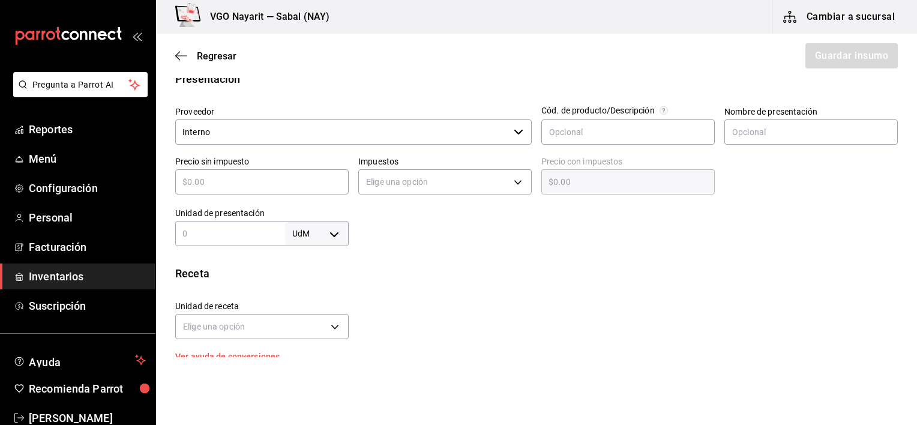
click at [259, 185] on input "text" at bounding box center [262, 182] width 174 height 14
click at [423, 228] on div at bounding box center [623, 222] width 549 height 48
click at [410, 180] on body "Pregunta a Parrot AI Reportes Menú Configuración Personal Facturación Inventari…" at bounding box center [458, 178] width 917 height 357
click at [400, 259] on li "IVA 16%" at bounding box center [442, 259] width 170 height 20
click at [234, 240] on input "text" at bounding box center [230, 233] width 110 height 14
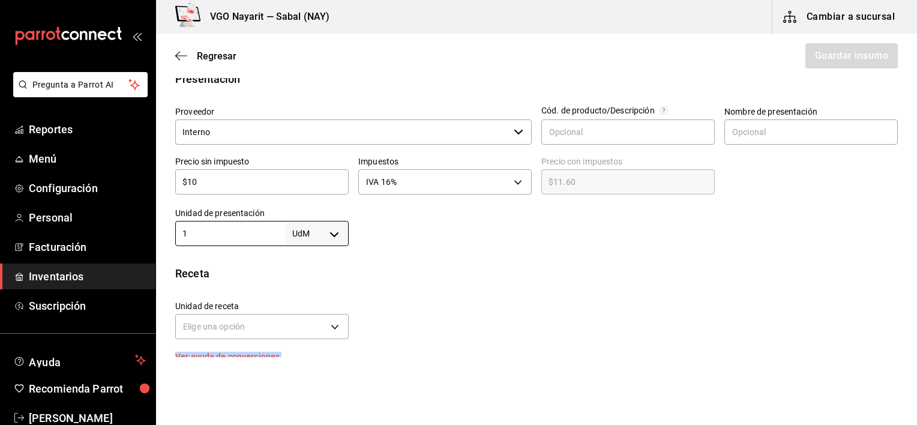
scroll to position [510, 0]
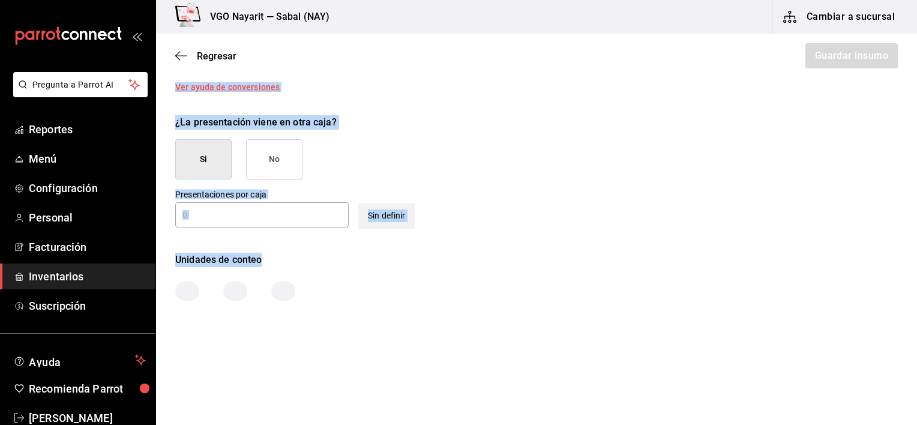
drag, startPoint x: 475, startPoint y: 392, endPoint x: 543, endPoint y: 456, distance: 92.6
click at [543, 357] on html "Pregunta a Parrot AI Reportes Menú Configuración Personal Facturación Inventari…" at bounding box center [458, 178] width 917 height 357
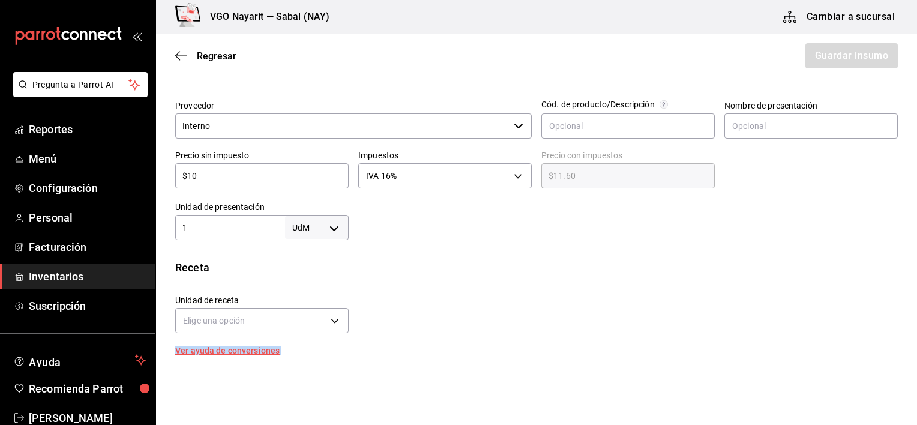
scroll to position [210, 0]
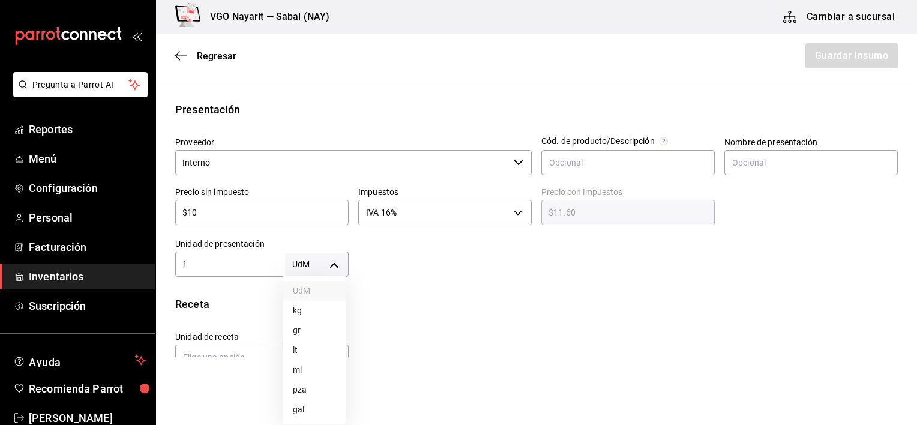
click at [325, 268] on body "Pregunta a Parrot AI Reportes Menú Configuración Personal Facturación Inventari…" at bounding box center [458, 178] width 917 height 357
click at [306, 388] on li "pza" at bounding box center [314, 390] width 62 height 20
click at [490, 298] on div "Receta" at bounding box center [536, 304] width 723 height 16
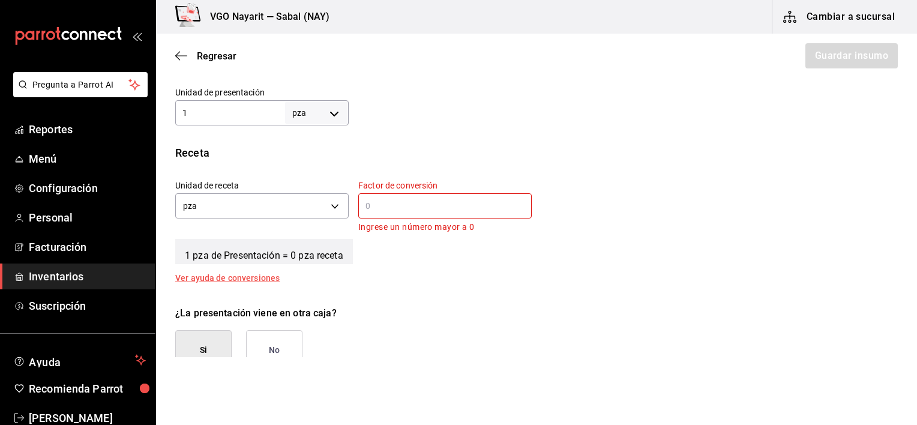
scroll to position [390, 0]
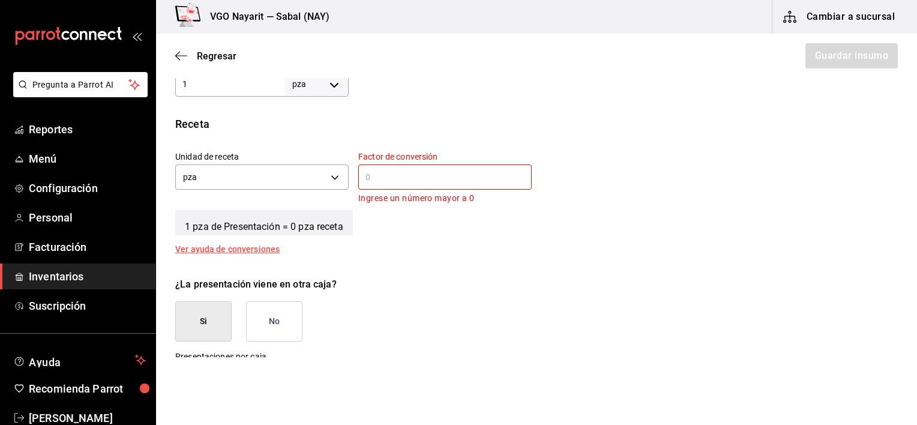
click at [413, 181] on input "text" at bounding box center [445, 177] width 174 height 14
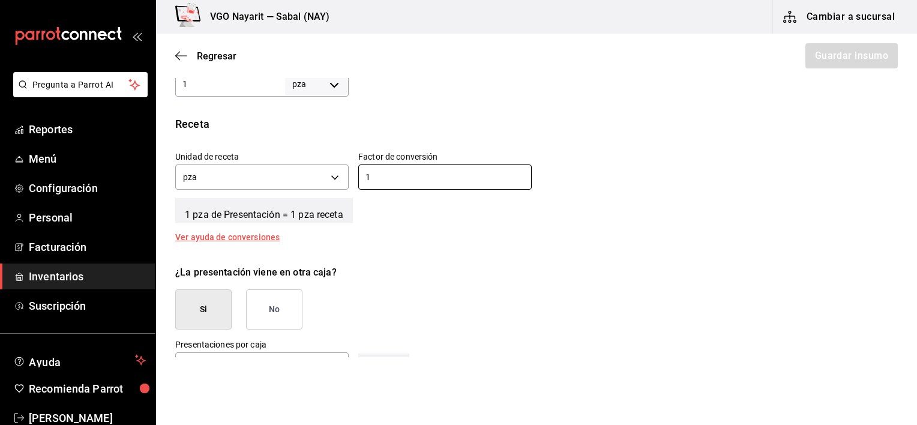
click at [581, 144] on div "Unidad de receta pza UNIT Factor de conversión 1 ​" at bounding box center [532, 168] width 732 height 52
click at [288, 303] on button "No" at bounding box center [274, 309] width 56 height 40
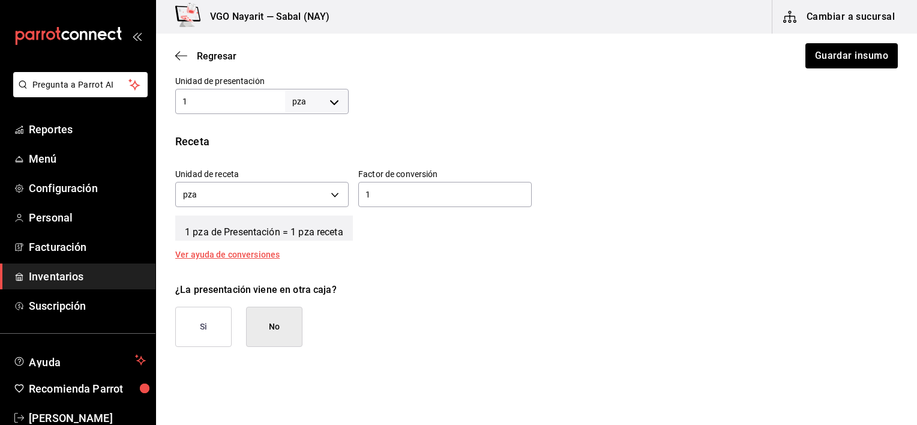
scroll to position [370, 0]
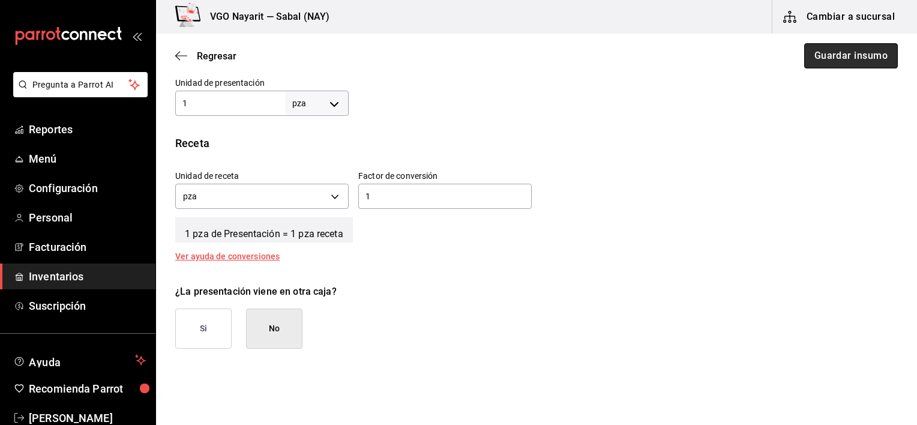
click at [832, 53] on button "Guardar insumo" at bounding box center [851, 55] width 94 height 25
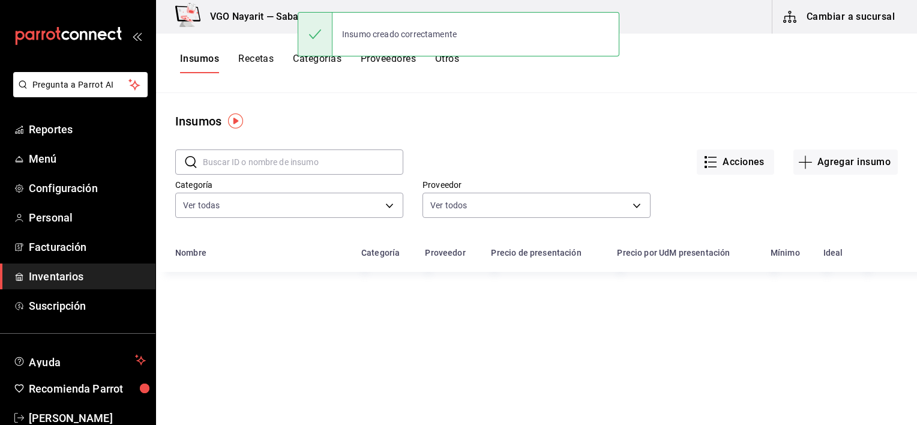
click at [626, 112] on div "Insumos" at bounding box center [536, 121] width 761 height 18
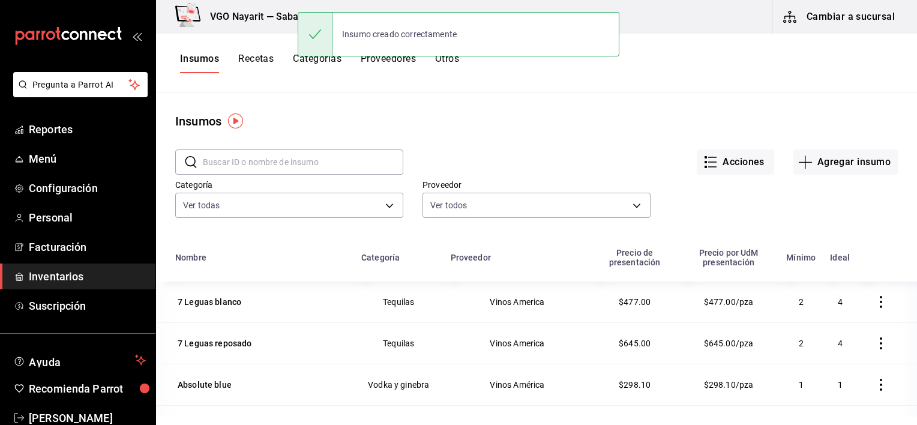
click at [41, 279] on span "Inventarios" at bounding box center [87, 276] width 117 height 16
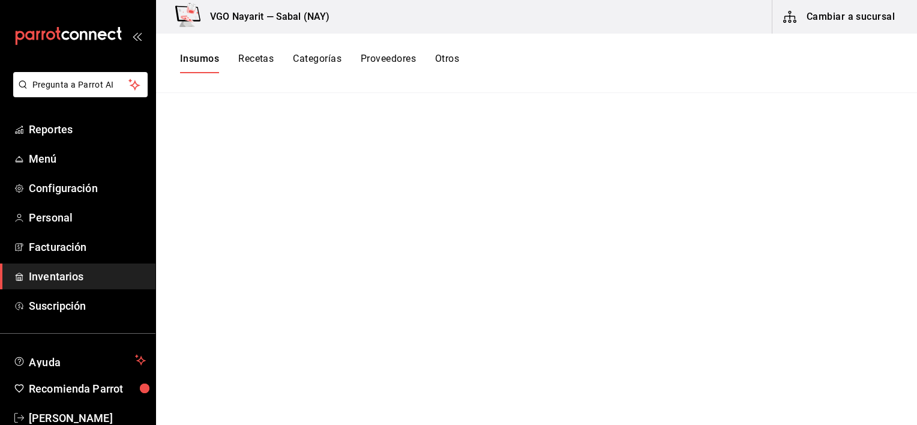
click at [78, 270] on span "Inventarios" at bounding box center [87, 276] width 117 height 16
click at [67, 277] on span "Inventarios" at bounding box center [87, 276] width 117 height 16
click at [255, 65] on button "Recetas" at bounding box center [255, 63] width 35 height 20
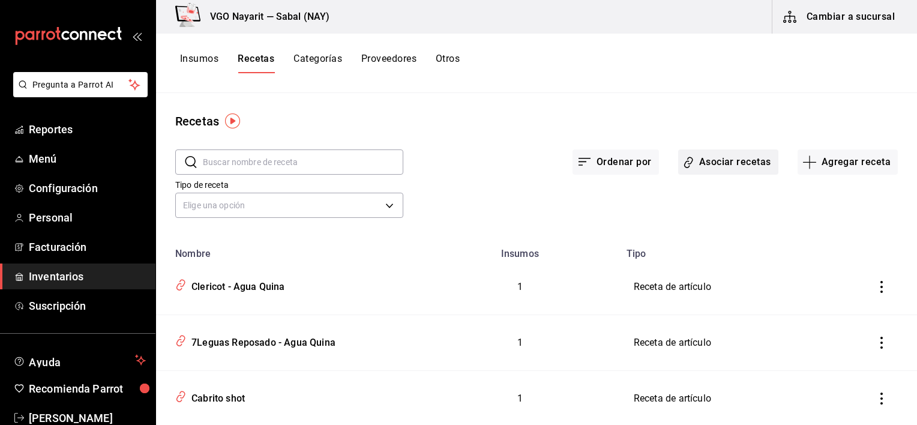
click at [723, 164] on button "Asociar recetas" at bounding box center [728, 161] width 100 height 25
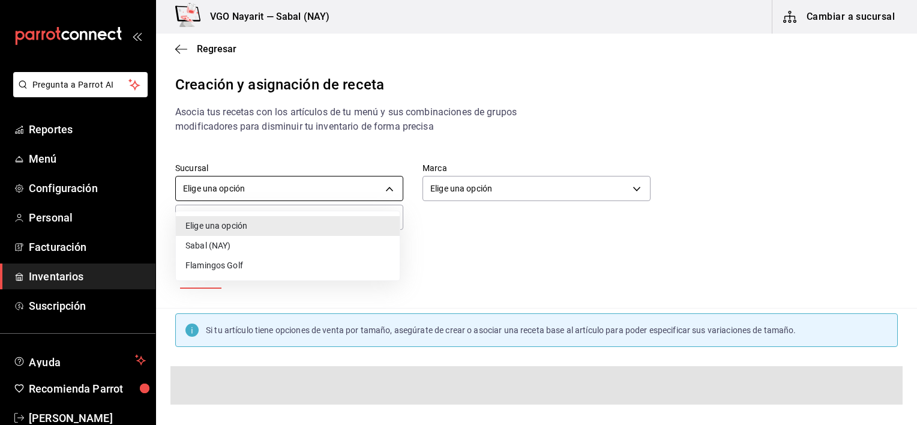
click at [378, 190] on body "Pregunta a Parrot AI Reportes Menú Configuración Personal Facturación Inventari…" at bounding box center [458, 202] width 917 height 405
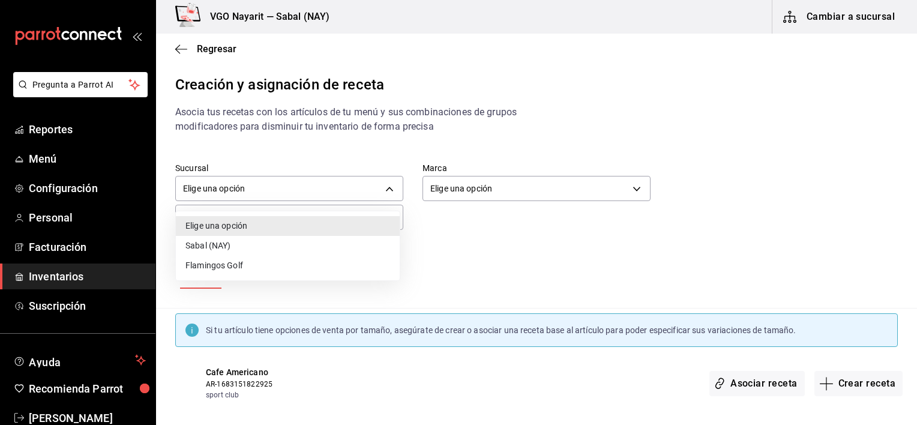
click at [256, 238] on li "Sabal (NAY)" at bounding box center [288, 246] width 224 height 20
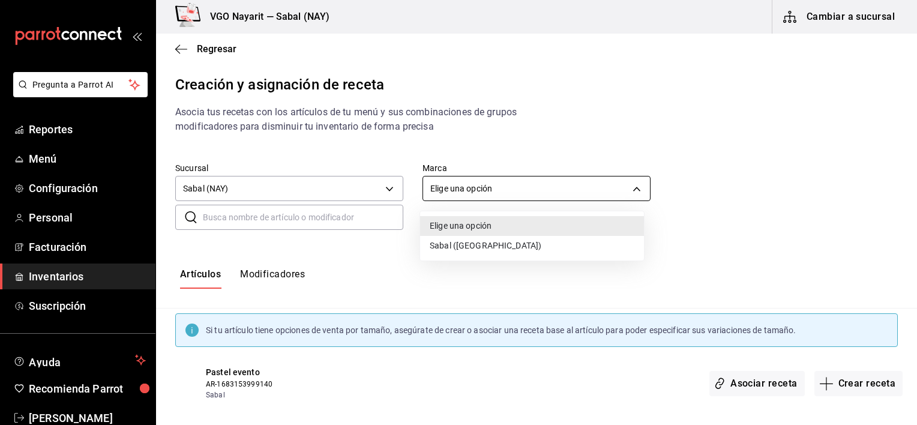
click at [452, 192] on body "Pregunta a Parrot AI Reportes Menú Configuración Personal Facturación Inventari…" at bounding box center [458, 202] width 917 height 405
click at [447, 244] on li "Sabal ([GEOGRAPHIC_DATA])" at bounding box center [532, 246] width 224 height 20
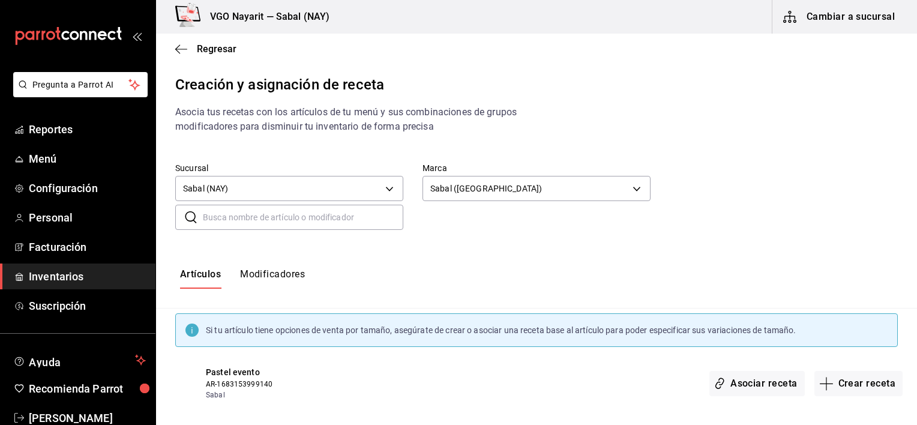
click at [276, 220] on input "text" at bounding box center [303, 217] width 201 height 24
paste input "Off Family"
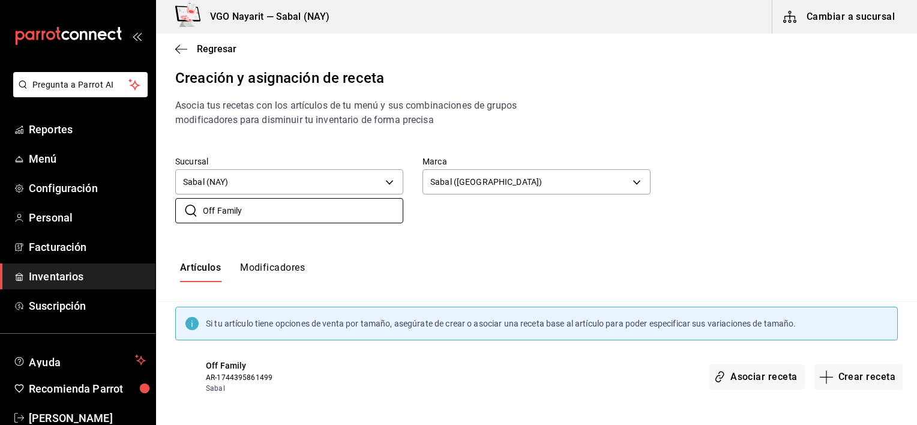
scroll to position [10, 0]
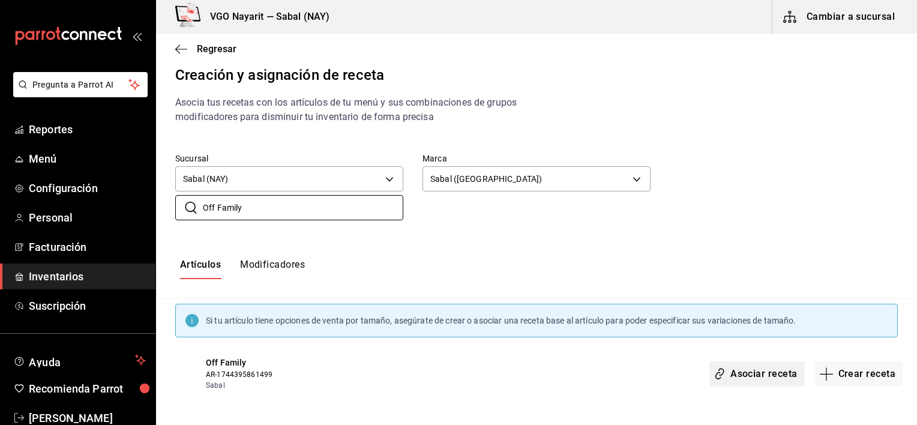
click at [742, 375] on button "Asociar receta" at bounding box center [757, 373] width 95 height 25
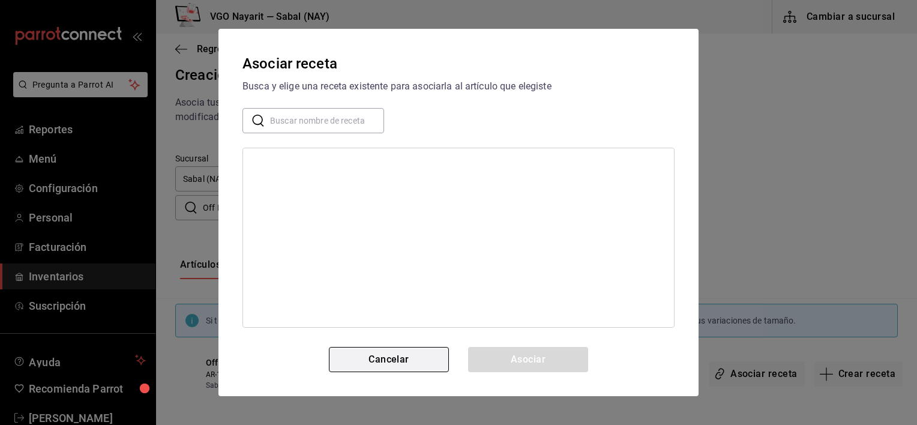
click at [399, 358] on button "Cancelar" at bounding box center [389, 359] width 120 height 25
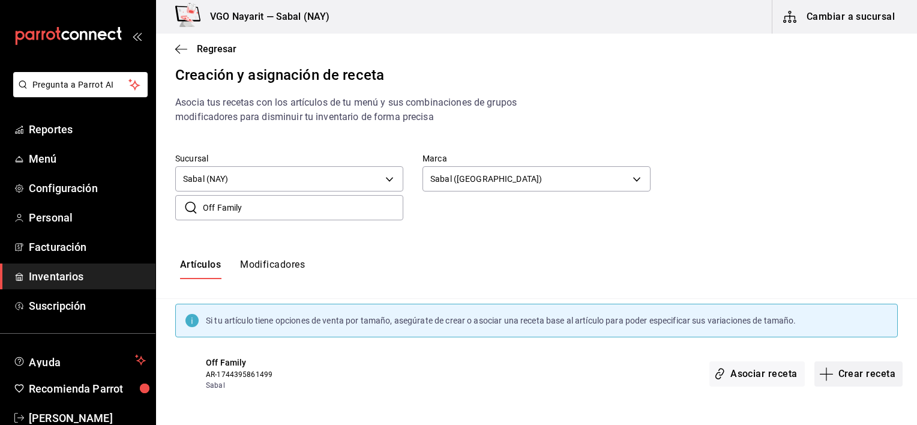
click at [840, 372] on button "Crear receta" at bounding box center [859, 373] width 89 height 25
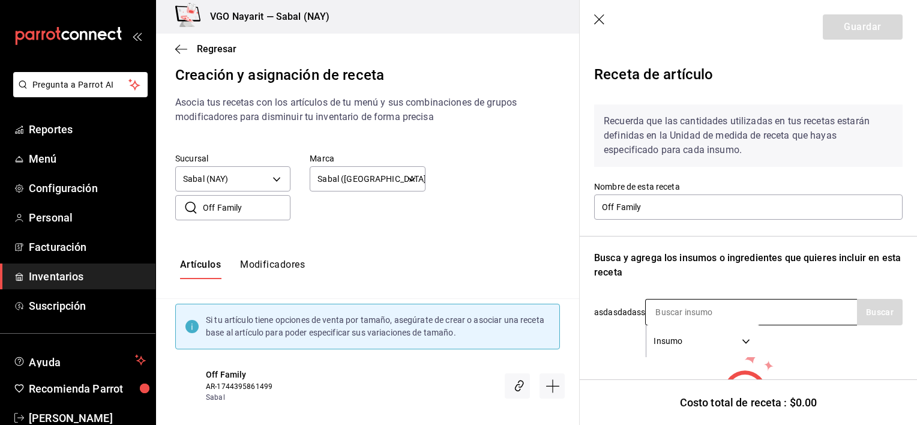
click at [677, 313] on input at bounding box center [706, 312] width 120 height 25
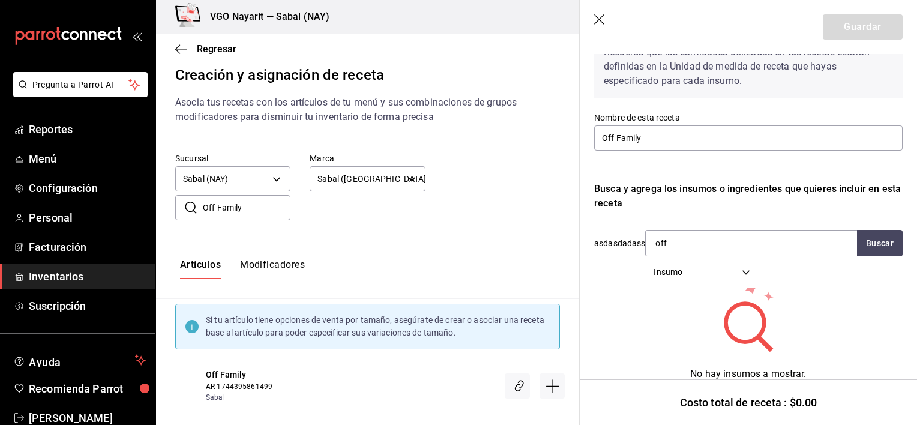
scroll to position [88, 0]
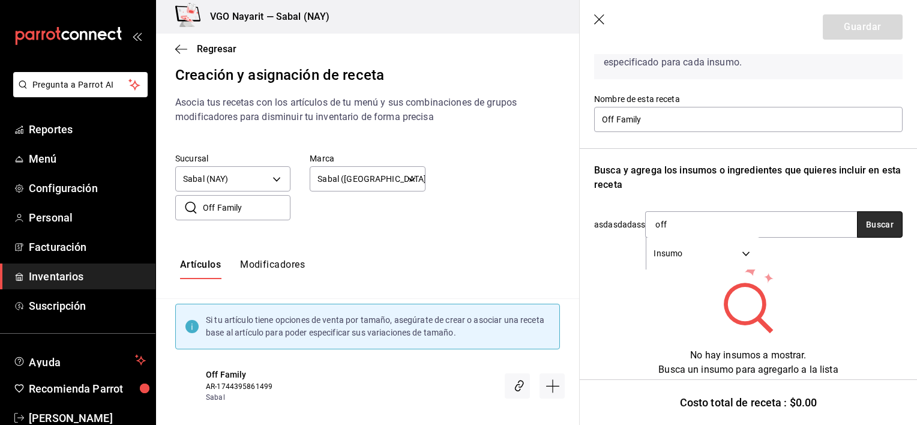
click at [874, 219] on button "Buscar" at bounding box center [880, 224] width 46 height 26
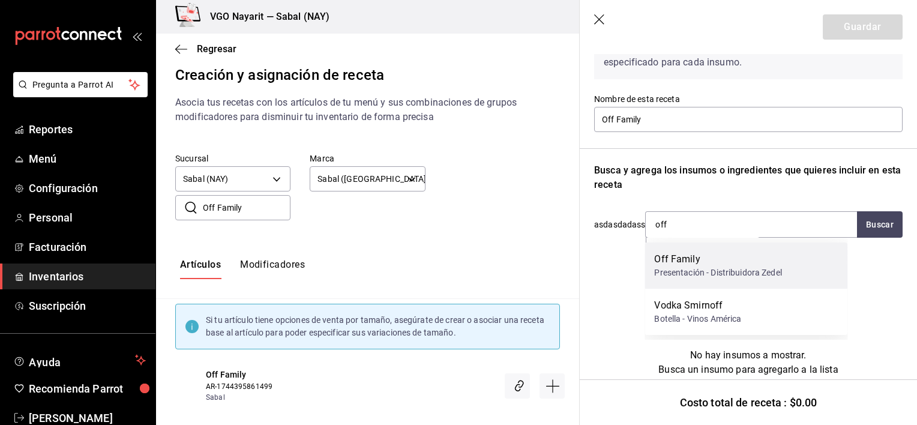
click at [740, 262] on div "Off Family" at bounding box center [717, 259] width 127 height 14
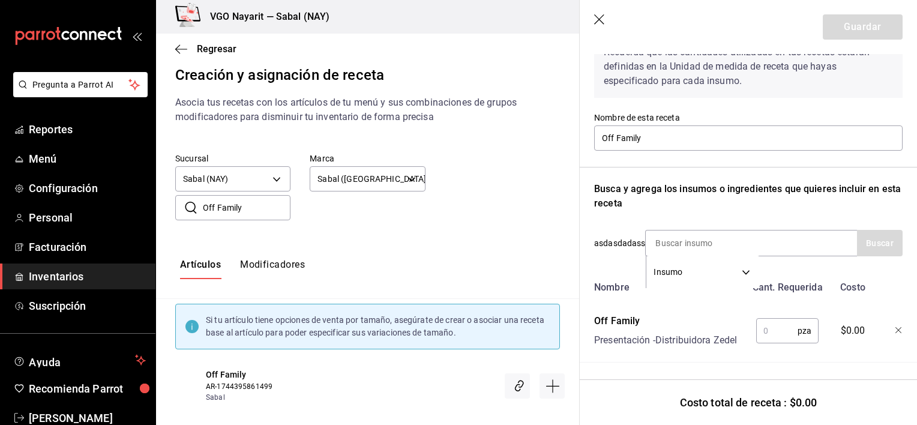
click at [773, 324] on input "text" at bounding box center [776, 331] width 41 height 24
click at [855, 33] on button "Guardar" at bounding box center [863, 26] width 80 height 25
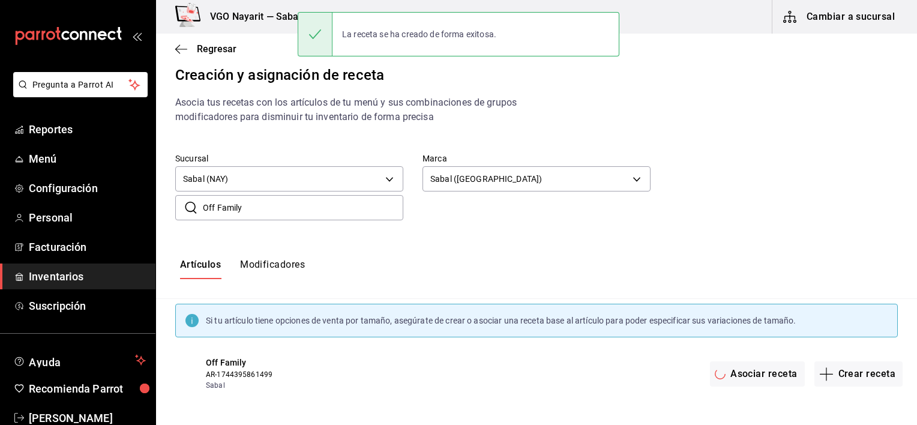
scroll to position [0, 0]
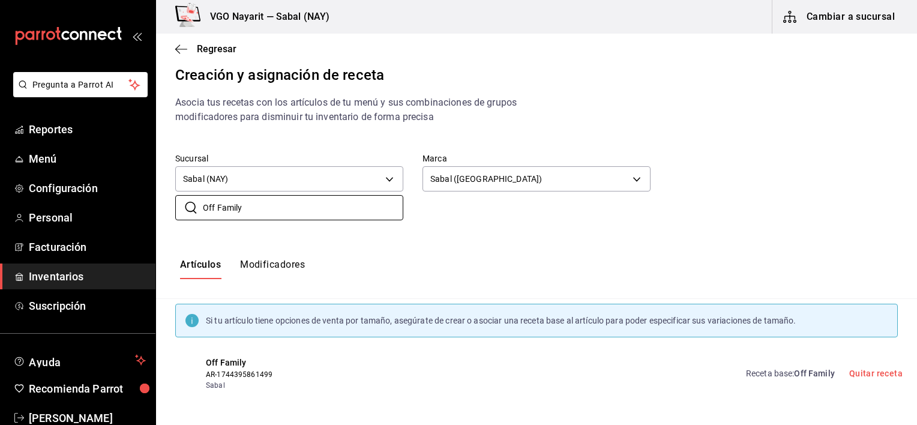
drag, startPoint x: 284, startPoint y: 214, endPoint x: 155, endPoint y: 204, distance: 128.8
click at [175, 198] on div "​ Off Family ​" at bounding box center [289, 207] width 228 height 25
paste input "Ht Tropic Island sport"
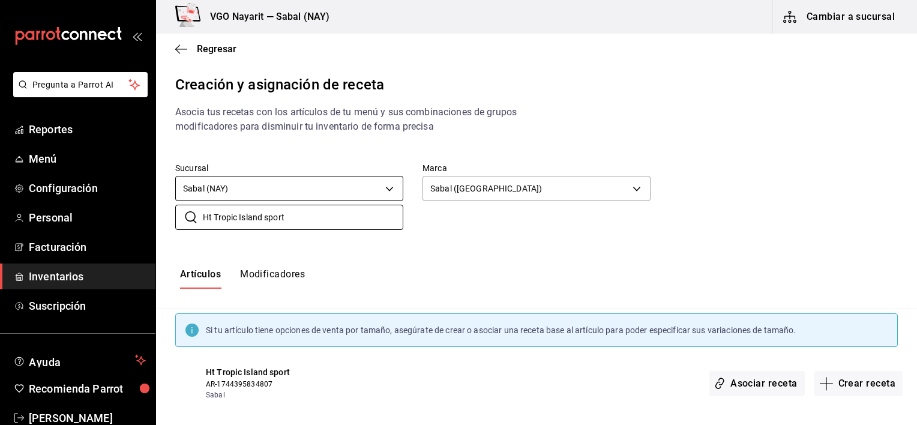
drag, startPoint x: 259, startPoint y: 212, endPoint x: 197, endPoint y: 201, distance: 62.9
click at [197, 201] on div "Sucursal Sabal (NAY) 2aba2e4c-8955-4624-a76a-6219a8a60d9c Marca Sabal (Playa) 7…" at bounding box center [536, 196] width 761 height 106
paste input "d sport"
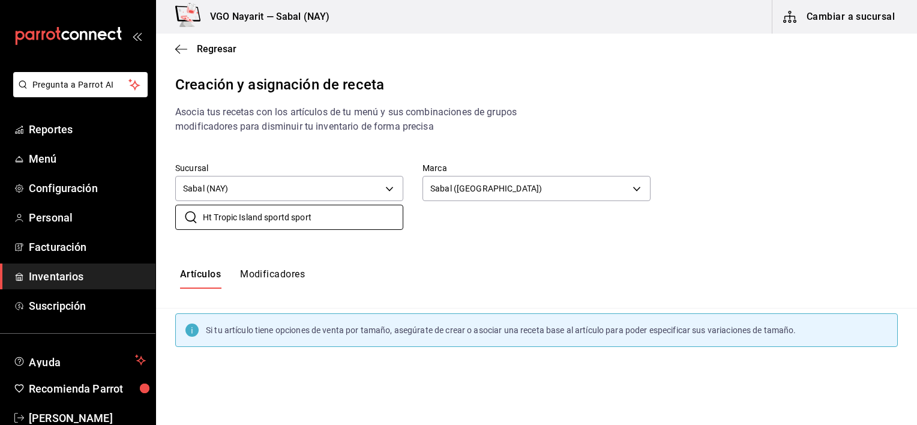
click at [475, 261] on div "Artículos Modificadores" at bounding box center [536, 278] width 761 height 59
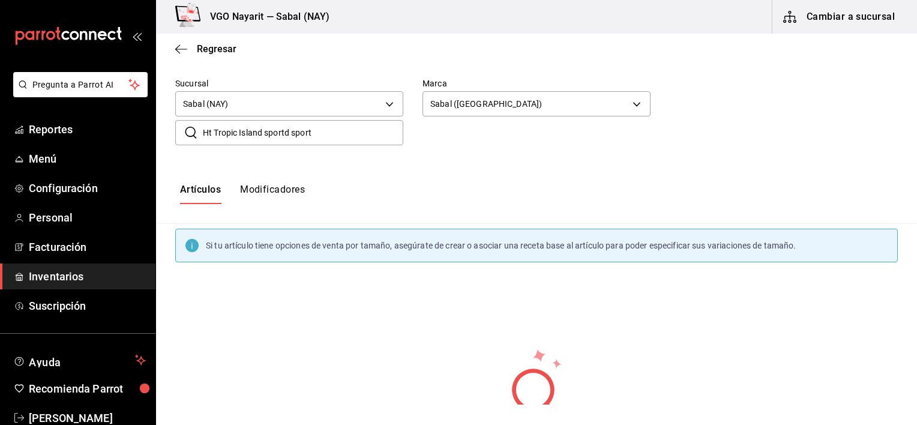
scroll to position [60, 0]
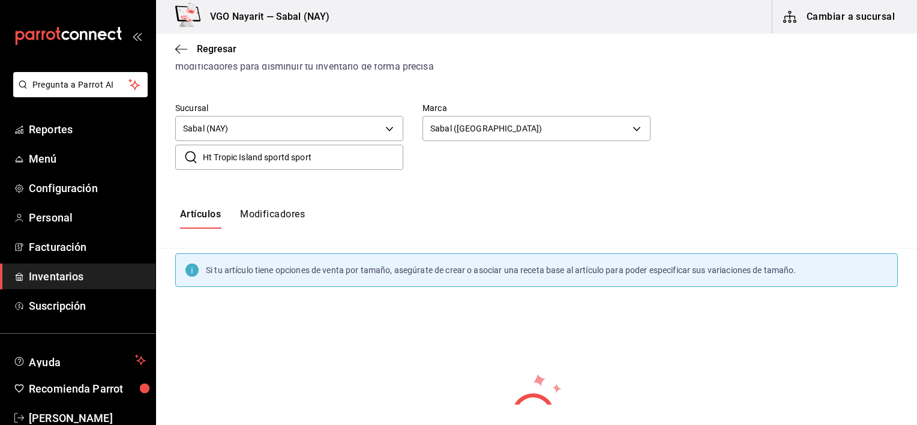
click at [341, 163] on input "Ht Tropic Island sportd sport" at bounding box center [303, 157] width 201 height 24
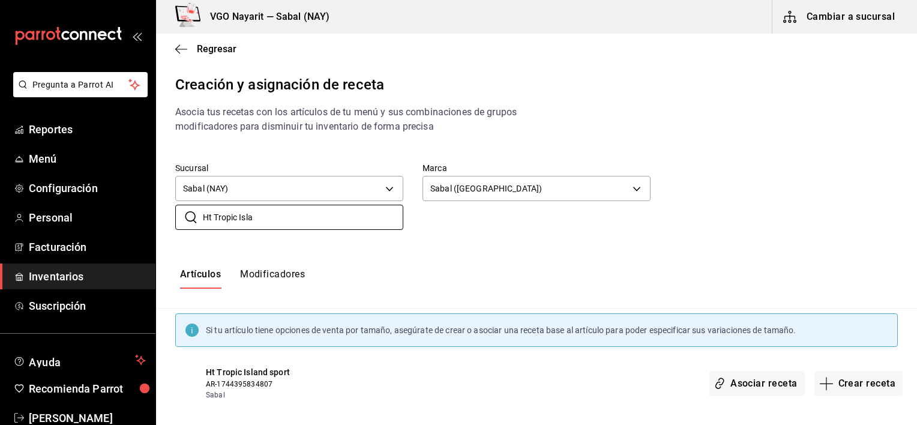
scroll to position [10, 0]
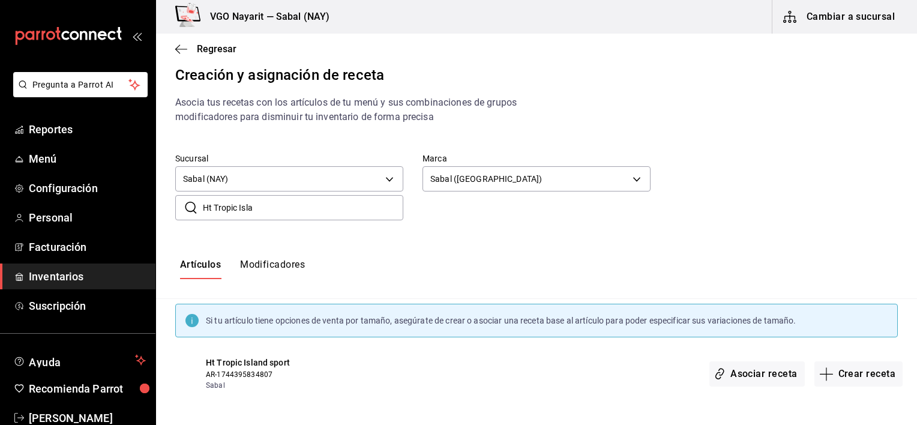
click at [431, 255] on div "Artículos Modificadores" at bounding box center [536, 269] width 761 height 59
click at [330, 154] on label "Sucursal" at bounding box center [289, 158] width 228 height 8
click at [321, 162] on div "Sabal (NAY) 2aba2e4c-8955-4624-a76a-6219a8a60d9c" at bounding box center [289, 177] width 228 height 32
click at [273, 157] on label "Sucursal" at bounding box center [289, 158] width 228 height 8
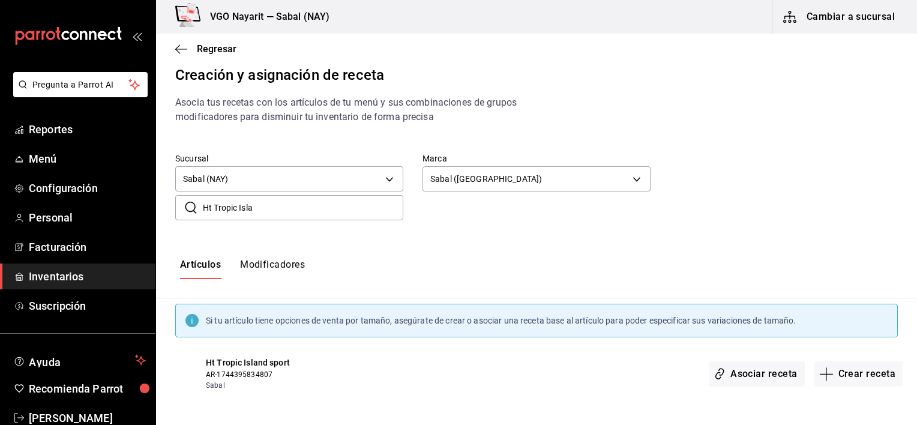
click at [273, 157] on label "Sucursal" at bounding box center [289, 158] width 228 height 8
click at [343, 173] on body "Pregunta a Parrot AI Reportes Menú Configuración Personal Facturación Inventari…" at bounding box center [458, 202] width 917 height 405
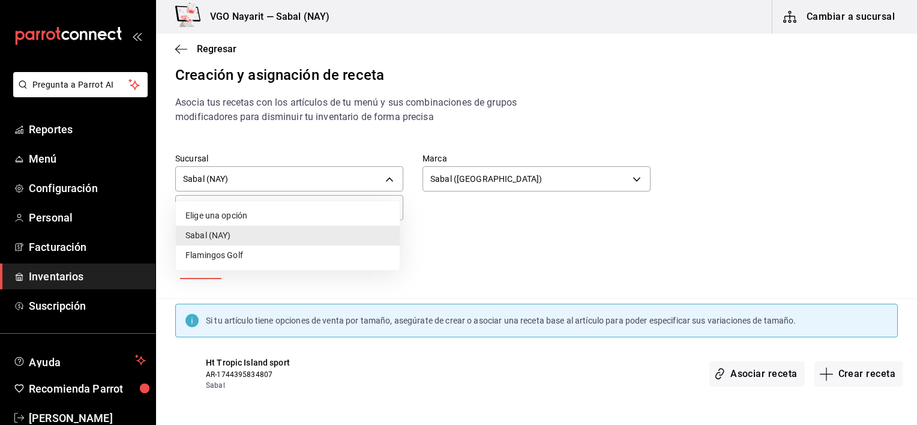
click at [214, 235] on li "Sabal (NAY)" at bounding box center [288, 236] width 224 height 20
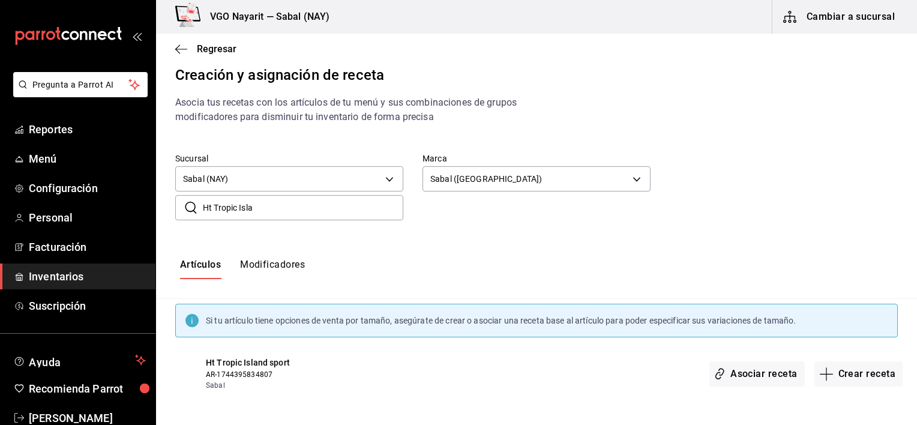
click at [265, 210] on input "Ht Tropic Isla" at bounding box center [303, 208] width 201 height 24
drag, startPoint x: 265, startPoint y: 210, endPoint x: 143, endPoint y: 226, distance: 123.5
click at [143, 226] on div "Pregunta a Parrot AI Reportes Menú Configuración Personal Facturación Inventari…" at bounding box center [458, 202] width 917 height 405
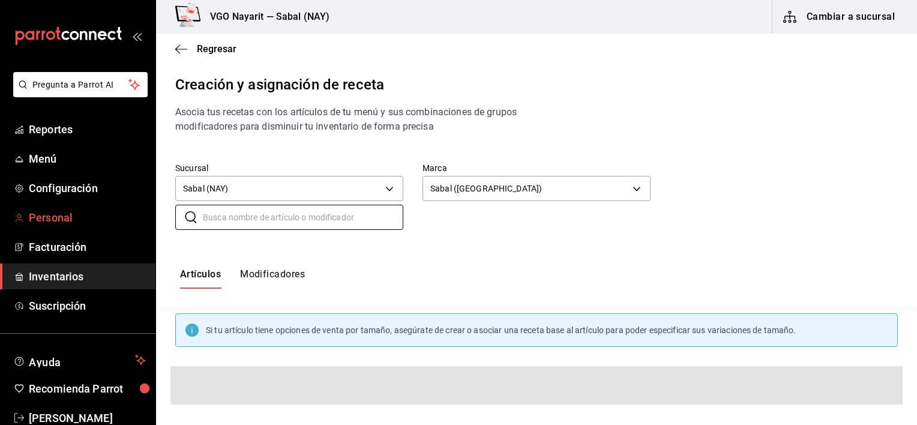
paste input "Ht Tropic Island sport"
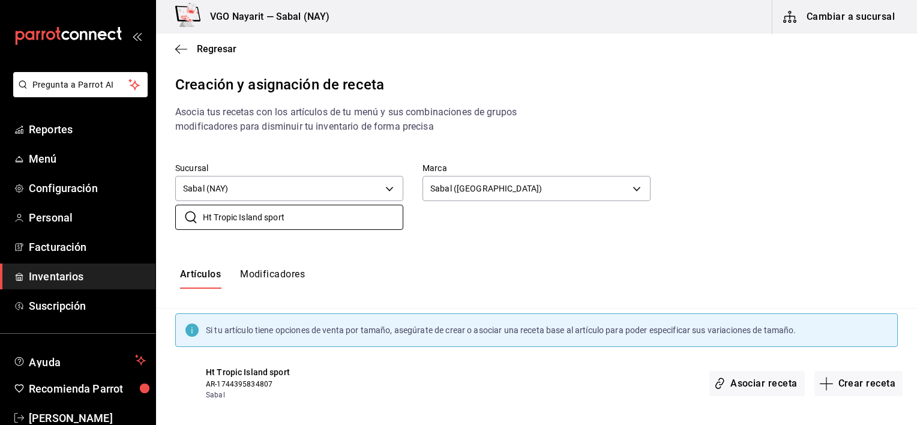
scroll to position [10, 0]
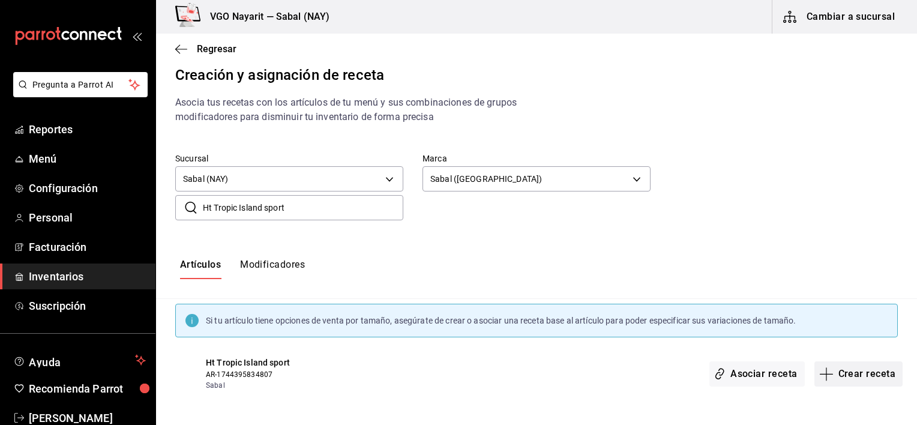
click at [858, 375] on button "Crear receta" at bounding box center [859, 373] width 89 height 25
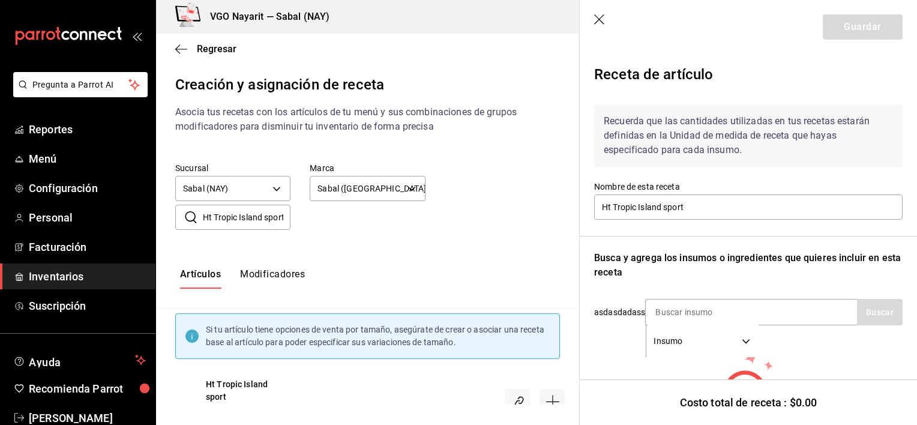
scroll to position [10, 0]
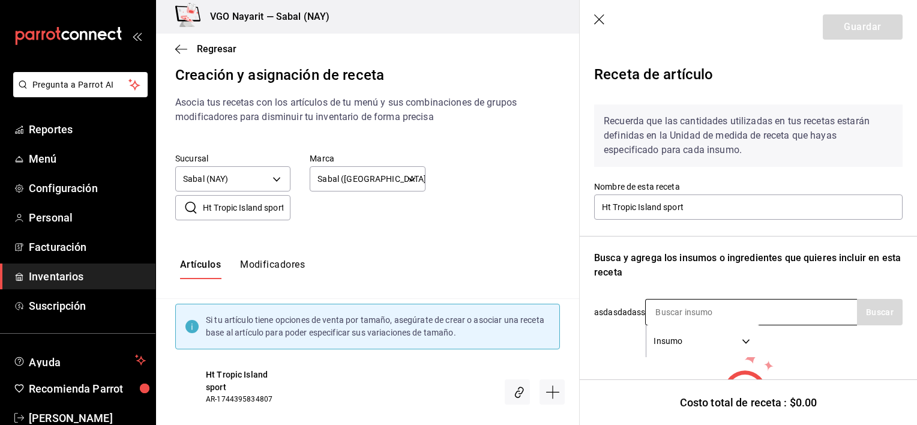
click at [725, 315] on input at bounding box center [706, 312] width 120 height 25
paste input "Ht Tropic Island sport"
type input "Ht Tropic Island sport"
click at [865, 318] on button "Buscar" at bounding box center [880, 312] width 46 height 26
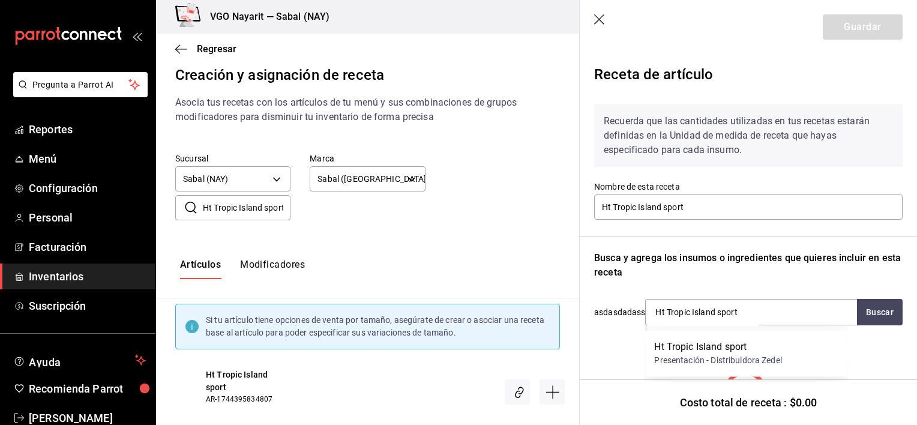
scroll to position [60, 0]
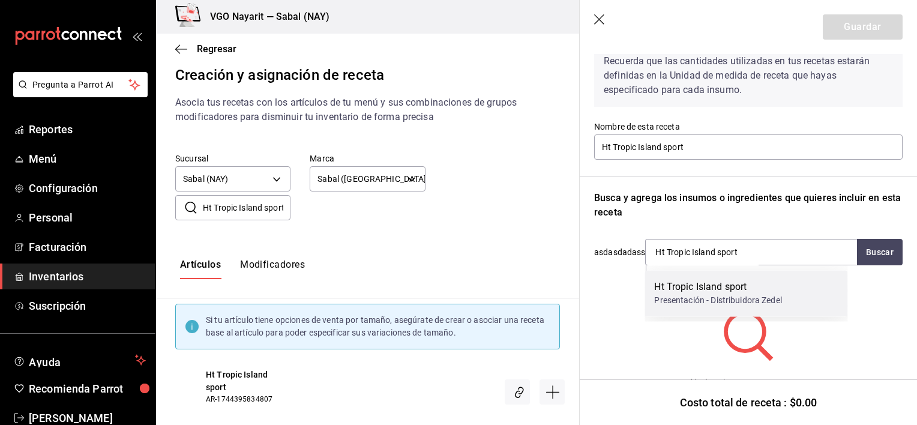
click at [705, 303] on div "Presentación - Distribuidora Zedel" at bounding box center [717, 300] width 127 height 13
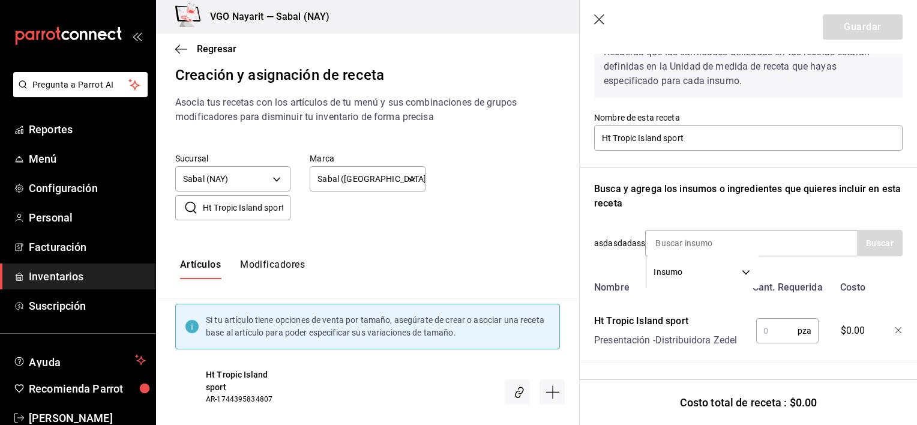
scroll to position [78, 0]
click at [770, 324] on input "text" at bounding box center [776, 331] width 41 height 24
type input "1"
click at [833, 28] on button "Guardar" at bounding box center [863, 26] width 80 height 25
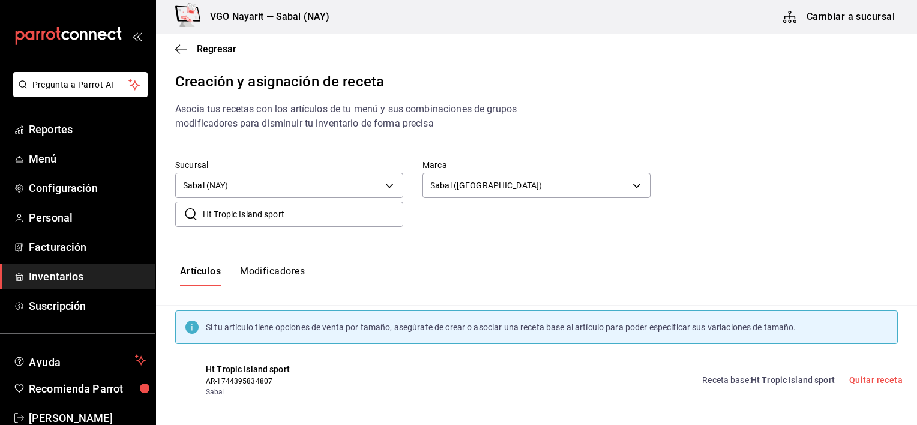
scroll to position [0, 0]
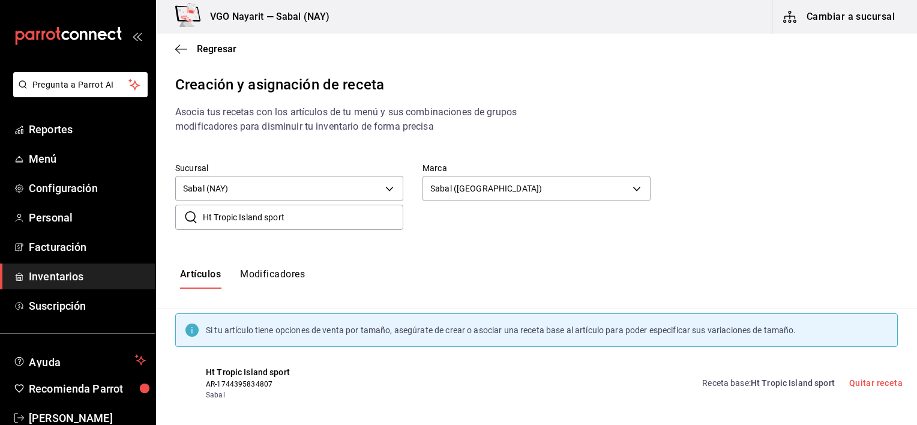
drag, startPoint x: 364, startPoint y: 217, endPoint x: 182, endPoint y: 211, distance: 182.0
click at [182, 211] on div "​ Ht Tropic Island sport ​" at bounding box center [289, 217] width 228 height 25
click at [301, 222] on input "Ht Tropic Island sport" at bounding box center [303, 217] width 201 height 24
click at [292, 221] on input "Ht Tropic Island sport" at bounding box center [303, 217] width 201 height 24
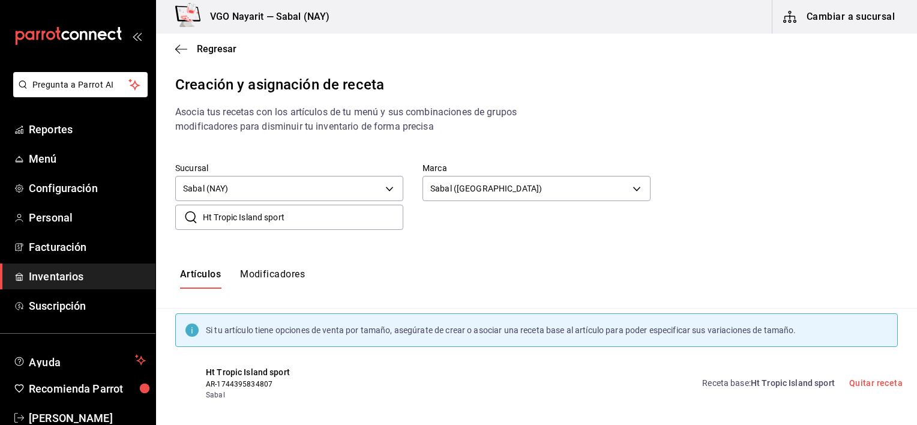
click at [319, 222] on input "Ht Tropic Island sport" at bounding box center [303, 217] width 201 height 24
click at [284, 211] on input "Ht Tropic Island sport" at bounding box center [303, 217] width 201 height 24
click at [289, 219] on input "Ht Tropic Island sport" at bounding box center [303, 217] width 201 height 24
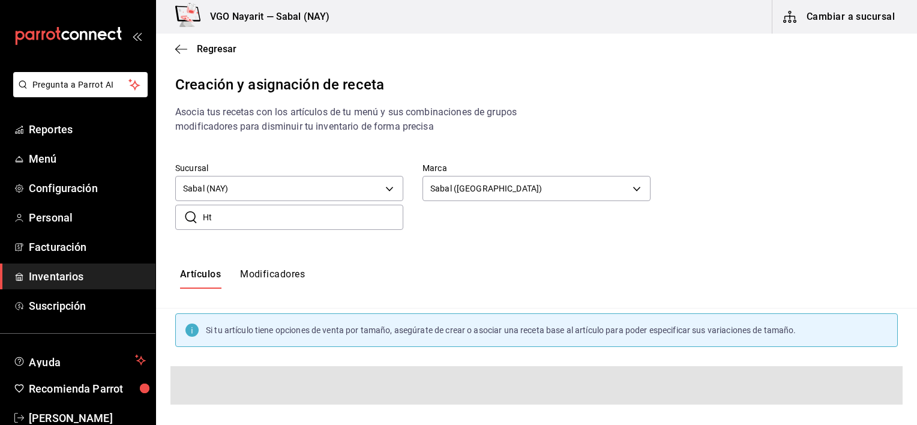
type input "H"
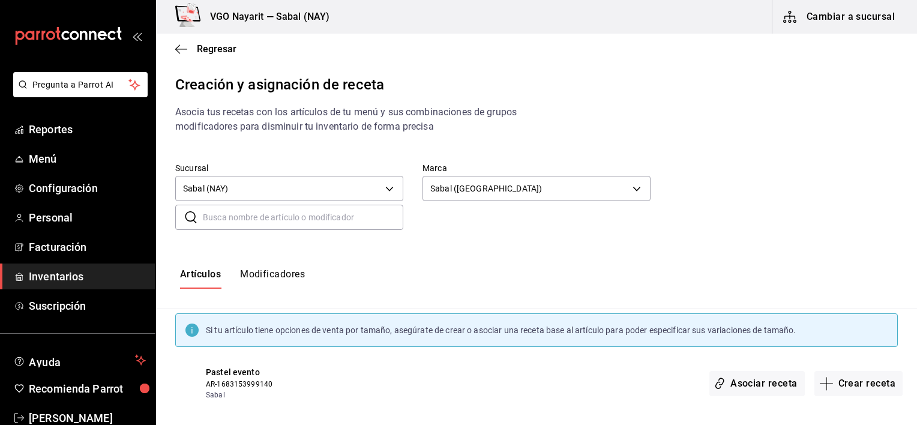
click at [293, 219] on input "text" at bounding box center [303, 217] width 201 height 24
paste input "Bb protect kids"
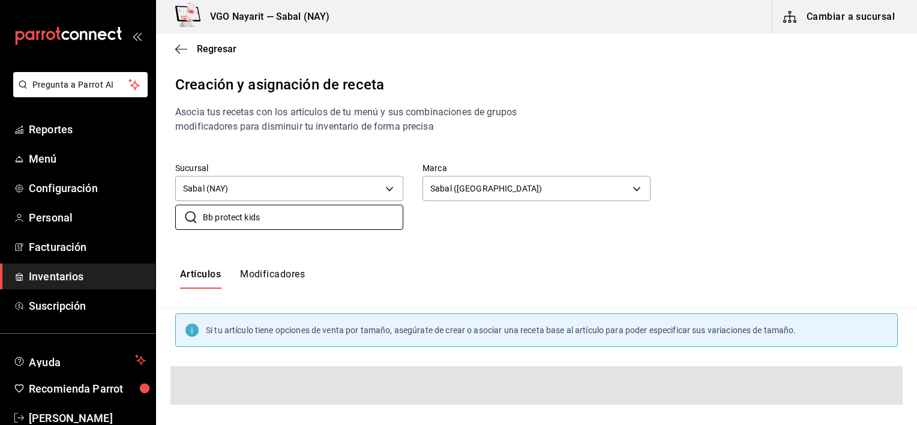
type input "Bb protect kids"
click at [430, 262] on div "Artículos Modificadores" at bounding box center [536, 278] width 761 height 59
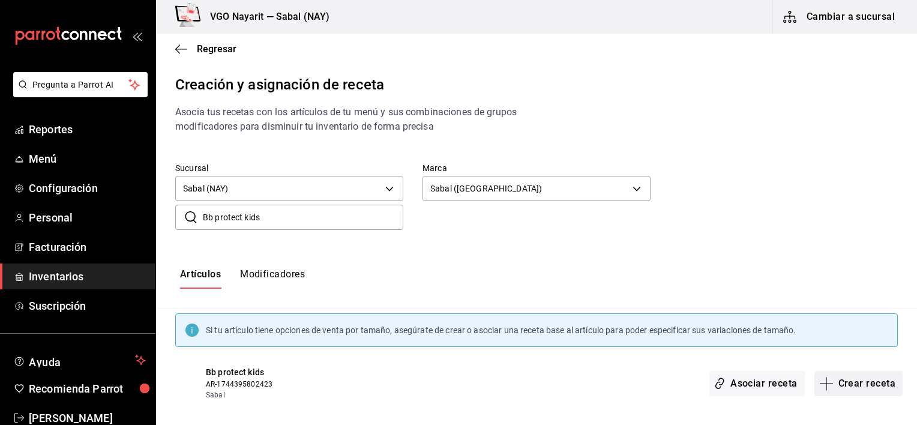
click at [843, 388] on button "Crear receta" at bounding box center [859, 383] width 89 height 25
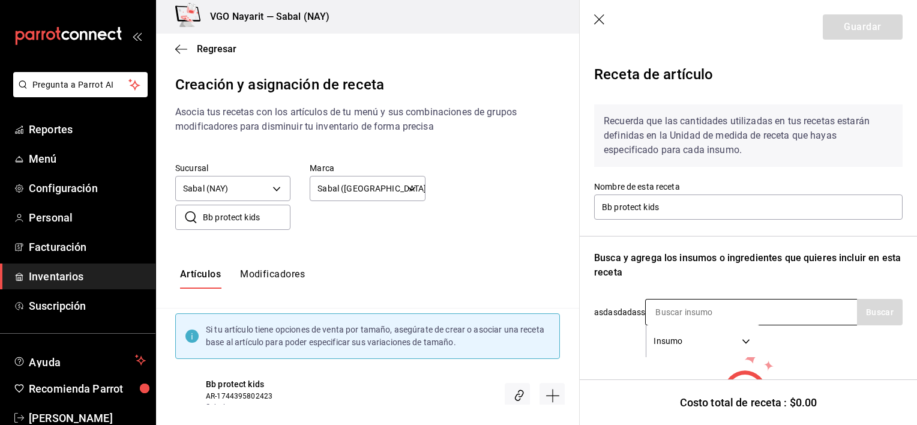
click at [737, 315] on input at bounding box center [706, 312] width 120 height 25
paste input "Bb protect kids"
type input "Bb protect kids"
click at [868, 322] on button "Buscar" at bounding box center [880, 312] width 46 height 26
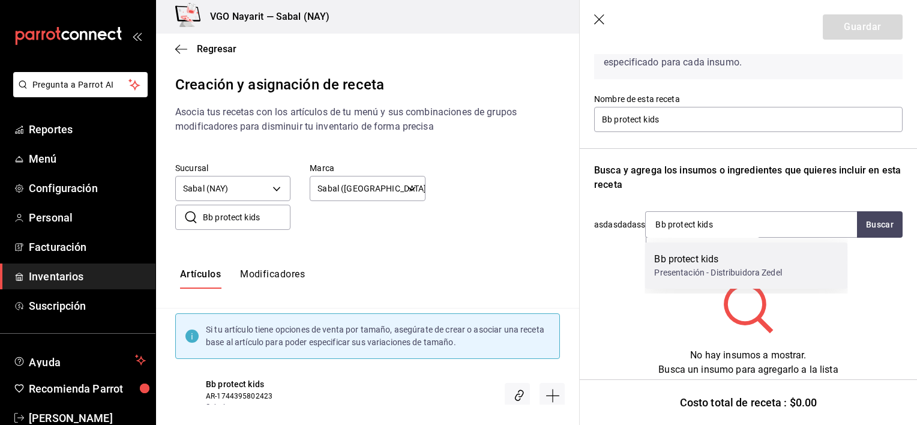
click at [697, 270] on div "Presentación - Distribuidora Zedel" at bounding box center [717, 273] width 127 height 13
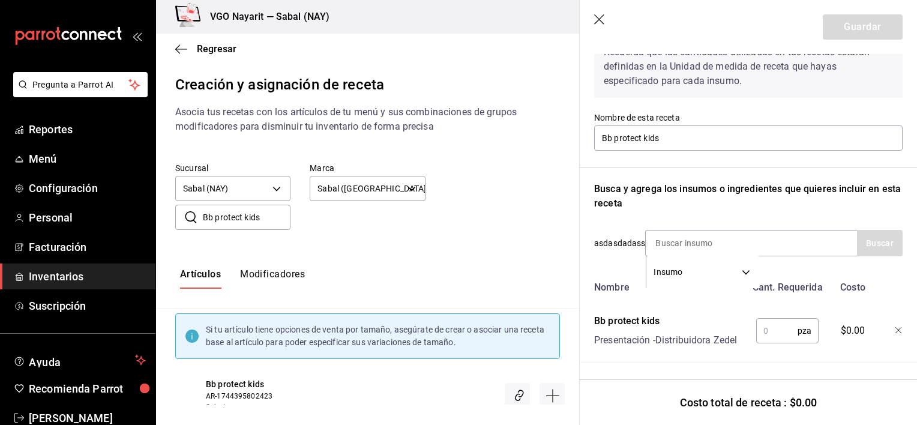
click at [764, 327] on input "text" at bounding box center [776, 331] width 41 height 24
type input "1"
click at [868, 32] on button "Guardar" at bounding box center [863, 26] width 80 height 25
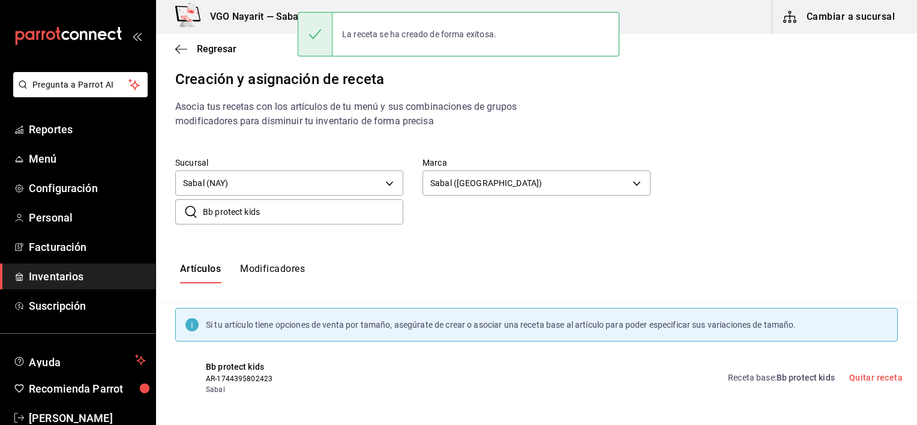
scroll to position [10, 0]
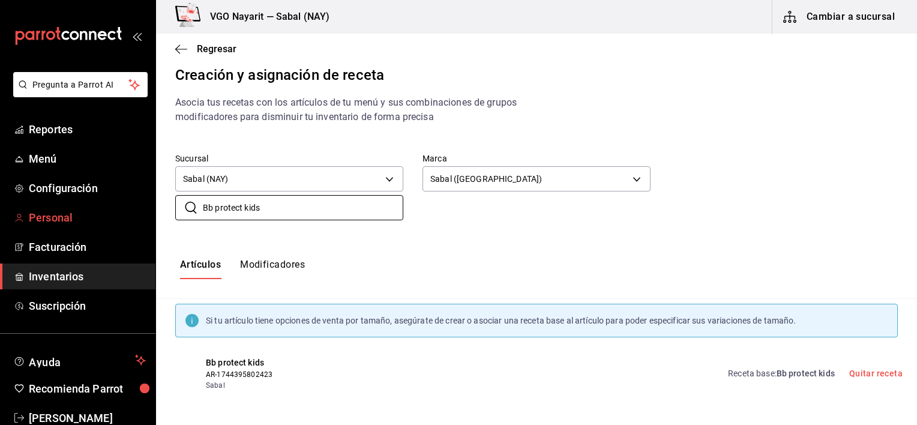
drag, startPoint x: 286, startPoint y: 214, endPoint x: 134, endPoint y: 205, distance: 151.6
click at [134, 205] on div "Pregunta a Parrot AI Reportes Menú Configuración Personal Facturación Inventari…" at bounding box center [458, 202] width 917 height 405
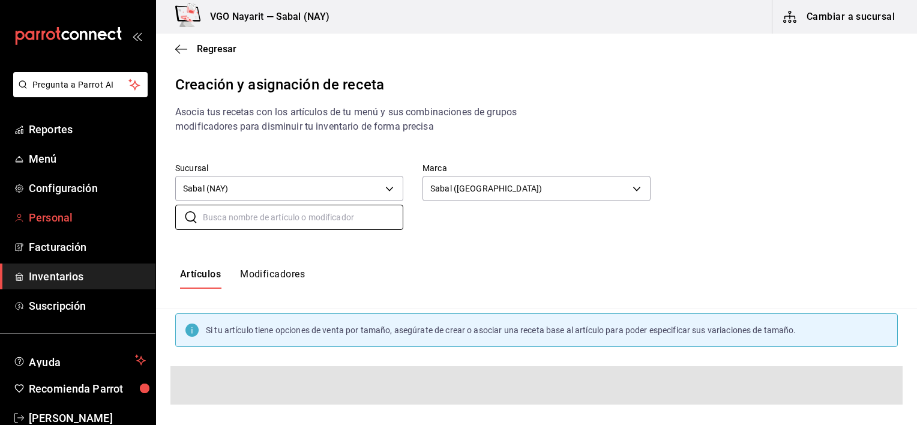
paste input "Bb Aqua protect spray"
type input "Bb Aqua protect spray"
click at [490, 261] on div "Artículos Modificadores" at bounding box center [536, 278] width 761 height 59
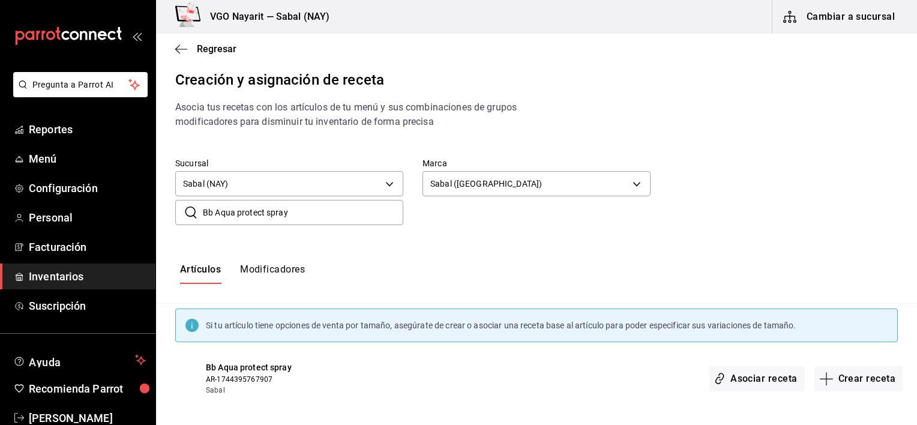
scroll to position [10, 0]
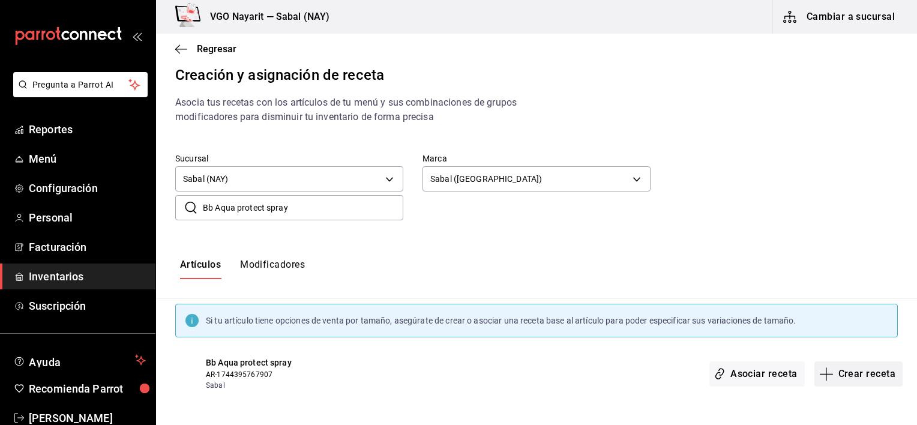
click at [855, 366] on button "Crear receta" at bounding box center [859, 373] width 89 height 25
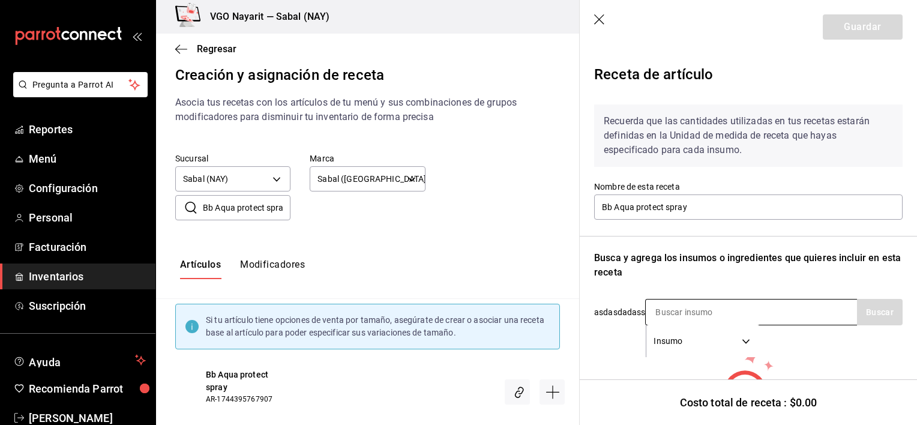
click at [718, 315] on input at bounding box center [706, 312] width 120 height 25
paste input "Bb Aqua protect spray"
type input "Bb Aqua protect spray"
click at [871, 316] on button "Buscar" at bounding box center [880, 312] width 46 height 26
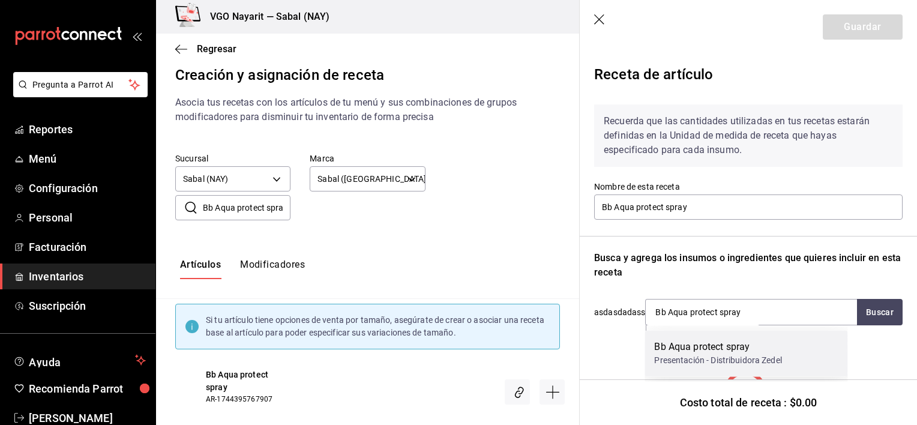
click at [771, 352] on div "Bb Aqua protect spray" at bounding box center [717, 347] width 127 height 14
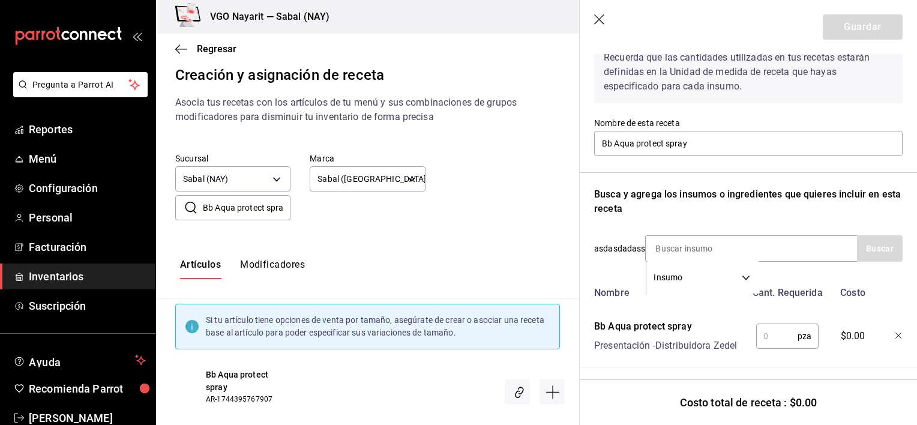
scroll to position [78, 0]
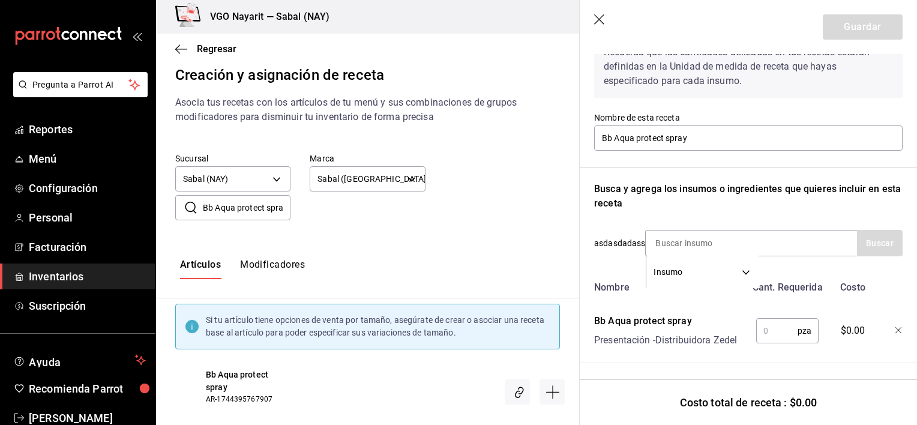
click at [772, 322] on input "text" at bounding box center [776, 331] width 41 height 24
type input "1"
click at [852, 31] on button "Guardar" at bounding box center [863, 26] width 80 height 25
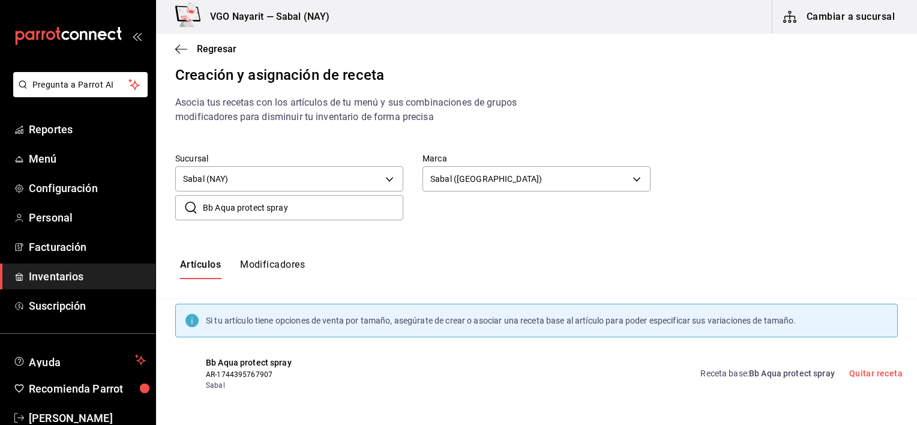
drag, startPoint x: 307, startPoint y: 215, endPoint x: 198, endPoint y: 207, distance: 109.0
click at [199, 207] on div "​ Bb Aqua protect spray ​" at bounding box center [289, 207] width 228 height 25
paste input "Crema"
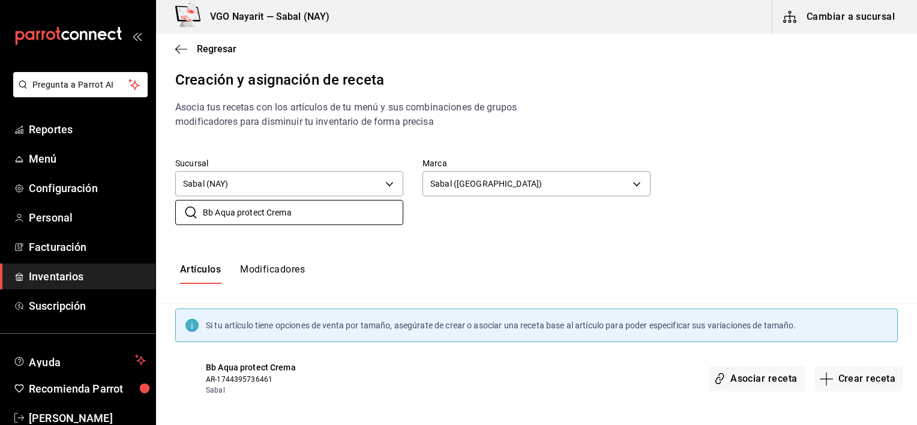
scroll to position [10, 0]
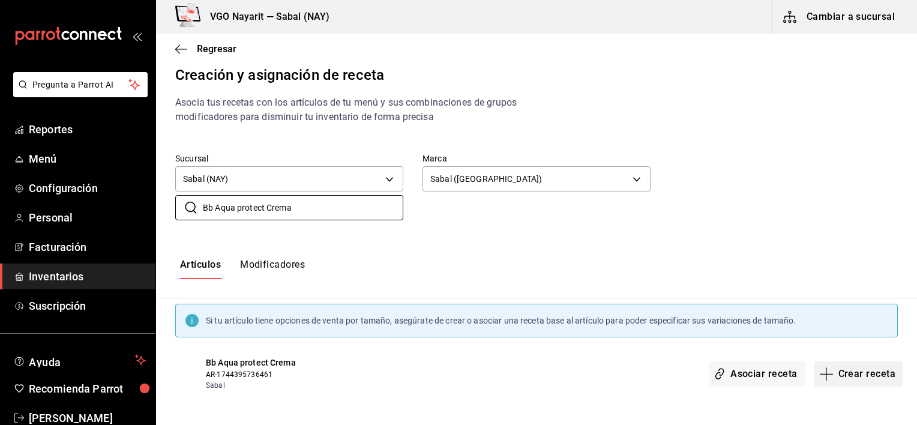
type input "Bb Aqua protect Crema"
click at [850, 376] on button "Crear receta" at bounding box center [859, 373] width 89 height 25
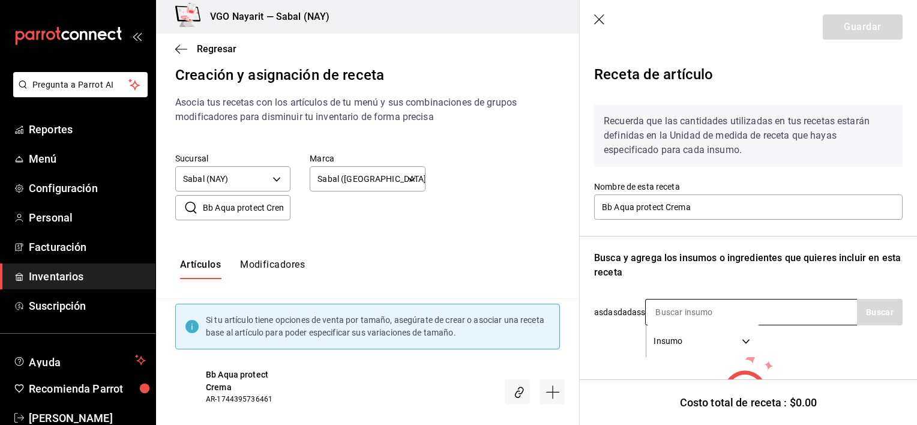
click at [708, 318] on input at bounding box center [706, 312] width 120 height 25
paste input "Bb Aqua protect Crema"
type input "Bb Aqua protect Crema"
click at [885, 317] on button "Buscar" at bounding box center [880, 312] width 46 height 26
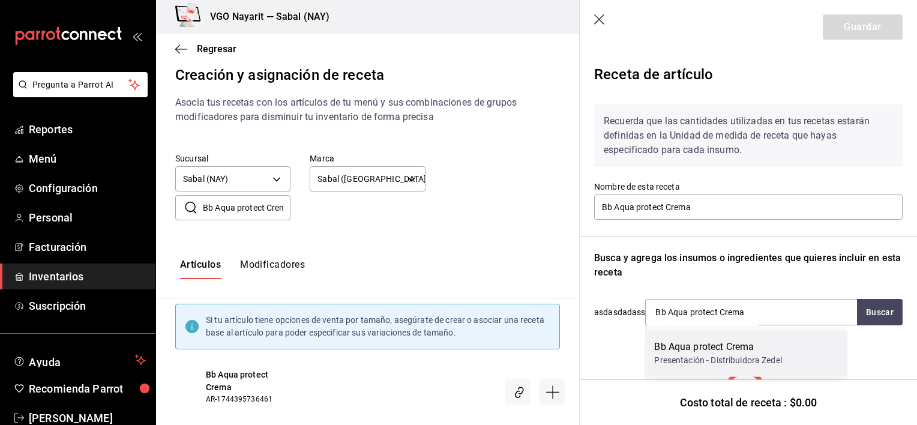
click at [728, 363] on div "Presentación - Distribuidora Zedel" at bounding box center [717, 360] width 127 height 13
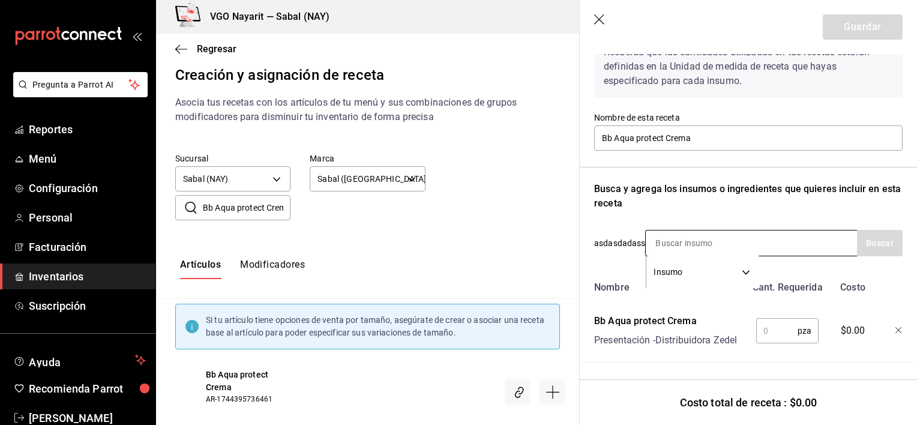
scroll to position [78, 0]
click at [756, 327] on input "text" at bounding box center [776, 331] width 41 height 24
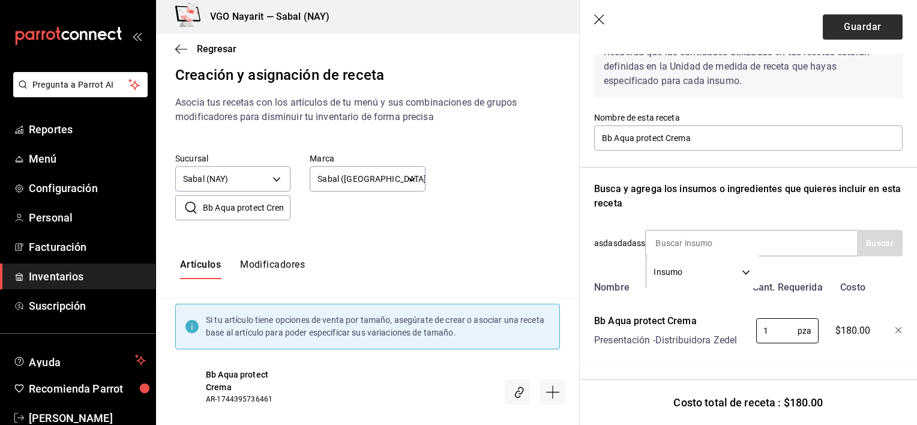
type input "1"
click at [865, 24] on button "Guardar" at bounding box center [863, 26] width 80 height 25
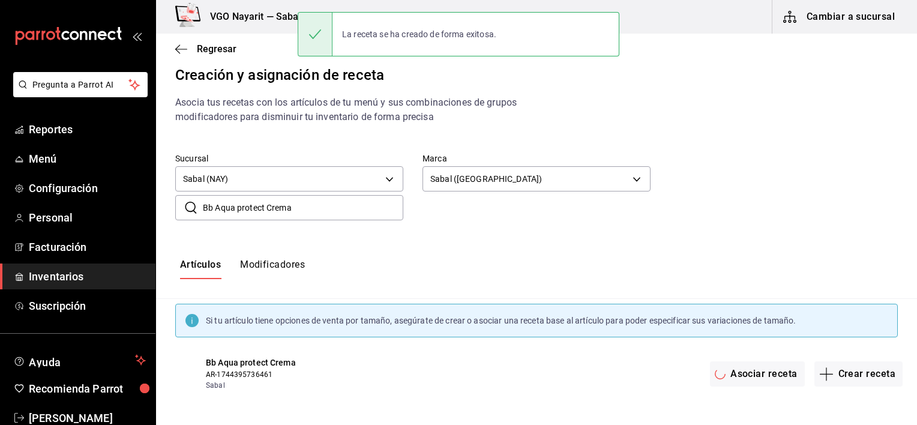
scroll to position [0, 0]
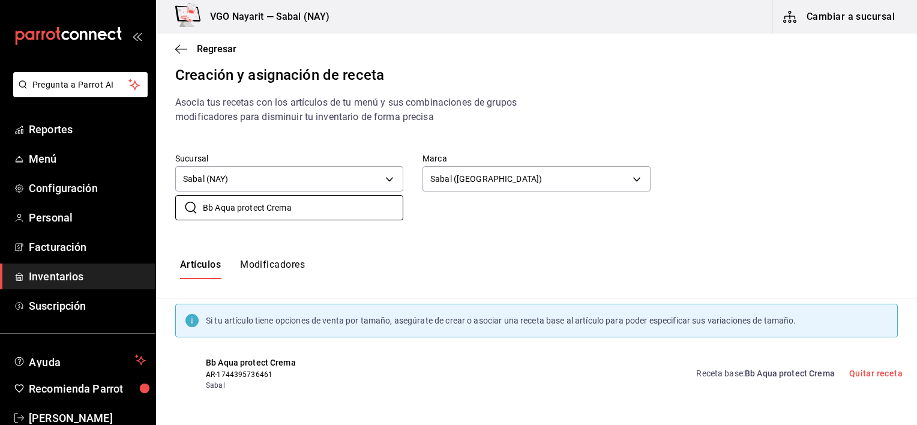
drag, startPoint x: 322, startPoint y: 205, endPoint x: 156, endPoint y: 218, distance: 166.2
click at [156, 218] on div "​ Bb Aqua protect Crema ​" at bounding box center [279, 198] width 247 height 44
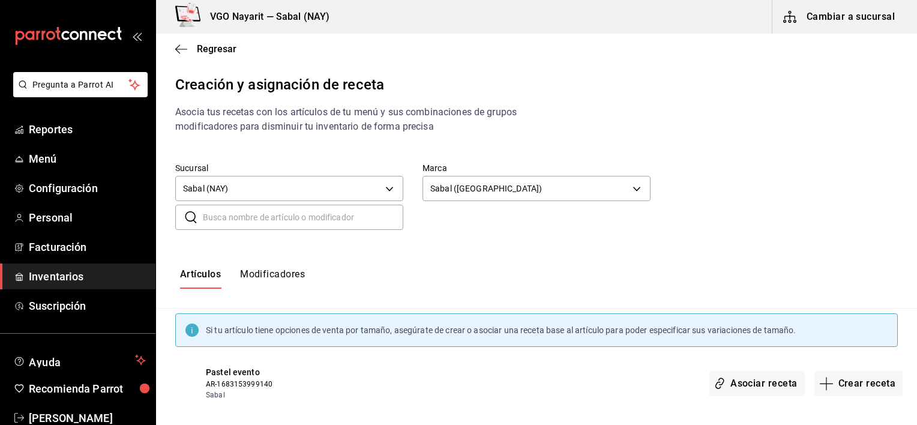
click at [288, 223] on input "text" at bounding box center [303, 217] width 201 height 24
paste input "Ht Island Sport spray"
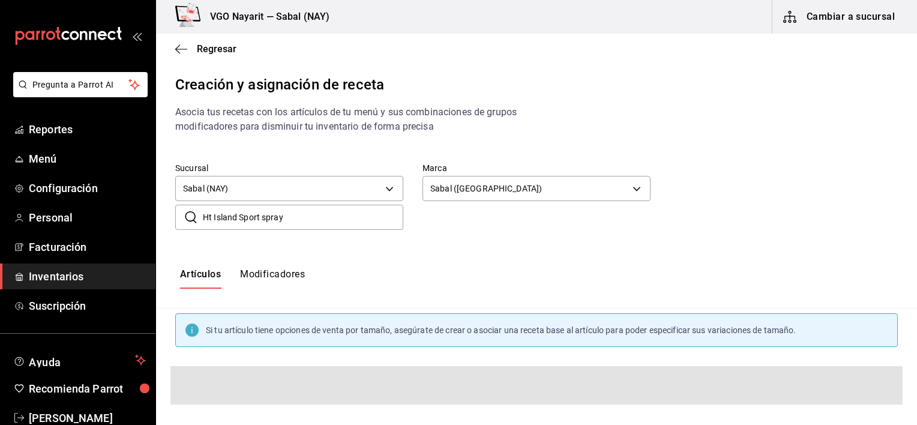
click at [265, 220] on input "Ht Island Sport spray" at bounding box center [303, 217] width 201 height 24
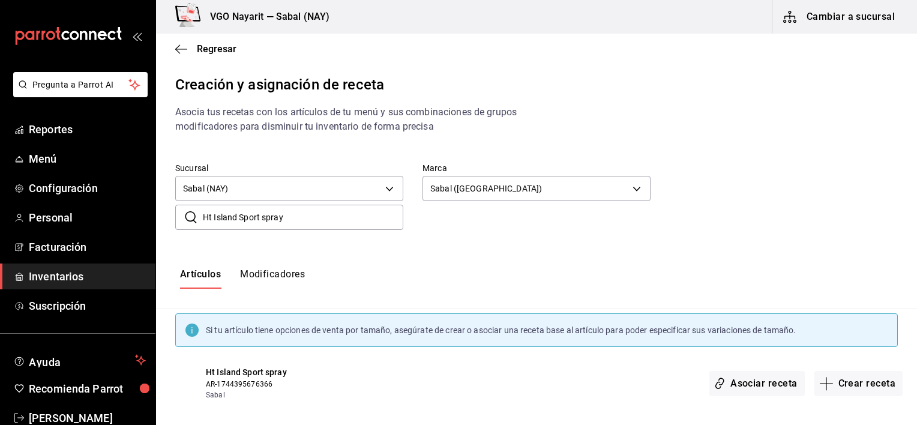
paste input "Ht Island Sport spray"
type input "Ht Island Sport sHt Island Sport spraypray"
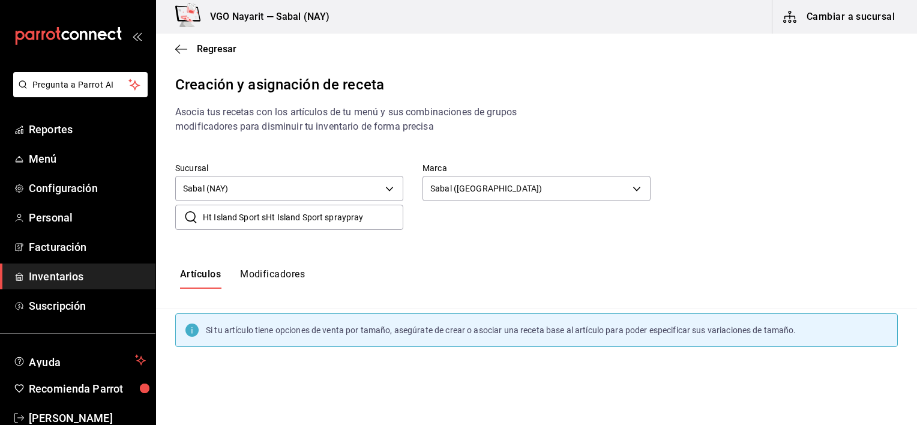
drag, startPoint x: 377, startPoint y: 223, endPoint x: 187, endPoint y: 219, distance: 189.8
click at [187, 219] on div "​ Ht Island Sport sHt Island Sport spraypray ​" at bounding box center [289, 217] width 228 height 25
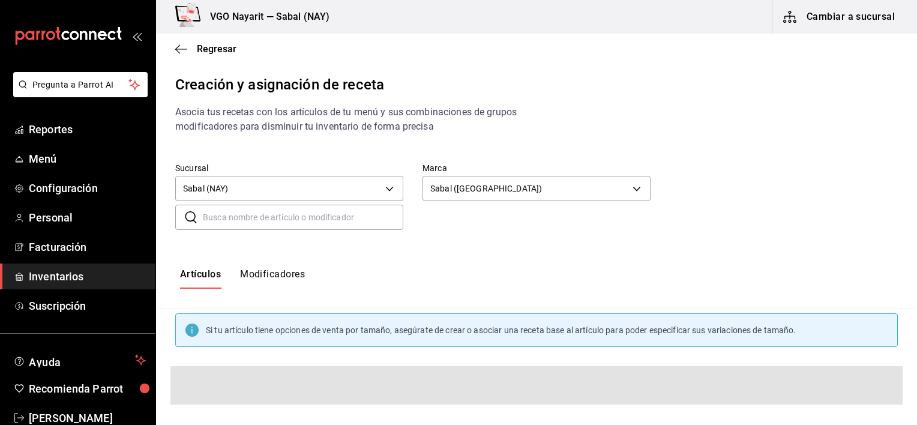
paste input "Ht Island Sport spray"
type input "Ht Island Sport spray"
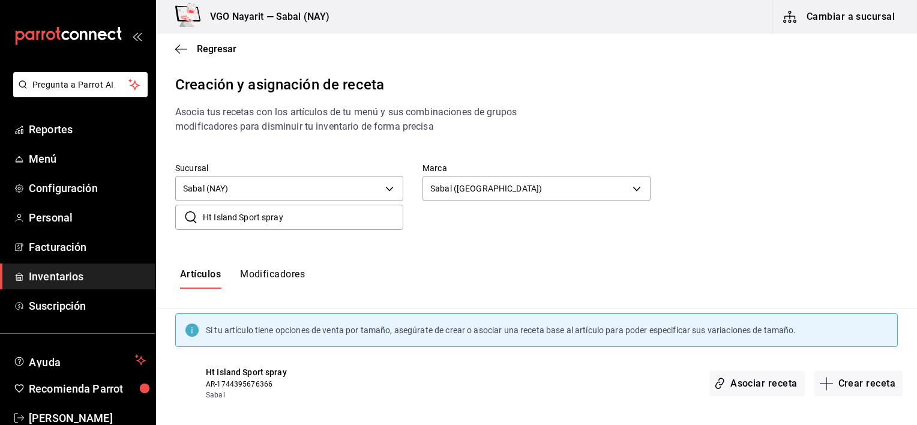
click at [435, 246] on div "Sucursal Sabal (NAY) 2aba2e4c-8955-4624-a76a-6219a8a60d9c [PERSON_NAME] (Playa)…" at bounding box center [536, 196] width 761 height 106
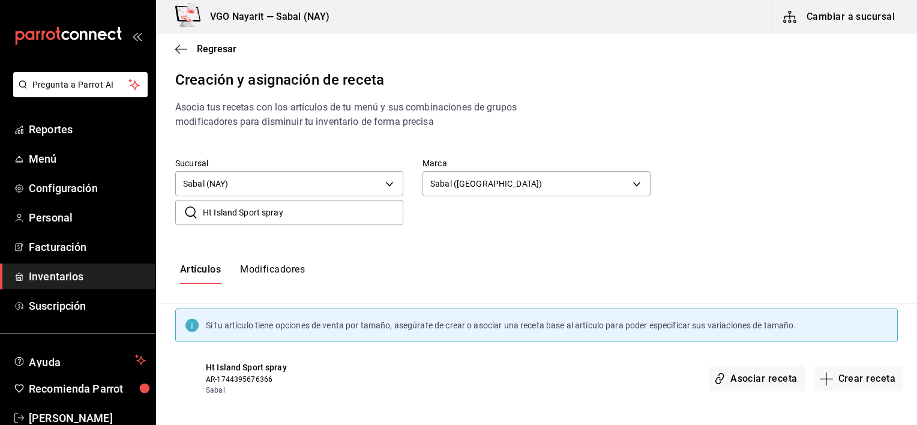
scroll to position [10, 0]
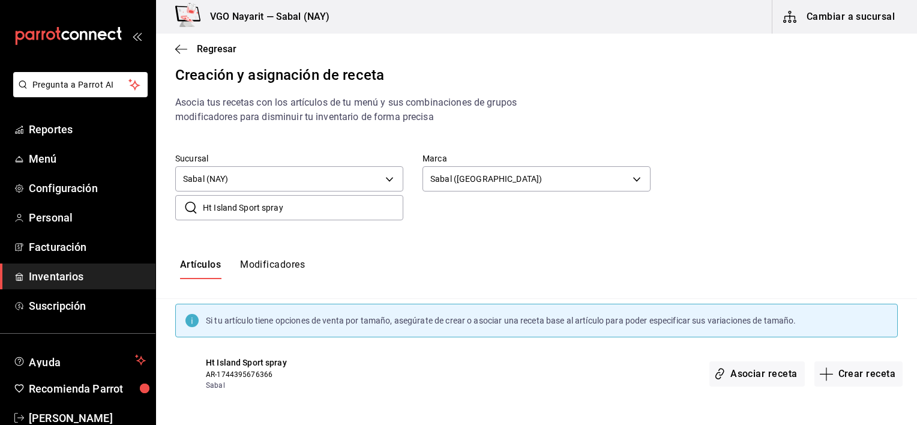
click at [856, 378] on button "Crear receta" at bounding box center [859, 373] width 89 height 25
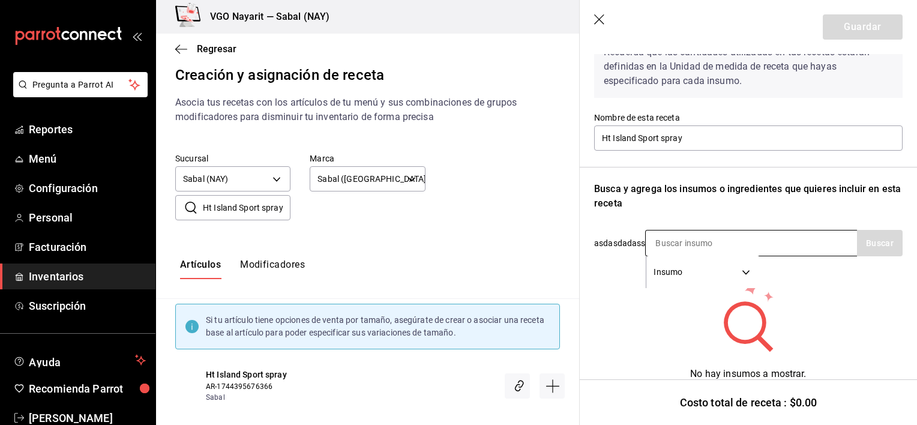
scroll to position [88, 0]
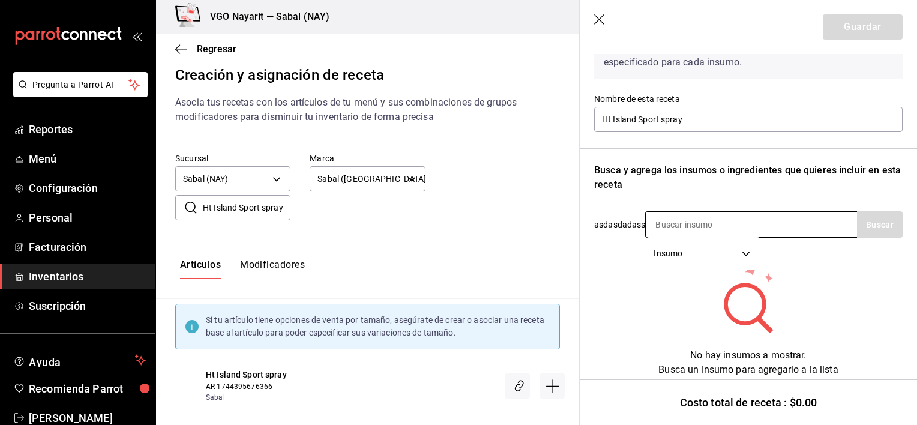
click at [703, 232] on input at bounding box center [706, 224] width 120 height 25
paste input "Ht Island Sport spray"
type input "Ht Island Sport spray"
click at [863, 220] on button "Buscar" at bounding box center [880, 224] width 46 height 26
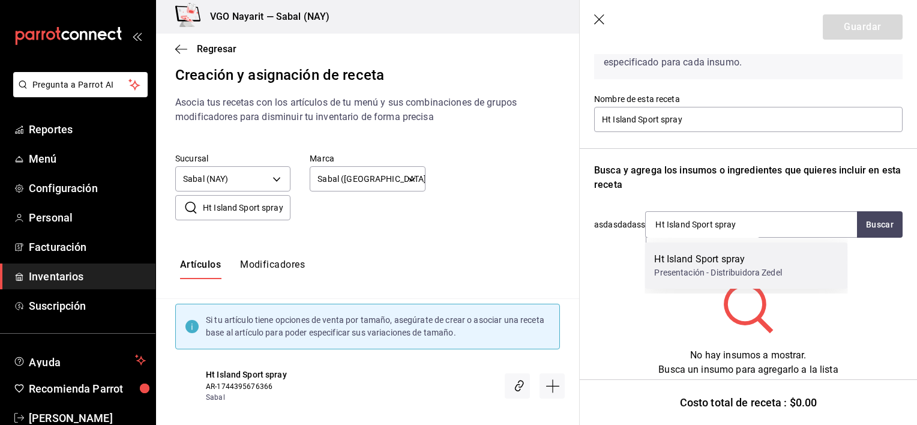
click at [718, 268] on div "Presentación - Distribuidora Zedel" at bounding box center [717, 273] width 127 height 13
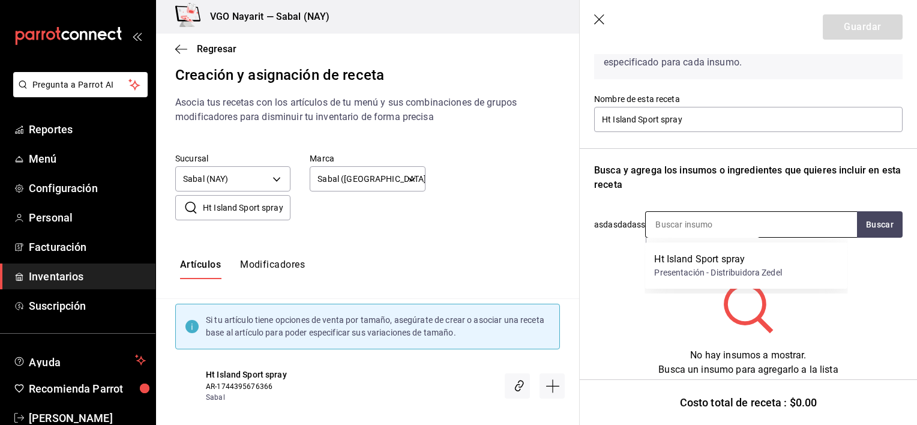
scroll to position [78, 0]
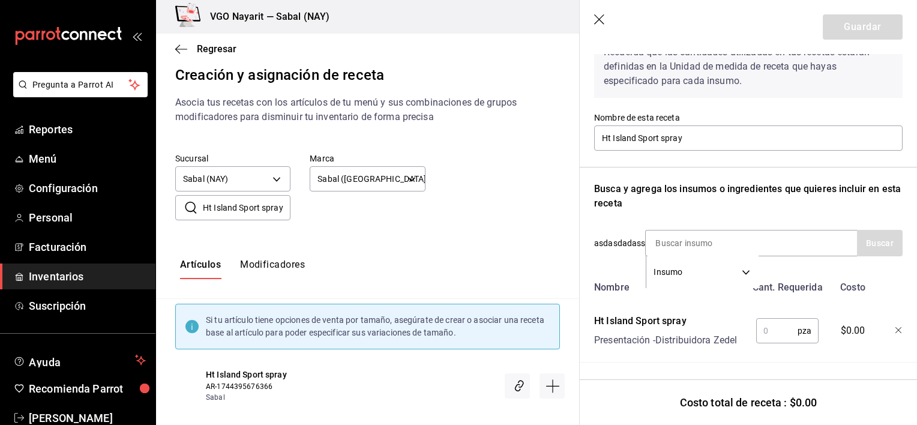
click at [759, 319] on input "text" at bounding box center [776, 331] width 41 height 24
type input "1"
click at [838, 25] on button "Guardar" at bounding box center [863, 26] width 80 height 25
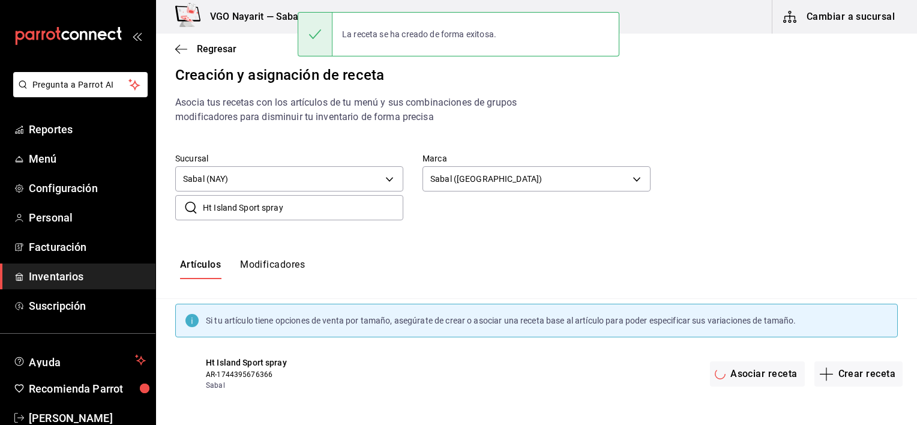
scroll to position [0, 0]
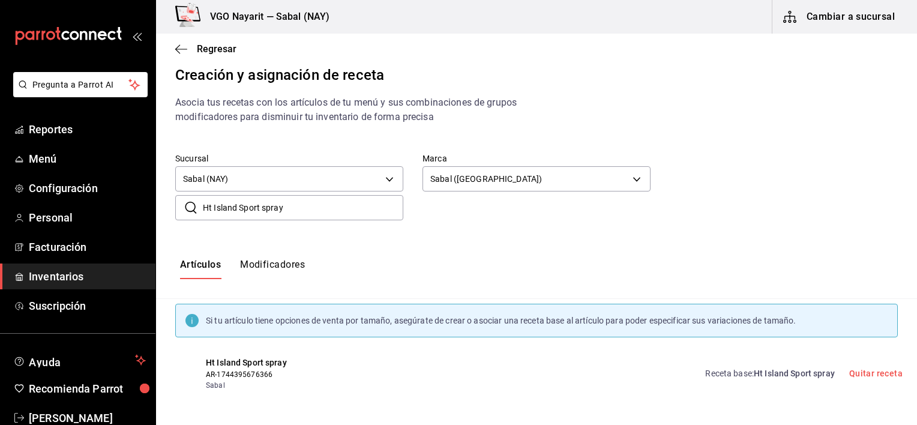
drag, startPoint x: 302, startPoint y: 214, endPoint x: 180, endPoint y: 208, distance: 122.0
click at [180, 208] on div "​ Ht Island Sport spray ​" at bounding box center [289, 207] width 228 height 25
paste input "Argan Oil"
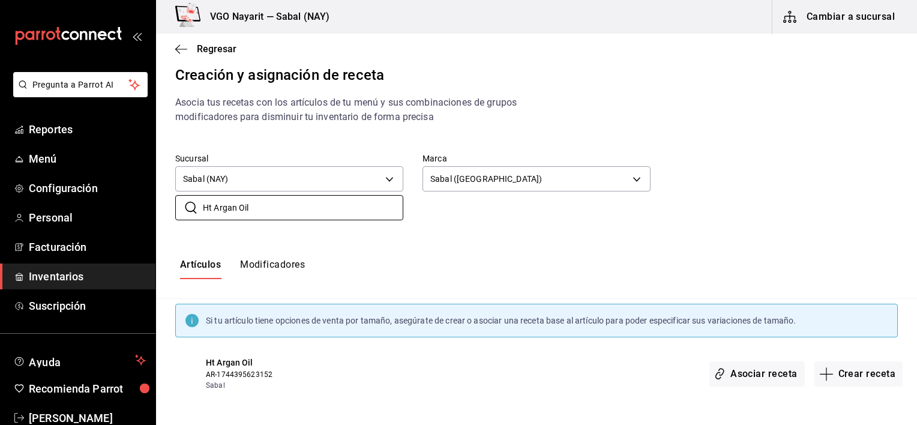
scroll to position [10, 0]
type input "Ht Argan Oil"
click at [852, 379] on button "Crear receta" at bounding box center [859, 373] width 89 height 25
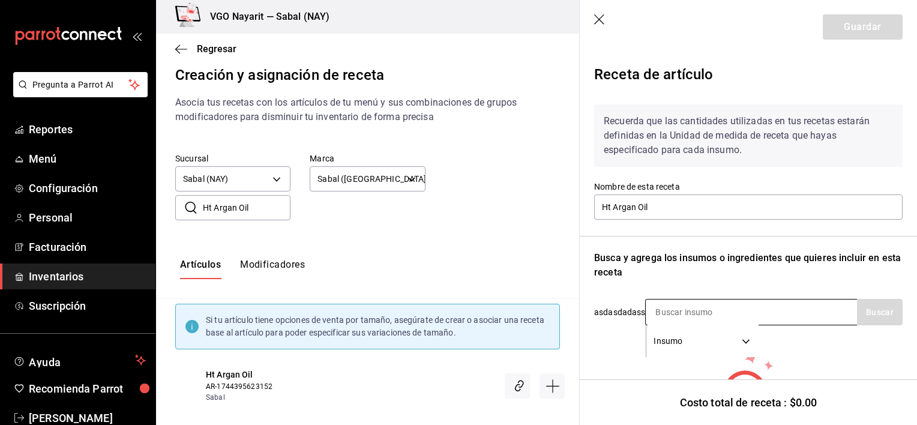
click at [684, 311] on input at bounding box center [706, 312] width 120 height 25
paste input "Ht Argan Oil"
type input "Ht Argan Oil"
click at [863, 312] on button "Buscar" at bounding box center [880, 312] width 46 height 26
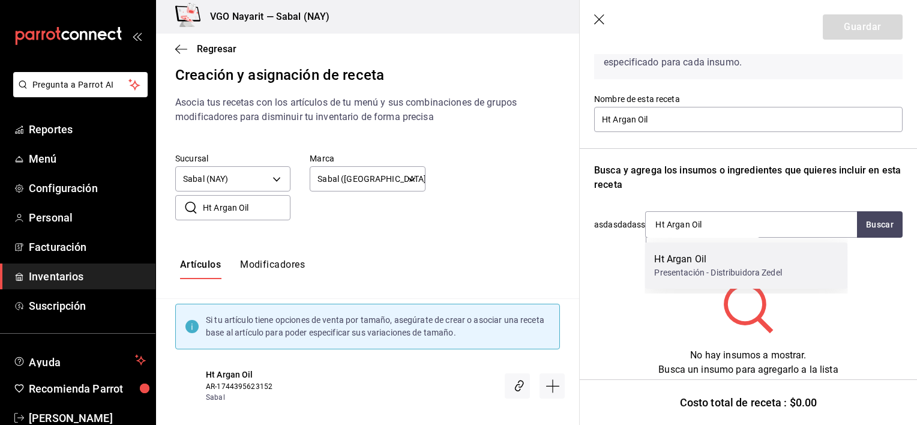
click at [758, 282] on div "Ht Argan Oil Presentación - Distribuidora Zedel" at bounding box center [746, 266] width 203 height 46
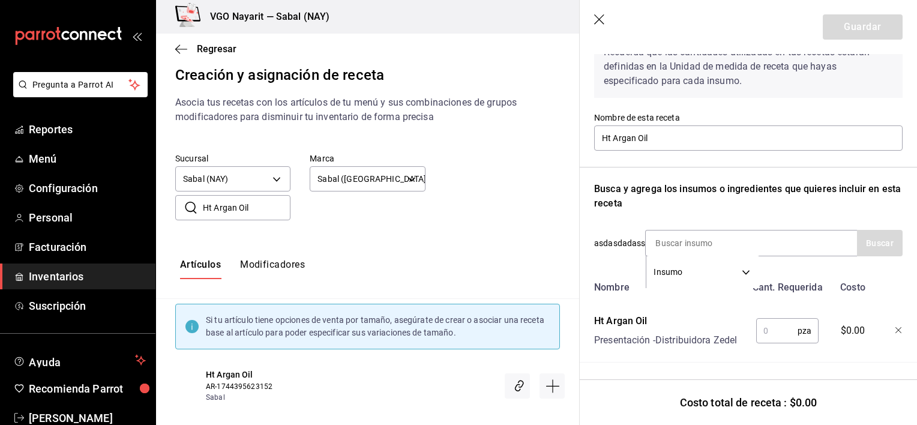
scroll to position [78, 0]
click at [764, 323] on input "text" at bounding box center [776, 331] width 41 height 24
type input "1"
click at [846, 29] on button "Guardar" at bounding box center [863, 26] width 80 height 25
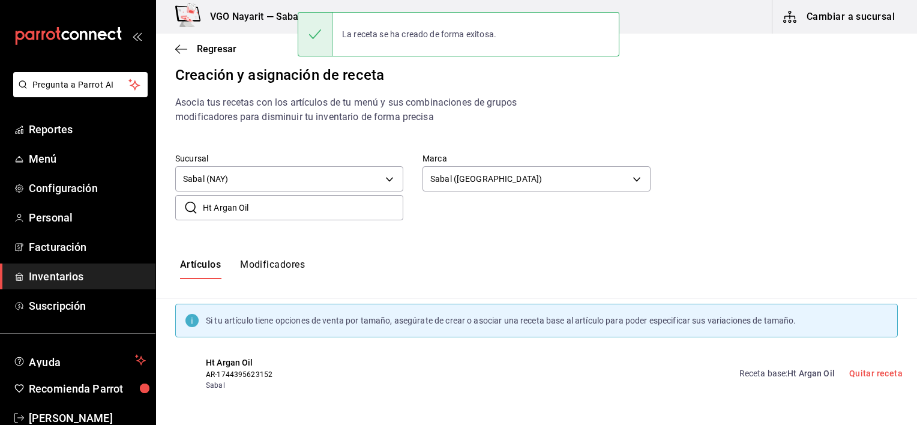
drag, startPoint x: 275, startPoint y: 210, endPoint x: 198, endPoint y: 195, distance: 78.4
click at [198, 195] on div "​ Ht Argan Oil ​" at bounding box center [289, 207] width 228 height 25
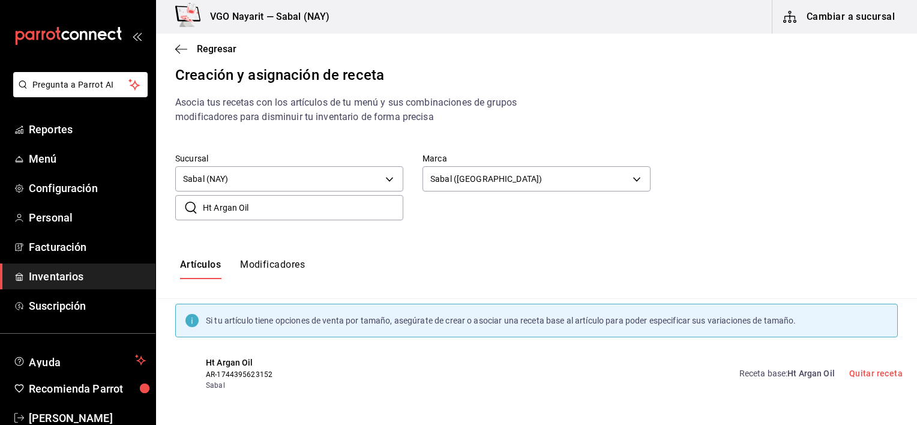
click at [264, 209] on input "Ht Argan Oil" at bounding box center [303, 208] width 201 height 24
drag, startPoint x: 264, startPoint y: 209, endPoint x: 217, endPoint y: 205, distance: 47.0
click at [217, 205] on input "Ht Argan Oil" at bounding box center [303, 208] width 201 height 24
drag, startPoint x: 206, startPoint y: 210, endPoint x: 283, endPoint y: 210, distance: 77.4
click at [283, 210] on input "Ht Argan Oil" at bounding box center [303, 208] width 201 height 24
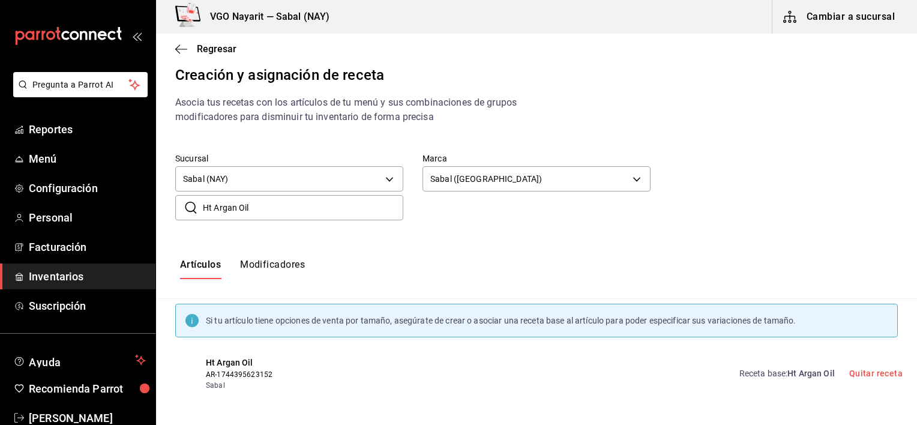
click at [283, 210] on input "Ht Argan Oil" at bounding box center [303, 208] width 201 height 24
type input "H"
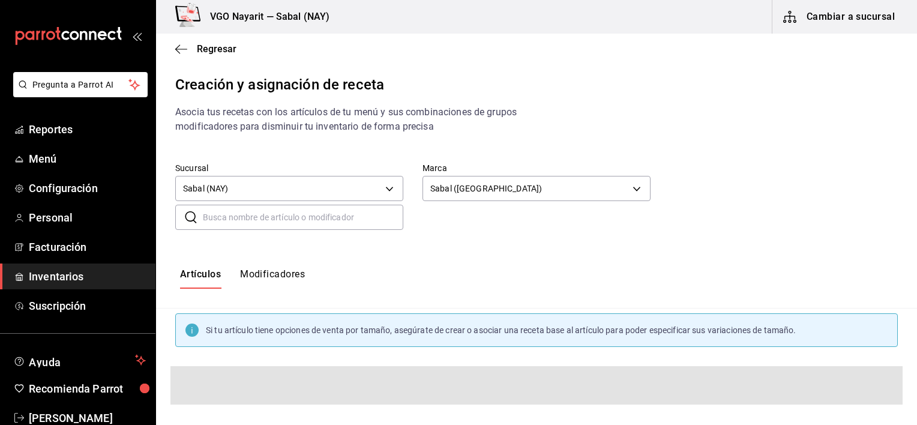
paste input "Ht Tanning"
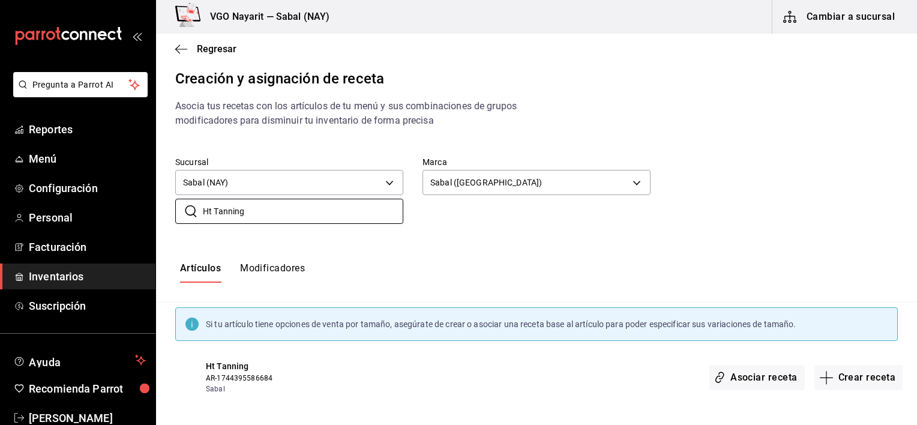
scroll to position [10, 0]
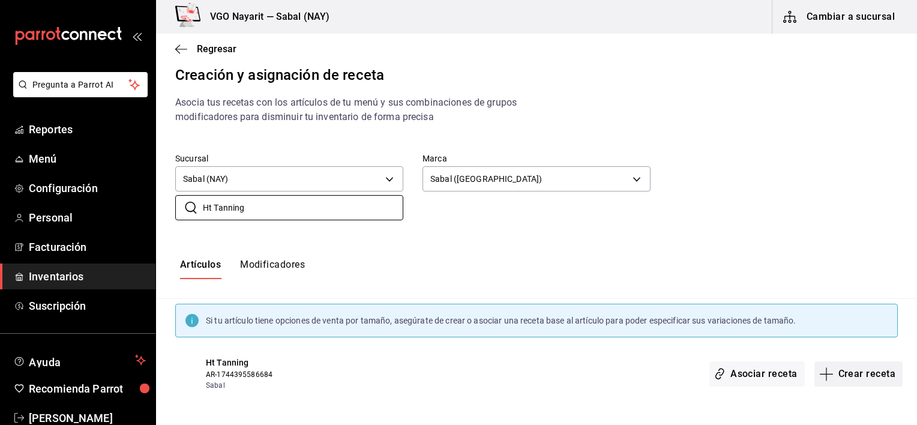
type input "Ht Tanning"
click at [828, 376] on button "Crear receta" at bounding box center [859, 373] width 89 height 25
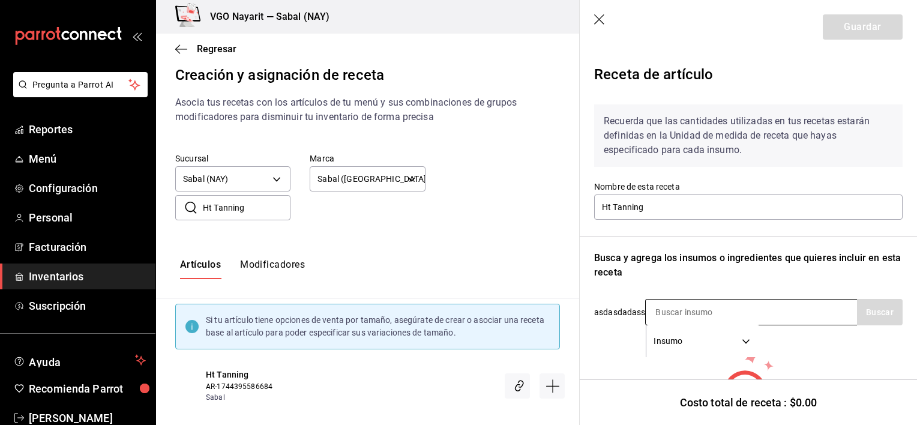
click at [687, 306] on input at bounding box center [706, 312] width 120 height 25
paste input "Ht Tanning"
type input "Ht Tanning"
click at [865, 320] on button "Buscar" at bounding box center [880, 312] width 46 height 26
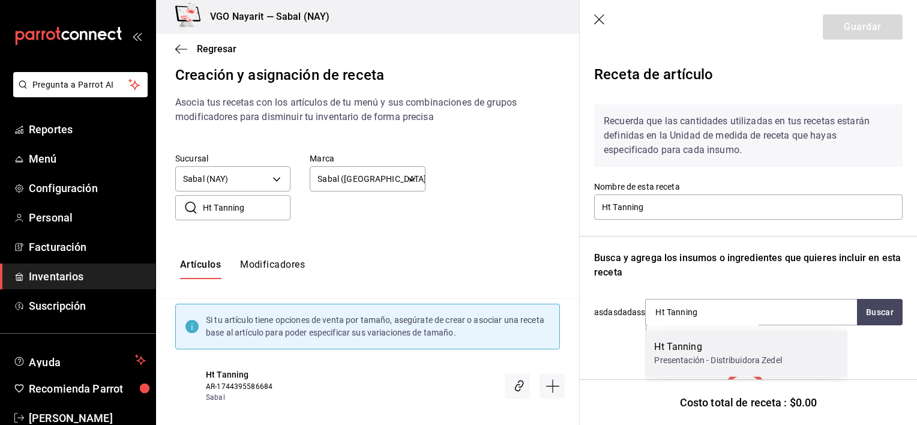
click at [735, 353] on div "Ht Tanning" at bounding box center [717, 347] width 127 height 14
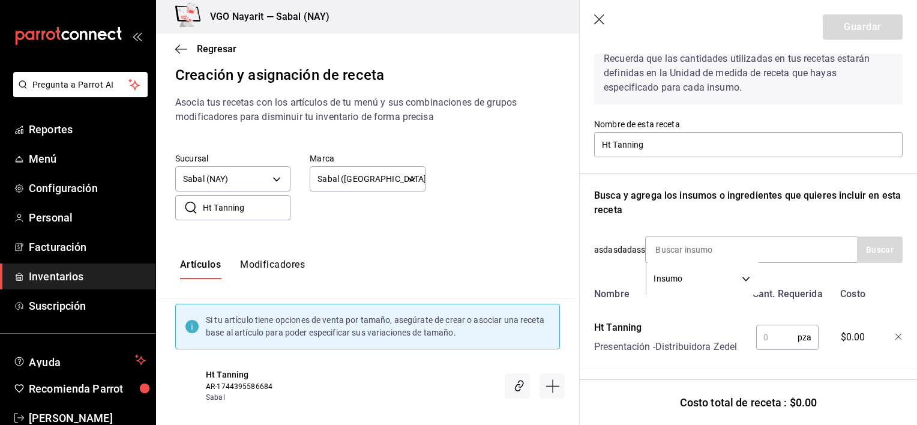
scroll to position [78, 0]
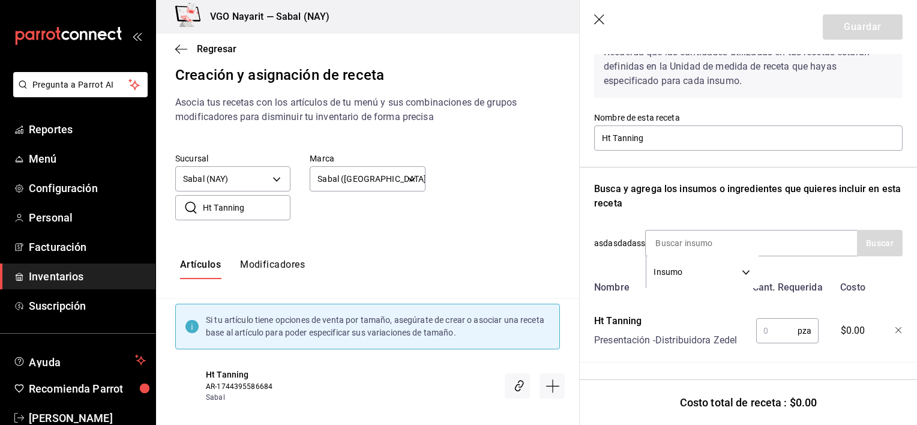
drag, startPoint x: 770, startPoint y: 327, endPoint x: 760, endPoint y: 319, distance: 12.4
click at [771, 327] on input "text" at bounding box center [776, 331] width 41 height 24
type input "1"
click at [872, 23] on button "Guardar" at bounding box center [863, 26] width 80 height 25
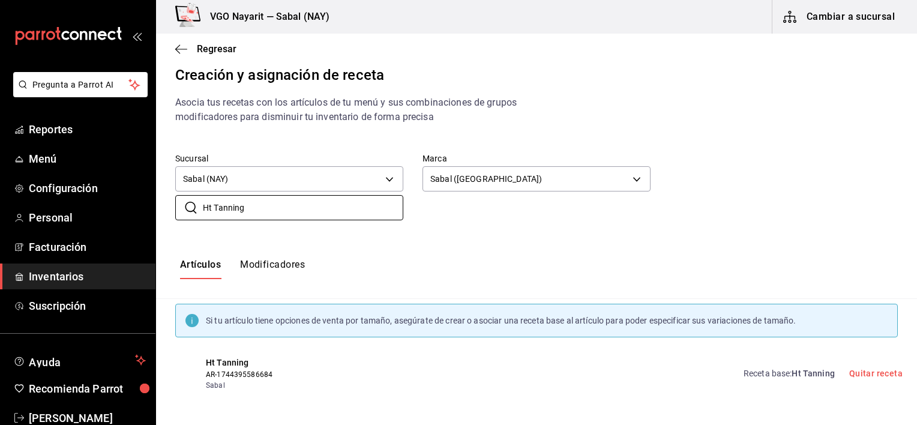
drag, startPoint x: 297, startPoint y: 208, endPoint x: 177, endPoint y: 194, distance: 120.9
click at [177, 194] on div "Sucursal Sabal (NAY) 2aba2e4c-8955-4624-a76a-6219a8a60d9c [PERSON_NAME] (Playa)…" at bounding box center [536, 187] width 761 height 106
click at [268, 214] on input "Ht Tanning" at bounding box center [303, 208] width 201 height 24
click at [511, 223] on div "Sucursal Sabal (NAY) 2aba2e4c-8955-4624-a76a-6219a8a60d9c [PERSON_NAME] (Playa)…" at bounding box center [536, 187] width 761 height 106
click at [255, 204] on input "Ht Tanning" at bounding box center [303, 208] width 201 height 24
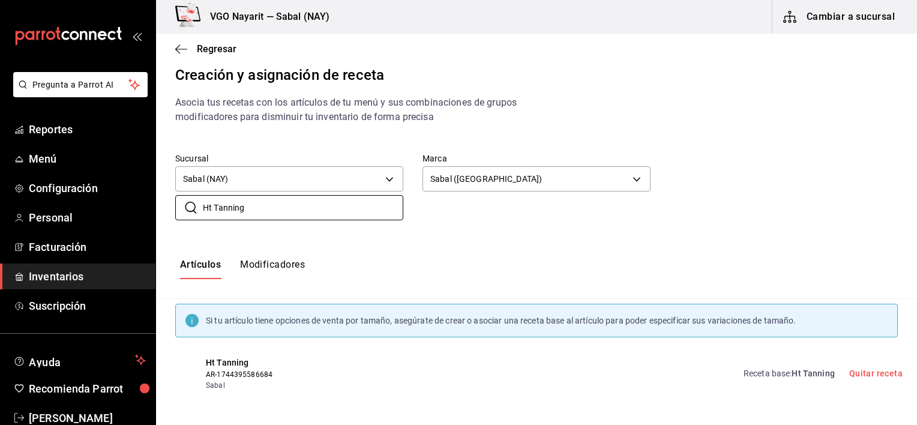
click at [361, 149] on div "Sucursal Sabal (NAY) 2aba2e4c-8955-4624-a76a-6219a8a60d9c" at bounding box center [279, 164] width 247 height 61
drag, startPoint x: 242, startPoint y: 215, endPoint x: 213, endPoint y: 198, distance: 33.7
click at [235, 215] on input "Ht Tanning" at bounding box center [303, 208] width 201 height 24
click at [231, 207] on input "Ht Tanning" at bounding box center [303, 208] width 201 height 24
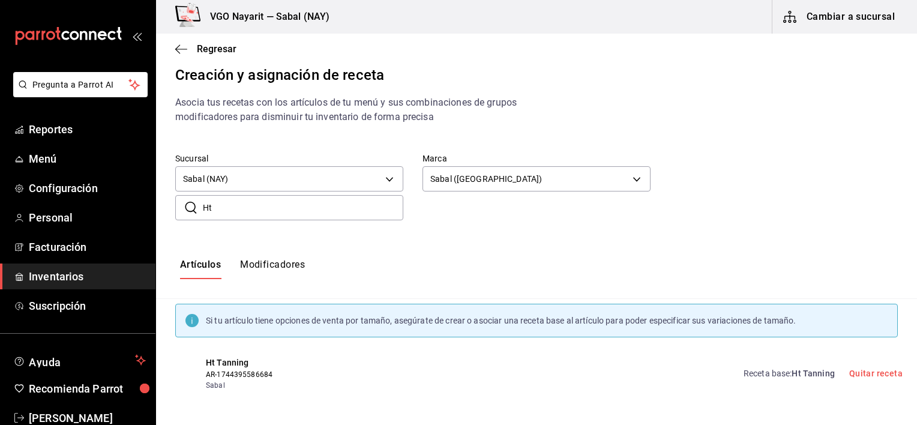
type input "H"
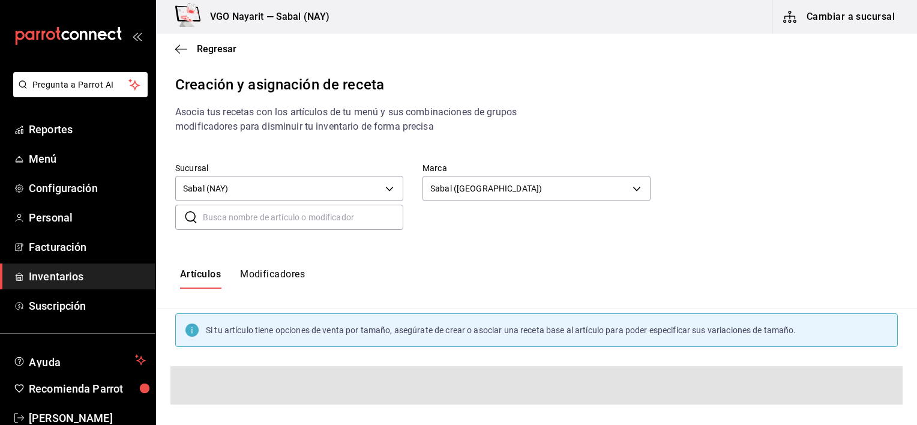
paste input "Ht After Sun"
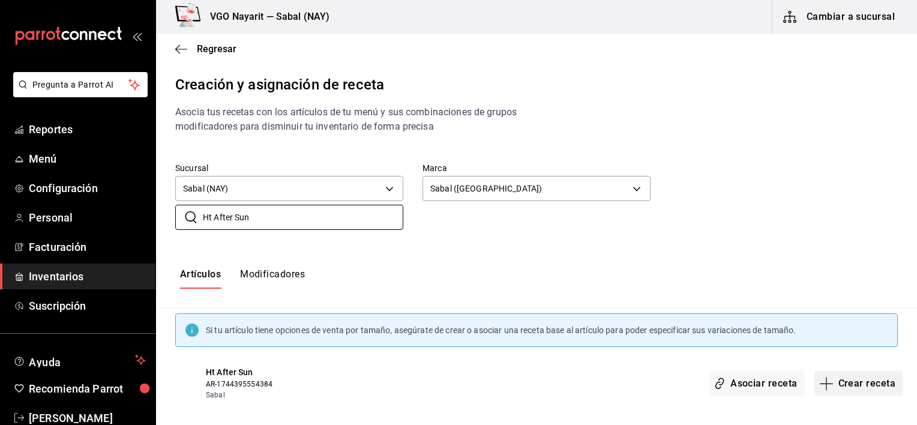
type input "Ht After Sun"
click at [835, 382] on button "Crear receta" at bounding box center [859, 383] width 89 height 25
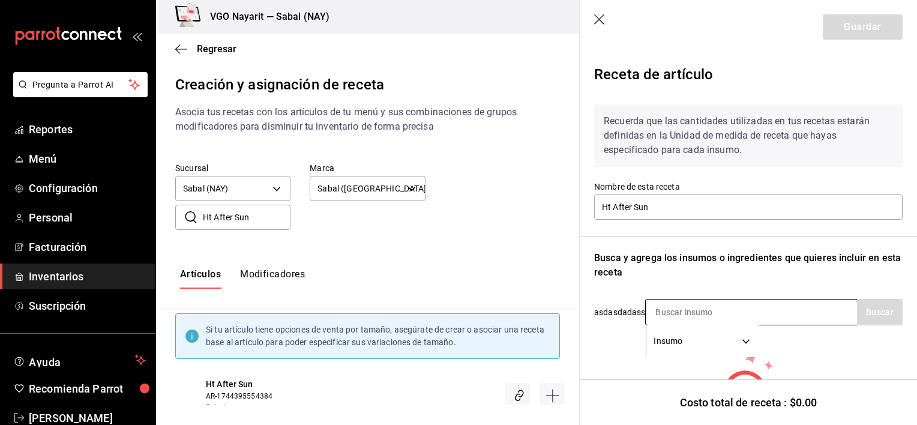
click at [698, 305] on input at bounding box center [706, 312] width 120 height 25
paste input "Ht After Sun"
type input "Ht After Sun"
click at [871, 317] on button "Buscar" at bounding box center [880, 312] width 46 height 26
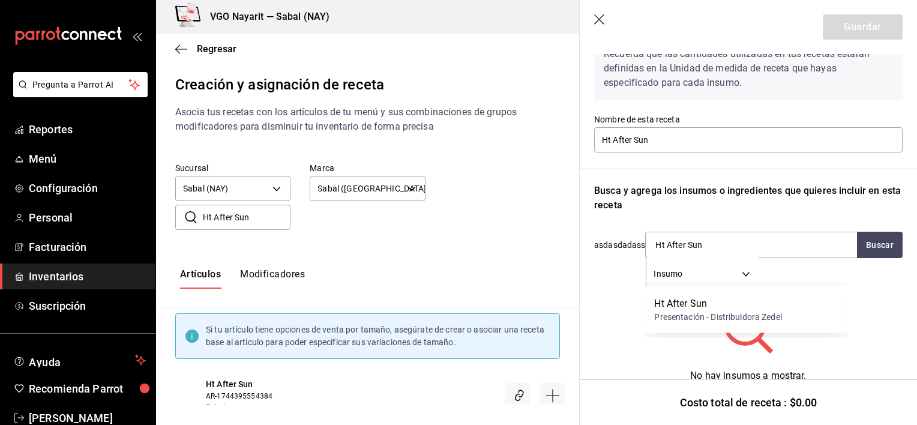
scroll to position [88, 0]
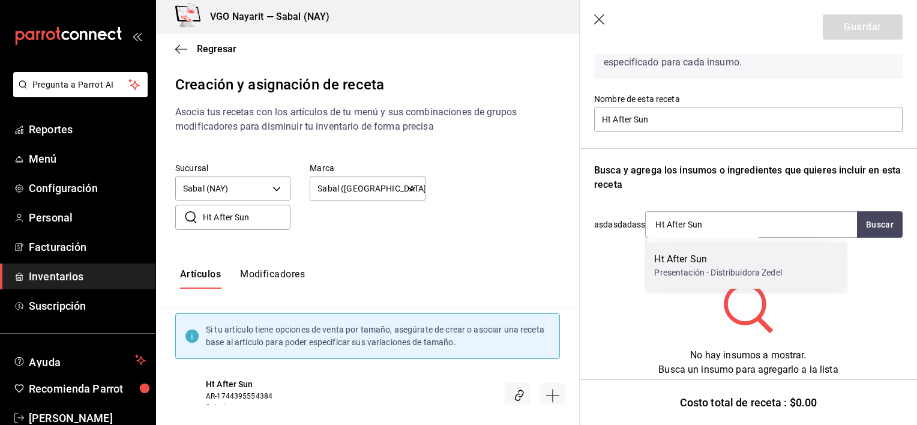
click at [730, 266] on div "Ht After Sun" at bounding box center [717, 259] width 127 height 14
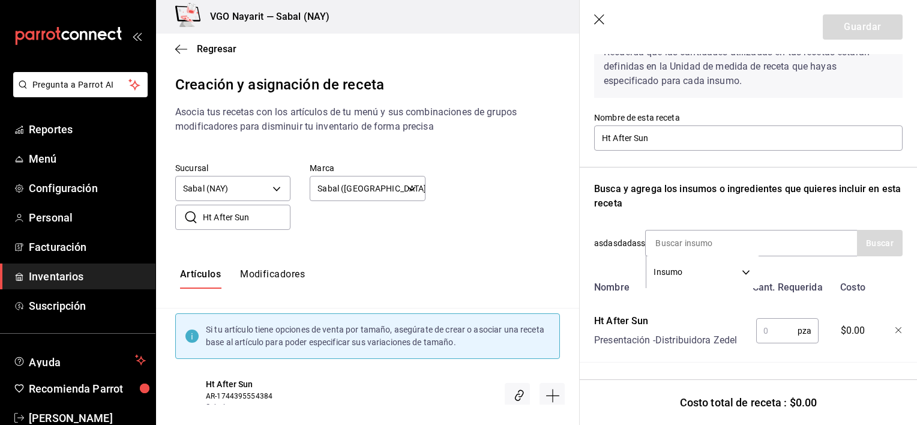
scroll to position [78, 0]
click at [764, 321] on input "text" at bounding box center [776, 331] width 41 height 24
type input "1"
click at [875, 19] on button "Guardar" at bounding box center [863, 26] width 80 height 25
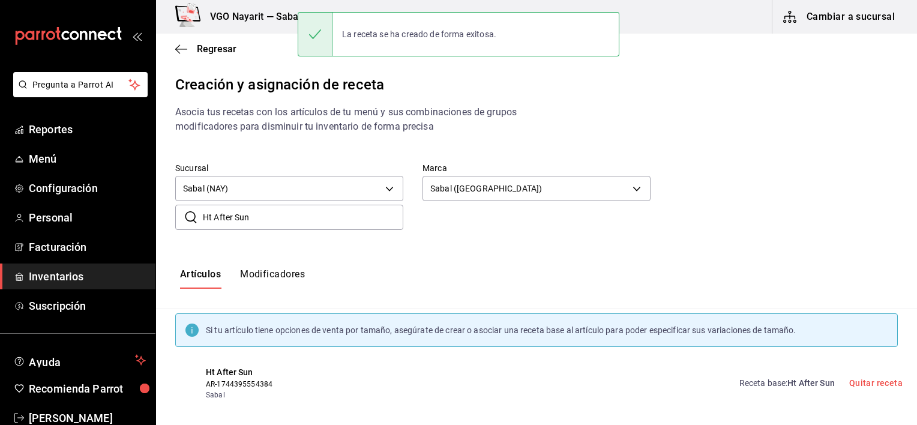
scroll to position [10, 0]
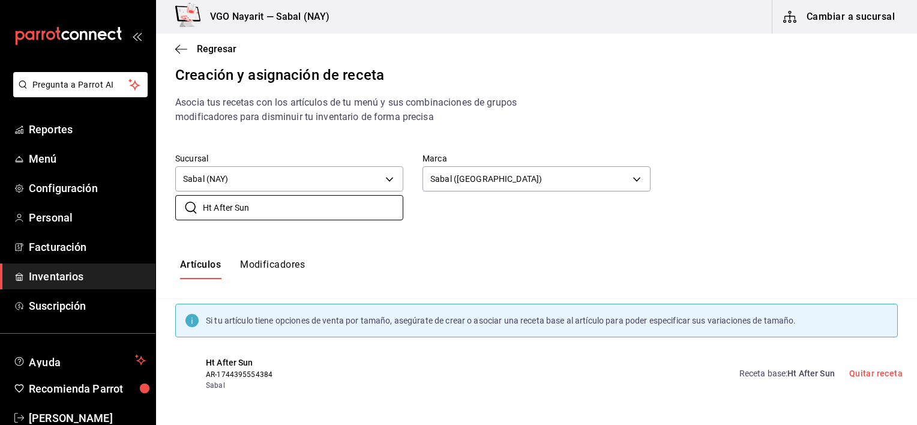
drag, startPoint x: 316, startPoint y: 205, endPoint x: 161, endPoint y: 201, distance: 154.9
click at [160, 201] on div "​ Ht After Sun ​" at bounding box center [279, 198] width 247 height 44
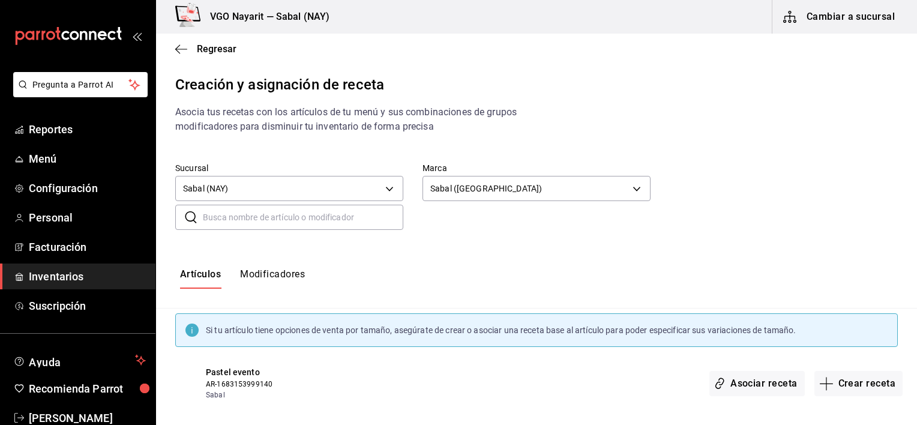
paste input "Encendedor"
click at [266, 223] on input "Encendedor" at bounding box center [303, 217] width 201 height 24
type input "Encendedor"
click at [375, 247] on div "Sucursal Sabal (NAY) 2aba2e4c-8955-4624-a76a-6219a8a60d9c [PERSON_NAME] (Playa)…" at bounding box center [536, 196] width 761 height 106
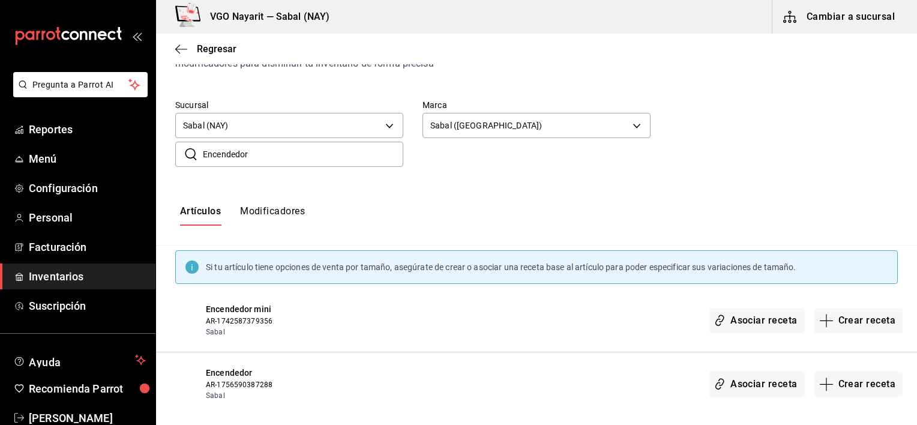
scroll to position [74, 0]
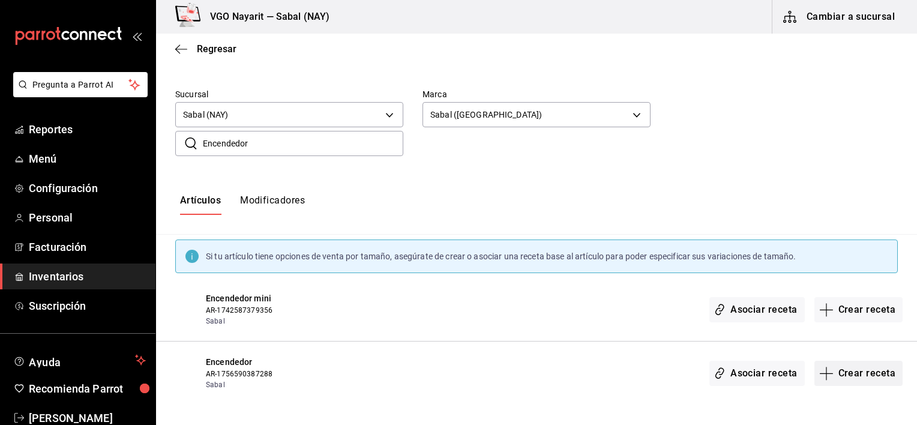
click at [849, 375] on button "Crear receta" at bounding box center [859, 373] width 89 height 25
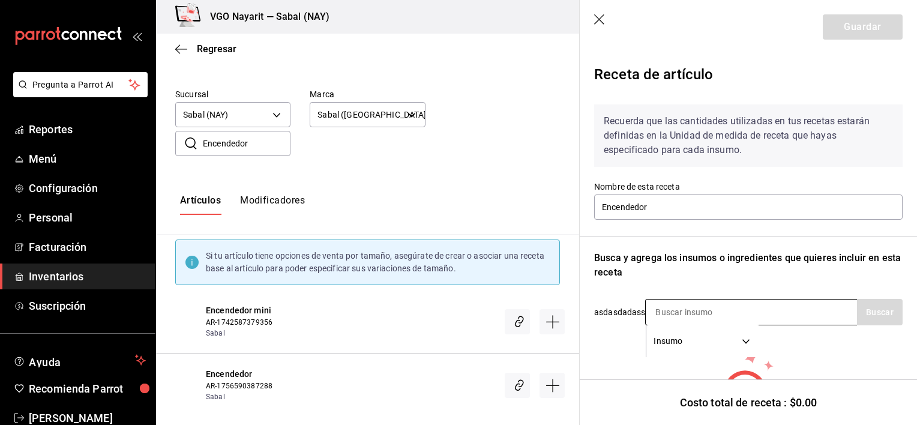
click at [720, 319] on input at bounding box center [706, 312] width 120 height 25
paste input "Encendedor"
type input "Encendedor"
click at [879, 312] on button "Buscar" at bounding box center [880, 312] width 46 height 26
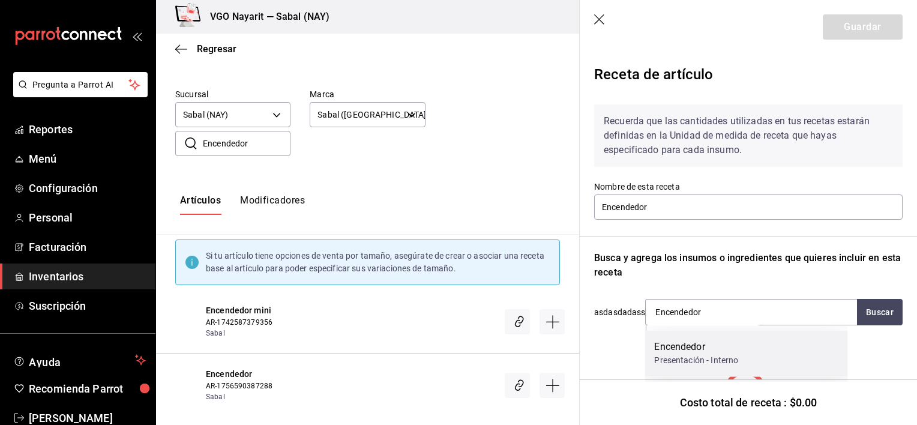
click at [663, 360] on div "Presentación - Interno" at bounding box center [696, 360] width 84 height 13
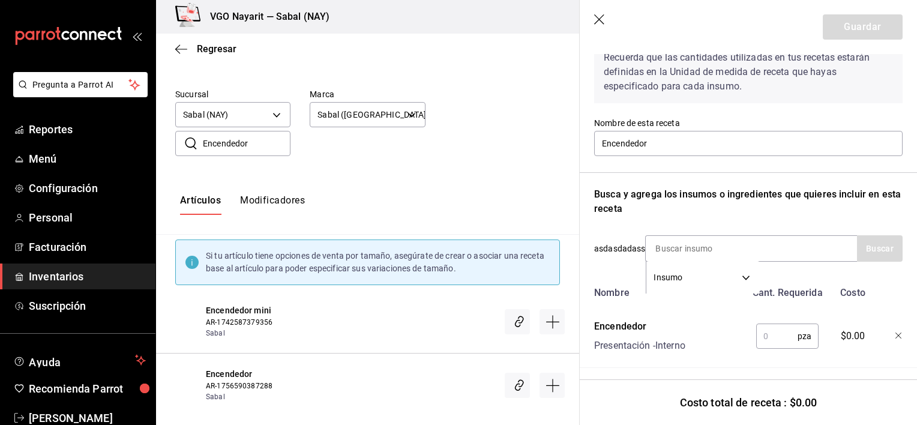
scroll to position [78, 0]
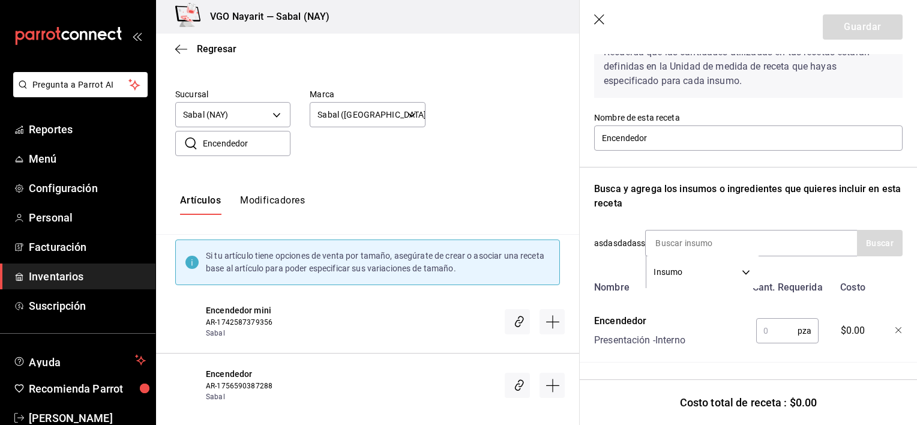
click at [773, 322] on input "text" at bounding box center [776, 331] width 41 height 24
type input "1"
click at [854, 31] on button "Guardar" at bounding box center [863, 26] width 80 height 25
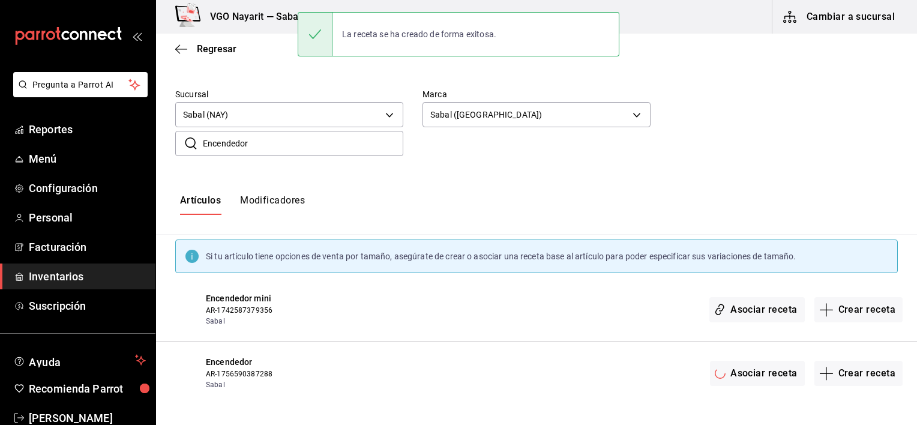
scroll to position [0, 0]
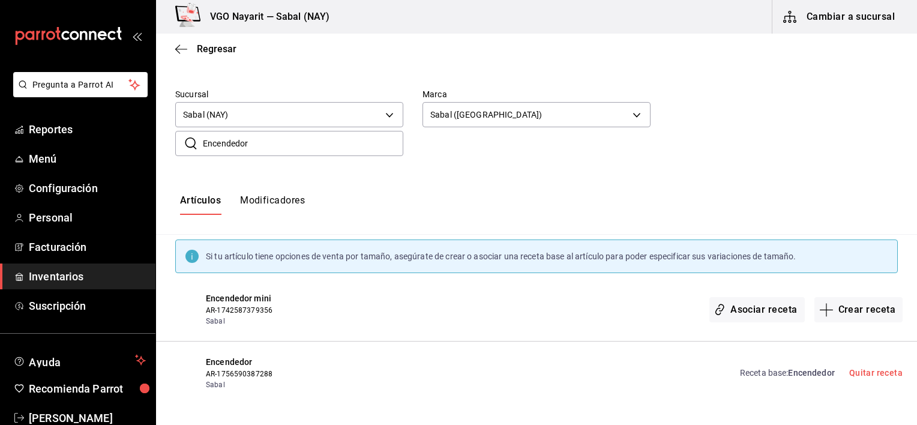
drag, startPoint x: 269, startPoint y: 146, endPoint x: 193, endPoint y: 136, distance: 76.8
click at [193, 136] on div "​ Encendedor ​" at bounding box center [289, 143] width 228 height 25
paste input "Marlboro Rojo"
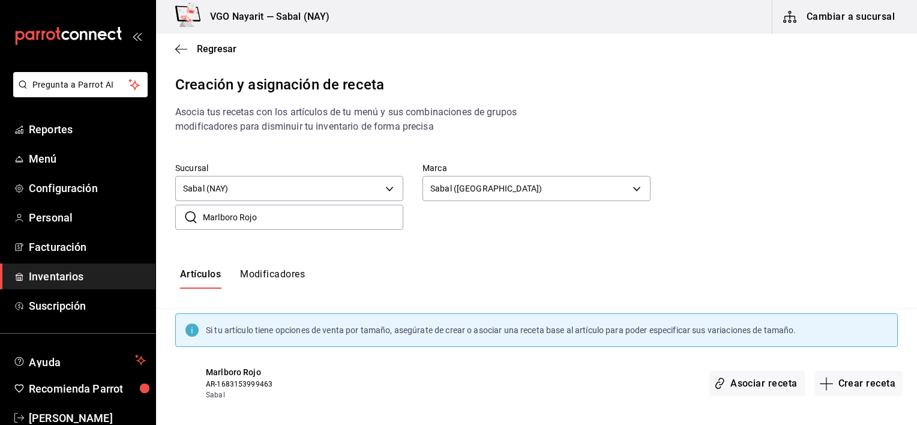
scroll to position [10, 0]
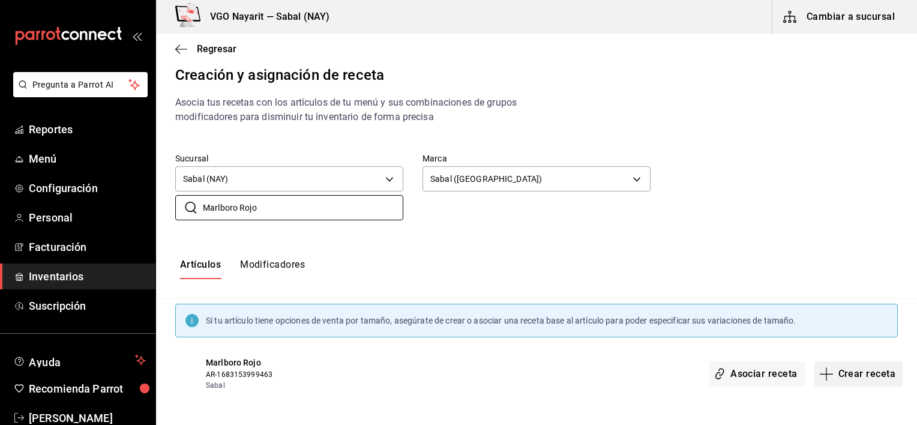
type input "Marlboro Rojo"
click at [830, 374] on button "Crear receta" at bounding box center [859, 373] width 89 height 25
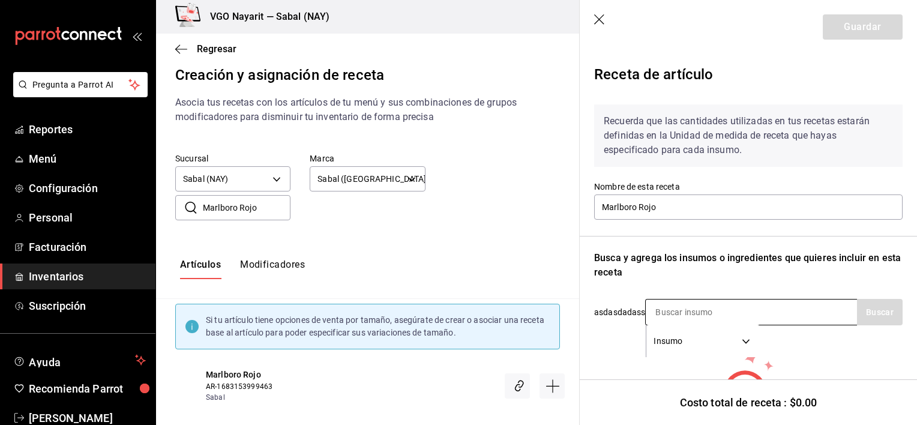
click at [767, 309] on div "Insumo SUPPLY" at bounding box center [751, 312] width 212 height 26
click at [690, 315] on input at bounding box center [706, 312] width 120 height 25
paste input "Marlboro Rojo"
type input "Marlboro Rojo"
click at [866, 319] on button "Buscar" at bounding box center [880, 312] width 46 height 26
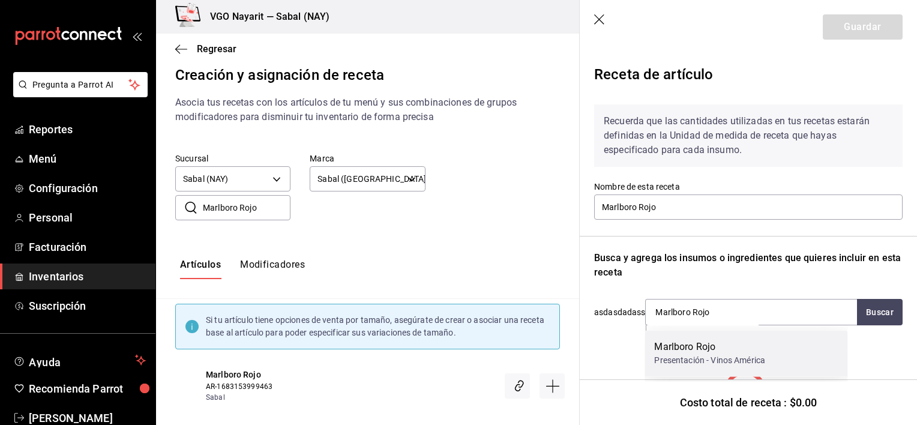
click at [715, 361] on div "Presentación - Vinos América" at bounding box center [709, 360] width 111 height 13
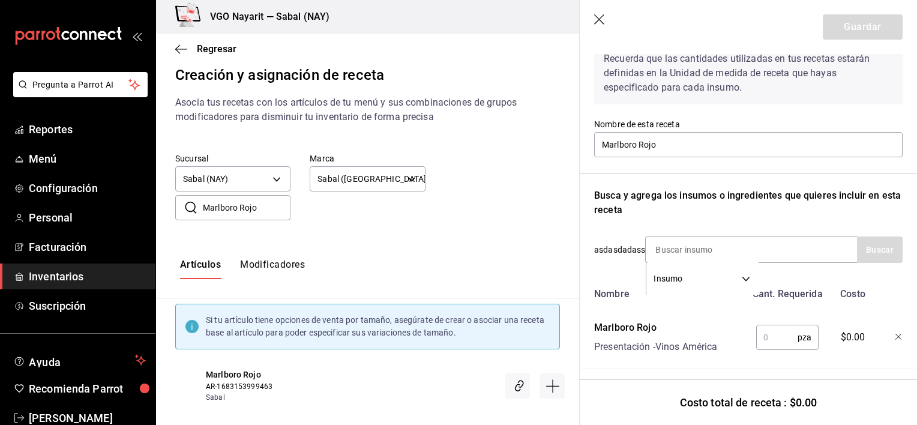
scroll to position [78, 0]
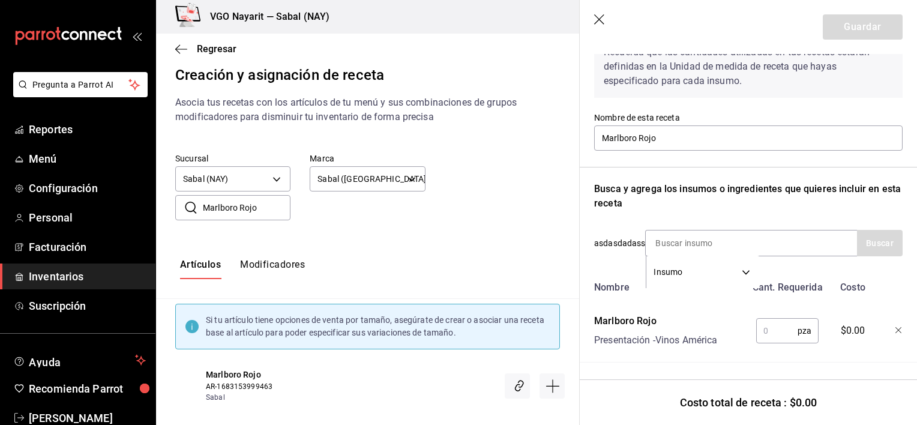
click at [771, 325] on input "text" at bounding box center [776, 331] width 41 height 24
type input "1"
click at [839, 20] on button "Guardar" at bounding box center [863, 26] width 80 height 25
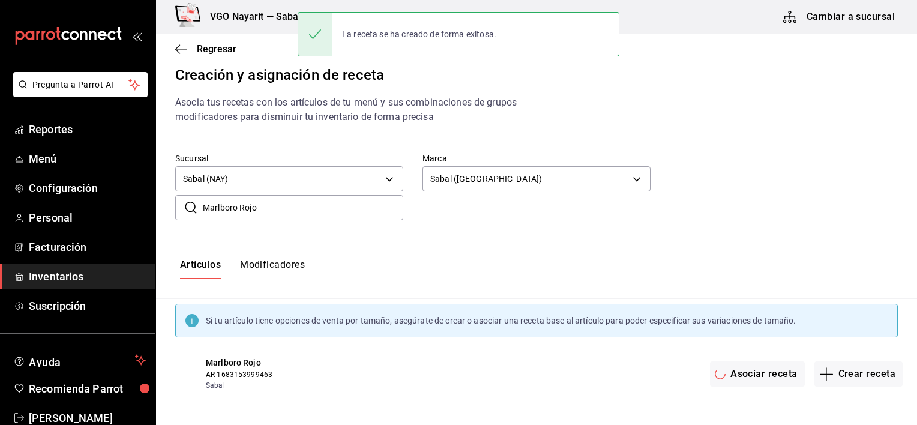
scroll to position [0, 0]
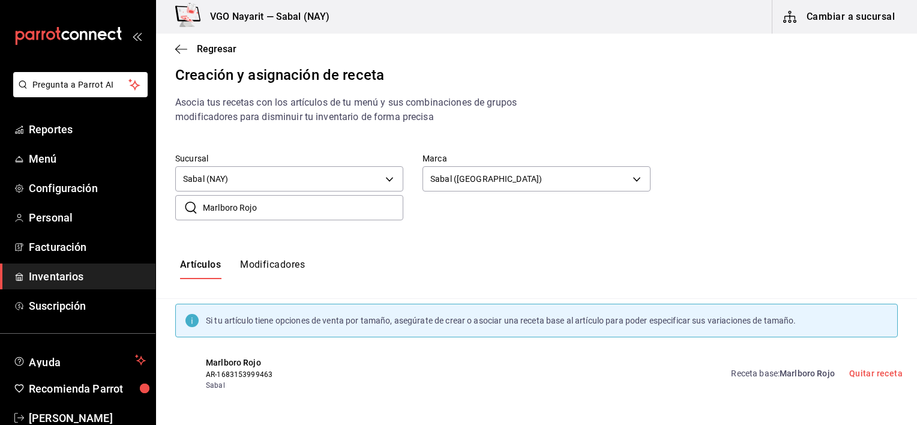
drag, startPoint x: 310, startPoint y: 204, endPoint x: 186, endPoint y: 200, distance: 124.3
click at [186, 200] on div "​ Marlboro Rojo ​" at bounding box center [289, 207] width 228 height 25
paste input "Blanc"
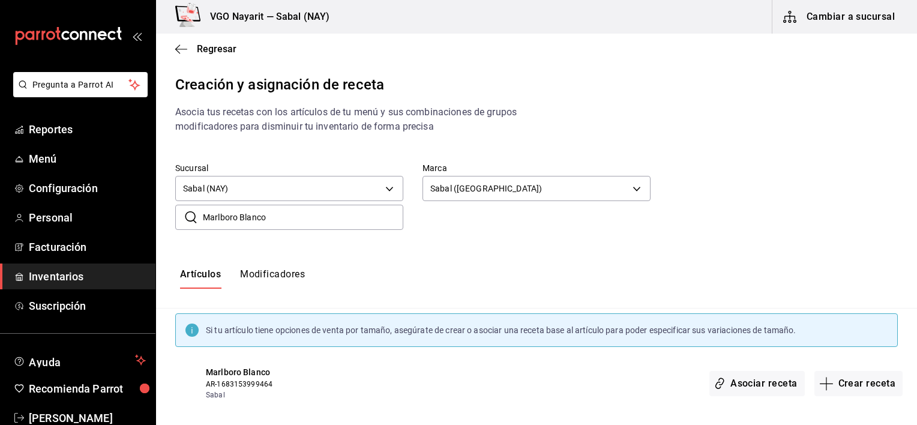
click at [282, 214] on input "Marlboro Blanco" at bounding box center [303, 217] width 201 height 24
type input "Marlboro Blanco"
click at [552, 268] on div "Artículos Modificadores" at bounding box center [536, 278] width 761 height 59
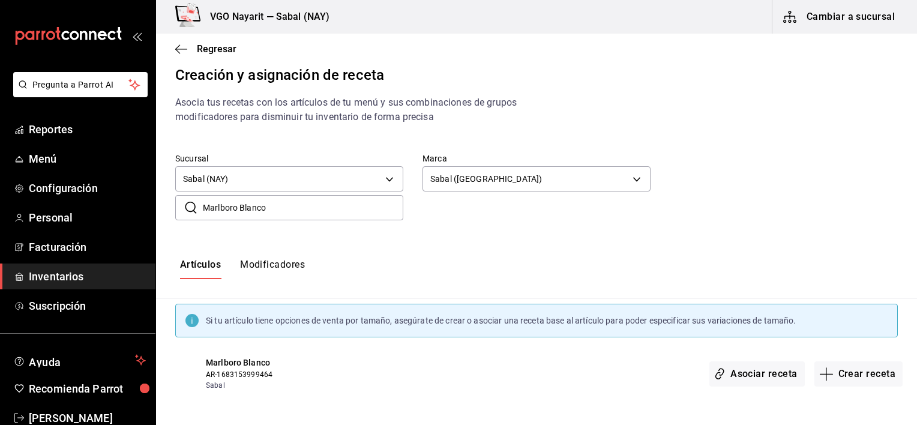
scroll to position [10, 0]
click at [854, 376] on button "Crear receta" at bounding box center [859, 373] width 89 height 25
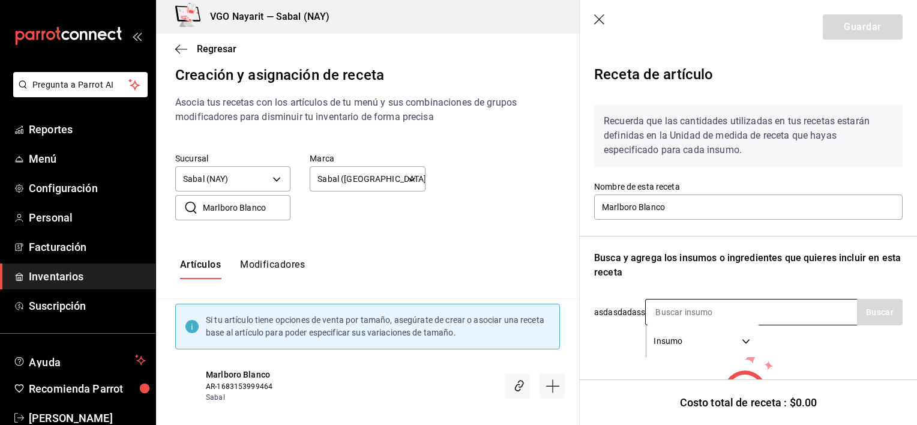
click at [658, 310] on input at bounding box center [706, 312] width 120 height 25
paste input "Marlboro Blanco"
type input "Marlboro Blanco"
click at [868, 306] on button "Buscar" at bounding box center [880, 312] width 46 height 26
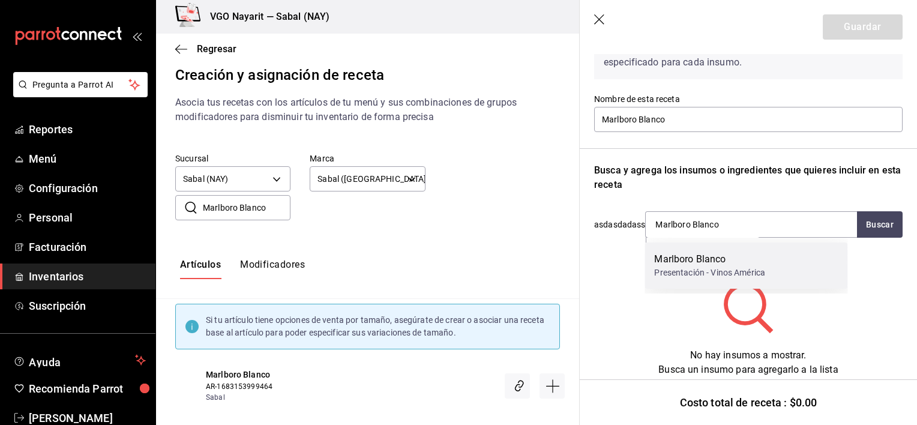
click at [716, 273] on div "Presentación - Vinos América" at bounding box center [709, 273] width 111 height 13
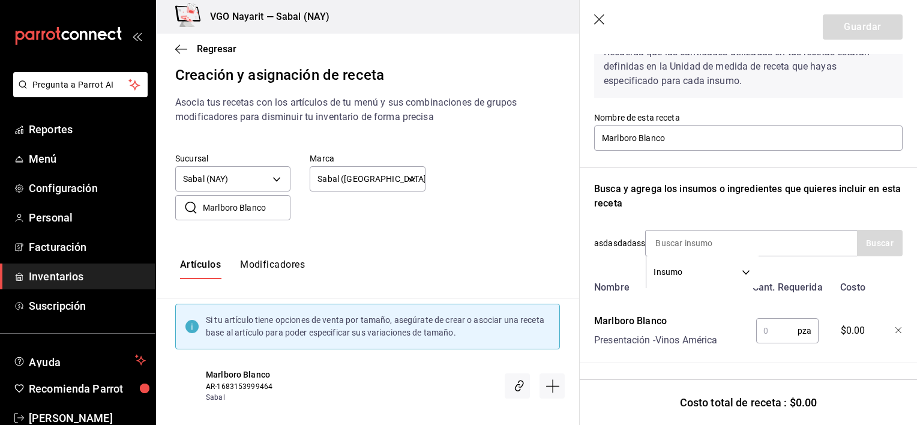
click at [766, 322] on input "text" at bounding box center [776, 331] width 41 height 24
type input "1"
click at [873, 23] on button "Guardar" at bounding box center [863, 26] width 80 height 25
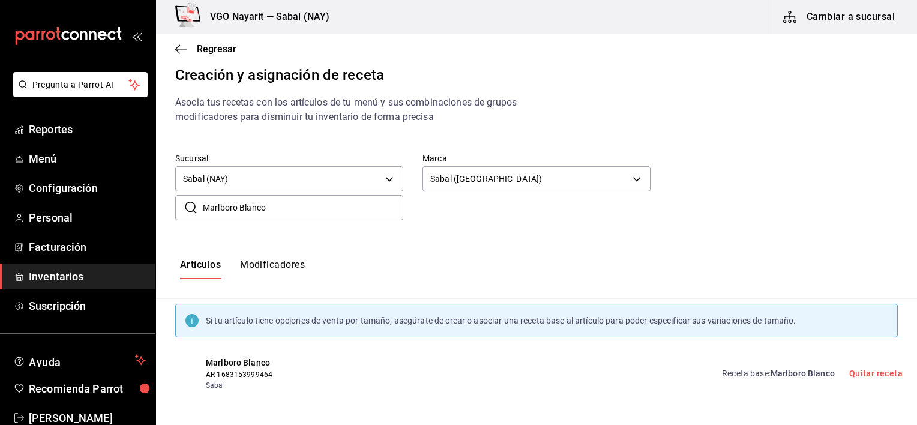
scroll to position [0, 0]
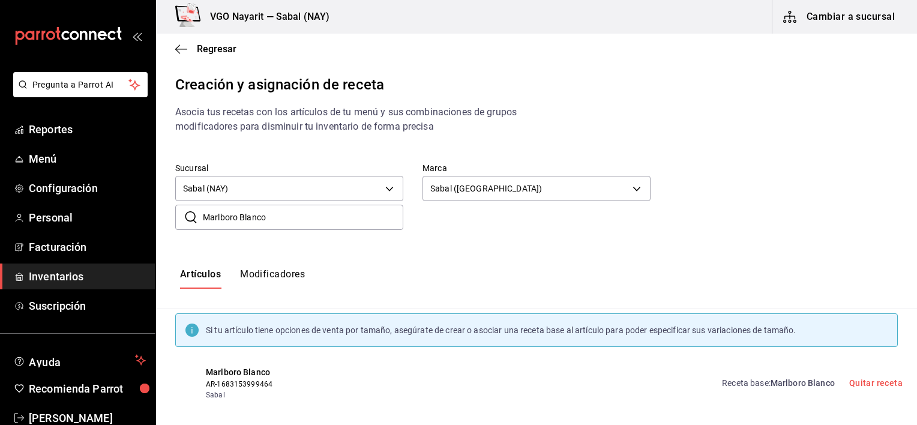
click at [845, 20] on button "Cambiar a sucursal" at bounding box center [840, 17] width 135 height 34
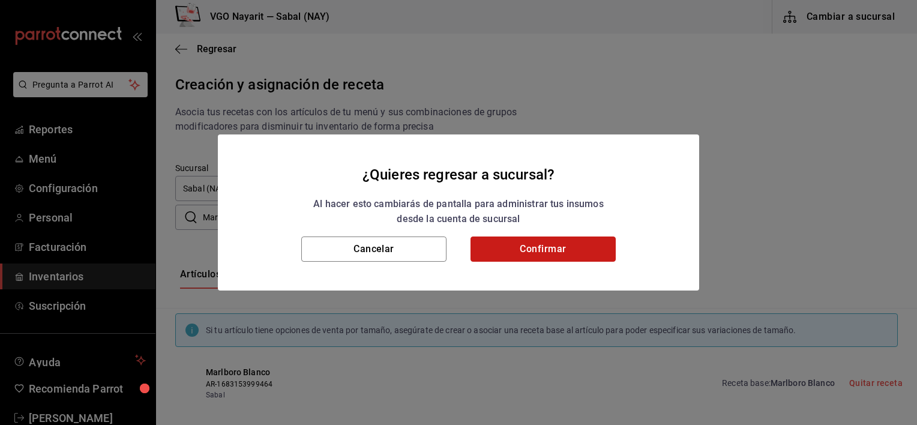
click at [514, 252] on button "Confirmar" at bounding box center [543, 249] width 145 height 25
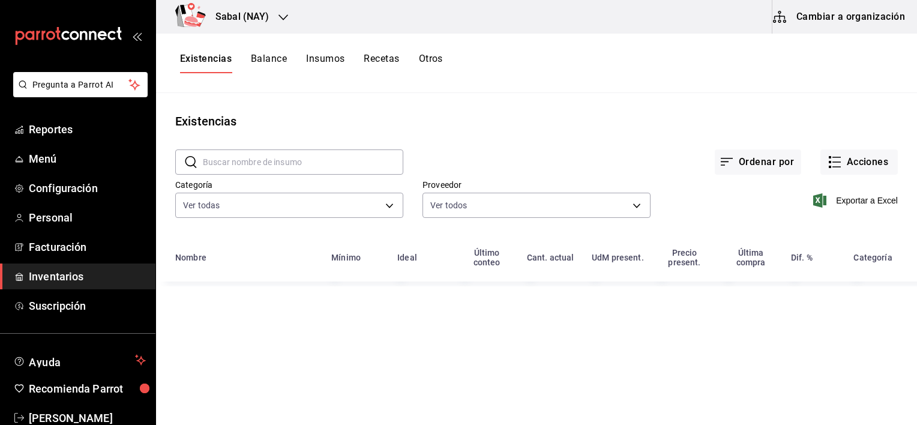
click at [684, 136] on div "Ordenar por Acciones" at bounding box center [650, 152] width 495 height 44
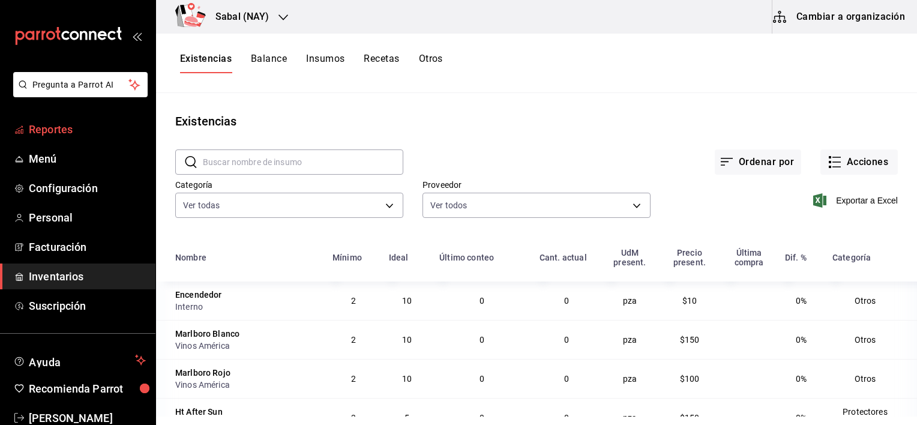
click at [44, 126] on span "Reportes" at bounding box center [87, 129] width 117 height 16
